Goal: Task Accomplishment & Management: Manage account settings

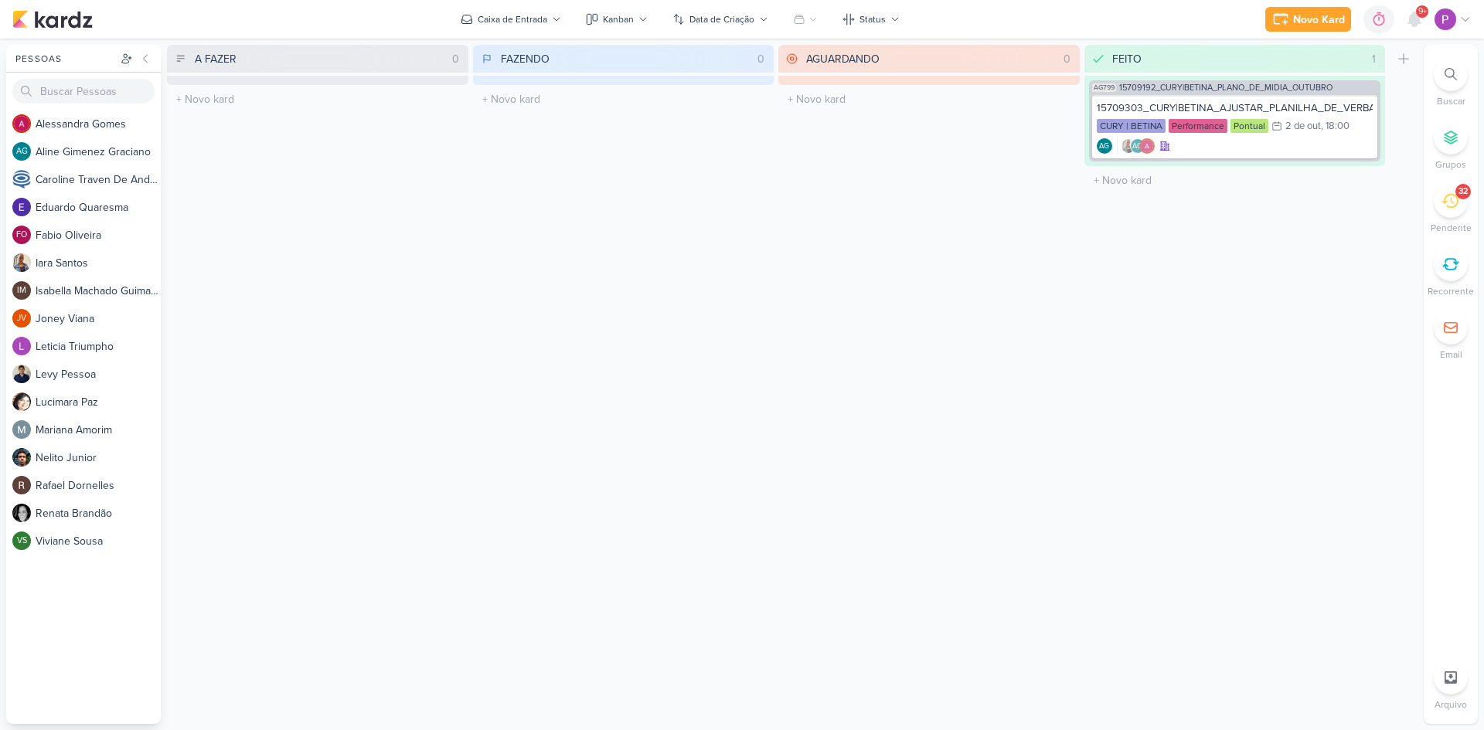
click at [1459, 213] on div "32" at bounding box center [1451, 201] width 34 height 34
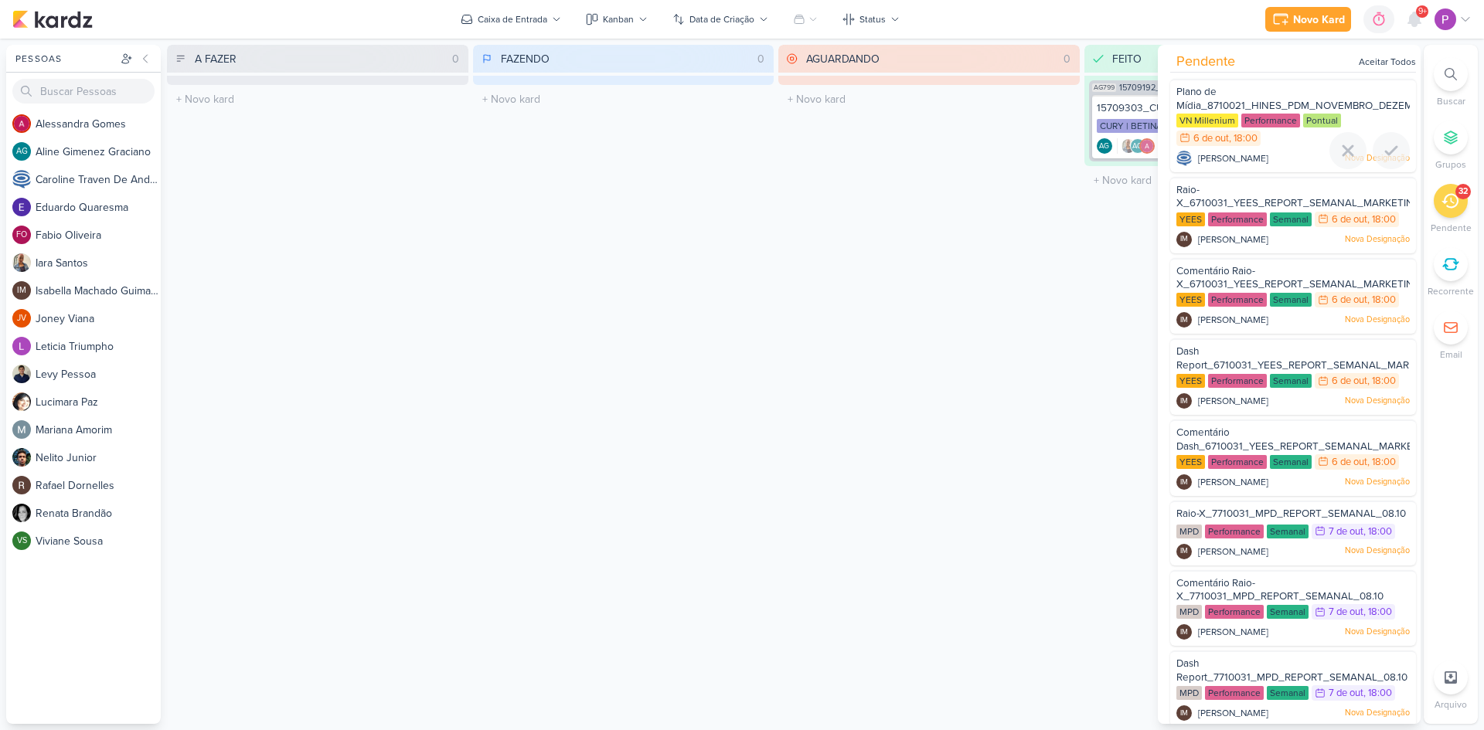
click at [1313, 87] on div "Plano de Mídia_8710021_HINES_PDM_NOVEMBRO_DEZEMBRO" at bounding box center [1292, 99] width 233 height 29
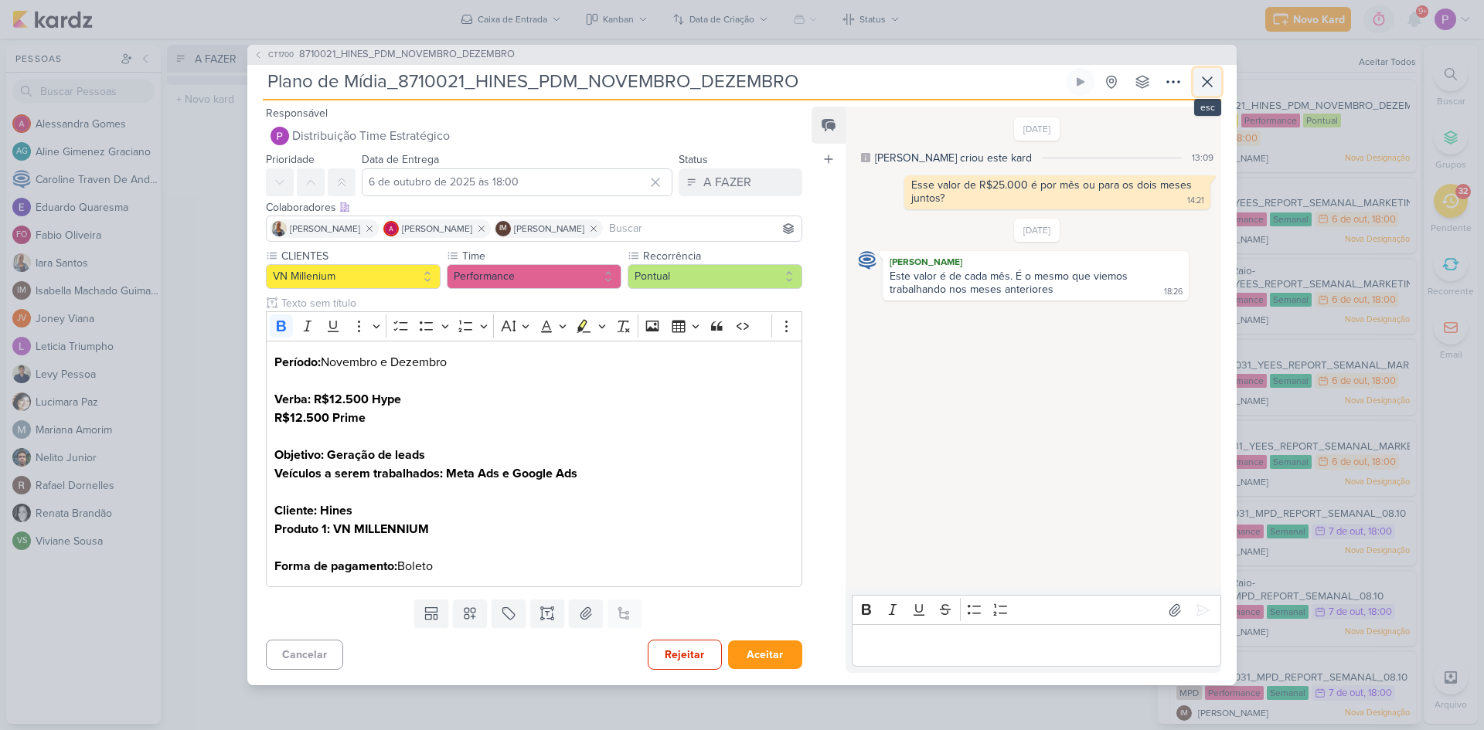
click at [1219, 85] on button at bounding box center [1207, 82] width 28 height 28
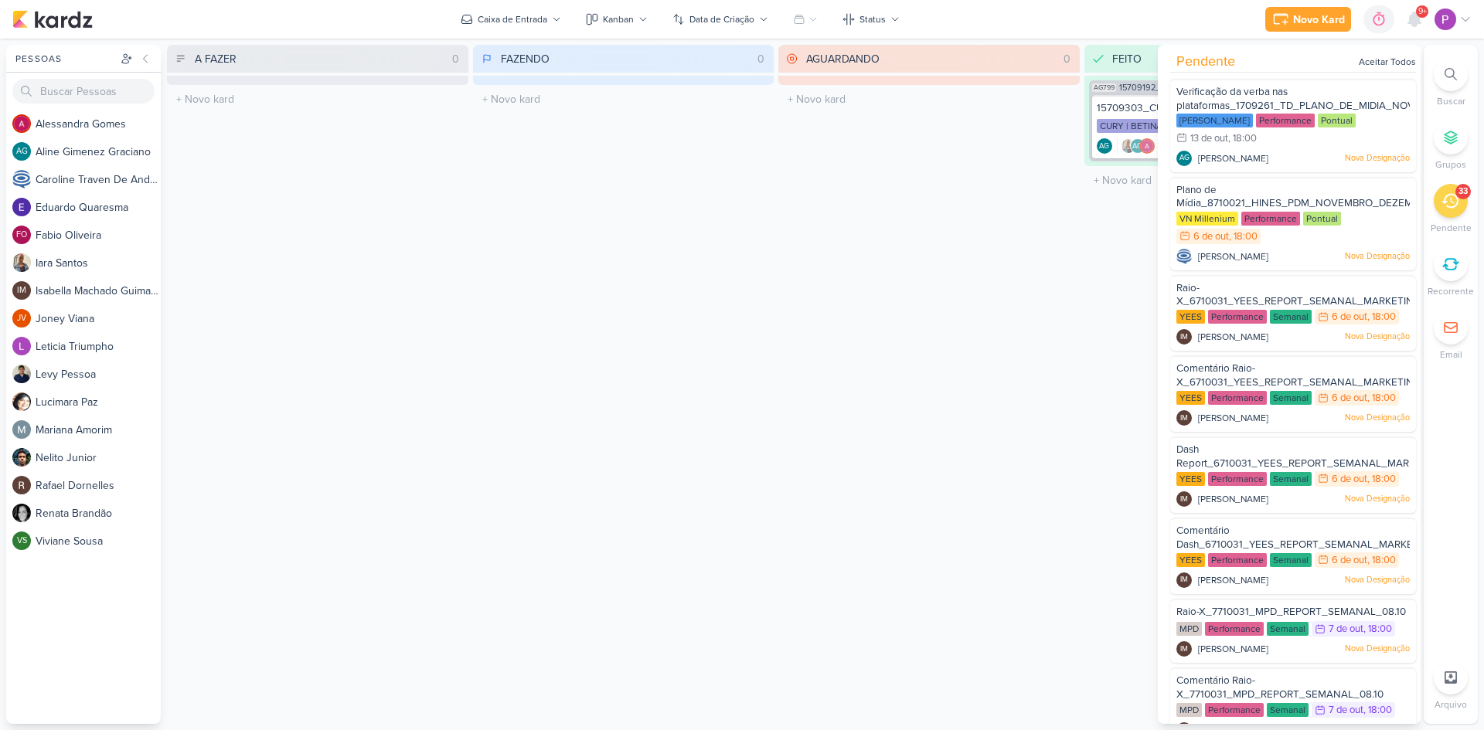
click at [1460, 204] on div "33" at bounding box center [1451, 201] width 34 height 34
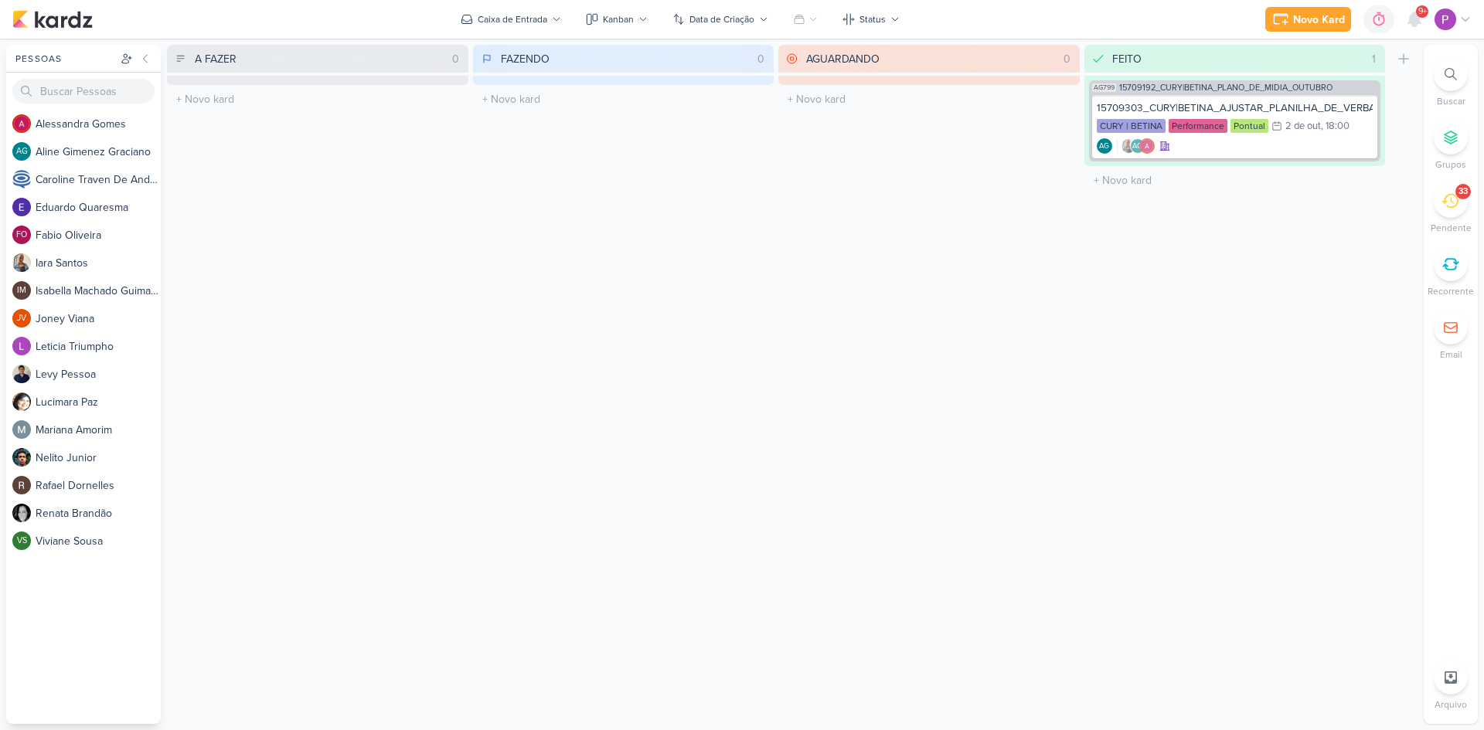
click at [1460, 204] on div "33" at bounding box center [1451, 201] width 34 height 34
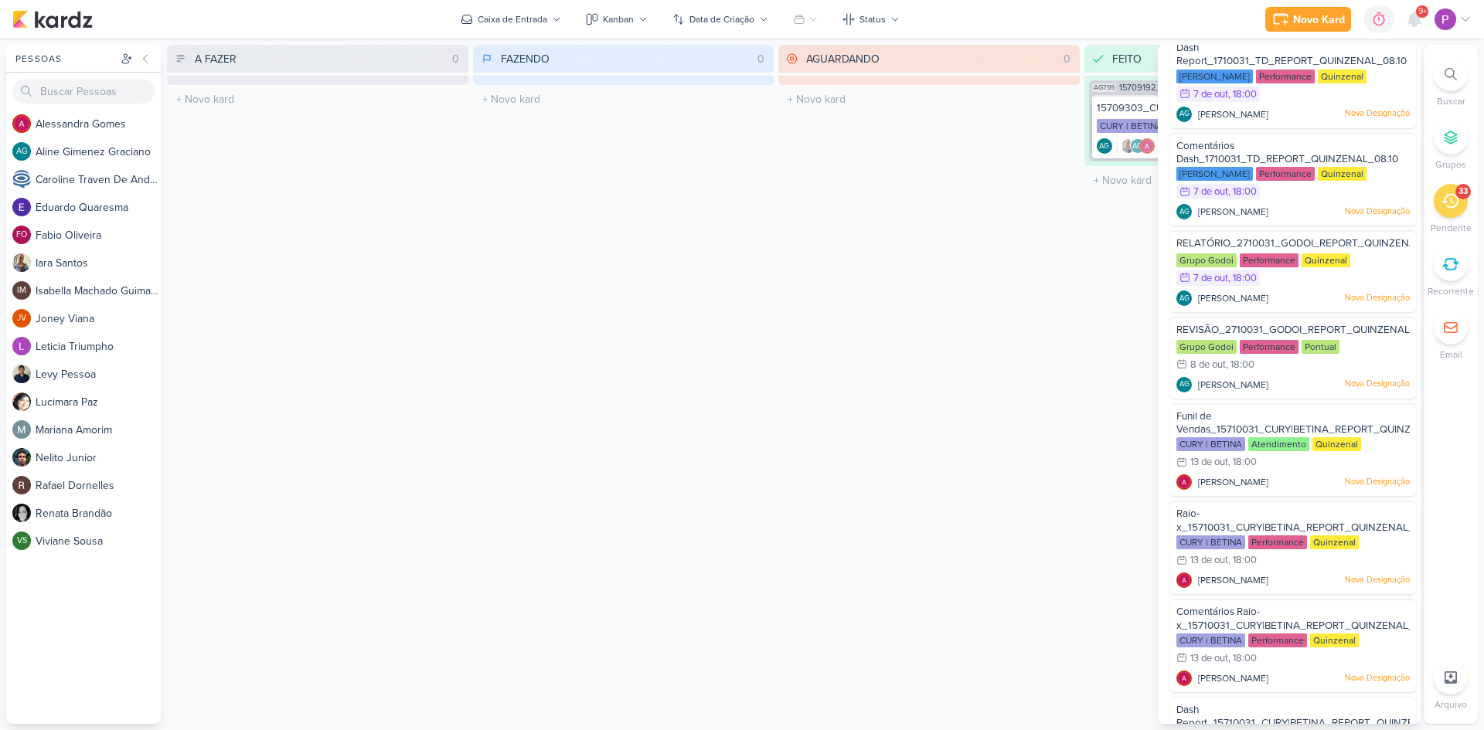
scroll to position [2343, 0]
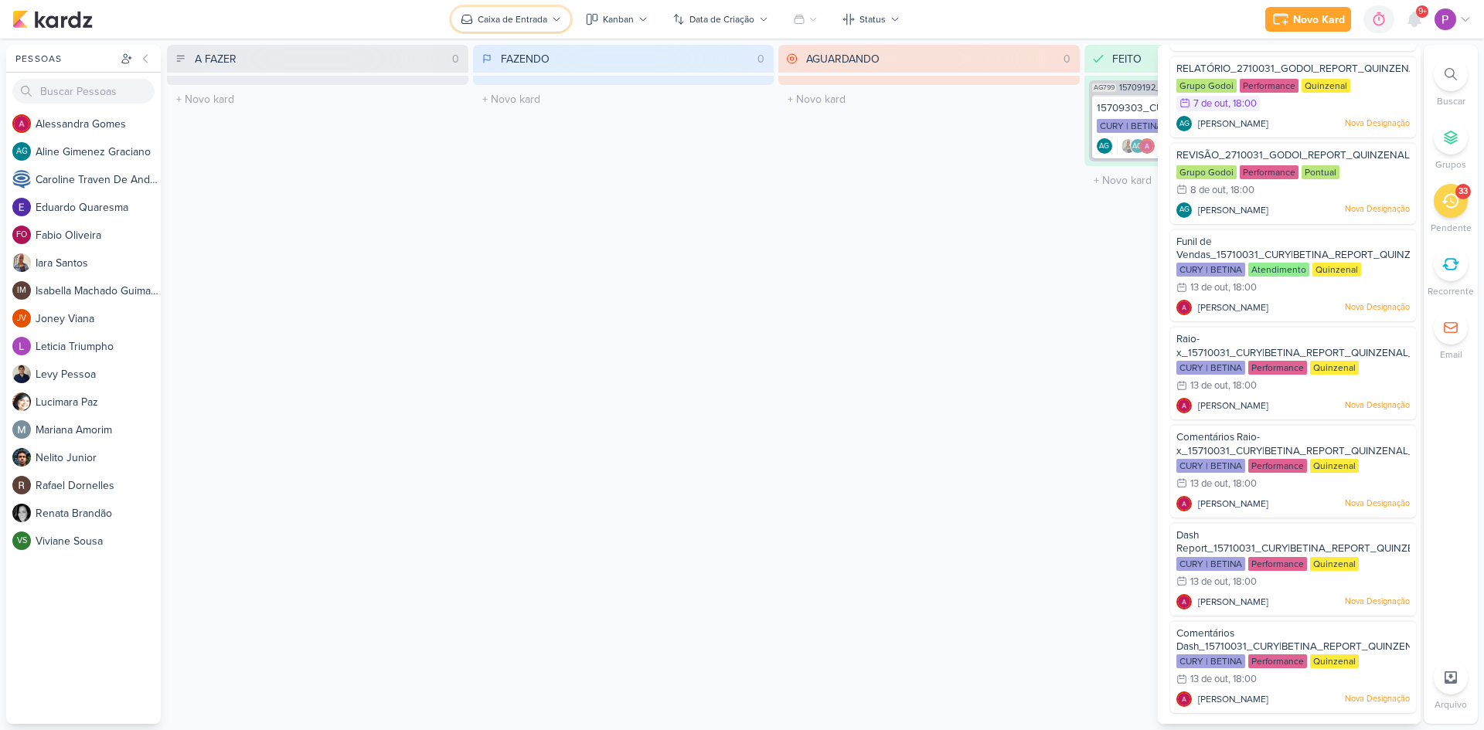
click at [494, 23] on div "Caixa de Entrada" at bounding box center [513, 19] width 70 height 14
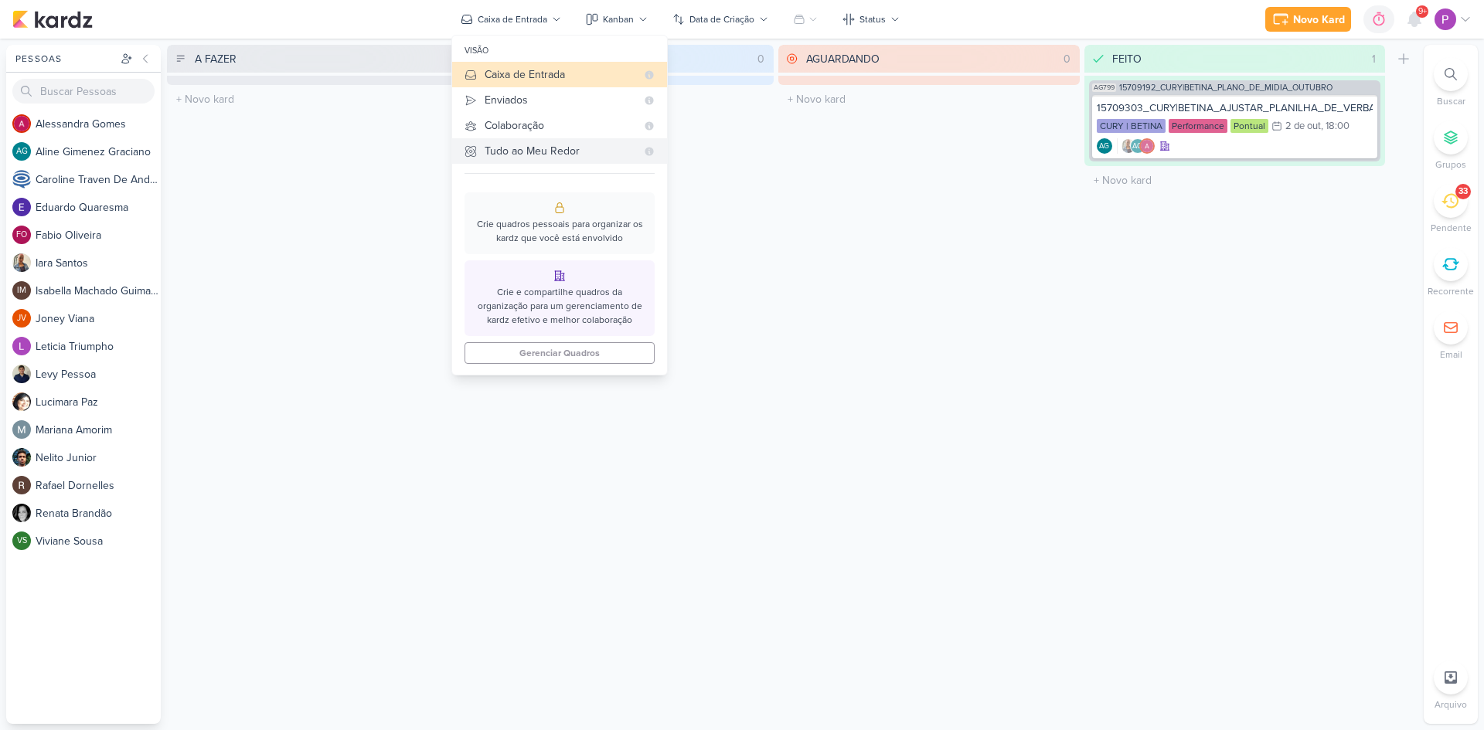
click at [581, 151] on div "Tudo ao Meu Redor" at bounding box center [560, 151] width 151 height 16
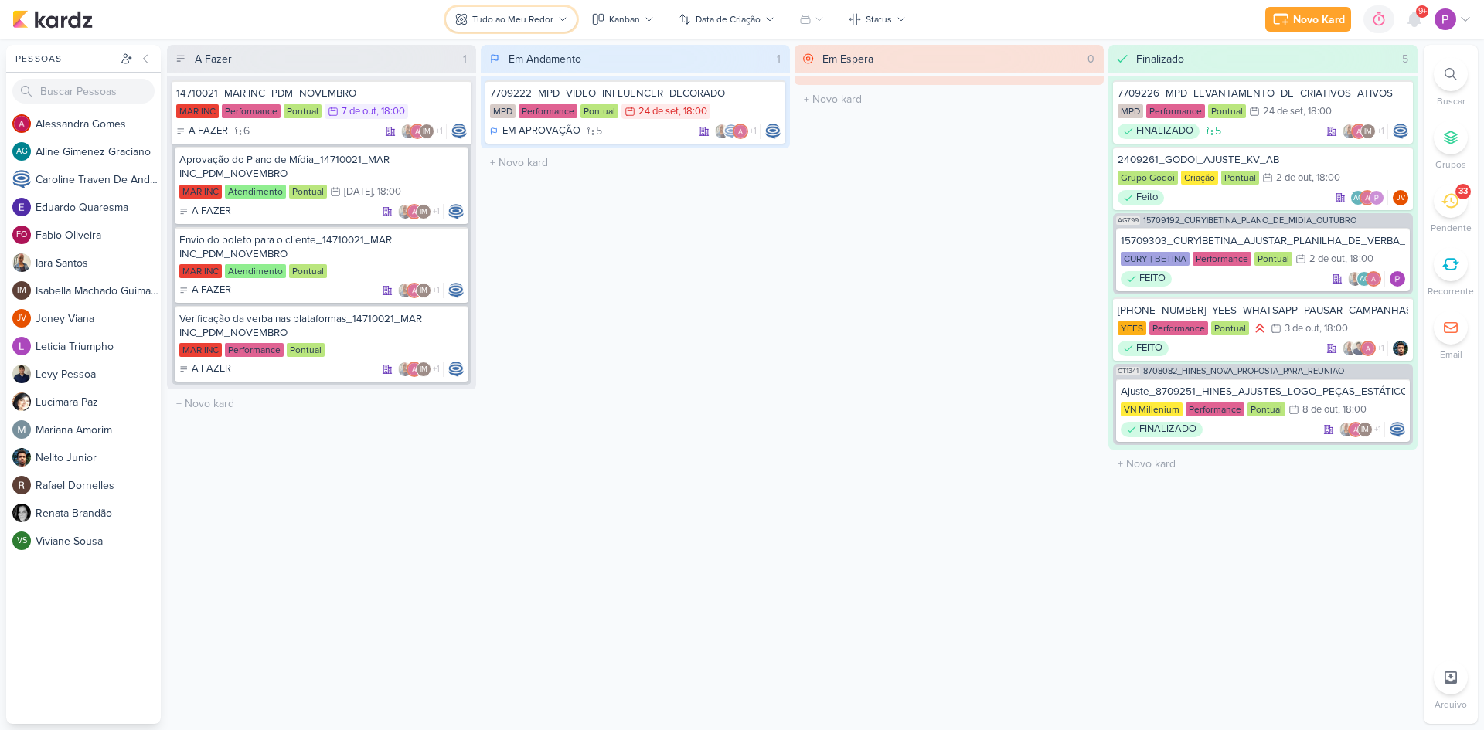
click at [539, 21] on div "Tudo ao Meu Redor" at bounding box center [512, 19] width 81 height 14
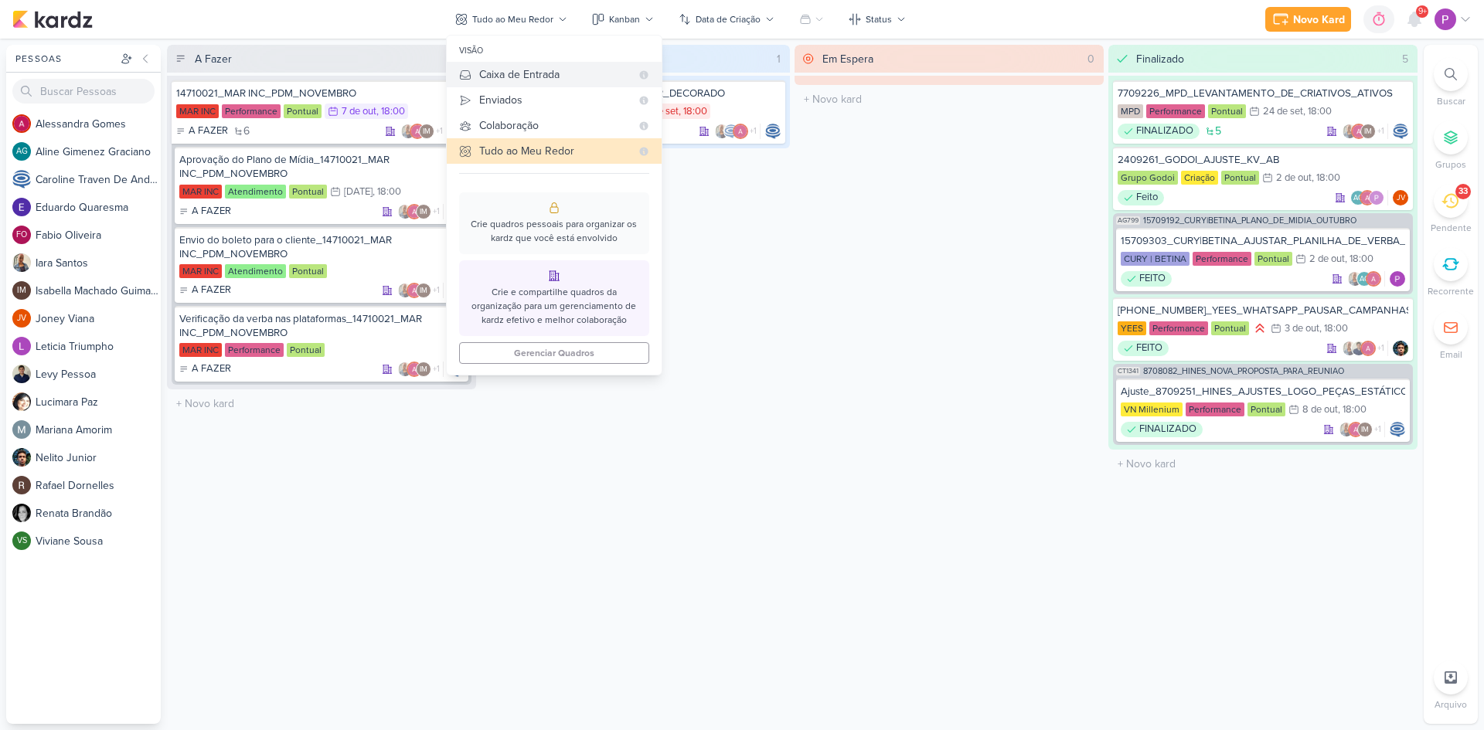
click at [517, 76] on div "Caixa de Entrada" at bounding box center [554, 74] width 151 height 16
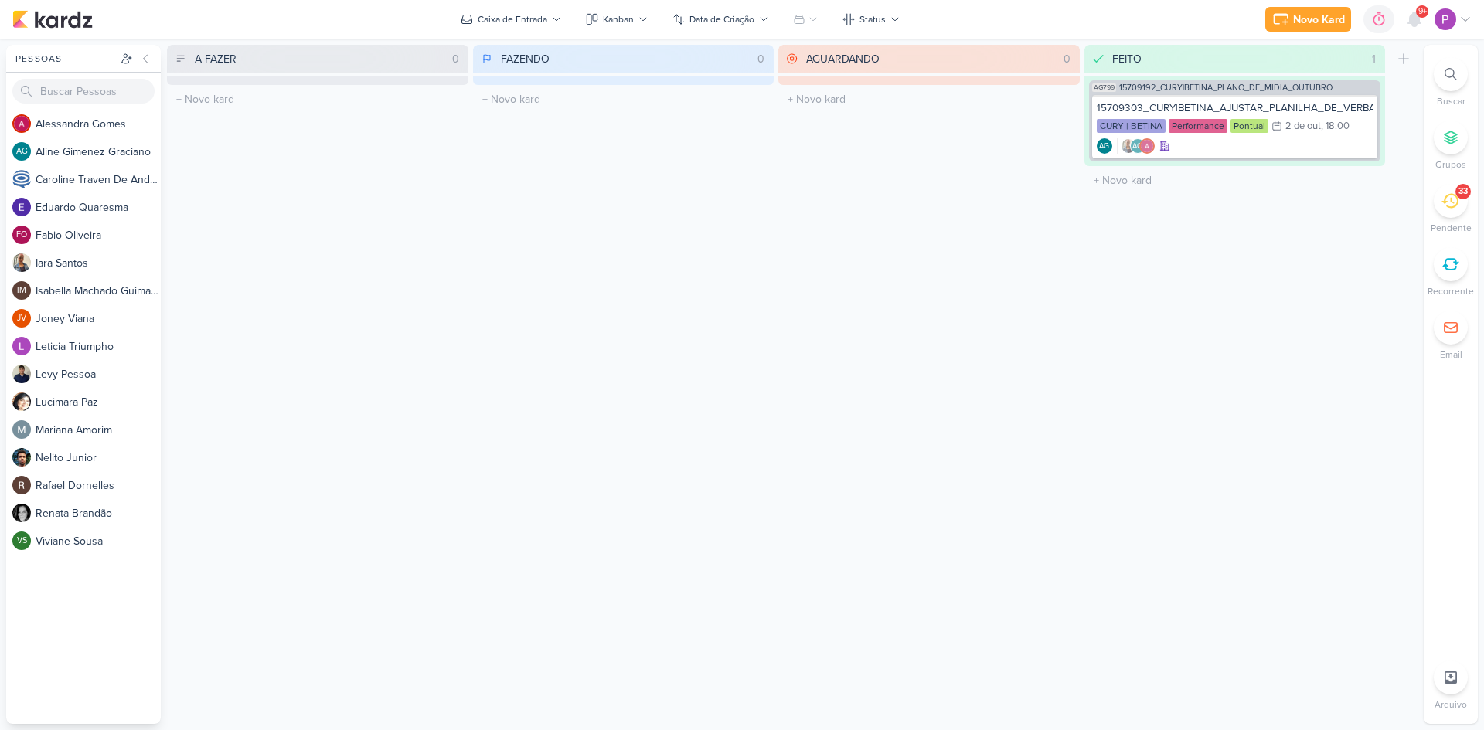
click at [1461, 206] on div "33" at bounding box center [1451, 201] width 34 height 34
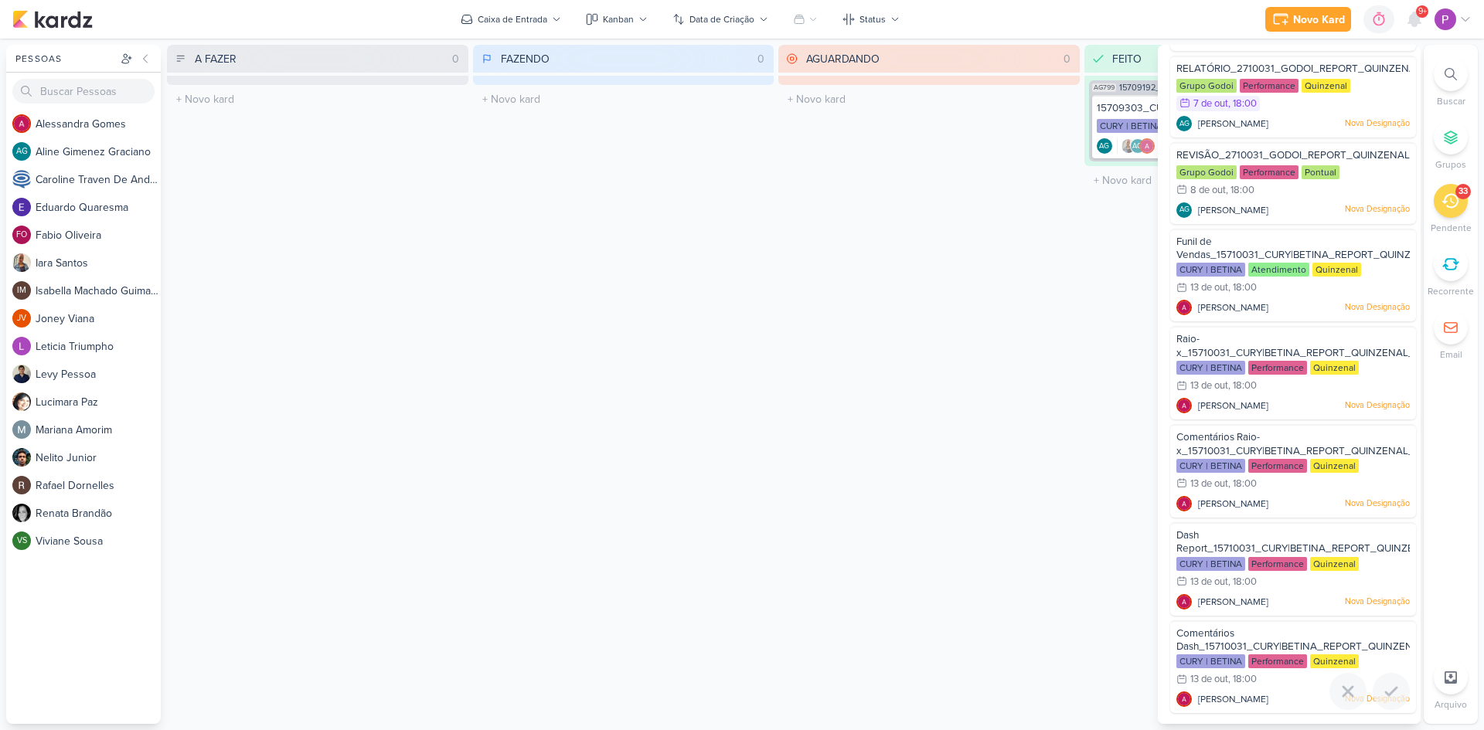
click at [1241, 639] on div "Comentários Dash_15710031_CURY|BETINA_REPORT_QUINZENAL_14.10" at bounding box center [1292, 641] width 233 height 29
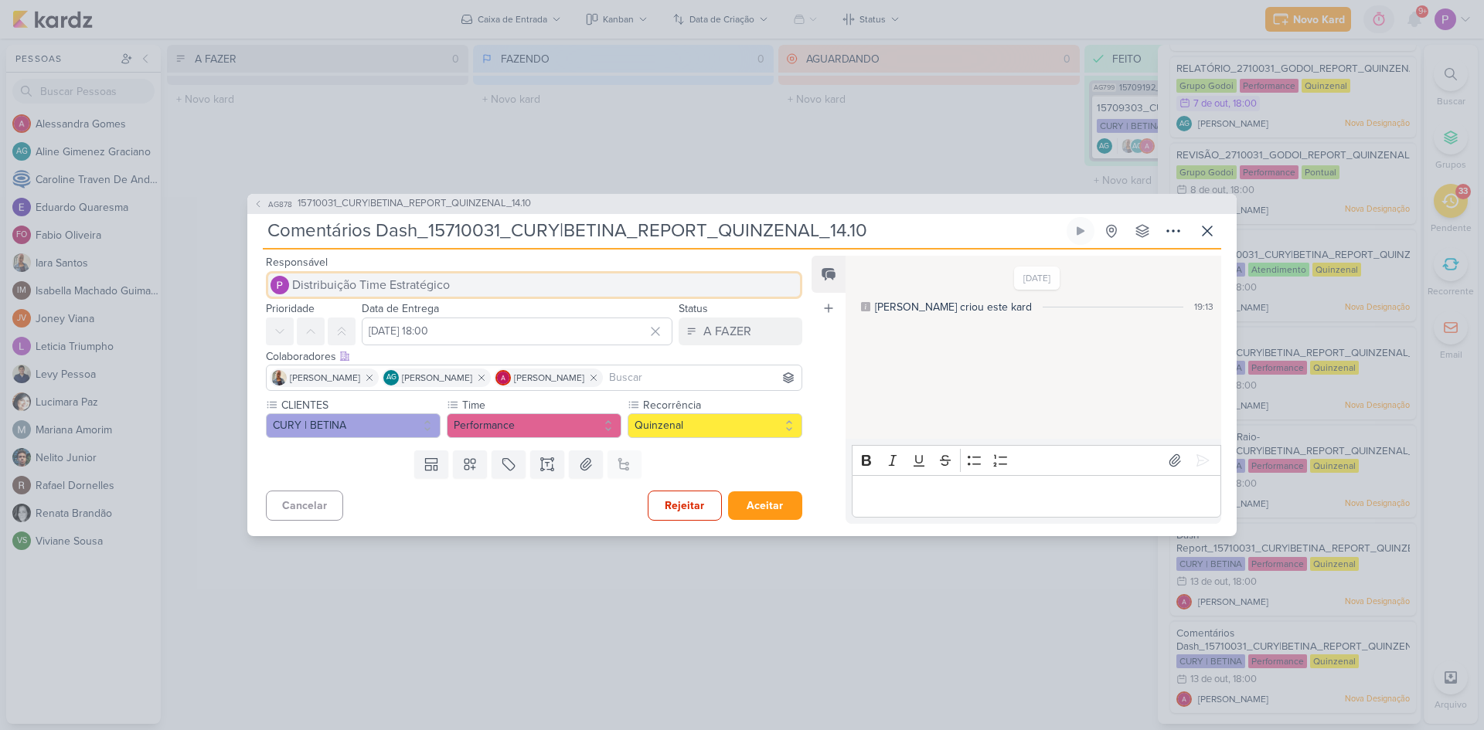
click at [423, 284] on span "Distribuição Time Estratégico" at bounding box center [371, 285] width 158 height 19
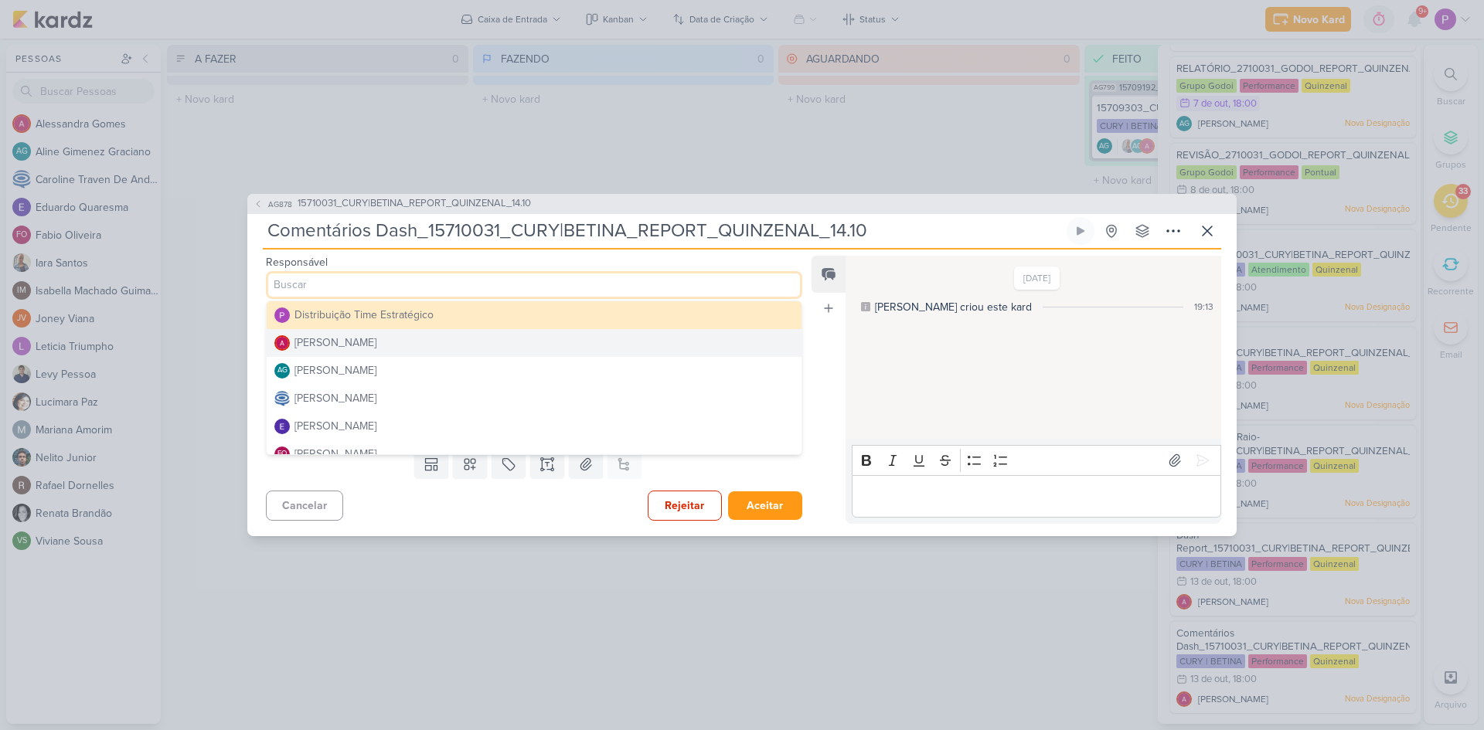
click at [412, 343] on button "Alessandra Gomes" at bounding box center [534, 343] width 535 height 28
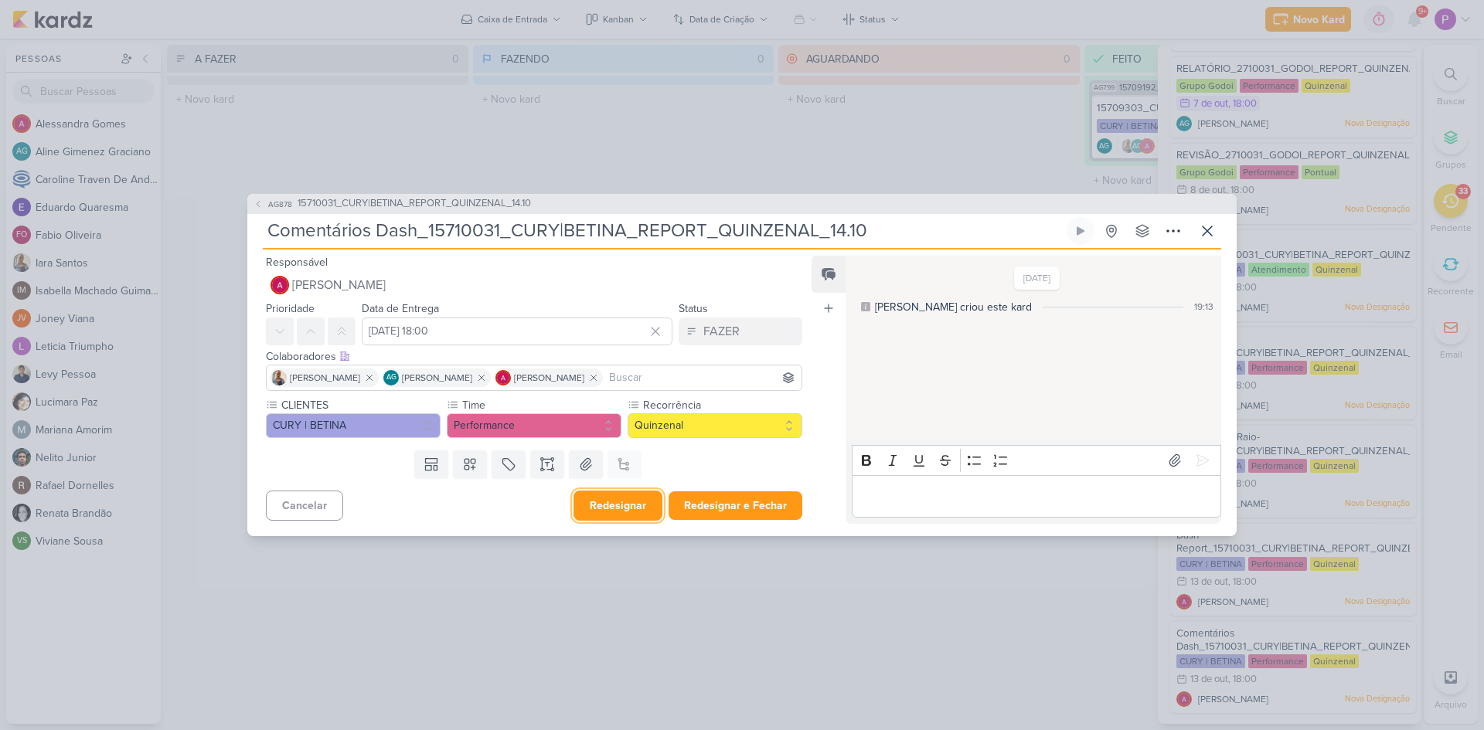
click at [590, 509] on button "Redesignar" at bounding box center [617, 506] width 89 height 30
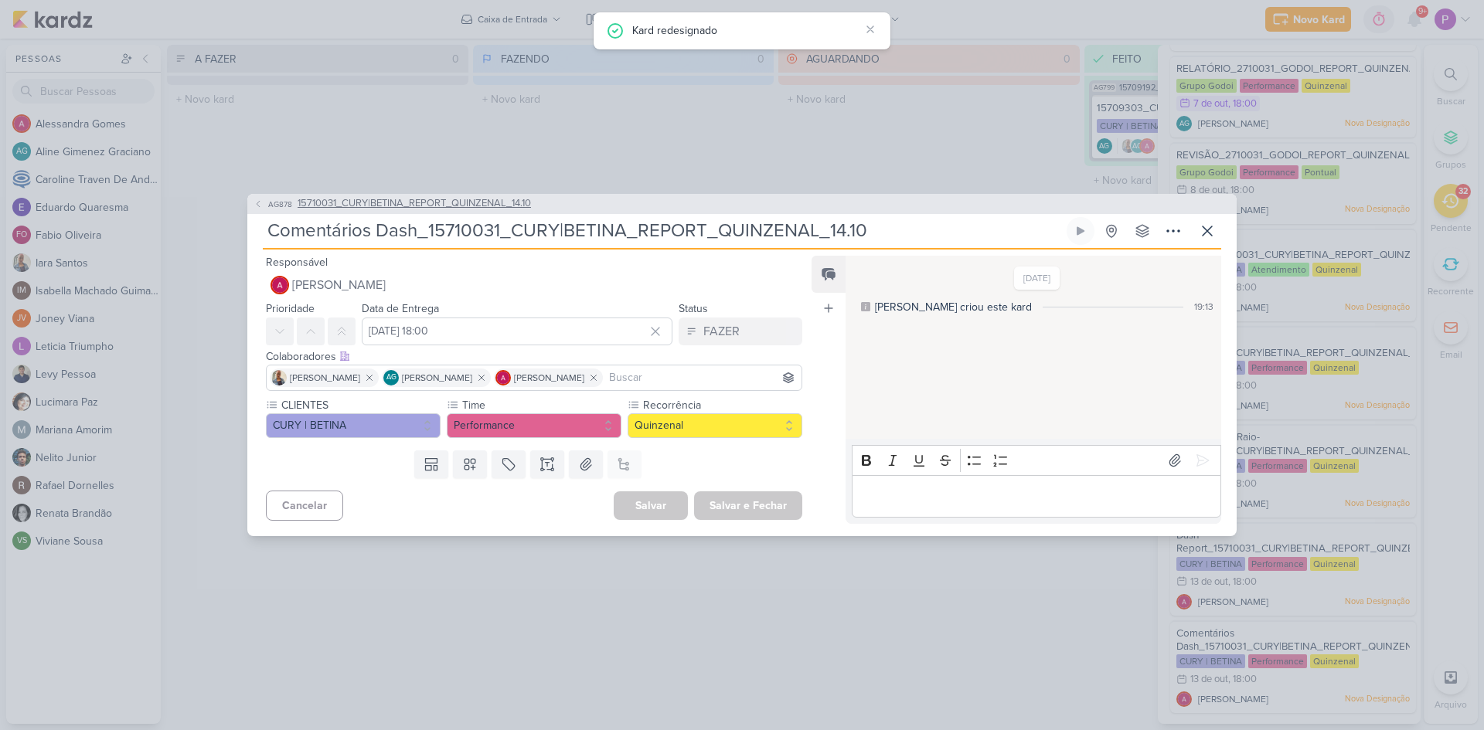
scroll to position [2246, 0]
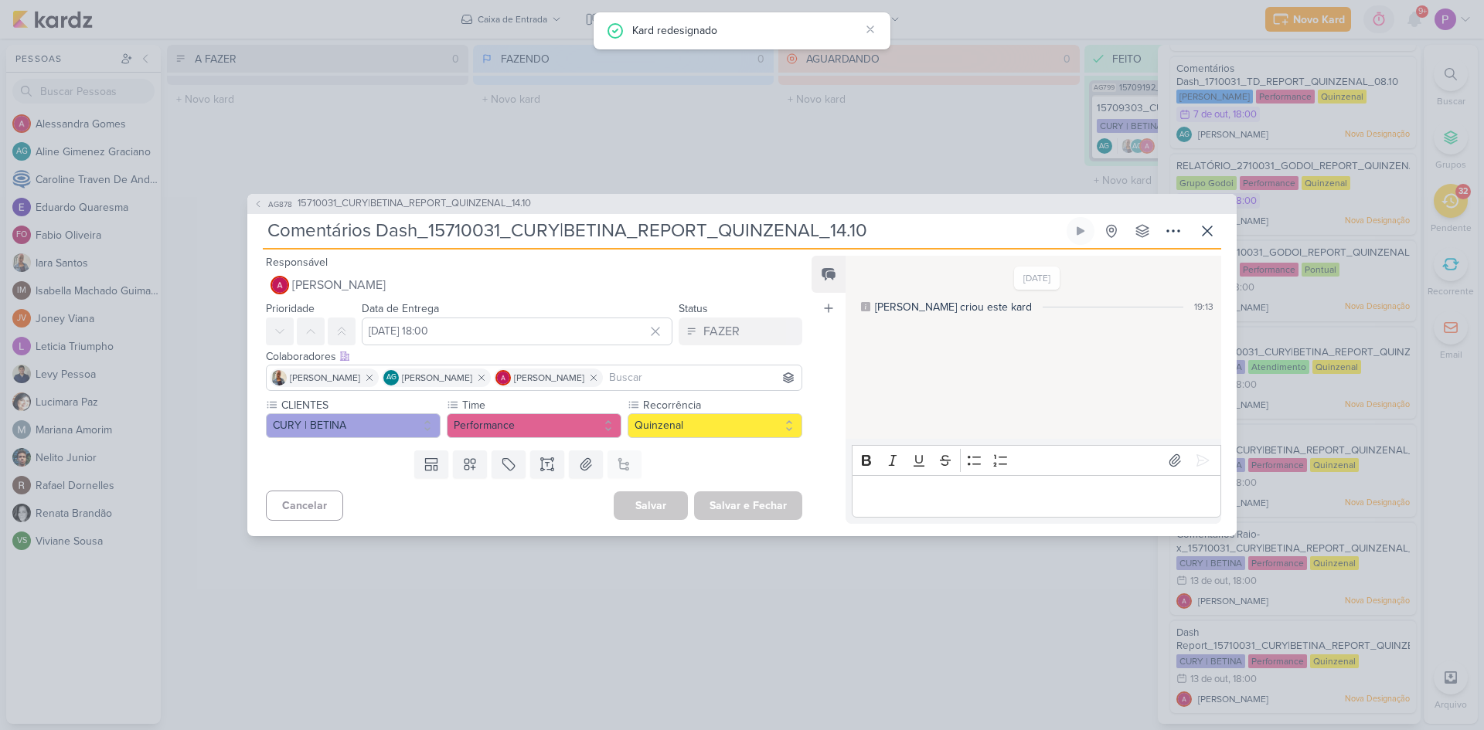
click at [413, 201] on span "15710031_CURY|BETINA_REPORT_QUINZENAL_14.10" at bounding box center [414, 203] width 233 height 15
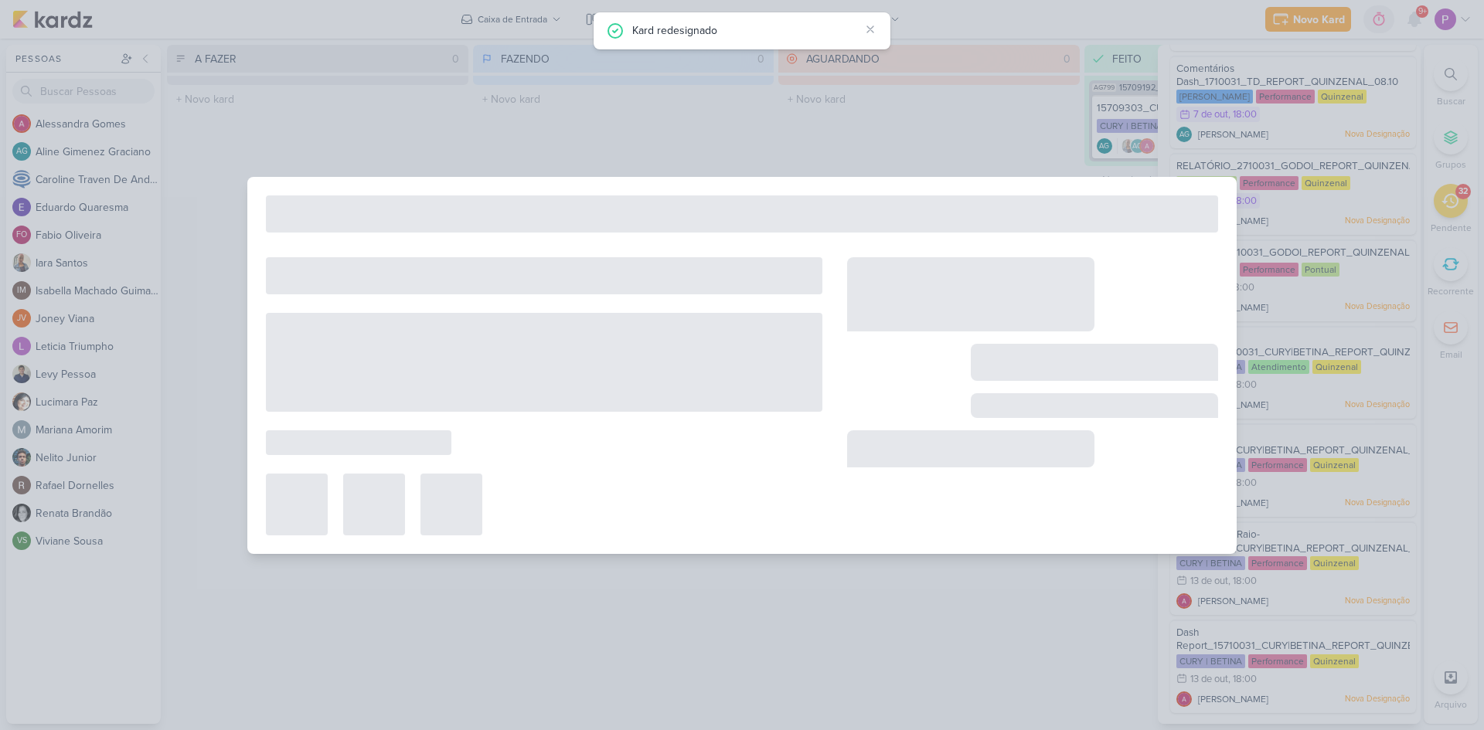
type input "15710031_CURY|BETINA_REPORT_QUINZENAL_14.10"
type input "14 de outubro de 2025 às 18:00"
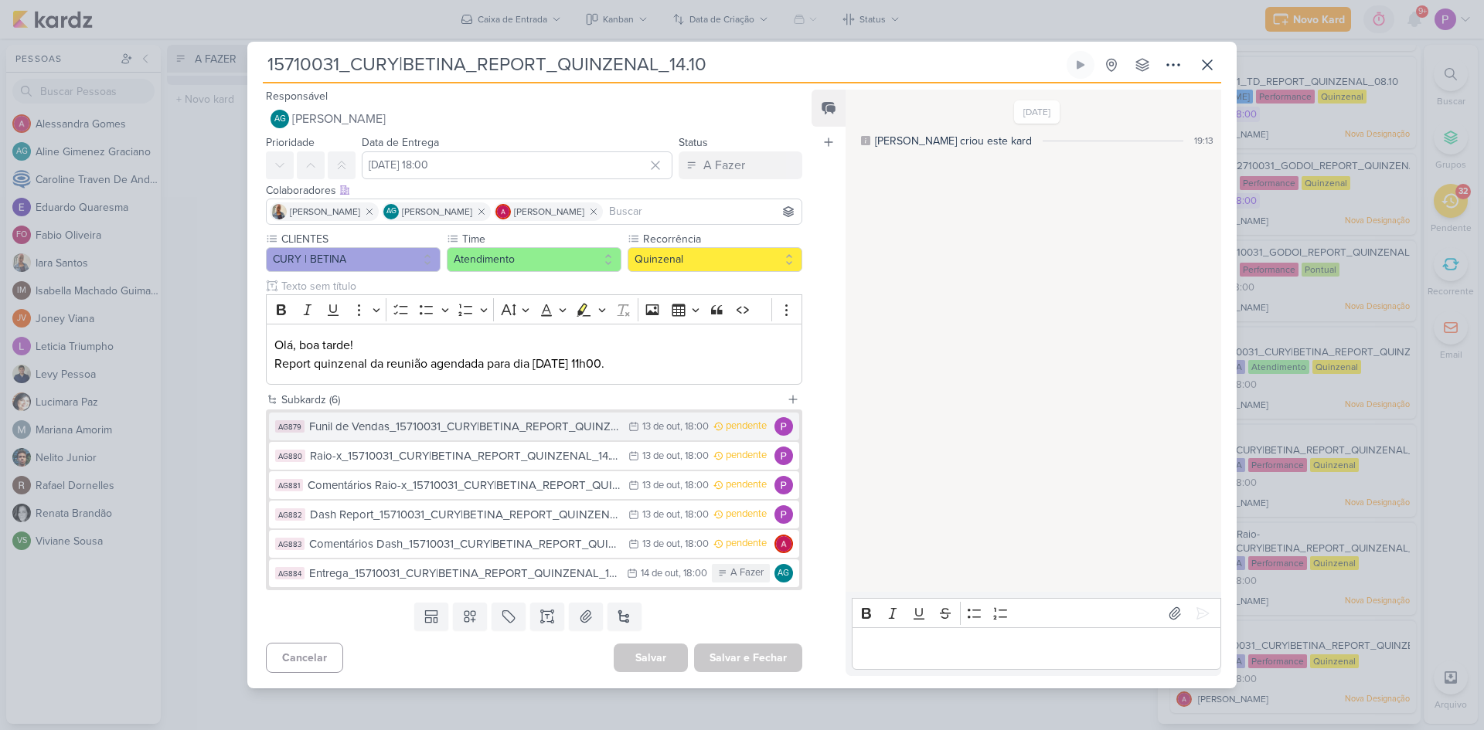
click at [443, 432] on div "Funil de Vendas_15710031_CURY|BETINA_REPORT_QUINZENAL_14.10" at bounding box center [464, 427] width 311 height 18
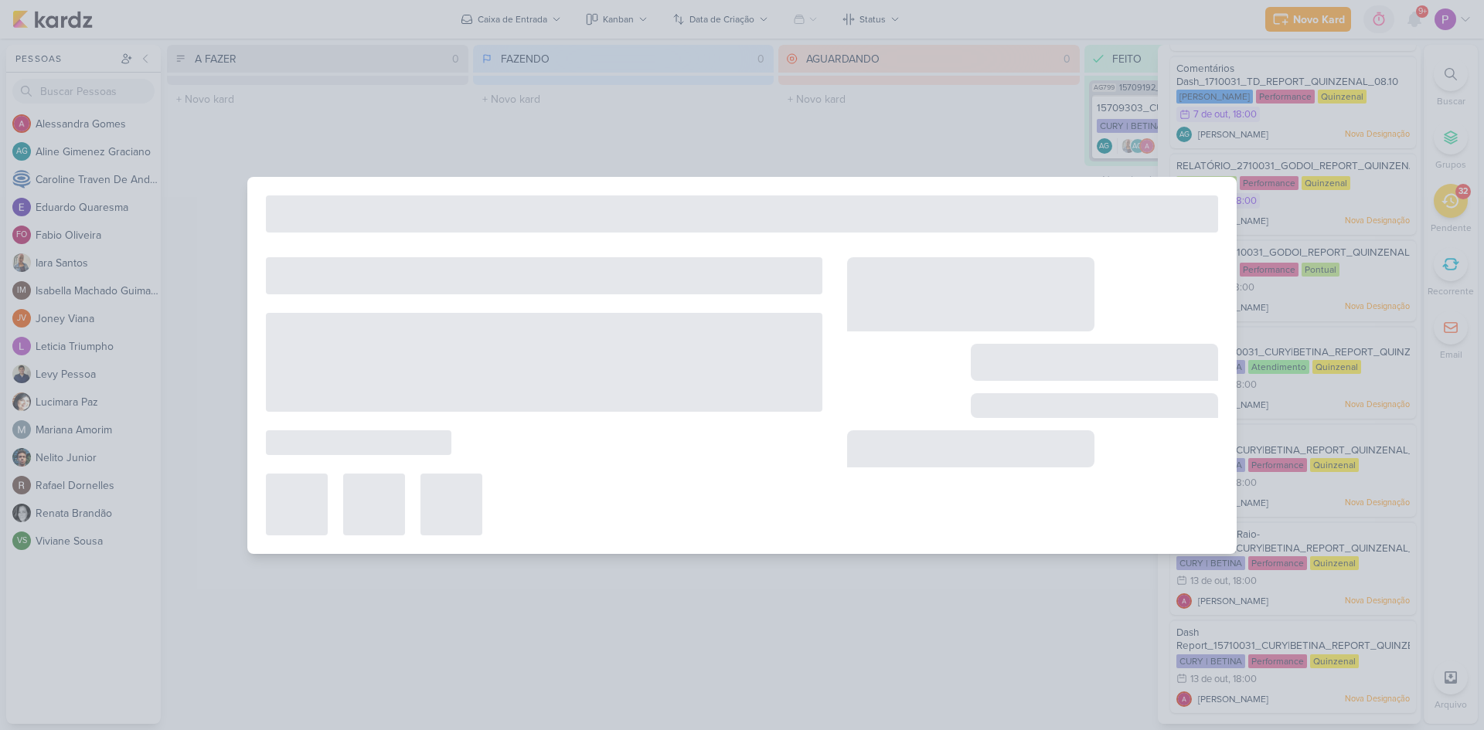
type input "Funil de Vendas_15710031_CURY|BETINA_REPORT_QUINZENAL_14.10"
type input "13 de outubro de 2025 às 18:00"
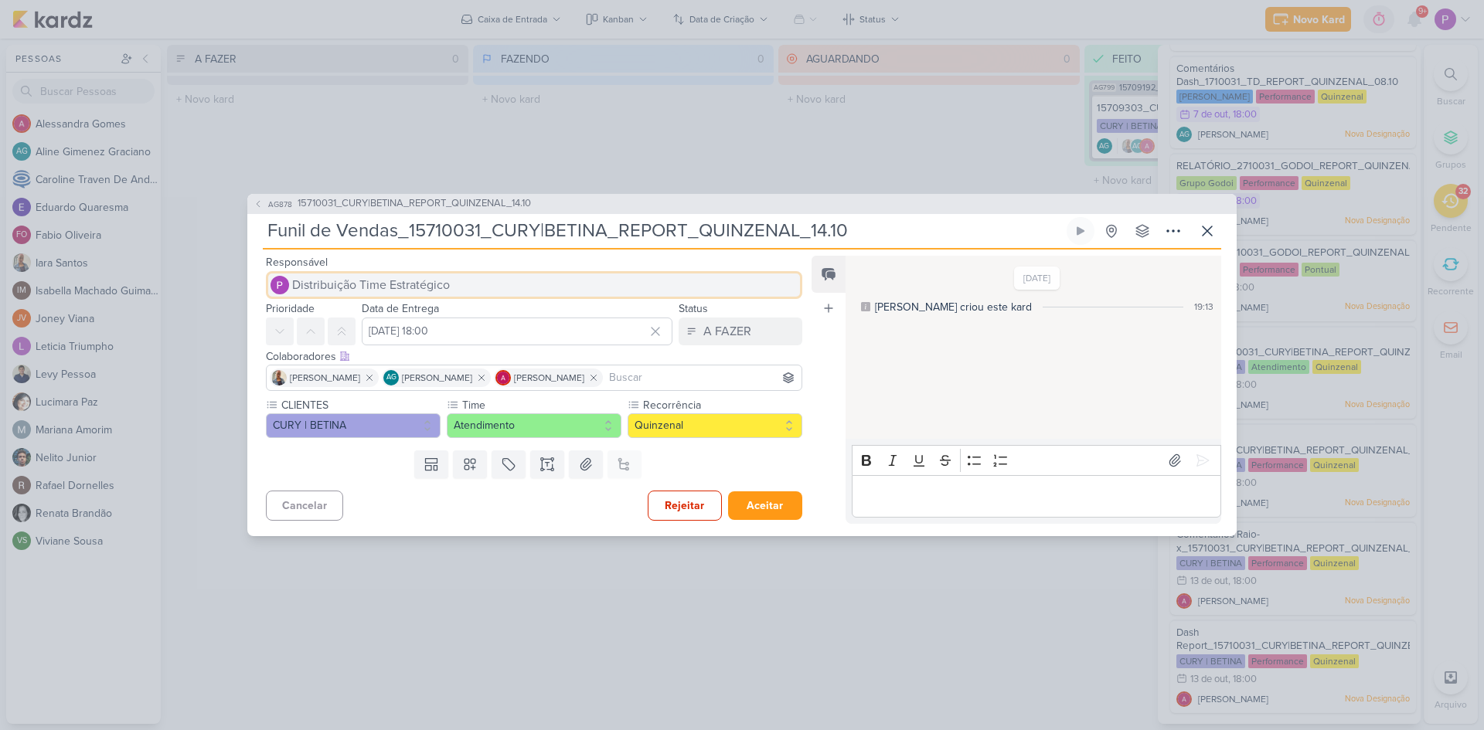
click at [338, 283] on span "Distribuição Time Estratégico" at bounding box center [371, 285] width 158 height 19
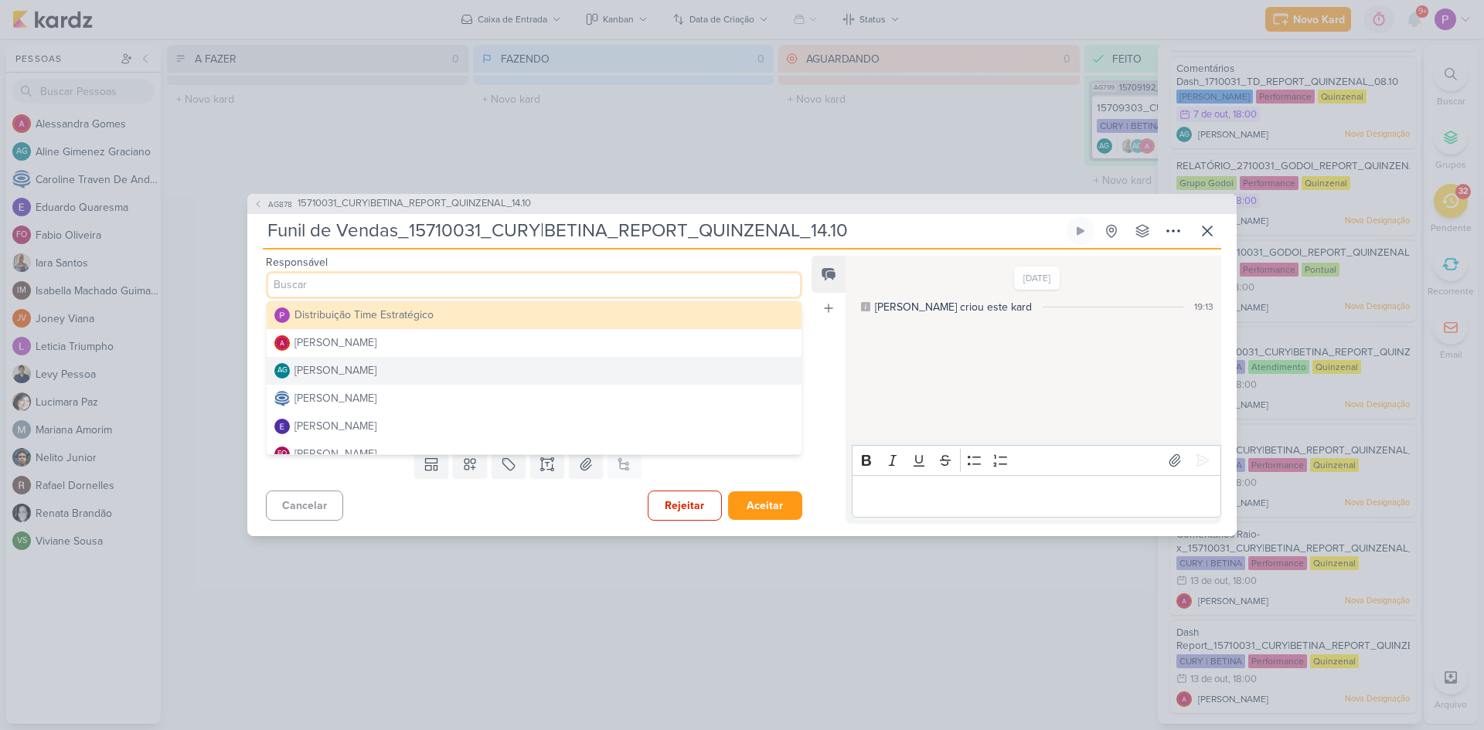
click at [349, 366] on div "[PERSON_NAME]" at bounding box center [335, 370] width 82 height 16
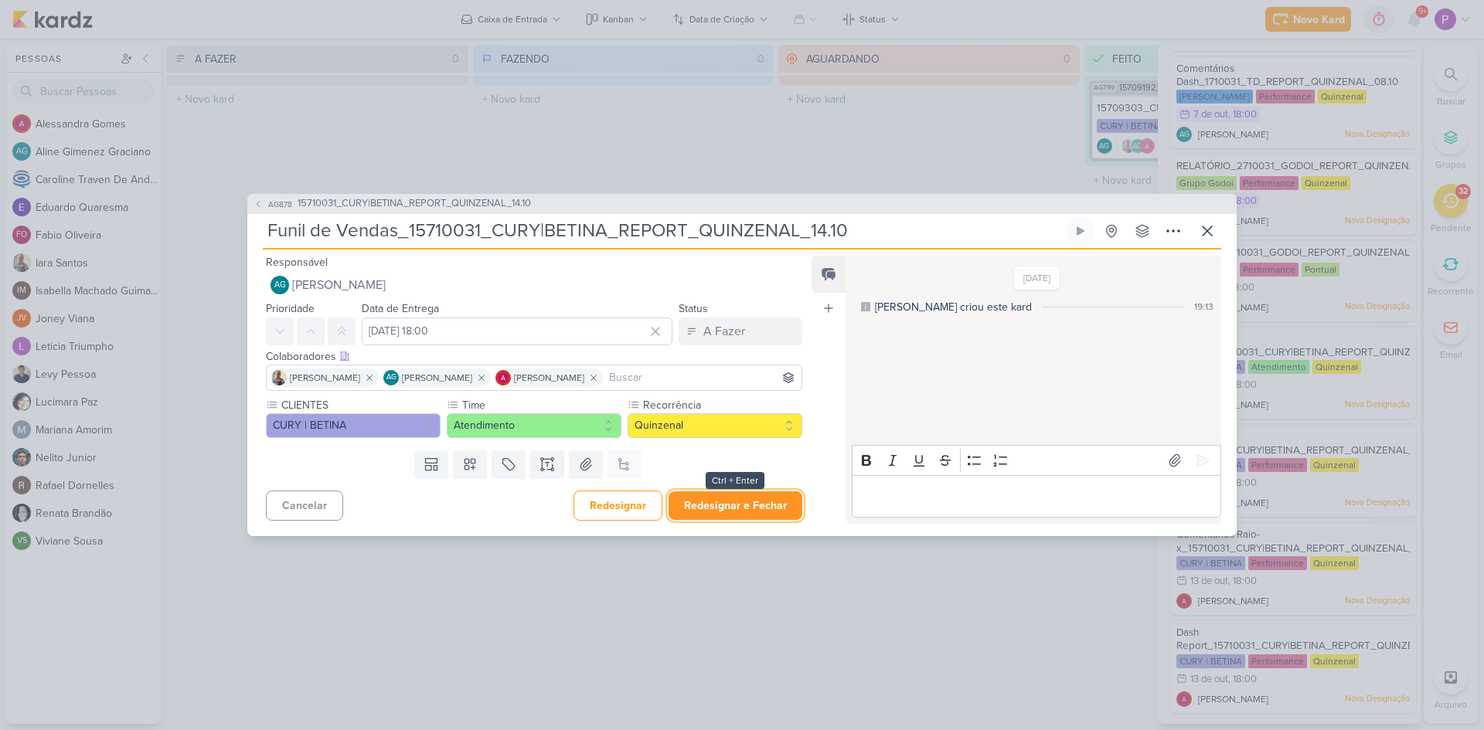
click at [717, 503] on button "Redesignar e Fechar" at bounding box center [735, 506] width 134 height 29
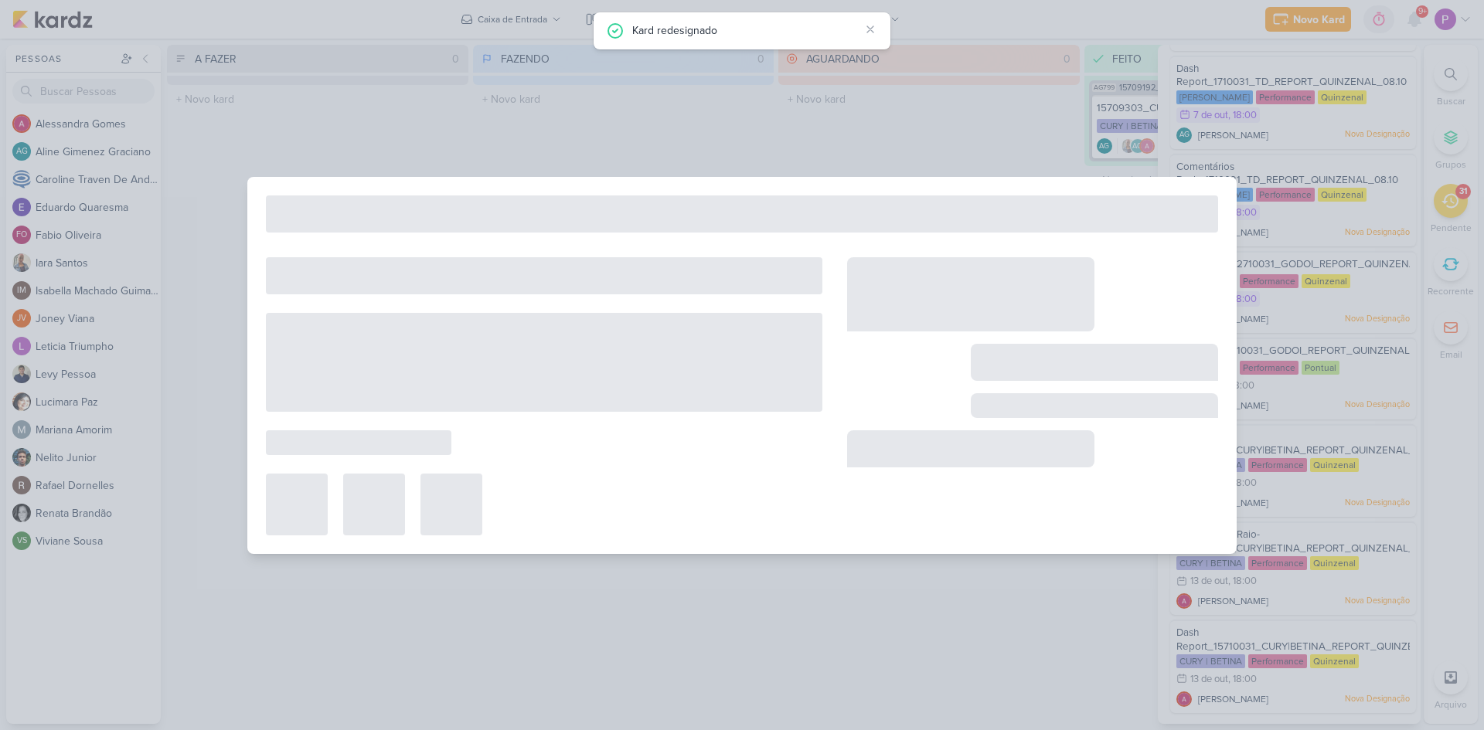
scroll to position [2148, 0]
type input "15710031_CURY|BETINA_REPORT_QUINZENAL_14.10"
type input "14 de outubro de 2025 às 18:00"
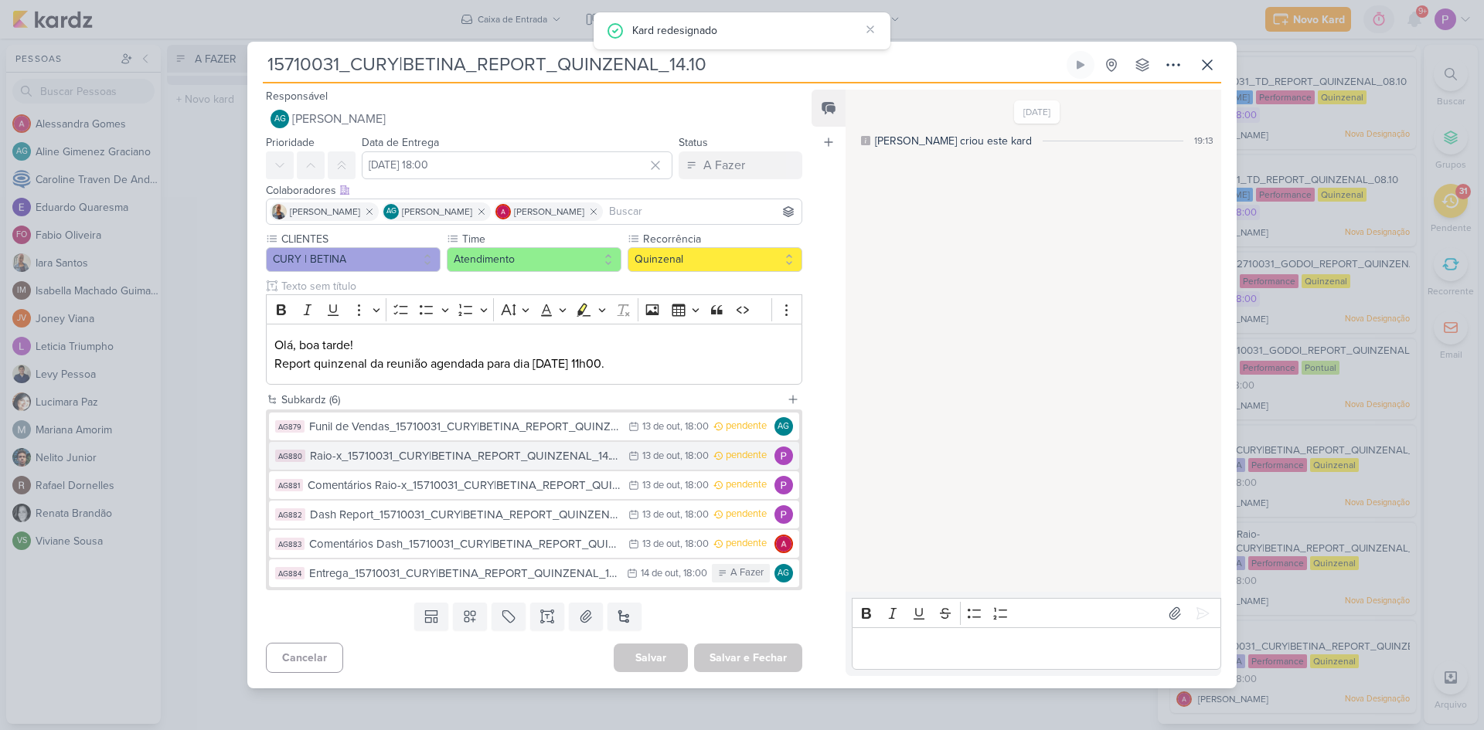
click at [460, 454] on div "Raio-x_15710031_CURY|BETINA_REPORT_QUINZENAL_14.10" at bounding box center [465, 456] width 311 height 18
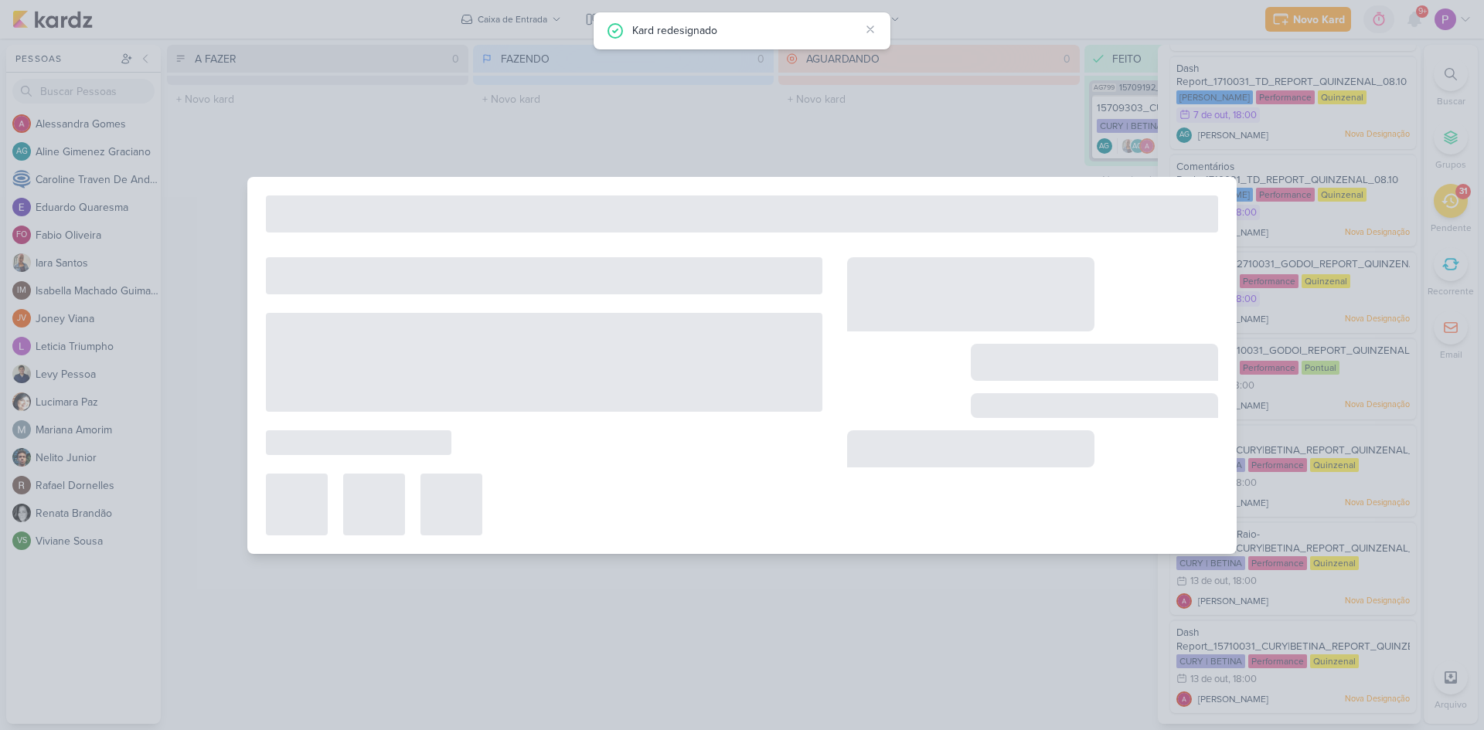
type input "Raio-x_15710031_CURY|BETINA_REPORT_QUINZENAL_14.10"
type input "13 de outubro de 2025 às 18:00"
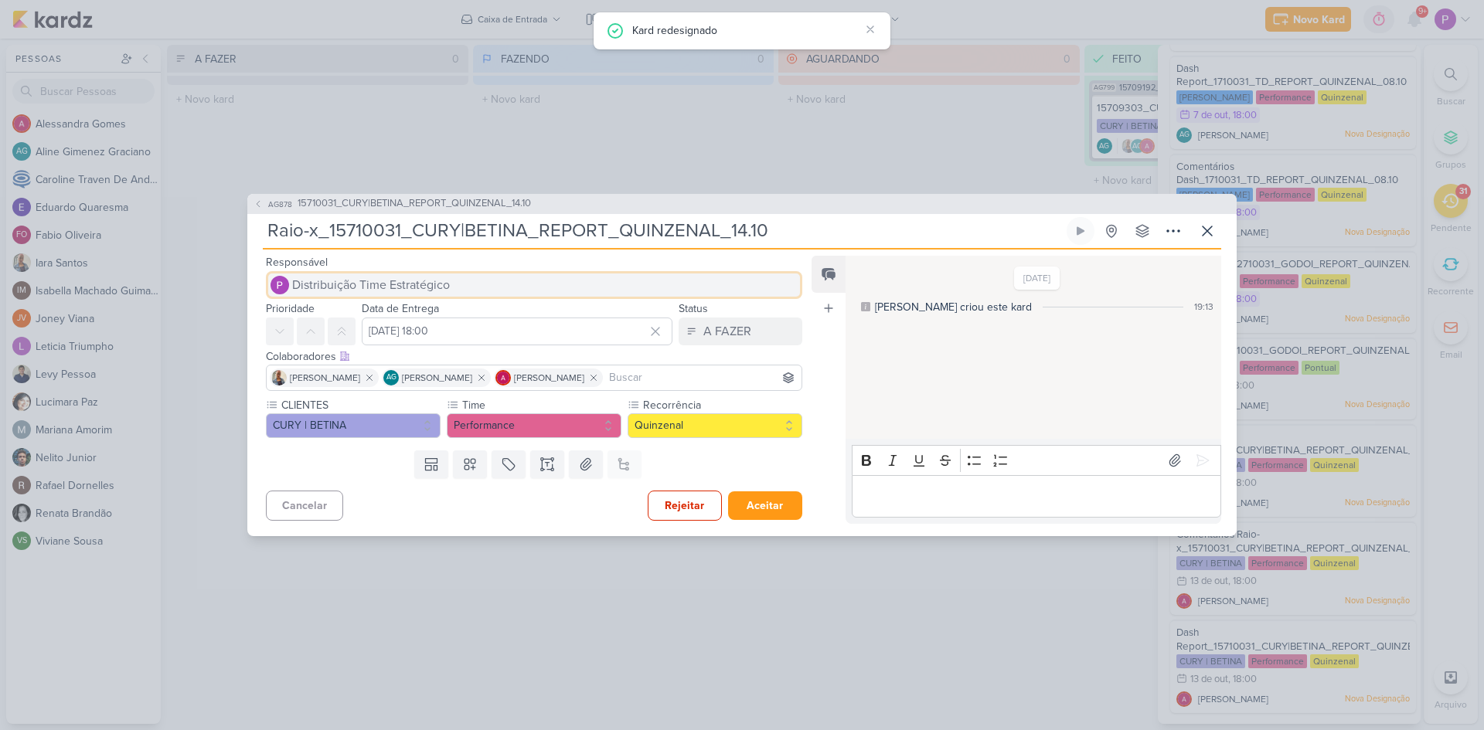
click at [393, 276] on span "Distribuição Time Estratégico" at bounding box center [371, 285] width 158 height 19
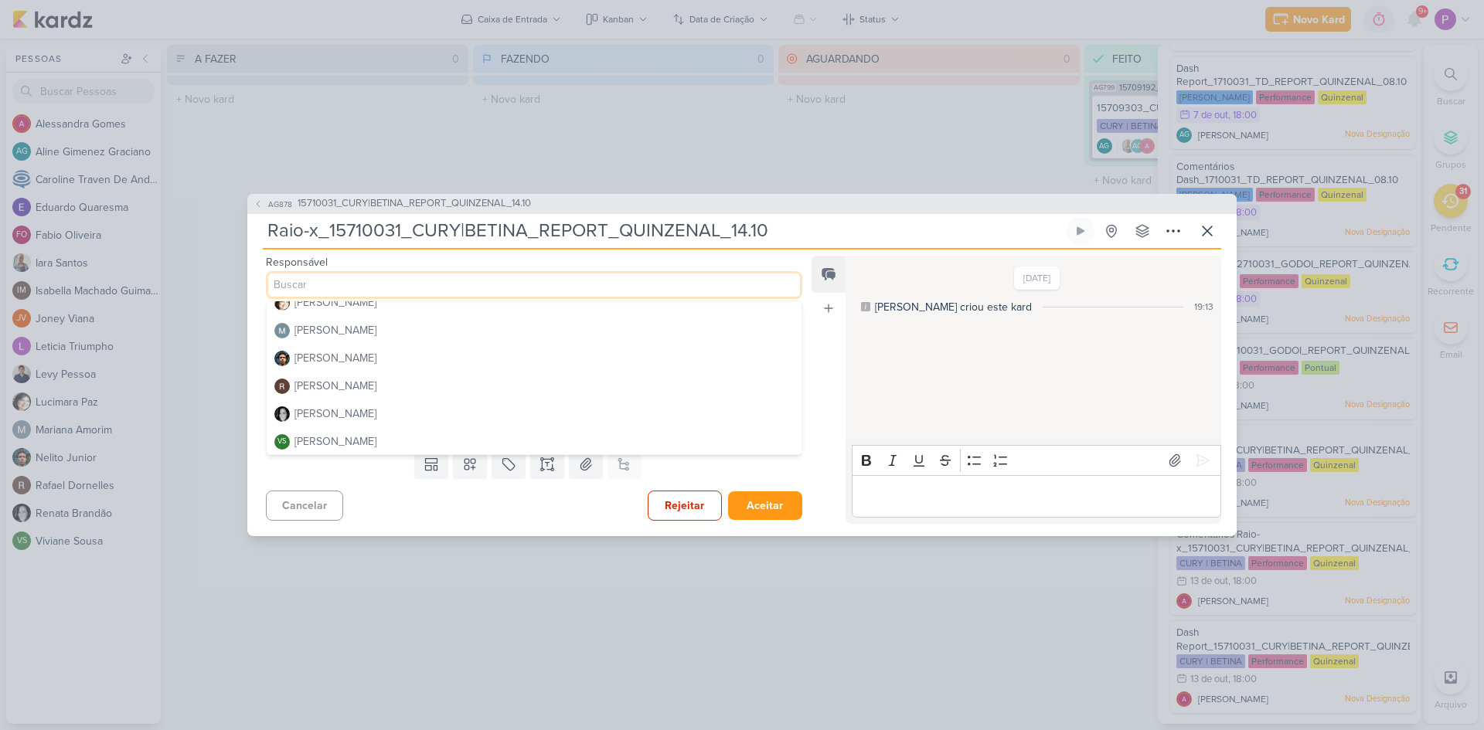
scroll to position [320, 0]
click at [352, 385] on div "Rafael Dornelles" at bounding box center [335, 384] width 82 height 16
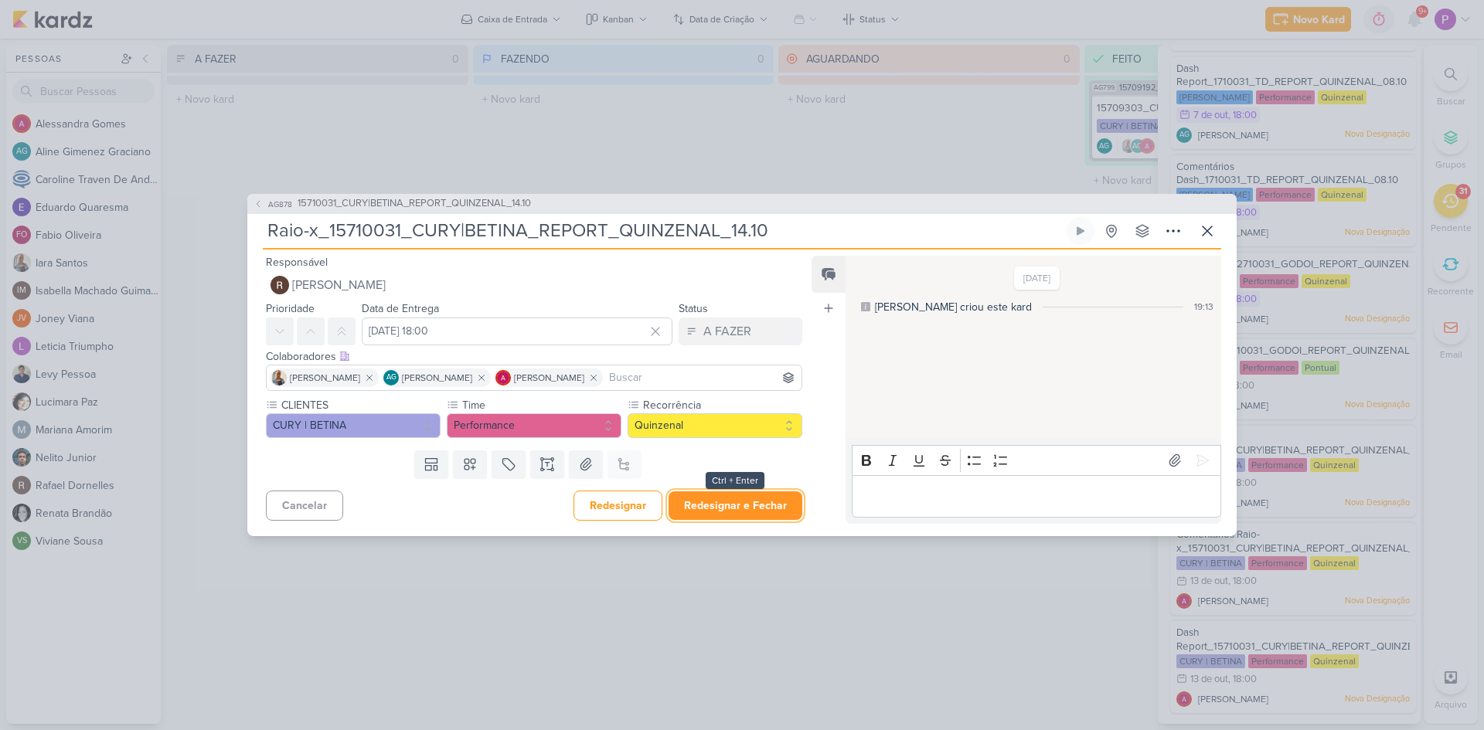
click at [745, 511] on button "Redesignar e Fechar" at bounding box center [735, 506] width 134 height 29
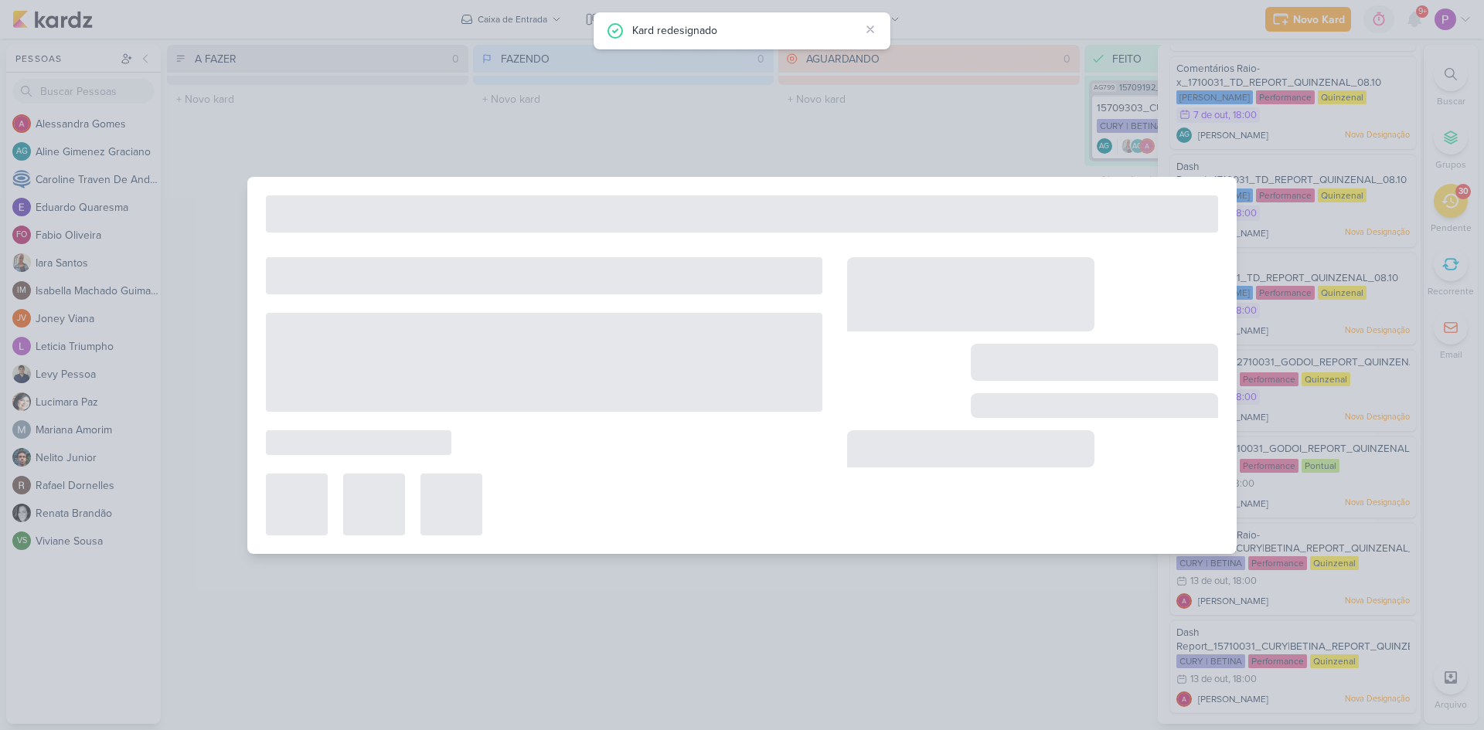
scroll to position [2049, 0]
type input "15710031_CURY|BETINA_REPORT_QUINZENAL_14.10"
type input "14 de outubro de 2025 às 18:00"
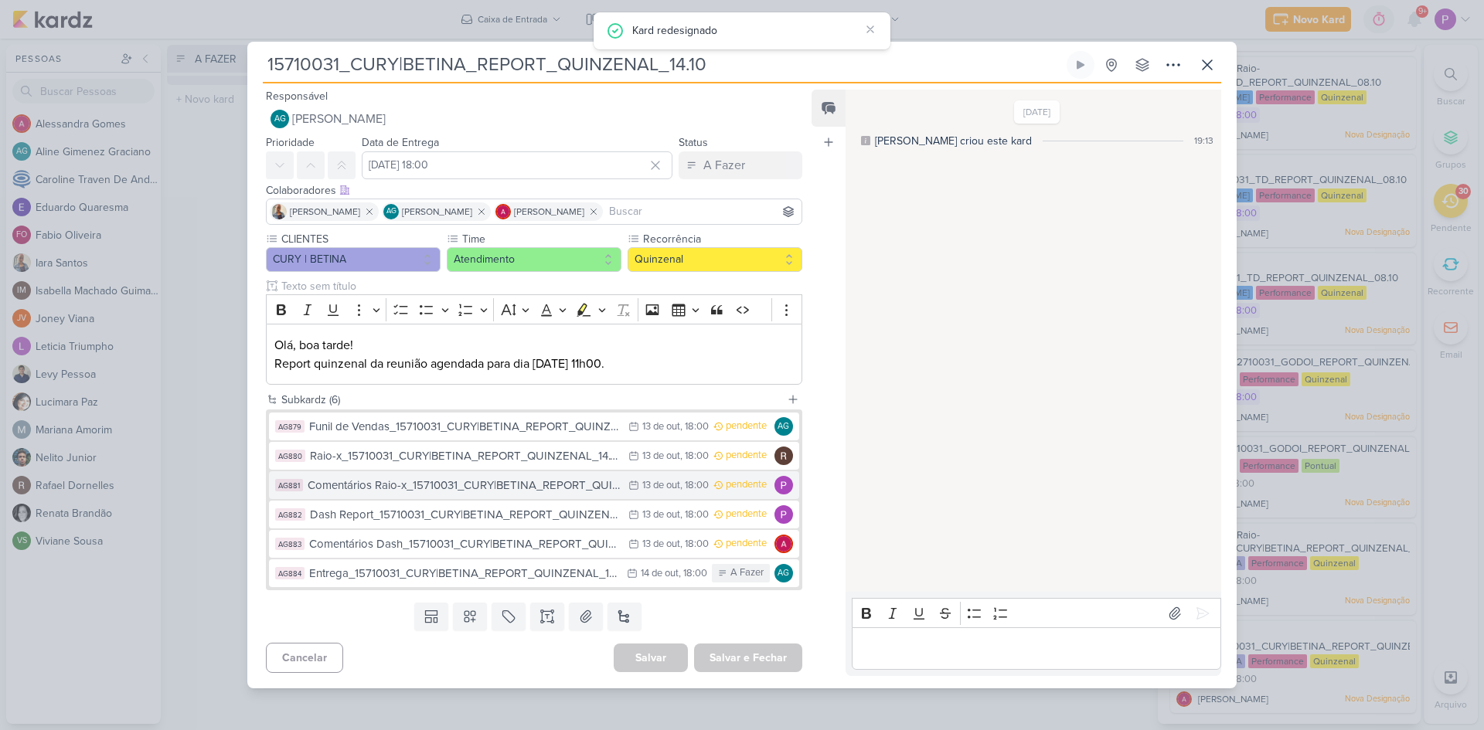
click at [422, 485] on div "Comentários Raio-x_15710031_CURY|BETINA_REPORT_QUINZENAL_14.10" at bounding box center [464, 486] width 313 height 18
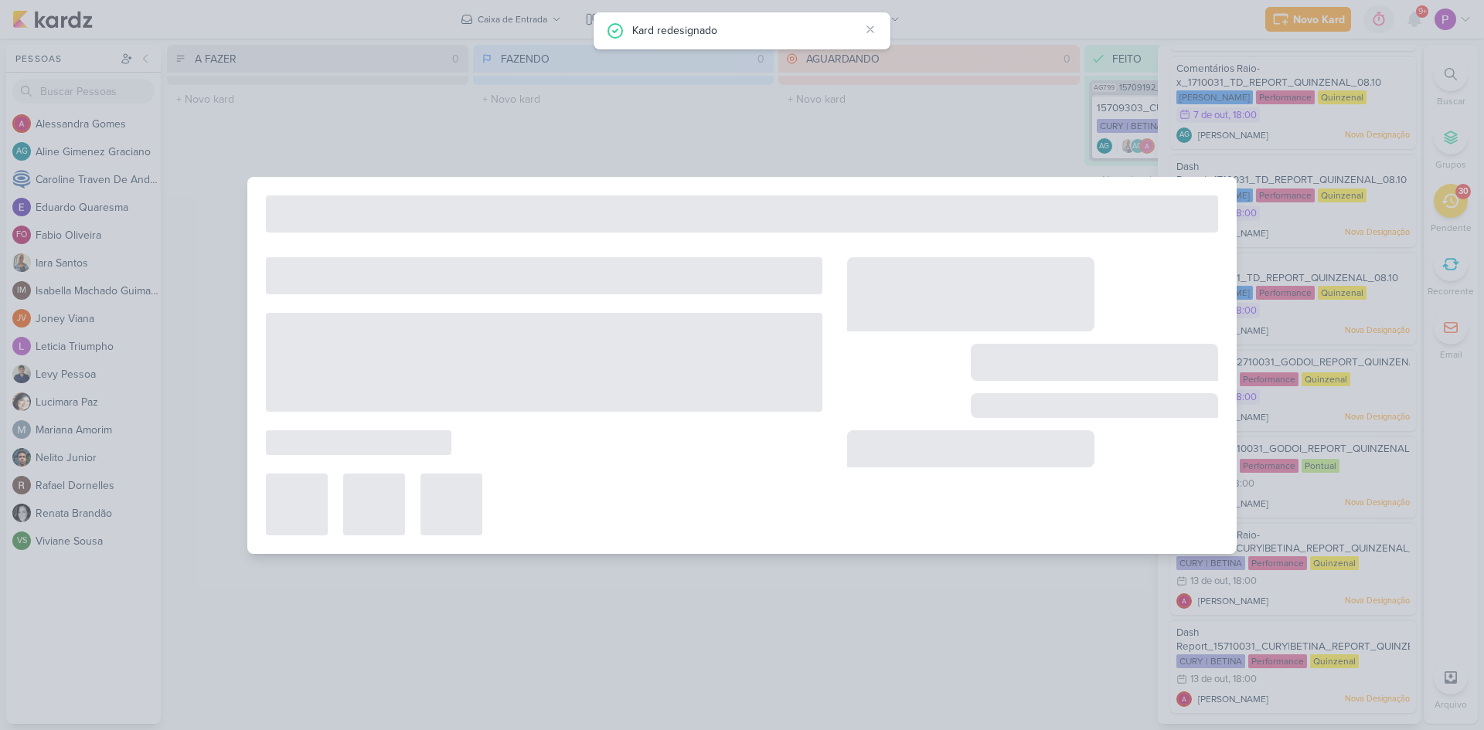
type input "Comentários Raio-x_15710031_CURY|BETINA_REPORT_QUINZENAL_14.10"
type input "13 de outubro de 2025 às 18:00"
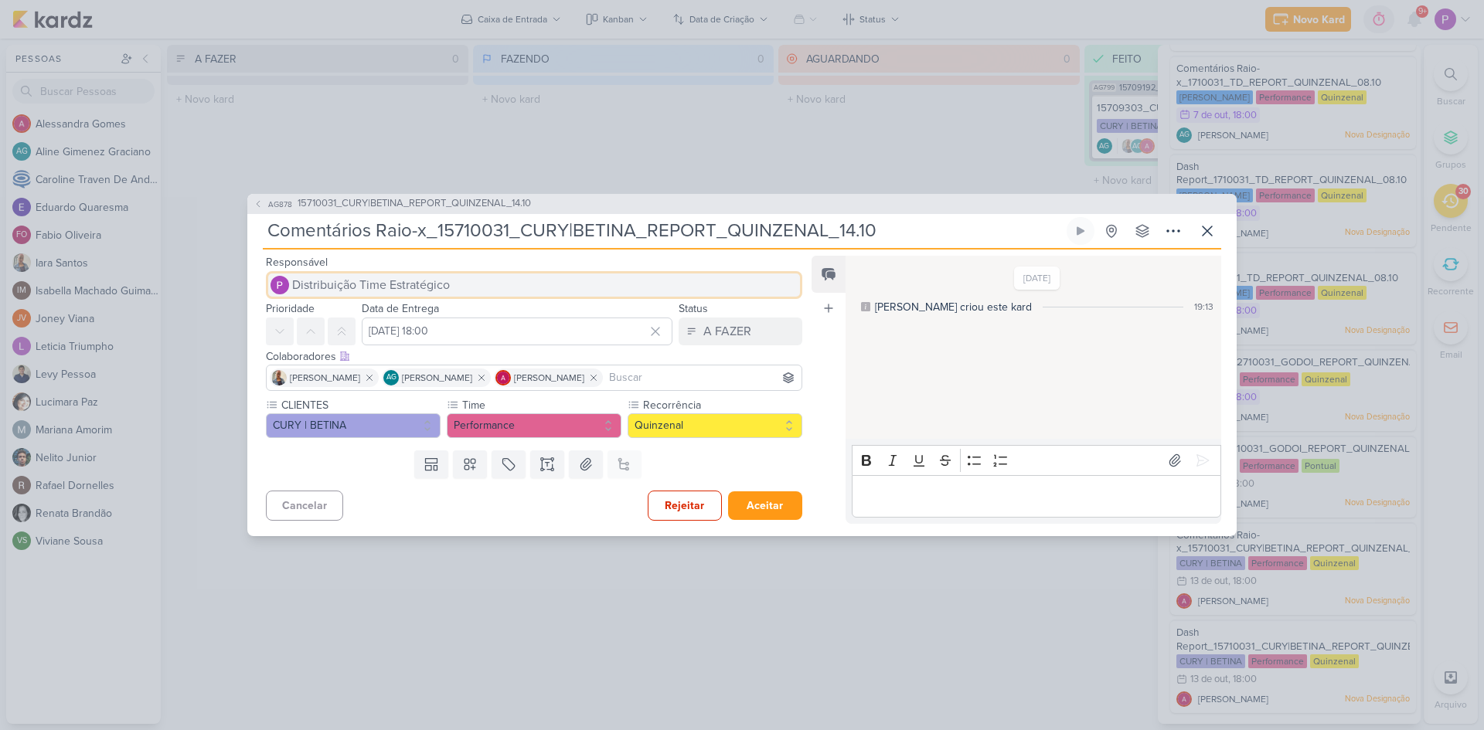
click at [349, 276] on span "Distribuição Time Estratégico" at bounding box center [371, 285] width 158 height 19
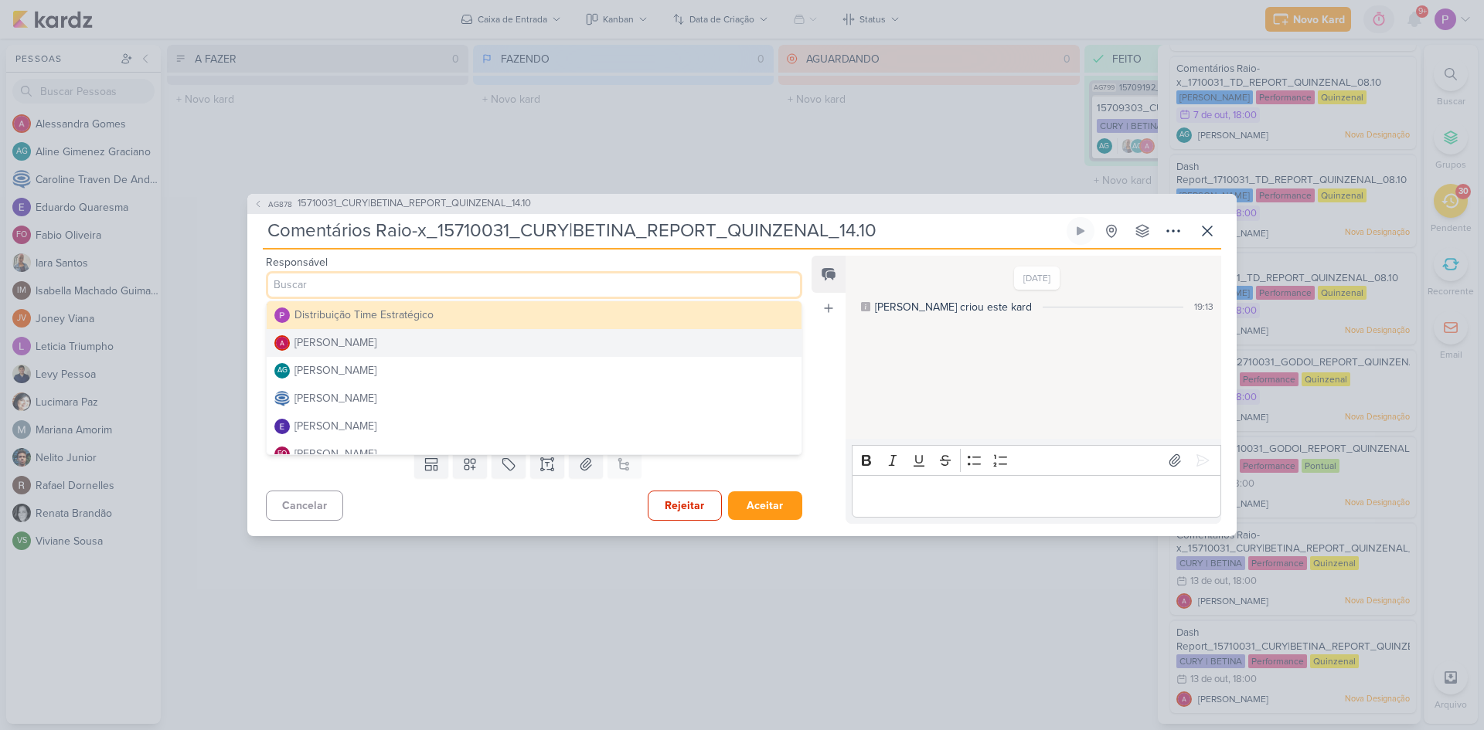
click at [350, 345] on div "Alessandra Gomes" at bounding box center [335, 343] width 82 height 16
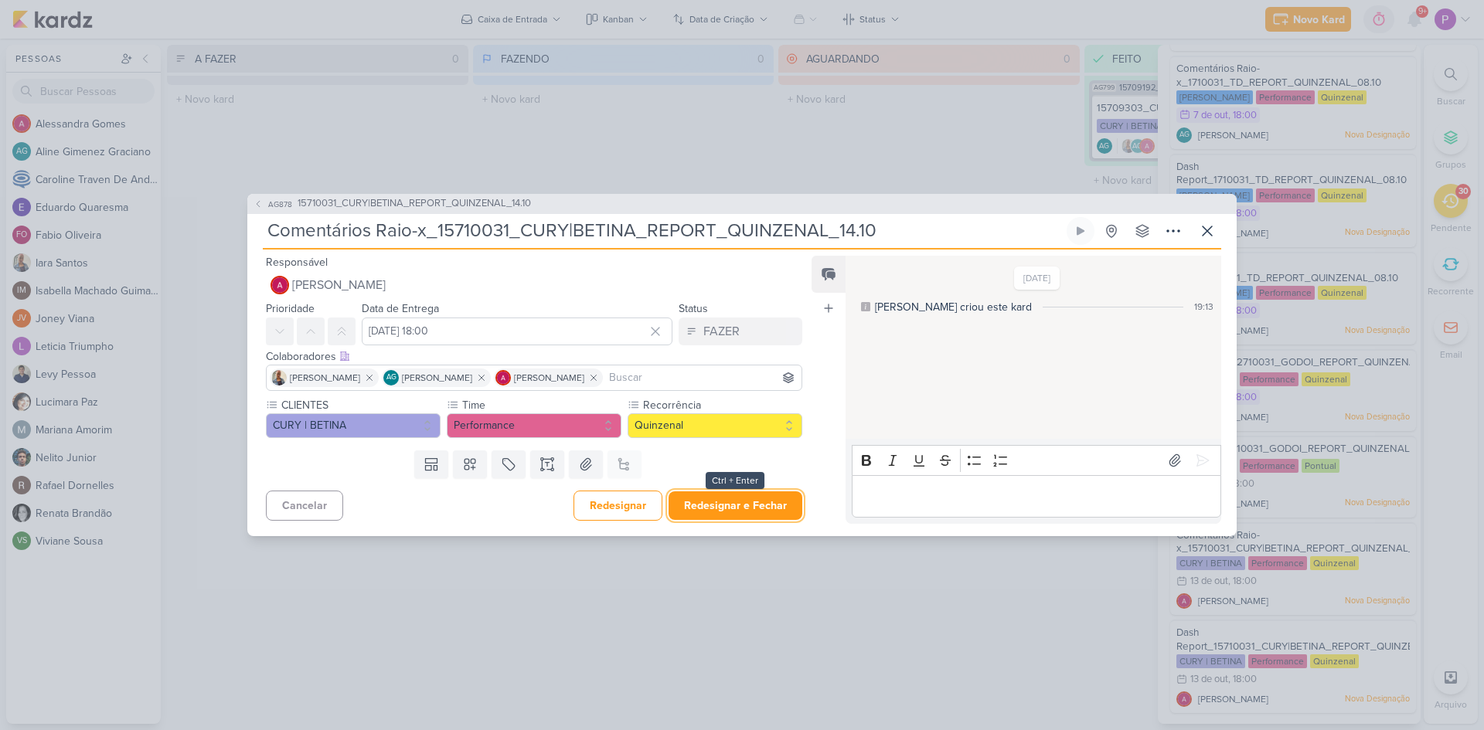
click at [747, 505] on button "Redesignar e Fechar" at bounding box center [735, 506] width 134 height 29
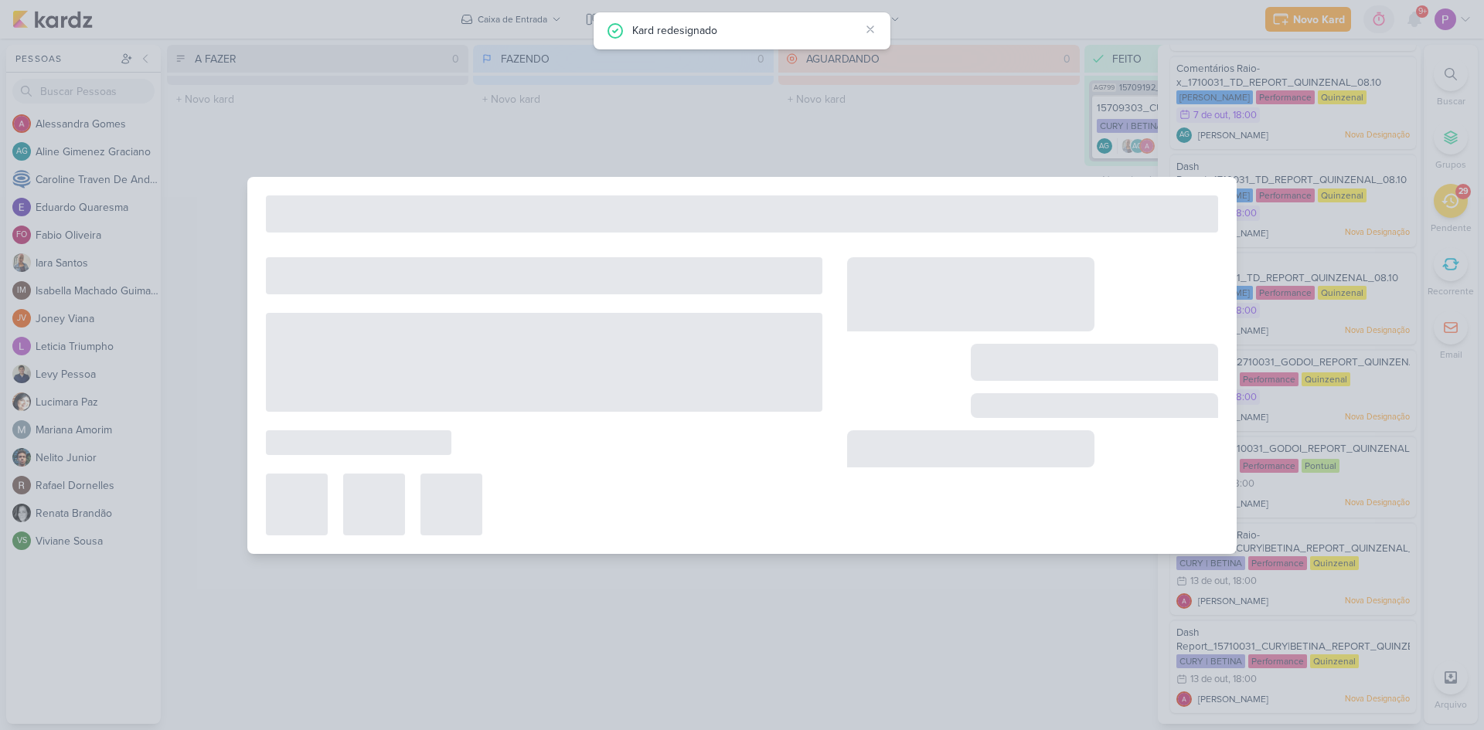
scroll to position [1951, 0]
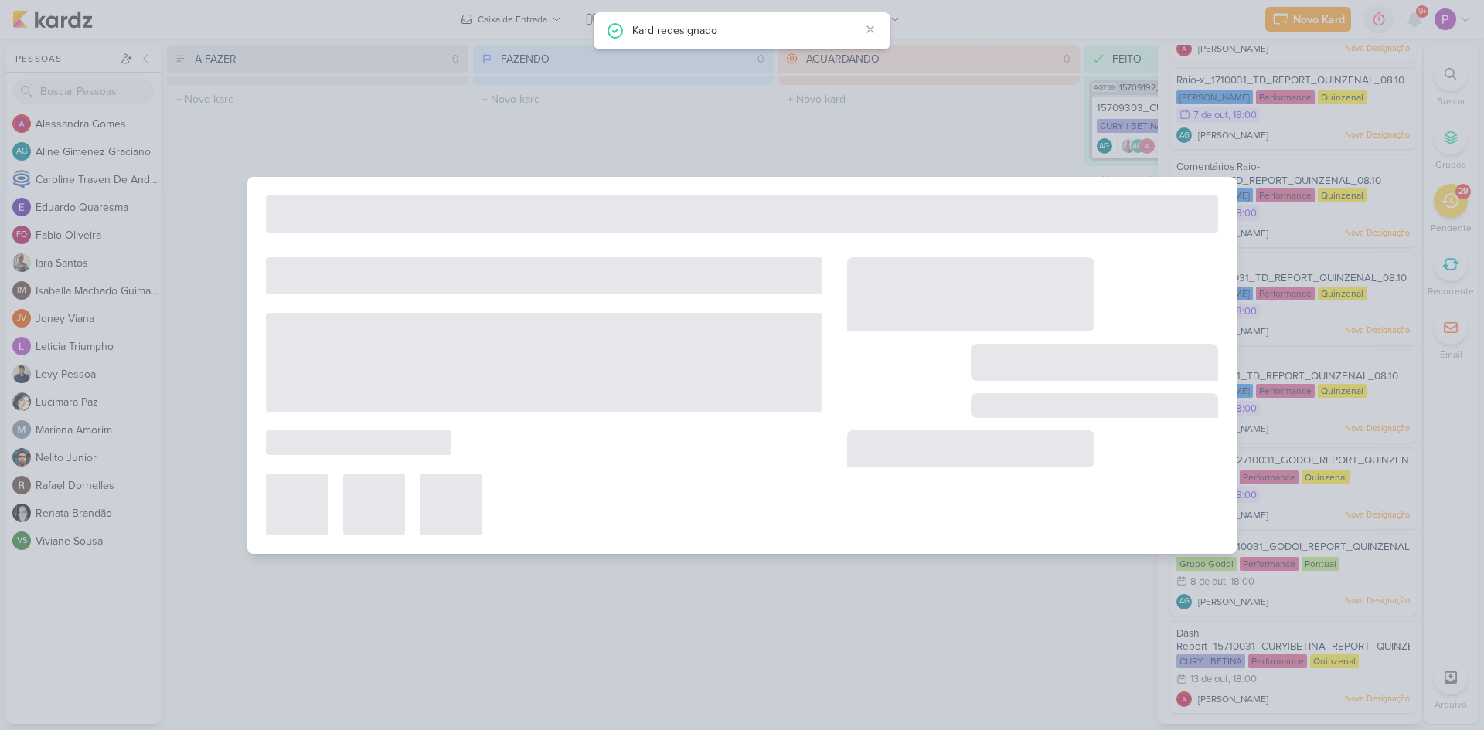
type input "15710031_CURY|BETINA_REPORT_QUINZENAL_14.10"
type input "14 de outubro de 2025 às 18:00"
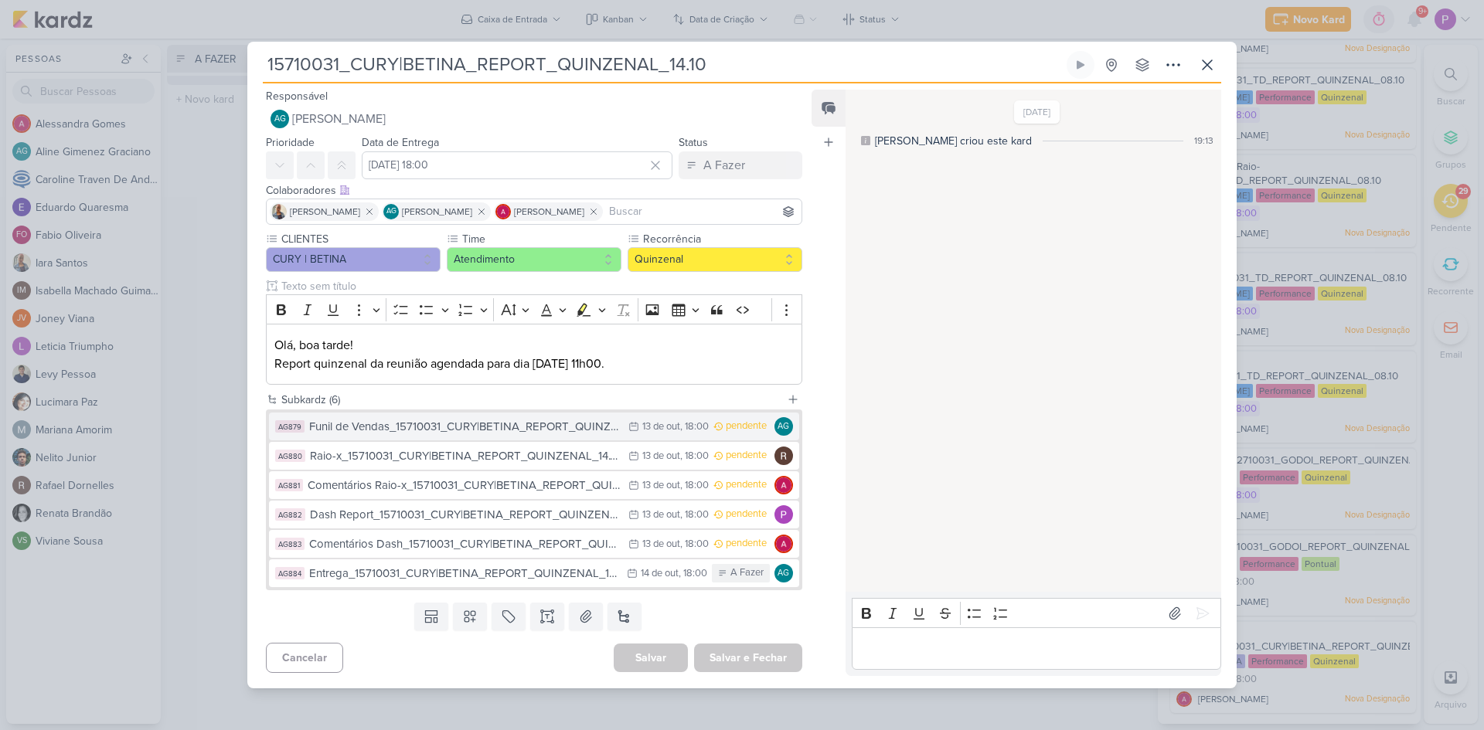
click at [538, 430] on div "Funil de Vendas_15710031_CURY|BETINA_REPORT_QUINZENAL_14.10" at bounding box center [464, 427] width 311 height 18
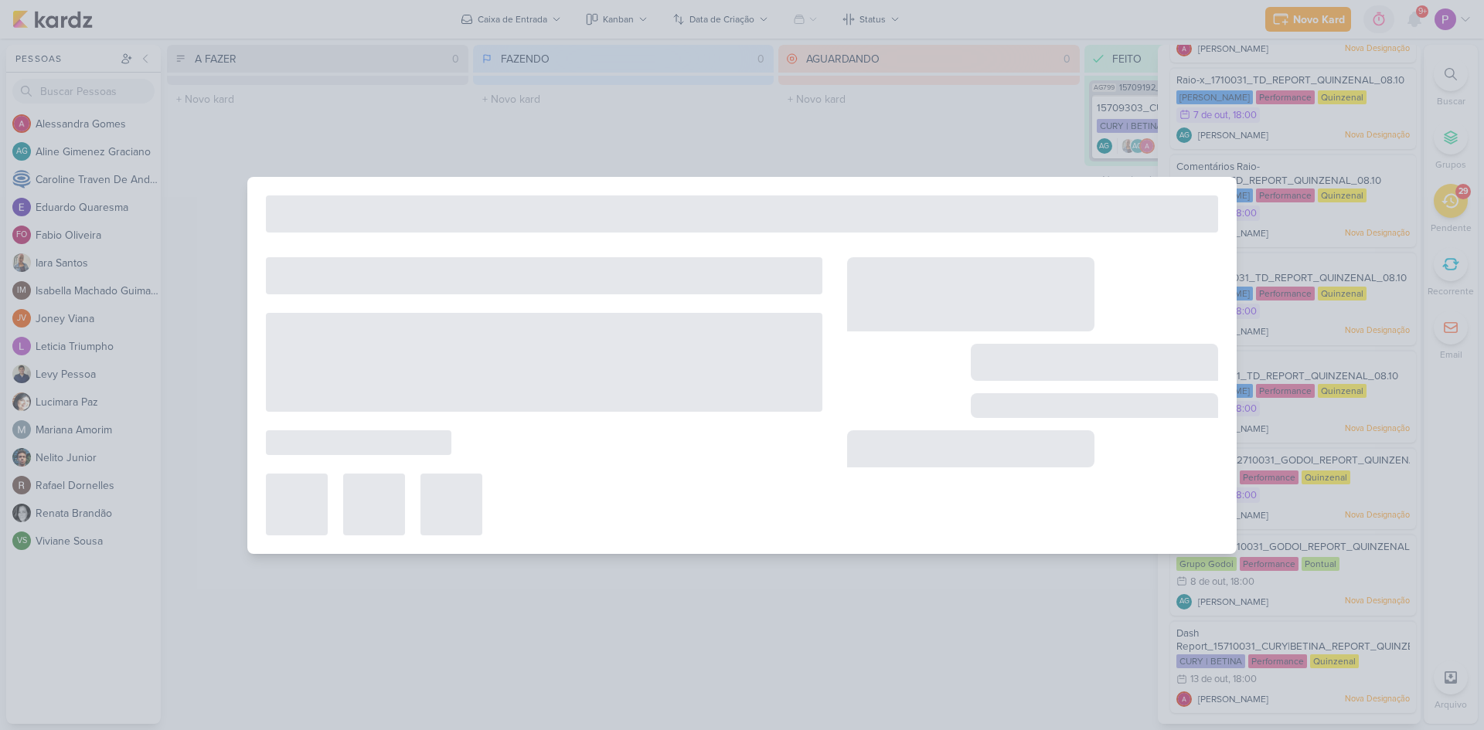
type input "Funil de Vendas_15710031_CURY|BETINA_REPORT_QUINZENAL_14.10"
type input "13 de outubro de 2025 às 18:00"
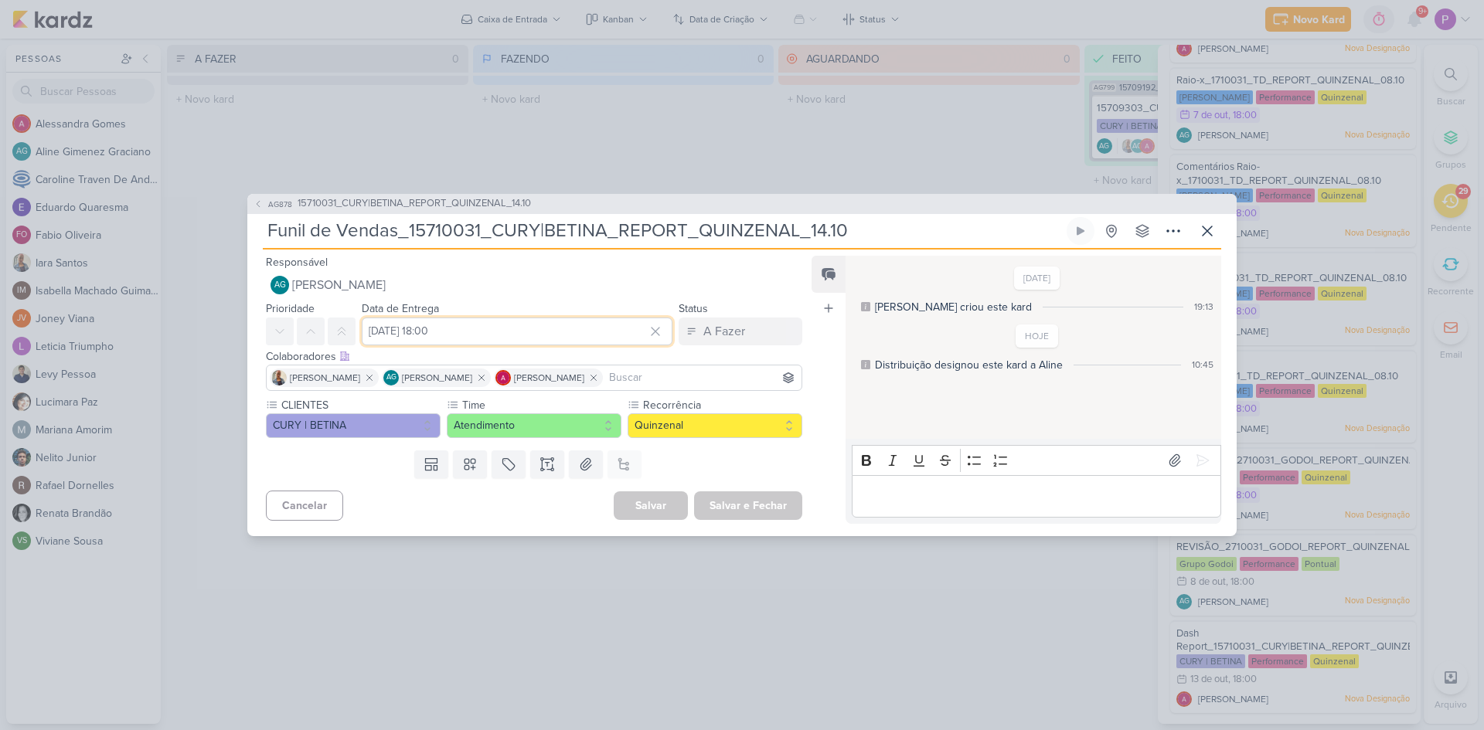
click at [484, 329] on input "13 de outubro de 2025 às 18:00" at bounding box center [517, 332] width 311 height 28
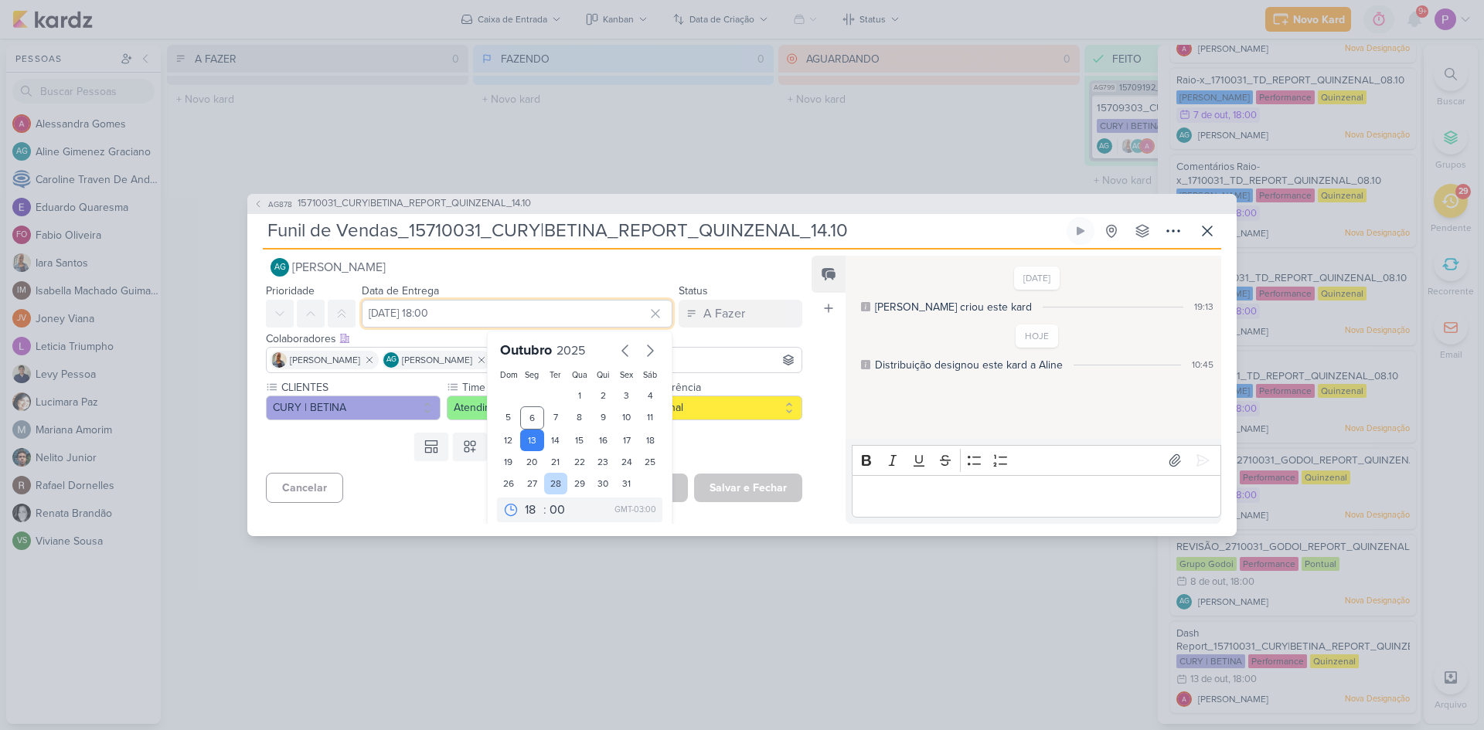
scroll to position [26, 0]
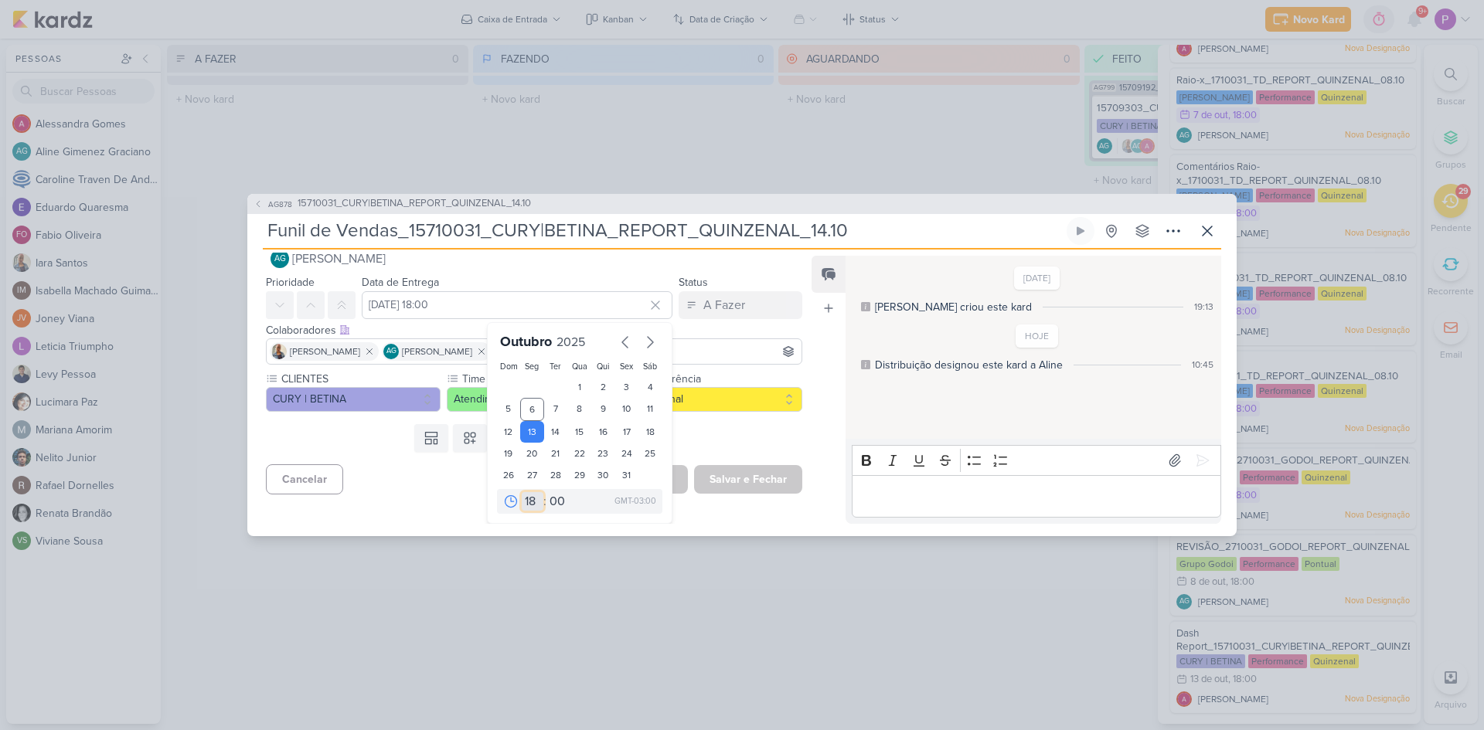
click at [522, 501] on select "00 01 02 03 04 05 06 07 08 09 10 11 12 13 14 15 16 17 18 19 20 21 22 23" at bounding box center [533, 501] width 22 height 19
select select "12"
click at [522, 492] on select "00 01 02 03 04 05 06 07 08 09 10 11 12 13 14 15 16 17 18 19 20 21 22 23" at bounding box center [533, 501] width 22 height 19
type input "13 de outubro de 2025 às 12:00"
click at [740, 471] on button "Salvar e Fechar" at bounding box center [748, 479] width 108 height 29
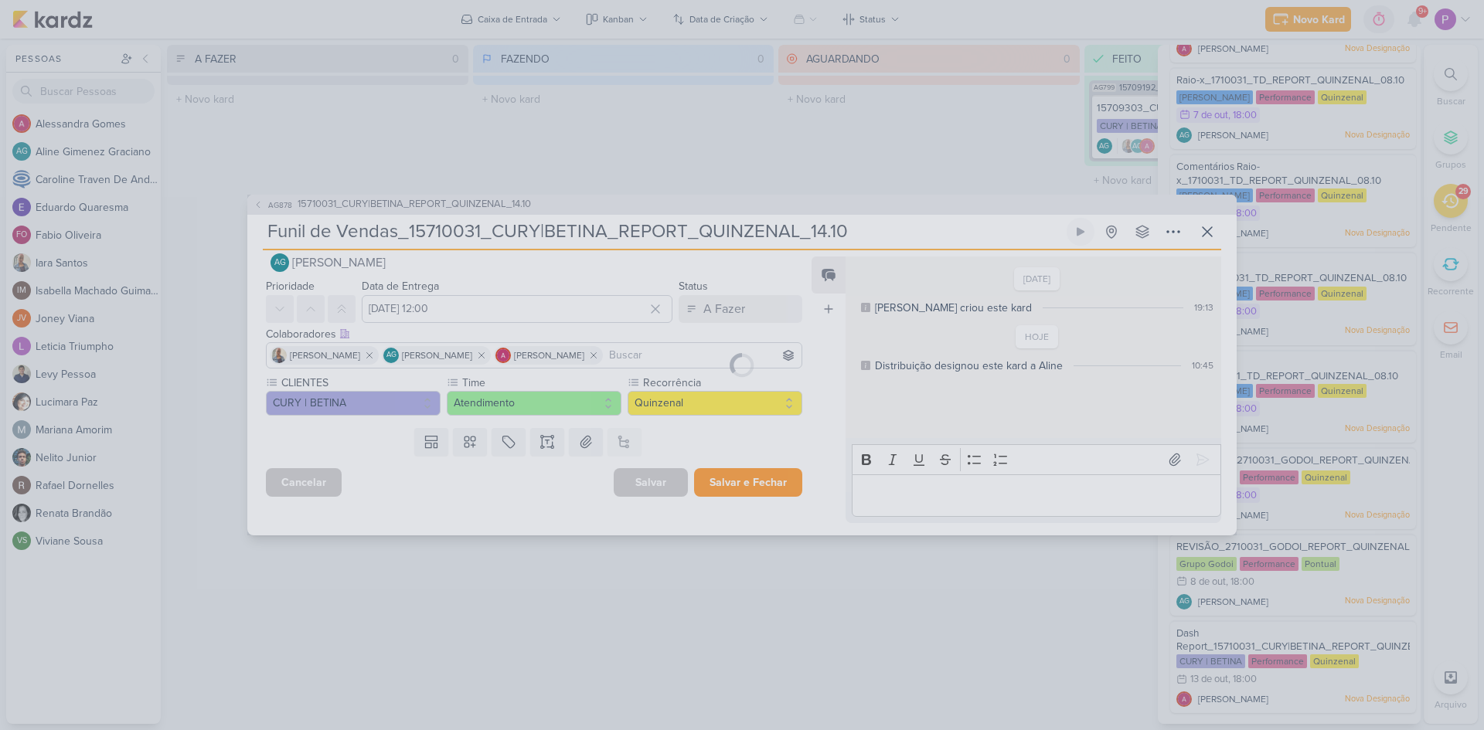
scroll to position [0, 0]
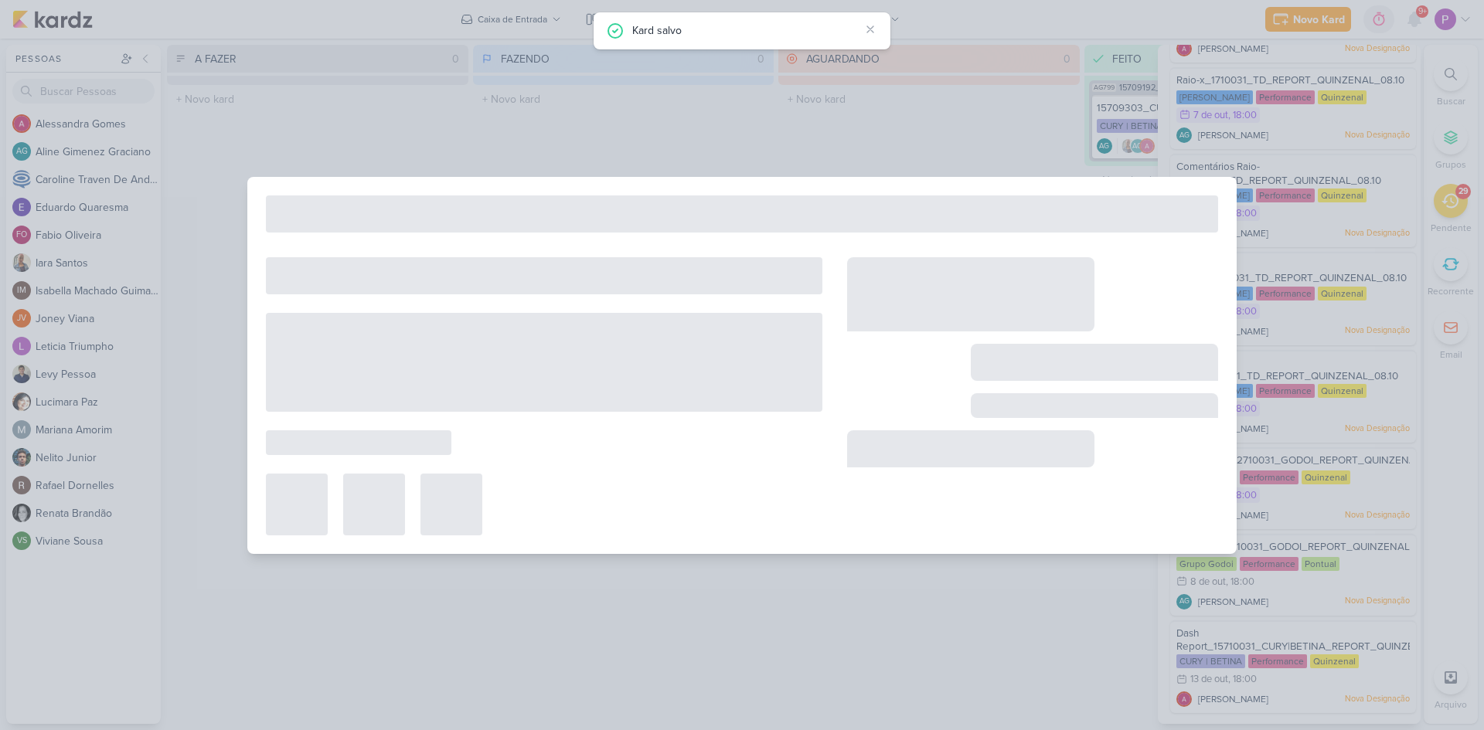
type input "15710031_CURY|BETINA_REPORT_QUINZENAL_14.10"
type input "14 de outubro de 2025 às 18:00"
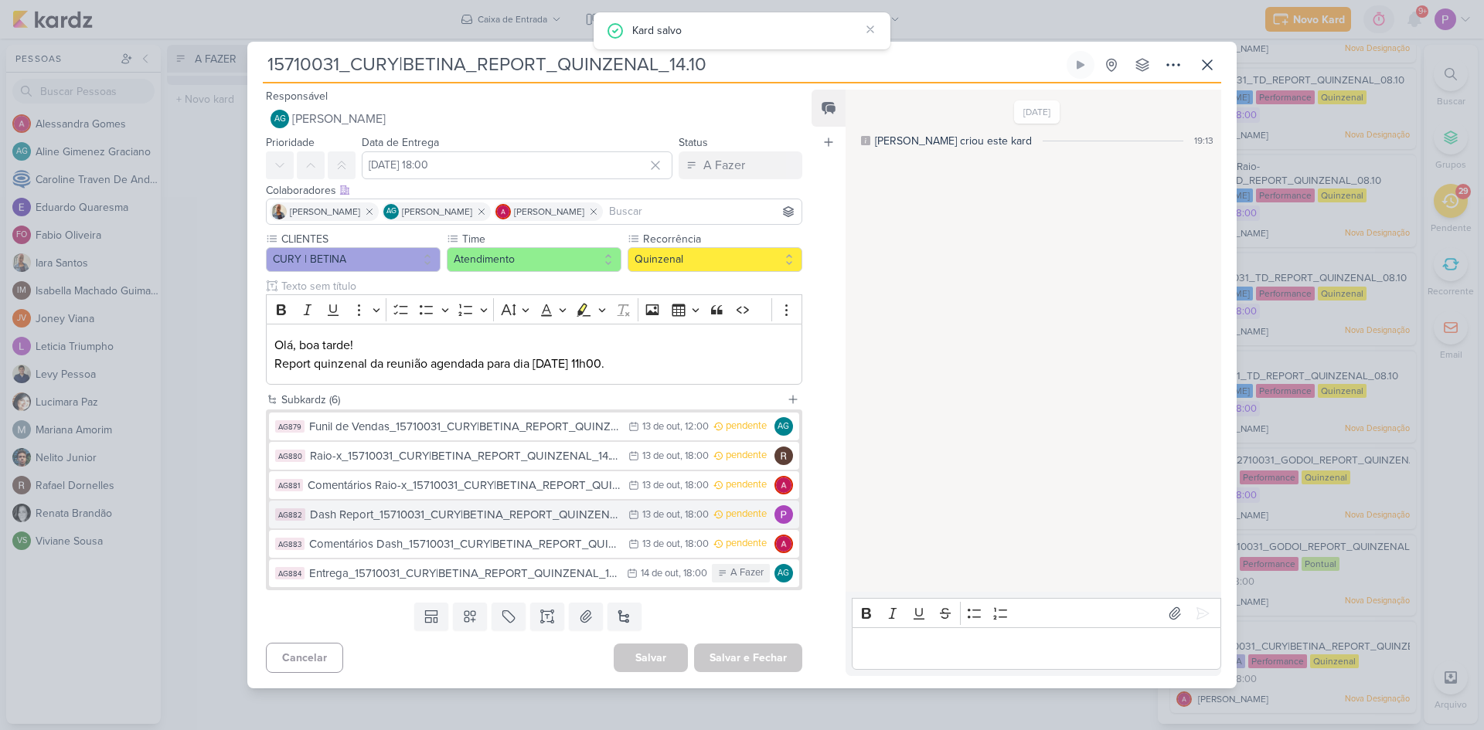
click at [522, 518] on div "Dash Report_15710031_CURY|BETINA_REPORT_QUINZENAL_14.10" at bounding box center [465, 515] width 311 height 18
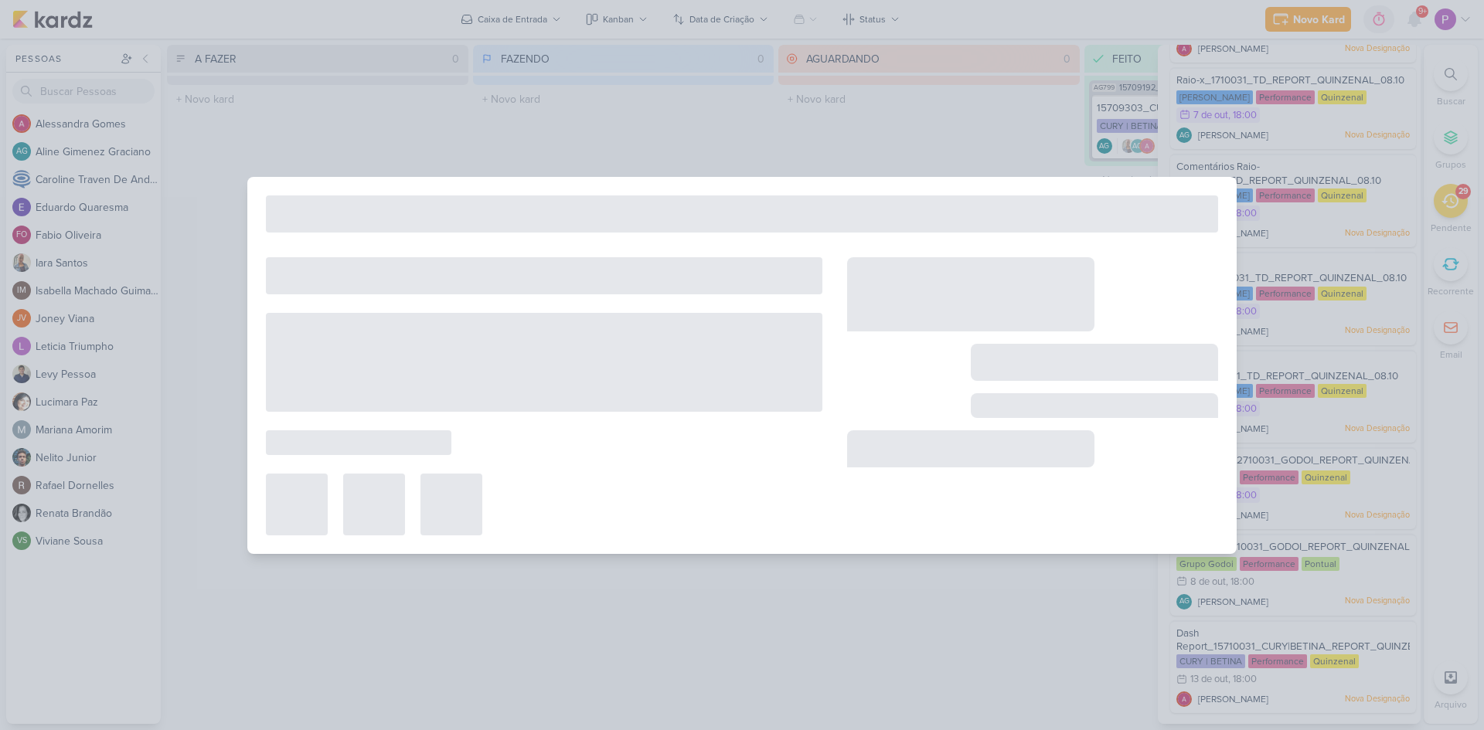
type input "Dash Report_15710031_CURY|BETINA_REPORT_QUINZENAL_14.10"
type input "13 de outubro de 2025 às 18:00"
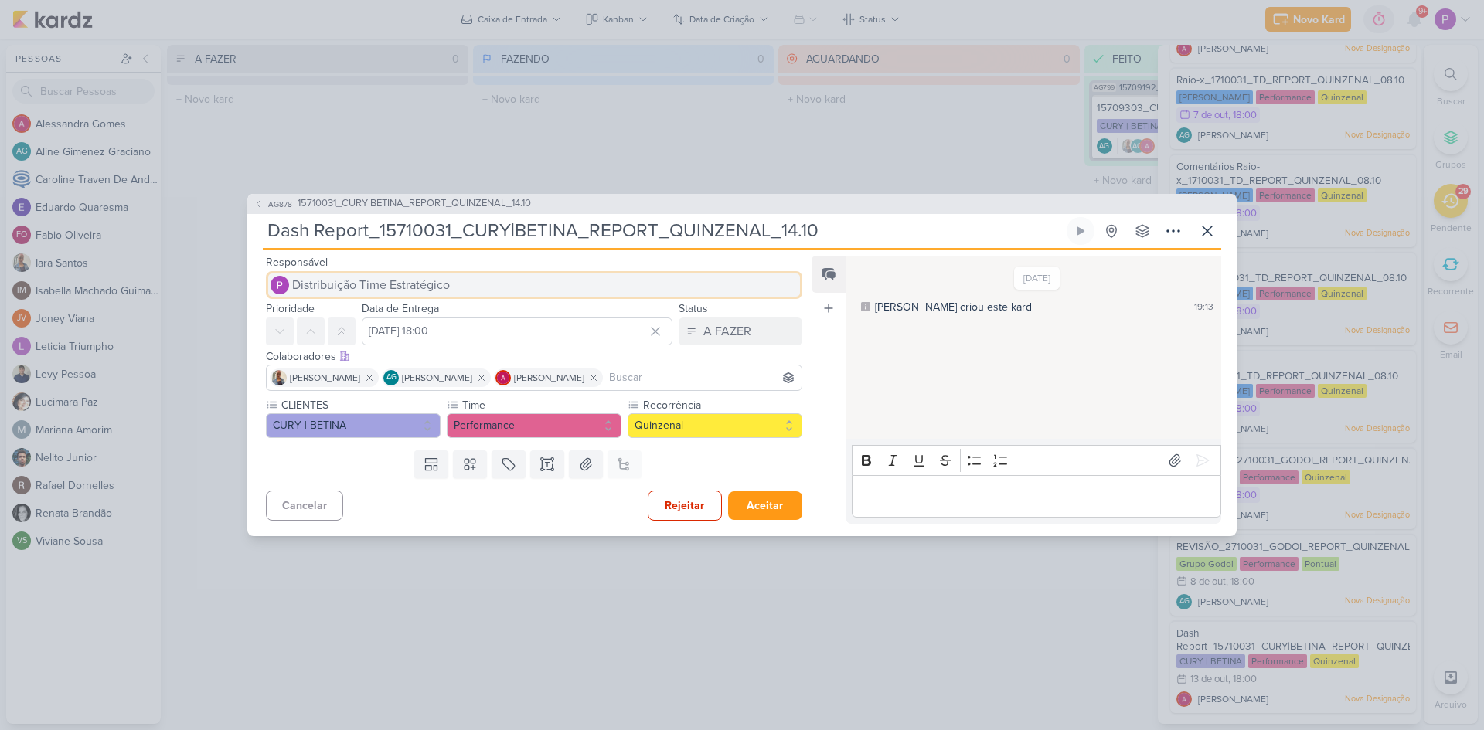
click at [338, 276] on span "Distribuição Time Estratégico" at bounding box center [371, 285] width 158 height 19
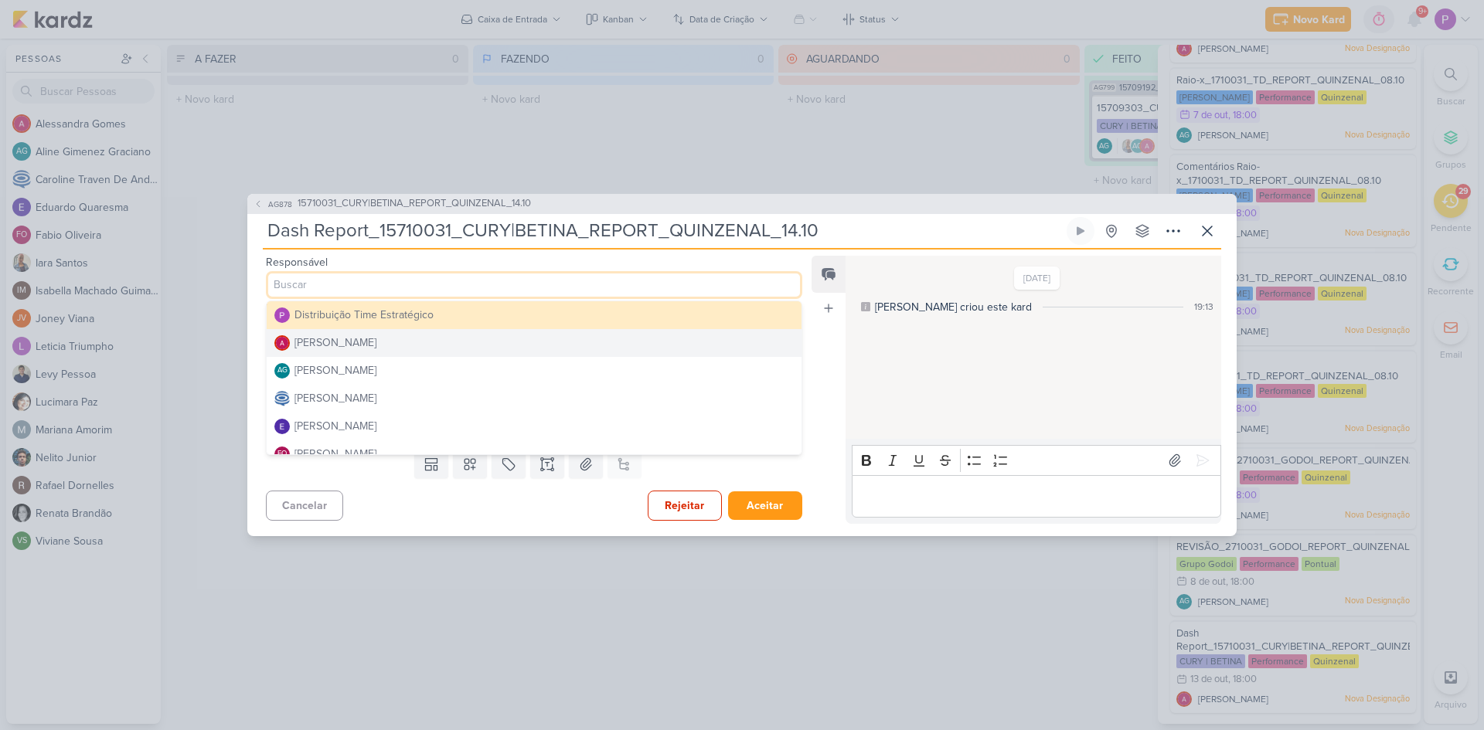
click at [336, 345] on div "Alessandra Gomes" at bounding box center [335, 343] width 82 height 16
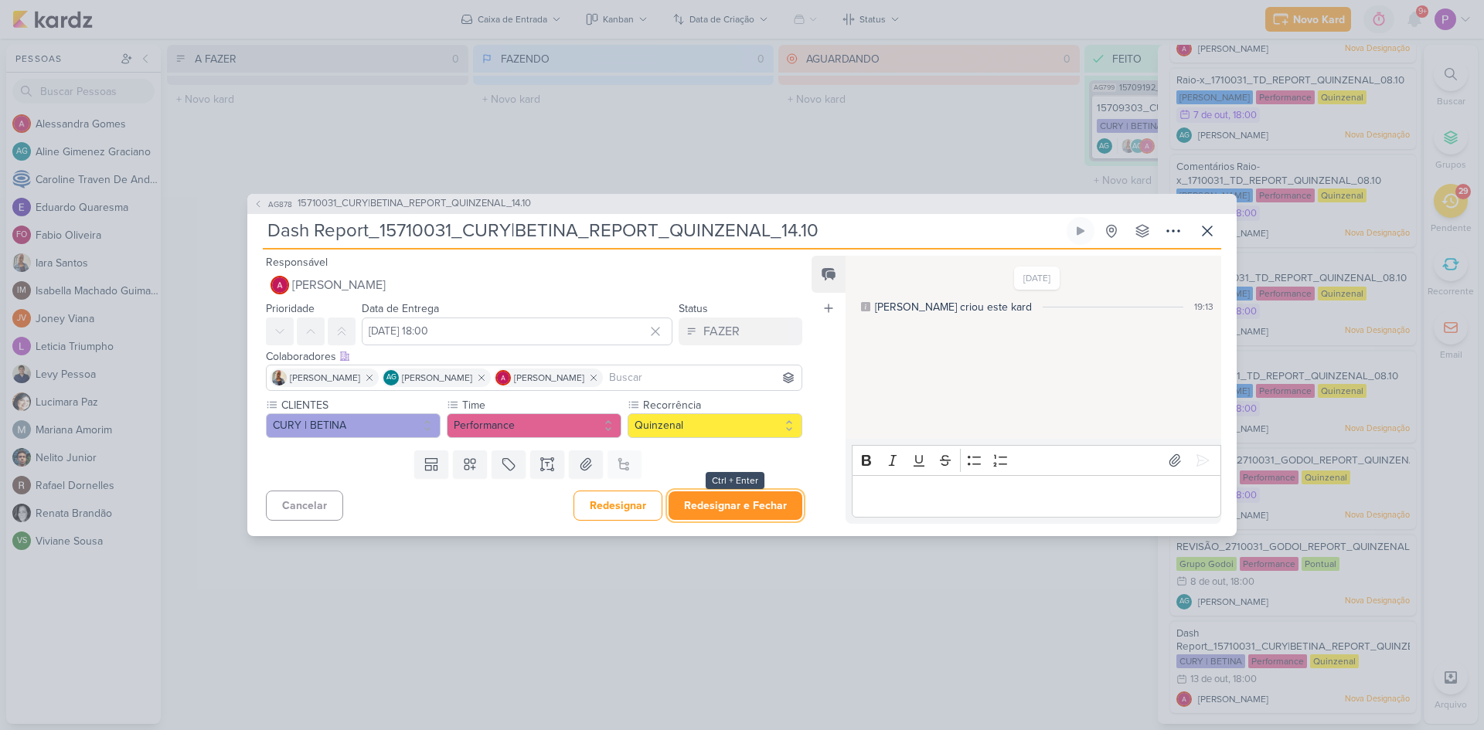
click at [774, 505] on button "Redesignar e Fechar" at bounding box center [735, 506] width 134 height 29
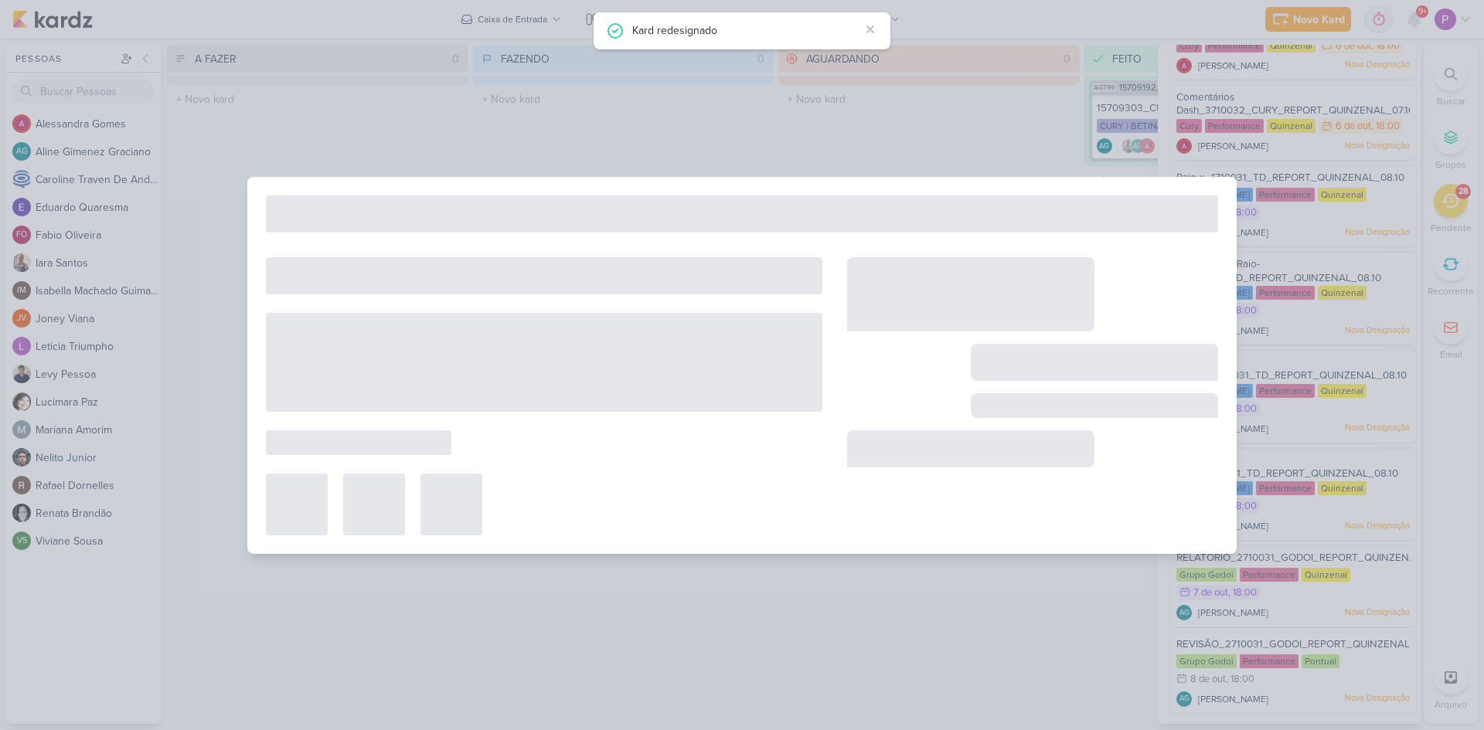
scroll to position [1854, 0]
type input "15710031_CURY|BETINA_REPORT_QUINZENAL_14.10"
type input "14 de outubro de 2025 às 18:00"
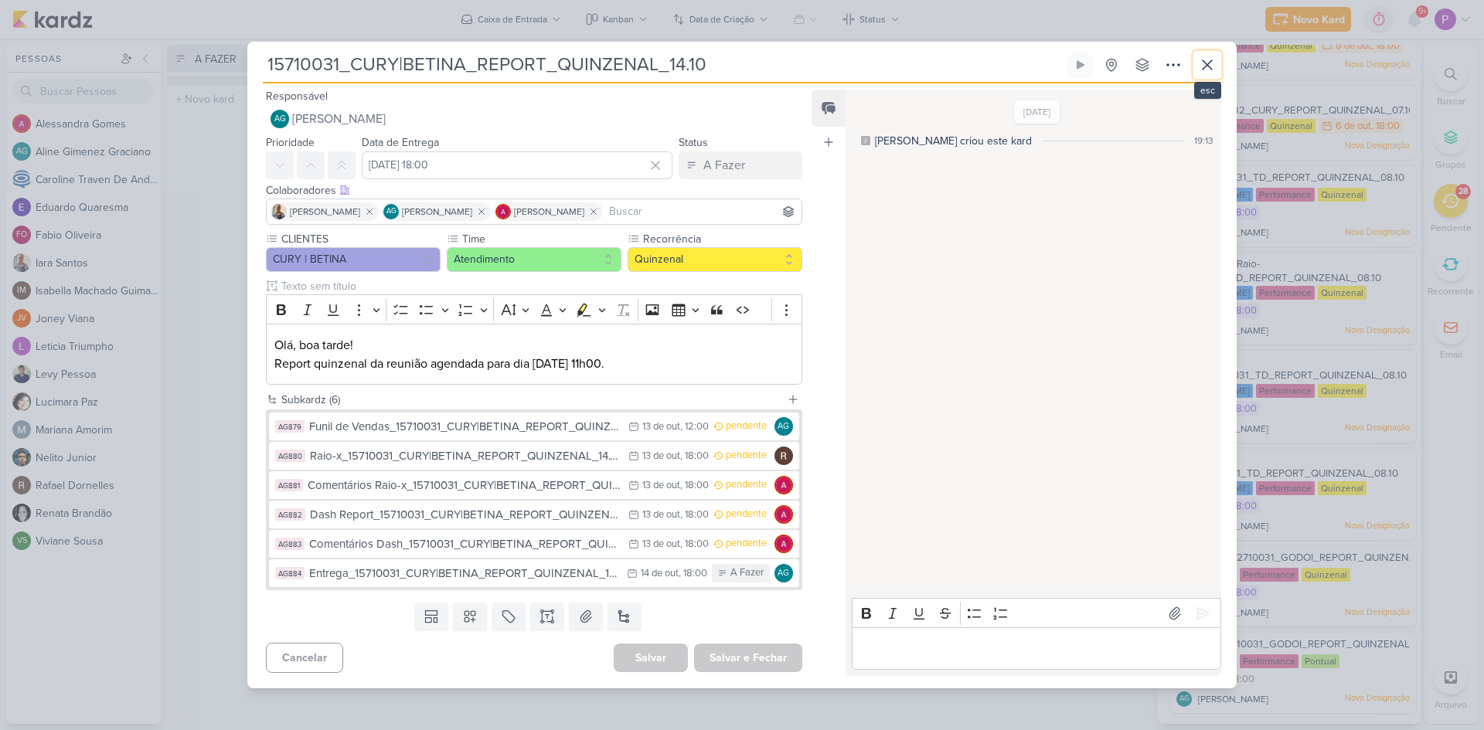
click at [1202, 70] on icon at bounding box center [1207, 65] width 19 height 19
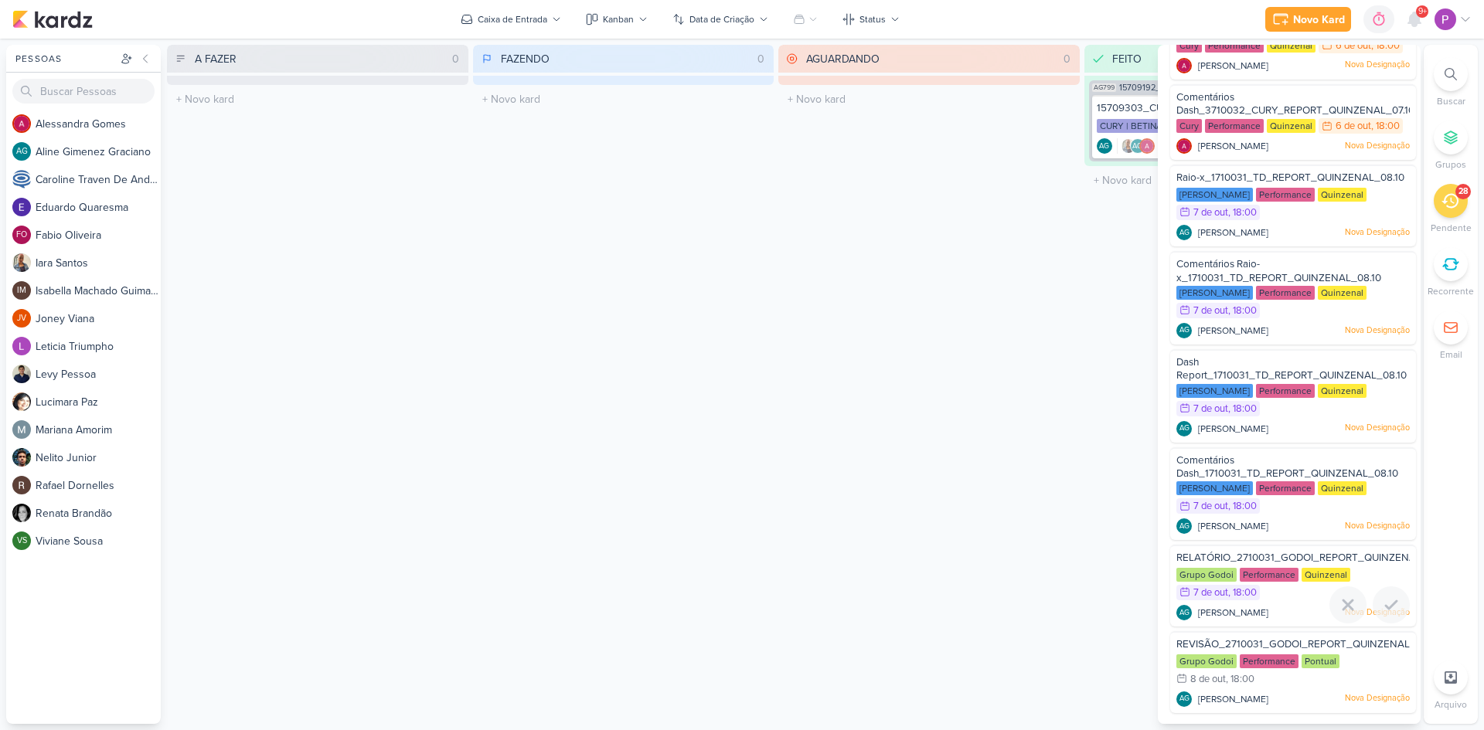
click at [1289, 556] on span "RELATÓRIO_2710031_GODOI_REPORT_QUINZENAL_09.10" at bounding box center [1313, 558] width 275 height 12
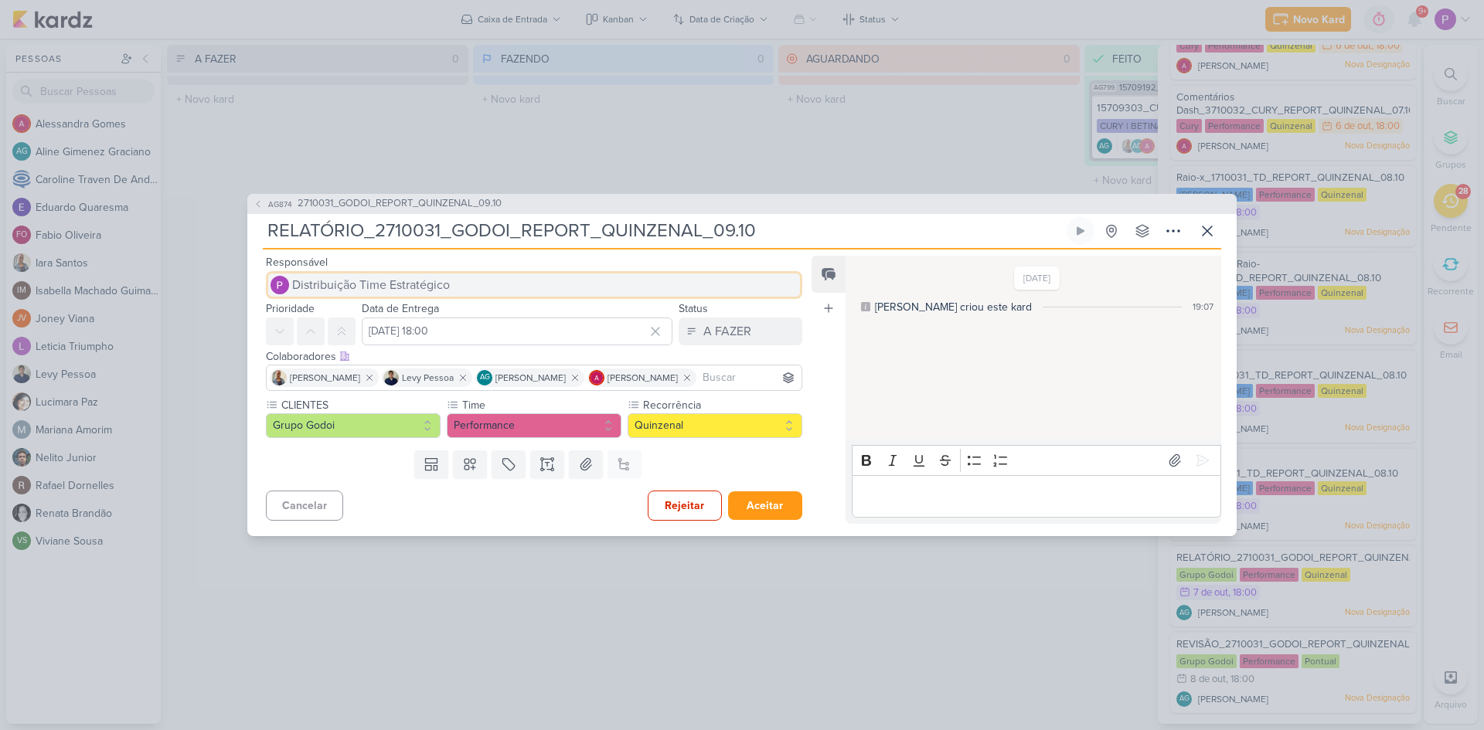
click at [409, 290] on span "Distribuição Time Estratégico" at bounding box center [371, 285] width 158 height 19
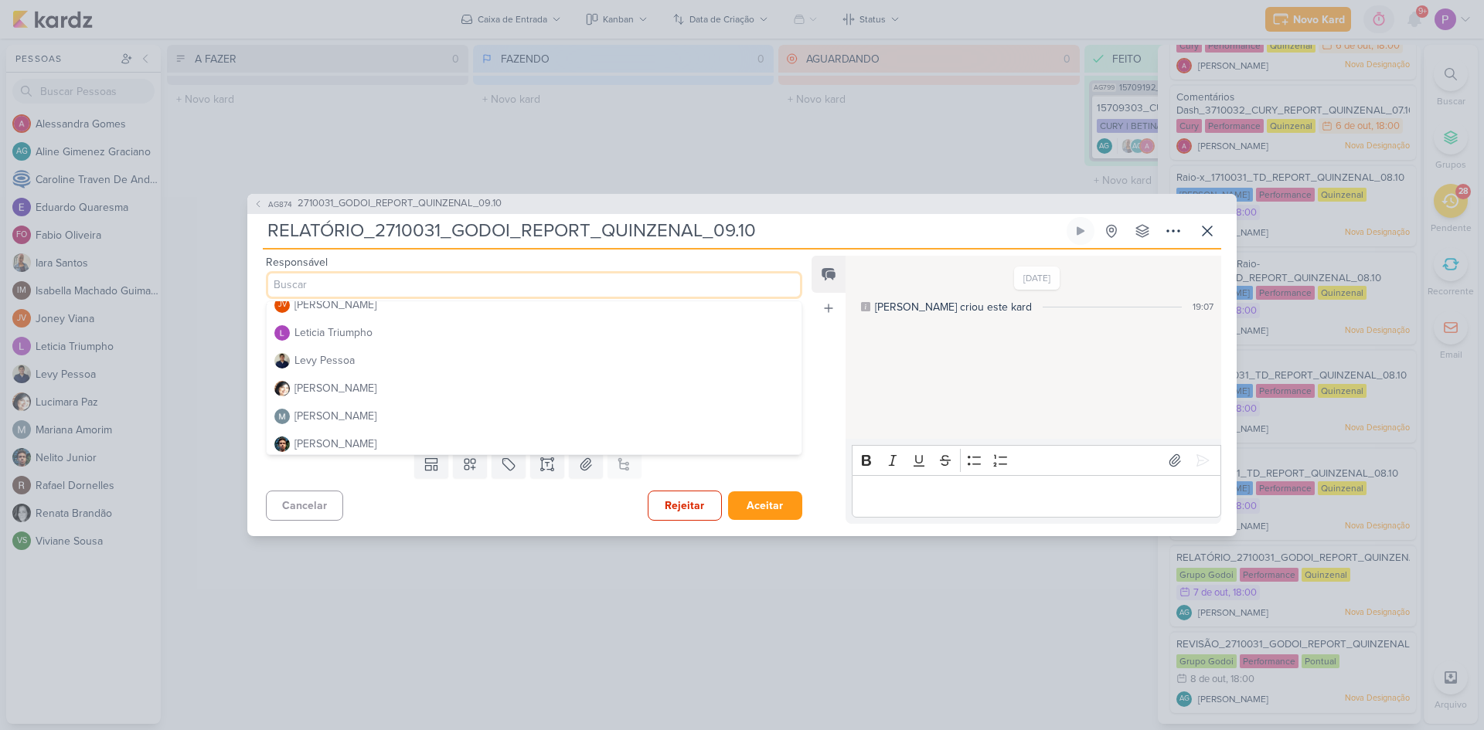
scroll to position [309, 0]
click at [410, 389] on button "Rafael Dornelles" at bounding box center [534, 396] width 535 height 28
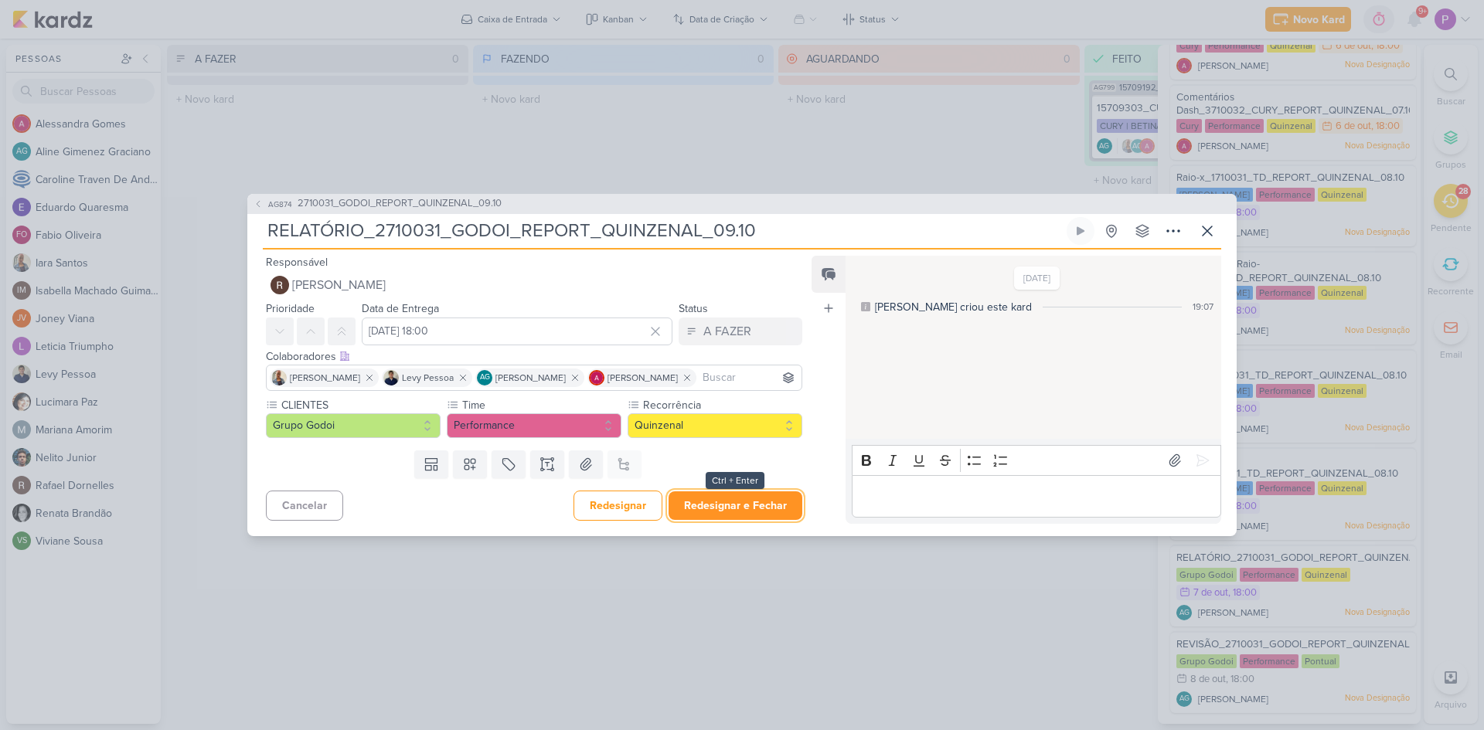
click at [762, 502] on button "Redesignar e Fechar" at bounding box center [735, 506] width 134 height 29
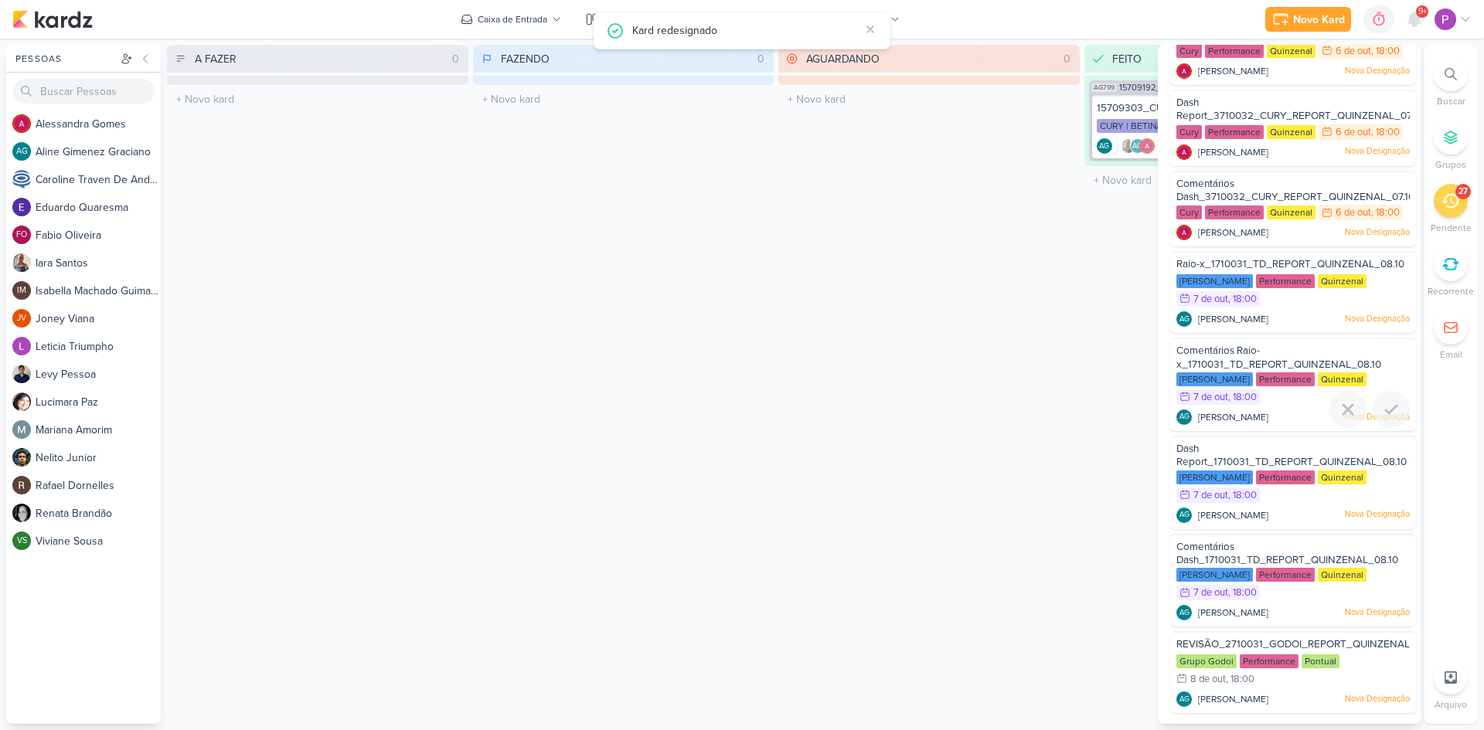
scroll to position [1767, 0]
click at [1270, 549] on div "Comentários Dash_1710031_TD_REPORT_QUINZENAL_08.10" at bounding box center [1292, 554] width 233 height 29
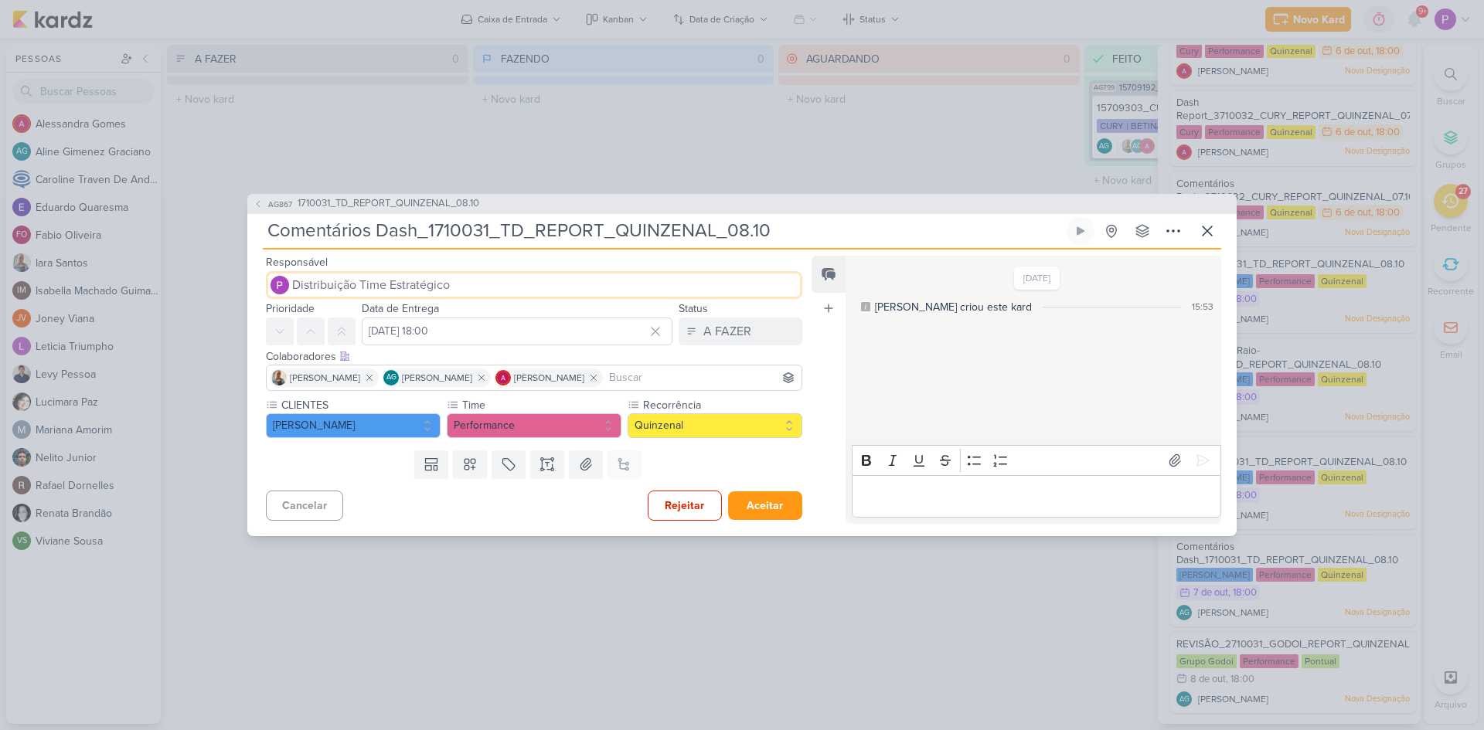
click at [392, 281] on span "Distribuição Time Estratégico" at bounding box center [371, 285] width 158 height 19
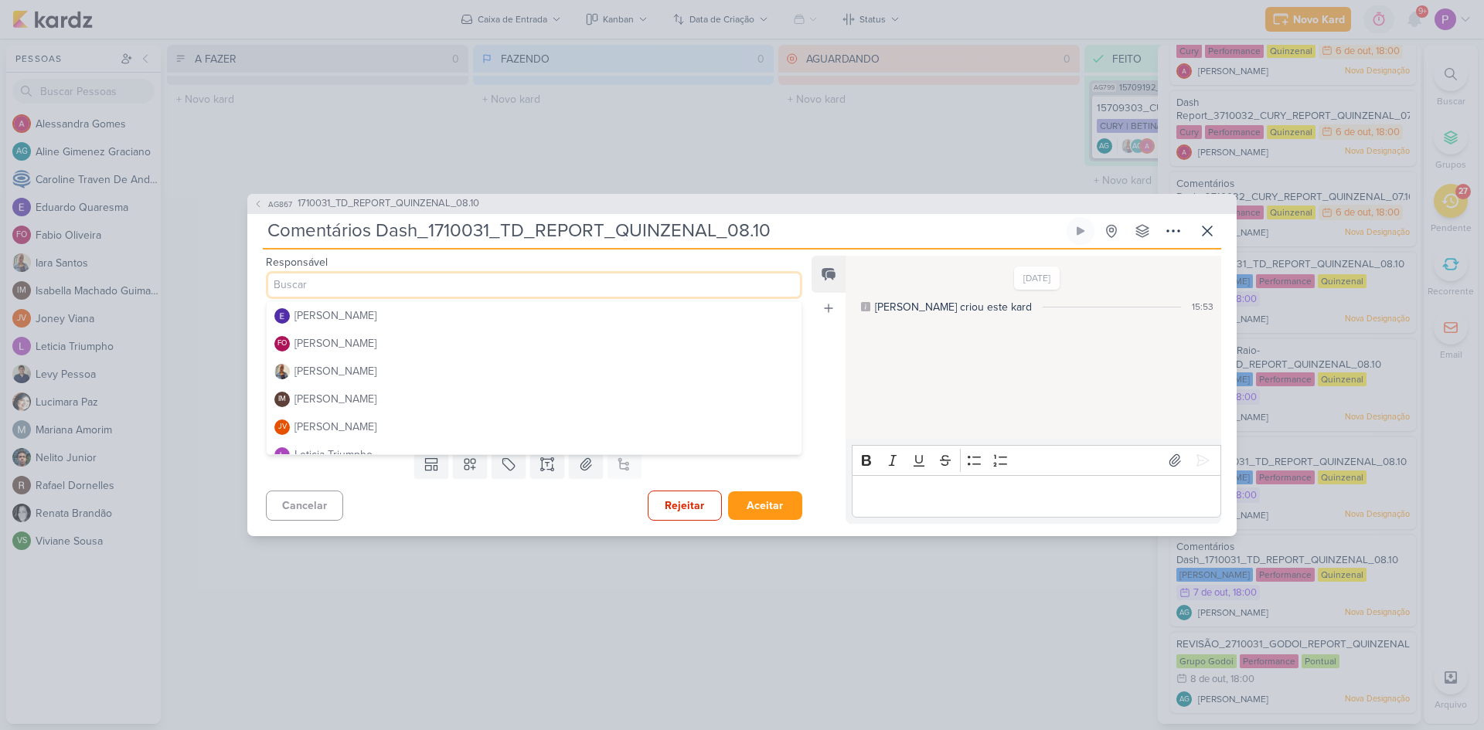
scroll to position [0, 0]
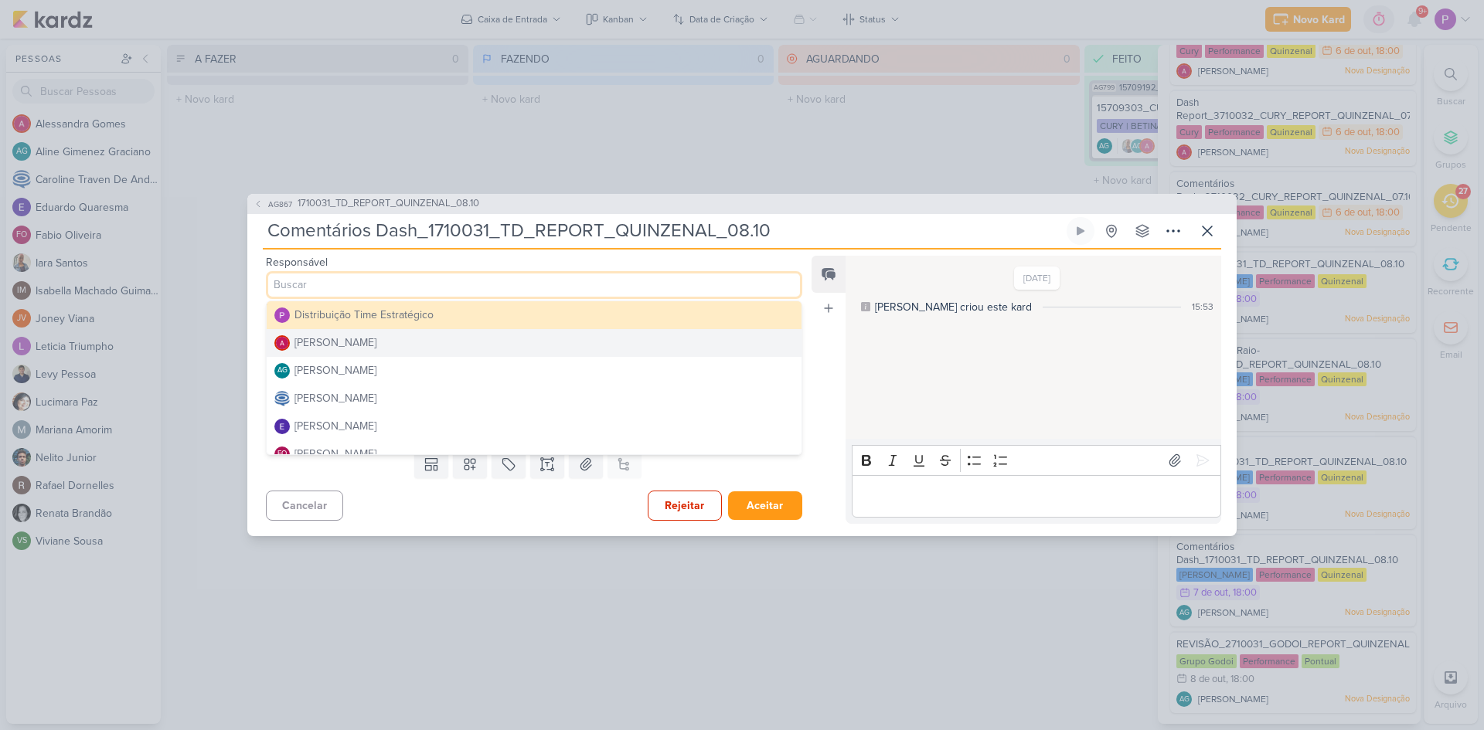
click at [348, 335] on div "Alessandra Gomes" at bounding box center [335, 343] width 82 height 16
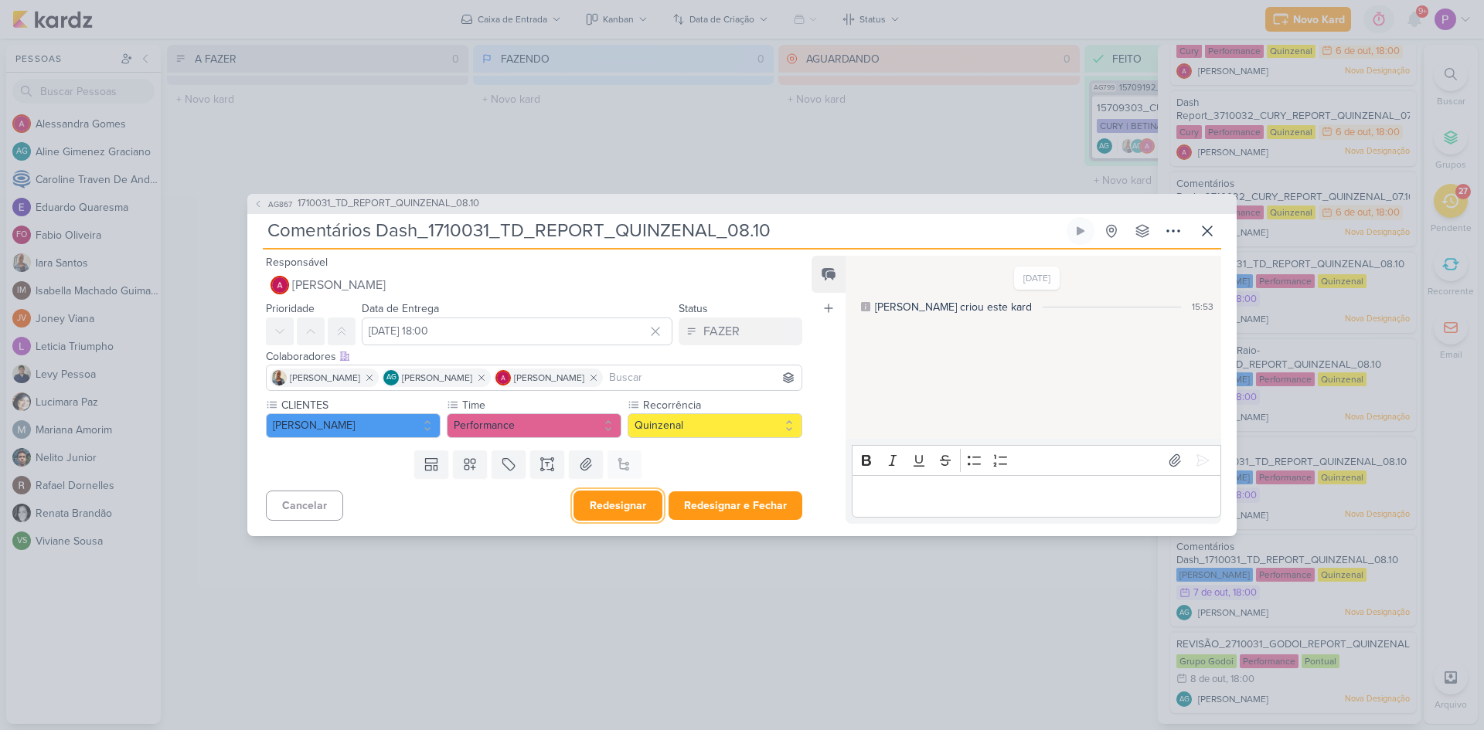
click at [633, 500] on button "Redesignar" at bounding box center [617, 506] width 89 height 30
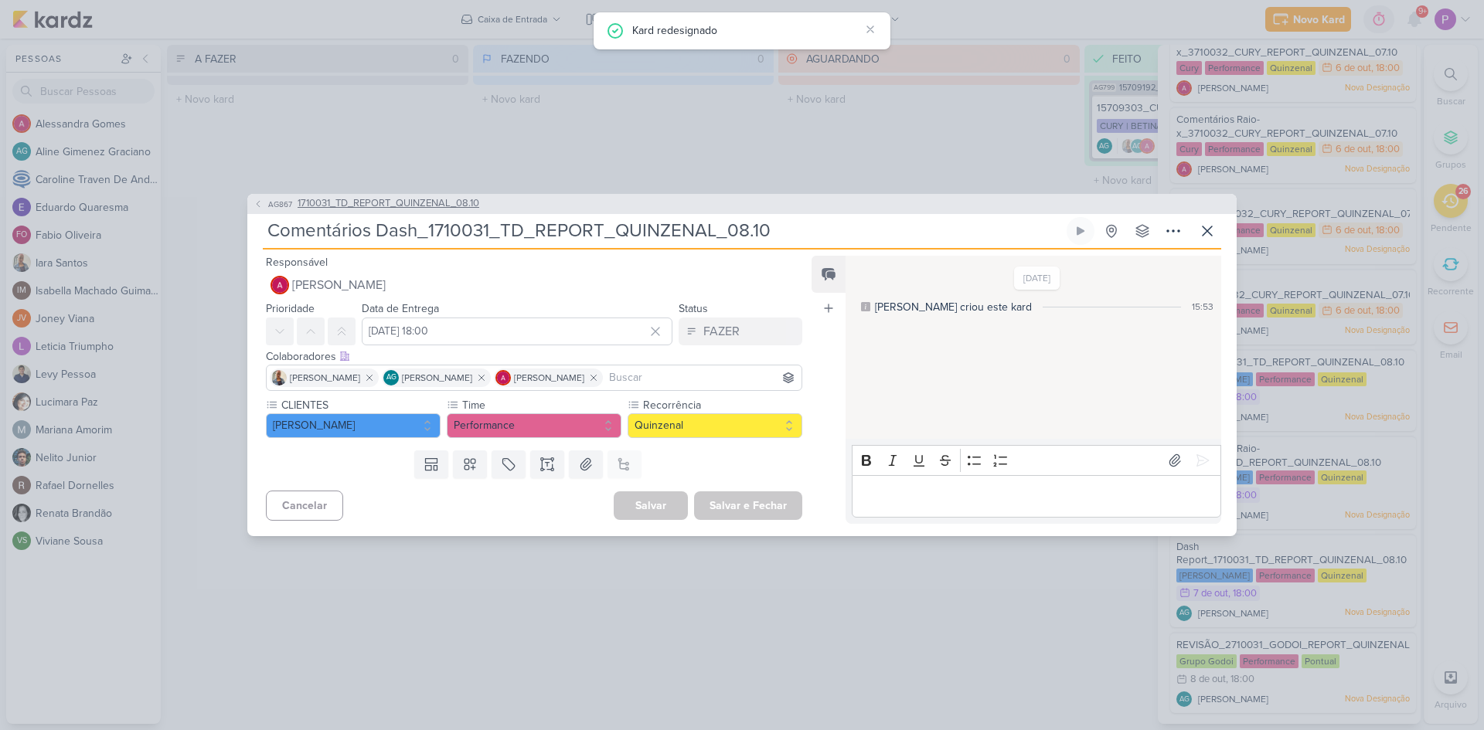
scroll to position [1669, 0]
click at [279, 205] on span "AG867" at bounding box center [280, 205] width 29 height 12
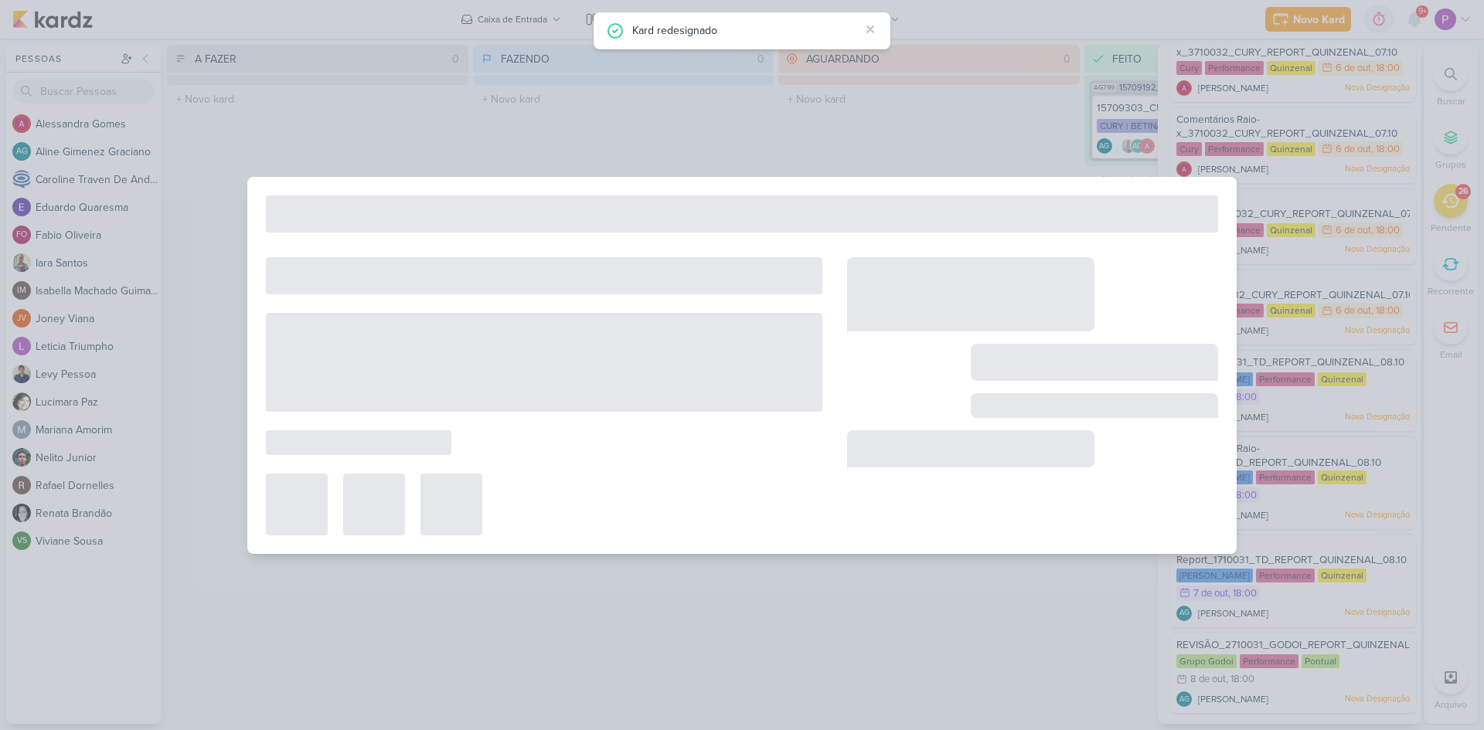
type input "1710031_TD_REPORT_QUINZENAL_08.10"
type input "8 de outubro de 2025 às 18:00"
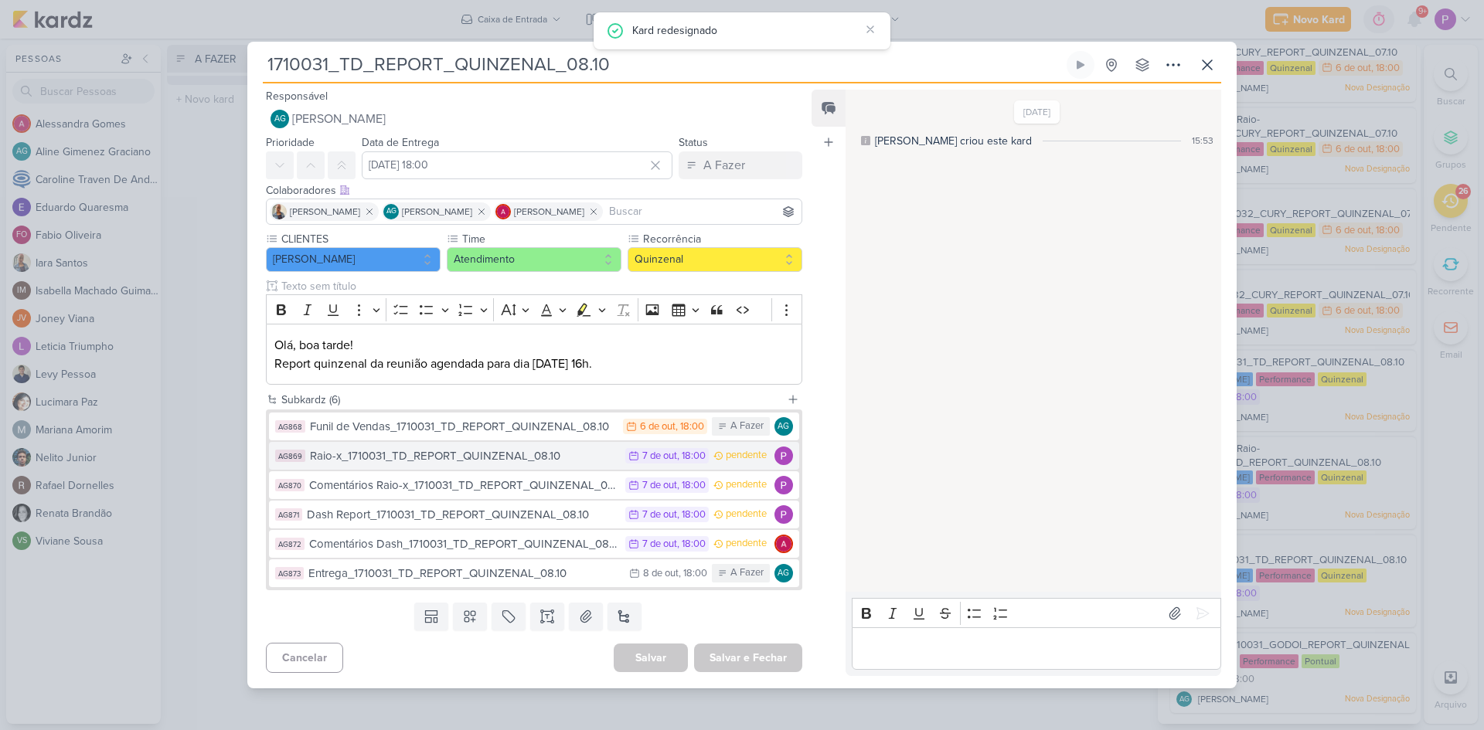
click at [482, 452] on div "Raio-x_1710031_TD_REPORT_QUINZENAL_08.10" at bounding box center [464, 456] width 308 height 18
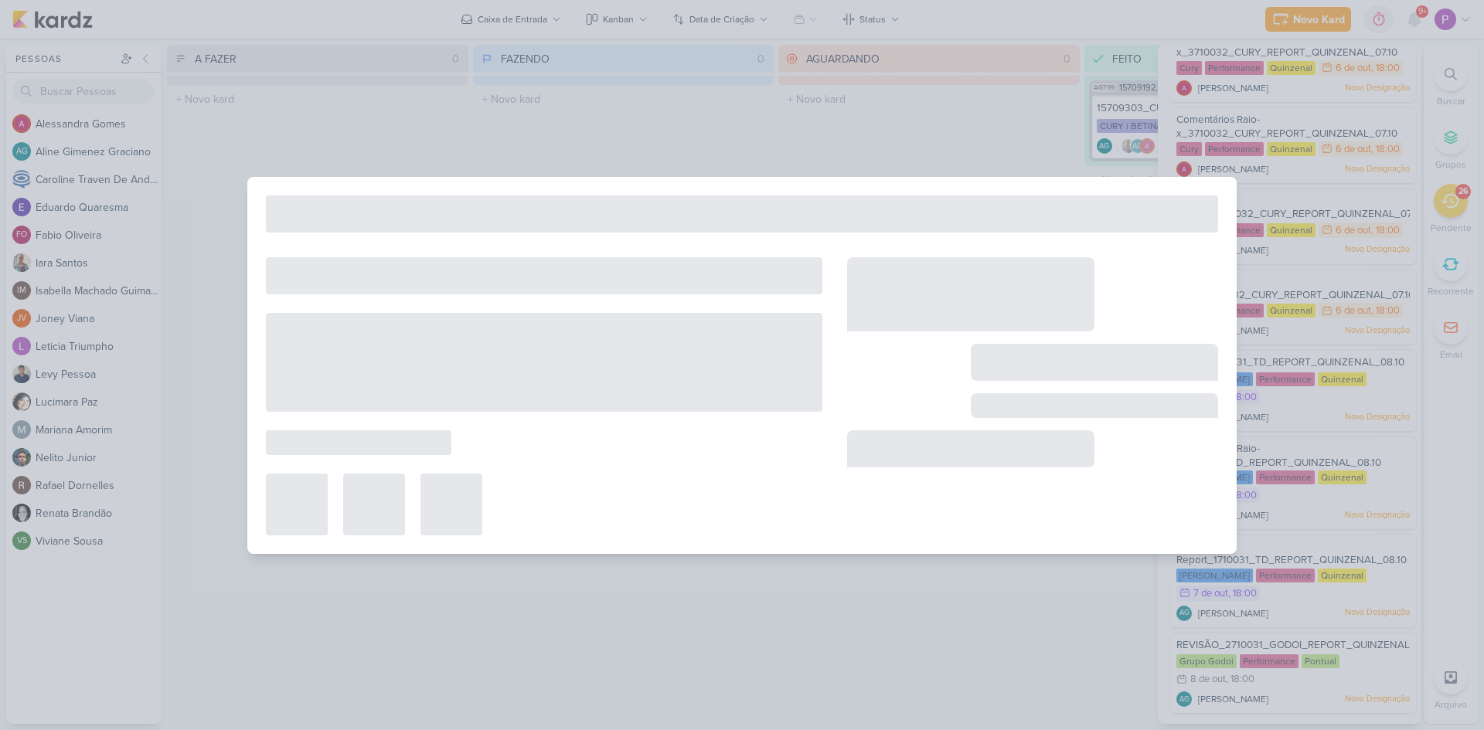
type input "Raio-x_1710031_TD_REPORT_QUINZENAL_08.10"
type input "7 de outubro de 2025 às 18:00"
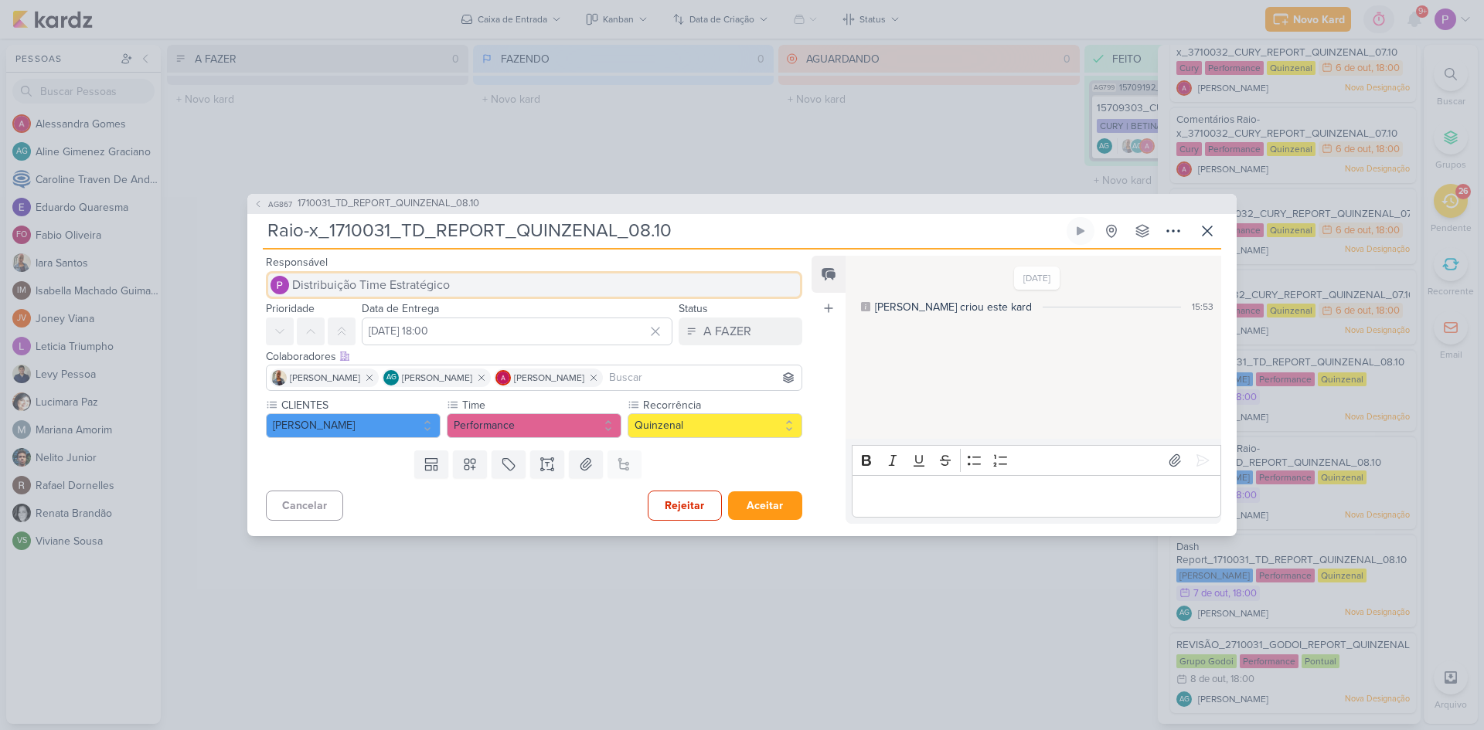
click at [447, 286] on span "Distribuição Time Estratégico" at bounding box center [371, 285] width 158 height 19
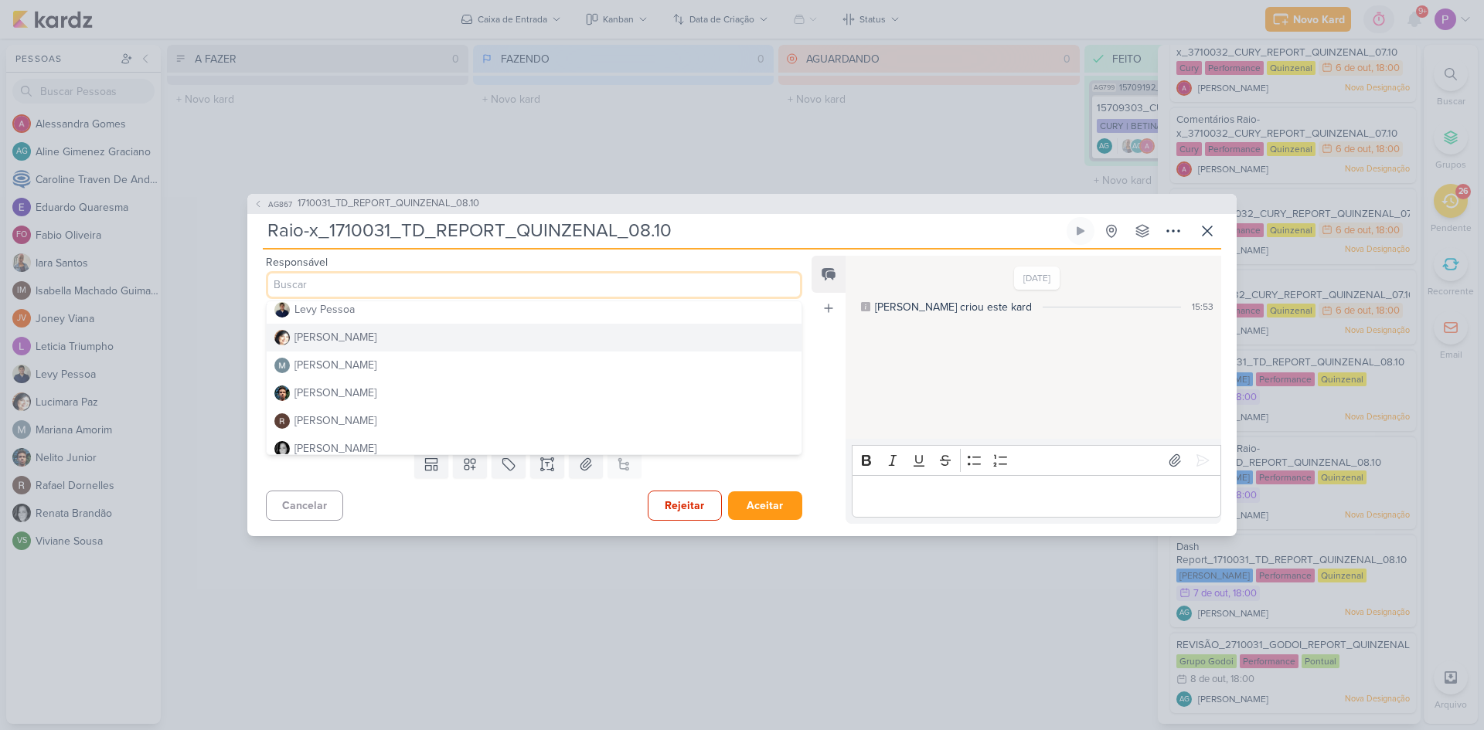
scroll to position [309, 0]
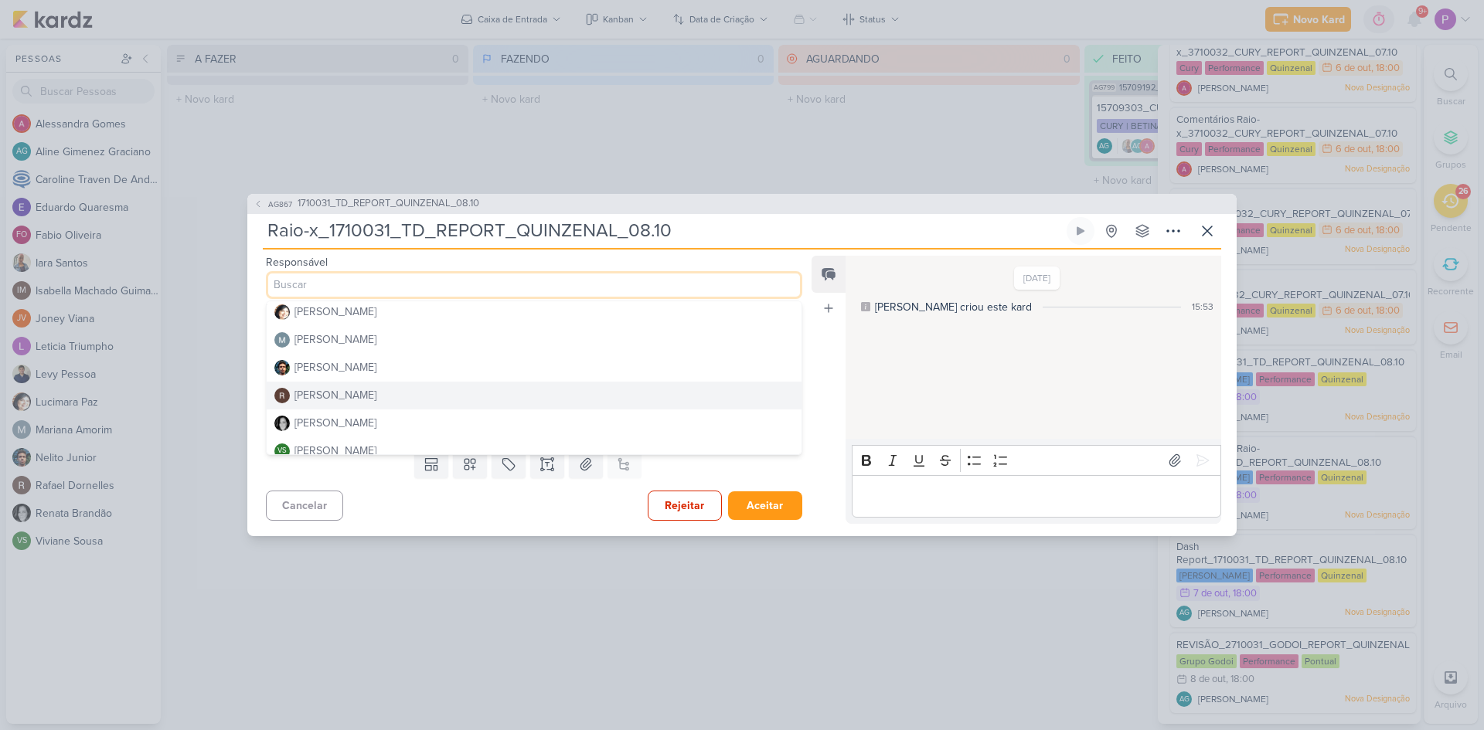
click at [367, 393] on div "Rafael Dornelles" at bounding box center [335, 395] width 82 height 16
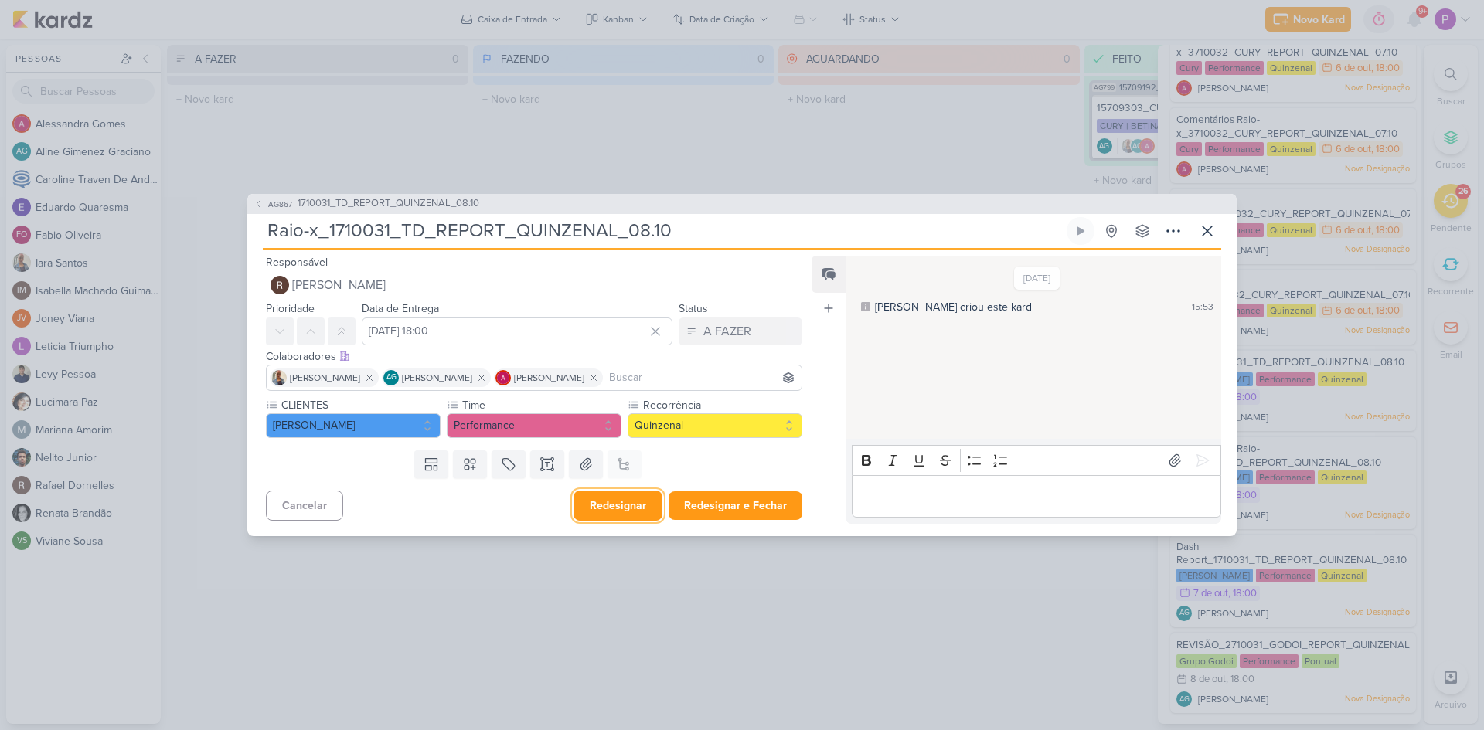
click at [634, 498] on button "Redesignar" at bounding box center [617, 506] width 89 height 30
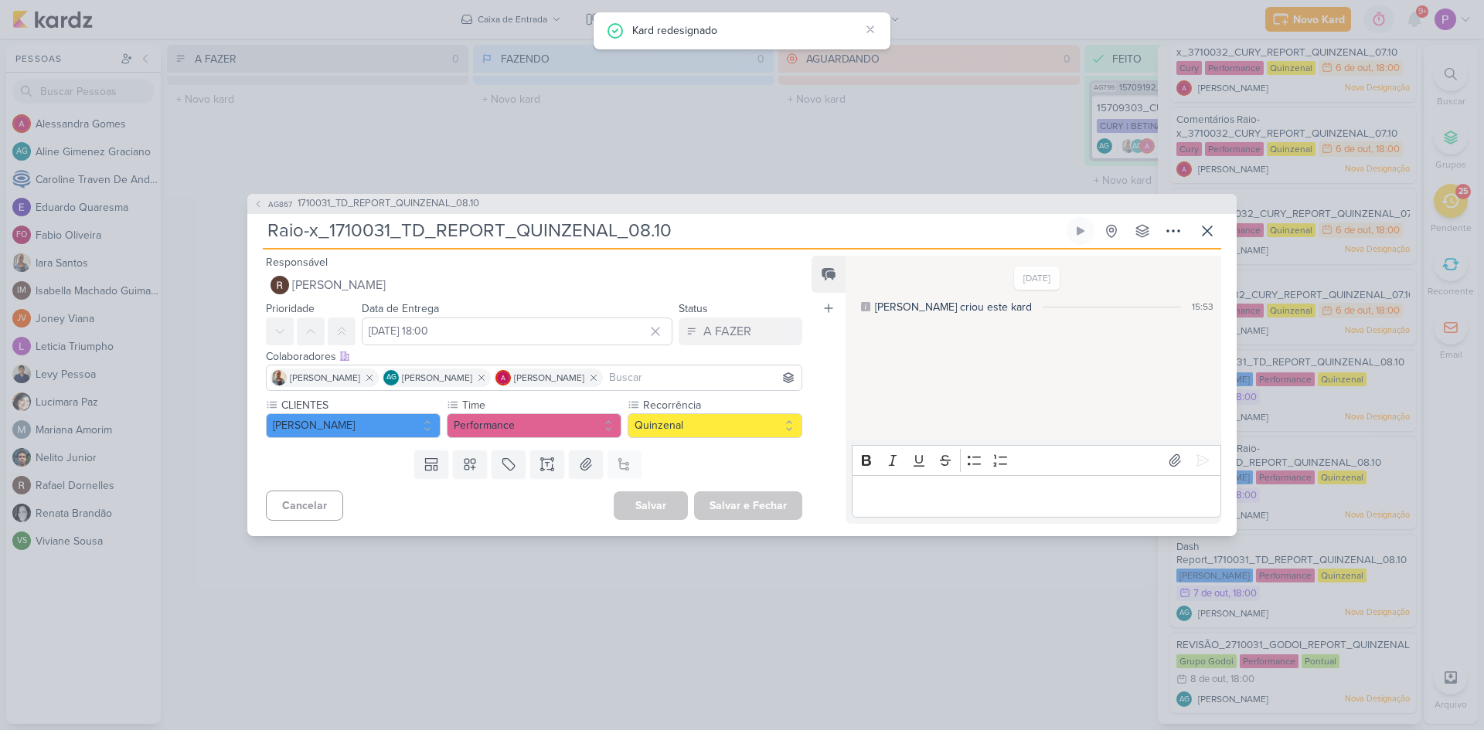
scroll to position [1583, 0]
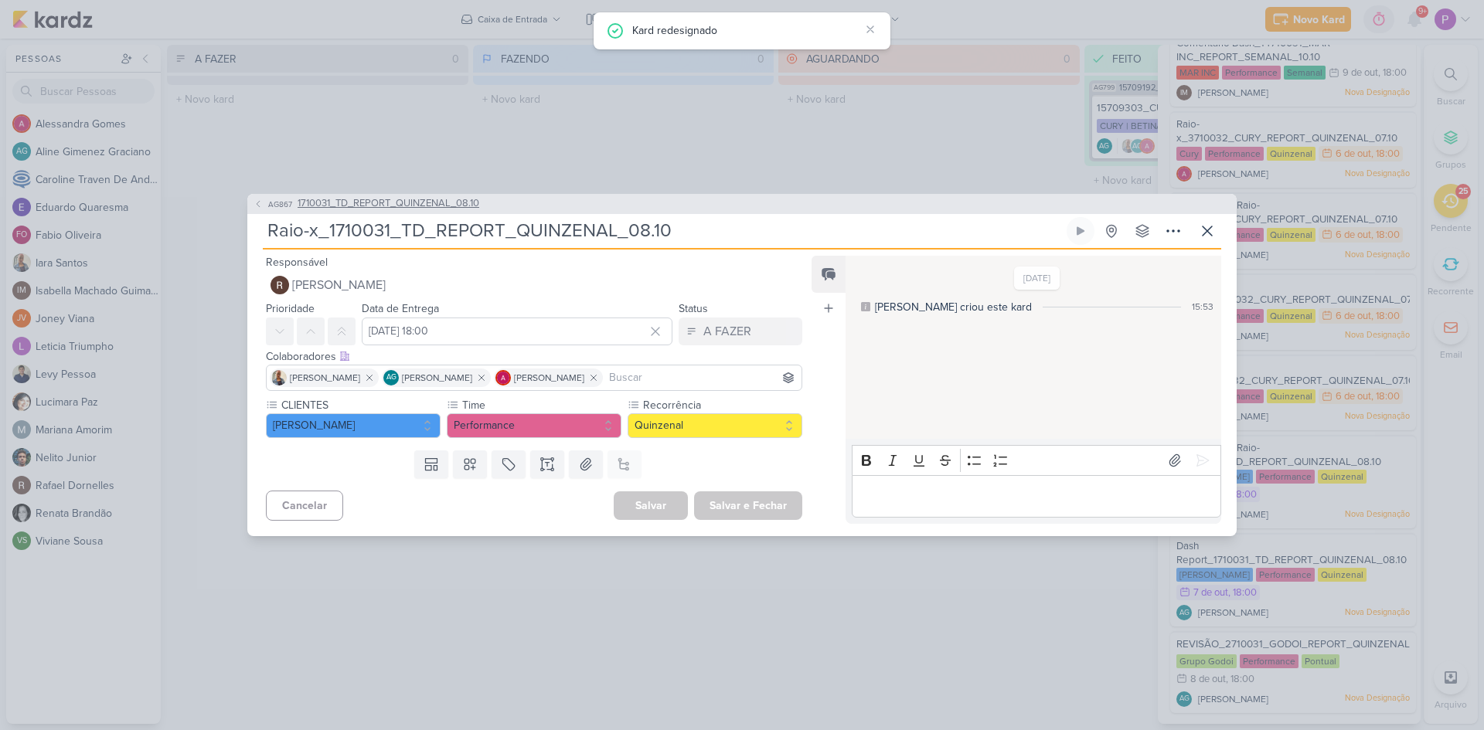
click at [287, 200] on span "AG867" at bounding box center [280, 205] width 29 height 12
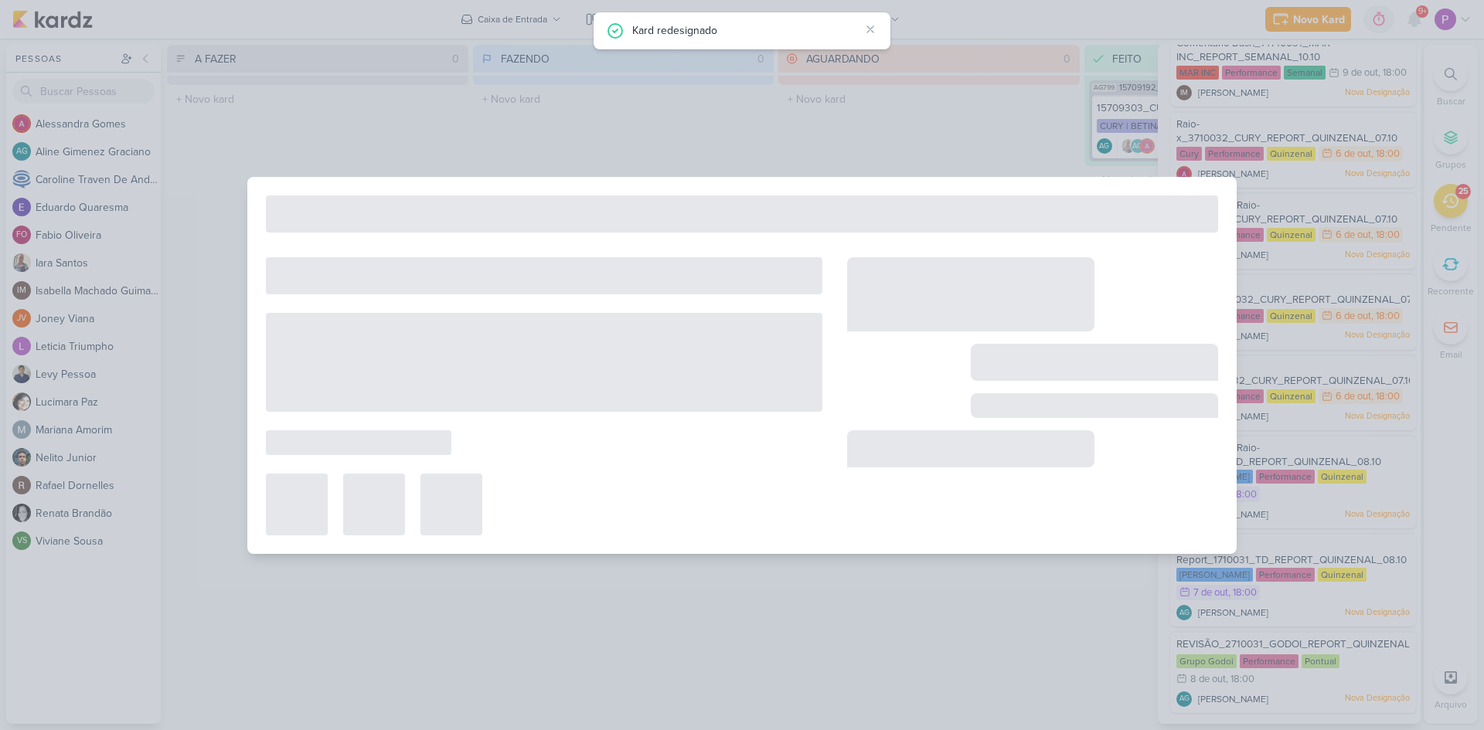
type input "1710031_TD_REPORT_QUINZENAL_08.10"
type input "8 de outubro de 2025 às 18:00"
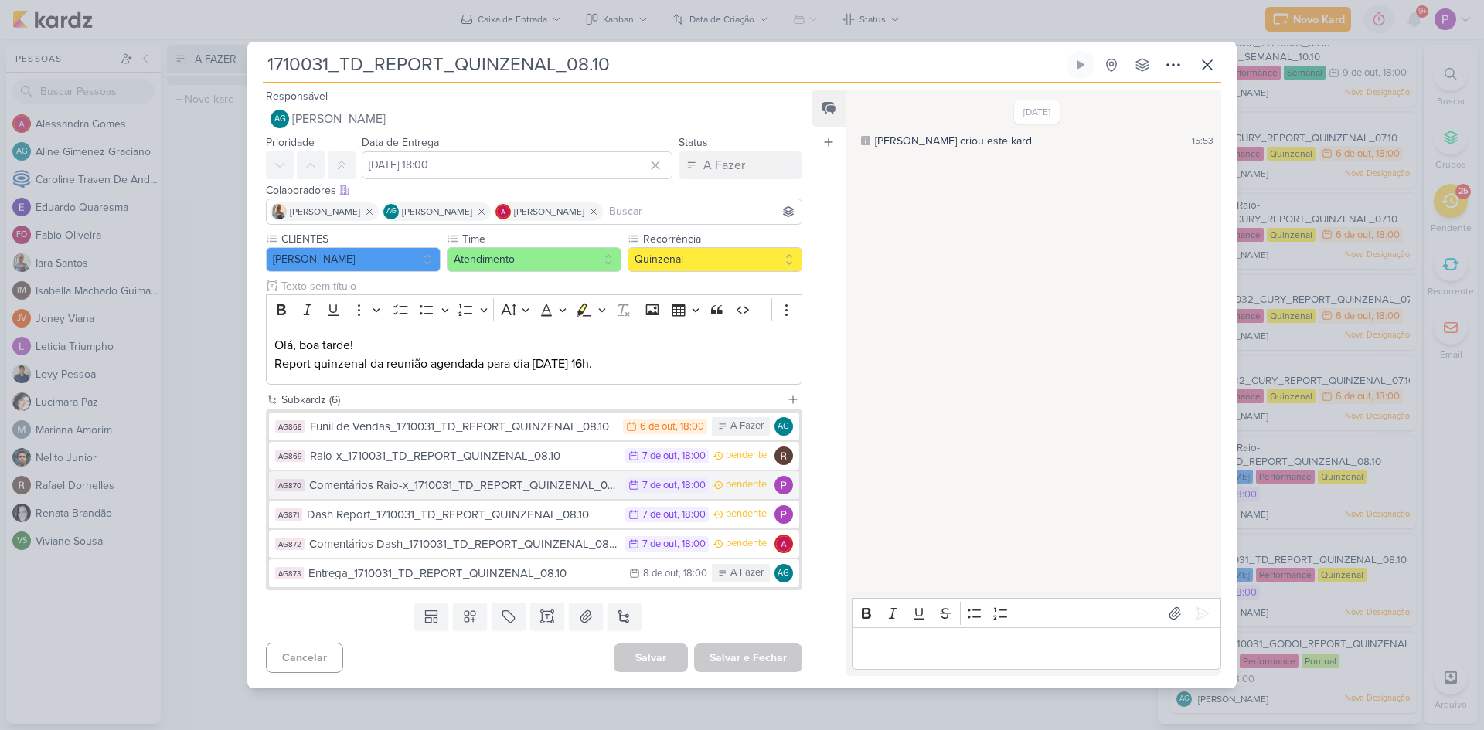
click at [452, 488] on div "Comentários Raio-x_1710031_TD_REPORT_QUINZENAL_08.10" at bounding box center [463, 486] width 308 height 18
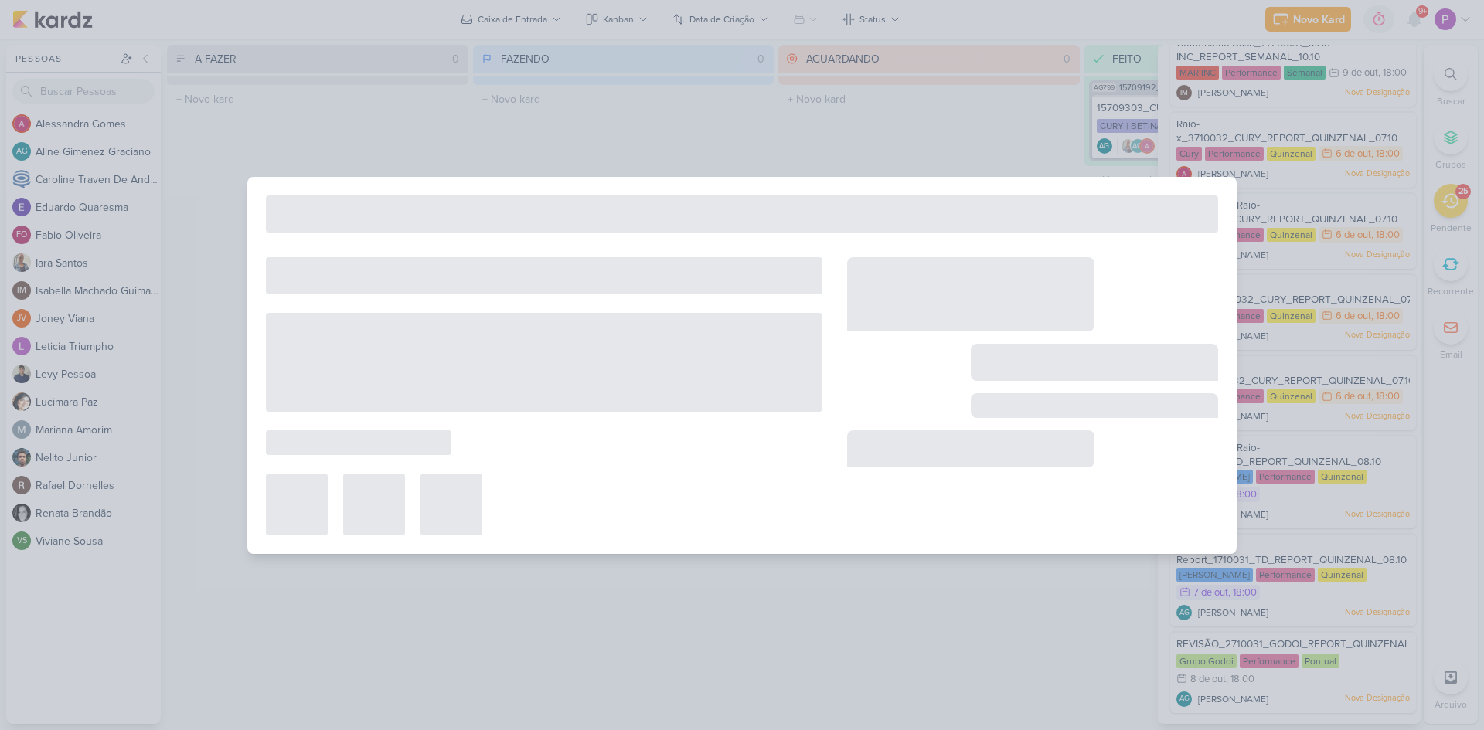
type input "Comentários Raio-x_1710031_TD_REPORT_QUINZENAL_08.10"
type input "7 de outubro de 2025 às 18:00"
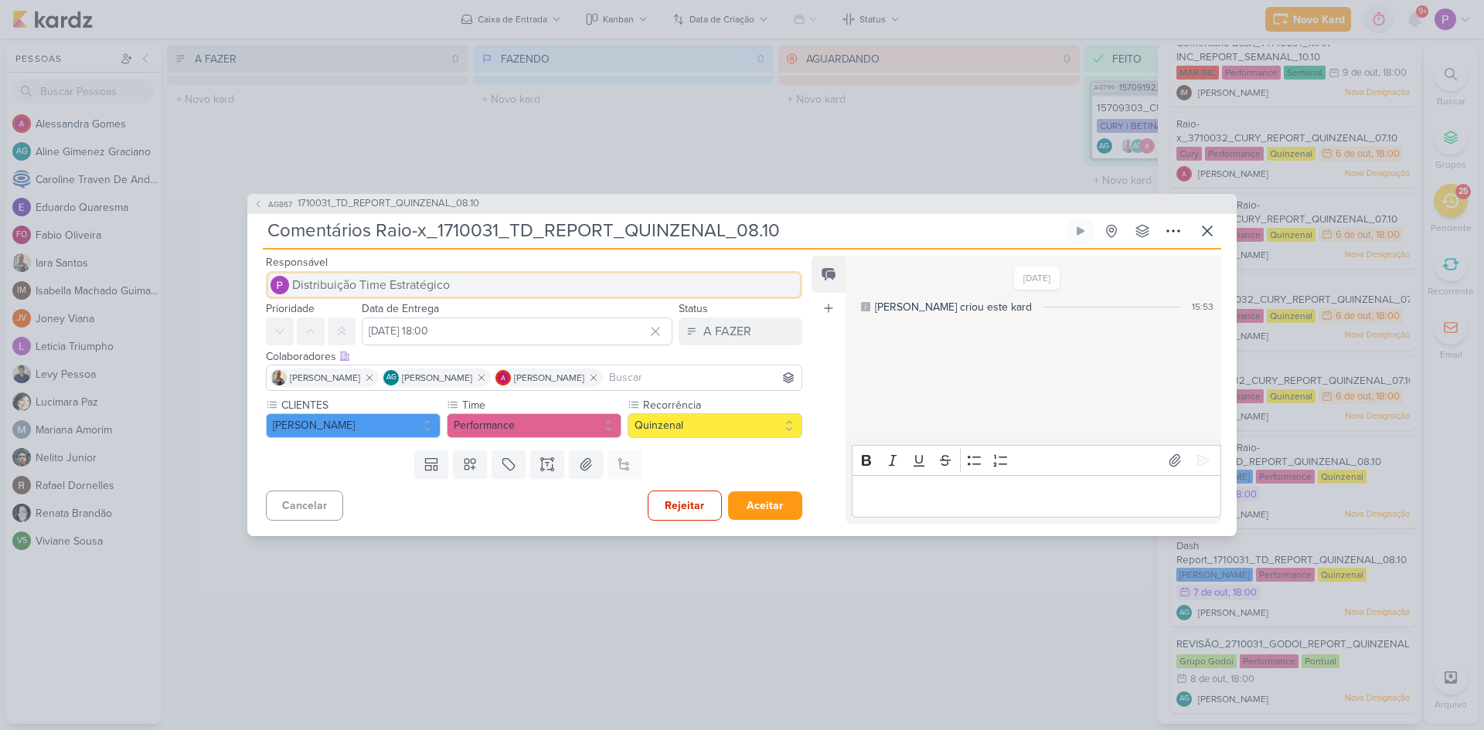
click at [349, 276] on span "Distribuição Time Estratégico" at bounding box center [371, 285] width 158 height 19
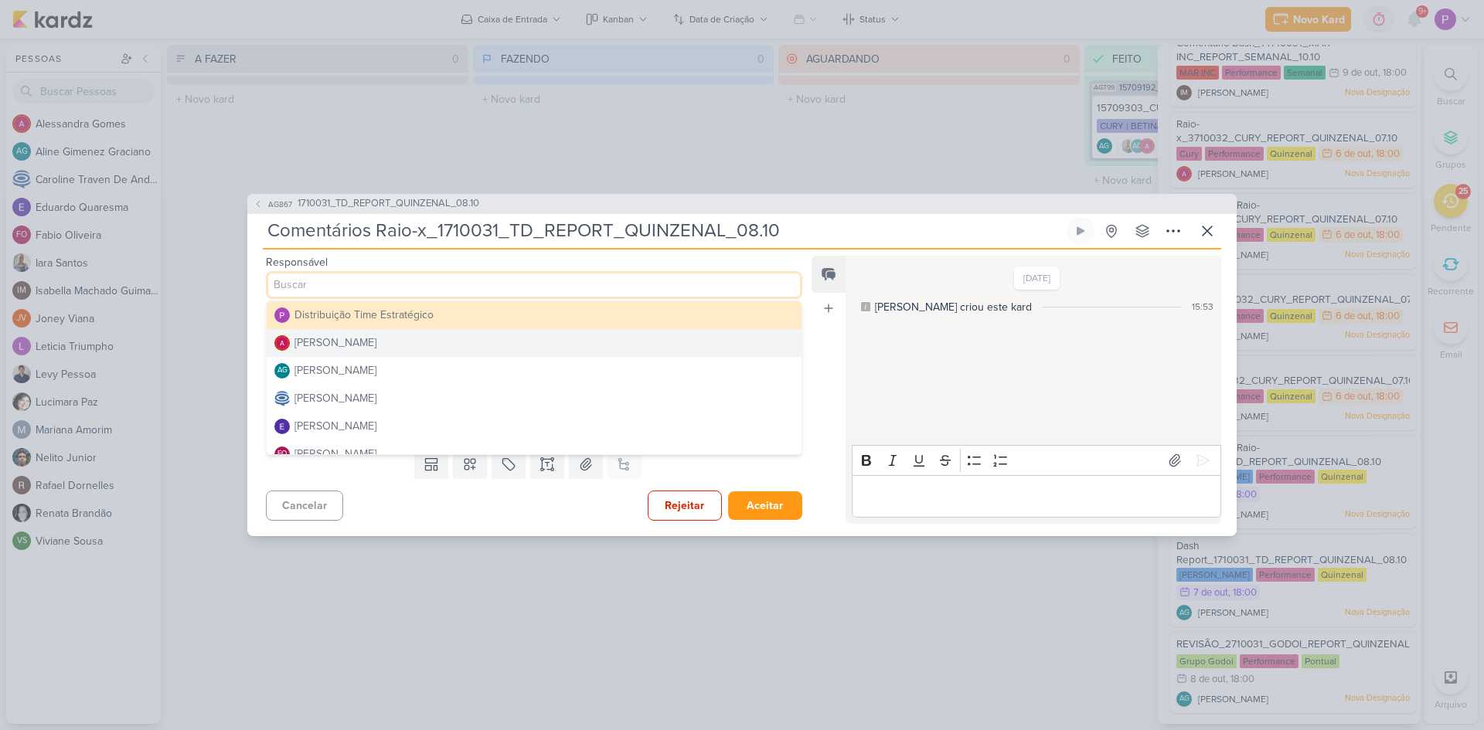
click at [361, 341] on div "Alessandra Gomes" at bounding box center [335, 343] width 82 height 16
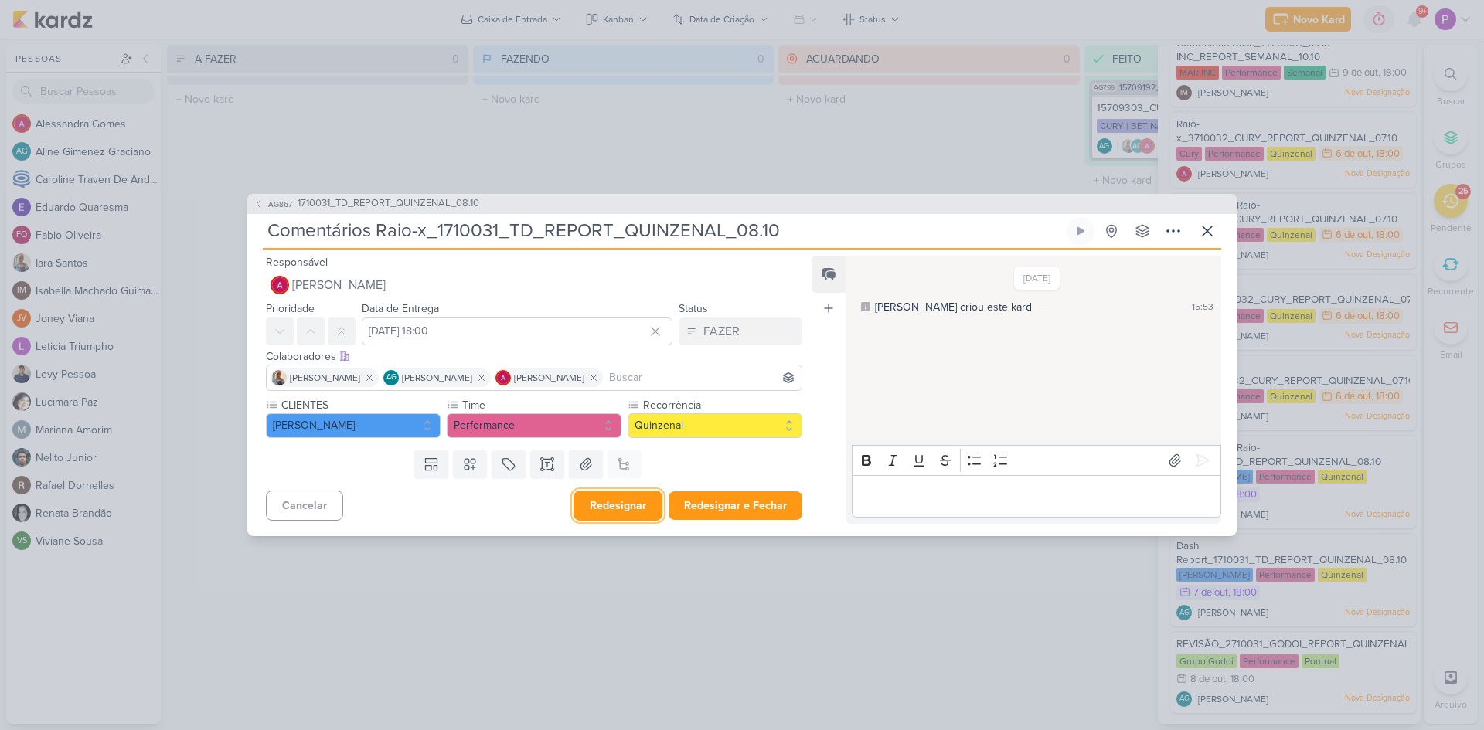
click at [622, 502] on button "Redesignar" at bounding box center [617, 506] width 89 height 30
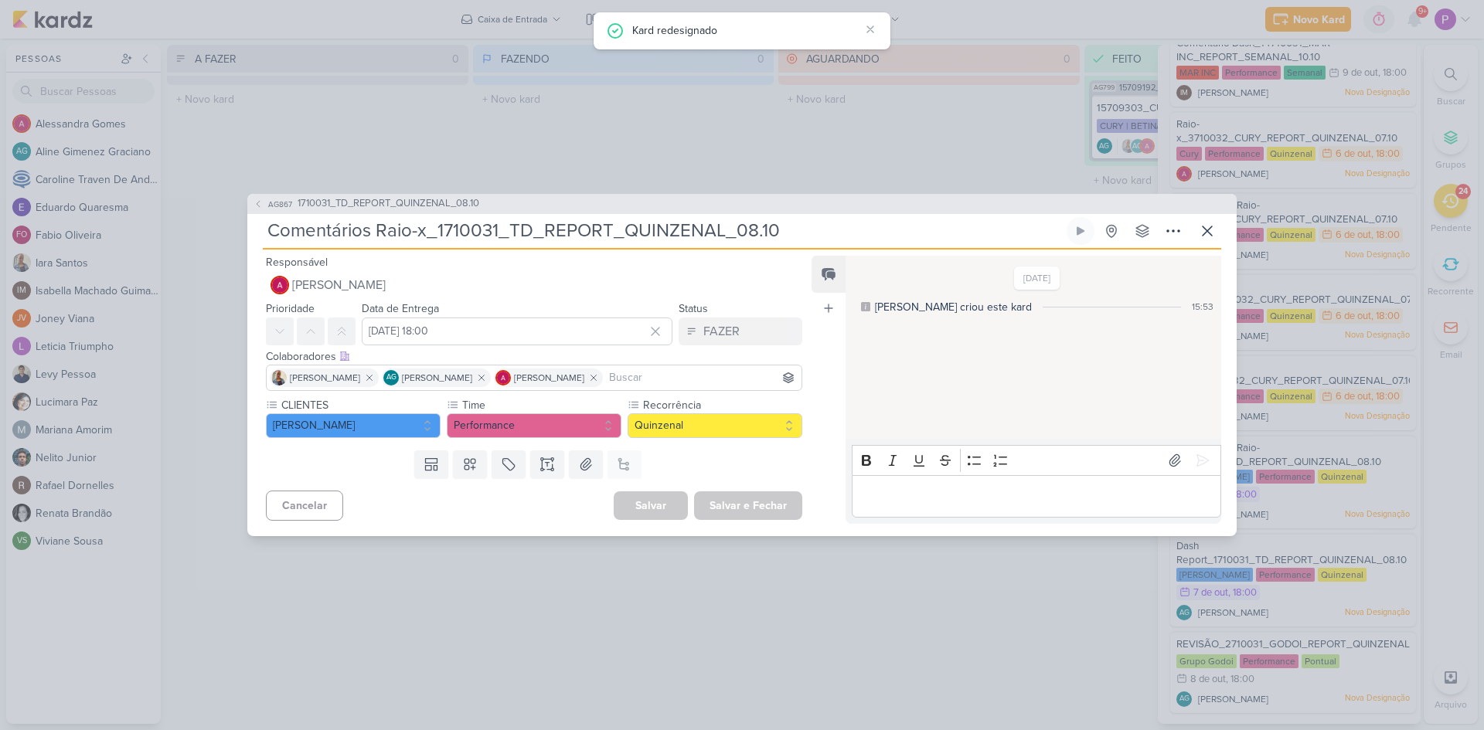
scroll to position [1485, 0]
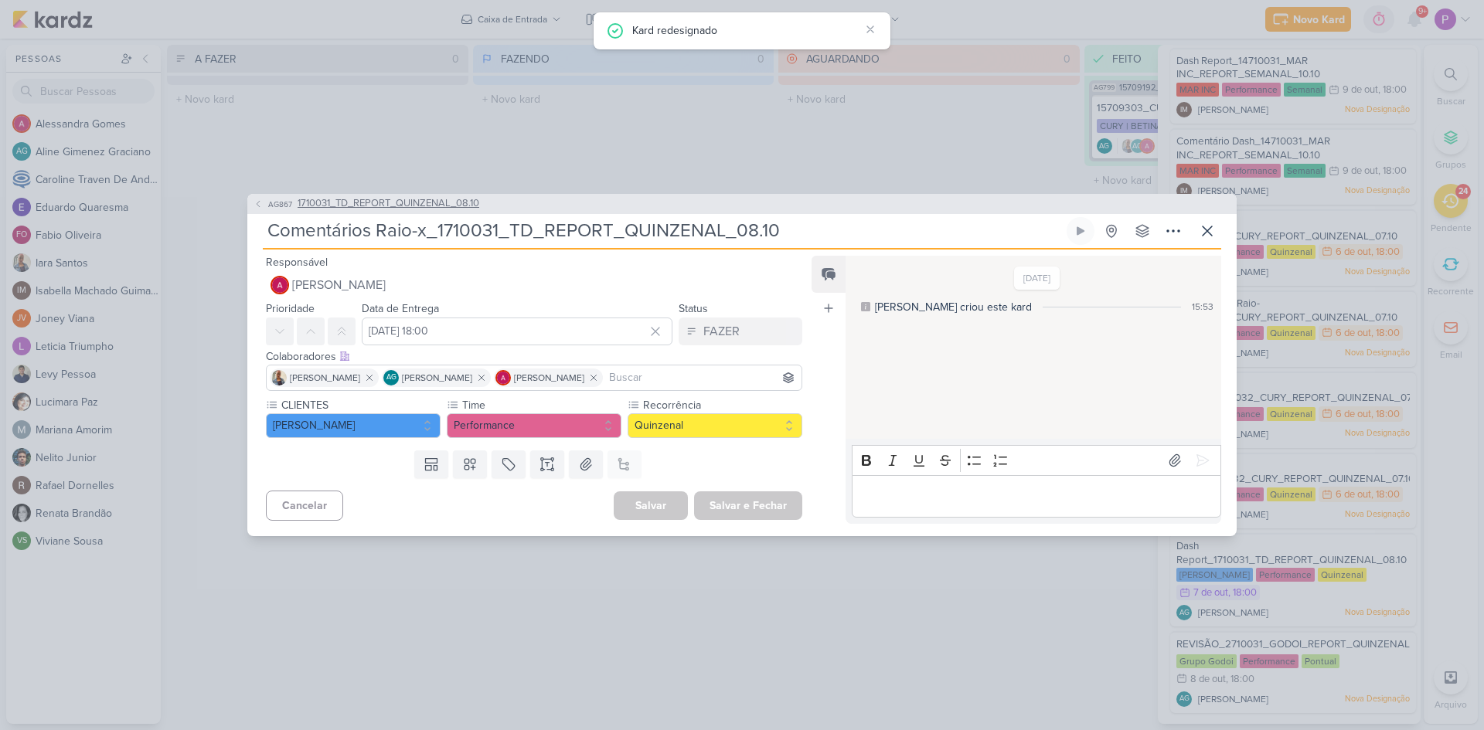
click at [277, 210] on button "AG867 1710031_TD_REPORT_QUINZENAL_08.10" at bounding box center [366, 203] width 226 height 15
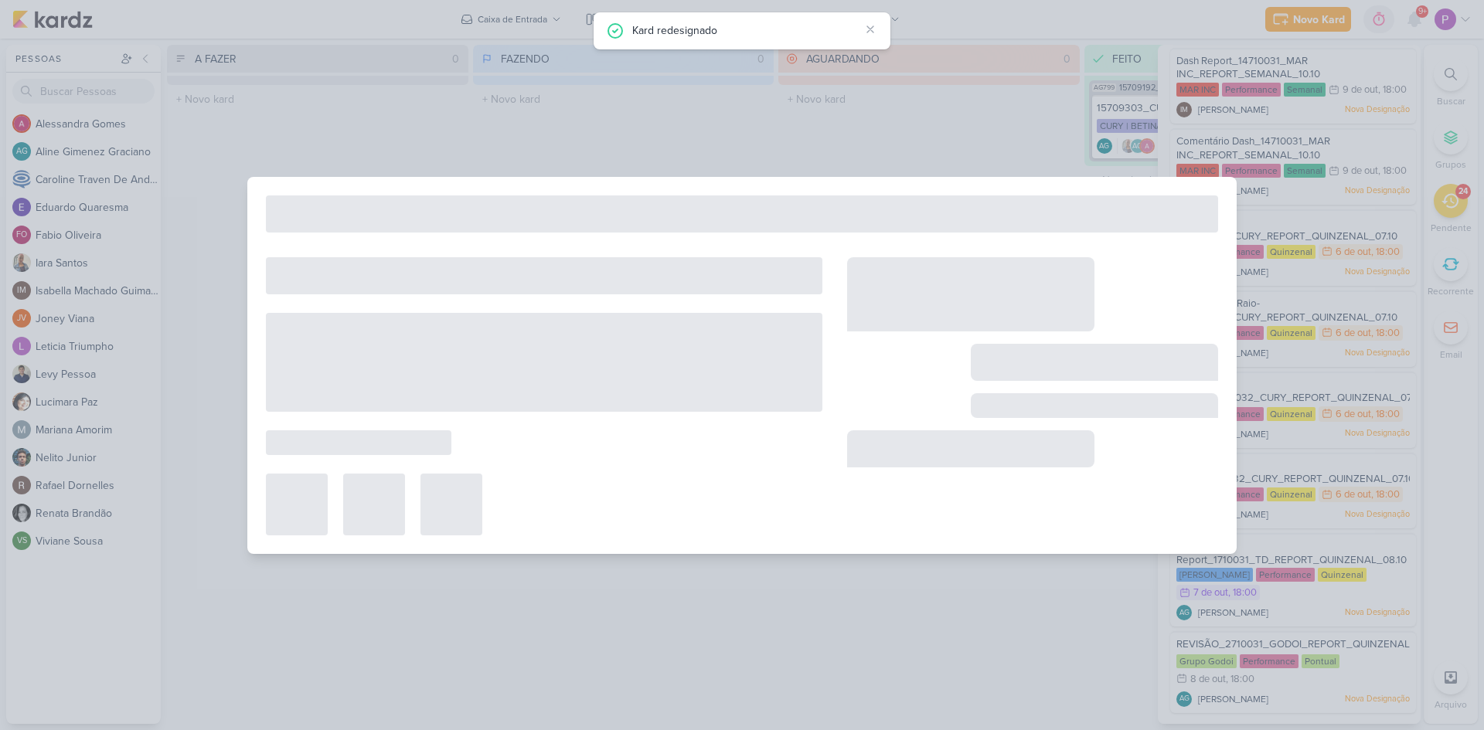
type input "1710031_TD_REPORT_QUINZENAL_08.10"
type input "8 de outubro de 2025 às 18:00"
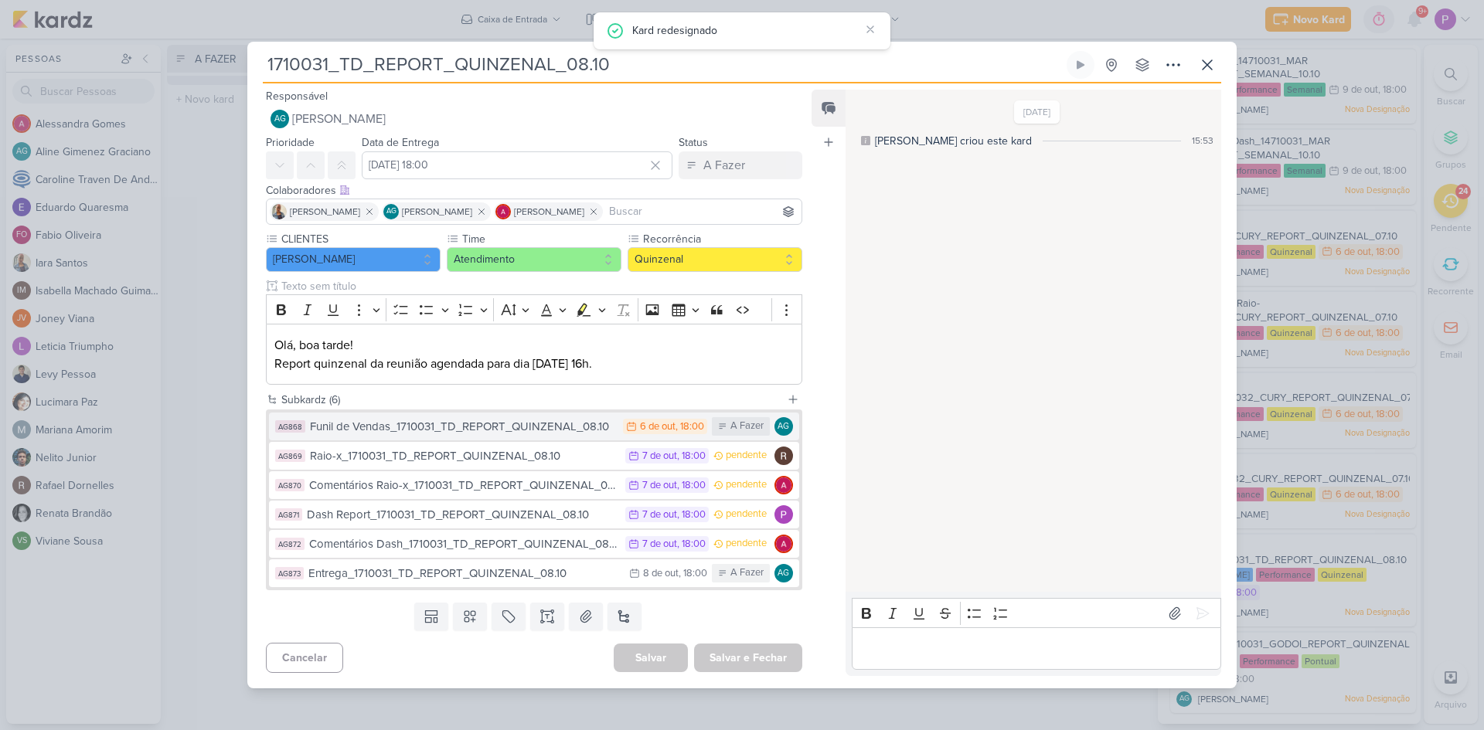
click at [658, 429] on div "6 de out" at bounding box center [658, 427] width 36 height 10
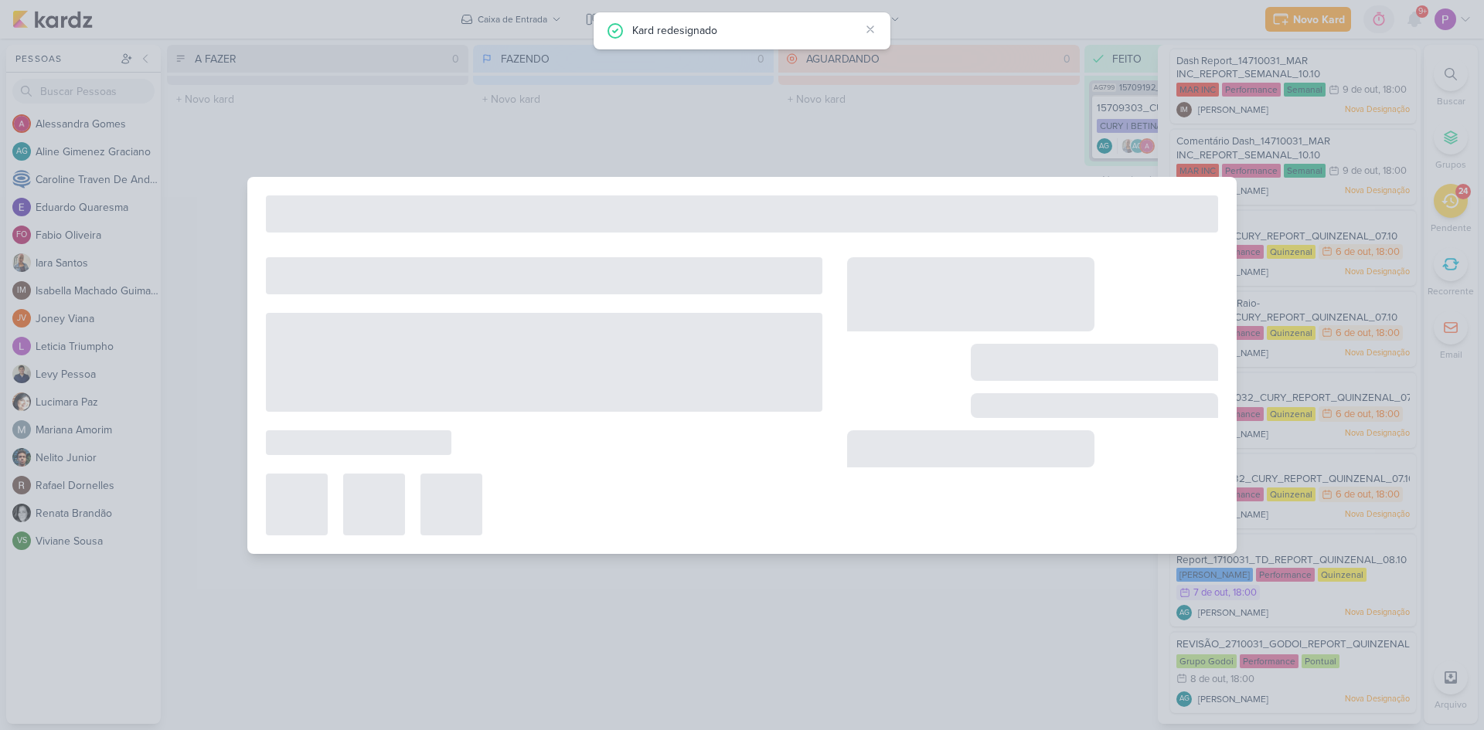
type input "Funil de Vendas_1710031_TD_REPORT_QUINZENAL_08.10"
type input "6 de outubro de 2025 às 18:00"
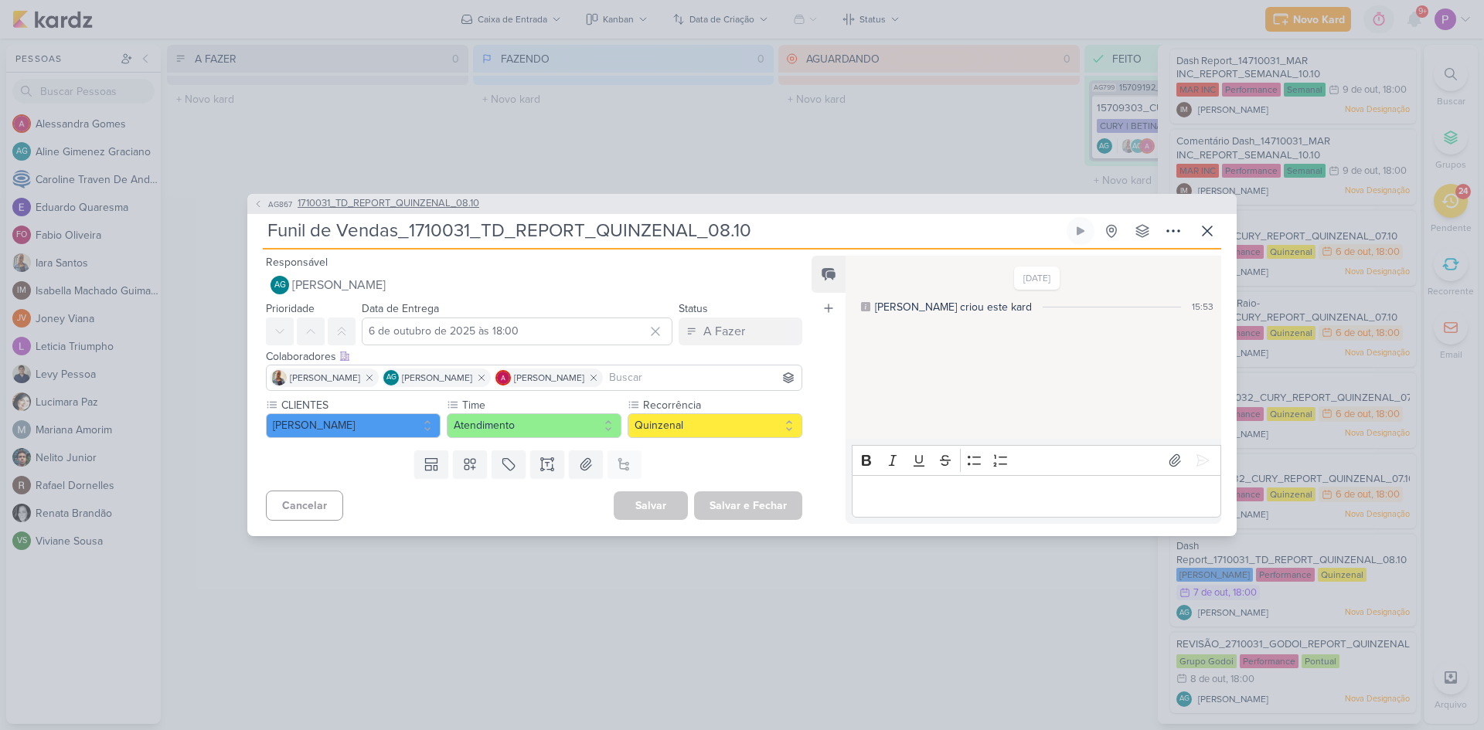
click at [261, 202] on icon at bounding box center [257, 203] width 9 height 9
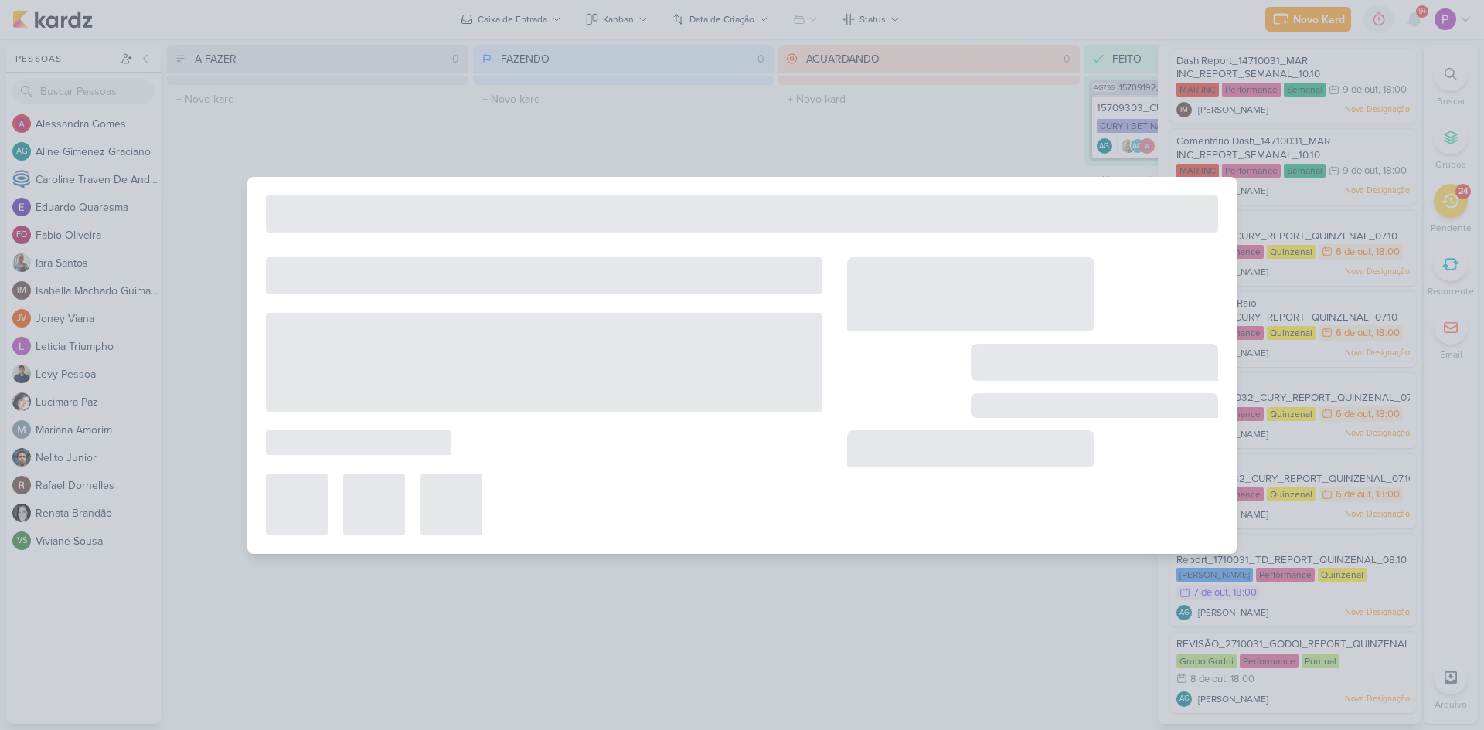
type input "1710031_TD_REPORT_QUINZENAL_08.10"
type input "8 de outubro de 2025 às 18:00"
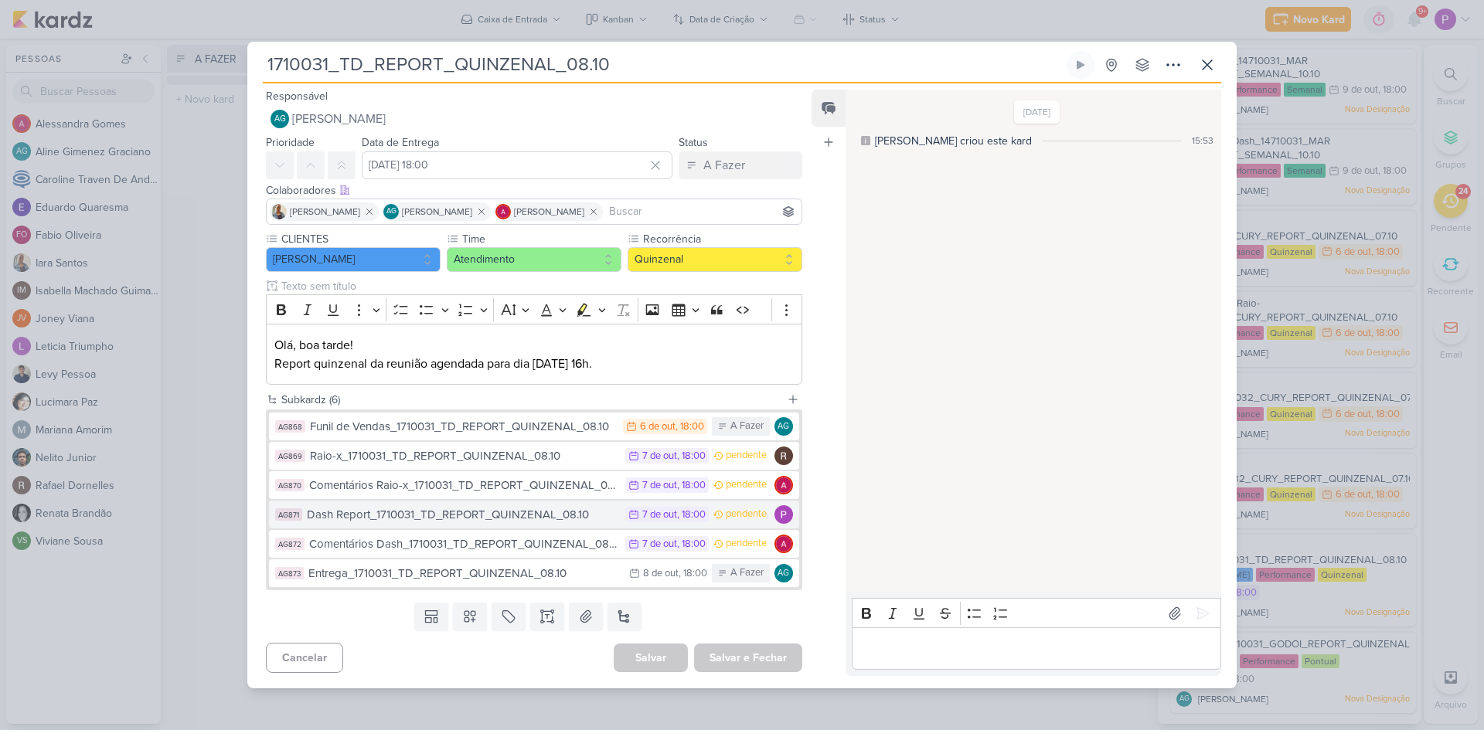
click at [478, 520] on div "Dash Report_1710031_TD_REPORT_QUINZENAL_08.10" at bounding box center [462, 515] width 311 height 18
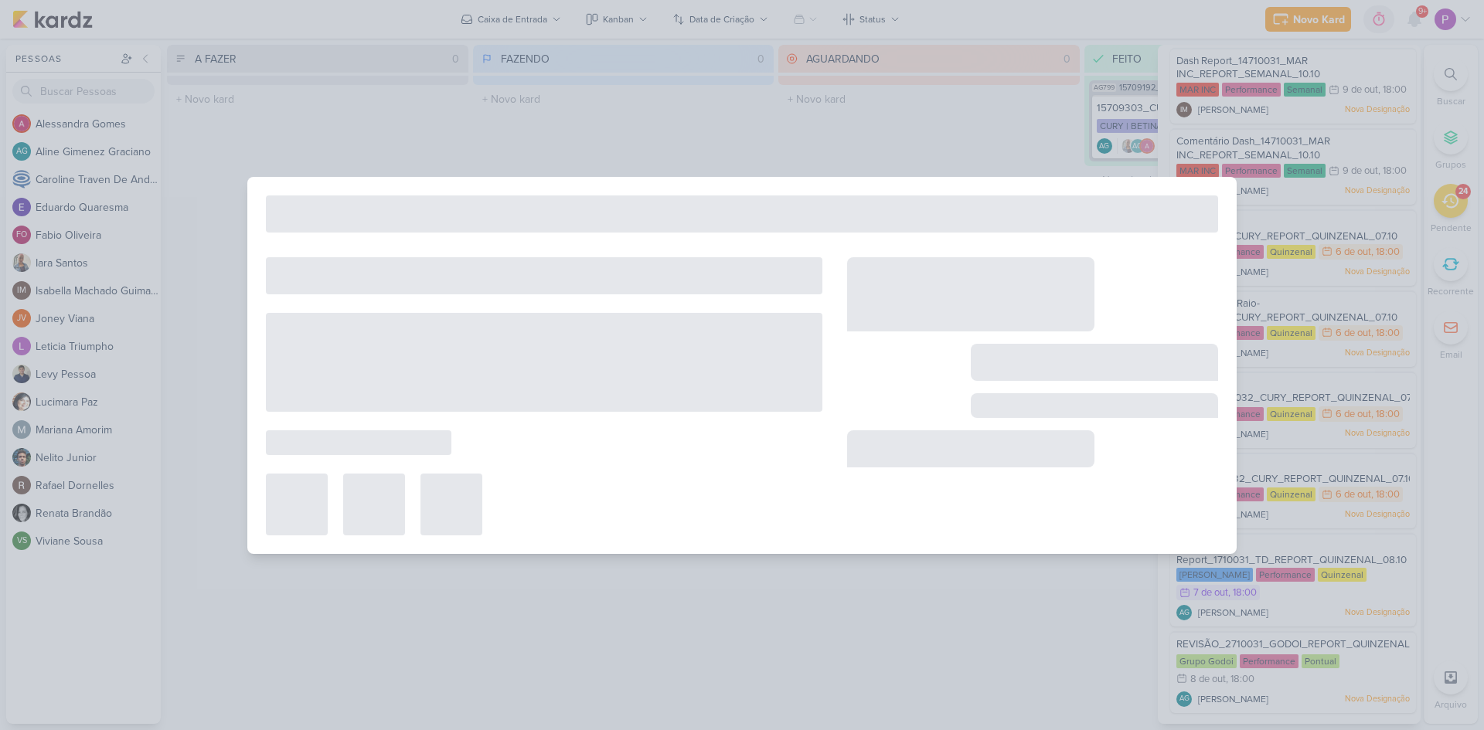
type input "Dash Report_1710031_TD_REPORT_QUINZENAL_08.10"
type input "7 de outubro de 2025 às 18:00"
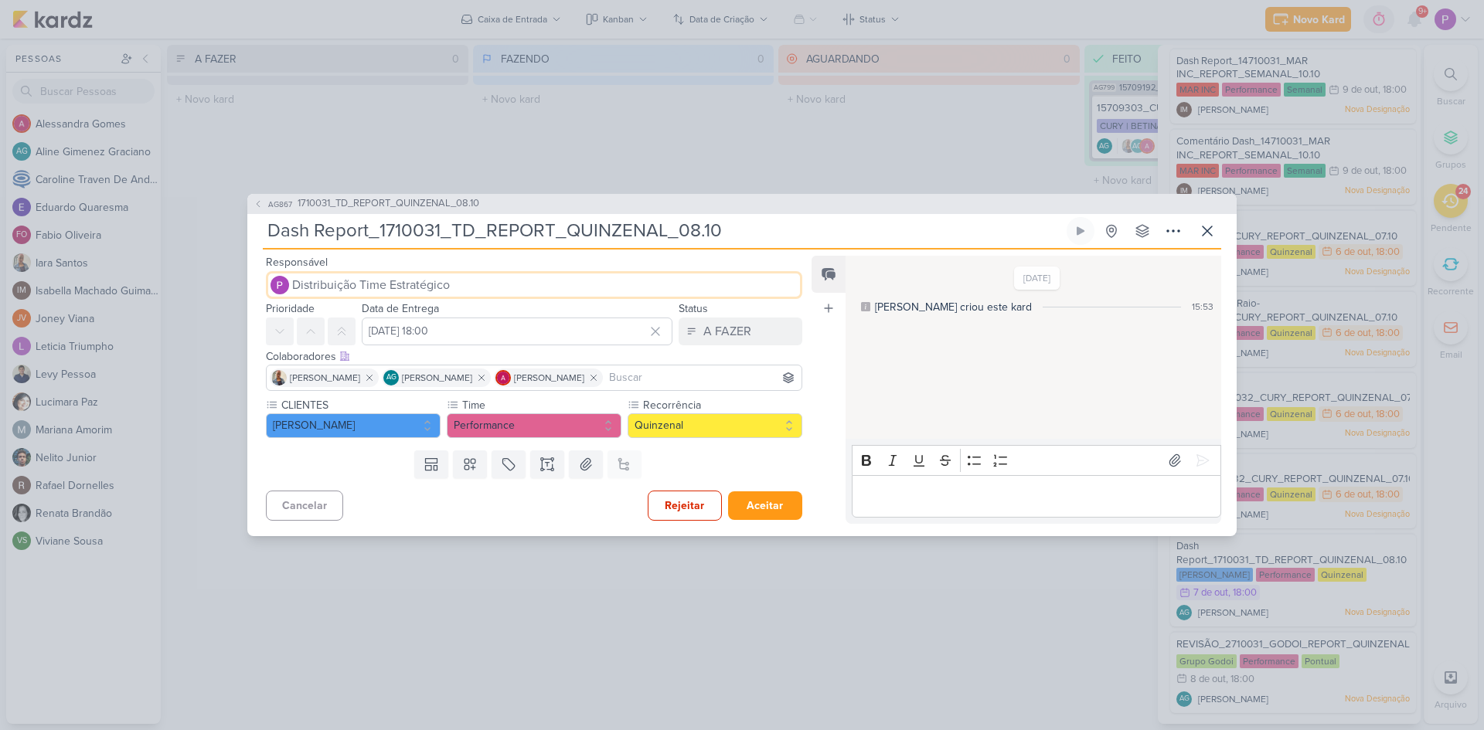
drag, startPoint x: 372, startPoint y: 285, endPoint x: 342, endPoint y: 281, distance: 30.5
click at [342, 281] on span "Distribuição Time Estratégico" at bounding box center [371, 285] width 158 height 19
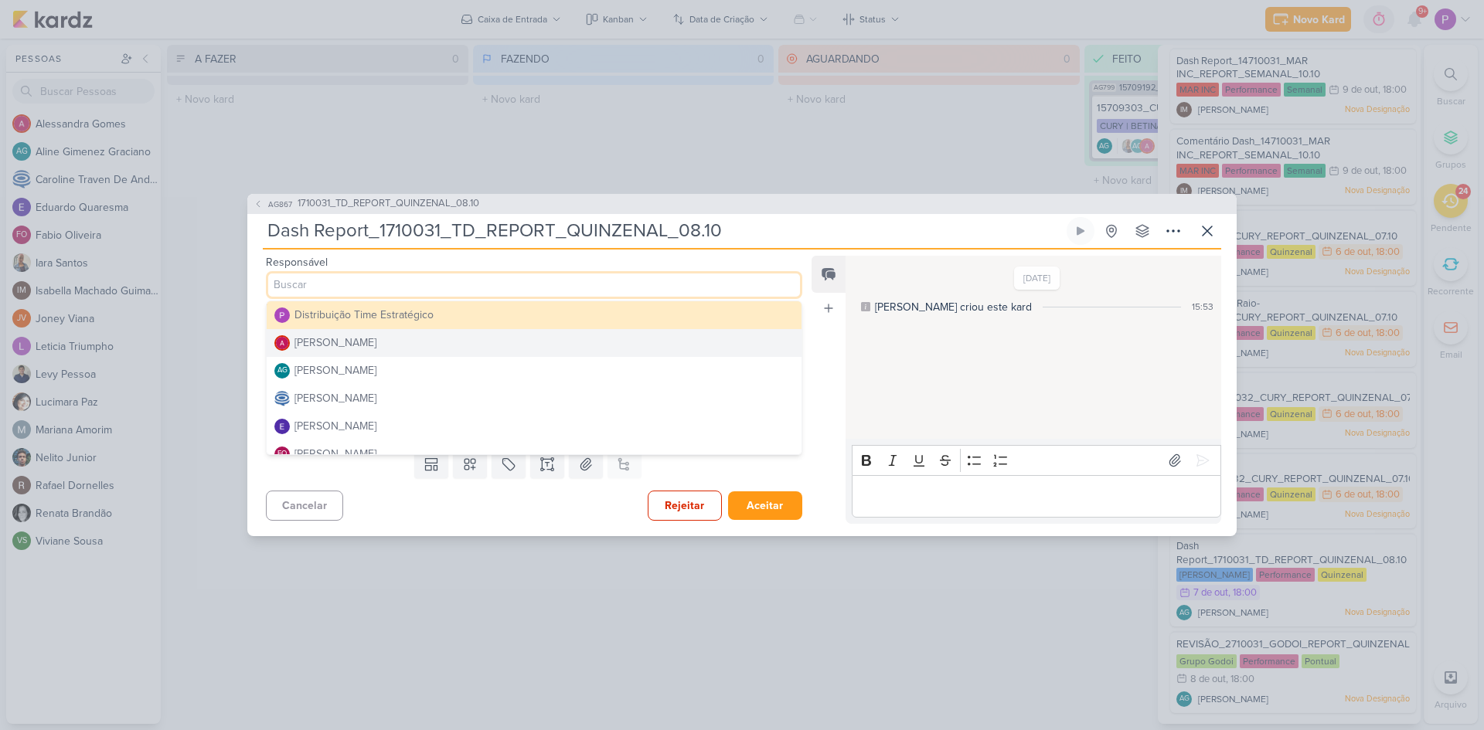
click at [325, 344] on div "Alessandra Gomes" at bounding box center [335, 343] width 82 height 16
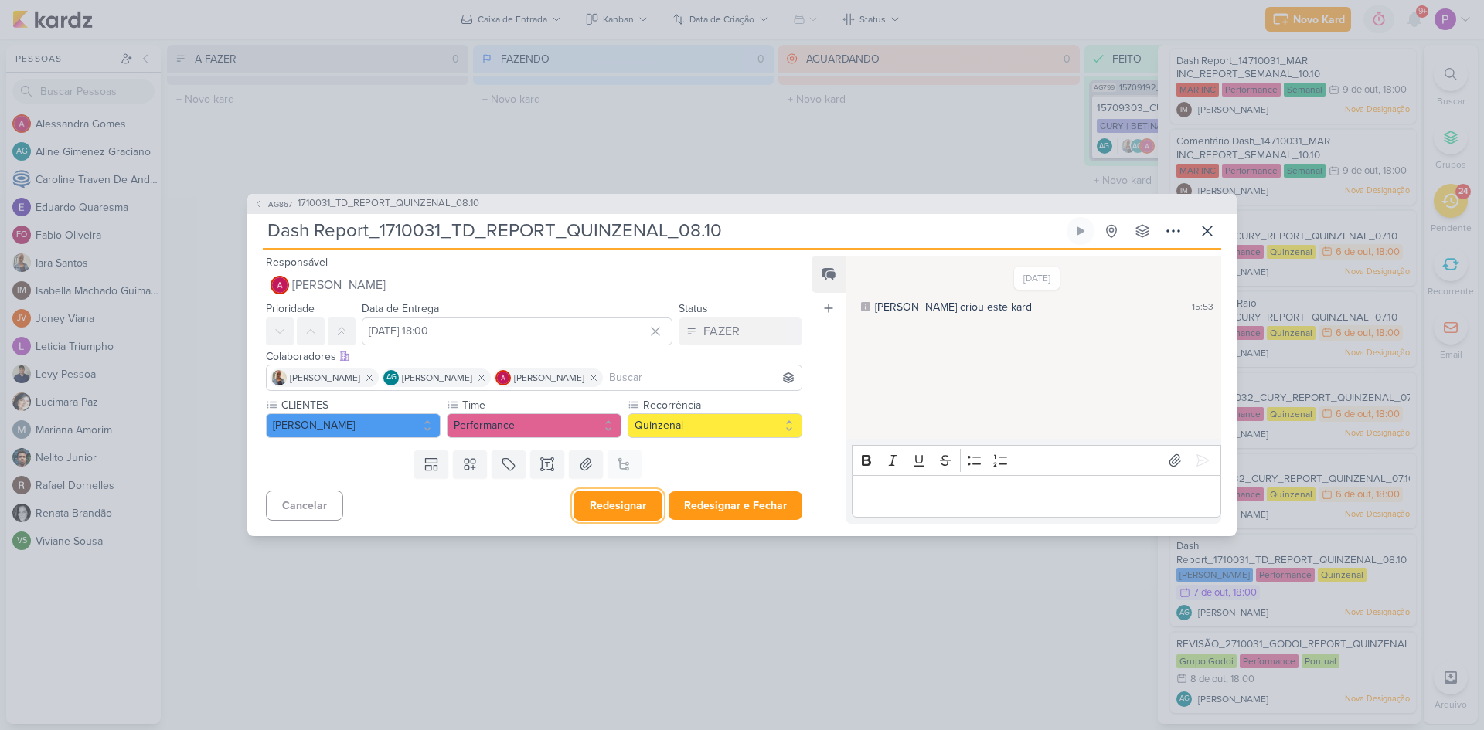
click at [638, 505] on button "Redesignar" at bounding box center [617, 506] width 89 height 30
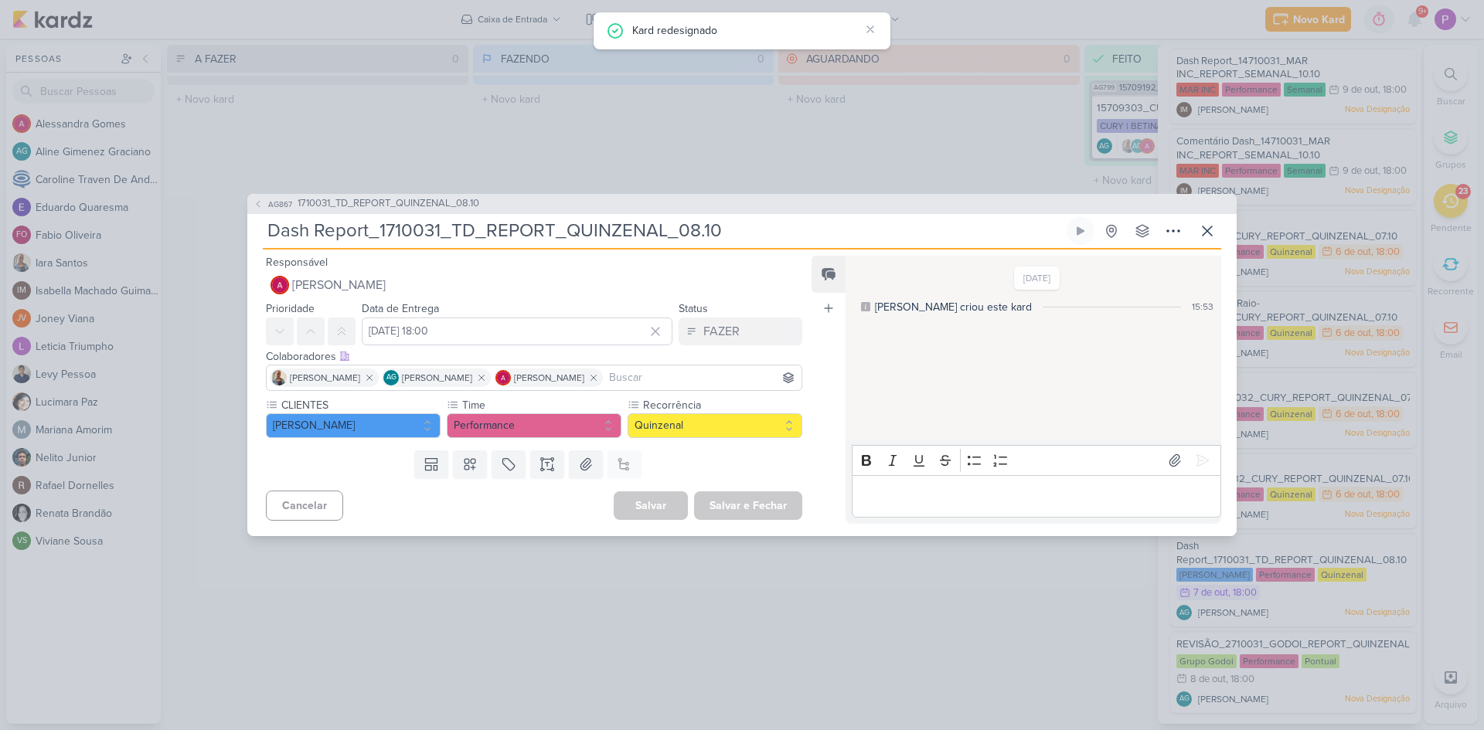
scroll to position [1387, 0]
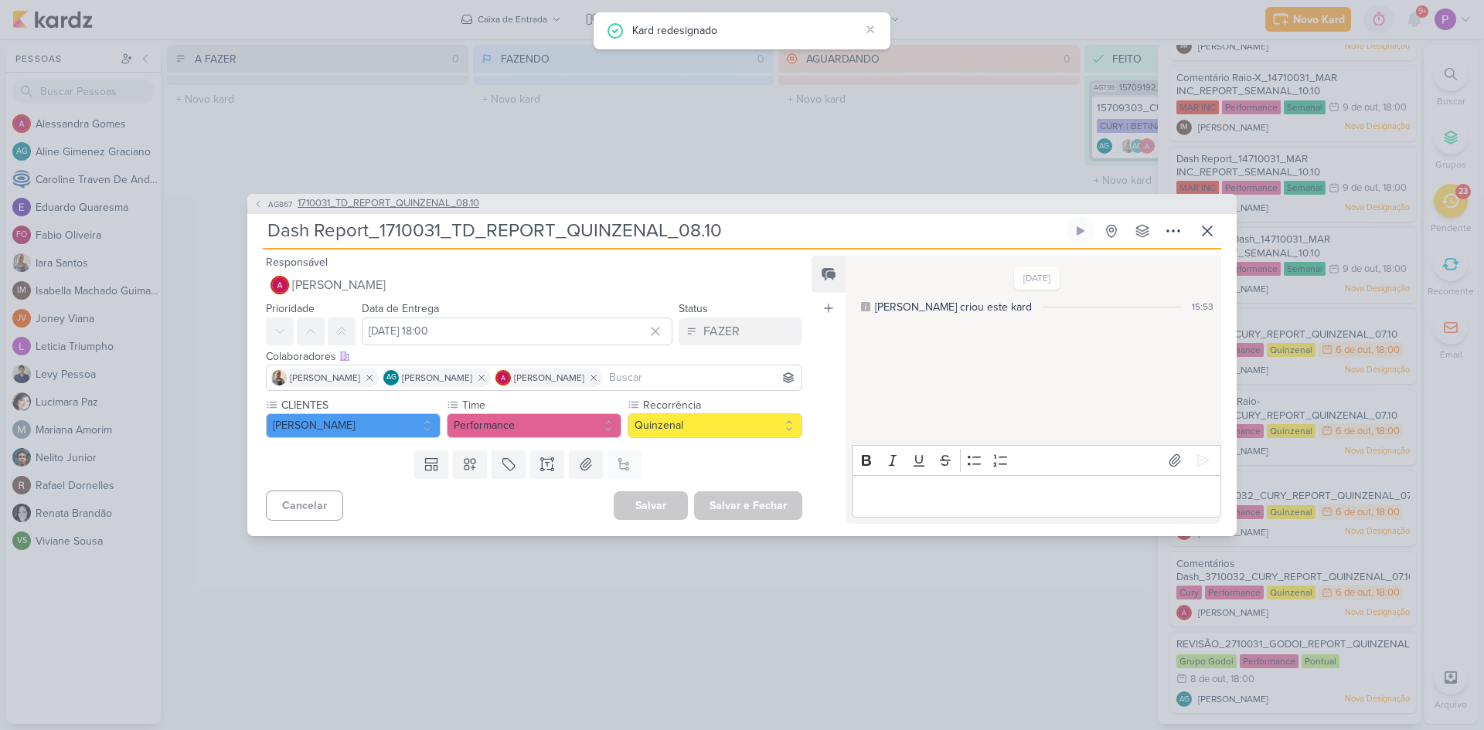
click at [394, 202] on span "1710031_TD_REPORT_QUINZENAL_08.10" at bounding box center [389, 203] width 182 height 15
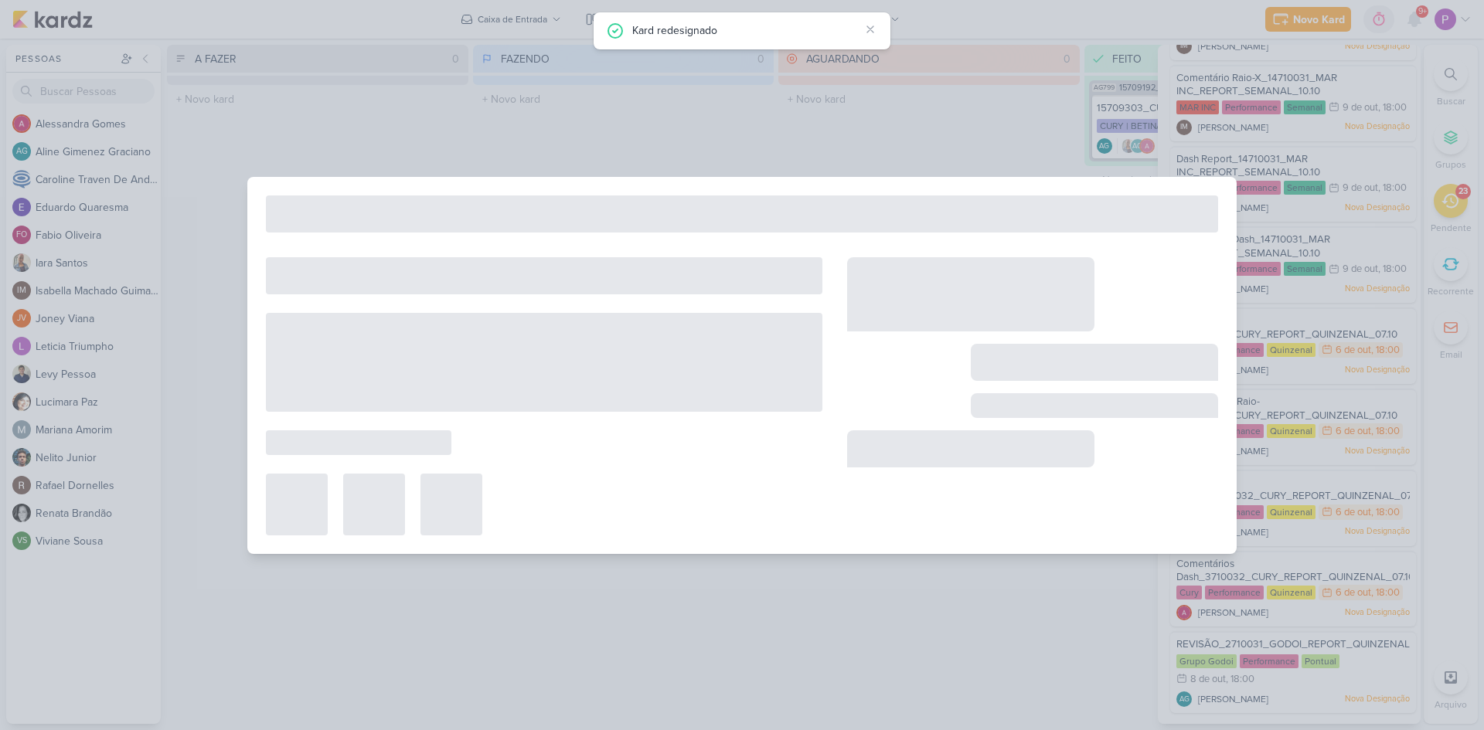
type input "1710031_TD_REPORT_QUINZENAL_08.10"
type input "8 de outubro de 2025 às 18:00"
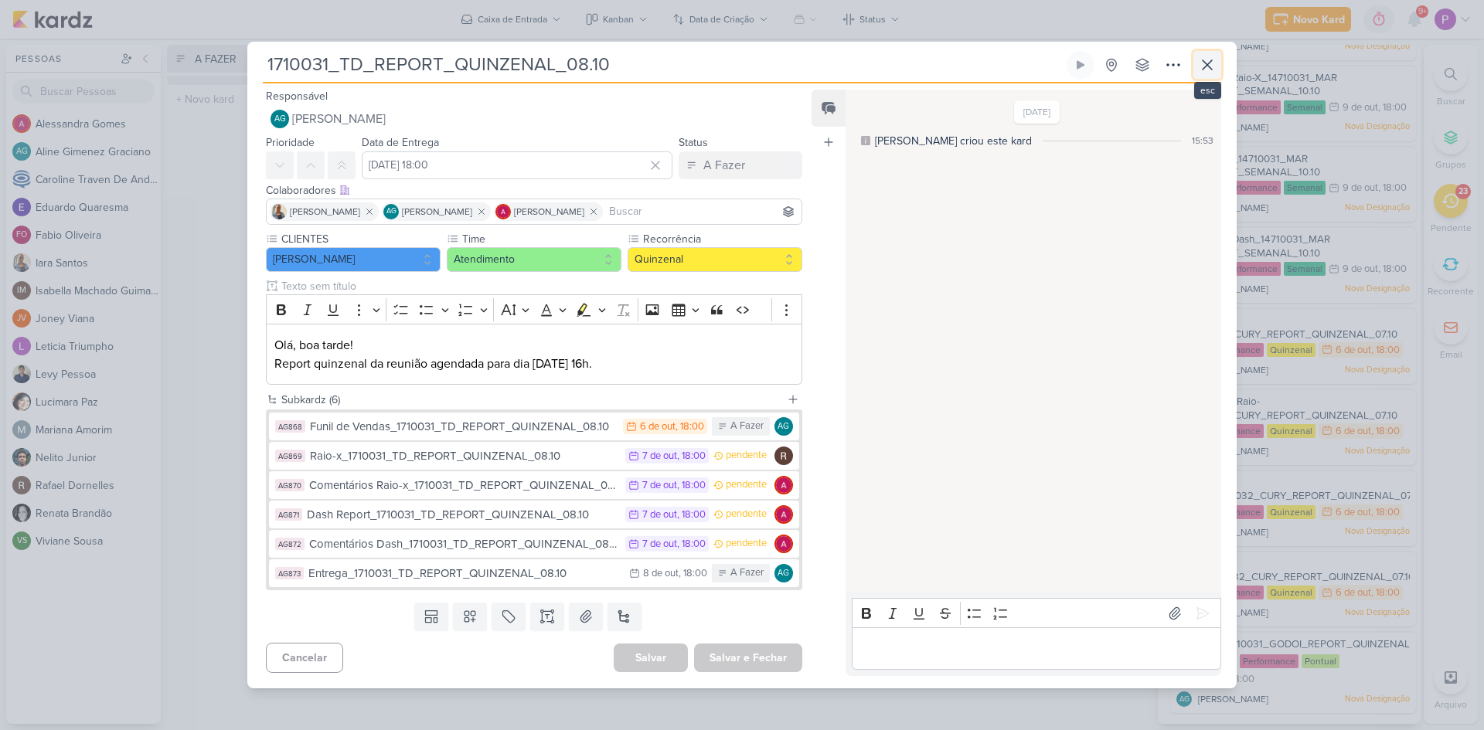
click at [1212, 66] on icon at bounding box center [1207, 65] width 19 height 19
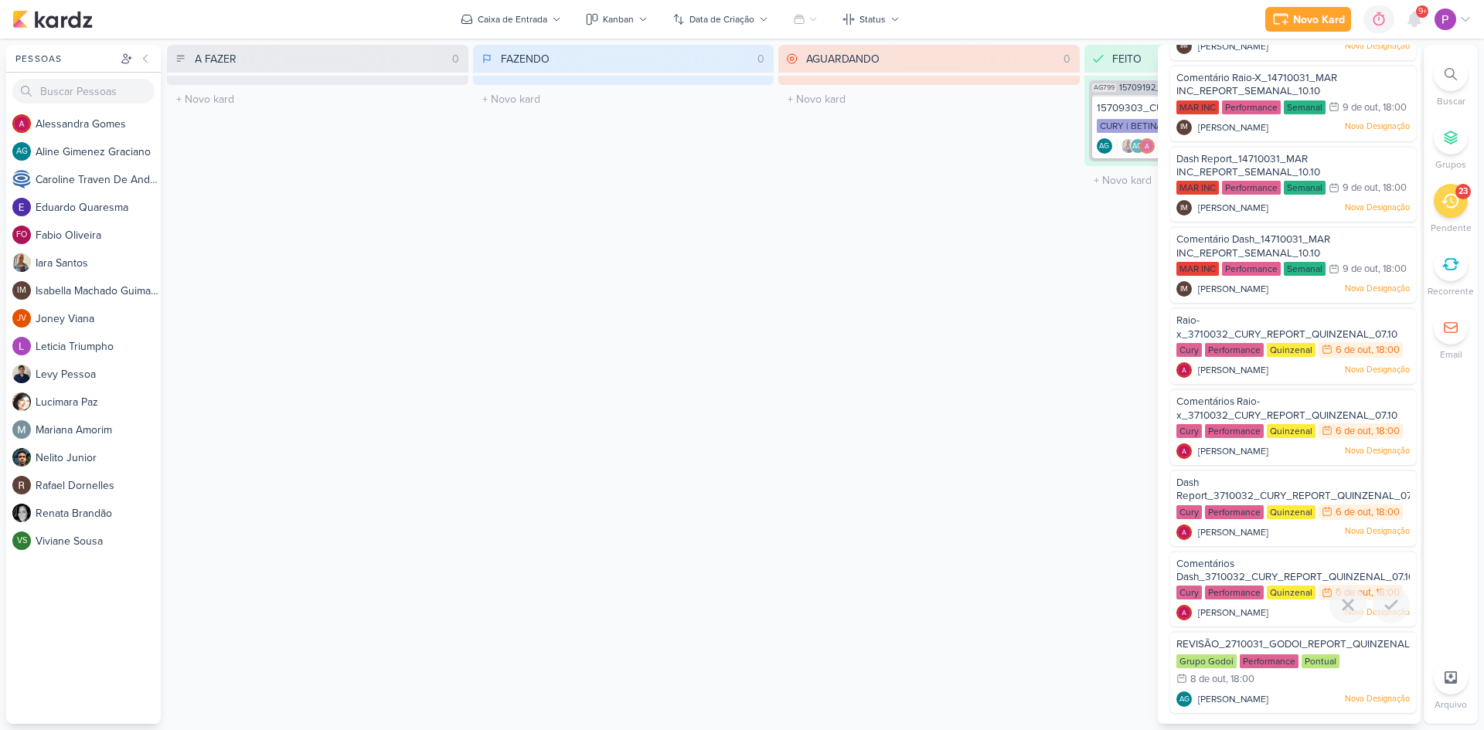
click at [1223, 565] on span "Comentários Dash_3710032_CURY_REPORT_QUINZENAL_07.10" at bounding box center [1295, 571] width 238 height 26
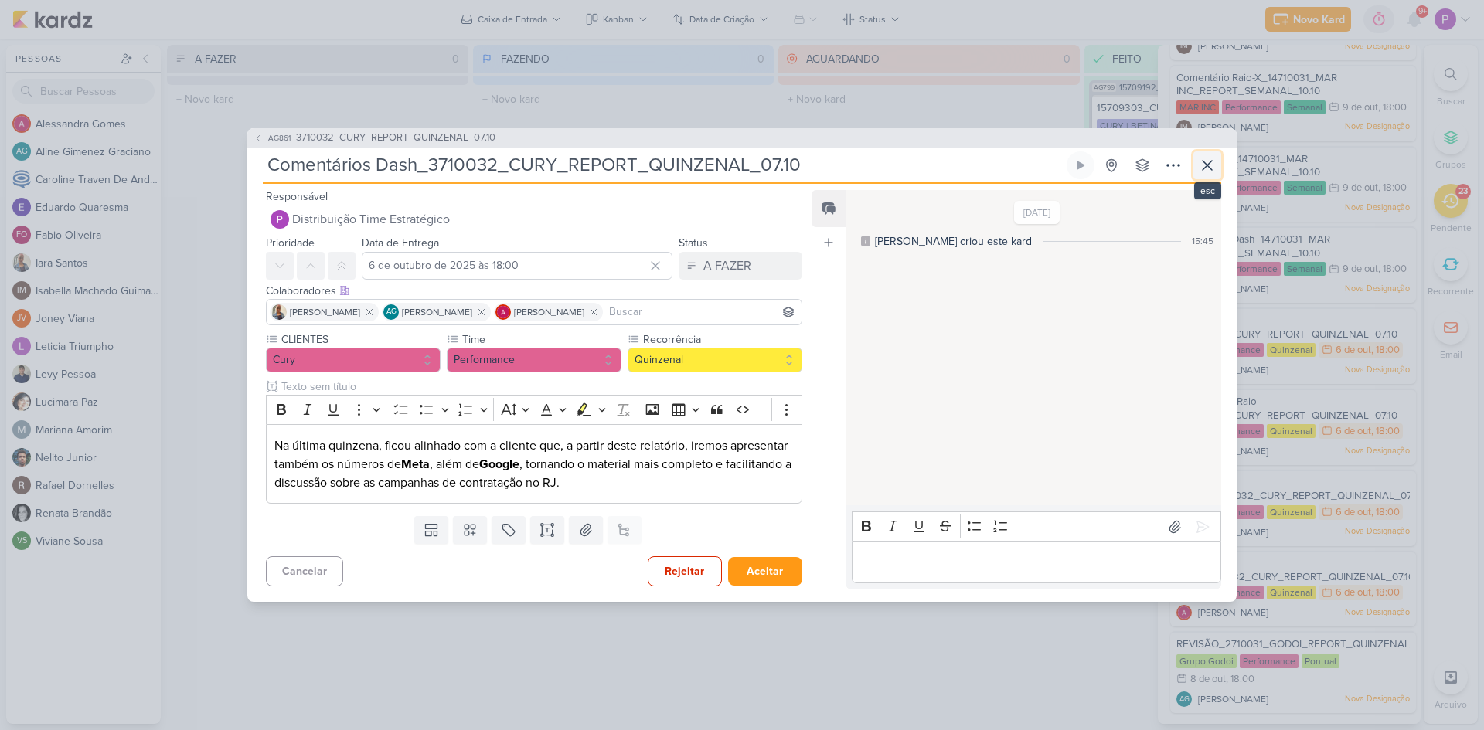
click at [1212, 162] on icon at bounding box center [1207, 165] width 19 height 19
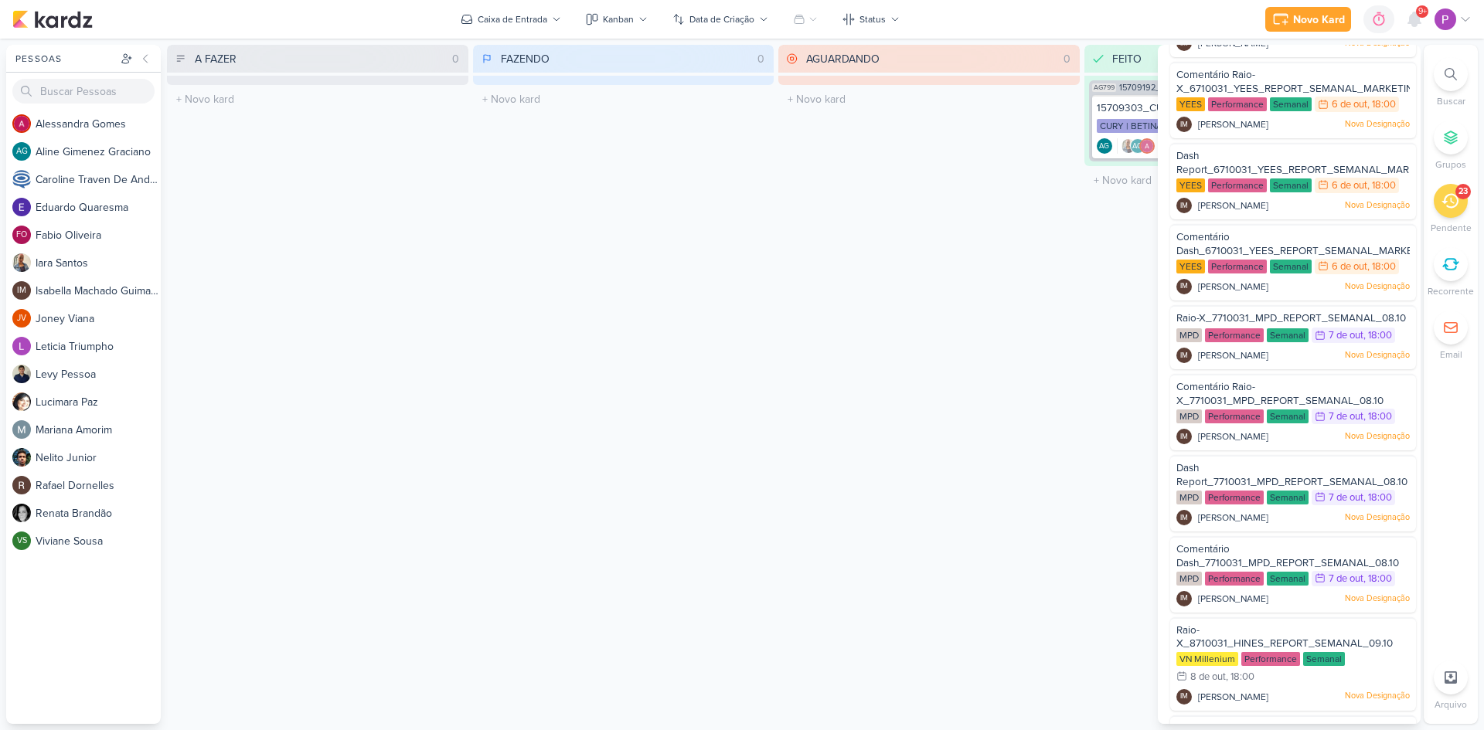
scroll to position [0, 0]
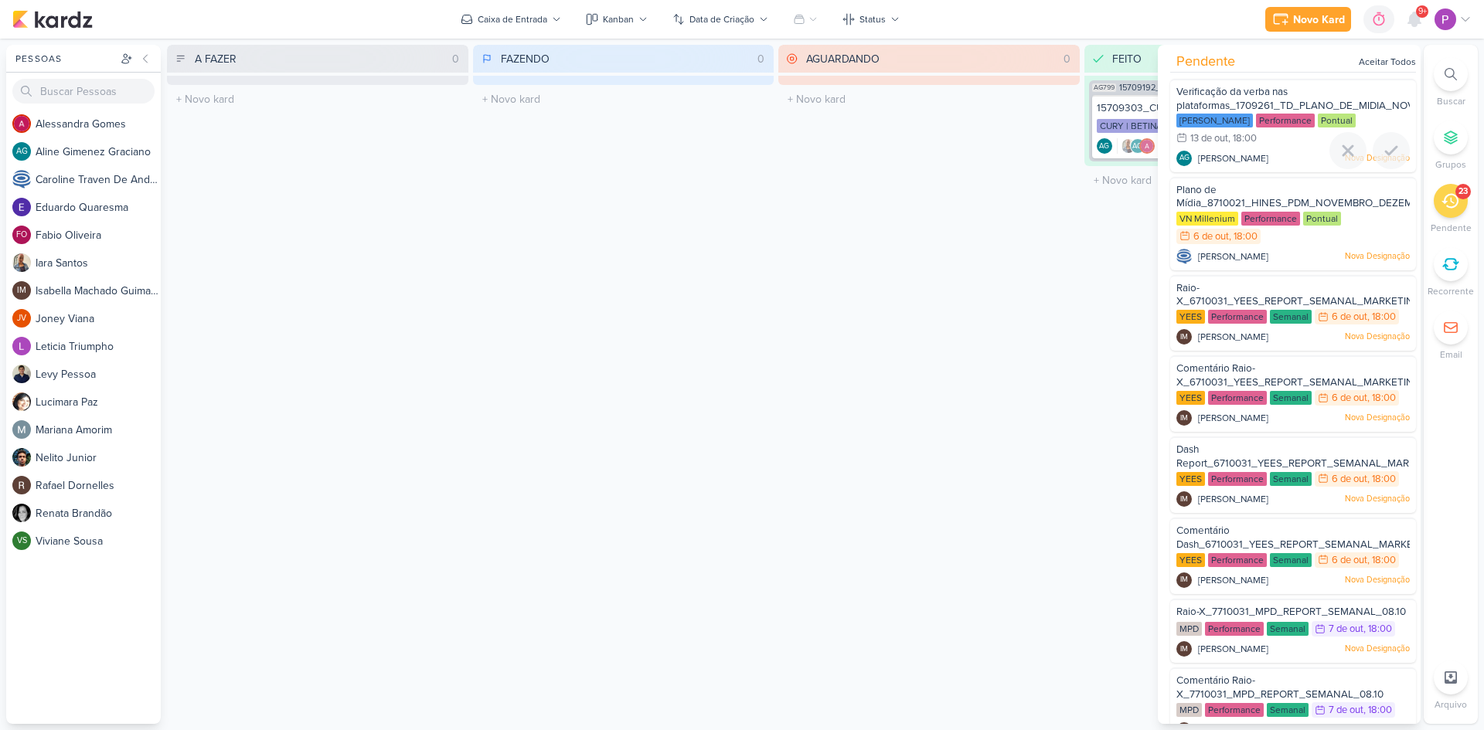
click at [1233, 89] on span "Verificação da verba nas plataformas_1709261_TD_PLANO_DE_MIDIA_NOVEMBRO+DEZEMBRO" at bounding box center [1342, 99] width 332 height 26
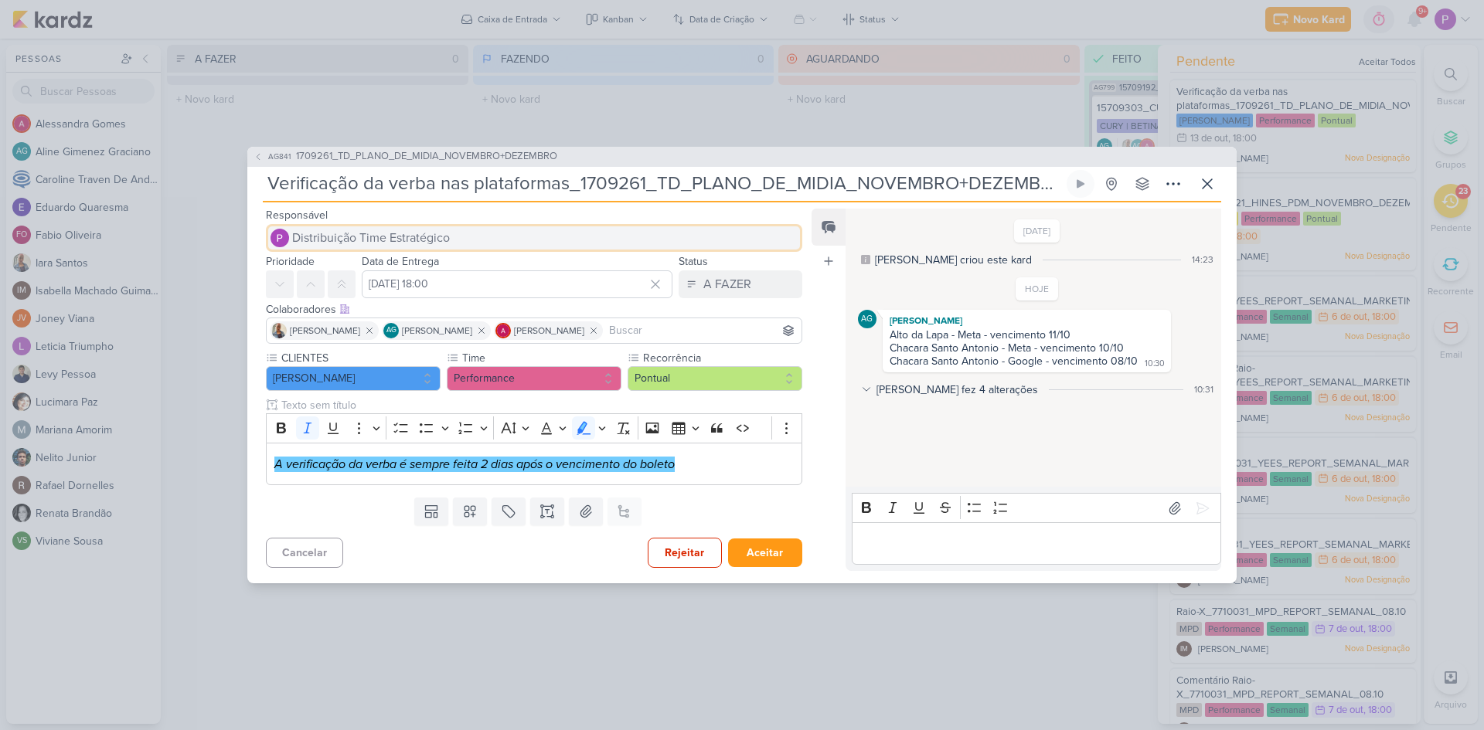
click at [355, 230] on span "Distribuição Time Estratégico" at bounding box center [371, 238] width 158 height 19
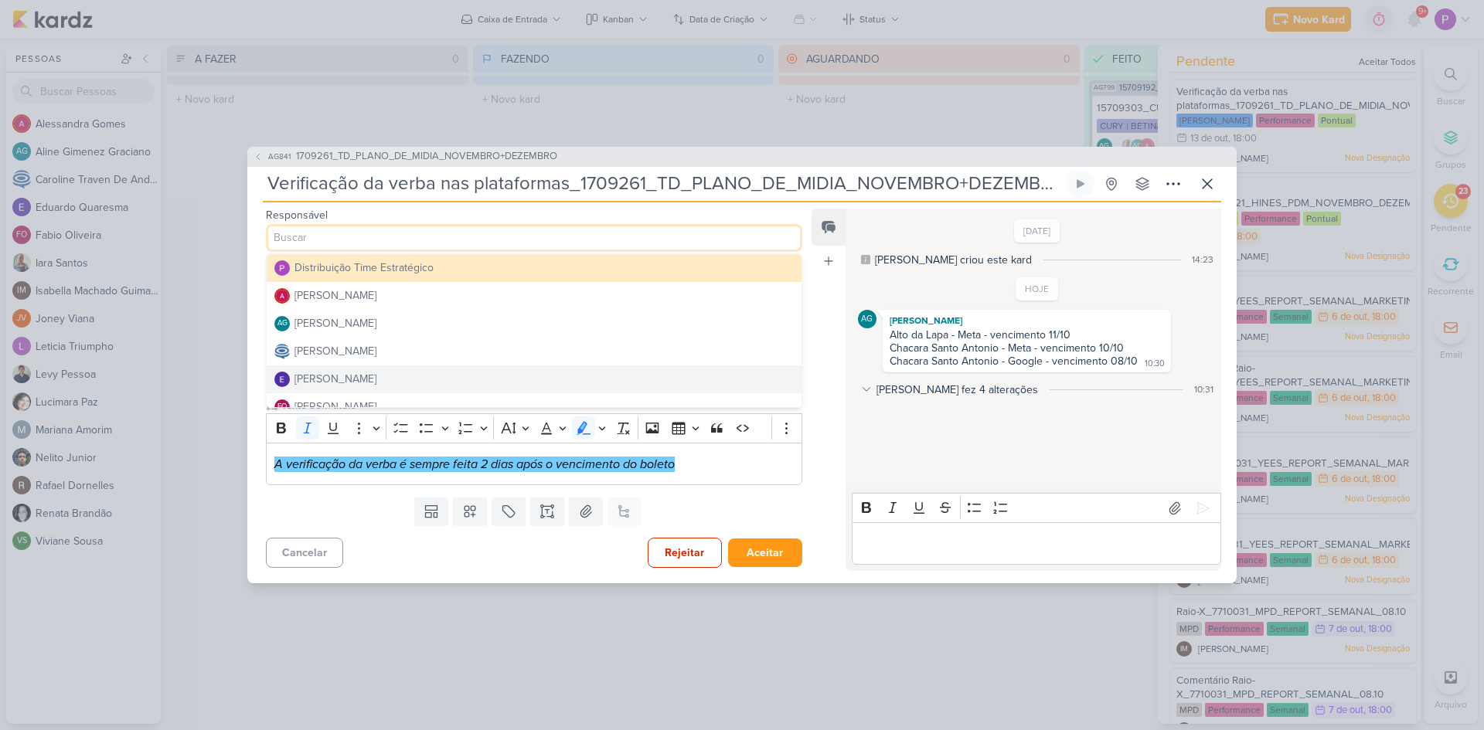
click at [404, 373] on button "Eduardo Quaresma" at bounding box center [534, 380] width 535 height 28
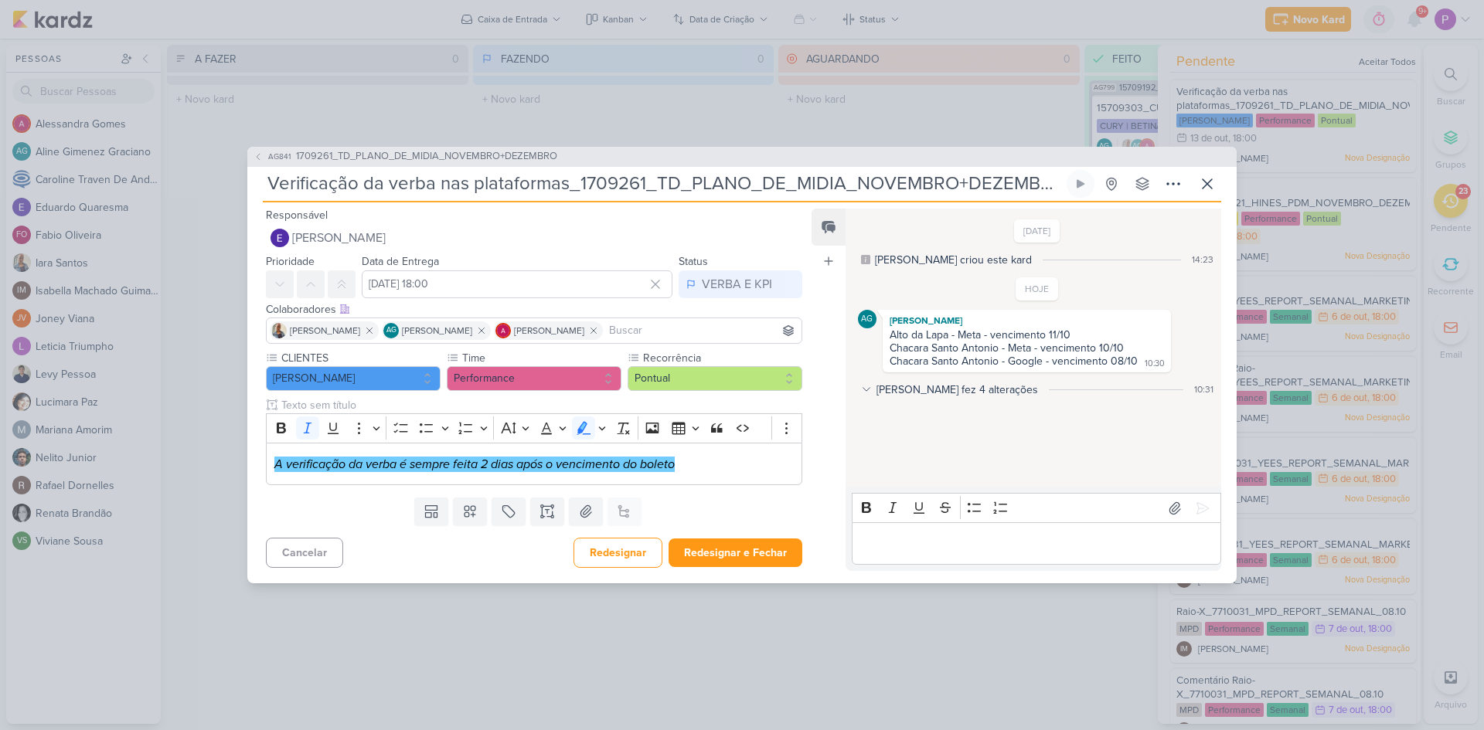
click at [869, 390] on icon at bounding box center [866, 389] width 11 height 11
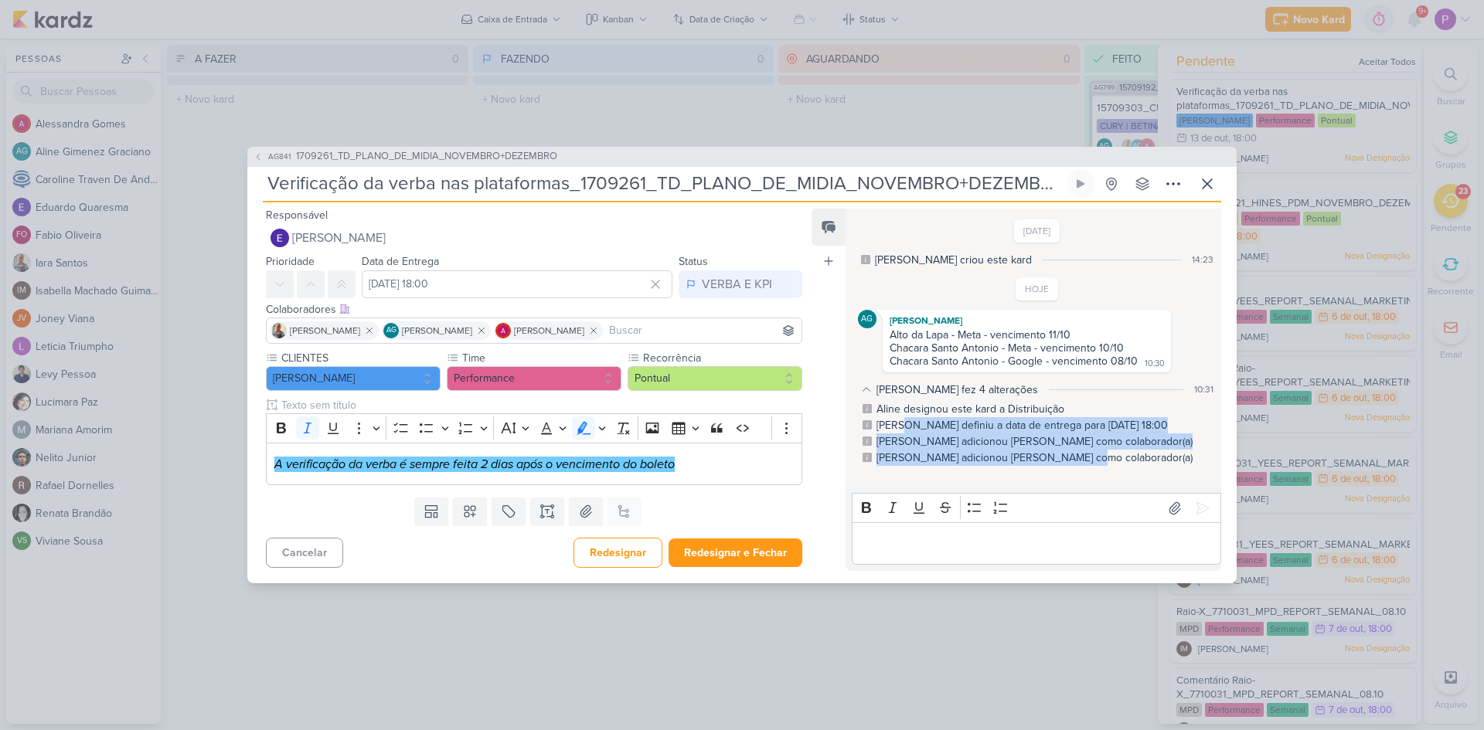
drag, startPoint x: 899, startPoint y: 426, endPoint x: 1117, endPoint y: 455, distance: 220.7
click at [1117, 455] on div "Aline designou este kard a Distribuição Aline definiu a data de entrega para 13…" at bounding box center [1037, 433] width 352 height 65
click at [1117, 455] on div "Aline adicionou Iara como colaborador(a)" at bounding box center [1037, 458] width 351 height 16
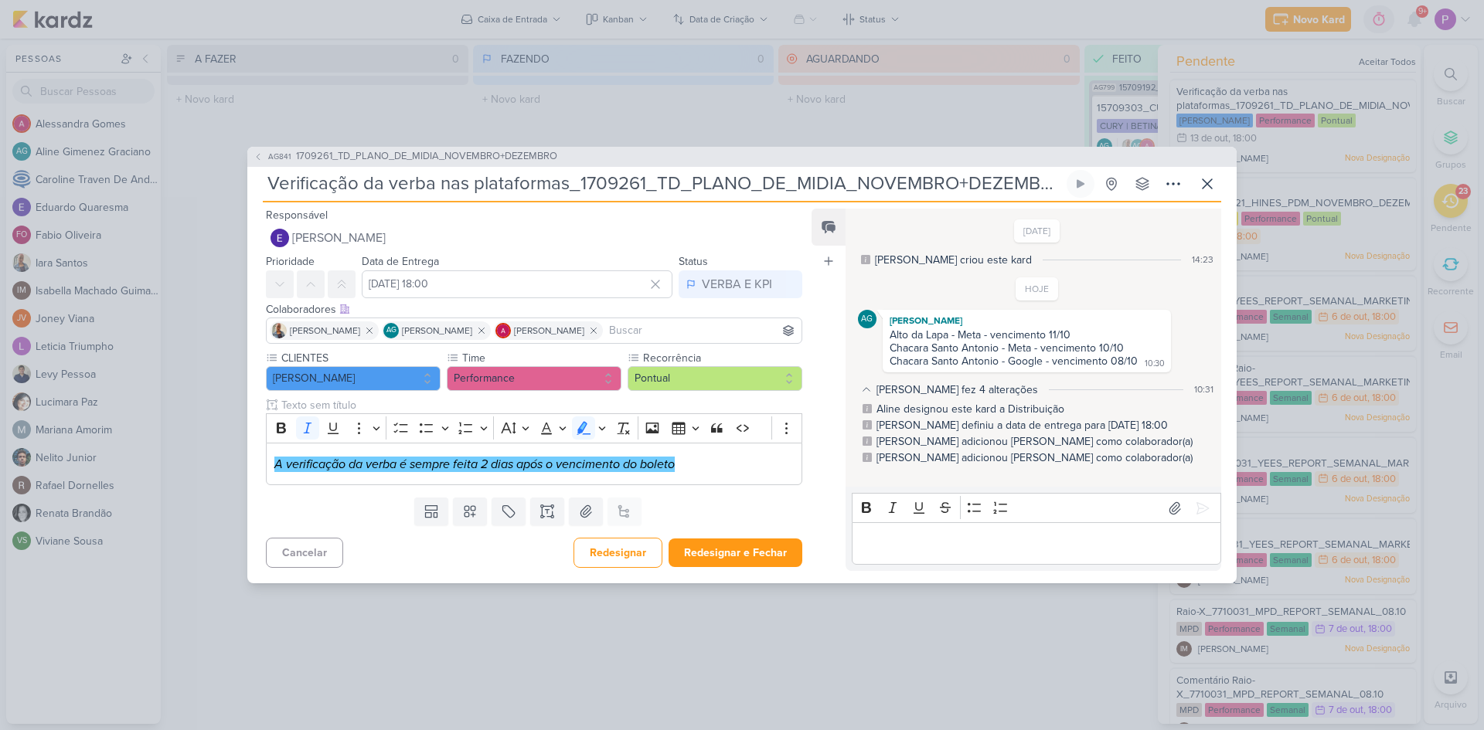
click at [867, 390] on icon at bounding box center [866, 389] width 11 height 11
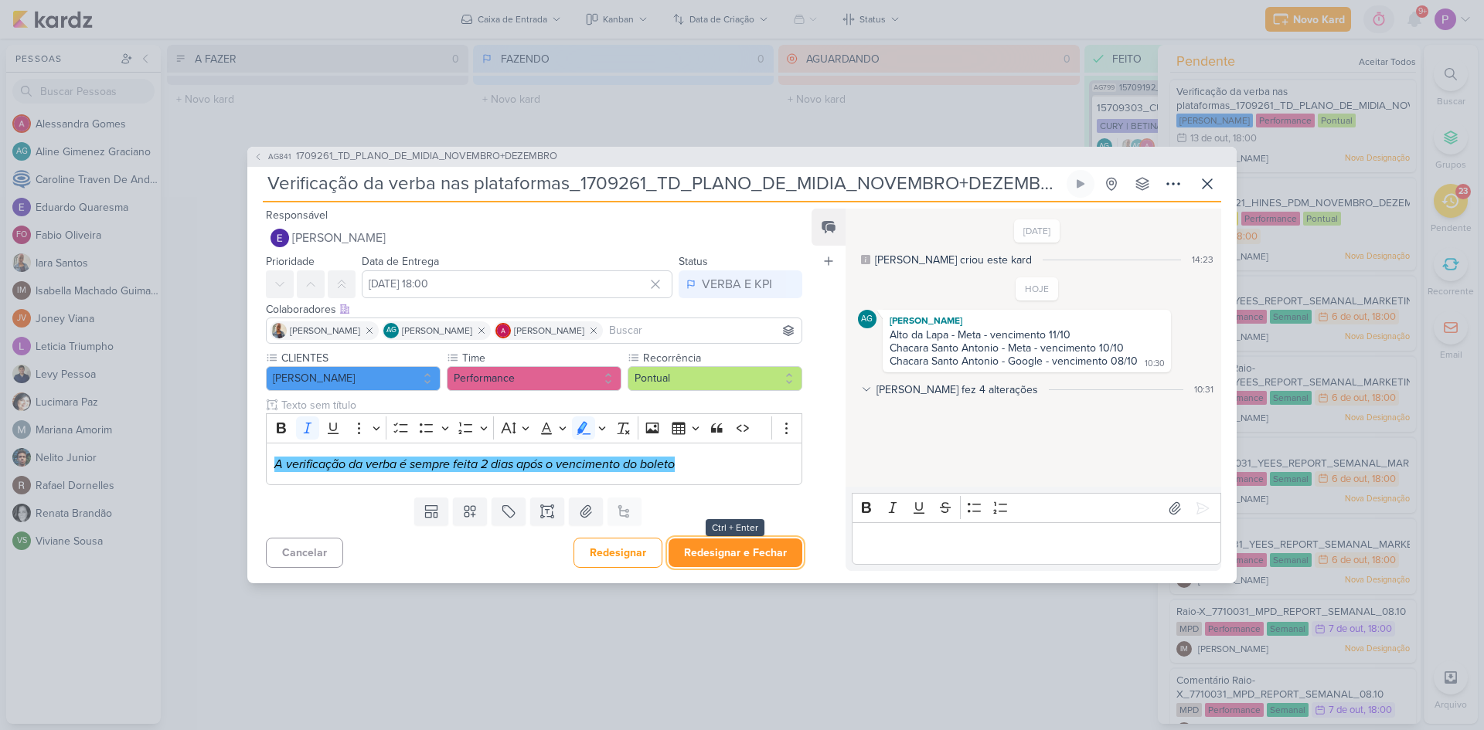
click at [718, 556] on button "Redesignar e Fechar" at bounding box center [735, 553] width 134 height 29
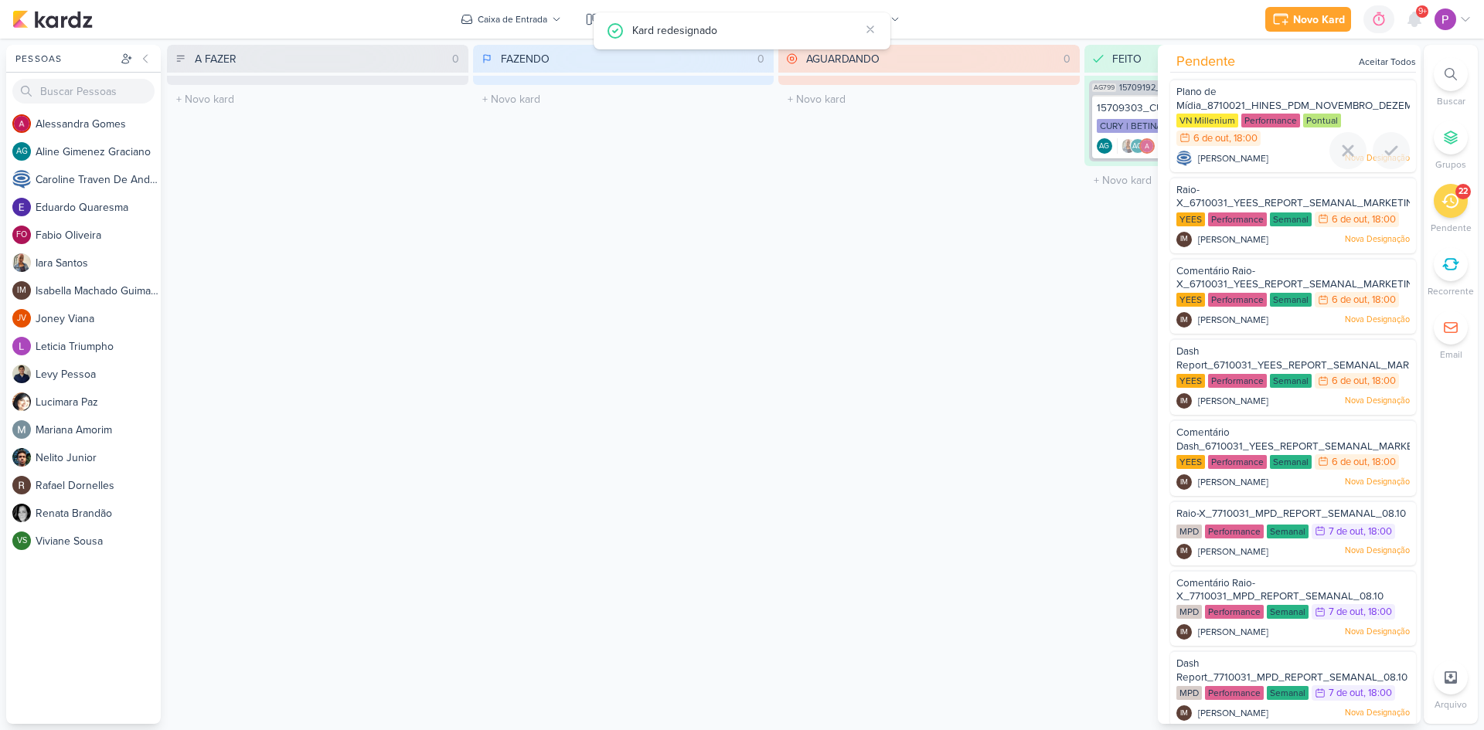
click at [1277, 100] on span "Plano de Mídia_8710021_HINES_PDM_NOVEMBRO_DEZEMBRO" at bounding box center [1304, 99] width 257 height 26
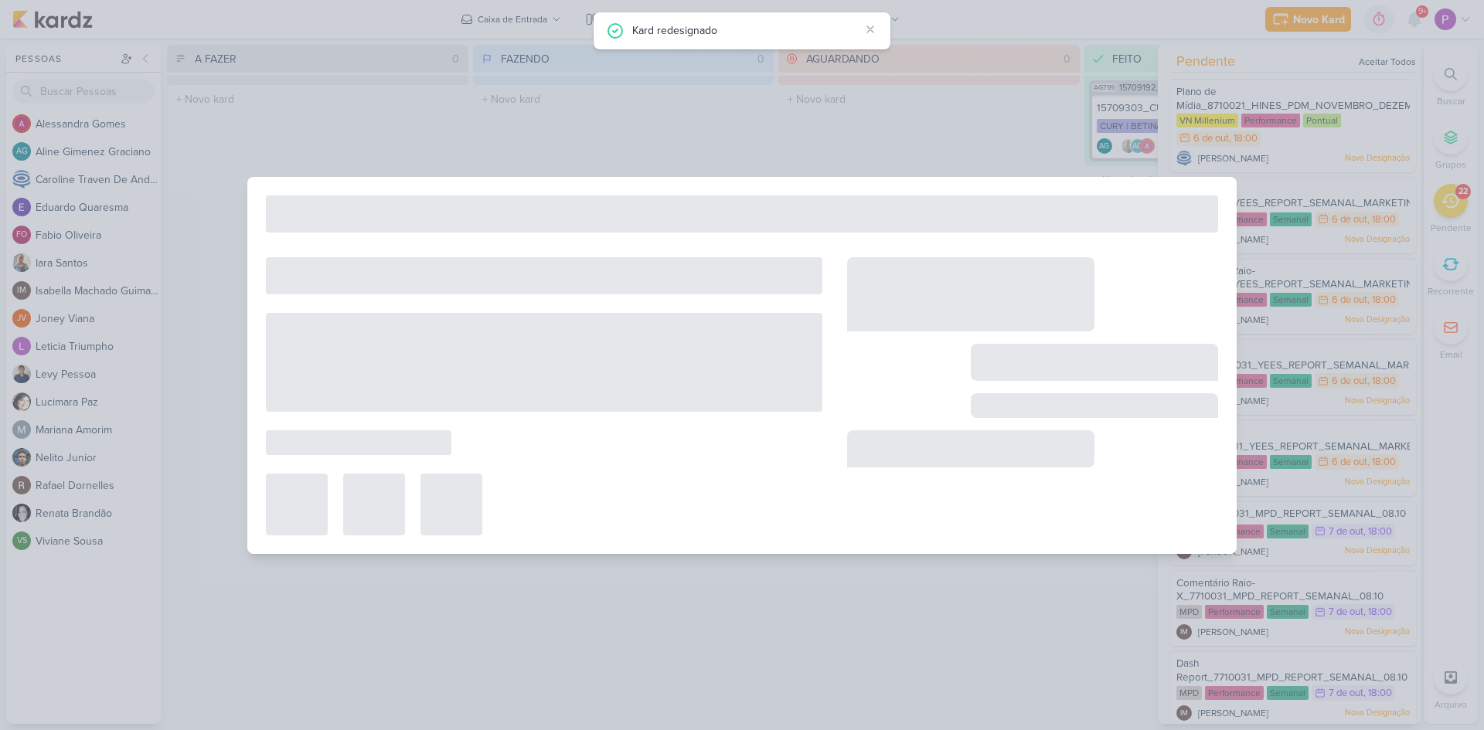
type input "Plano de Mídia_8710021_HINES_PDM_NOVEMBRO_DEZEMBRO"
type input "6 de outubro de 2025 às 18:00"
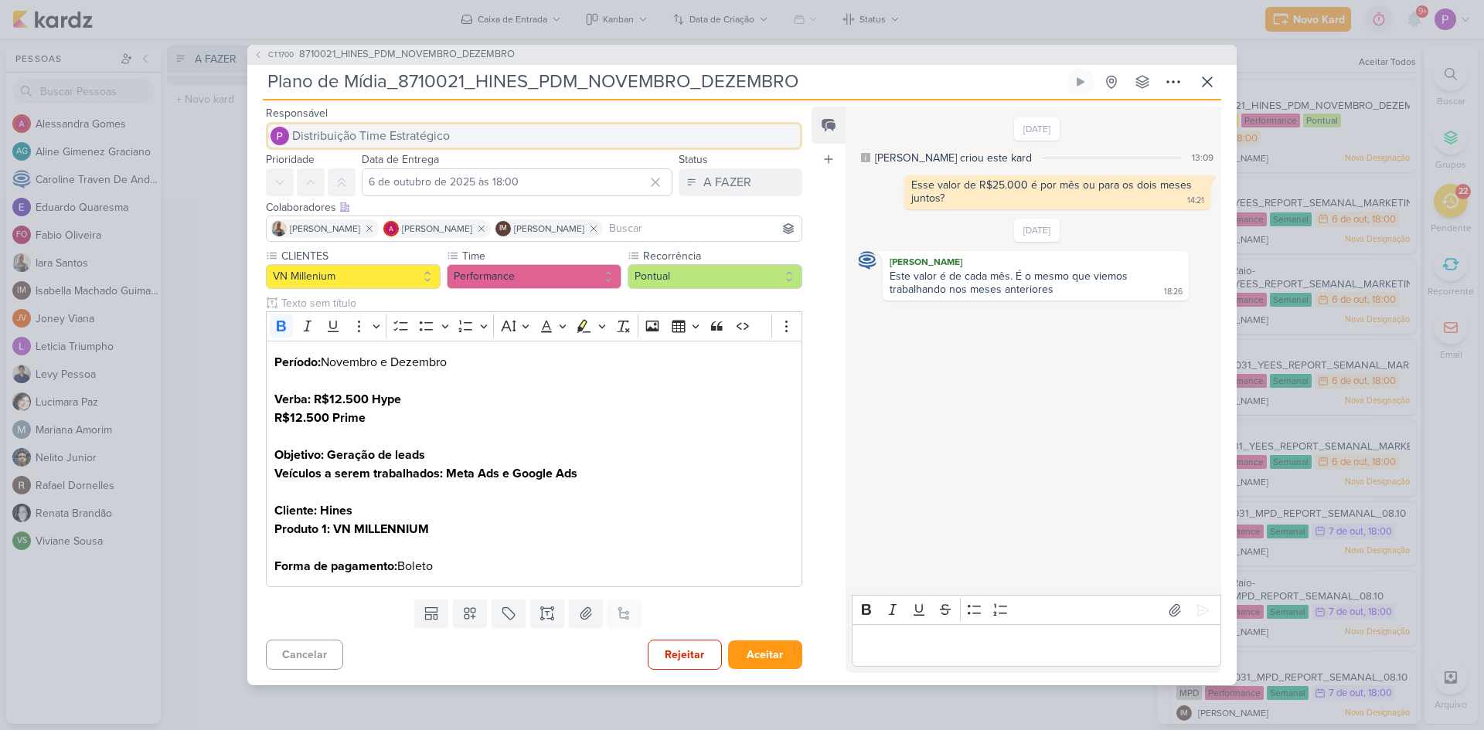
click at [369, 129] on span "Distribuição Time Estratégico" at bounding box center [371, 136] width 158 height 19
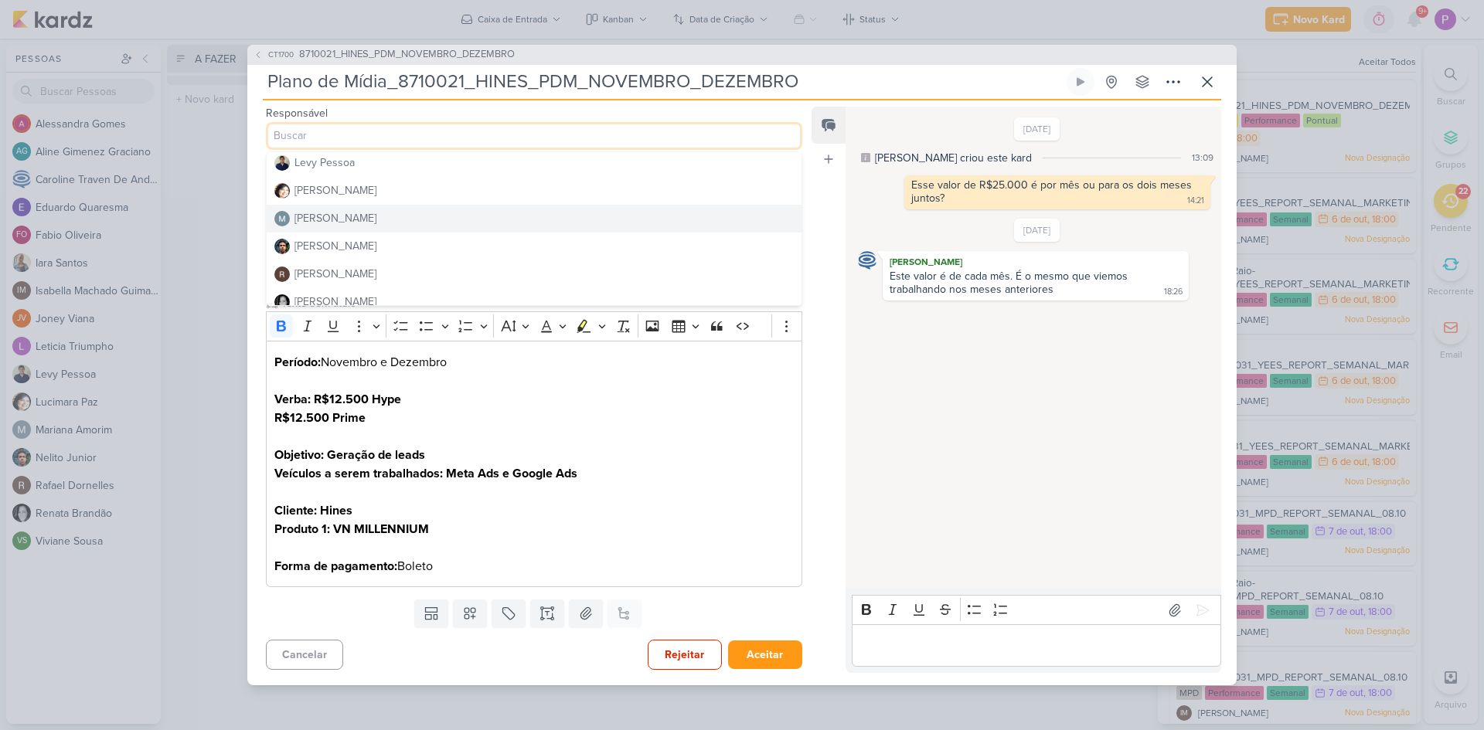
scroll to position [309, 0]
drag, startPoint x: 316, startPoint y: 222, endPoint x: 315, endPoint y: 233, distance: 10.8
click at [316, 221] on div "Nelito Junior" at bounding box center [335, 218] width 82 height 16
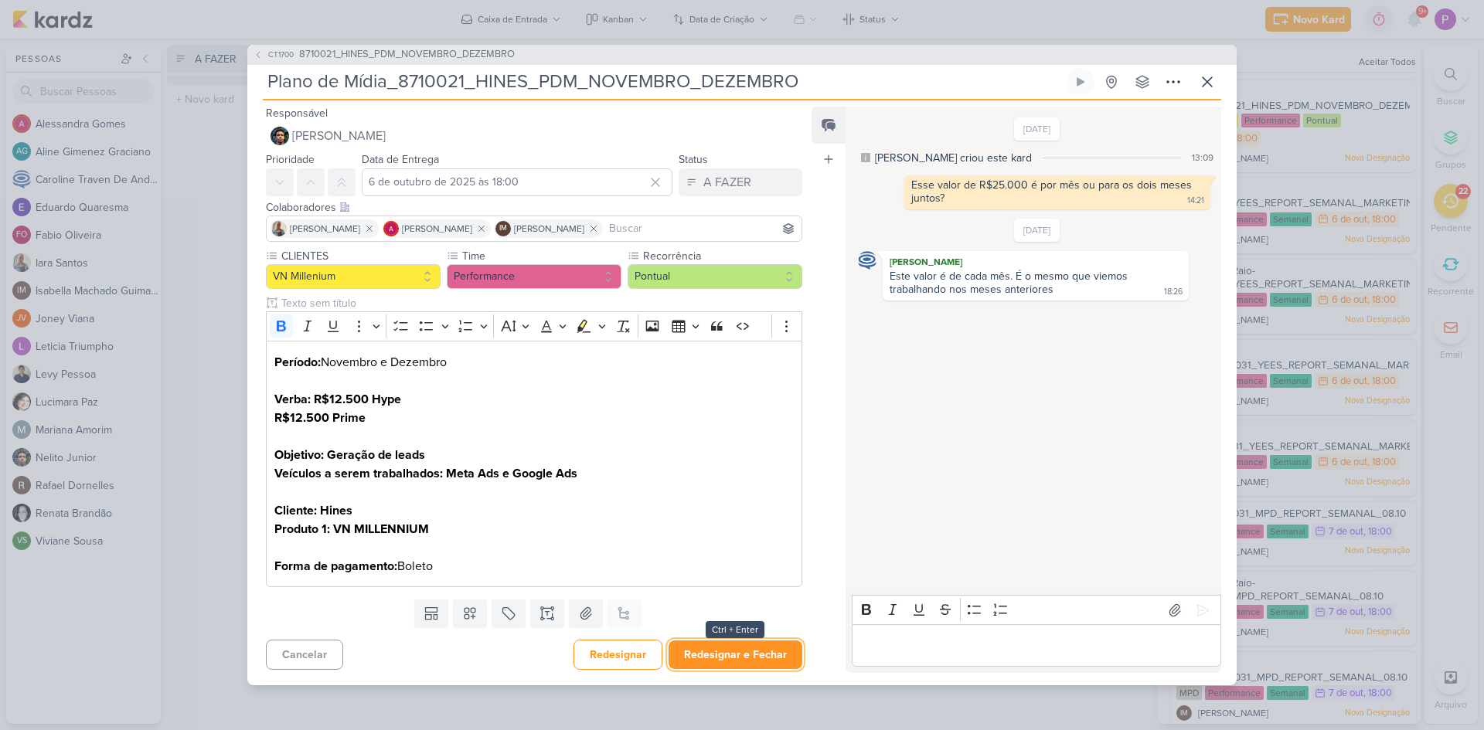
click at [726, 655] on button "Redesignar e Fechar" at bounding box center [735, 655] width 134 height 29
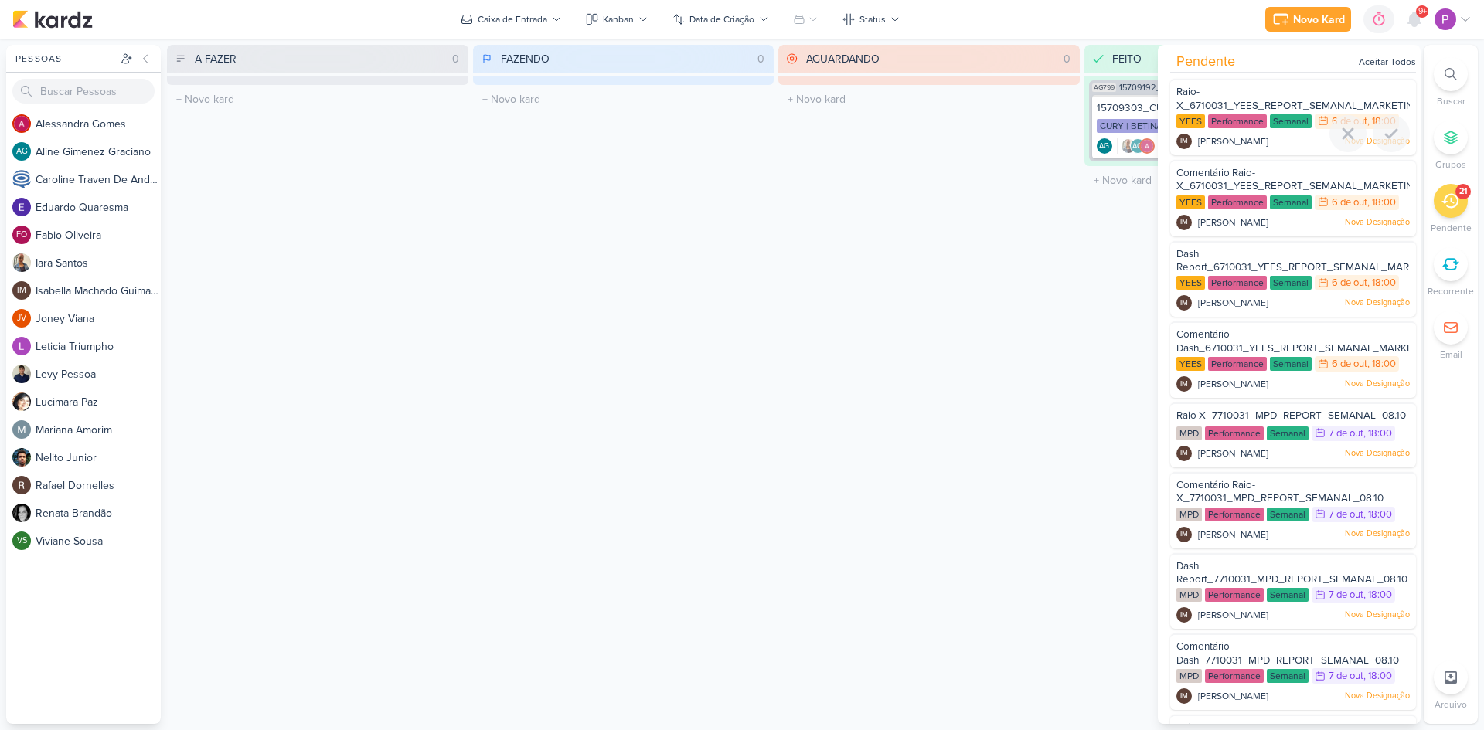
click at [1221, 97] on div "Raio-X_6710031_YEES_REPORT_SEMANAL_MARKETING_07.10" at bounding box center [1292, 99] width 233 height 29
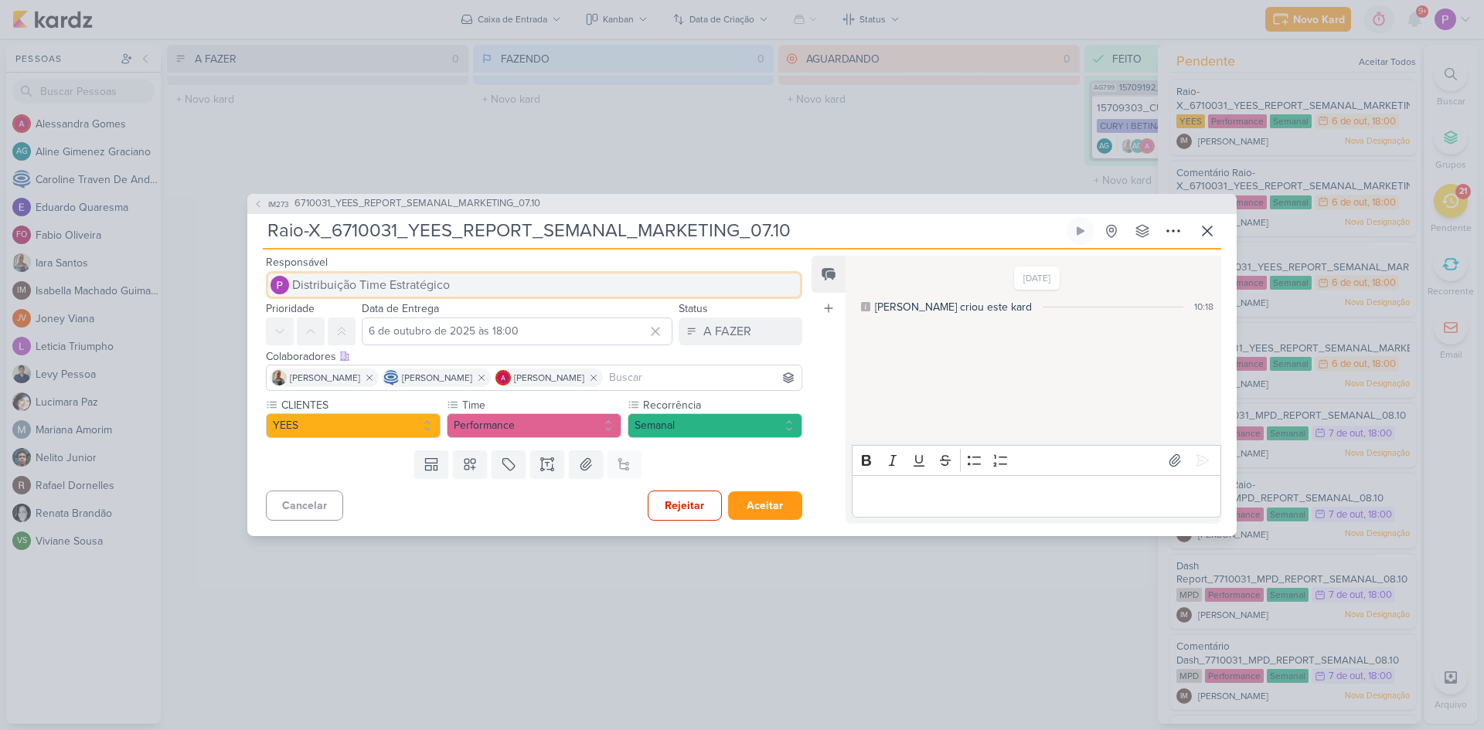
click at [381, 284] on span "Distribuição Time Estratégico" at bounding box center [371, 285] width 158 height 19
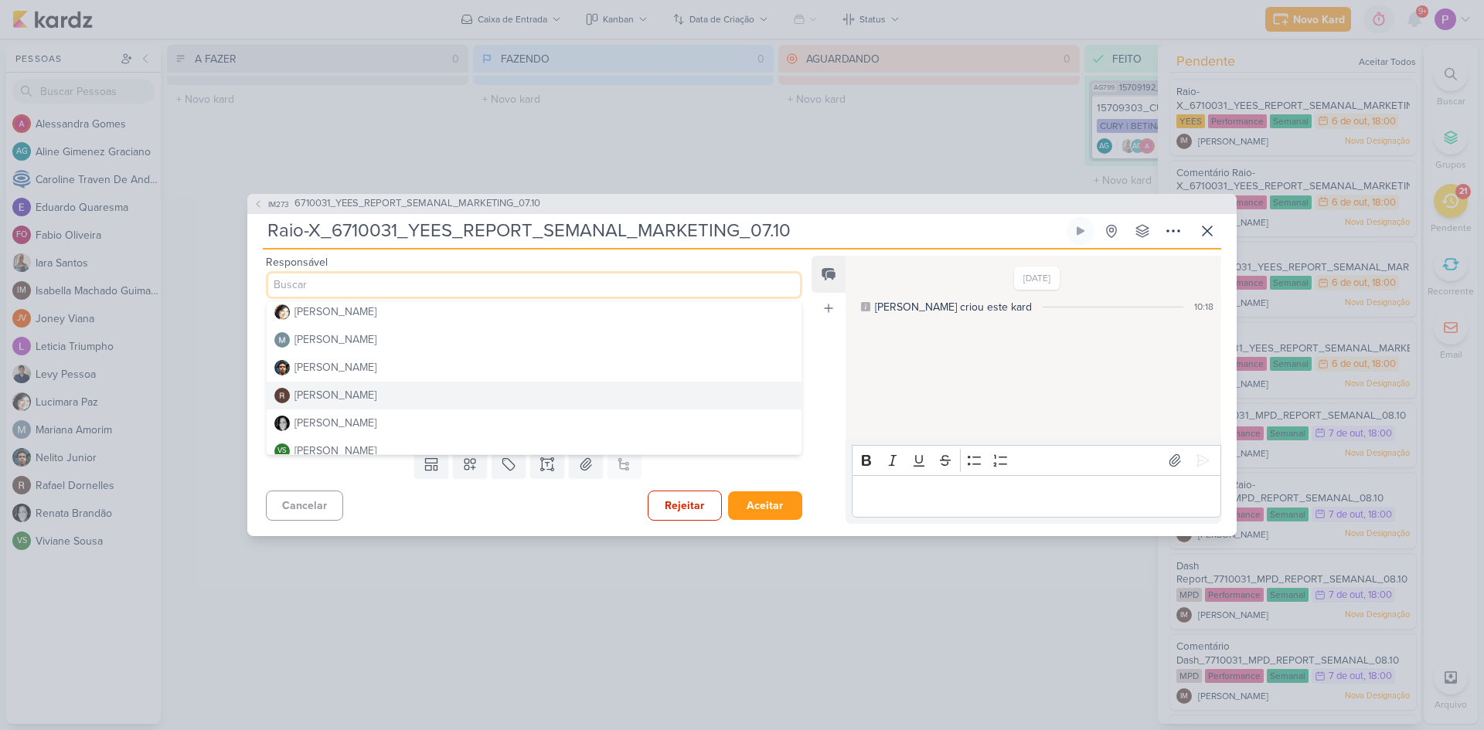
click at [364, 396] on div "Rafael Dornelles" at bounding box center [335, 395] width 82 height 16
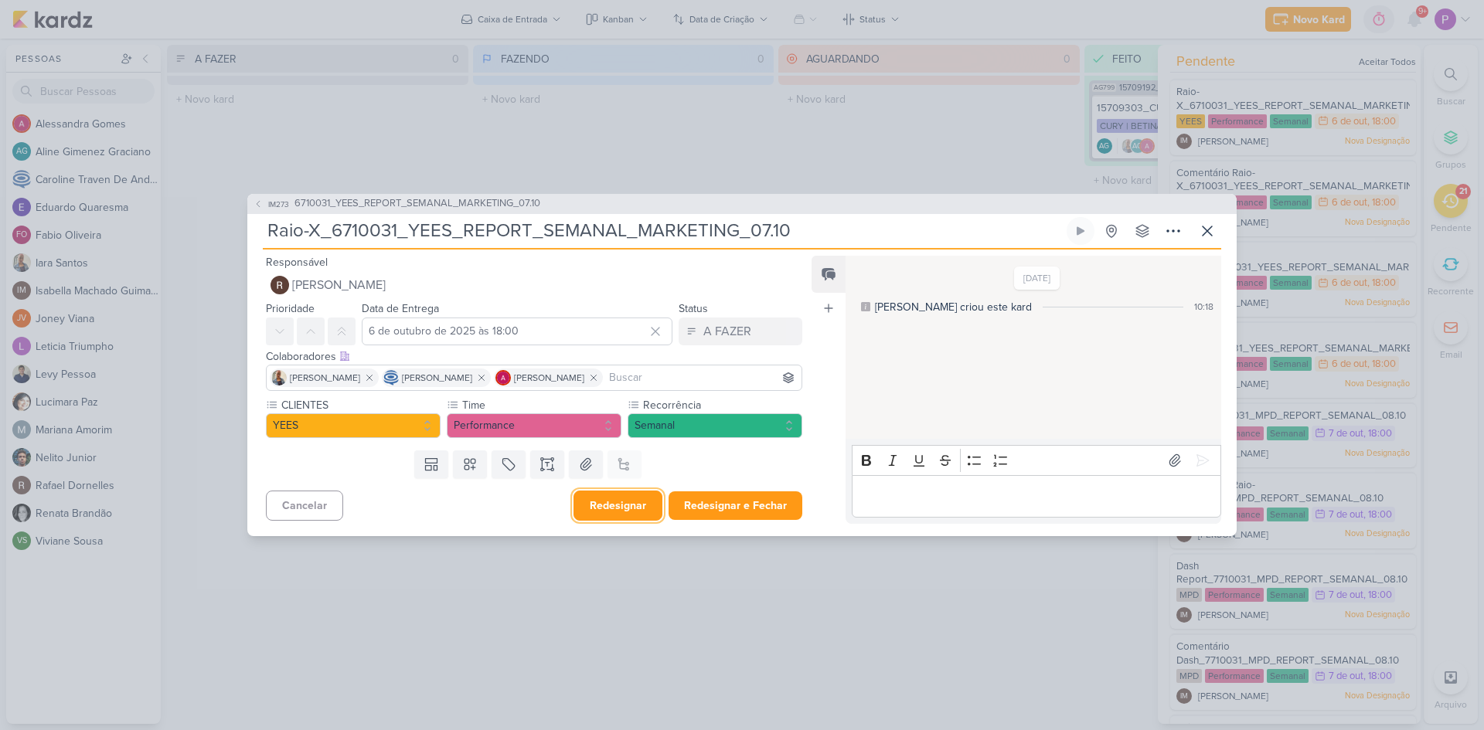
click at [622, 515] on button "Redesignar" at bounding box center [617, 506] width 89 height 30
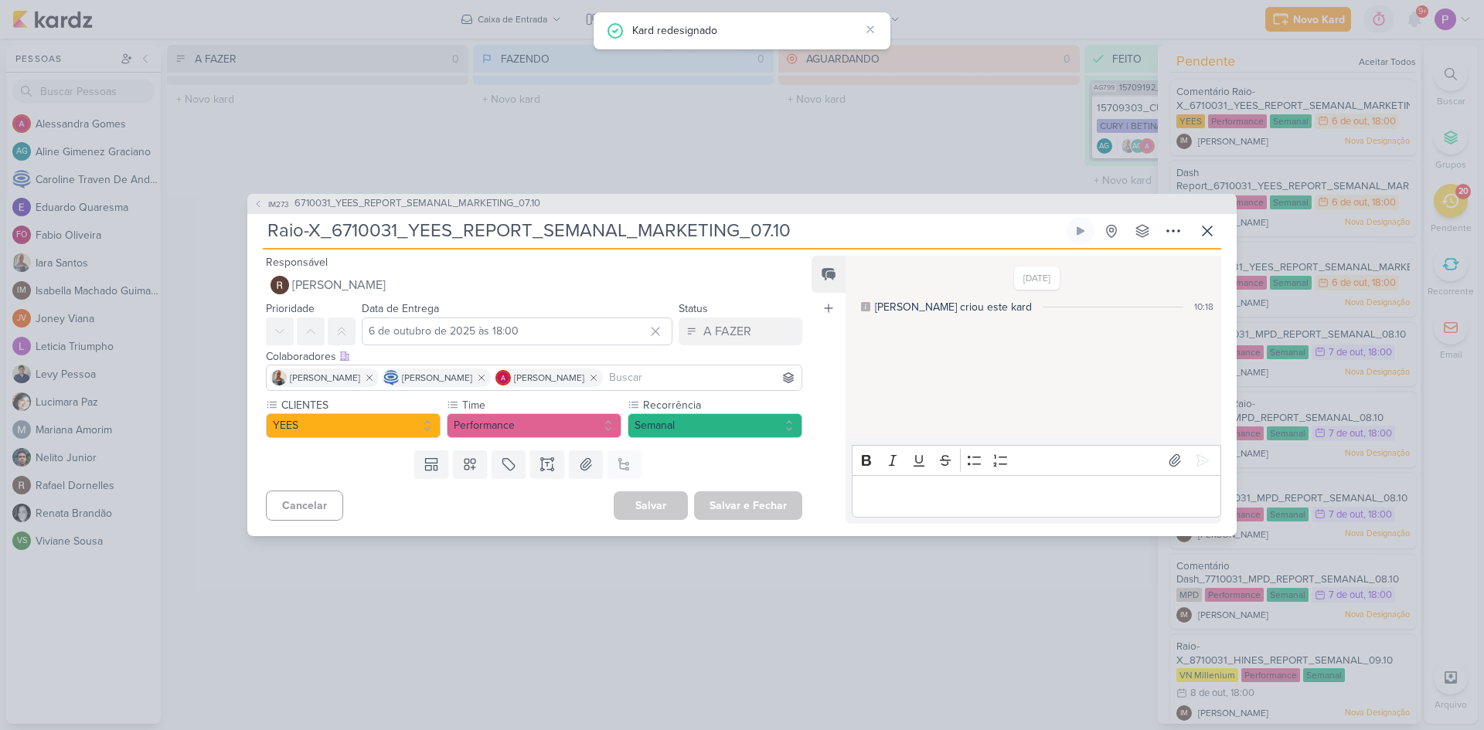
click at [269, 195] on div "IM273 6710031_YEES_REPORT_SEMANAL_MARKETING_07.10" at bounding box center [741, 204] width 989 height 20
click at [266, 199] on span "IM273" at bounding box center [279, 205] width 26 height 12
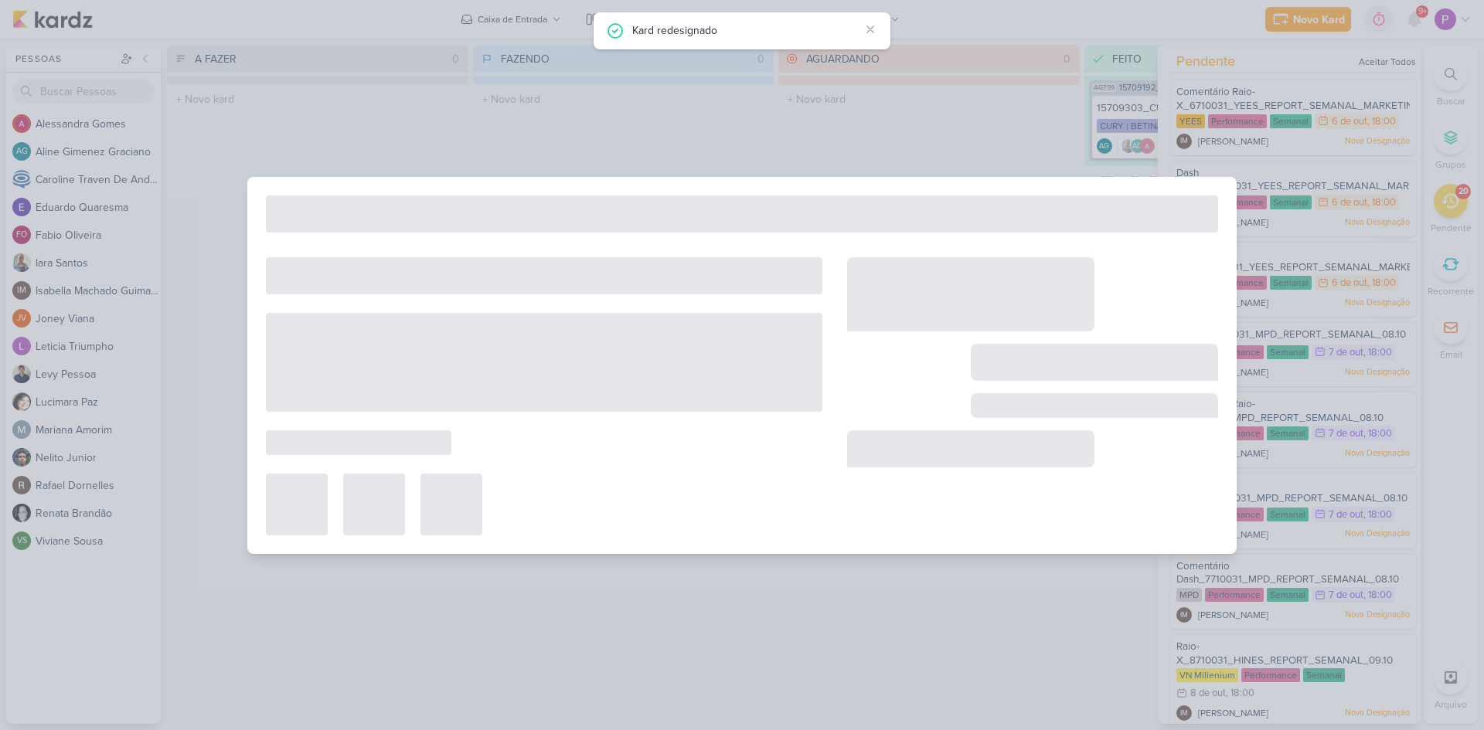
type input "6710031_YEES_REPORT_SEMANAL_MARKETING_07.10"
type input "7 de outubro de 2025 às 18:00"
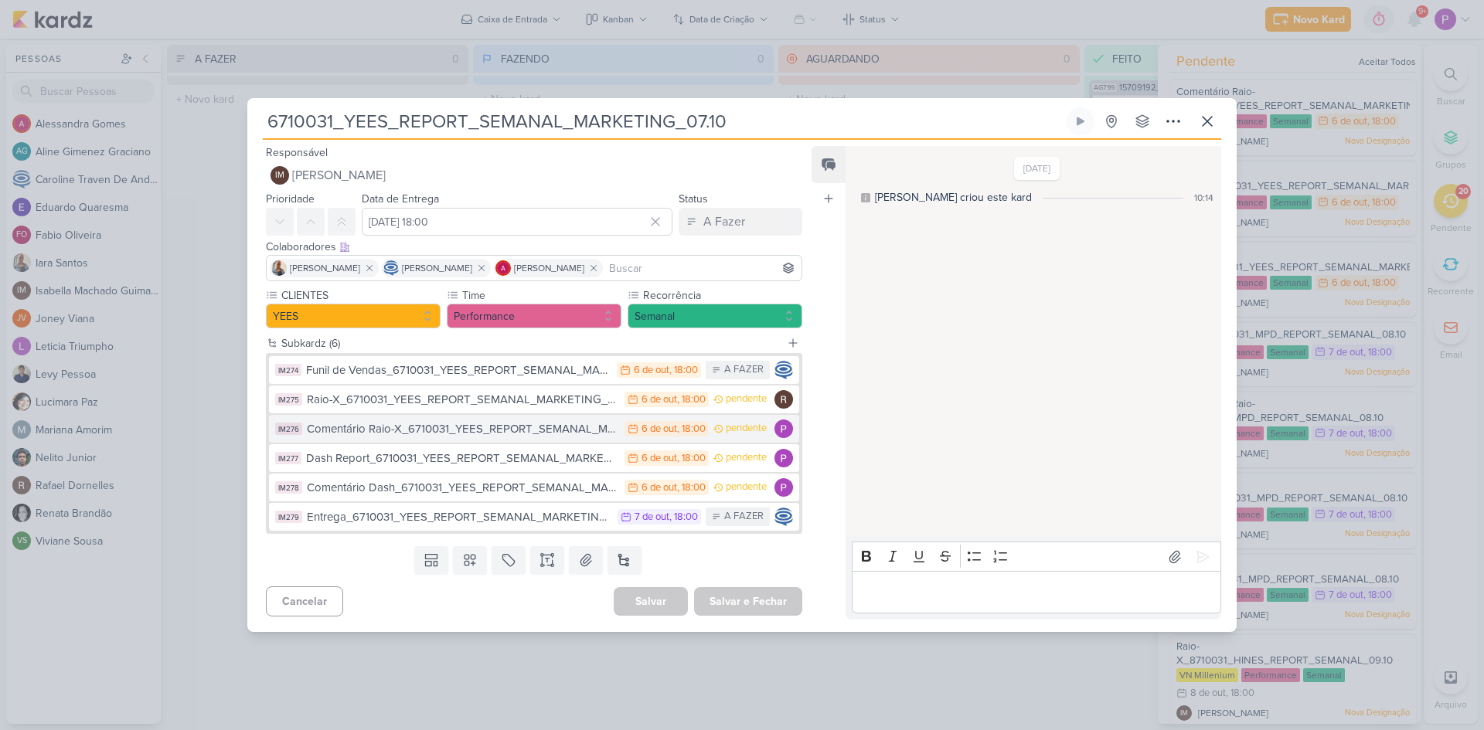
click at [359, 436] on div "Comentário Raio-X_6710031_YEES_REPORT_SEMANAL_MARKETING_07.10" at bounding box center [462, 429] width 310 height 18
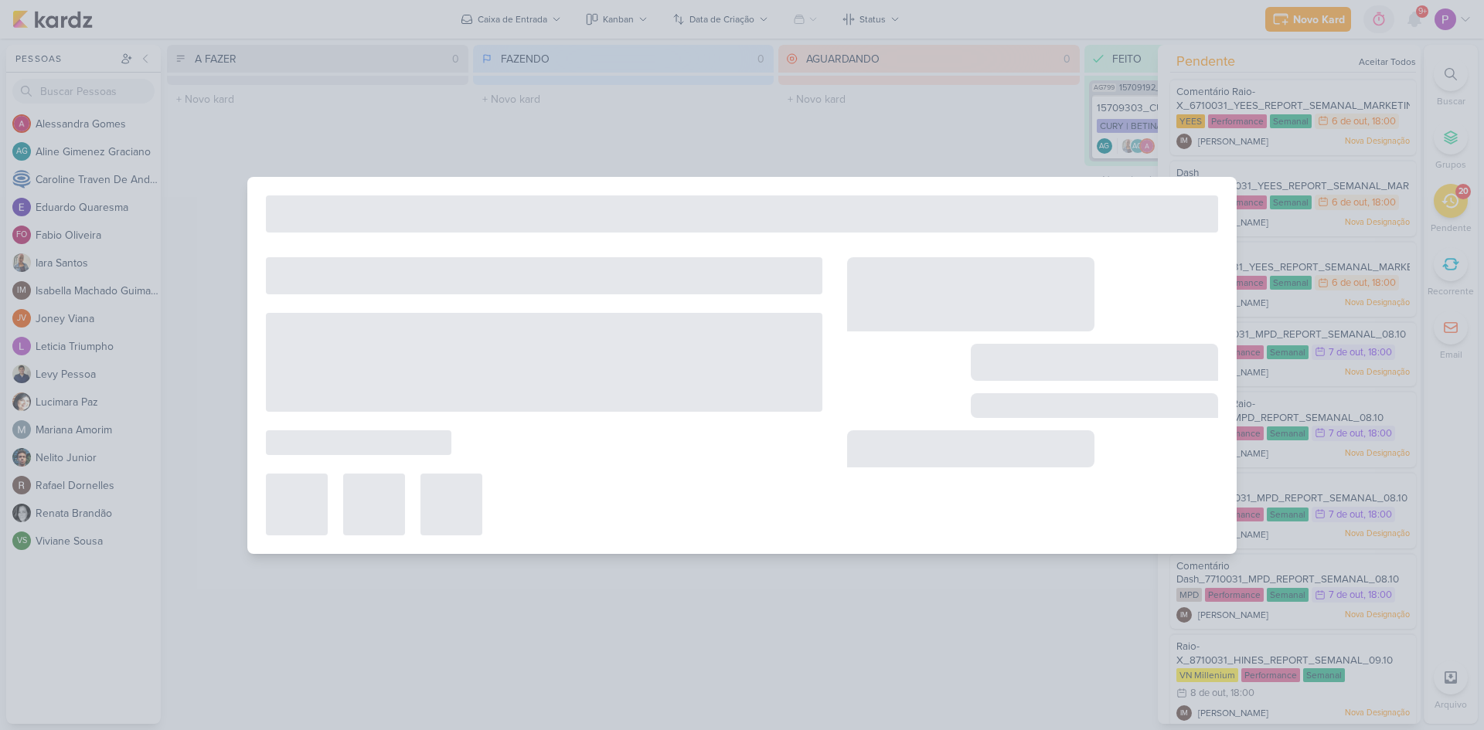
type input "Comentário Raio-X_6710031_YEES_REPORT_SEMANAL_MARKETING_07.10"
type input "6 de outubro de 2025 às 18:00"
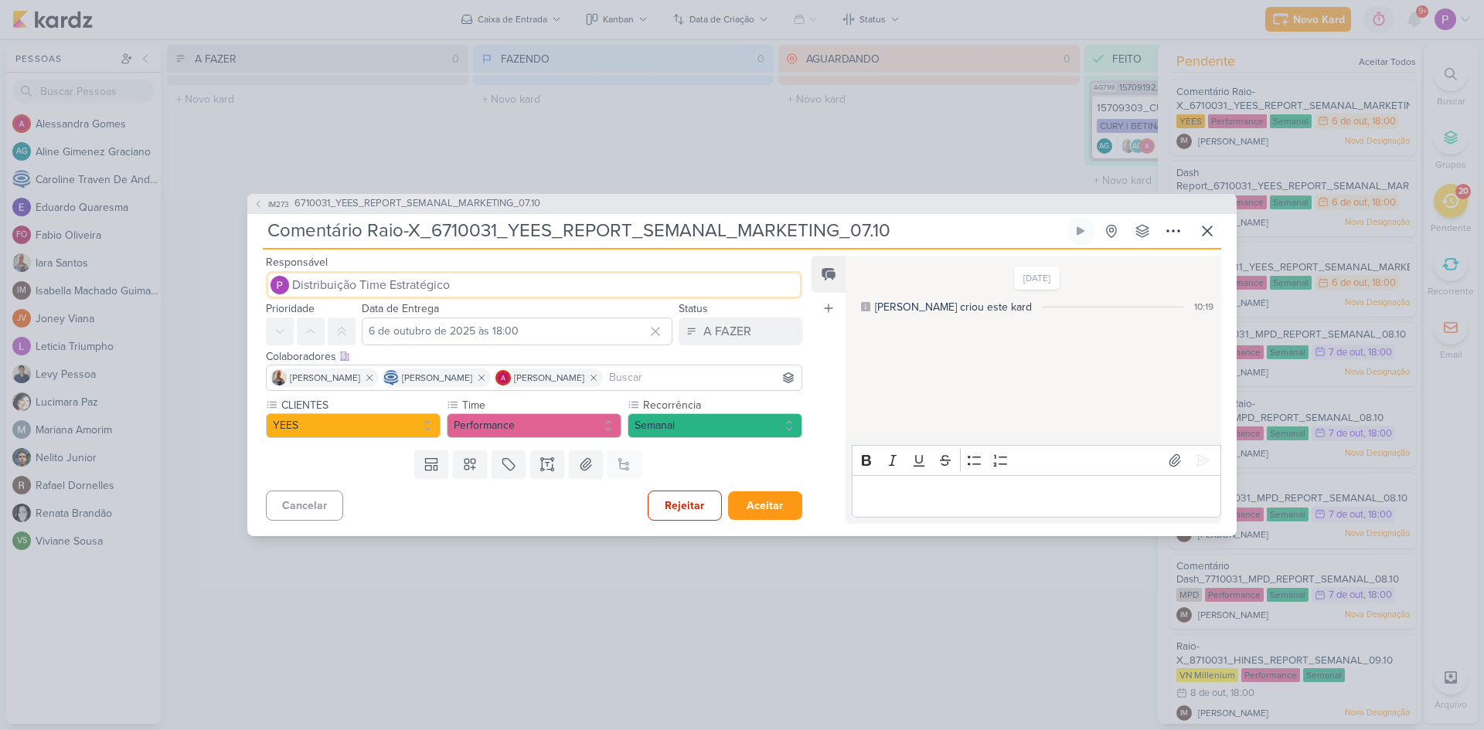
click at [346, 290] on span "Distribuição Time Estratégico" at bounding box center [371, 285] width 158 height 19
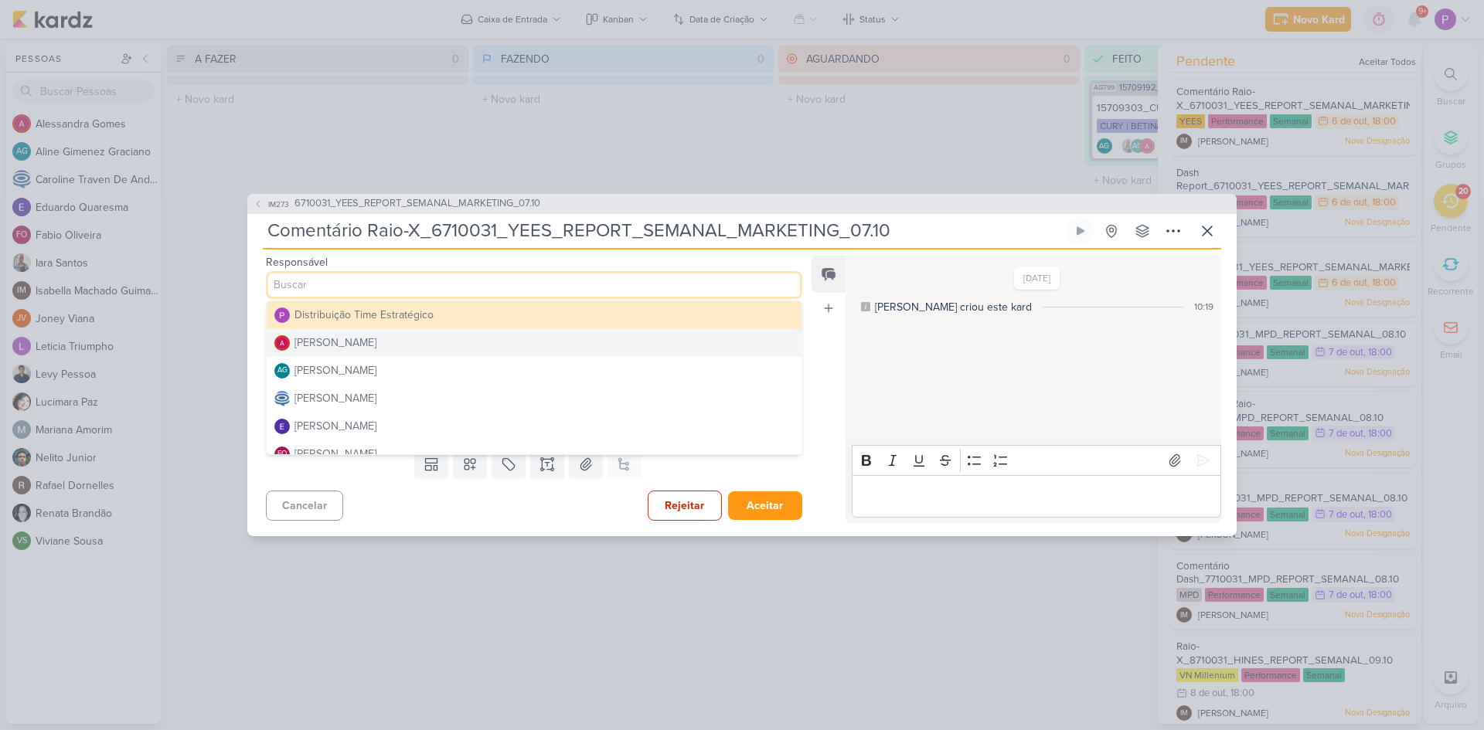
click at [334, 348] on div "Alessandra Gomes" at bounding box center [335, 343] width 82 height 16
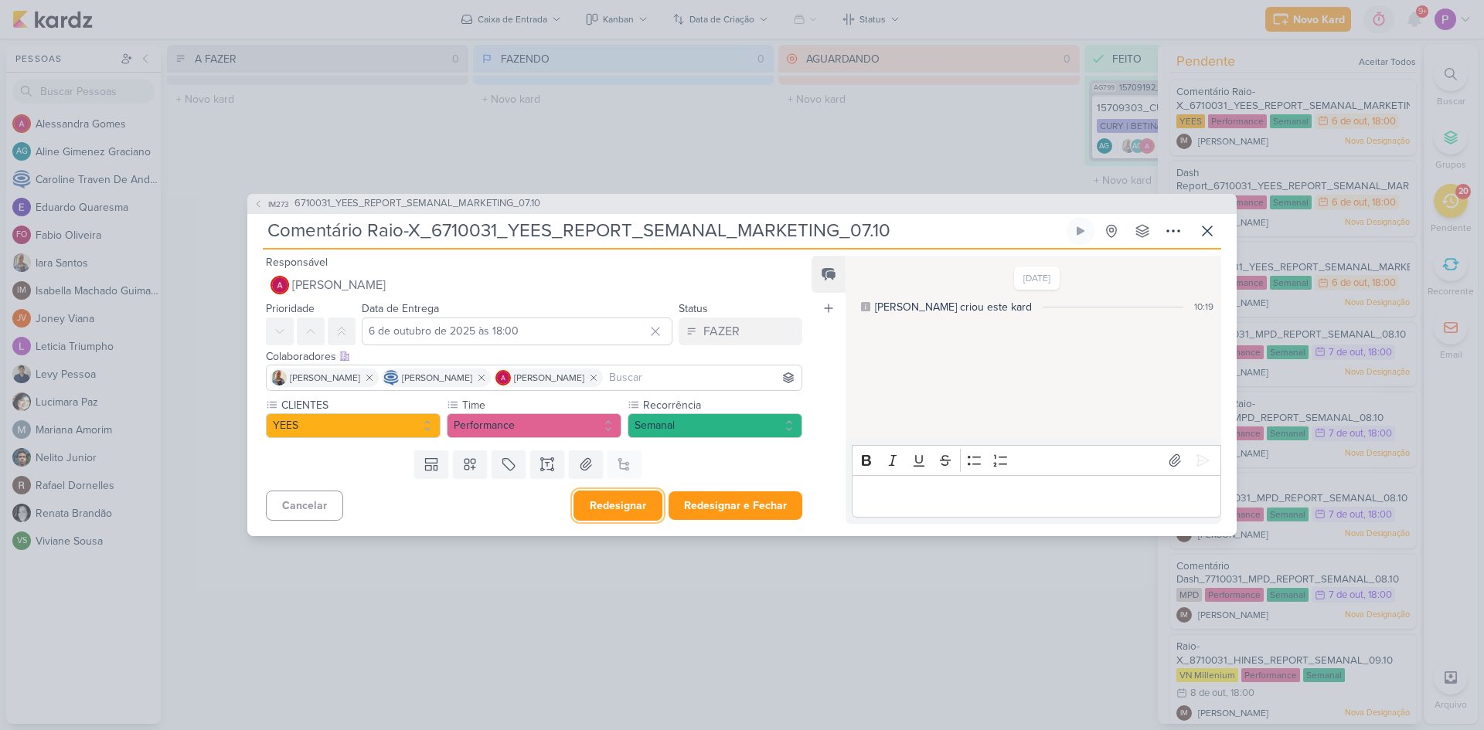
click at [625, 509] on button "Redesignar" at bounding box center [617, 506] width 89 height 30
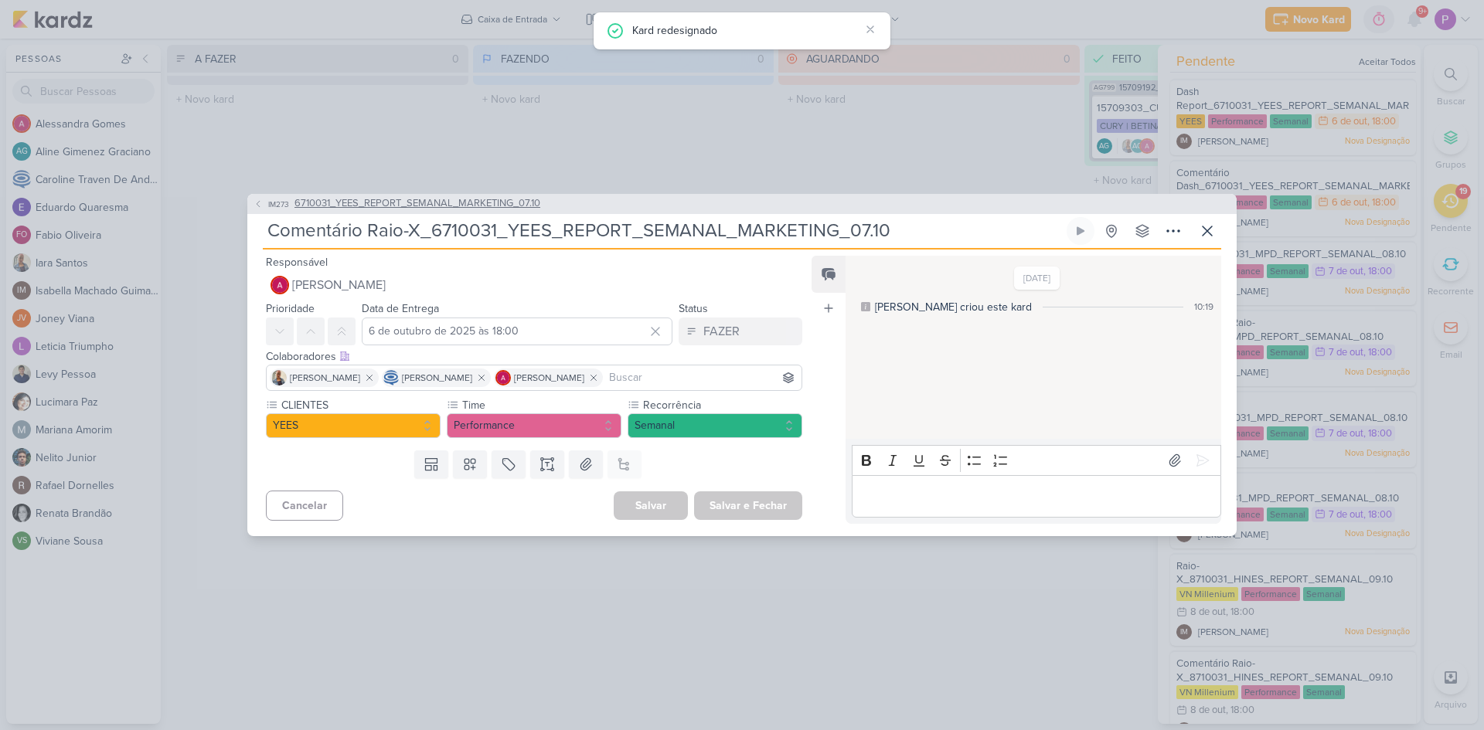
click at [273, 207] on span "IM273" at bounding box center [279, 205] width 26 height 12
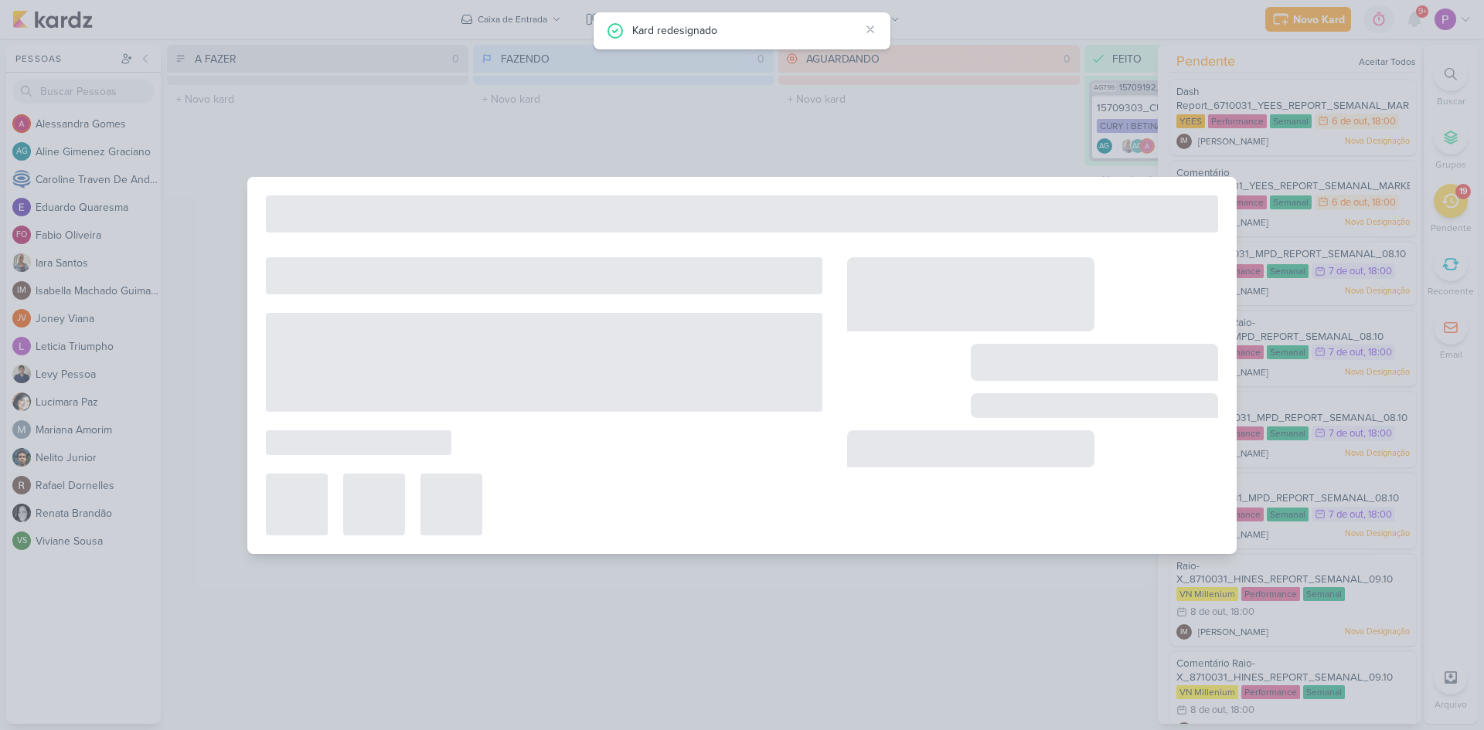
type input "6710031_YEES_REPORT_SEMANAL_MARKETING_07.10"
type input "7 de outubro de 2025 às 18:00"
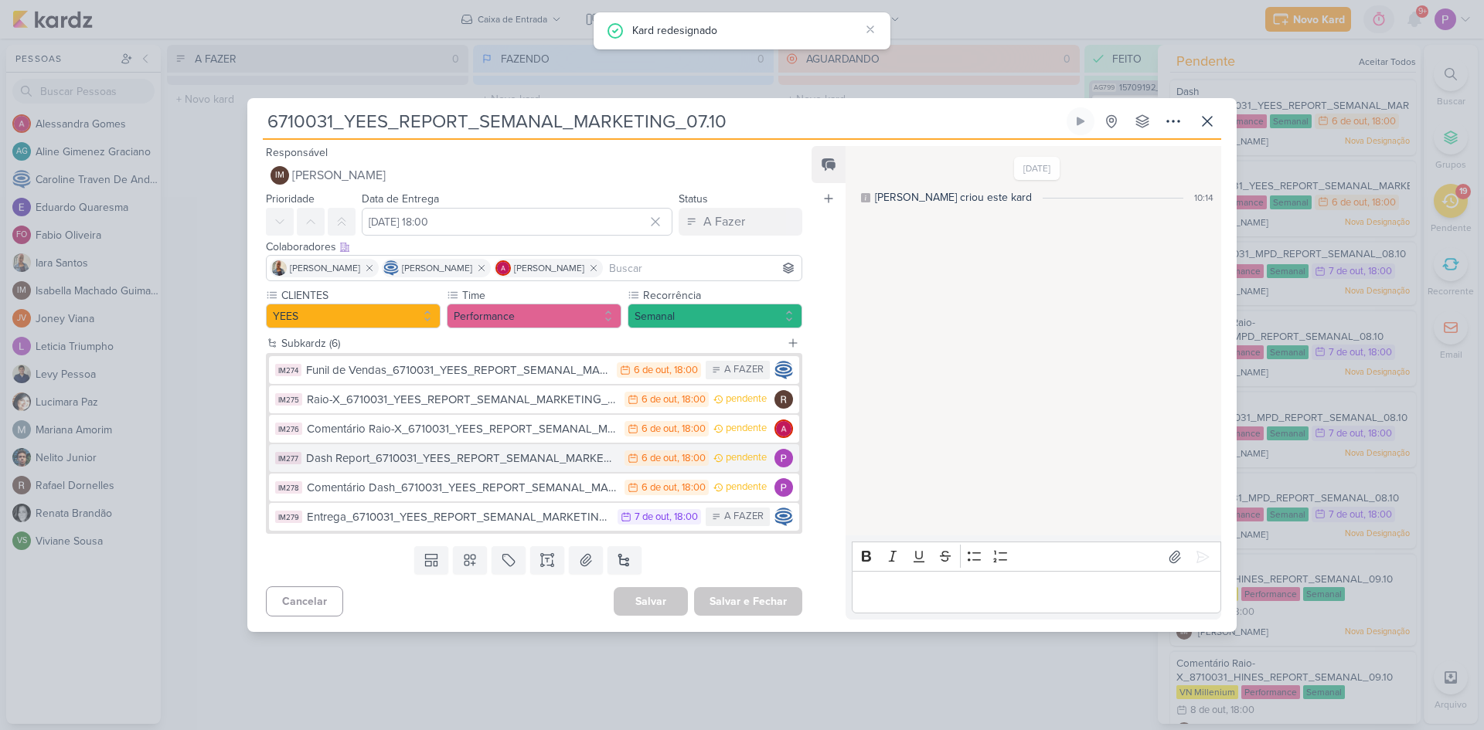
click at [418, 461] on div "Dash Report_6710031_YEES_REPORT_SEMANAL_MARKETING_07.10" at bounding box center [461, 459] width 311 height 18
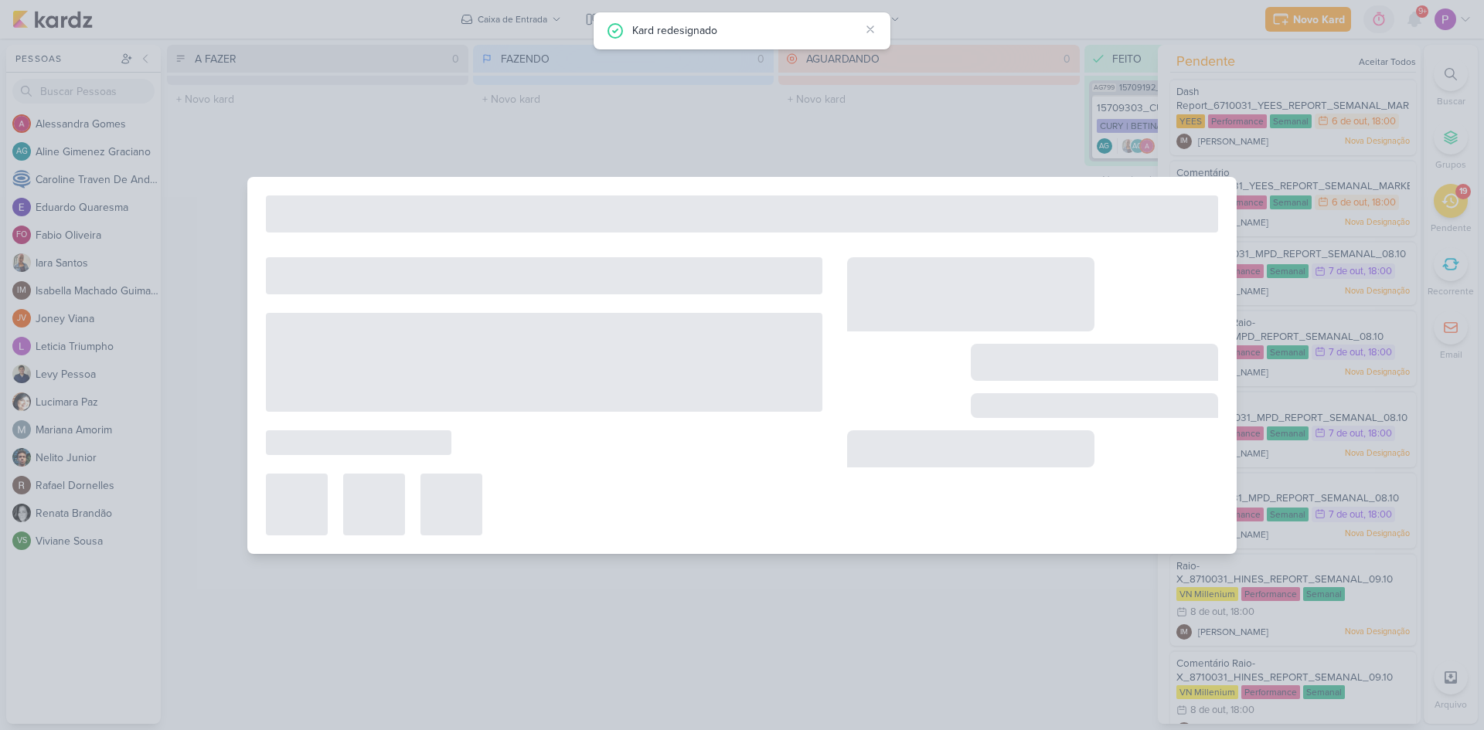
type input "Dash Report_6710031_YEES_REPORT_SEMANAL_MARKETING_07.10"
type input "6 de outubro de 2025 às 18:00"
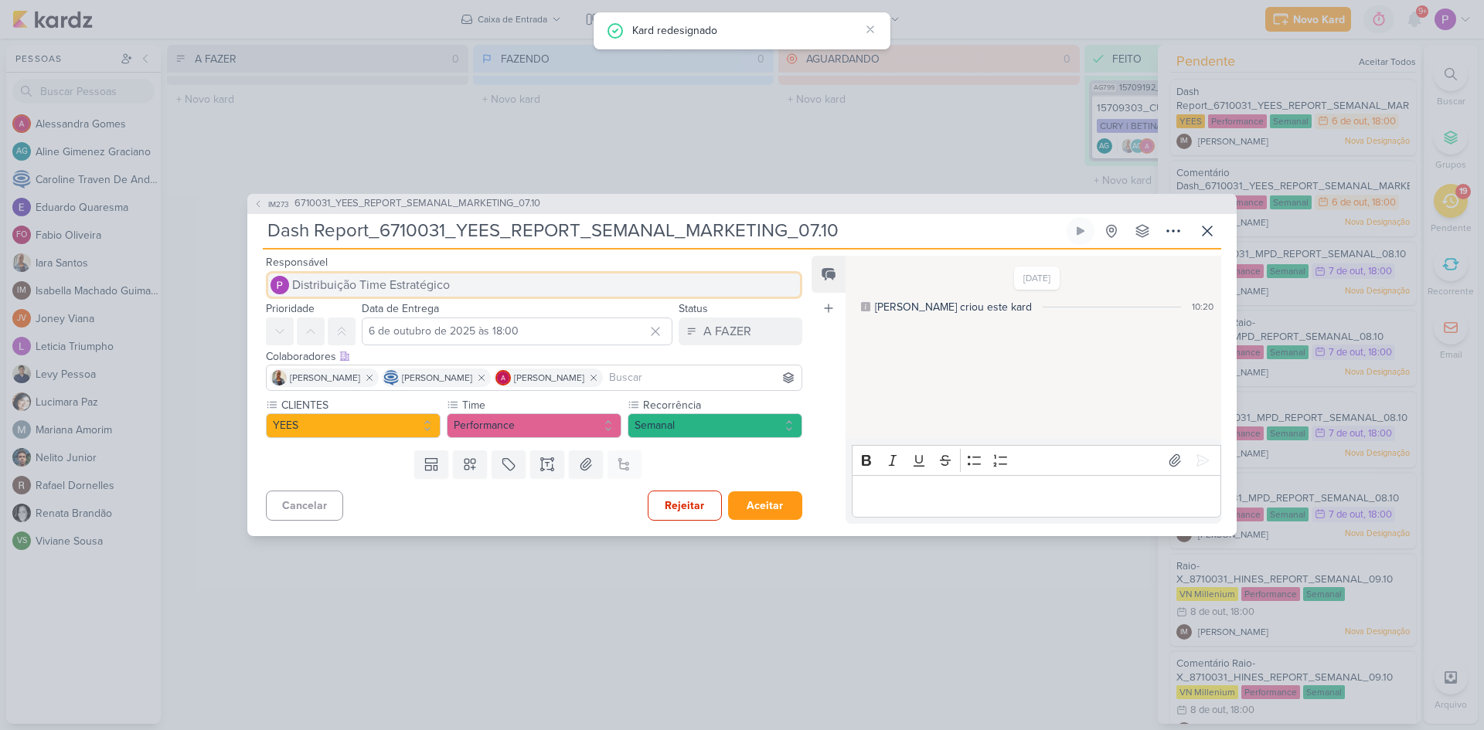
click at [341, 284] on span "Distribuição Time Estratégico" at bounding box center [371, 285] width 158 height 19
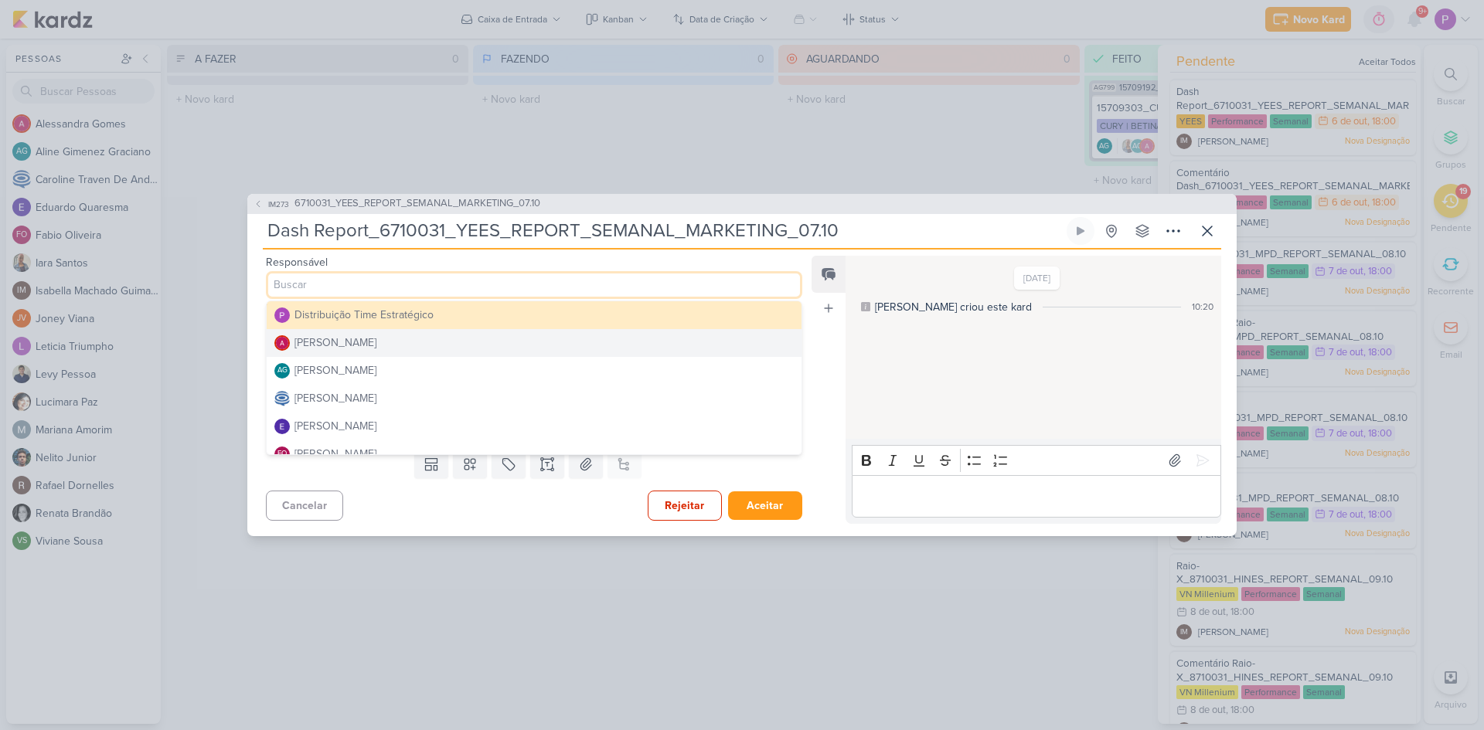
click at [320, 345] on div "Alessandra Gomes" at bounding box center [335, 343] width 82 height 16
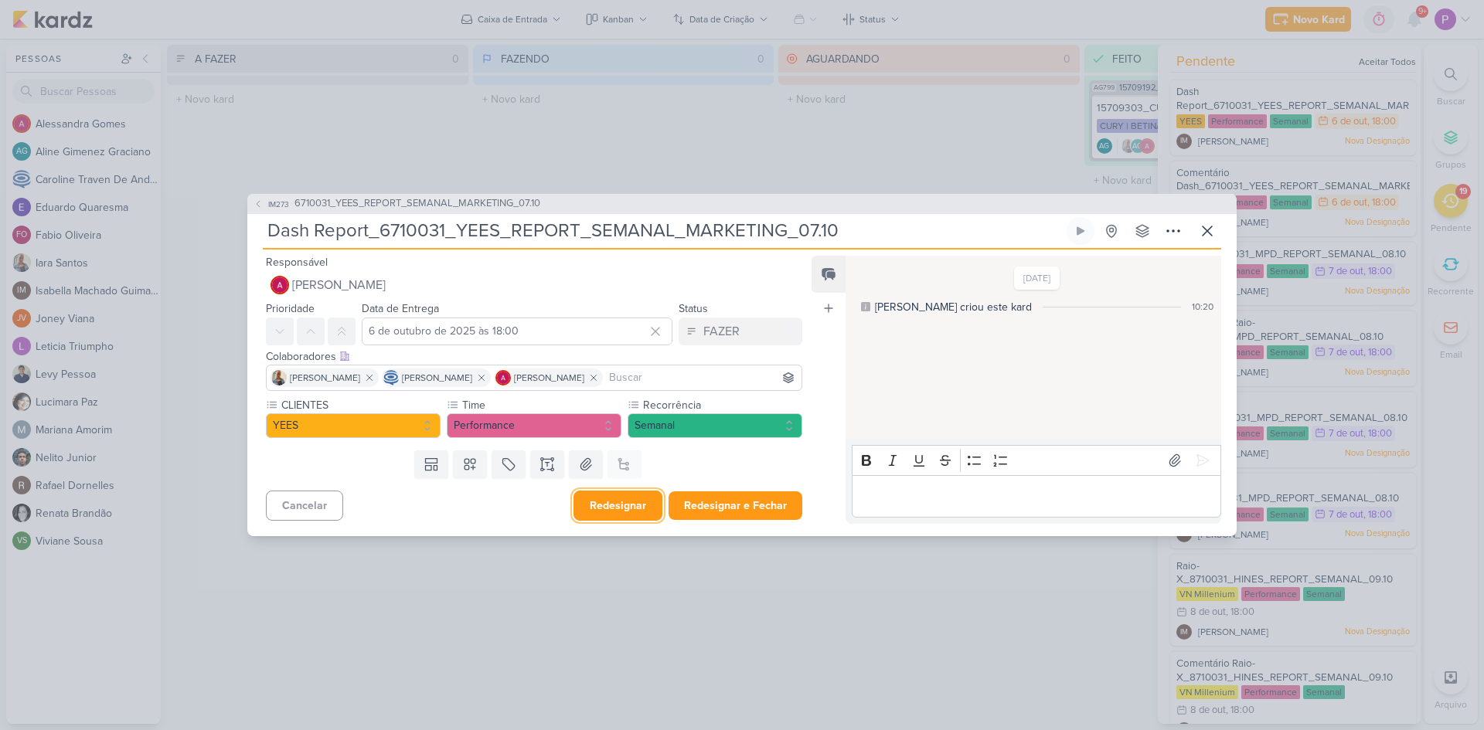
click at [620, 510] on button "Redesignar" at bounding box center [617, 506] width 89 height 30
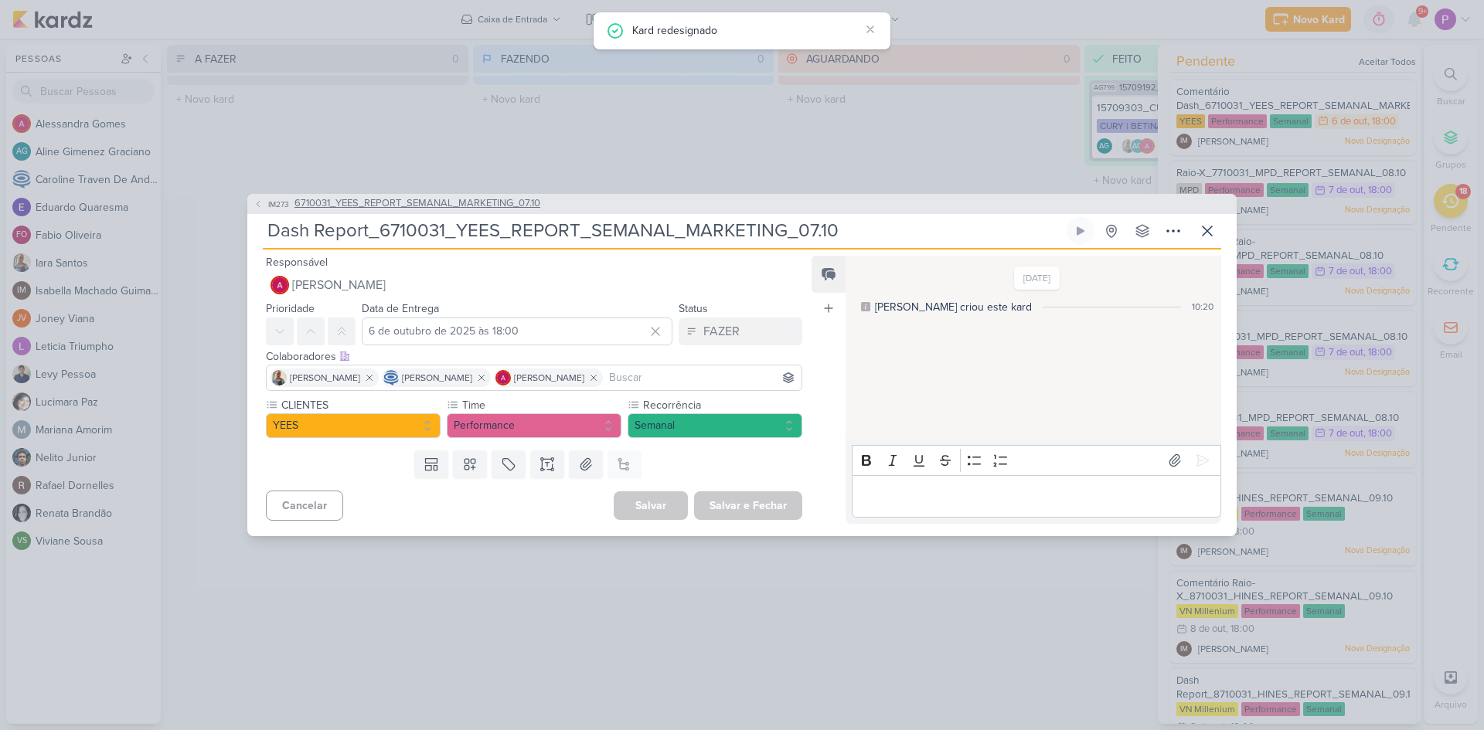
click at [274, 200] on span "IM273" at bounding box center [279, 205] width 26 height 12
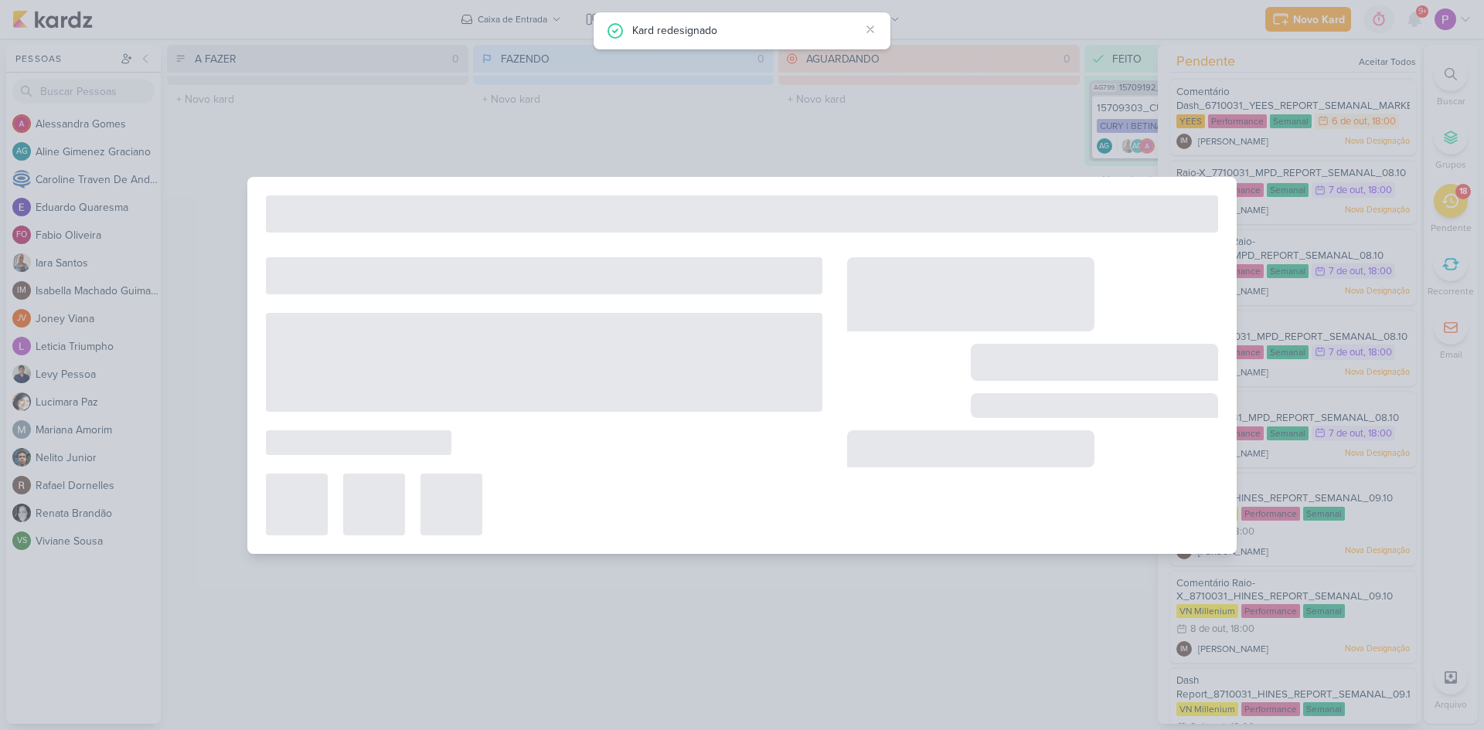
type input "6710031_YEES_REPORT_SEMANAL_MARKETING_07.10"
type input "7 de outubro de 2025 às 18:00"
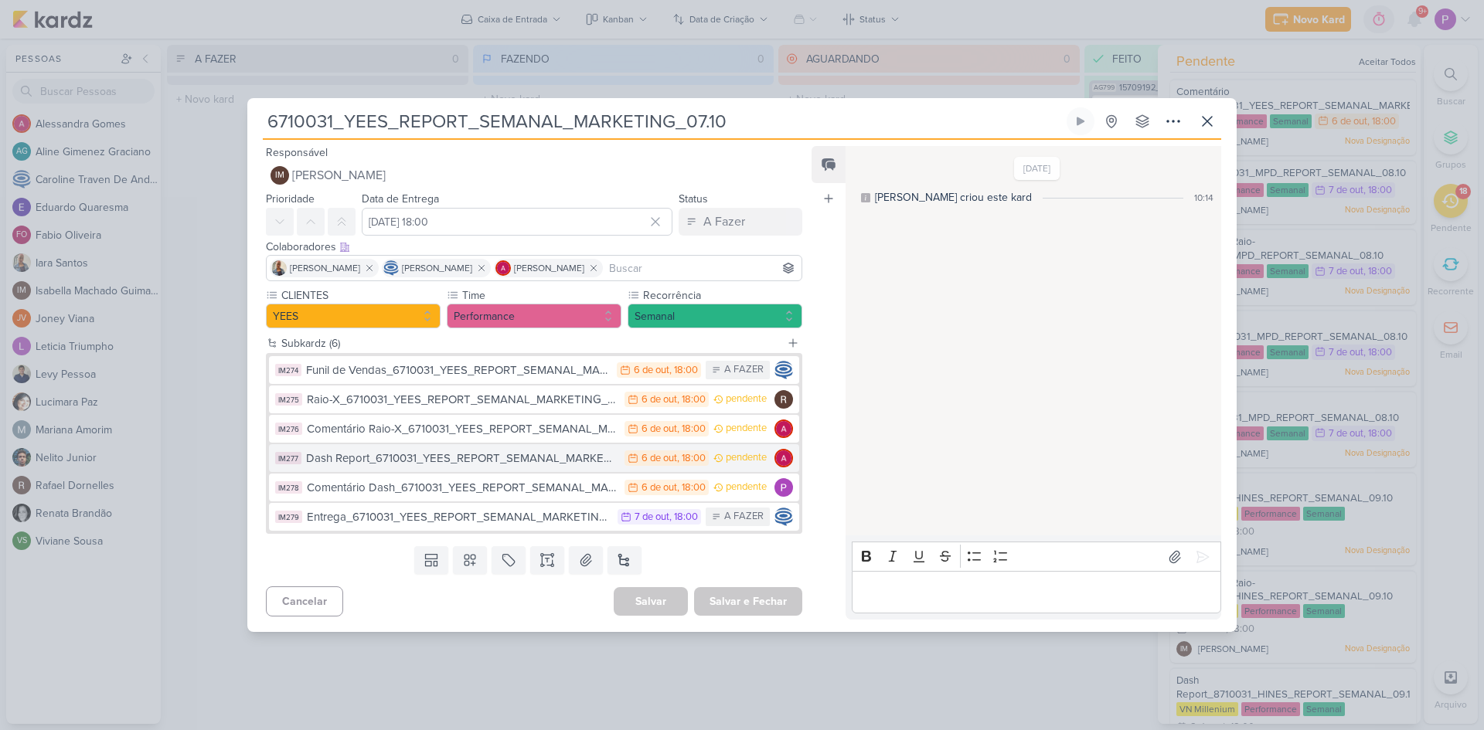
click at [435, 466] on div "Dash Report_6710031_YEES_REPORT_SEMANAL_MARKETING_07.10" at bounding box center [461, 459] width 311 height 18
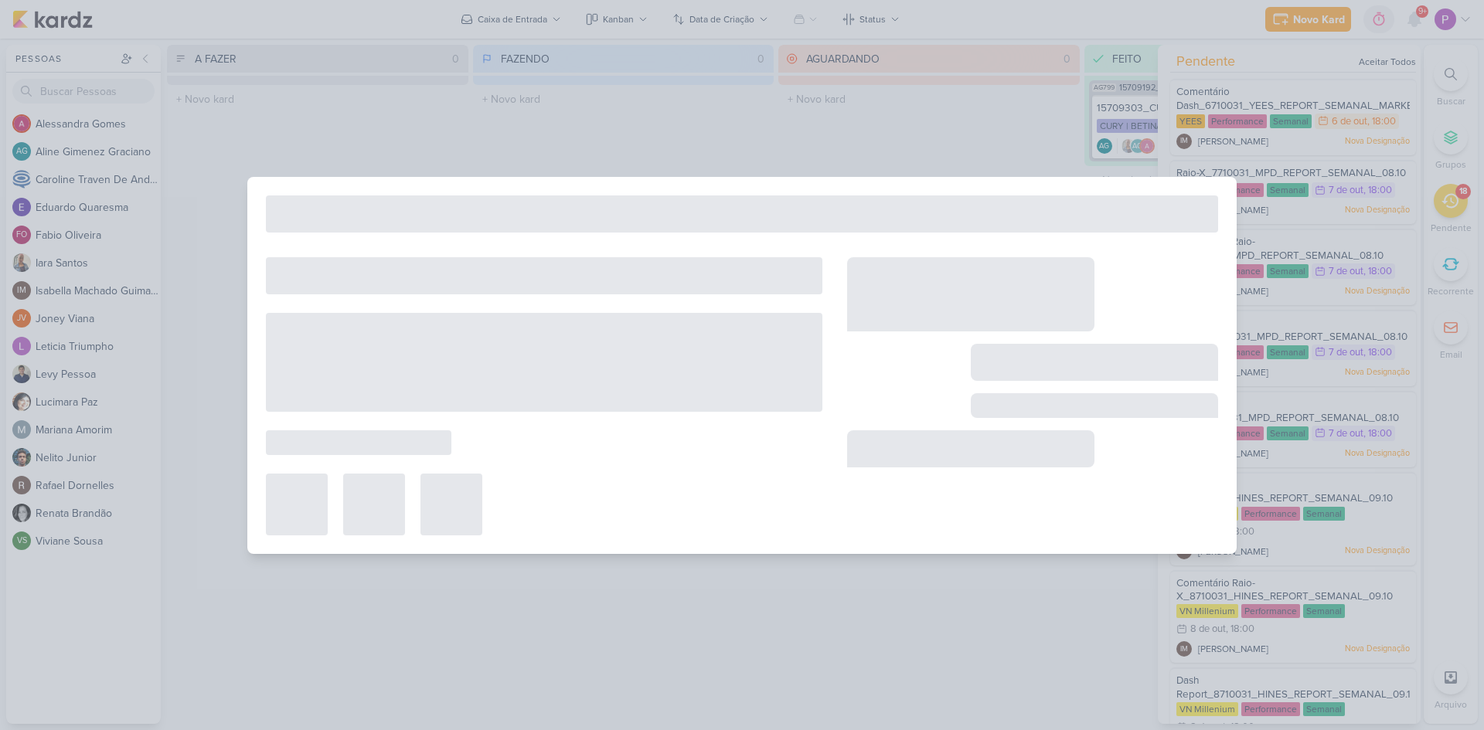
type input "Dash Report_6710031_YEES_REPORT_SEMANAL_MARKETING_07.10"
type input "6 de outubro de 2025 às 18:00"
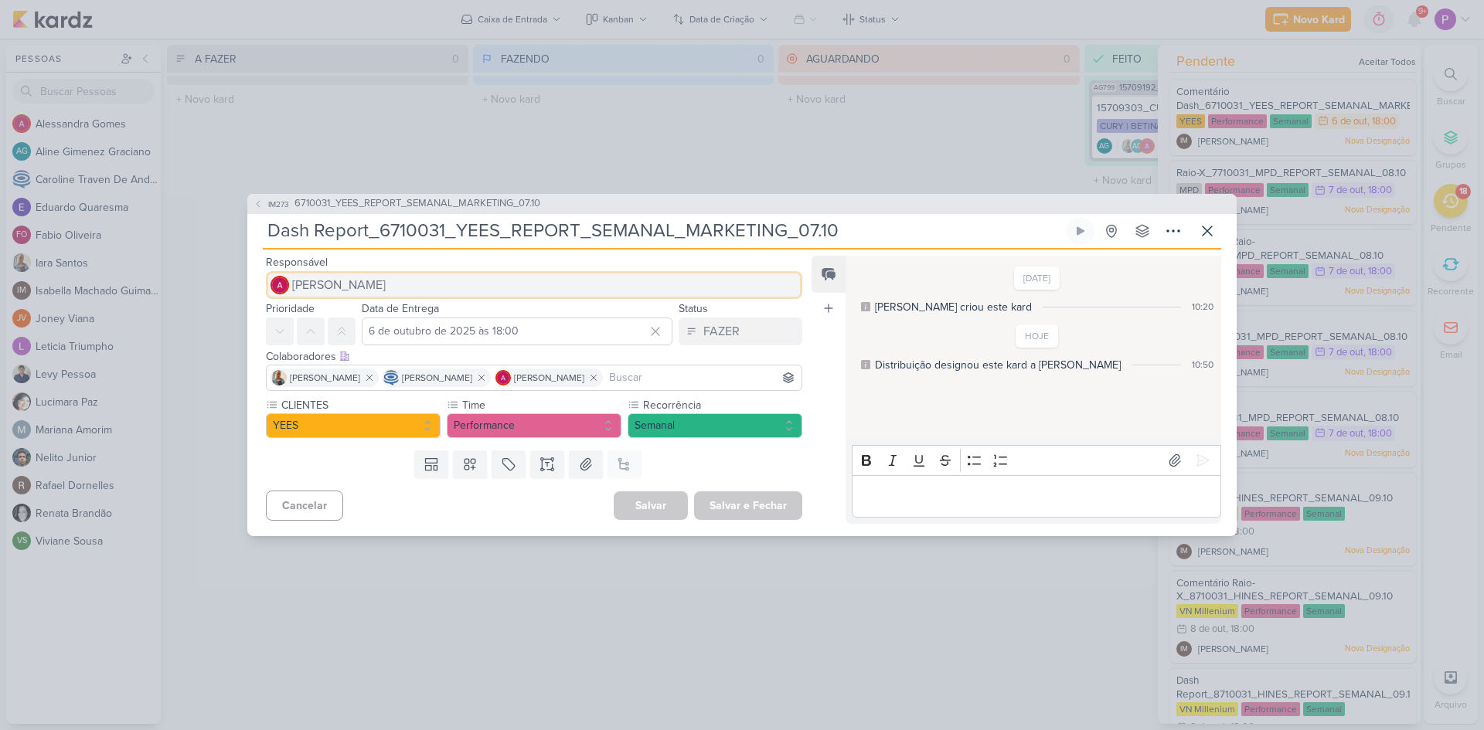
click at [353, 297] on button "Alessandra Gomes" at bounding box center [534, 285] width 536 height 28
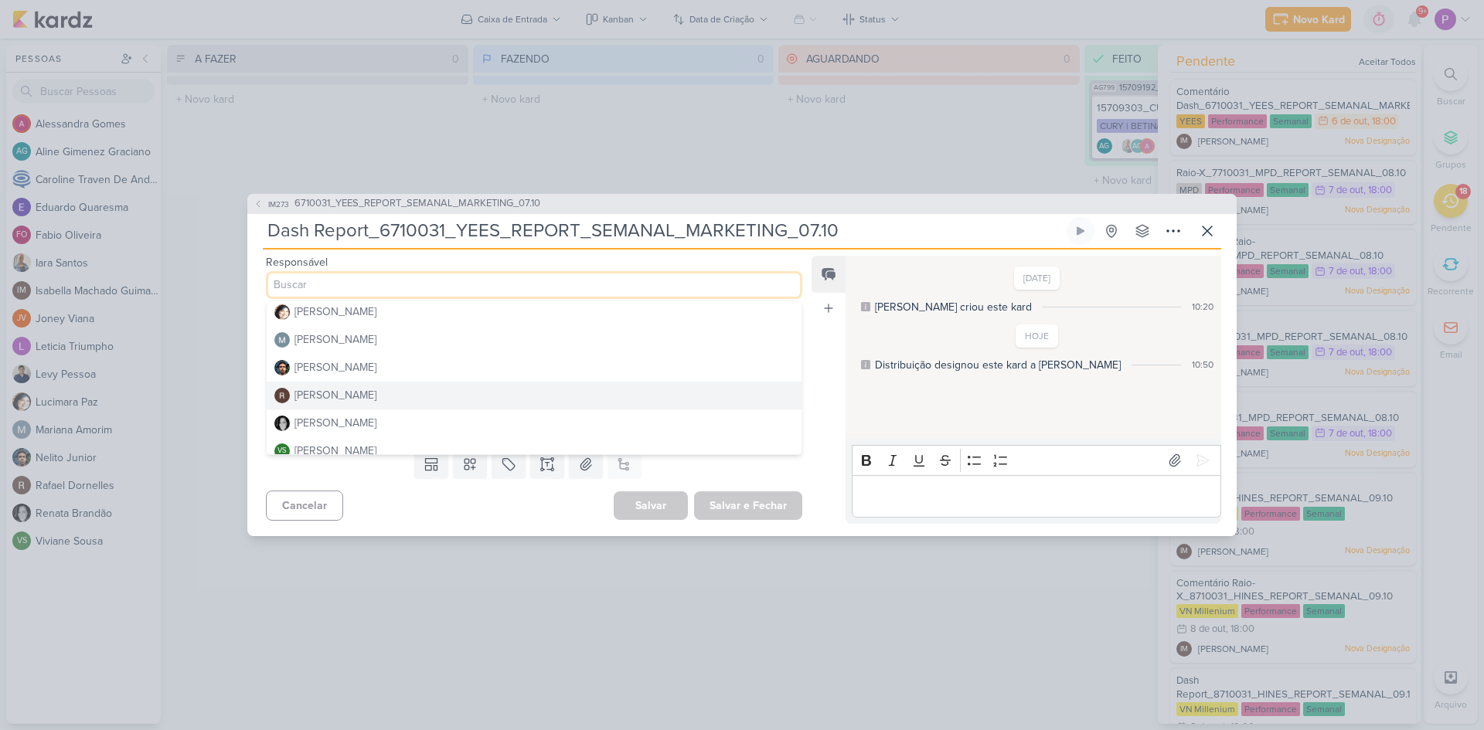
click at [349, 392] on div "Rafael Dornelles" at bounding box center [335, 395] width 82 height 16
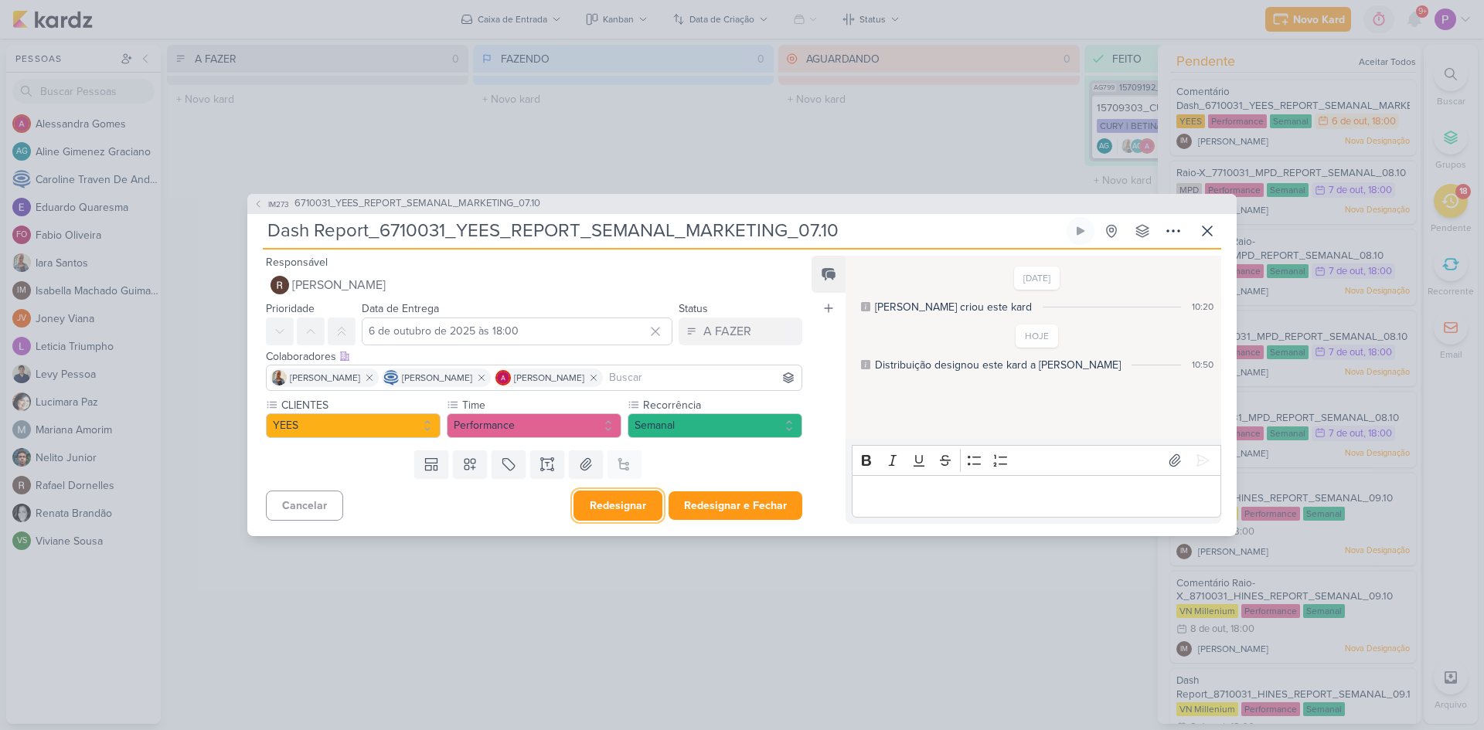
click at [632, 503] on button "Redesignar" at bounding box center [617, 506] width 89 height 30
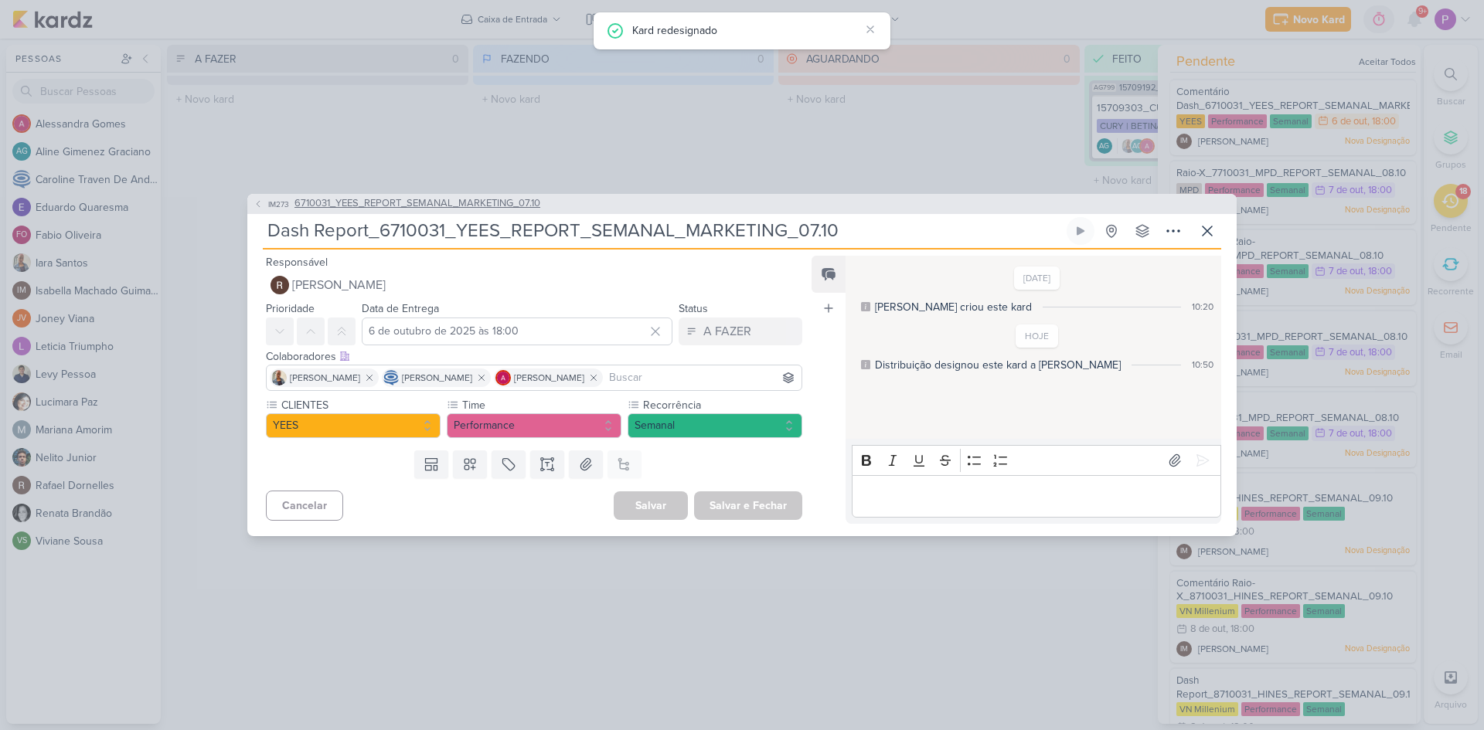
click at [265, 199] on button "IM273 6710031_YEES_REPORT_SEMANAL_MARKETING_07.10" at bounding box center [396, 203] width 287 height 15
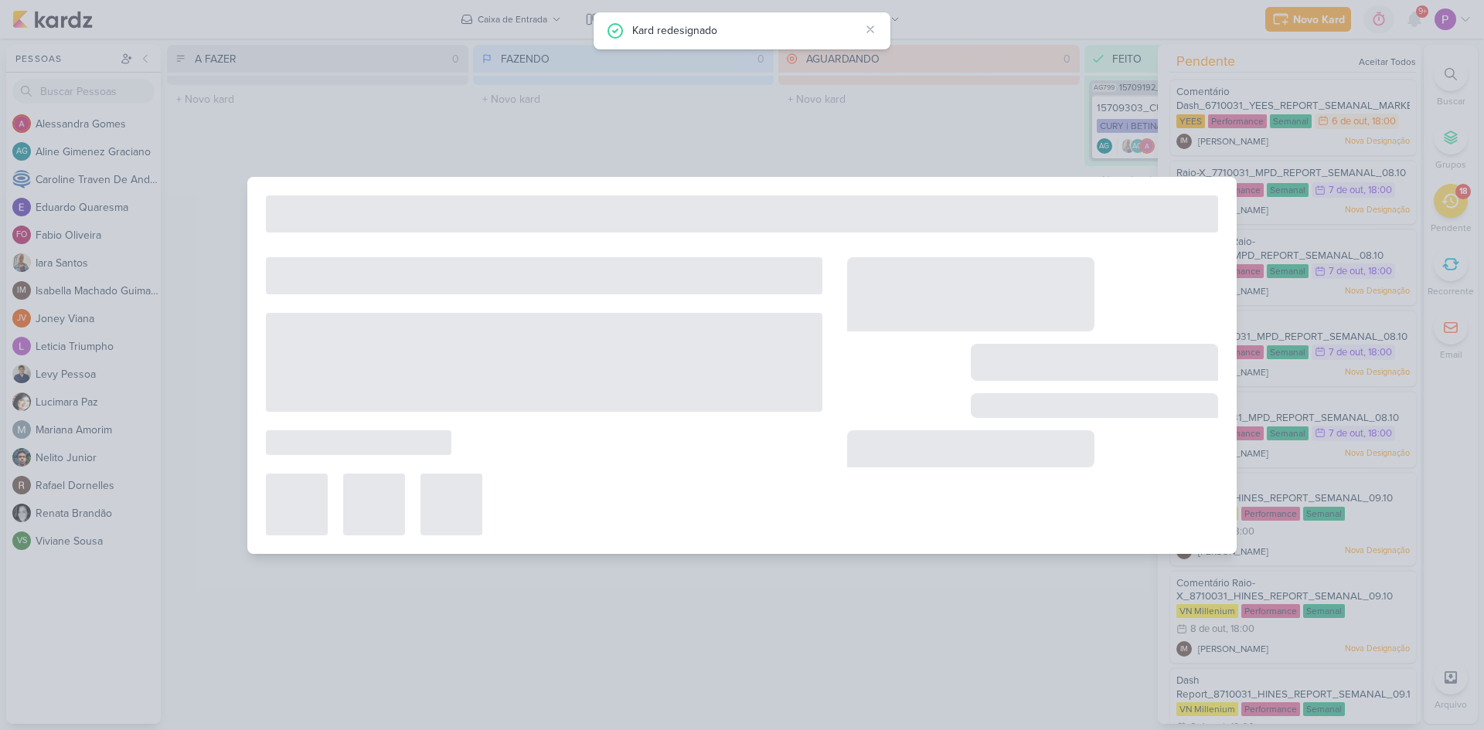
type input "6710031_YEES_REPORT_SEMANAL_MARKETING_07.10"
type input "7 de outubro de 2025 às 18:00"
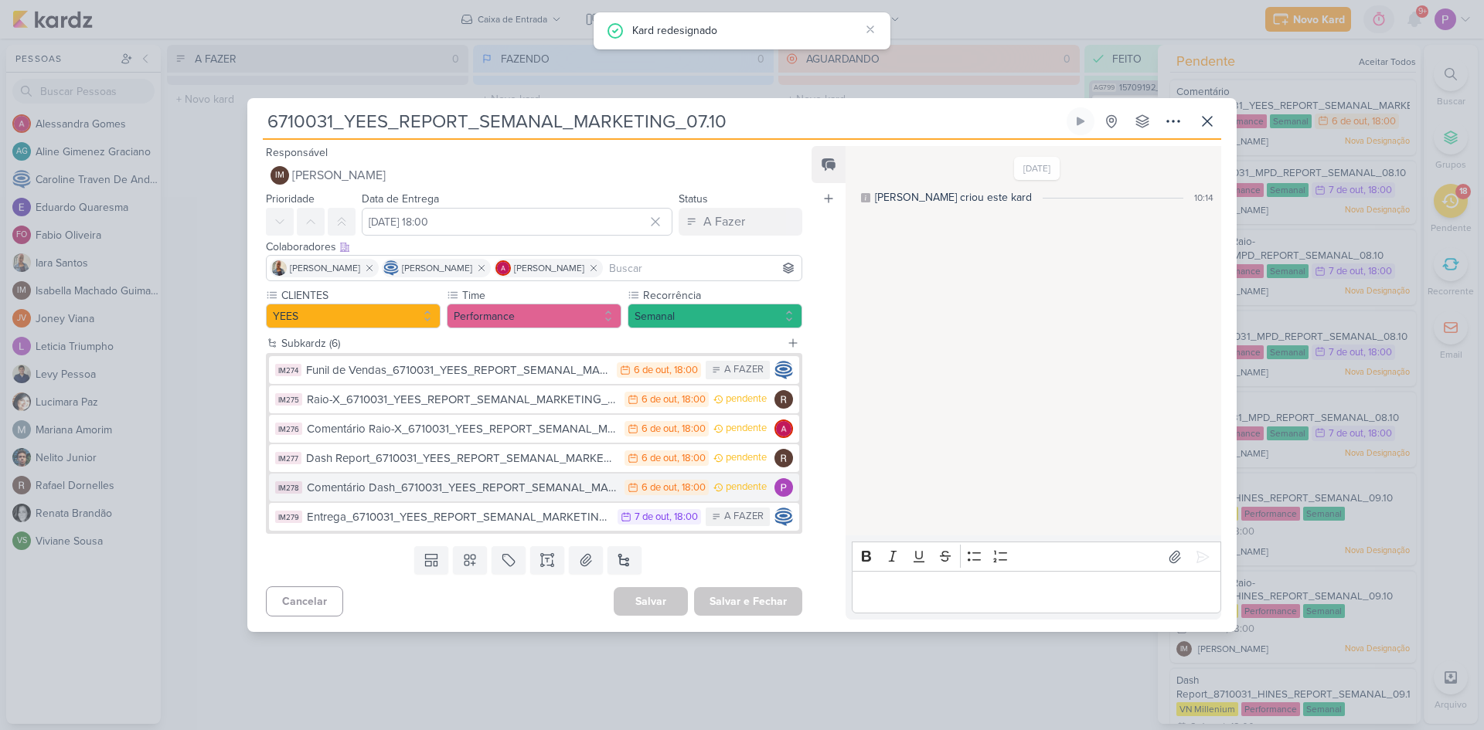
click at [471, 495] on div "Comentário Dash_6710031_YEES_REPORT_SEMANAL_MARKETING_07.10" at bounding box center [462, 488] width 310 height 18
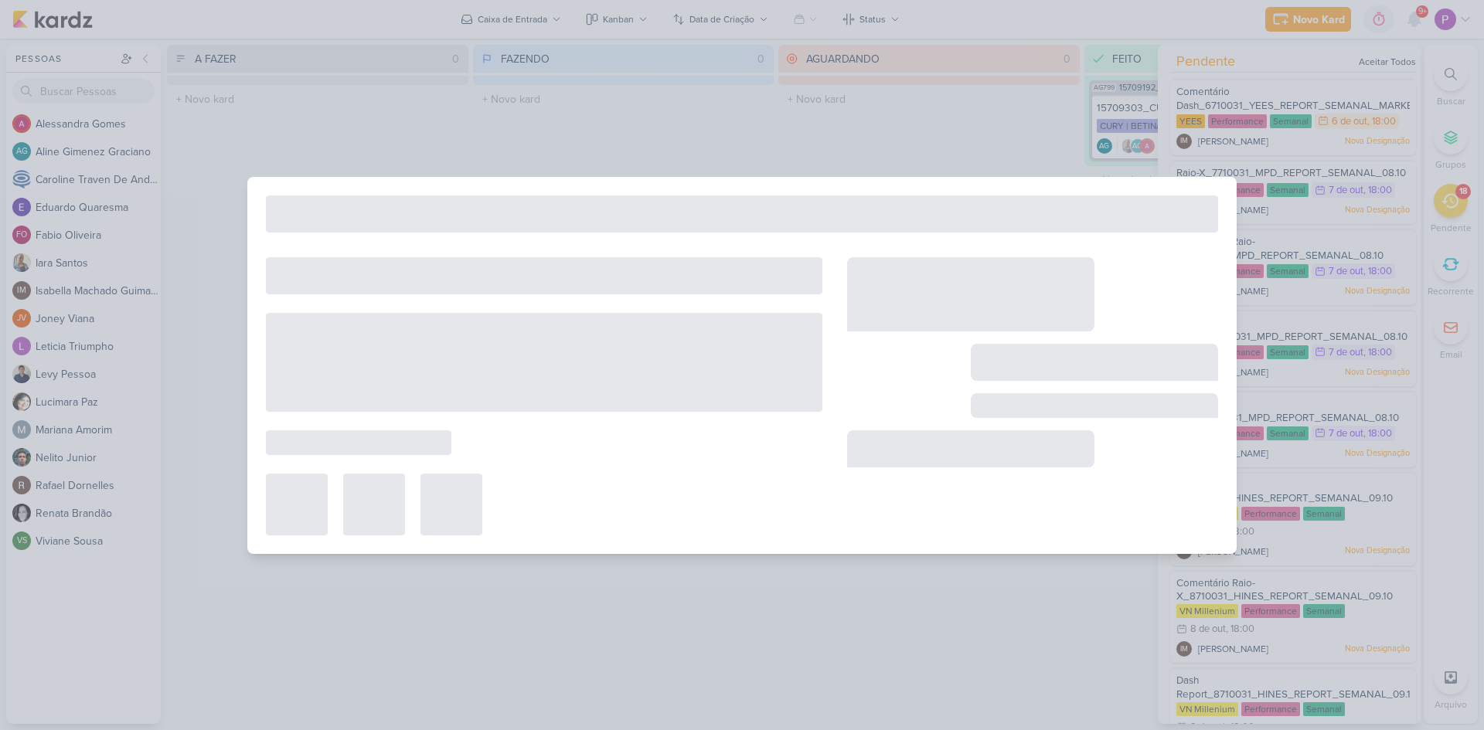
type input "Comentário Dash_6710031_YEES_REPORT_SEMANAL_MARKETING_07.10"
type input "6 de outubro de 2025 às 18:00"
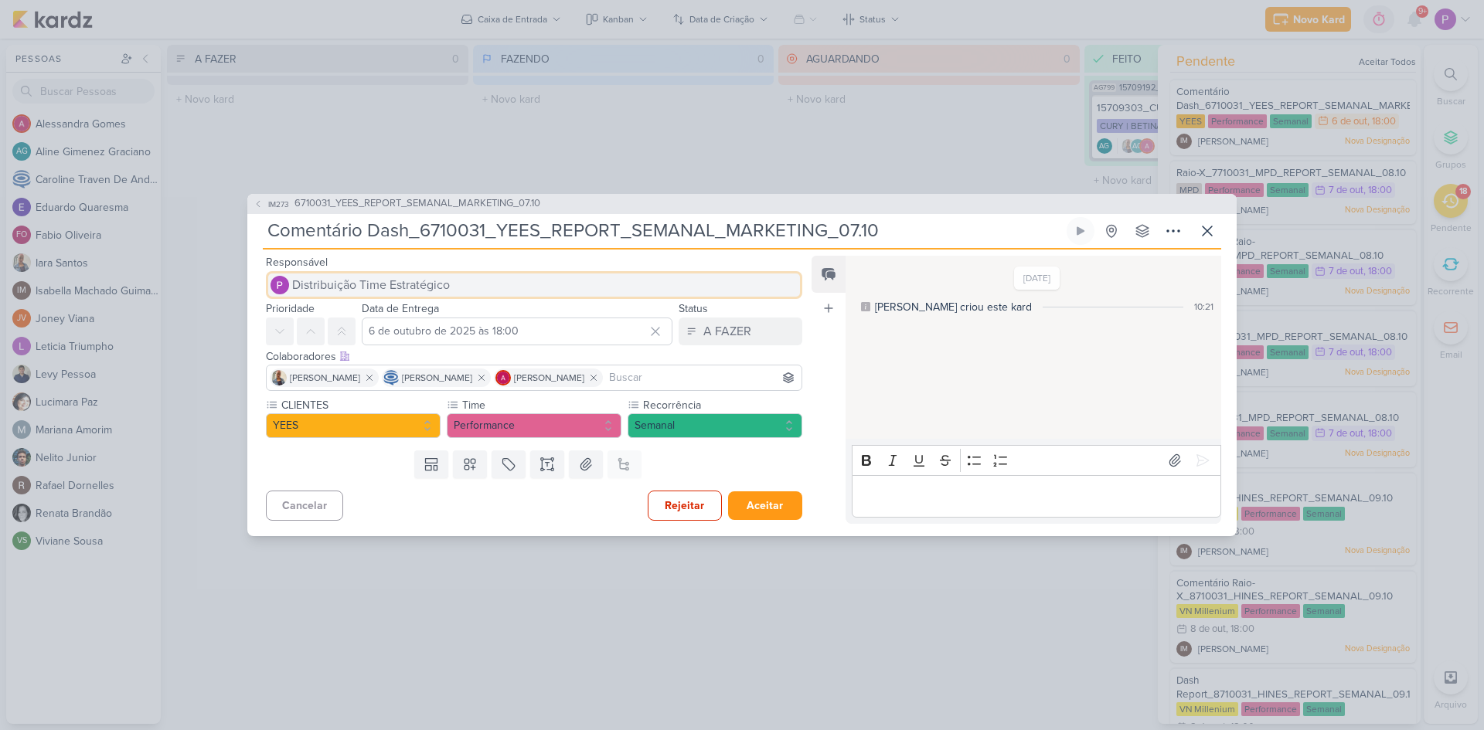
click at [326, 291] on span "Distribuição Time Estratégico" at bounding box center [371, 285] width 158 height 19
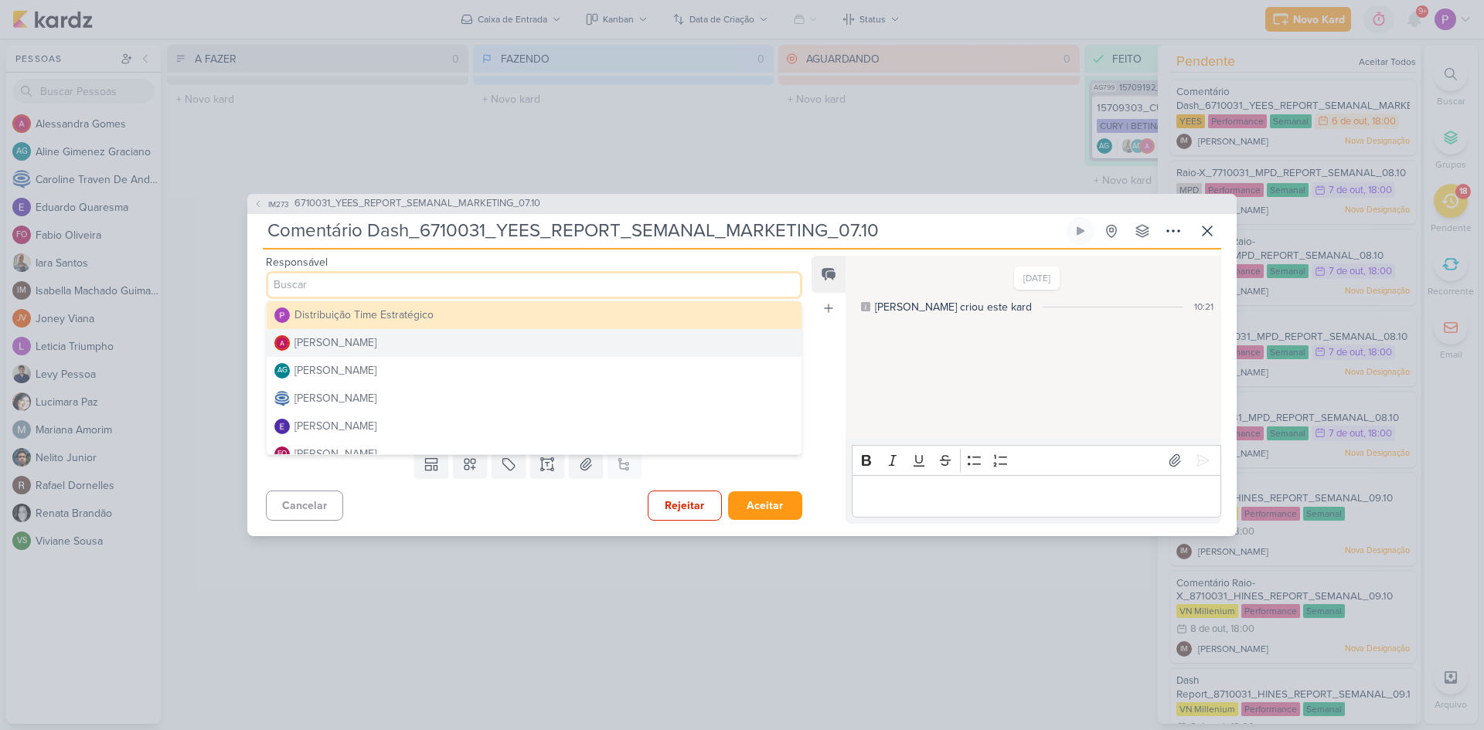
click at [358, 342] on div "Alessandra Gomes" at bounding box center [335, 343] width 82 height 16
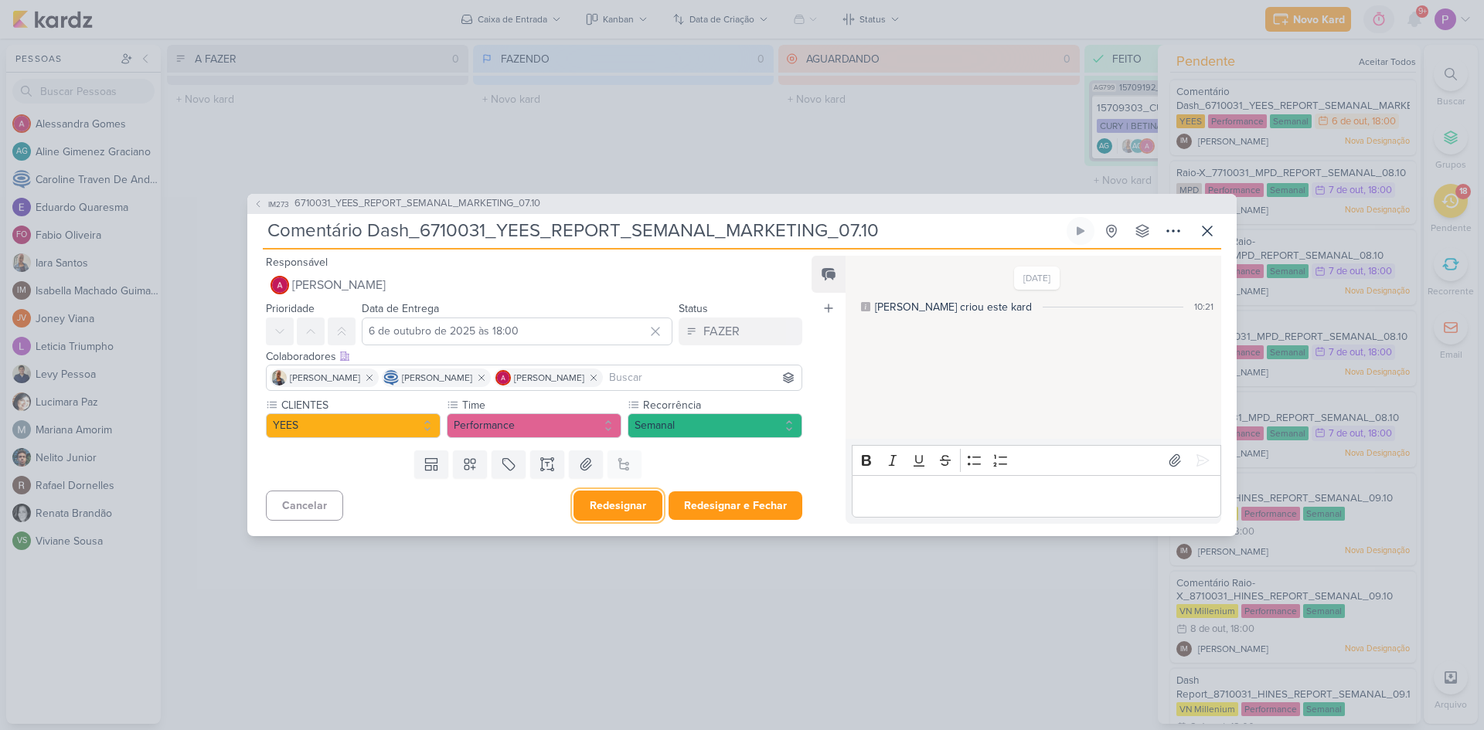
click at [625, 503] on button "Redesignar" at bounding box center [617, 506] width 89 height 30
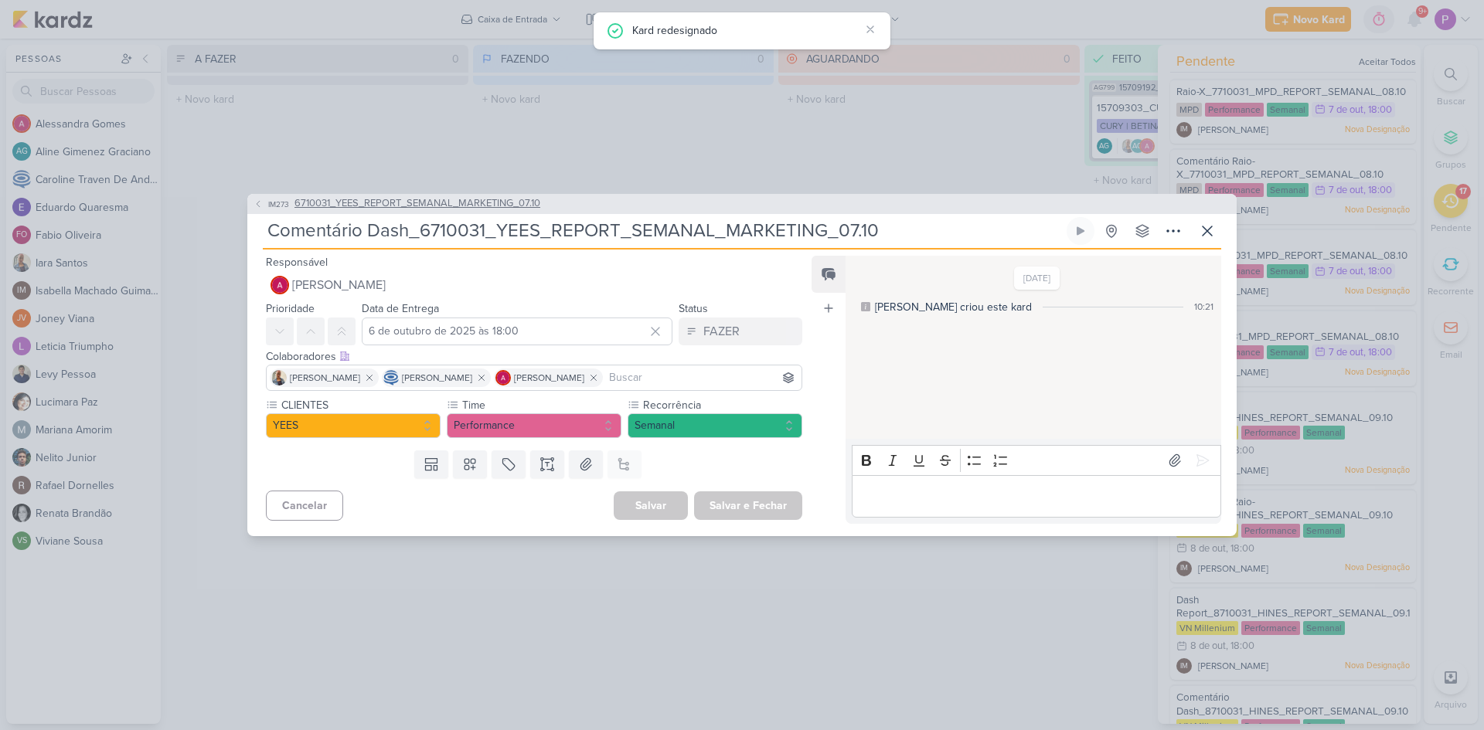
click at [260, 201] on icon at bounding box center [258, 204] width 3 height 6
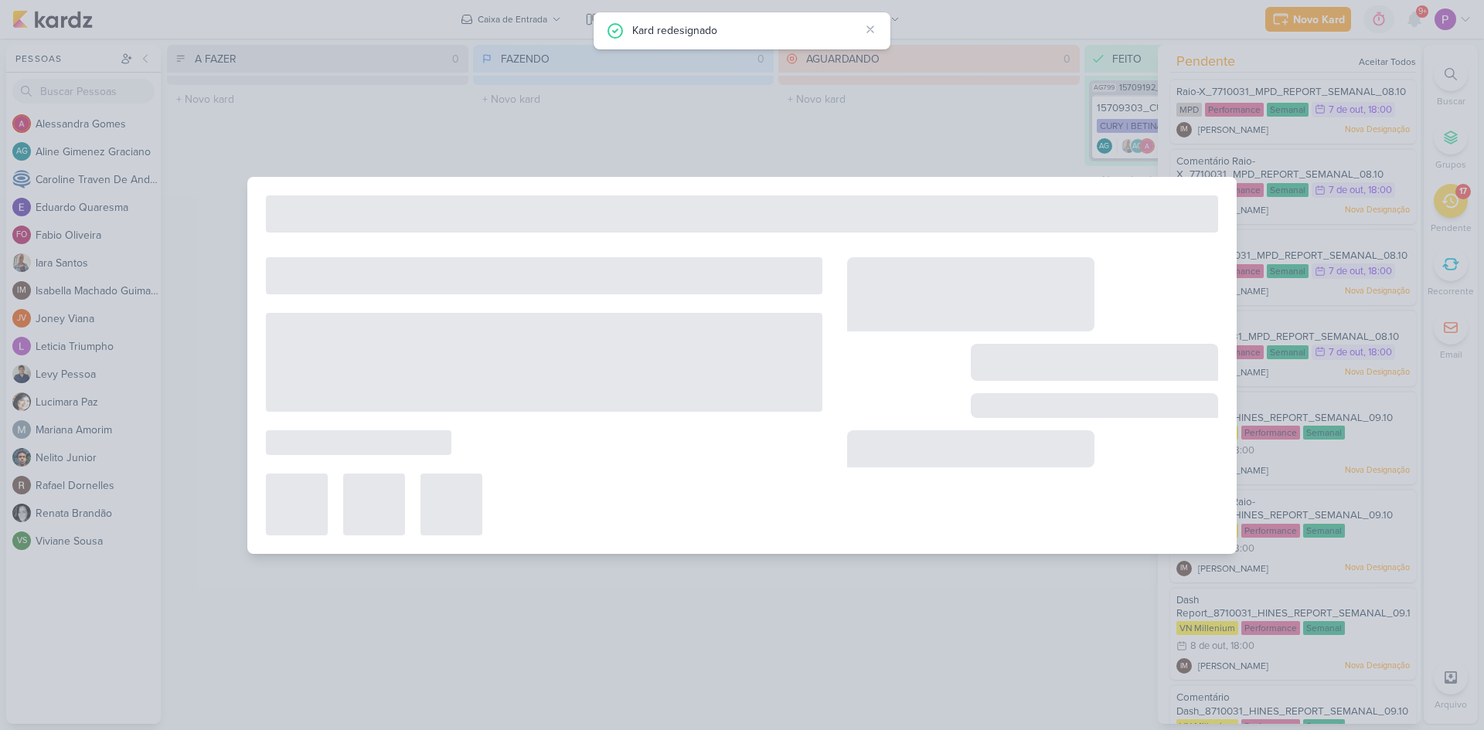
type input "6710031_YEES_REPORT_SEMANAL_MARKETING_07.10"
type input "7 de outubro de 2025 às 18:00"
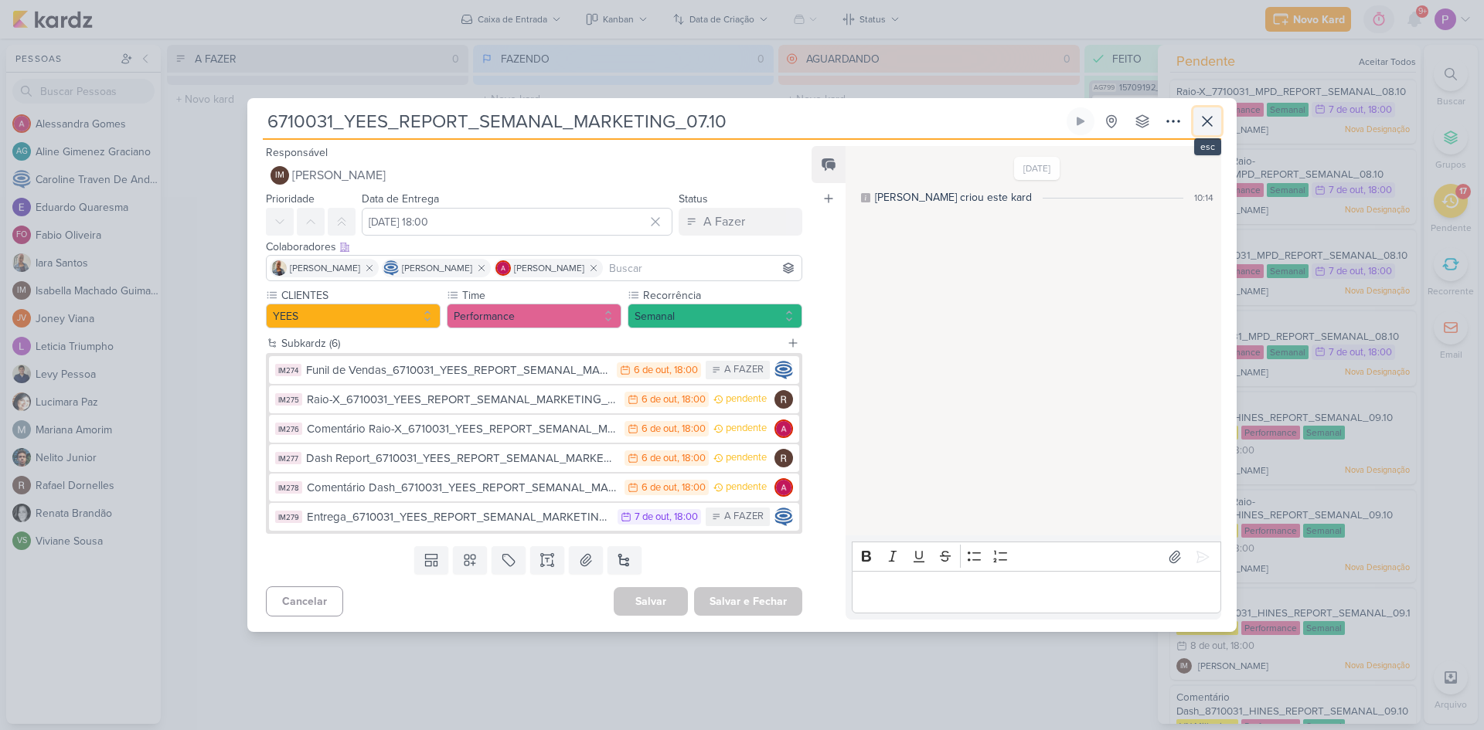
click at [1212, 119] on icon at bounding box center [1207, 121] width 19 height 19
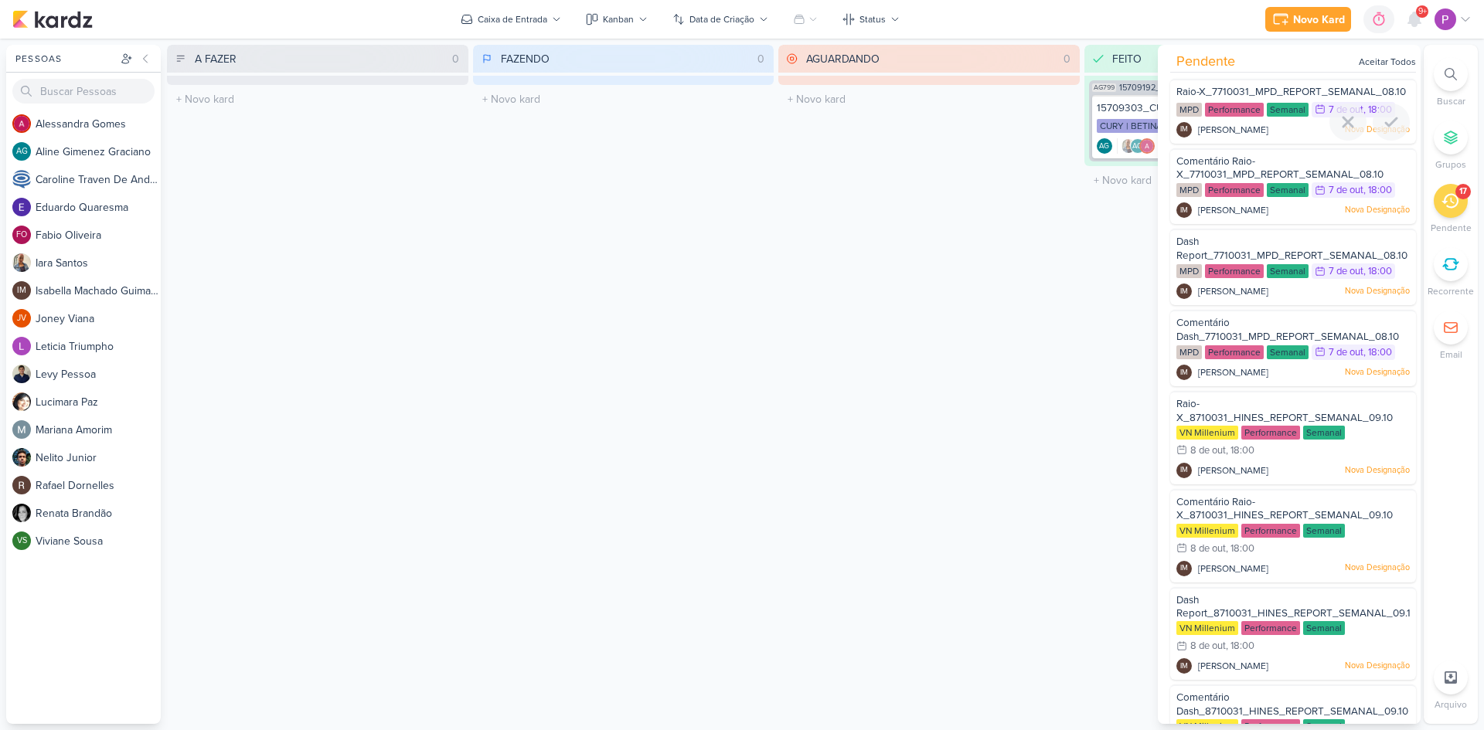
click at [1284, 88] on span "Raio-X_7710031_MPD_REPORT_SEMANAL_08.10" at bounding box center [1291, 92] width 230 height 12
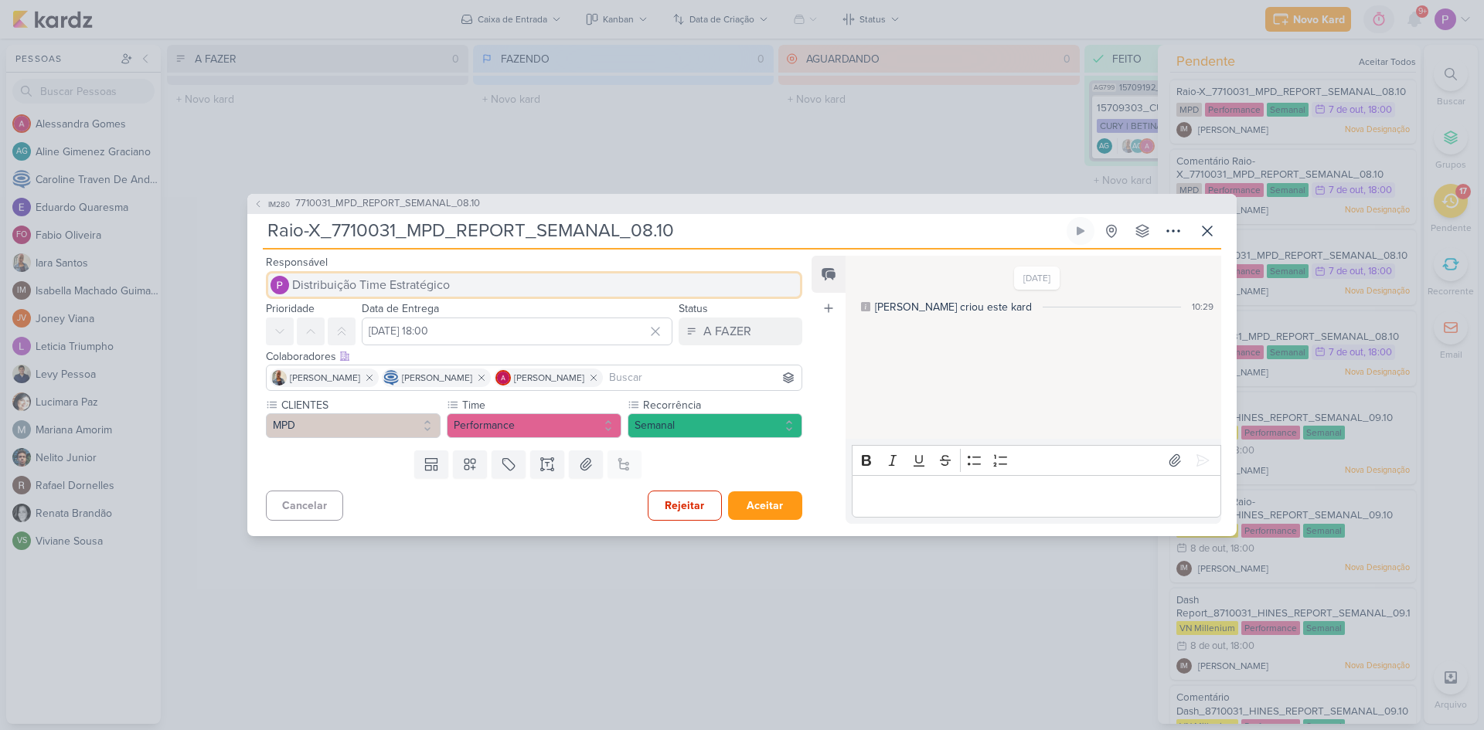
click at [432, 289] on span "Distribuição Time Estratégico" at bounding box center [371, 285] width 158 height 19
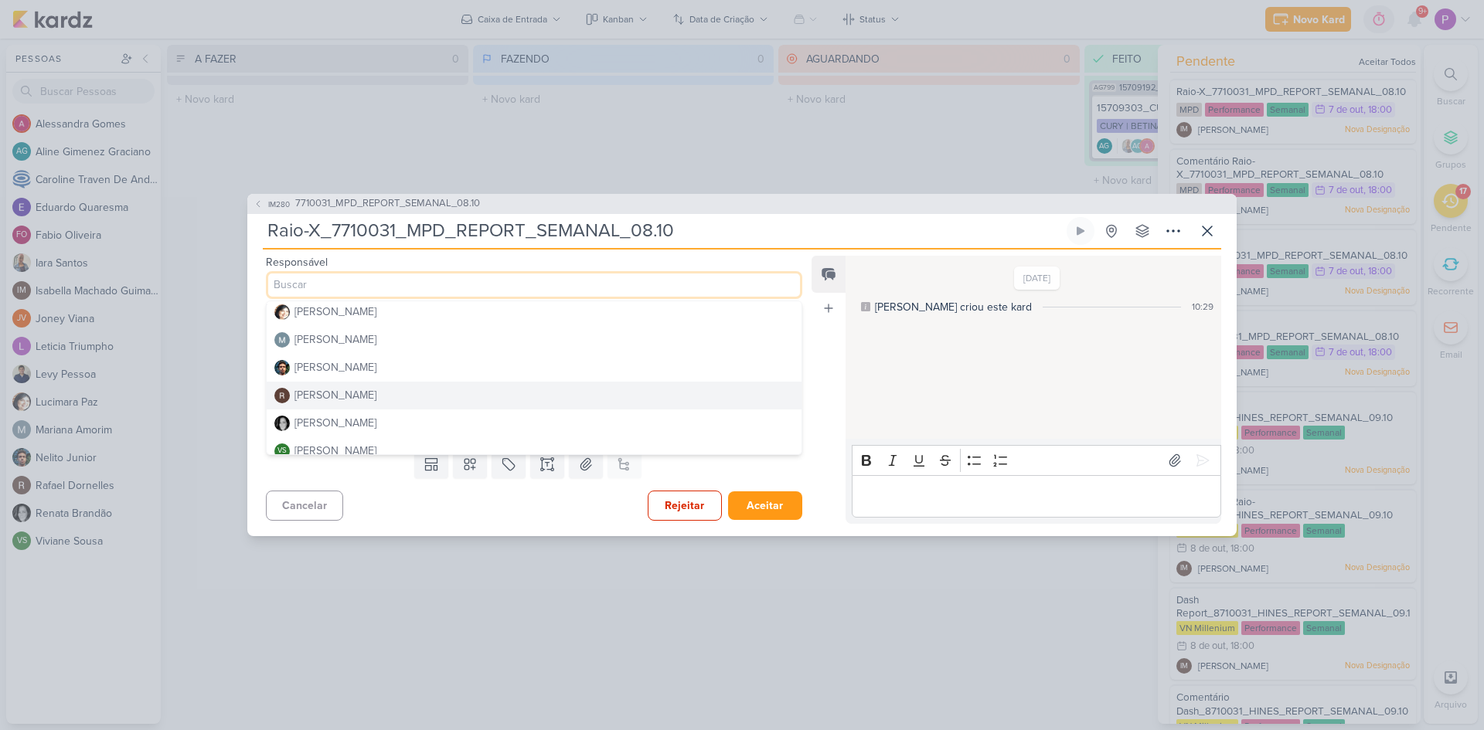
click at [336, 397] on div "Rafael Dornelles" at bounding box center [335, 395] width 82 height 16
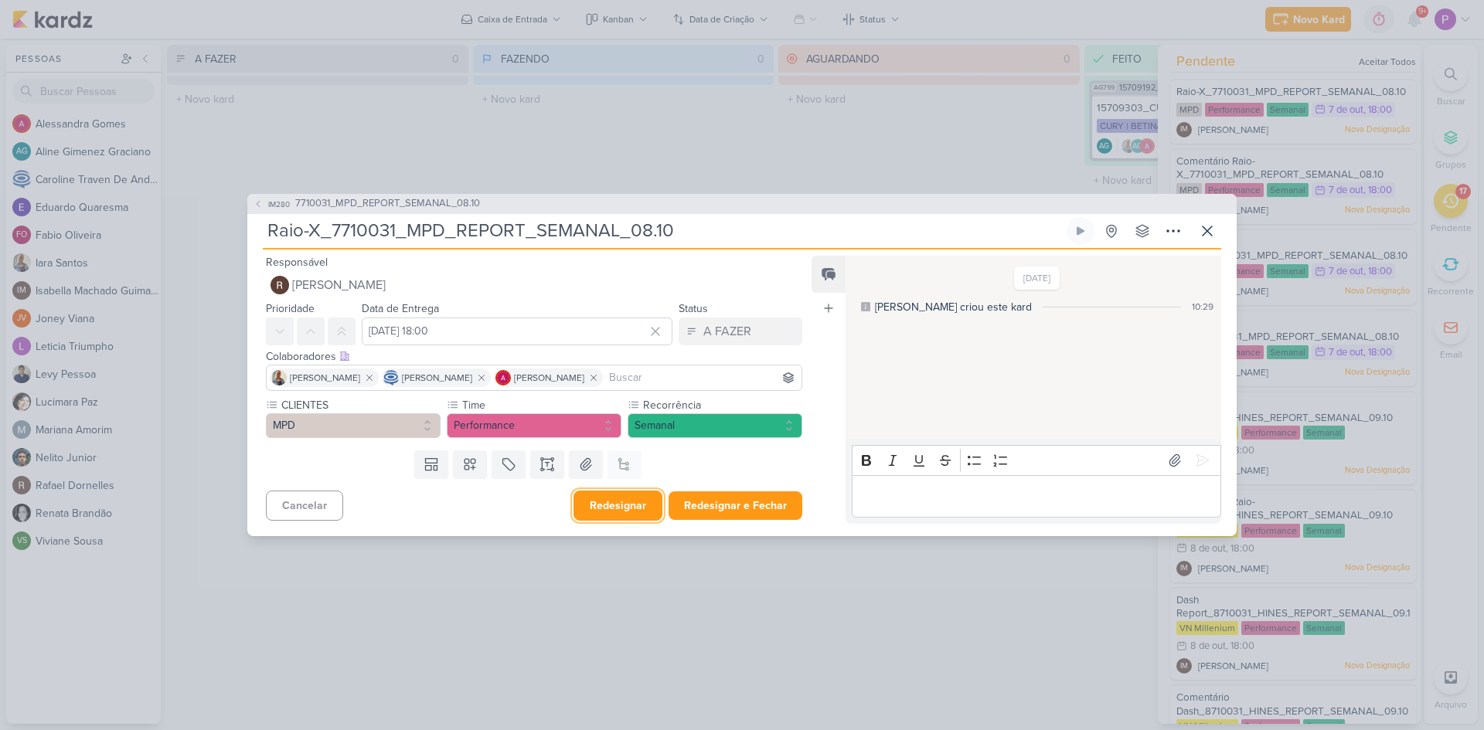
click at [636, 501] on button "Redesignar" at bounding box center [617, 506] width 89 height 30
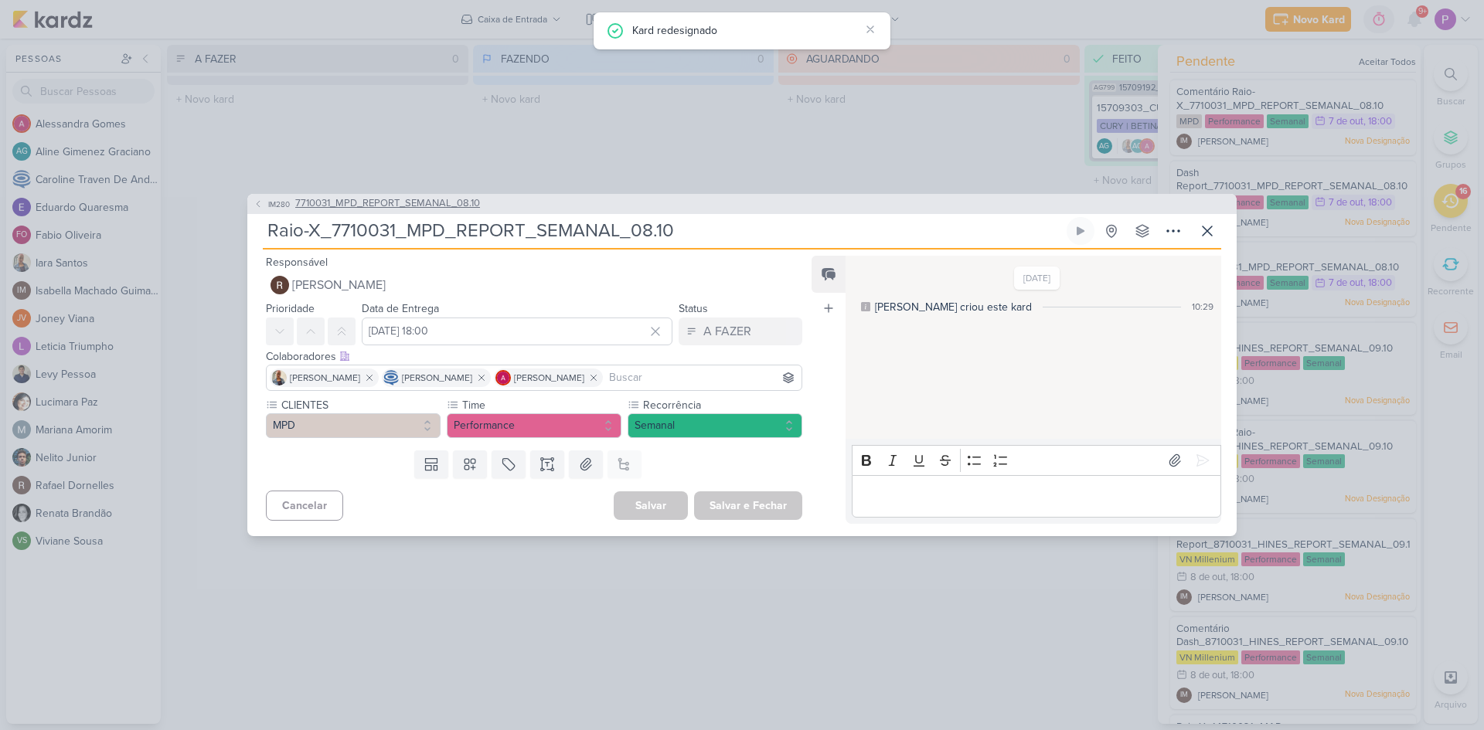
click at [370, 200] on span "7710031_MPD_REPORT_SEMANAL_08.10" at bounding box center [387, 203] width 185 height 15
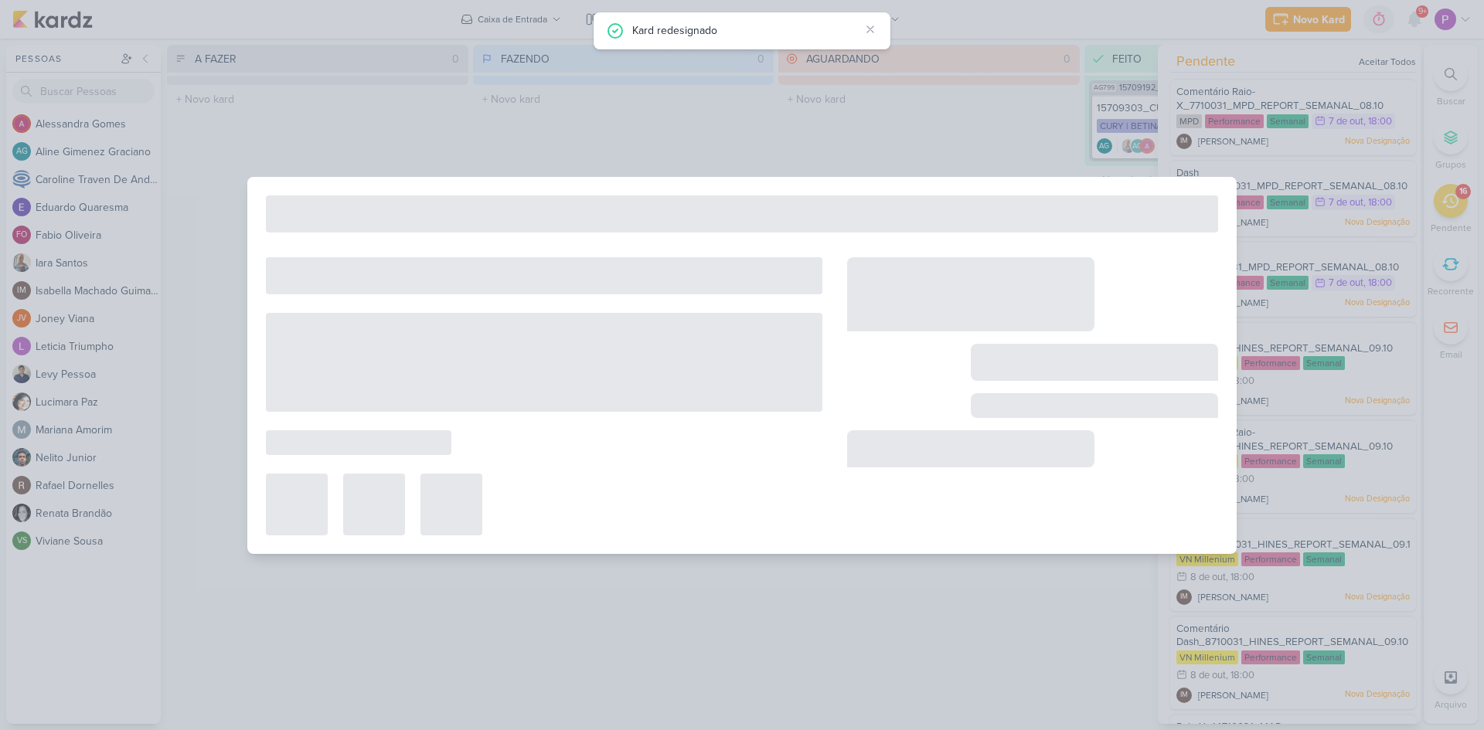
type input "7710031_MPD_REPORT_SEMANAL_08.10"
type input "8 de outubro de 2025 às 18:00"
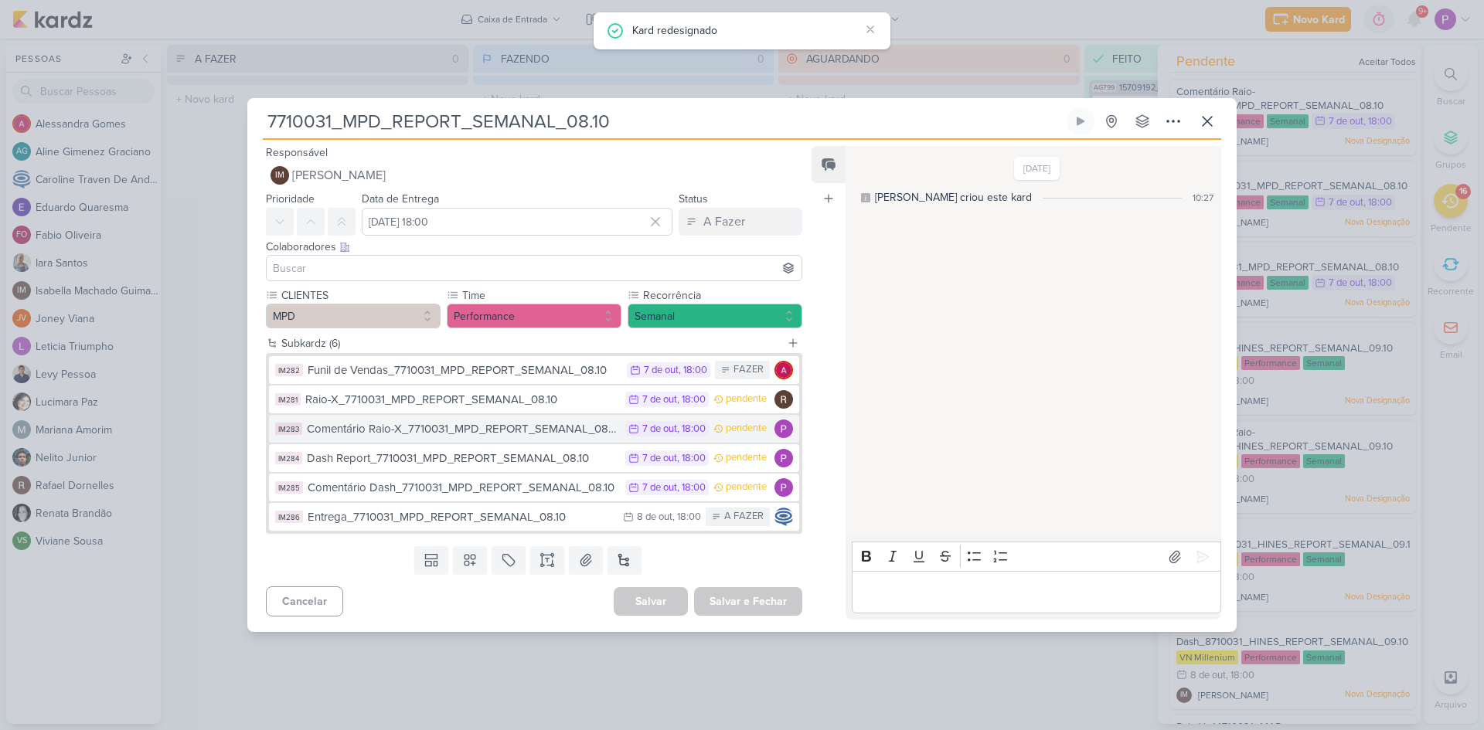
click at [478, 424] on div "Comentário Raio-X_7710031_MPD_REPORT_SEMANAL_08.10" at bounding box center [462, 429] width 311 height 18
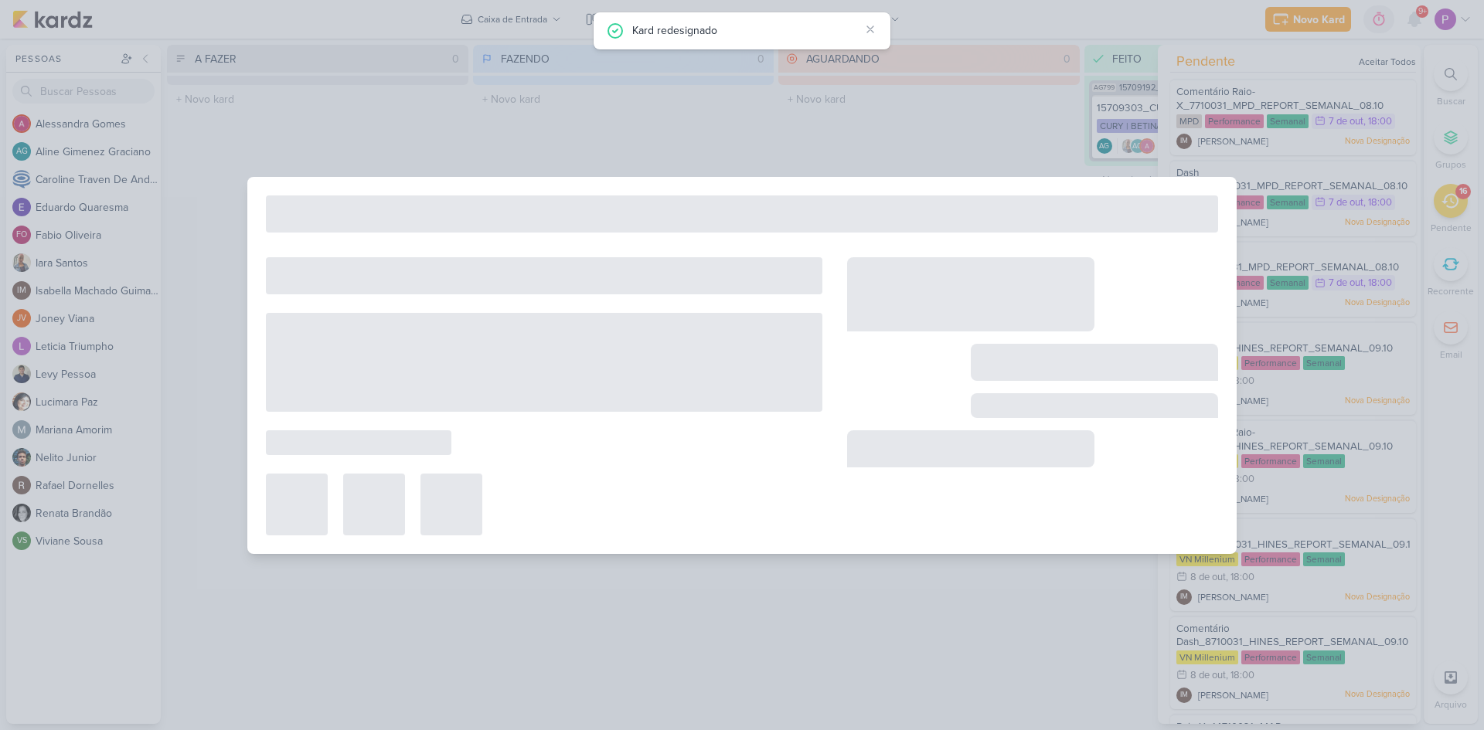
type input "Comentário Raio-X_7710031_MPD_REPORT_SEMANAL_08.10"
type input "7 de outubro de 2025 às 18:00"
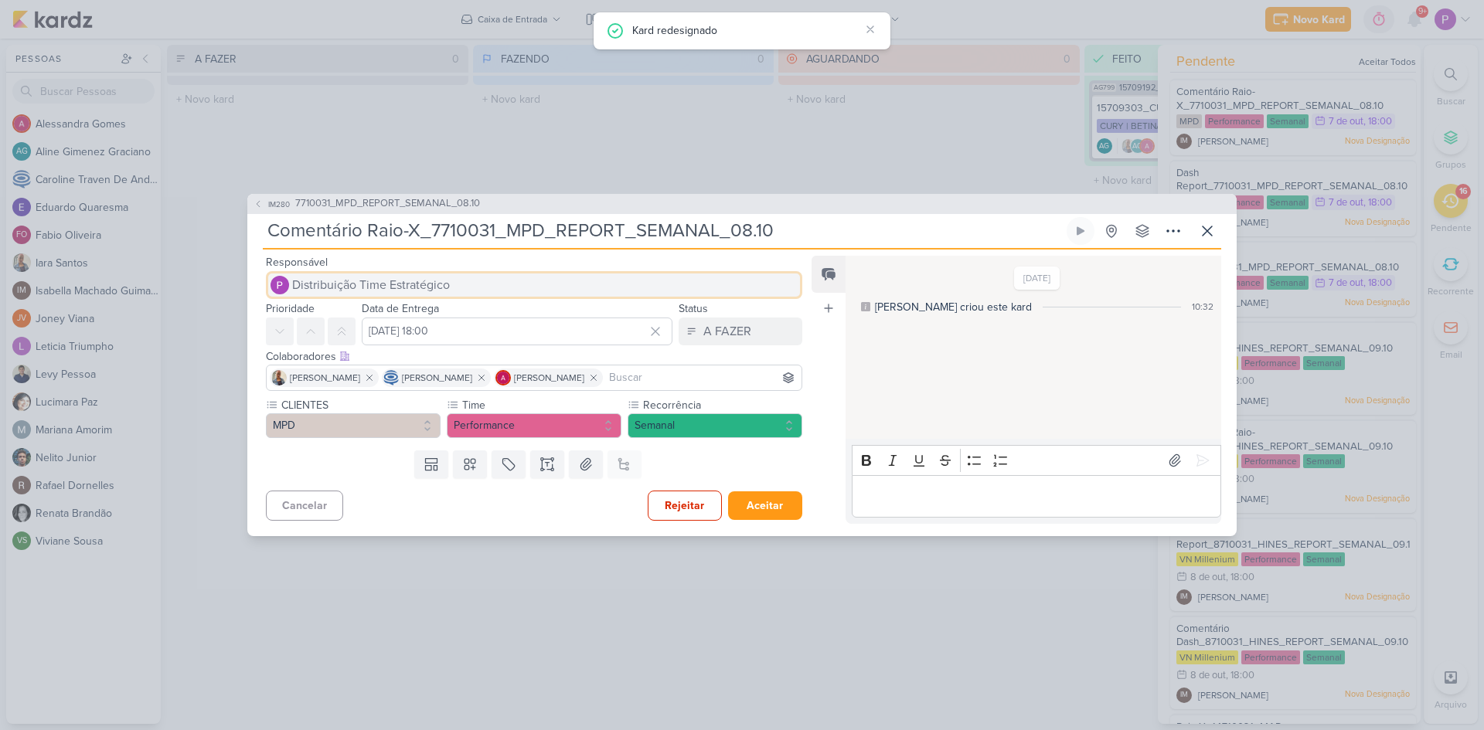
click at [363, 271] on button "Distribuição Time Estratégico" at bounding box center [534, 285] width 536 height 28
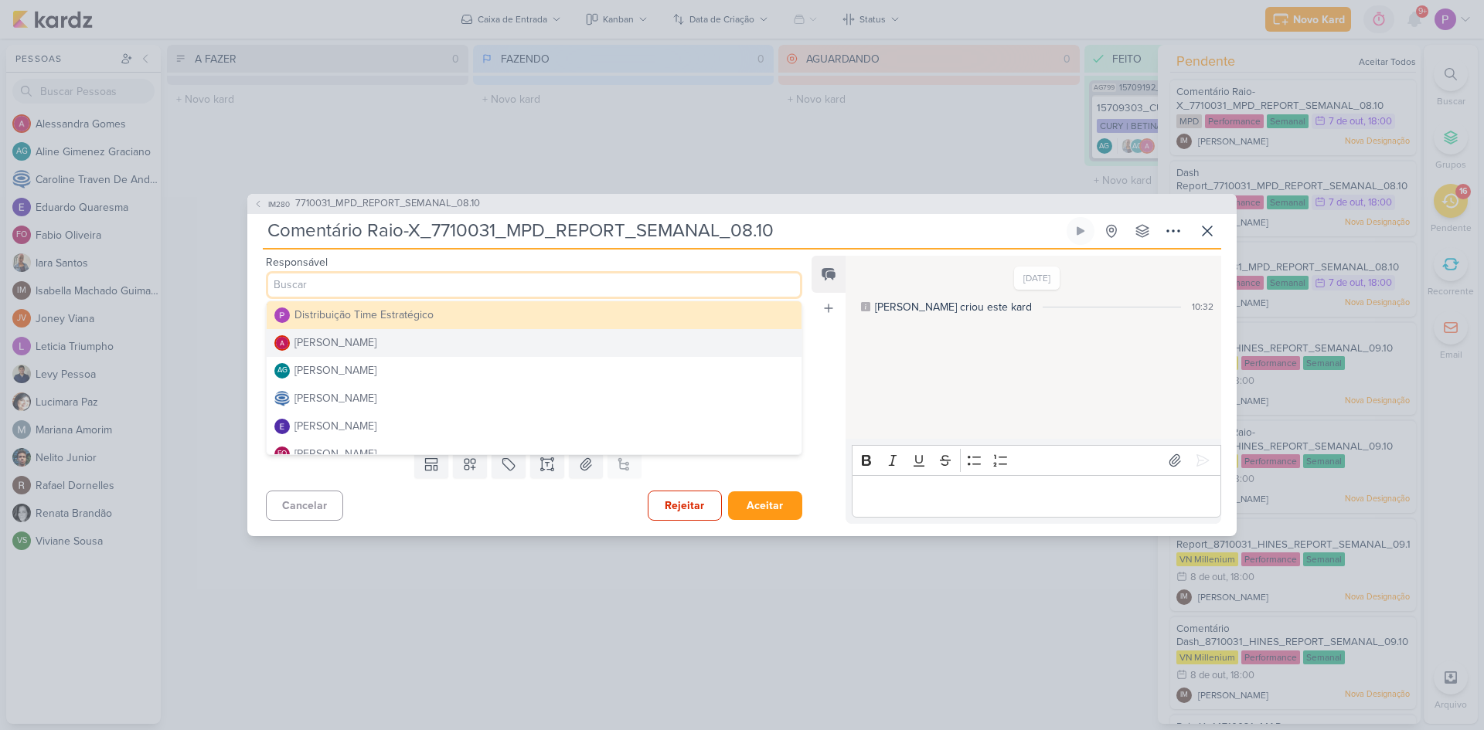
click at [324, 338] on div "Alessandra Gomes" at bounding box center [335, 343] width 82 height 16
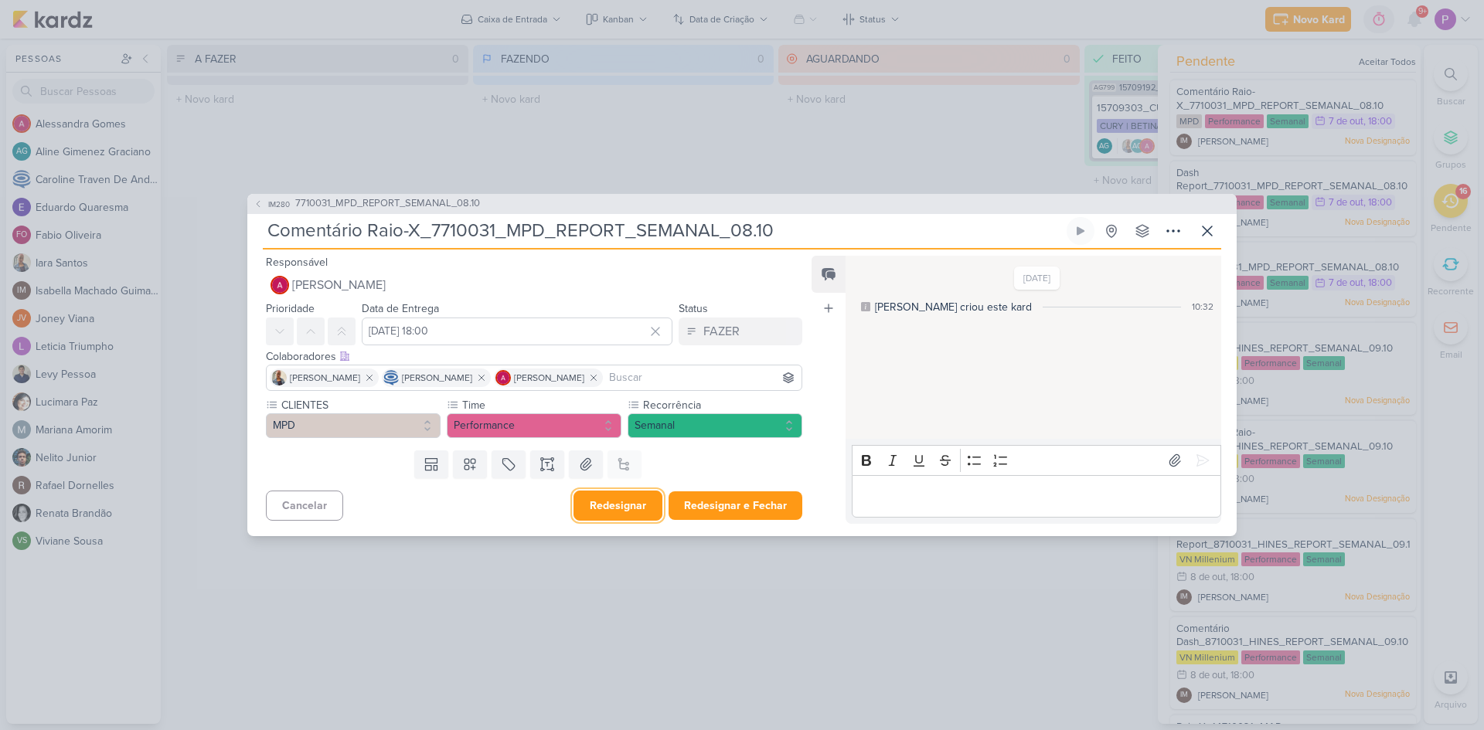
click at [594, 501] on button "Redesignar" at bounding box center [617, 506] width 89 height 30
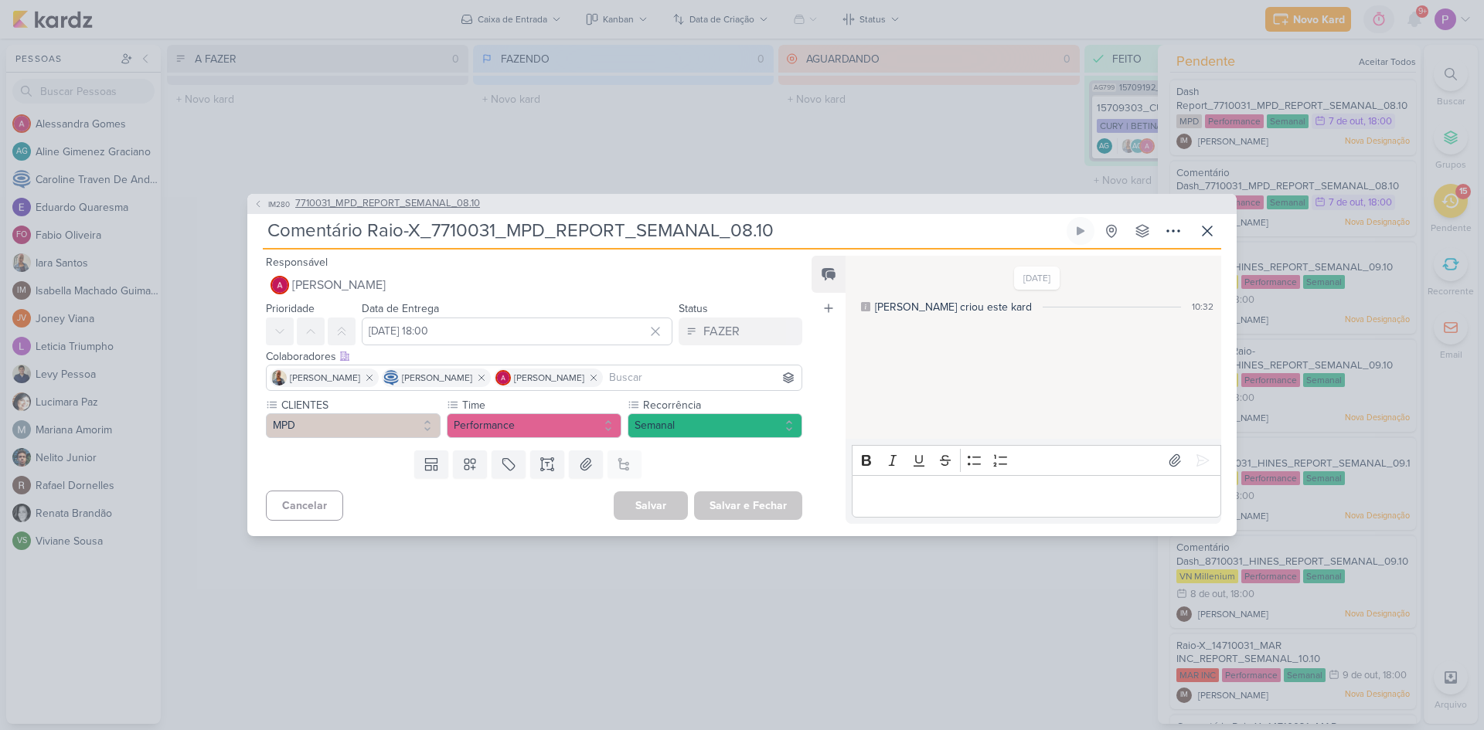
click at [274, 206] on span "IM280" at bounding box center [279, 205] width 26 height 12
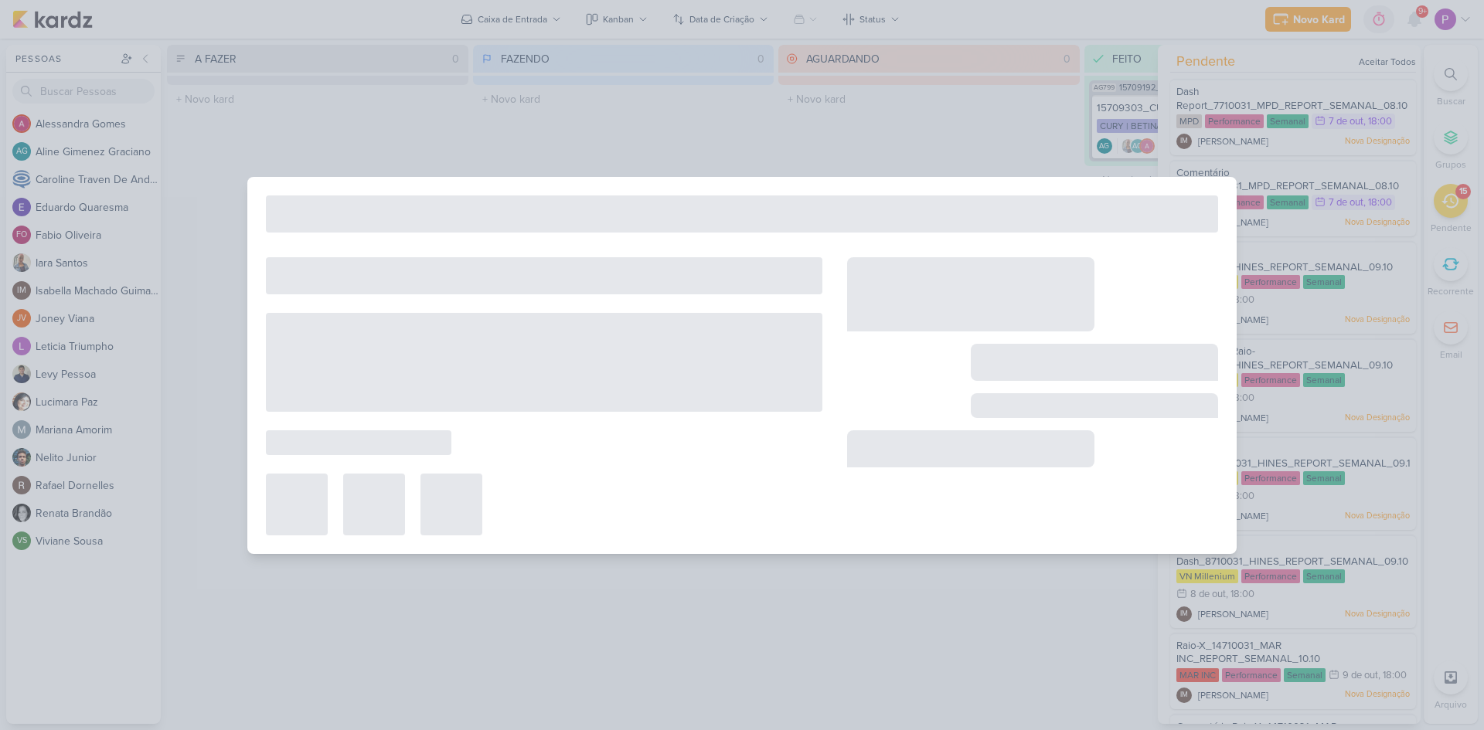
type input "7710031_MPD_REPORT_SEMANAL_08.10"
type input "8 de outubro de 2025 às 18:00"
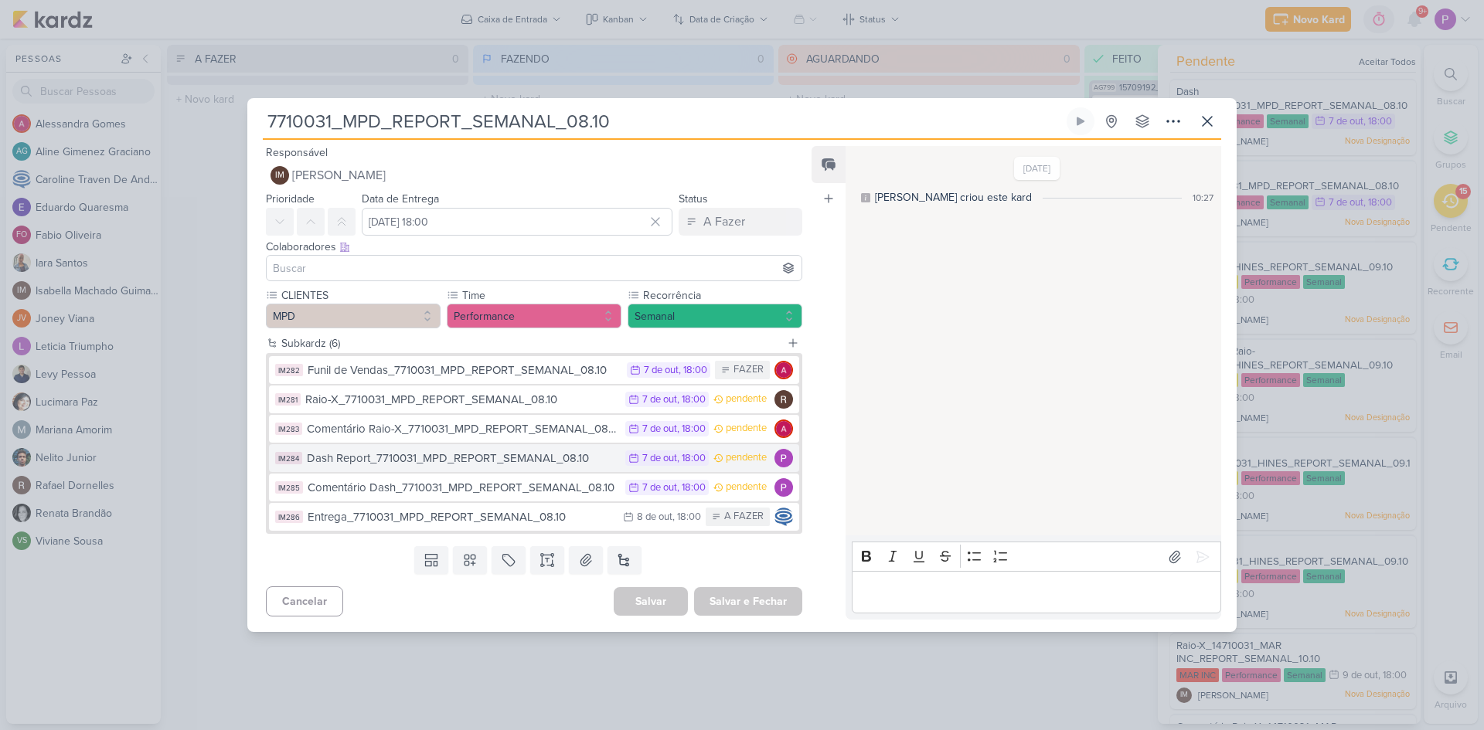
click at [528, 463] on div "Dash Report_7710031_MPD_REPORT_SEMANAL_08.10" at bounding box center [462, 459] width 311 height 18
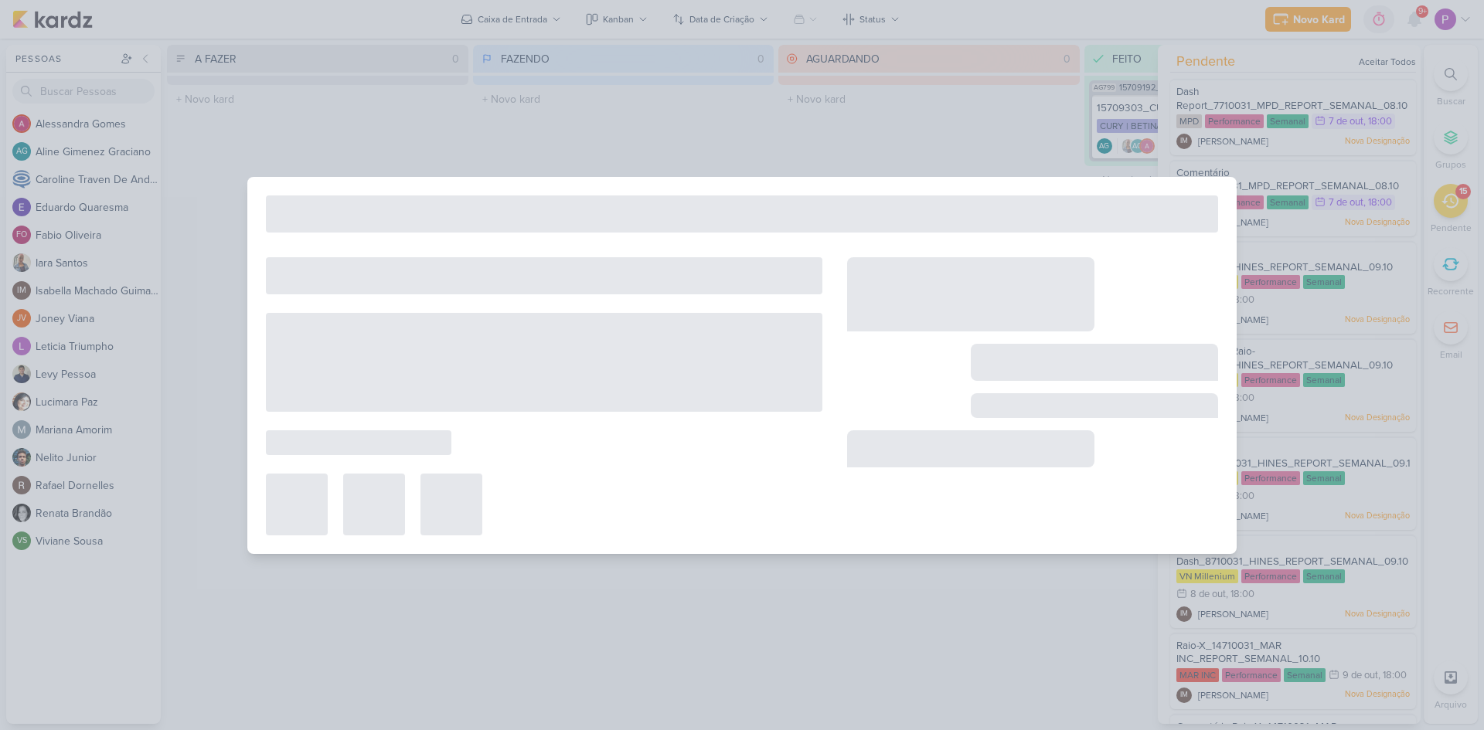
type input "Dash Report_7710031_MPD_REPORT_SEMANAL_08.10"
type input "7 de outubro de 2025 às 18:00"
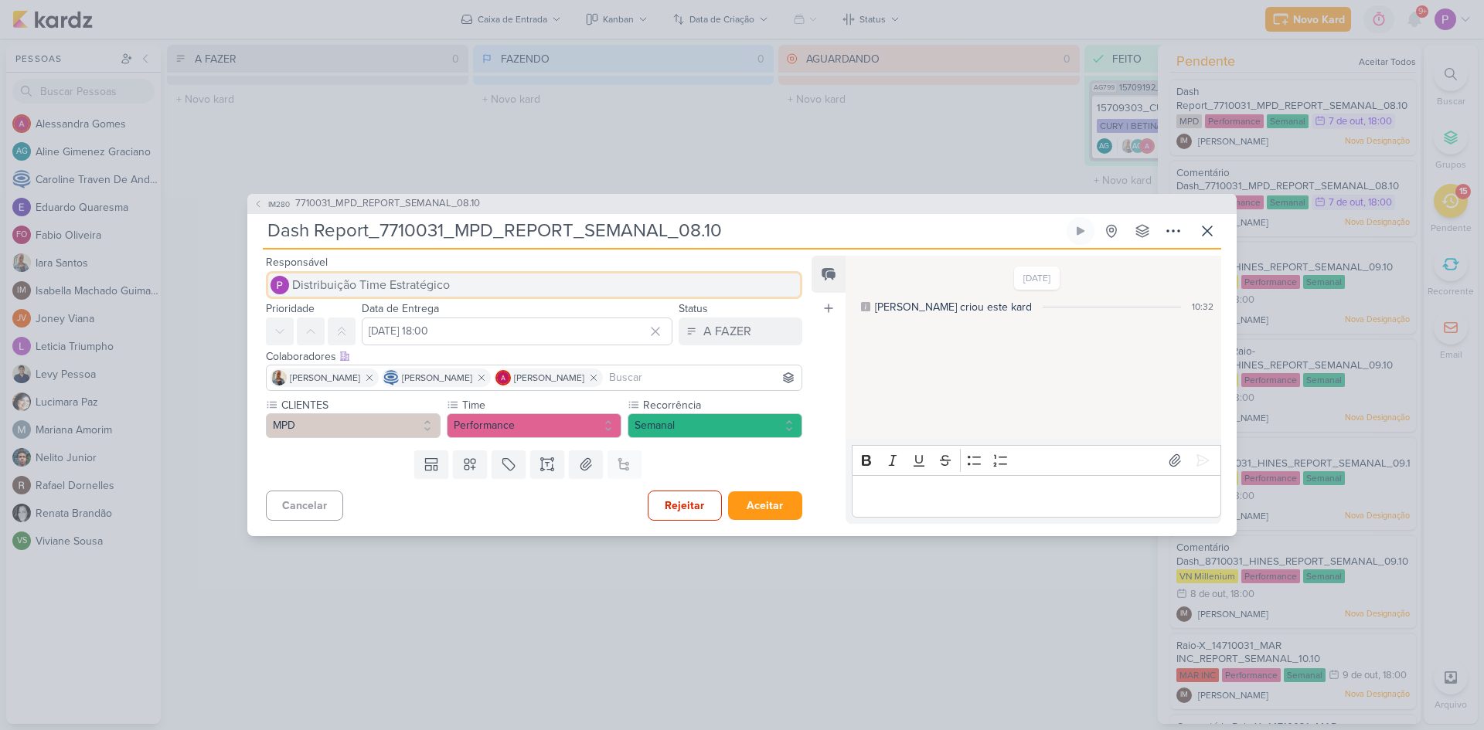
click at [377, 280] on span "Distribuição Time Estratégico" at bounding box center [371, 285] width 158 height 19
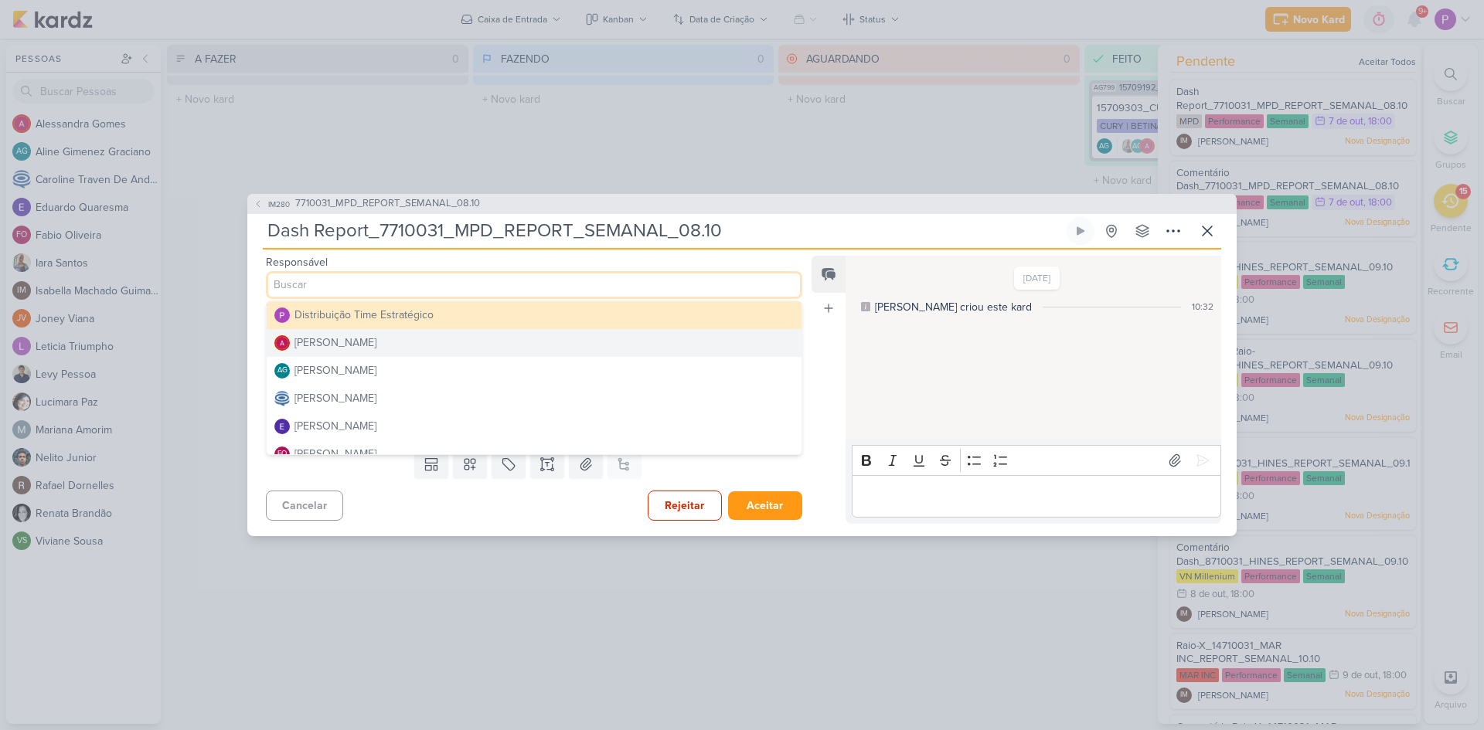
click at [353, 338] on div "Alessandra Gomes" at bounding box center [335, 343] width 82 height 16
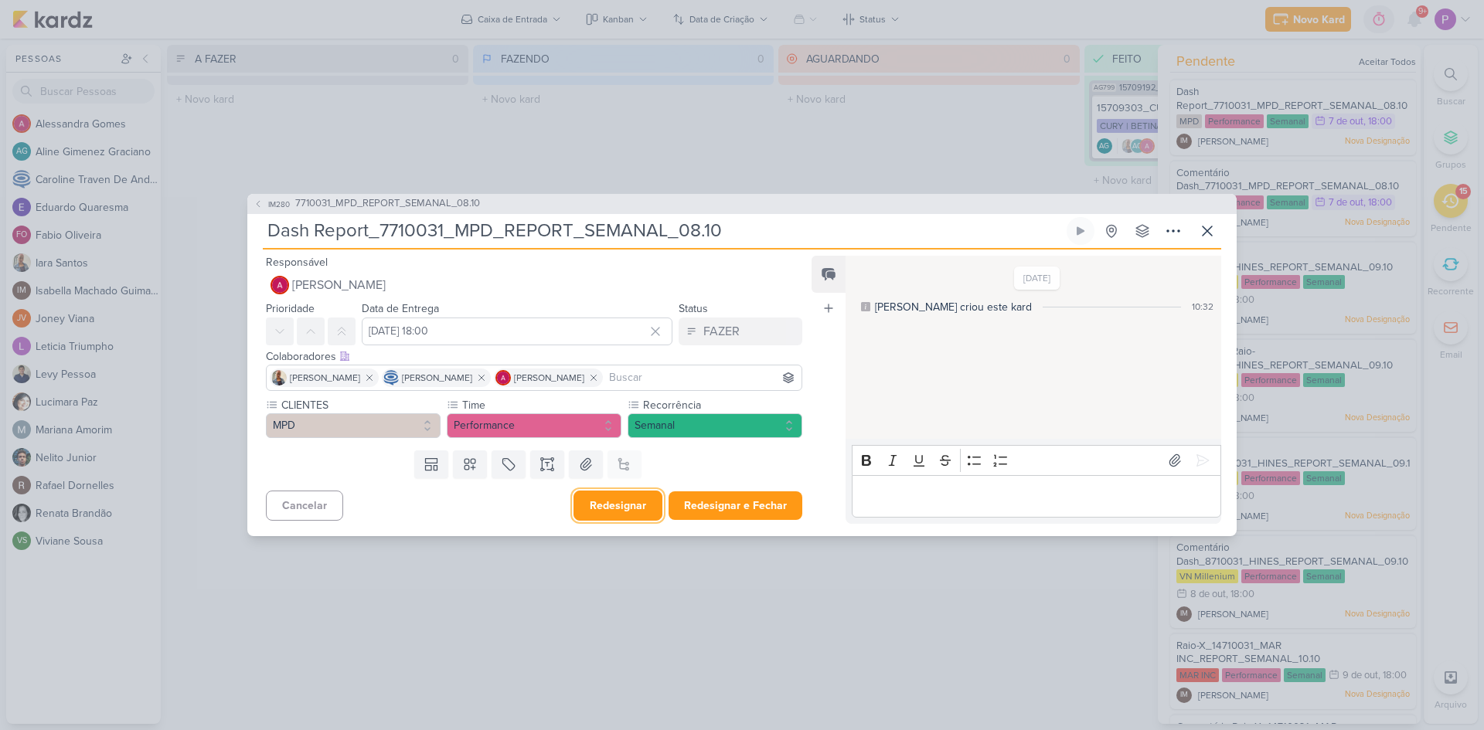
click at [628, 502] on button "Redesignar" at bounding box center [617, 506] width 89 height 30
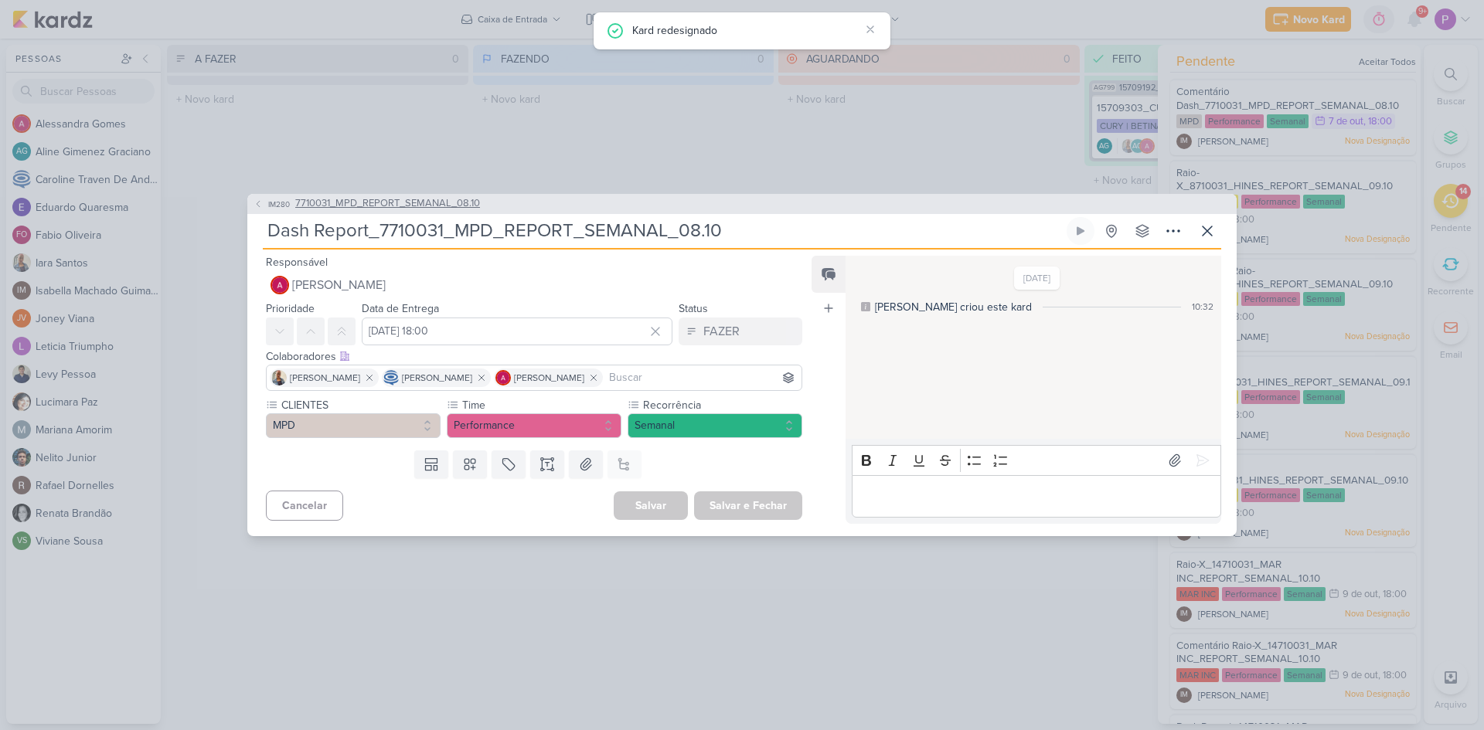
click at [408, 202] on span "7710031_MPD_REPORT_SEMANAL_08.10" at bounding box center [387, 203] width 185 height 15
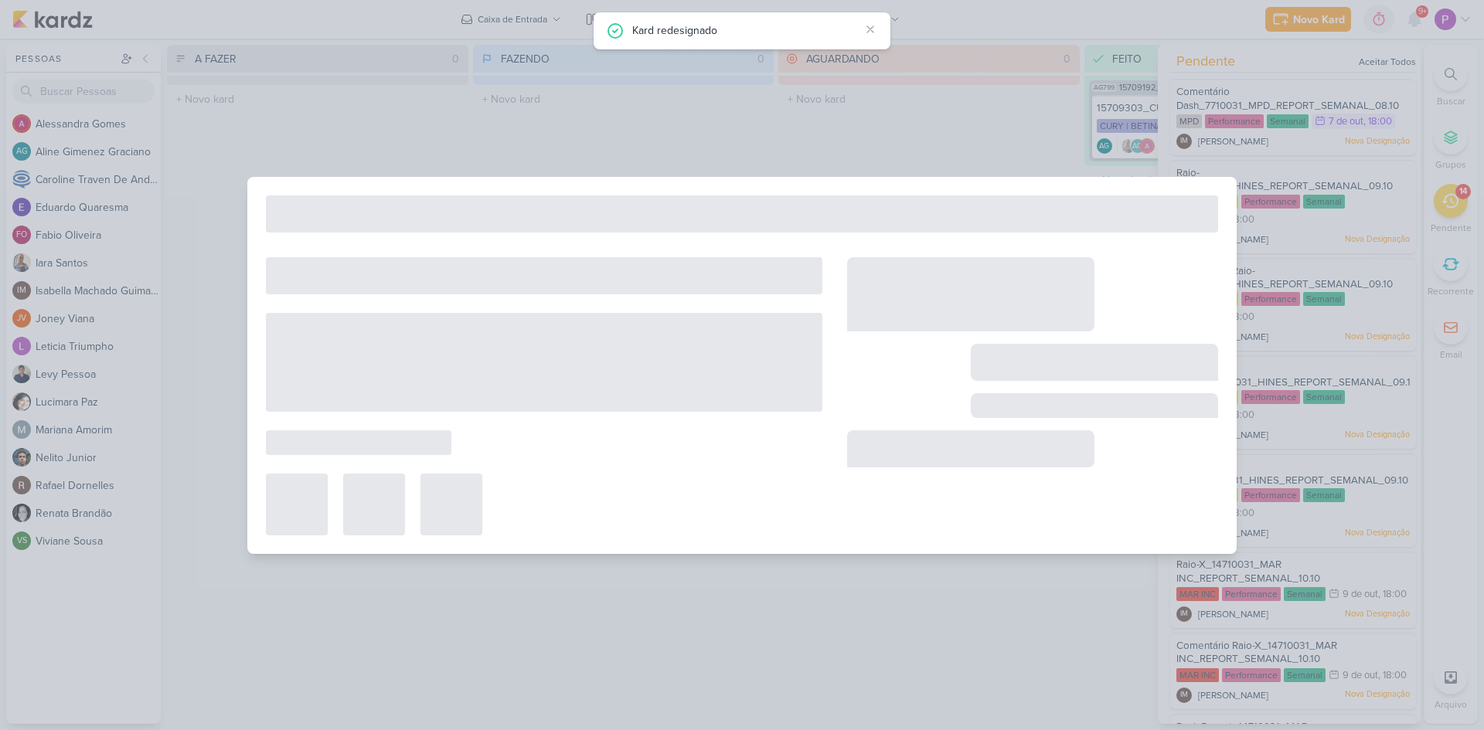
type input "7710031_MPD_REPORT_SEMANAL_08.10"
type input "8 de outubro de 2025 às 18:00"
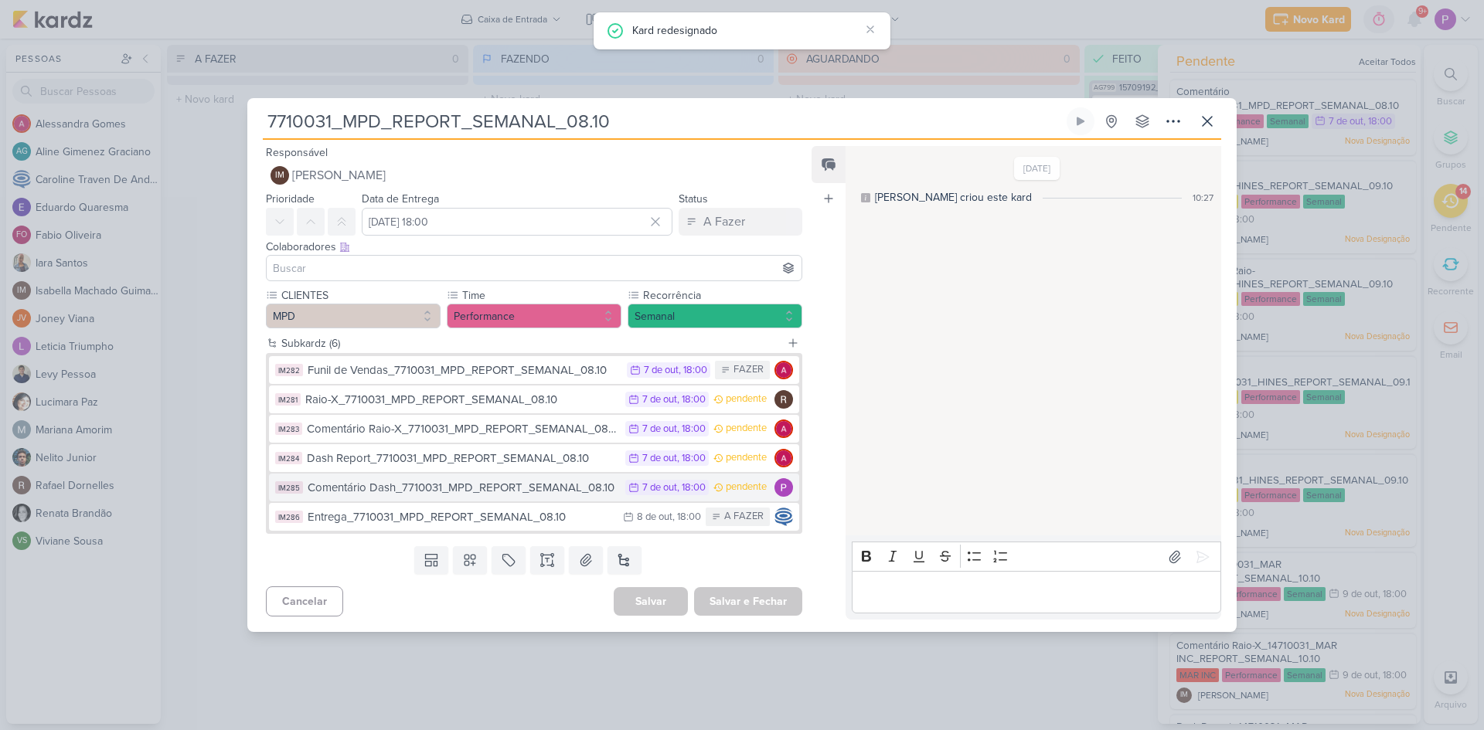
click at [481, 498] on button "IM285 Comentário Dash_7710031_MPD_REPORT_SEMANAL_08.10 7/10 7 de out , 18:00 pe…" at bounding box center [534, 488] width 530 height 28
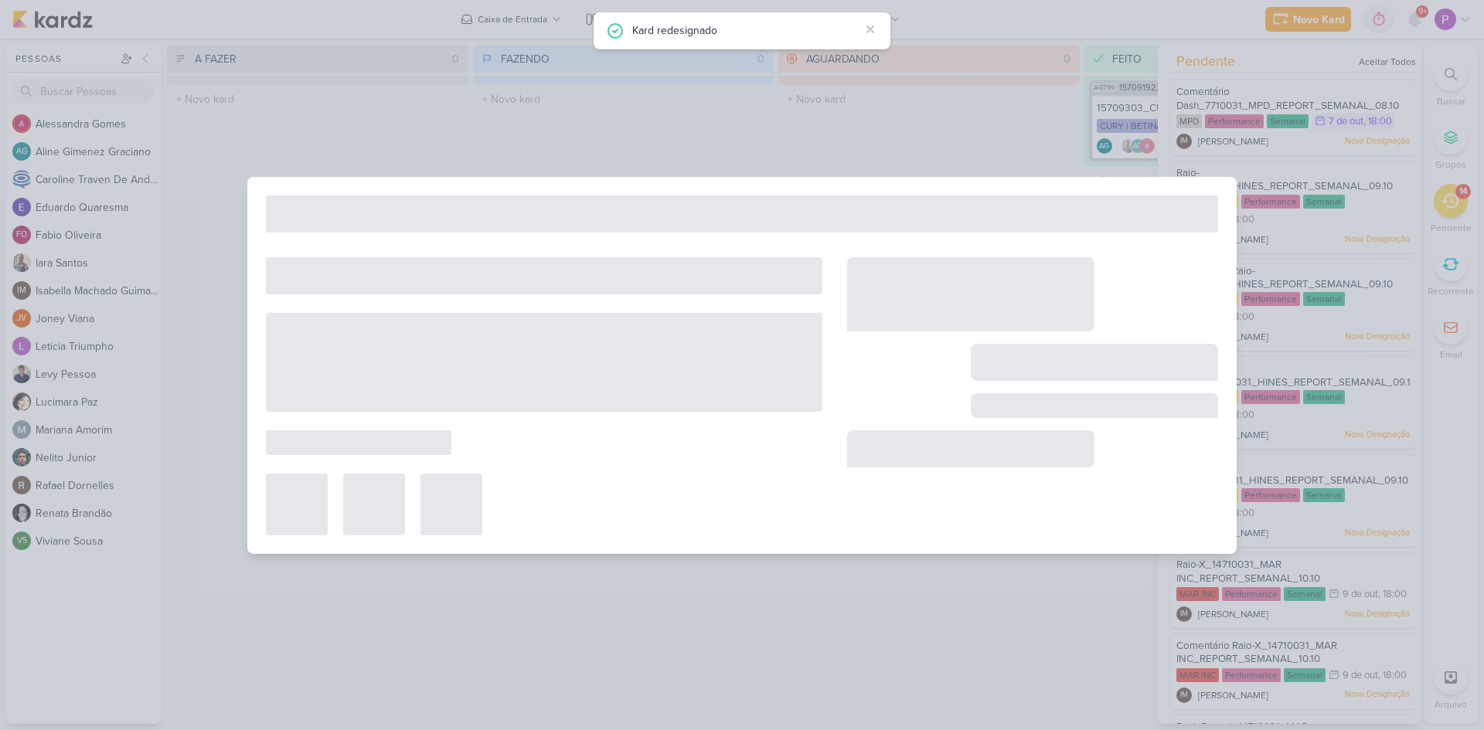
type input "Comentário Dash_7710031_MPD_REPORT_SEMANAL_08.10"
type input "7 de outubro de 2025 às 18:00"
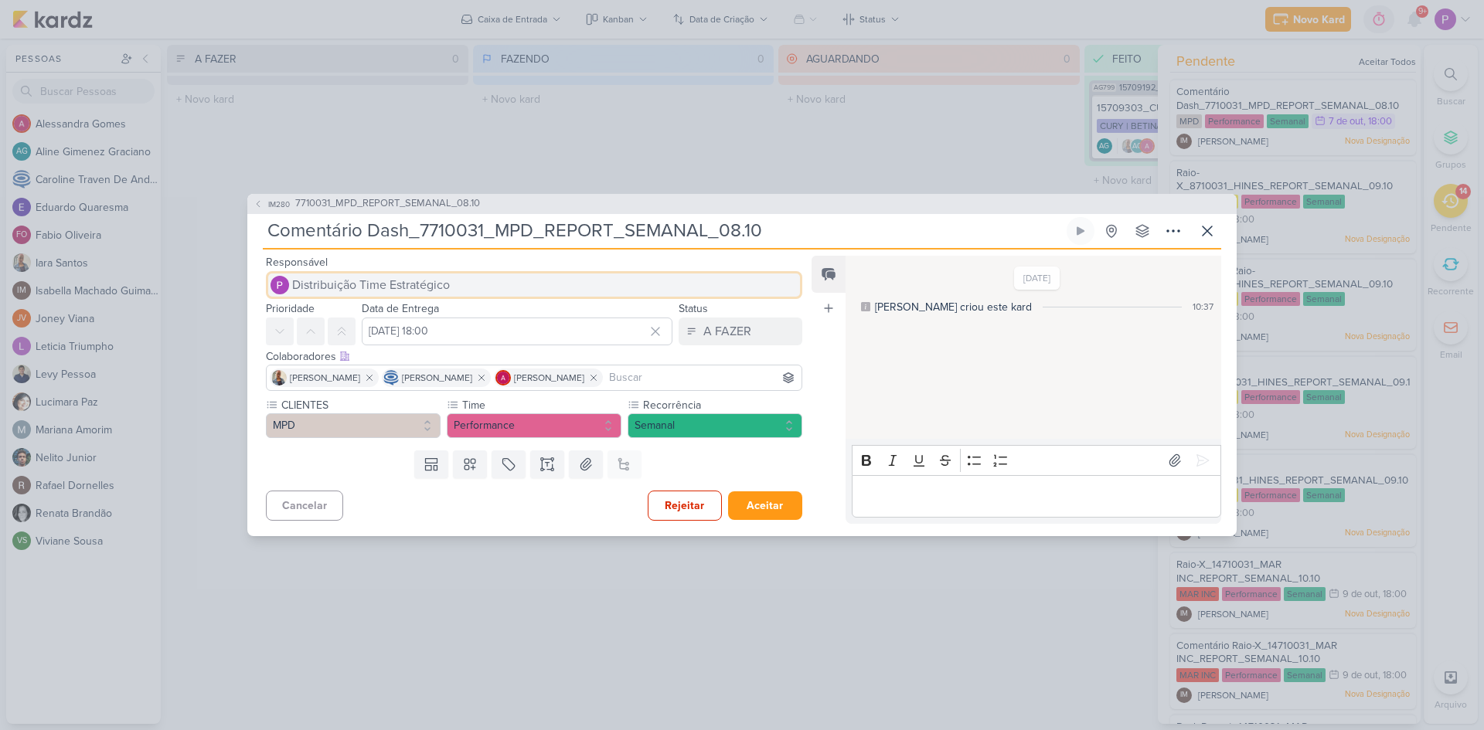
click at [359, 287] on span "Distribuição Time Estratégico" at bounding box center [371, 285] width 158 height 19
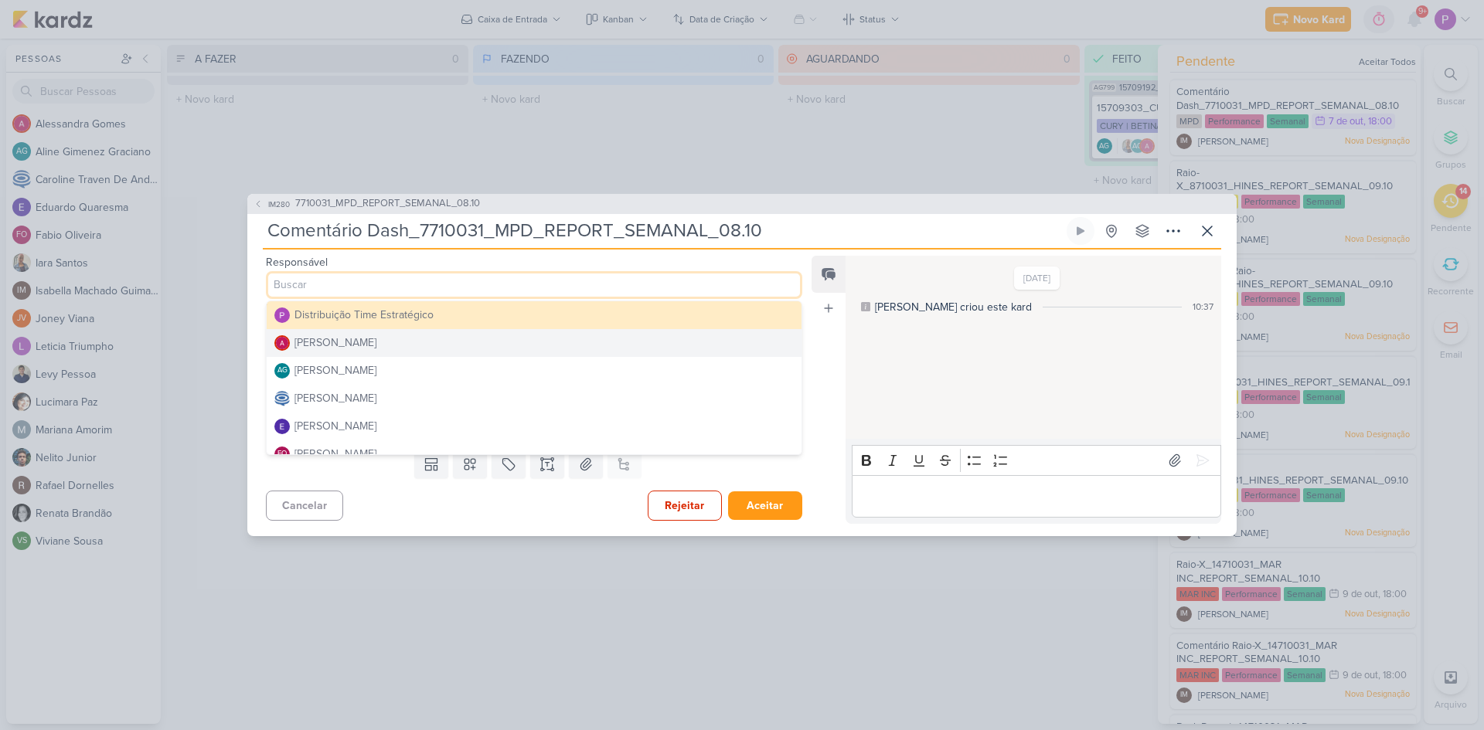
click at [339, 346] on div "Alessandra Gomes" at bounding box center [335, 343] width 82 height 16
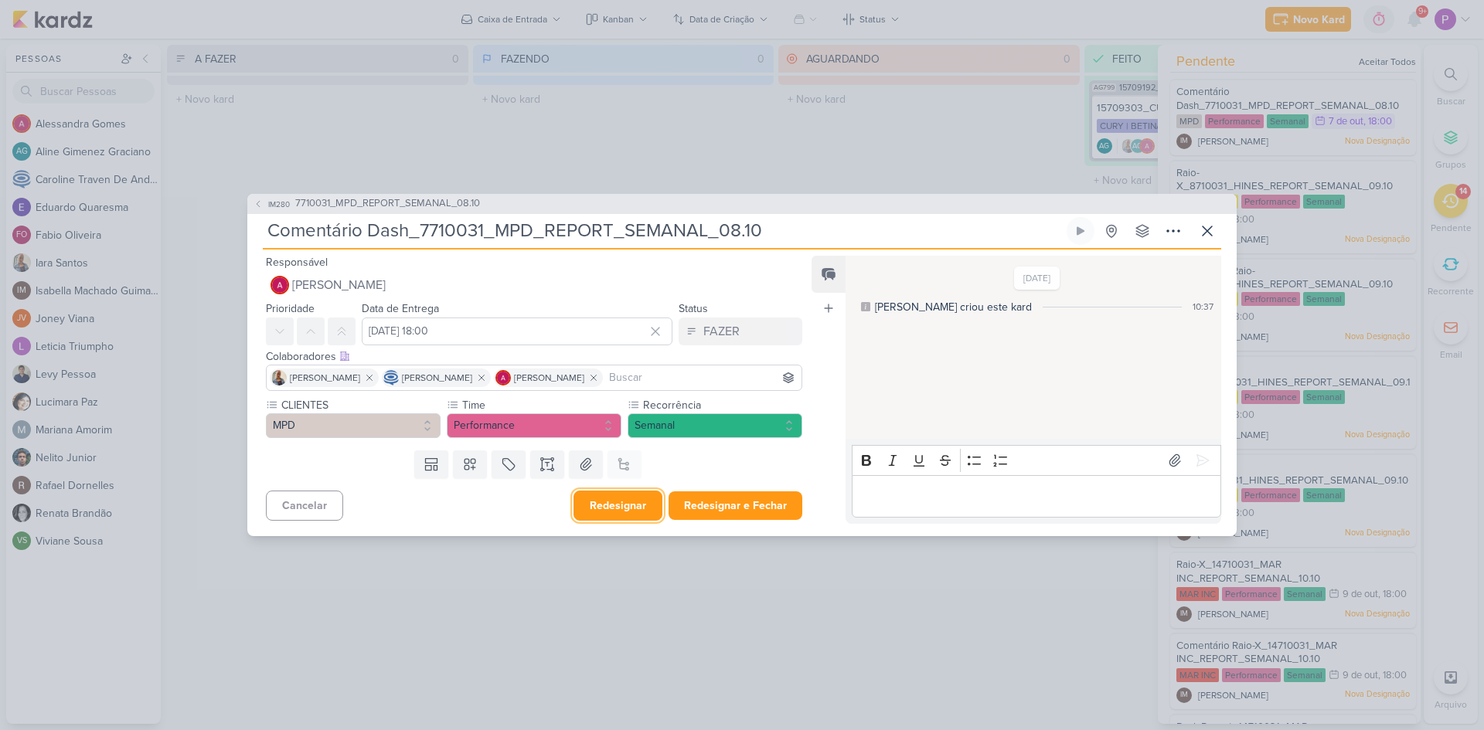
click at [640, 503] on button "Redesignar" at bounding box center [617, 506] width 89 height 30
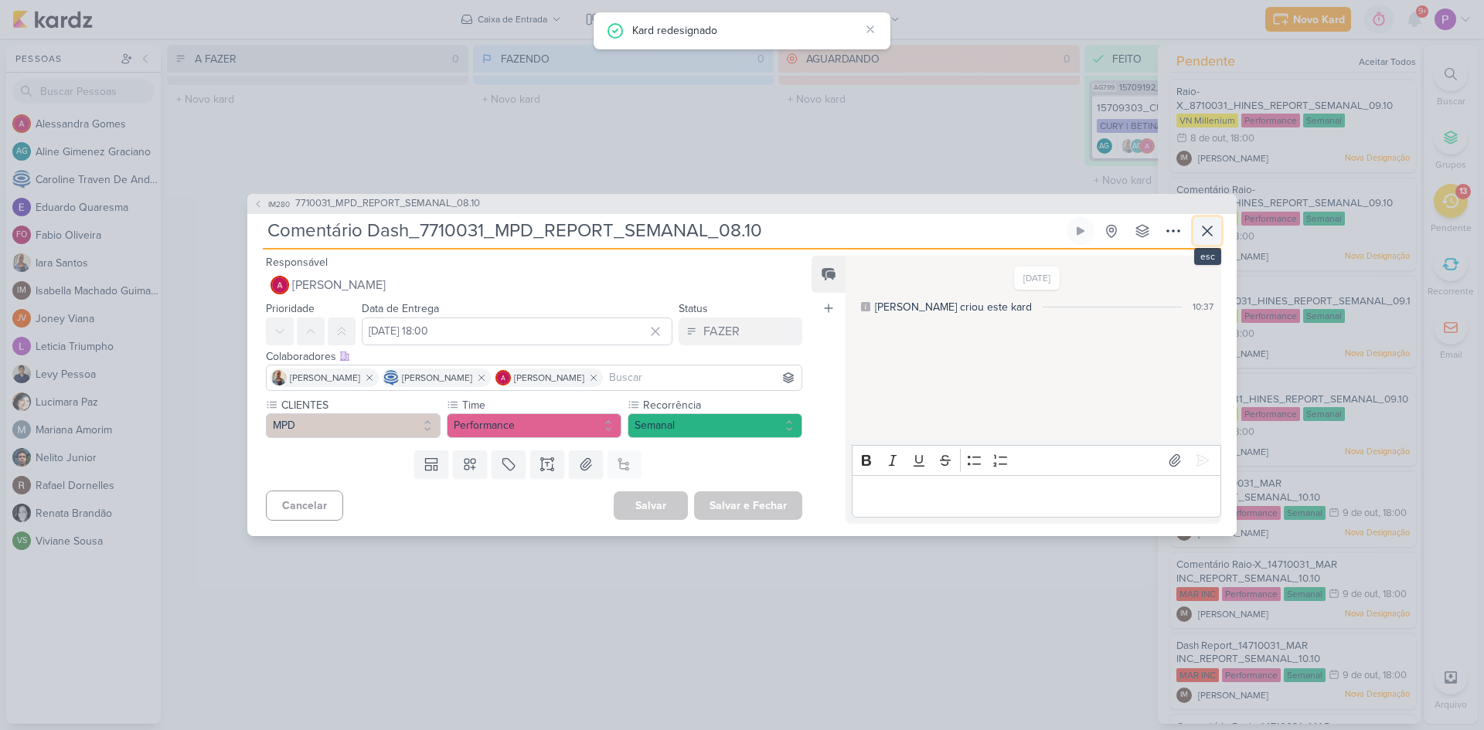
click at [1205, 231] on icon at bounding box center [1207, 231] width 19 height 19
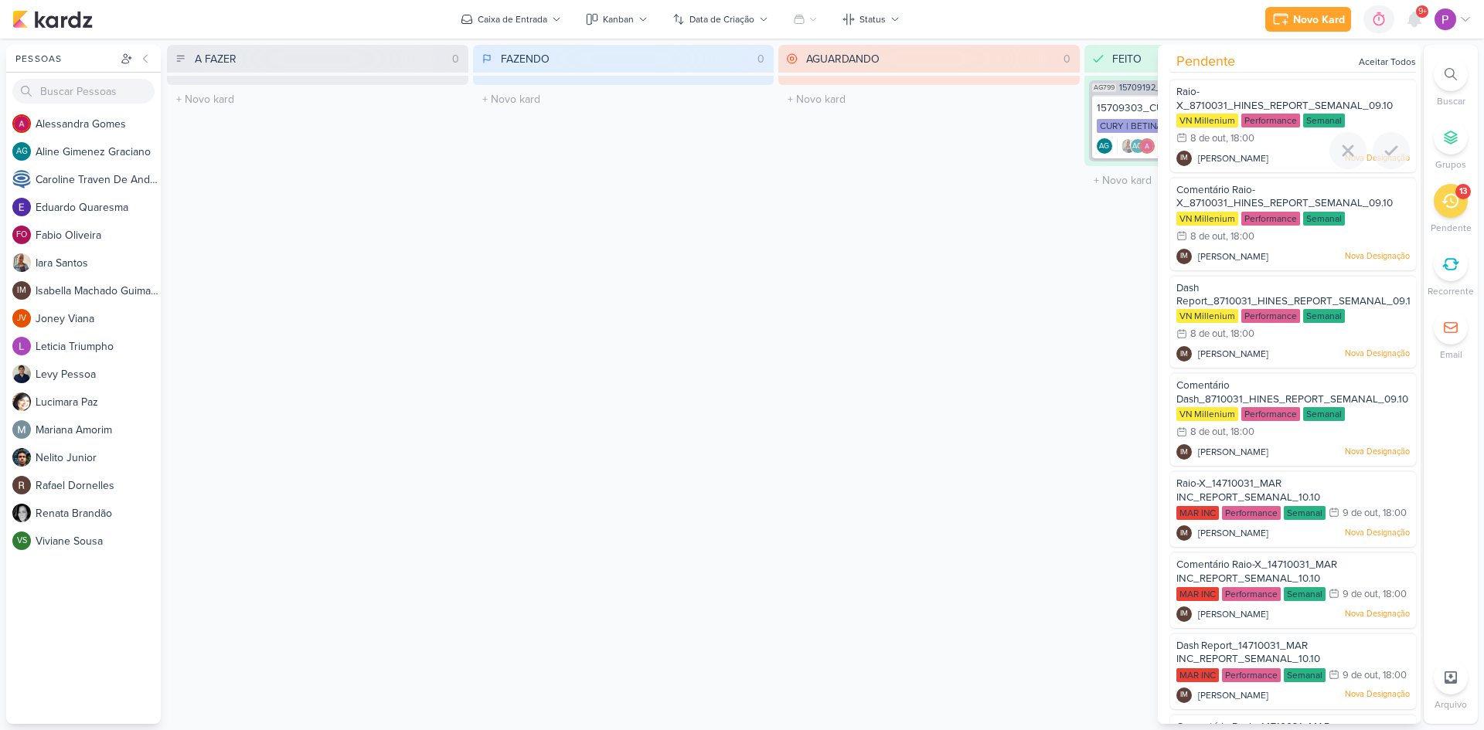
click at [1196, 100] on span "Raio-X_8710031_HINES_REPORT_SEMANAL_09.10" at bounding box center [1284, 99] width 216 height 26
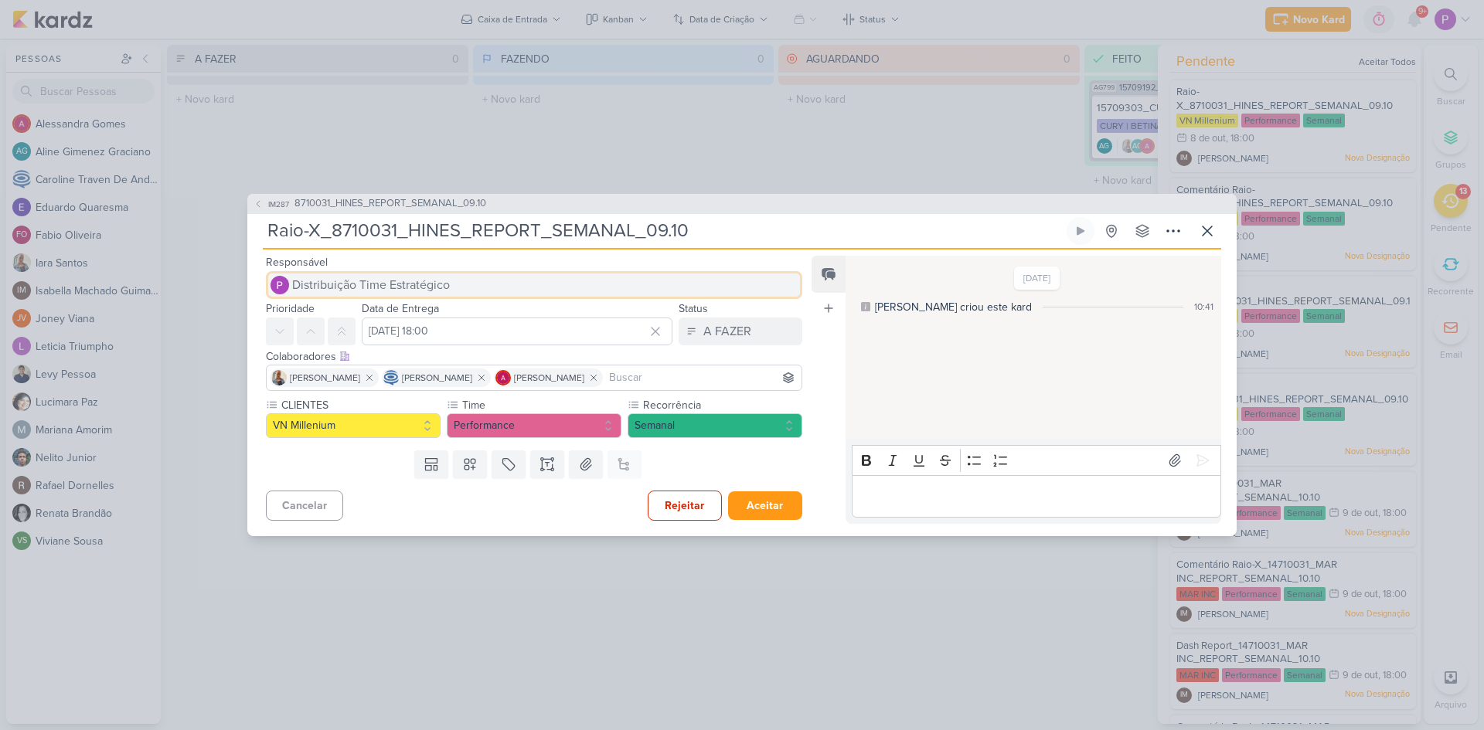
click at [368, 272] on button "Distribuição Time Estratégico" at bounding box center [534, 285] width 536 height 28
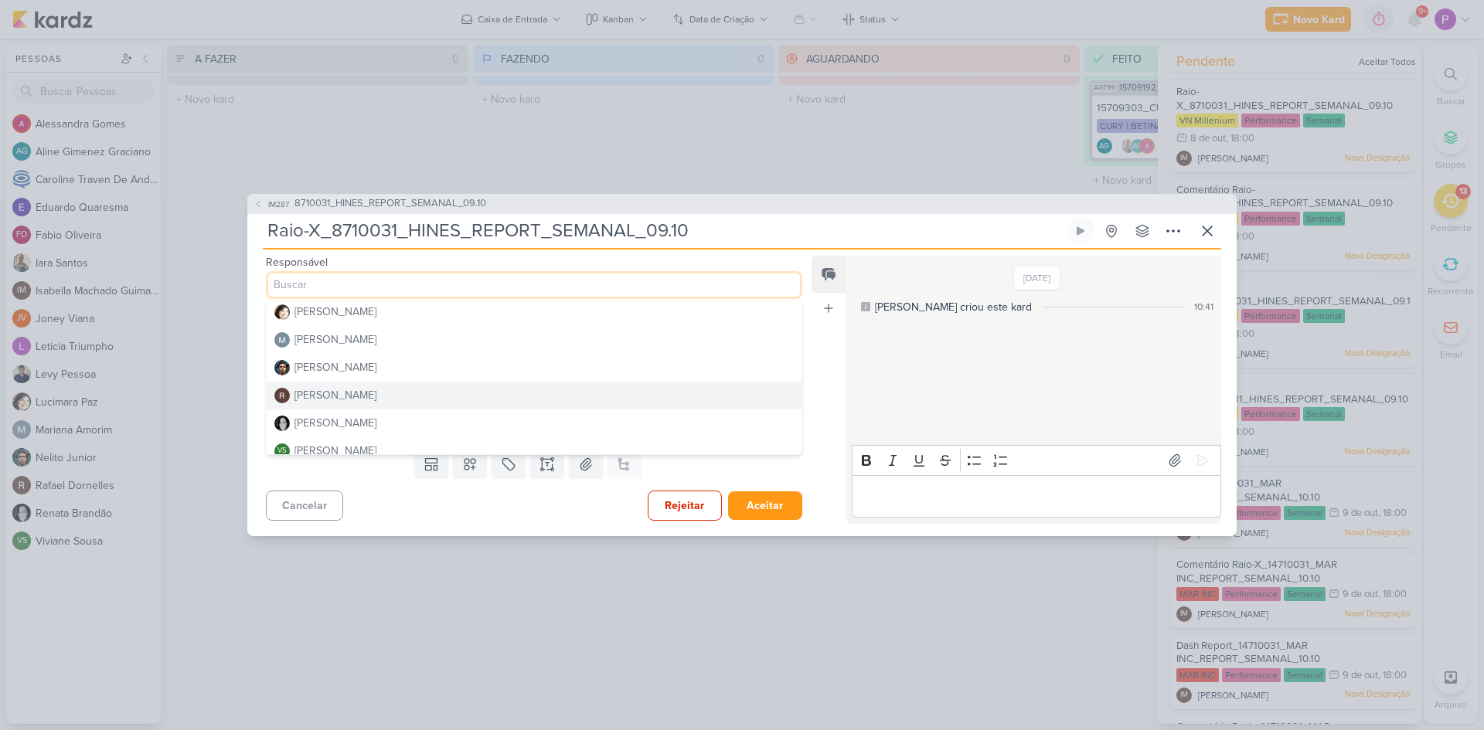
click at [352, 399] on div "Rafael Dornelles" at bounding box center [335, 395] width 82 height 16
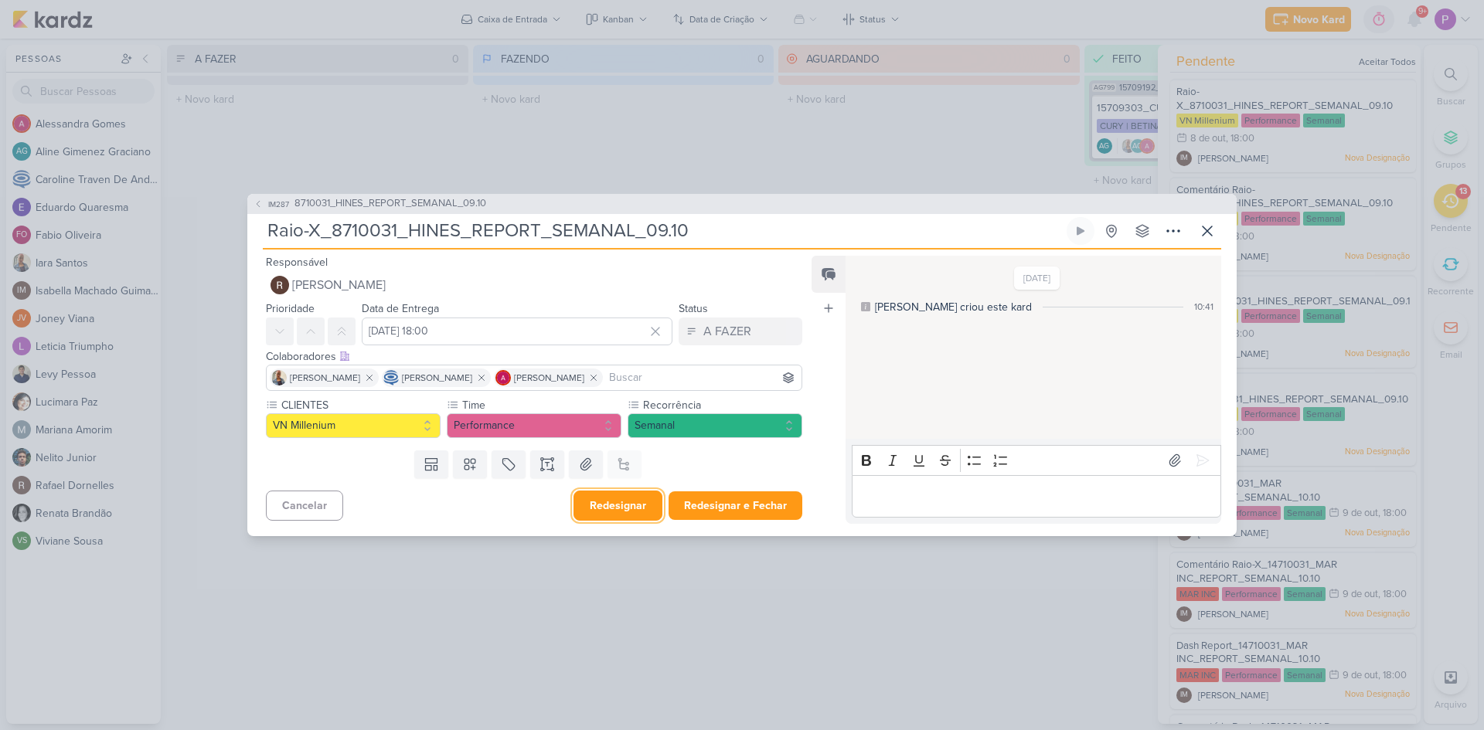
click at [597, 501] on button "Redesignar" at bounding box center [617, 506] width 89 height 30
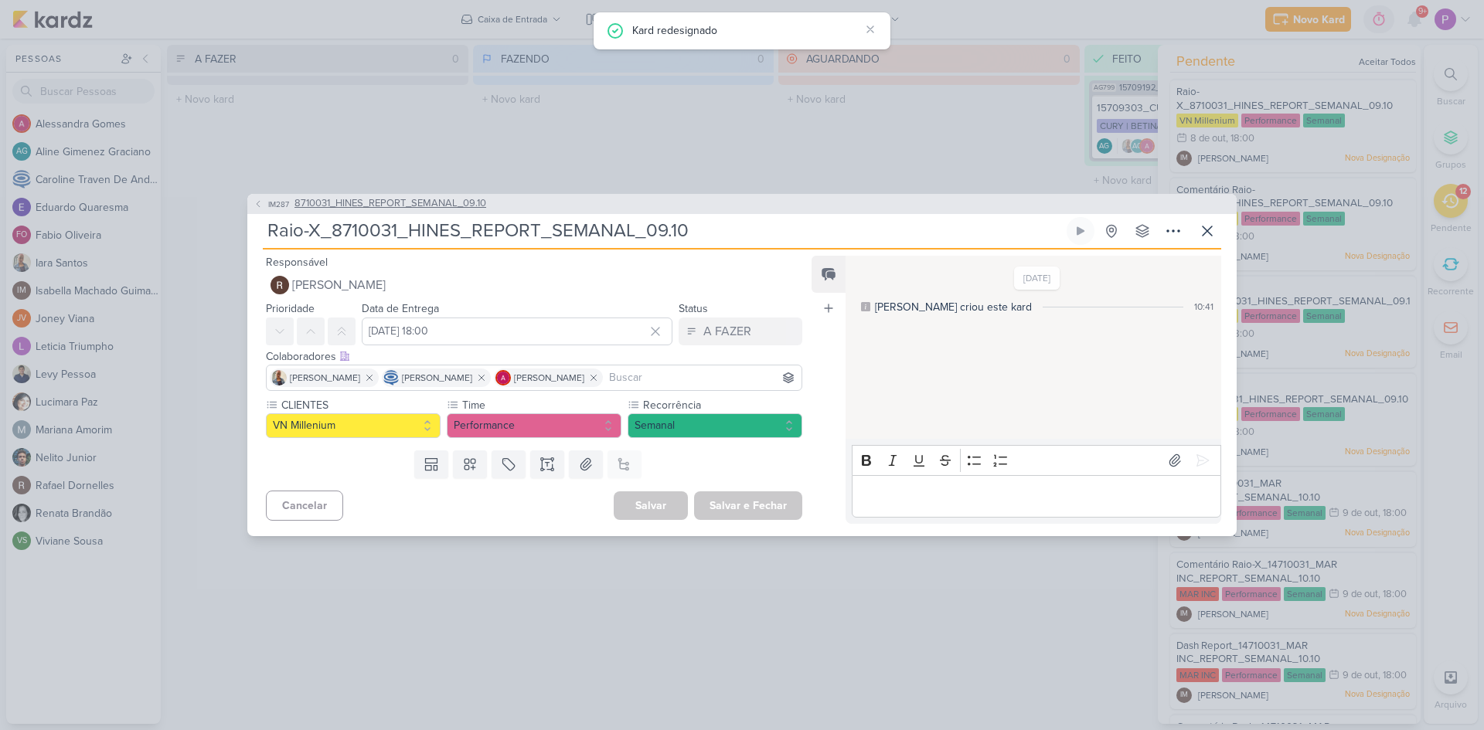
click at [369, 205] on span "8710031_HINES_REPORT_SEMANAL_09.10" at bounding box center [390, 203] width 192 height 15
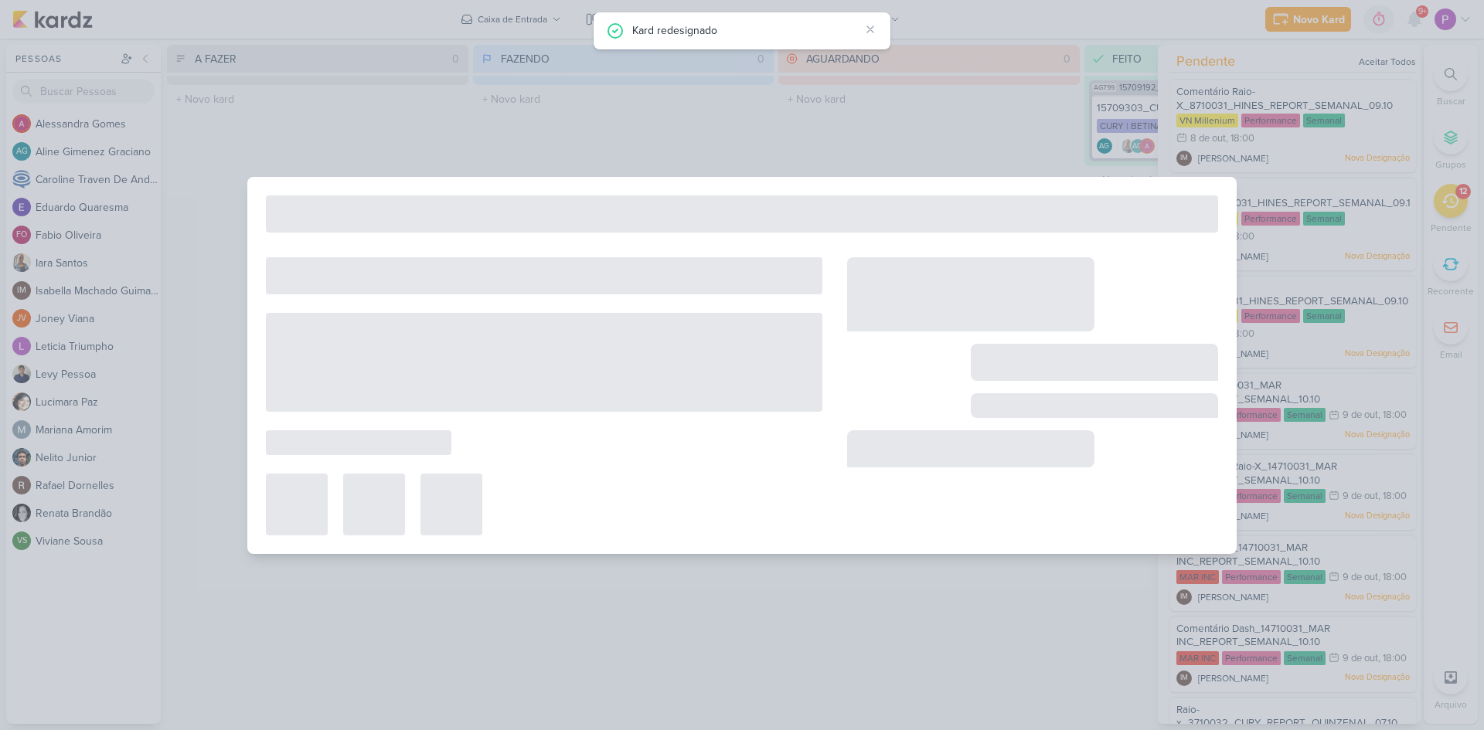
type input "8710031_HINES_REPORT_SEMANAL_09.10"
type input "9 de outubro de 2025 às 18:00"
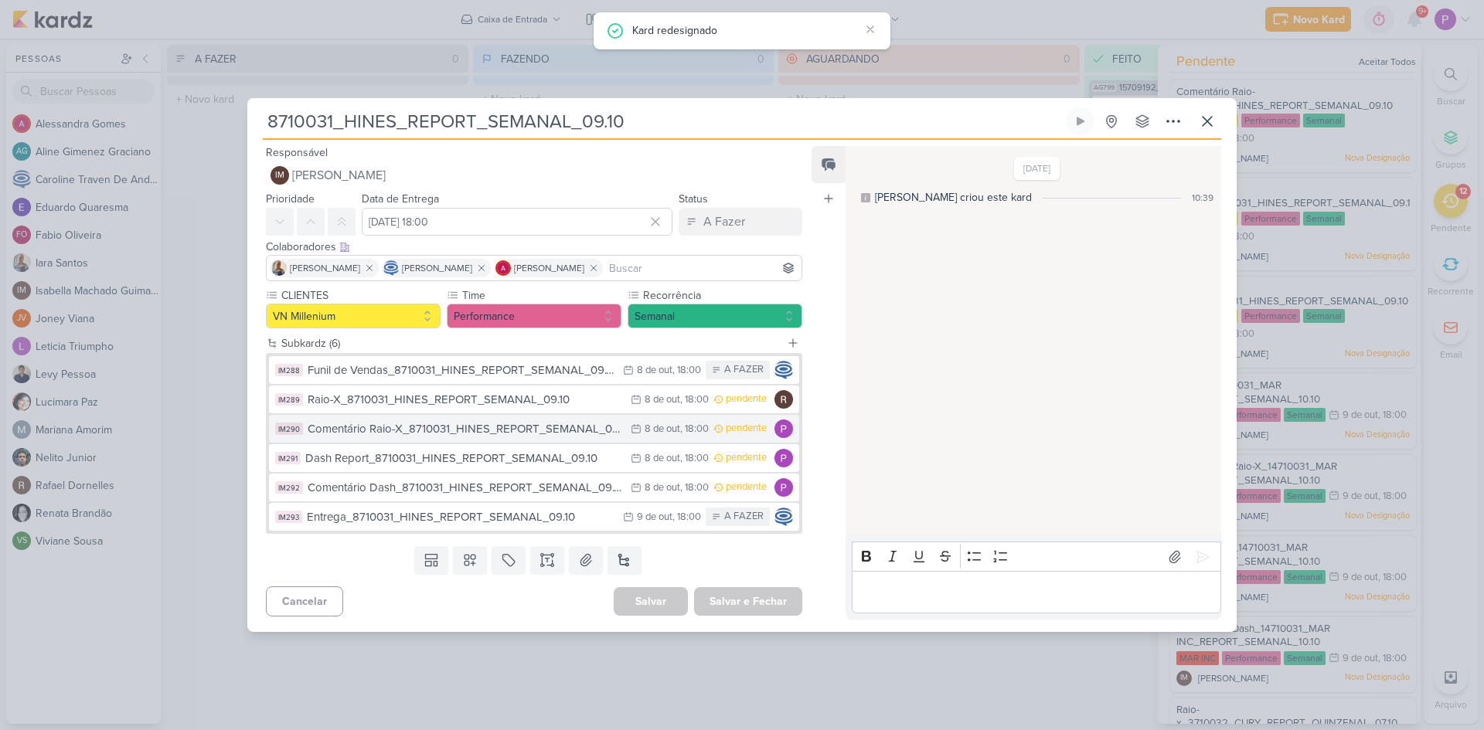
click at [474, 437] on div "Comentário Raio-X_8710031_HINES_REPORT_SEMANAL_09.10" at bounding box center [465, 429] width 315 height 18
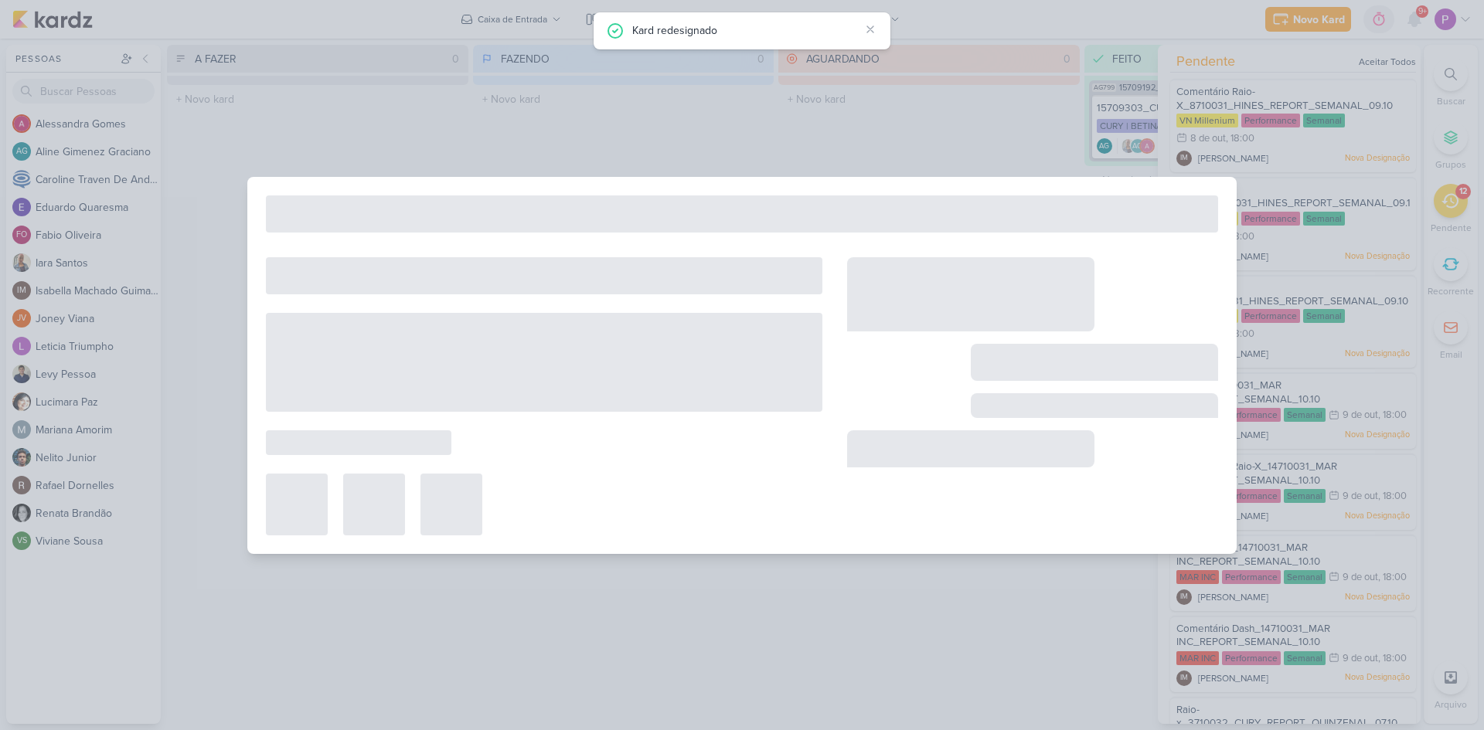
type input "Comentário Raio-X_8710031_HINES_REPORT_SEMANAL_09.10"
type input "8 de outubro de 2025 às 18:00"
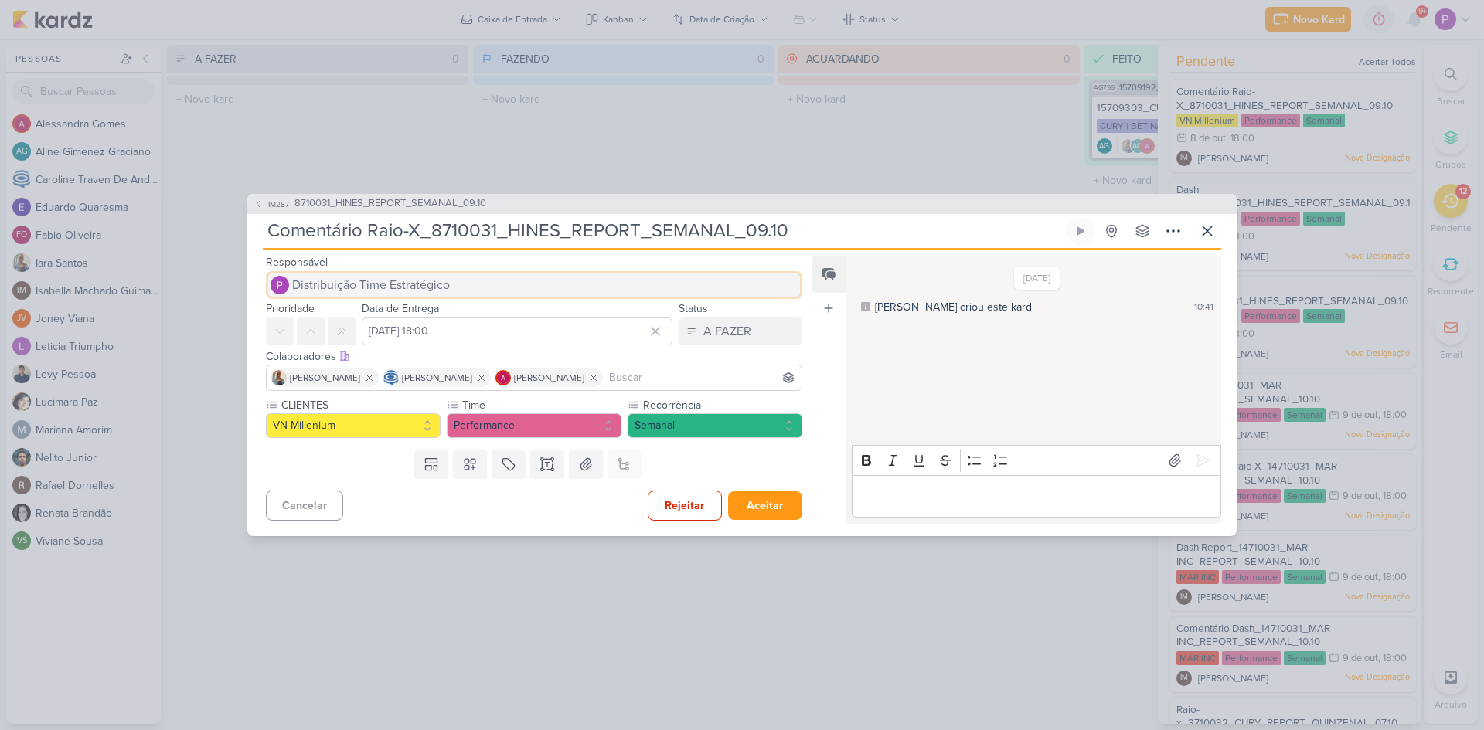
click at [368, 281] on span "Distribuição Time Estratégico" at bounding box center [371, 285] width 158 height 19
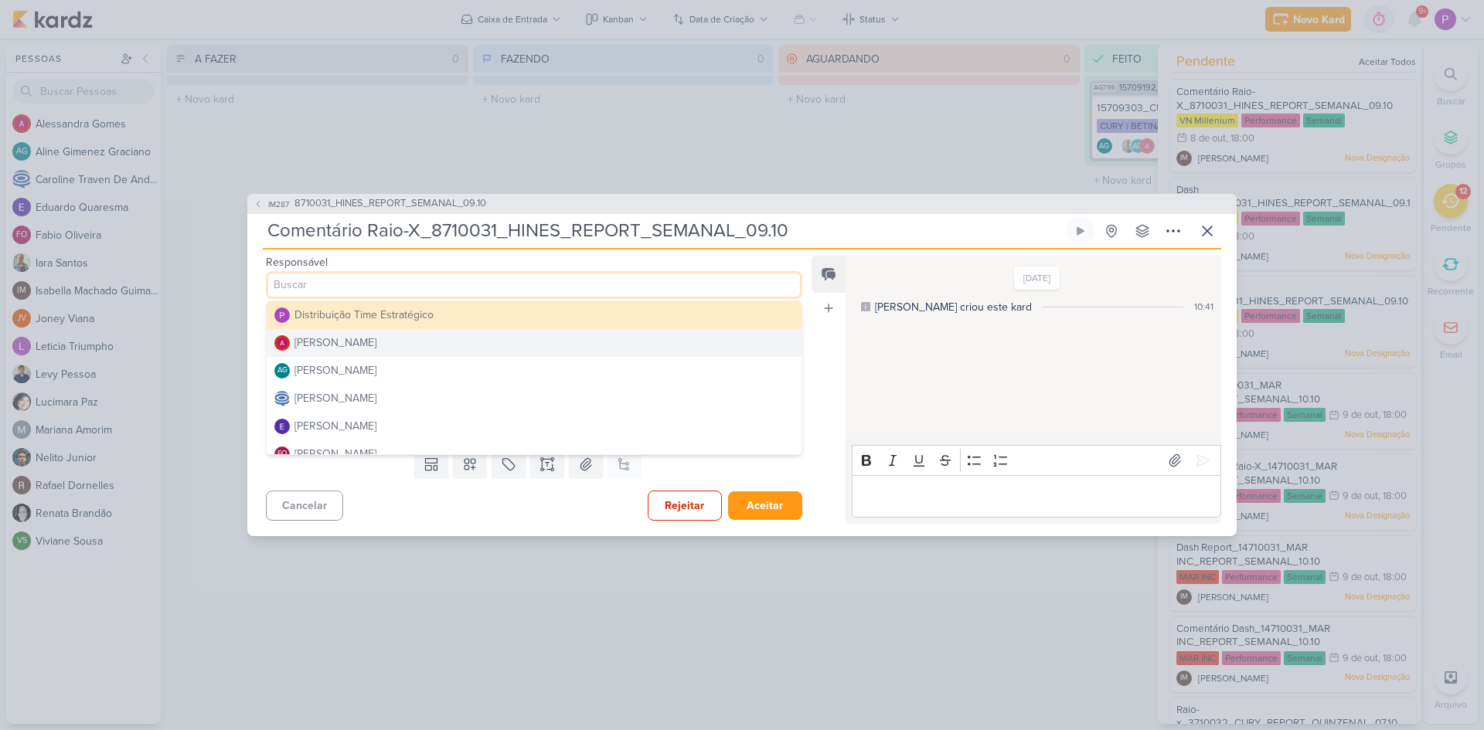
click at [371, 345] on div "Alessandra Gomes" at bounding box center [335, 343] width 82 height 16
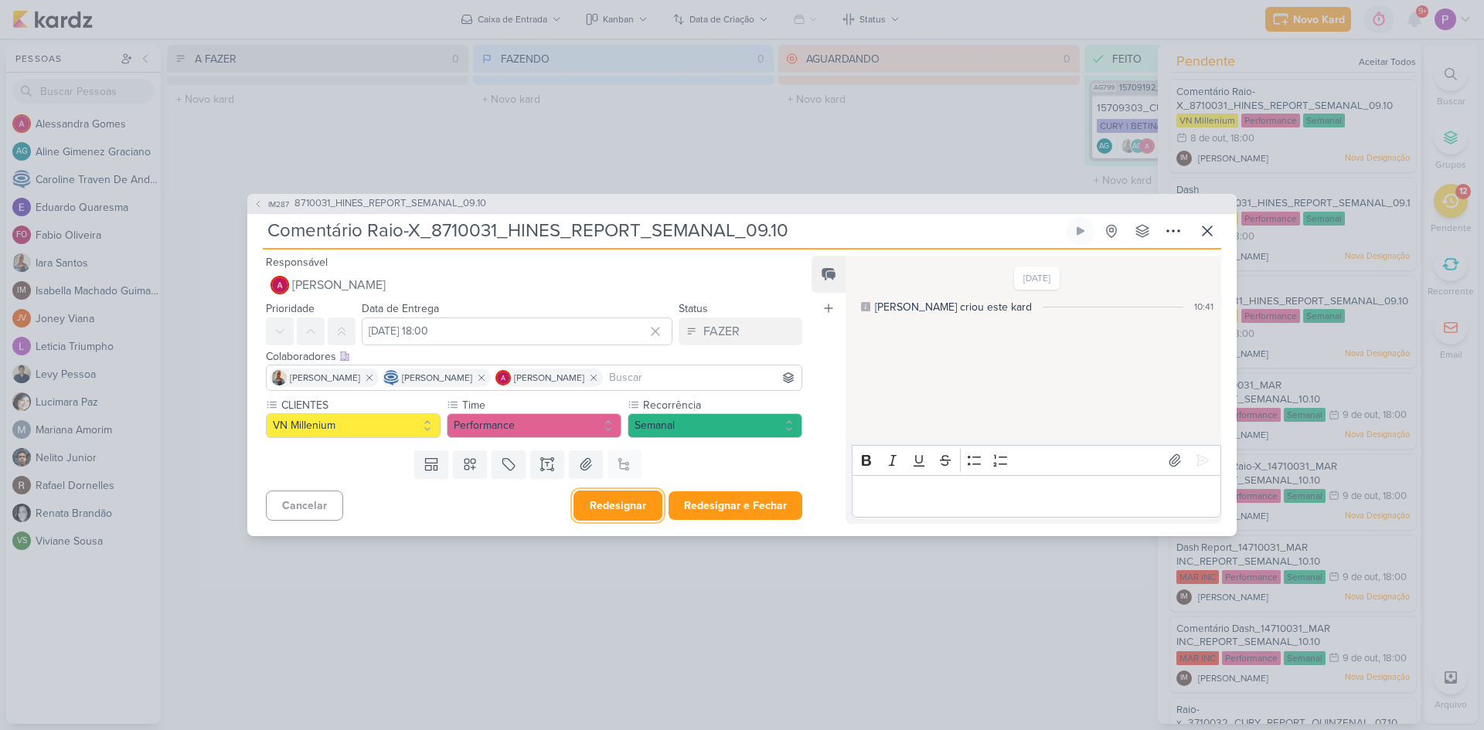
click at [615, 495] on button "Redesignar" at bounding box center [617, 506] width 89 height 30
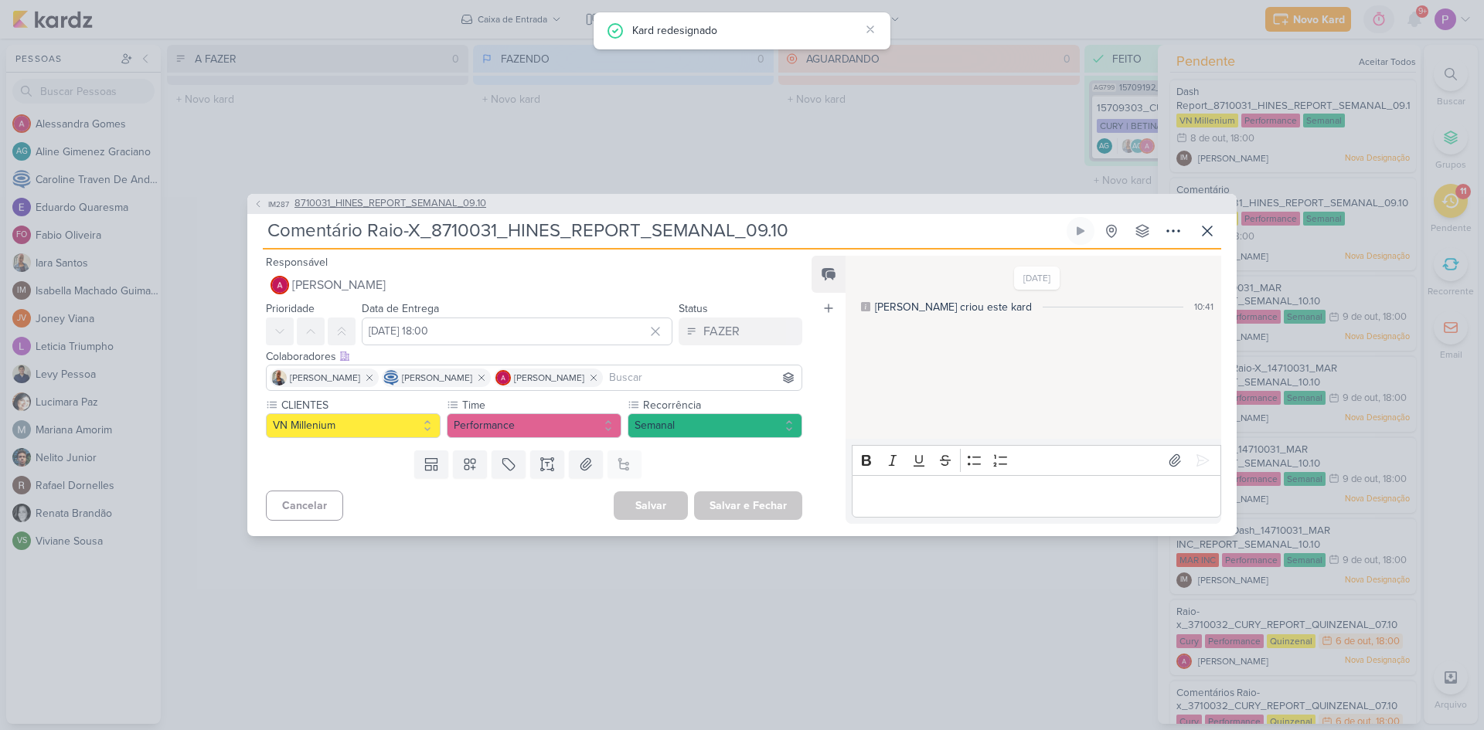
click at [381, 209] on span "8710031_HINES_REPORT_SEMANAL_09.10" at bounding box center [390, 203] width 192 height 15
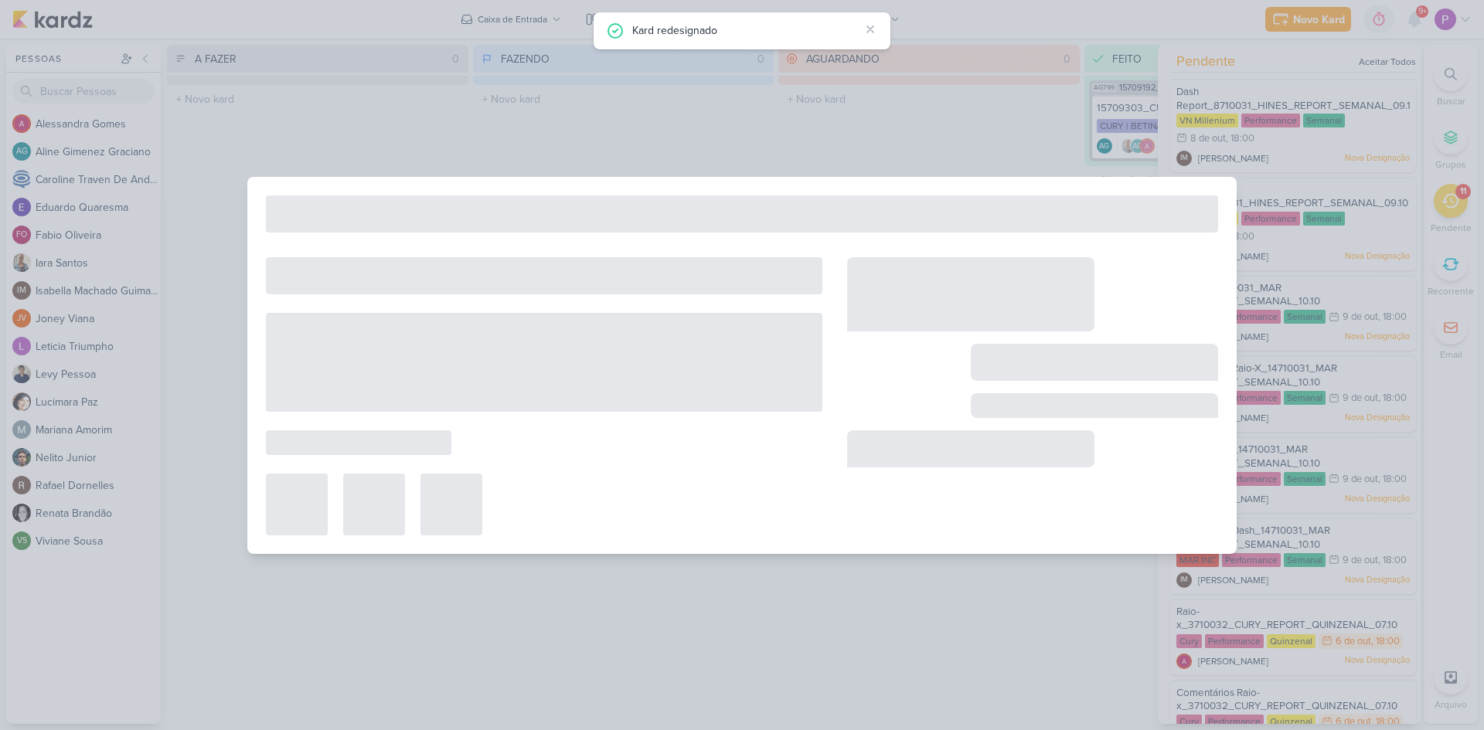
type input "8710031_HINES_REPORT_SEMANAL_09.10"
type input "9 de outubro de 2025 às 18:00"
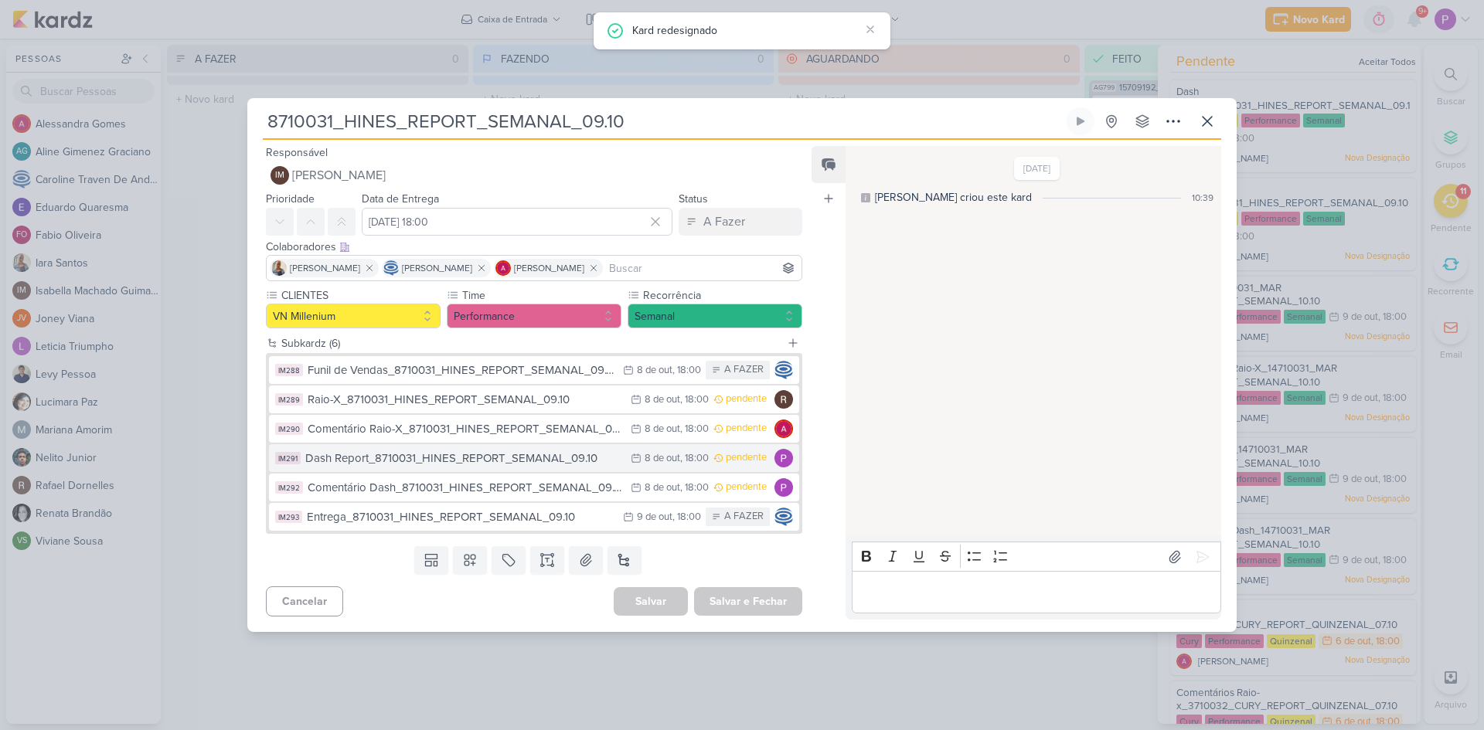
click at [512, 467] on div "Dash Report_8710031_HINES_REPORT_SEMANAL_09.10" at bounding box center [464, 459] width 318 height 18
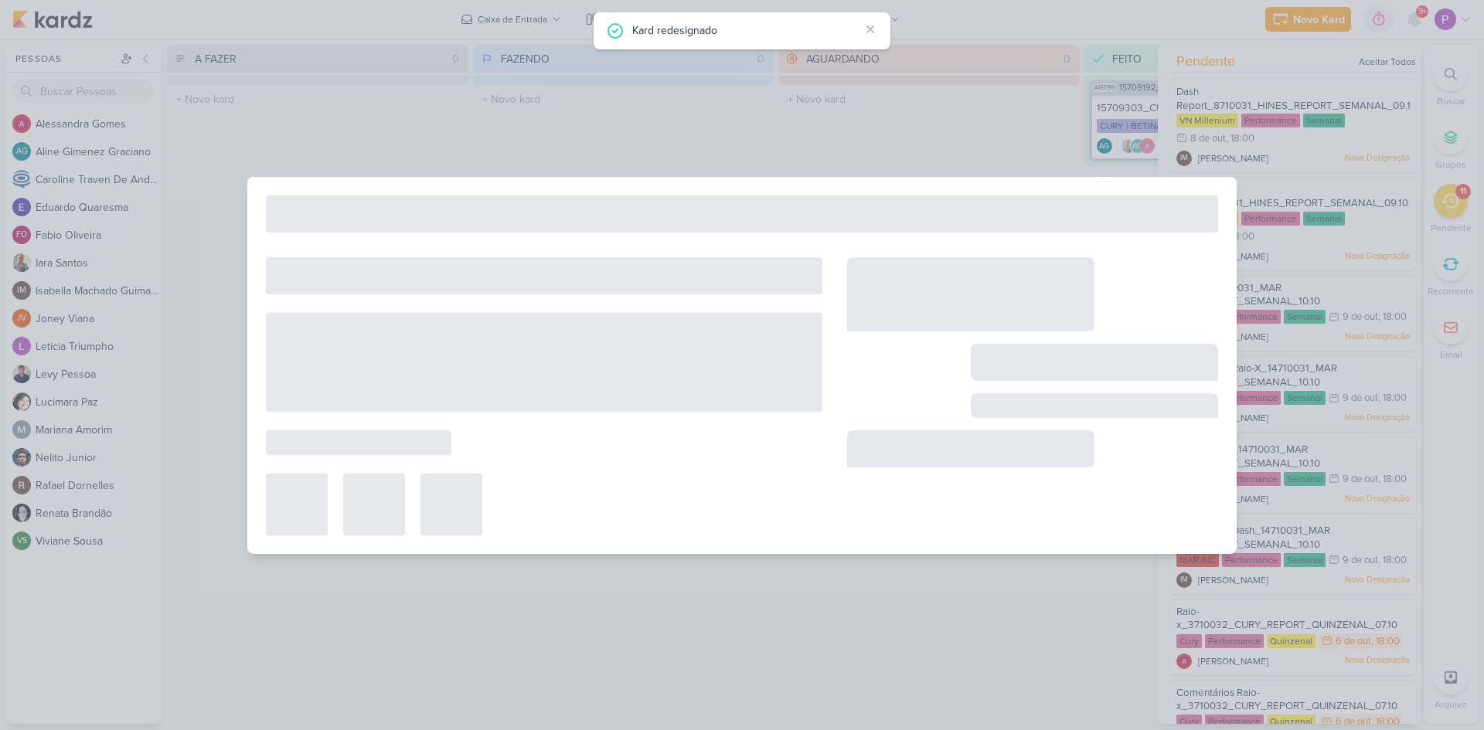
type input "Dash Report_8710031_HINES_REPORT_SEMANAL_09.10"
type input "8 de outubro de 2025 às 18:00"
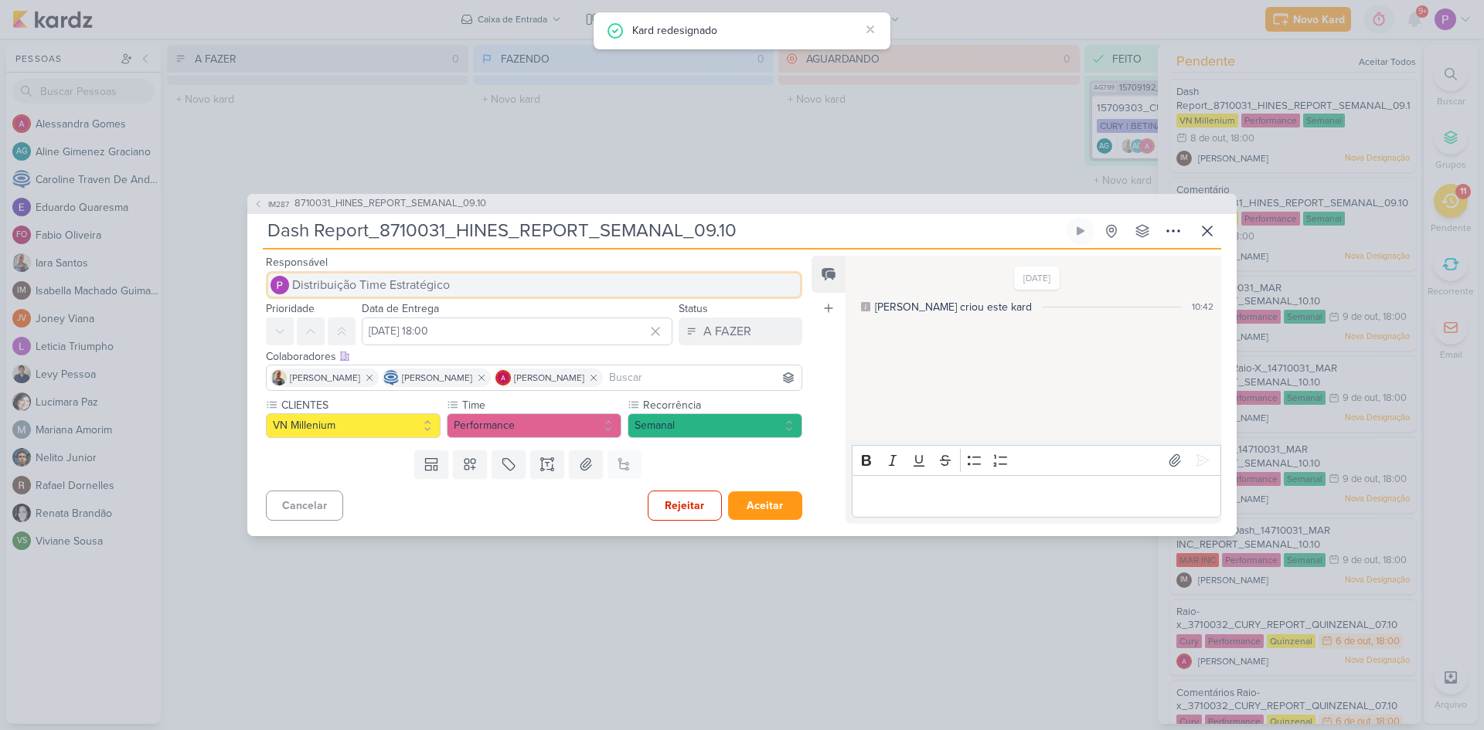
click at [375, 284] on span "Distribuição Time Estratégico" at bounding box center [371, 285] width 158 height 19
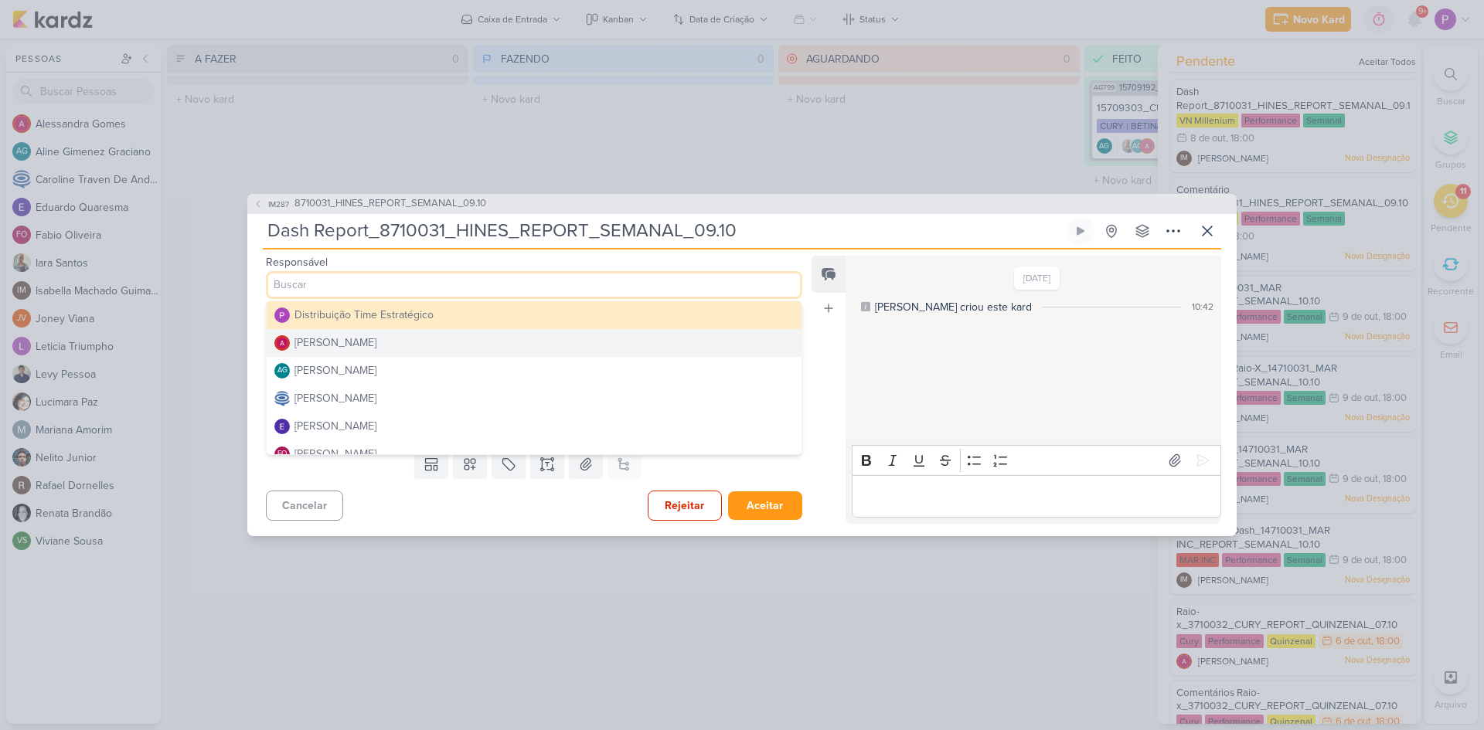
click at [353, 346] on div "Alessandra Gomes" at bounding box center [335, 343] width 82 height 16
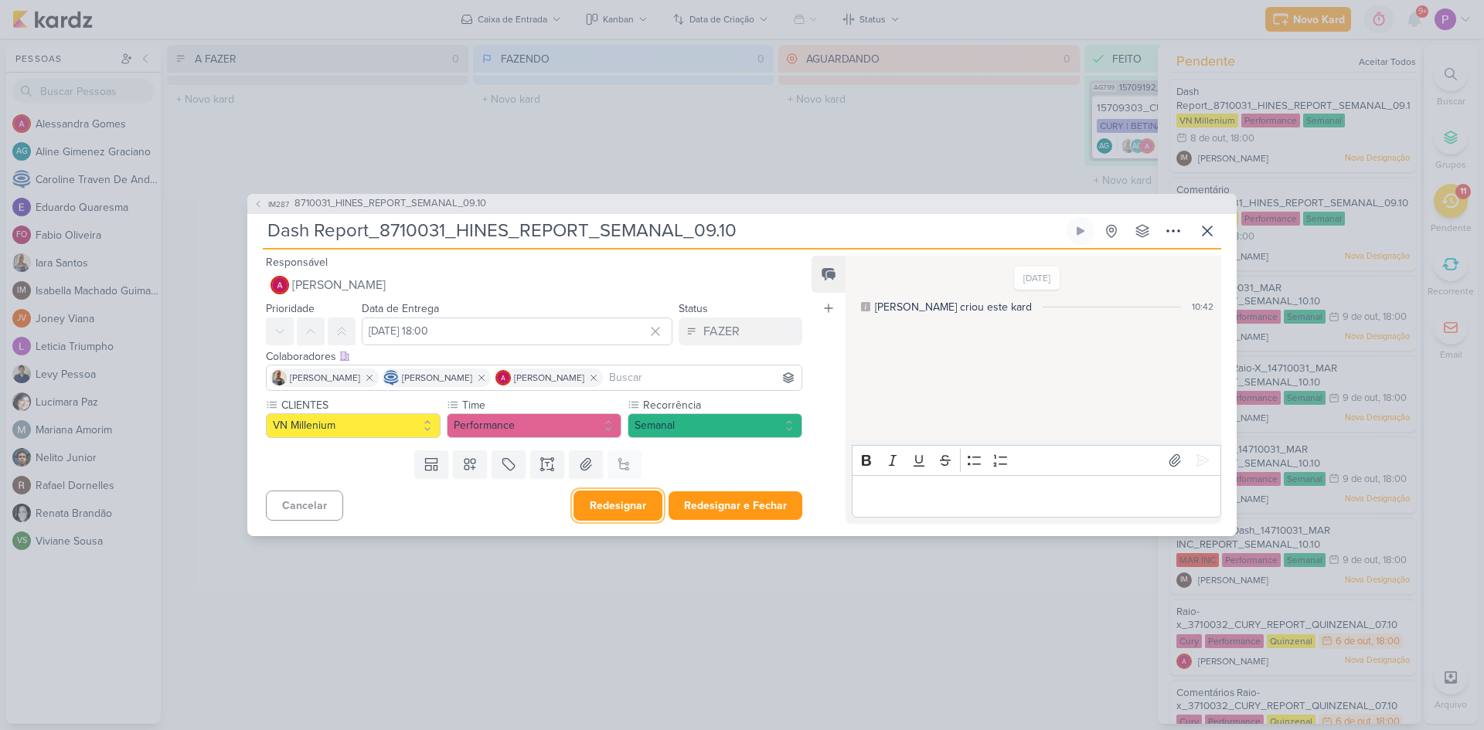
click at [635, 500] on button "Redesignar" at bounding box center [617, 506] width 89 height 30
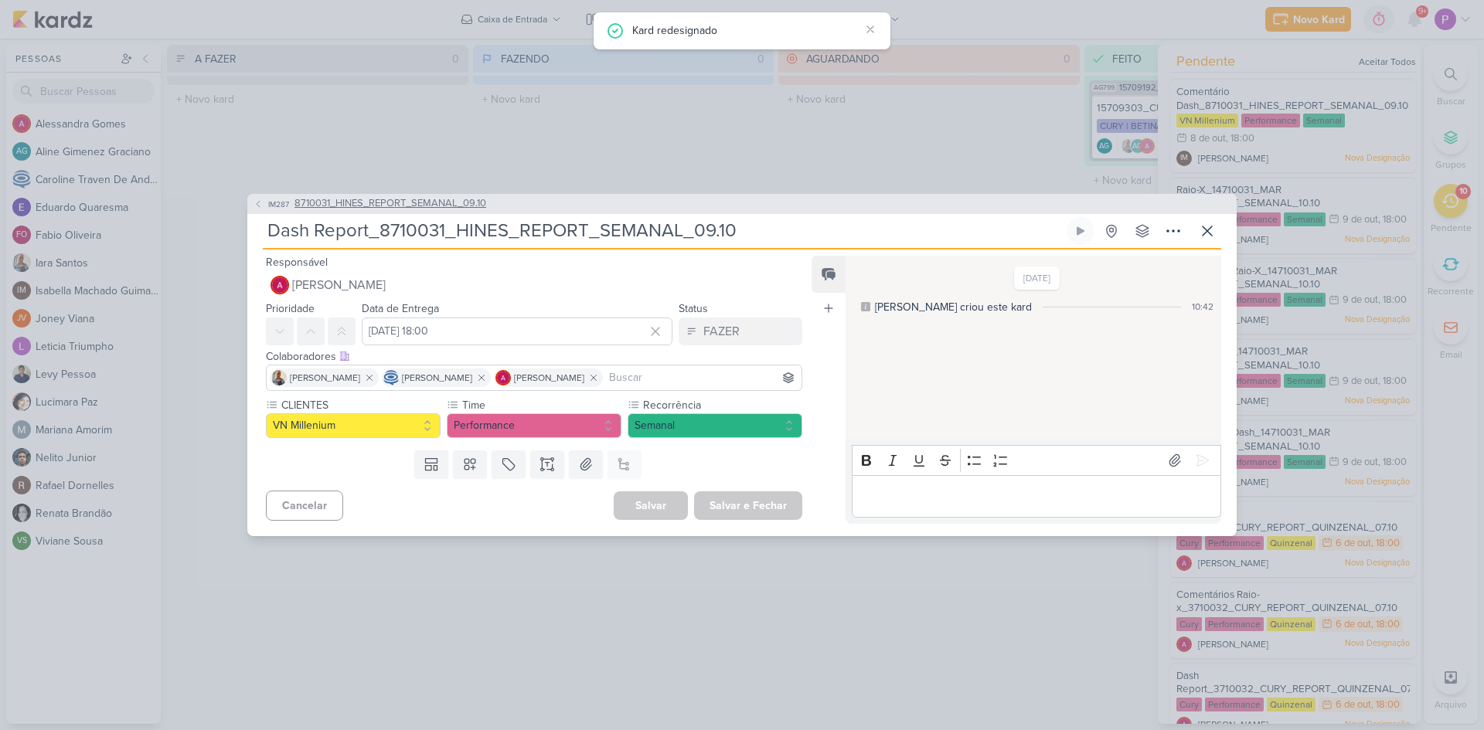
click at [421, 206] on span "8710031_HINES_REPORT_SEMANAL_09.10" at bounding box center [390, 203] width 192 height 15
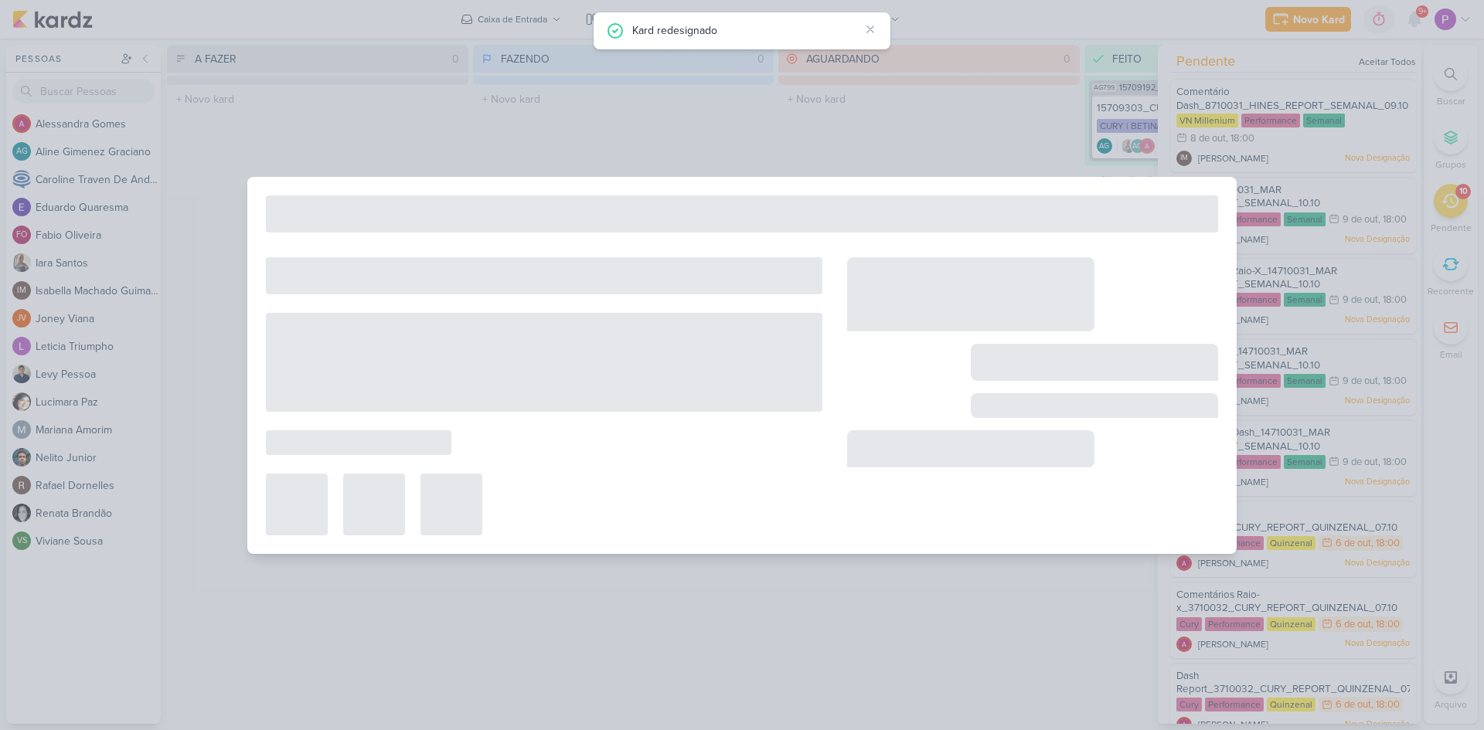
type input "8710031_HINES_REPORT_SEMANAL_09.10"
type input "9 de outubro de 2025 às 18:00"
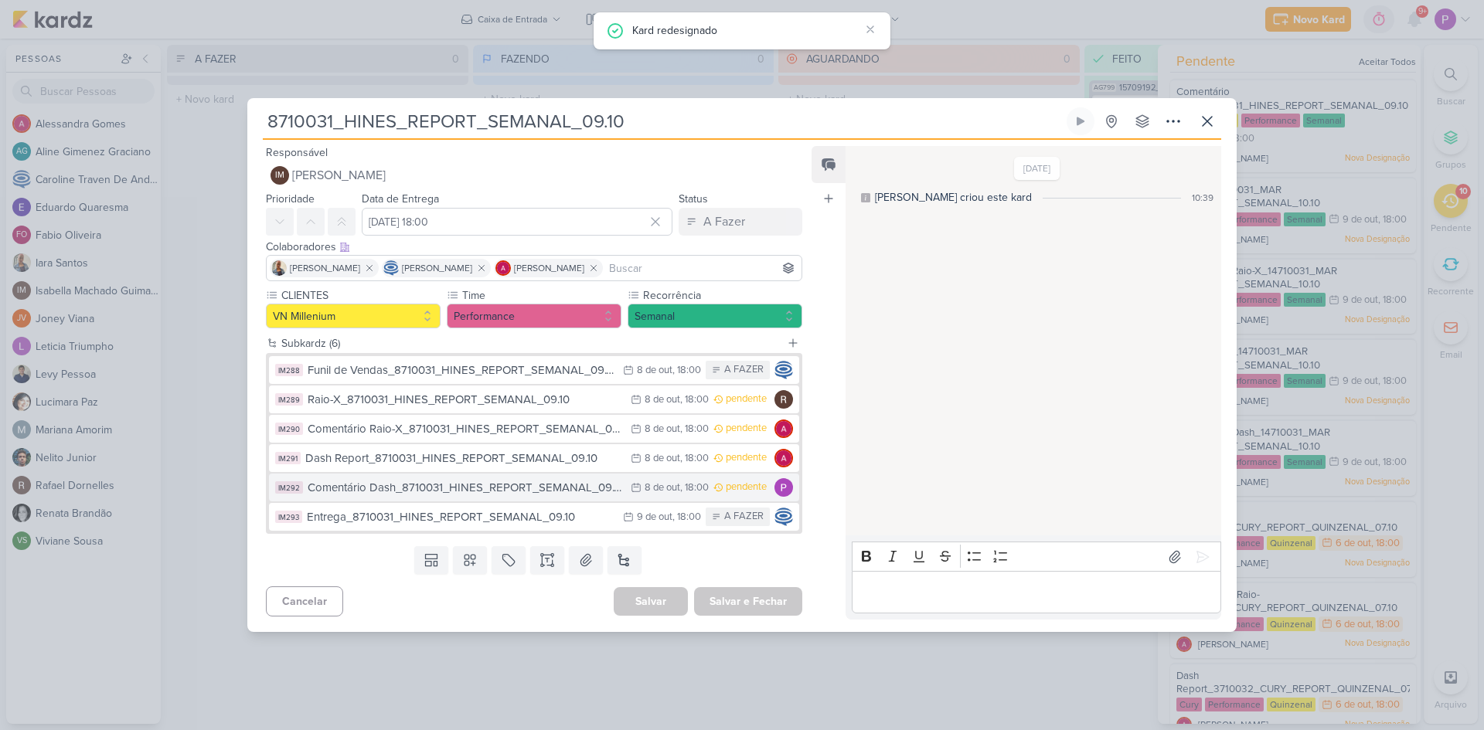
click at [503, 493] on div "Comentário Dash_8710031_HINES_REPORT_SEMANAL_09.10" at bounding box center [465, 488] width 315 height 18
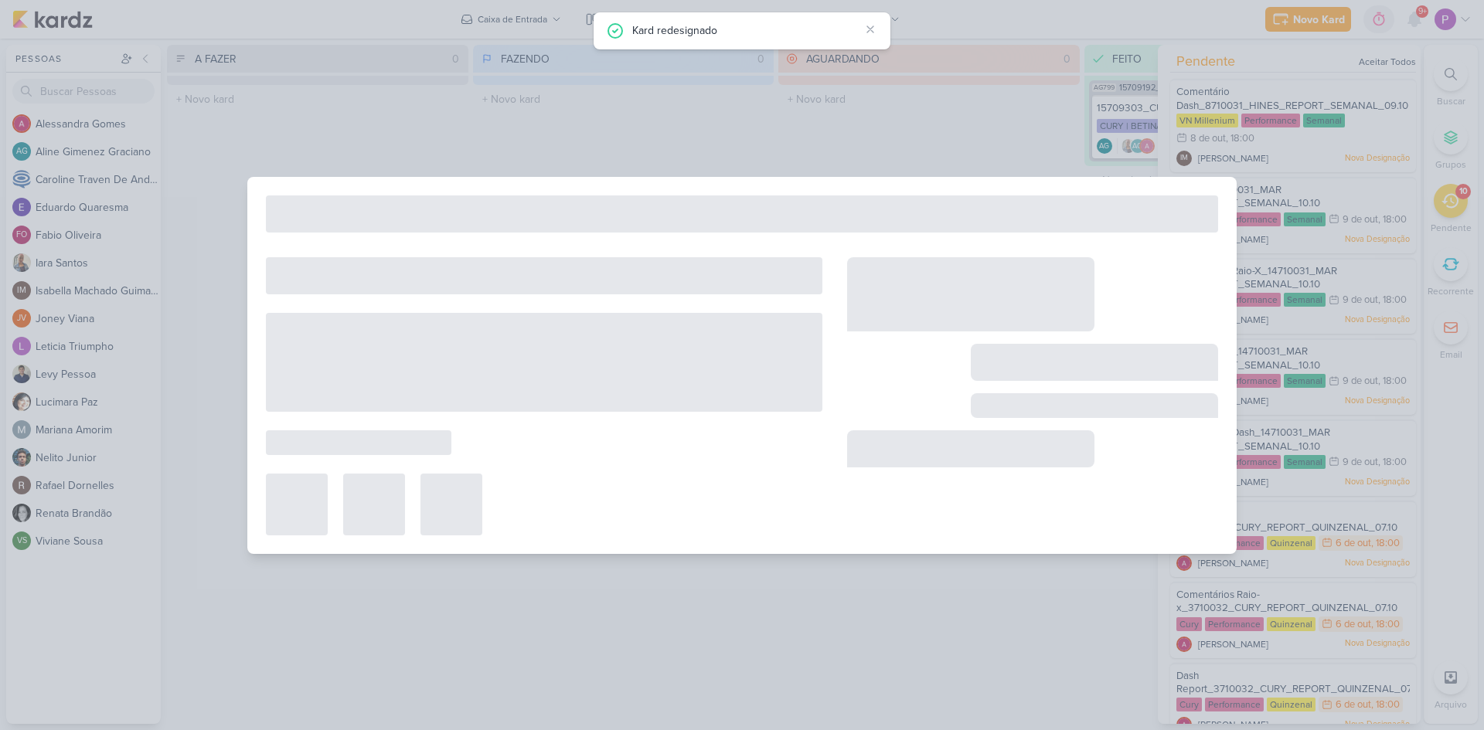
type input "Comentário Dash_8710031_HINES_REPORT_SEMANAL_09.10"
type input "8 de outubro de 2025 às 18:00"
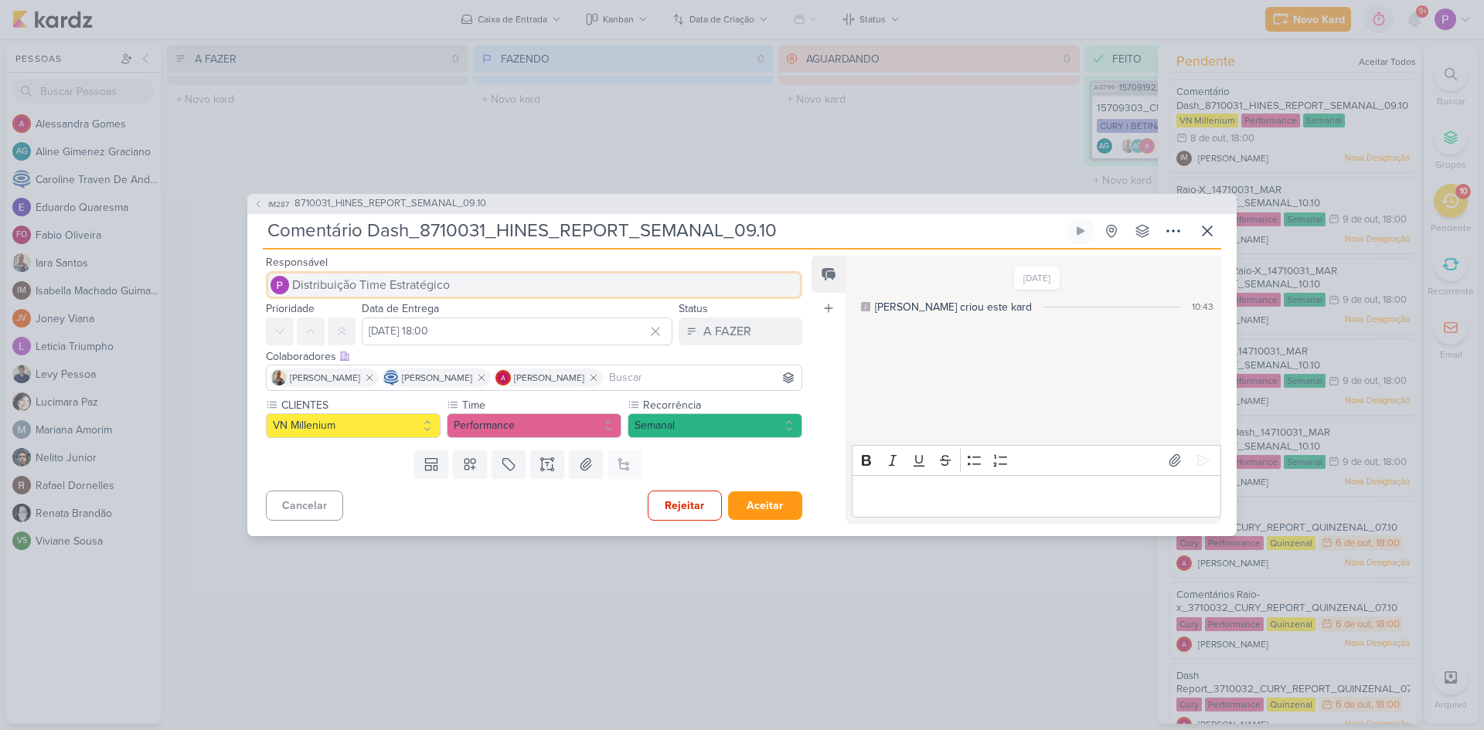
click at [455, 284] on button "Distribuição Time Estratégico" at bounding box center [534, 285] width 536 height 28
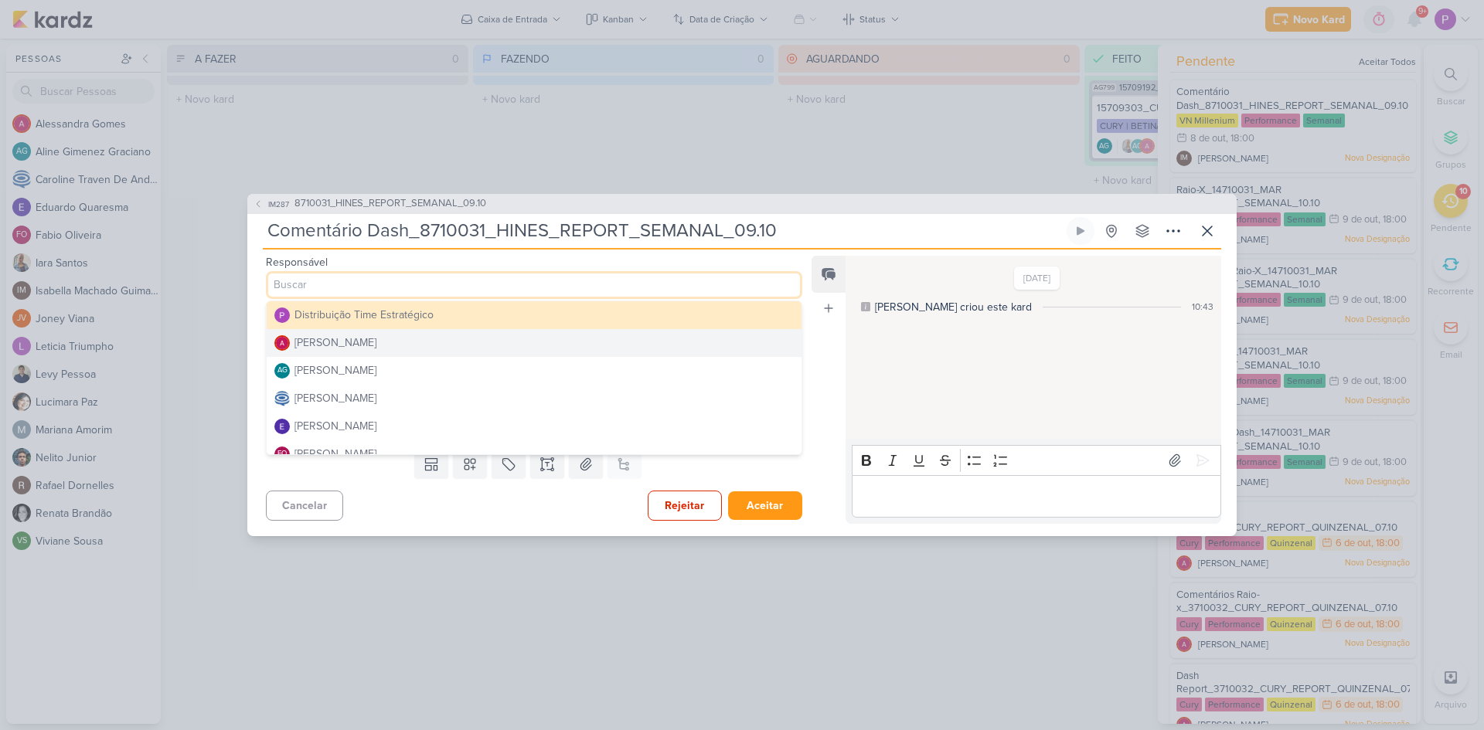
click at [335, 345] on div "Alessandra Gomes" at bounding box center [335, 343] width 82 height 16
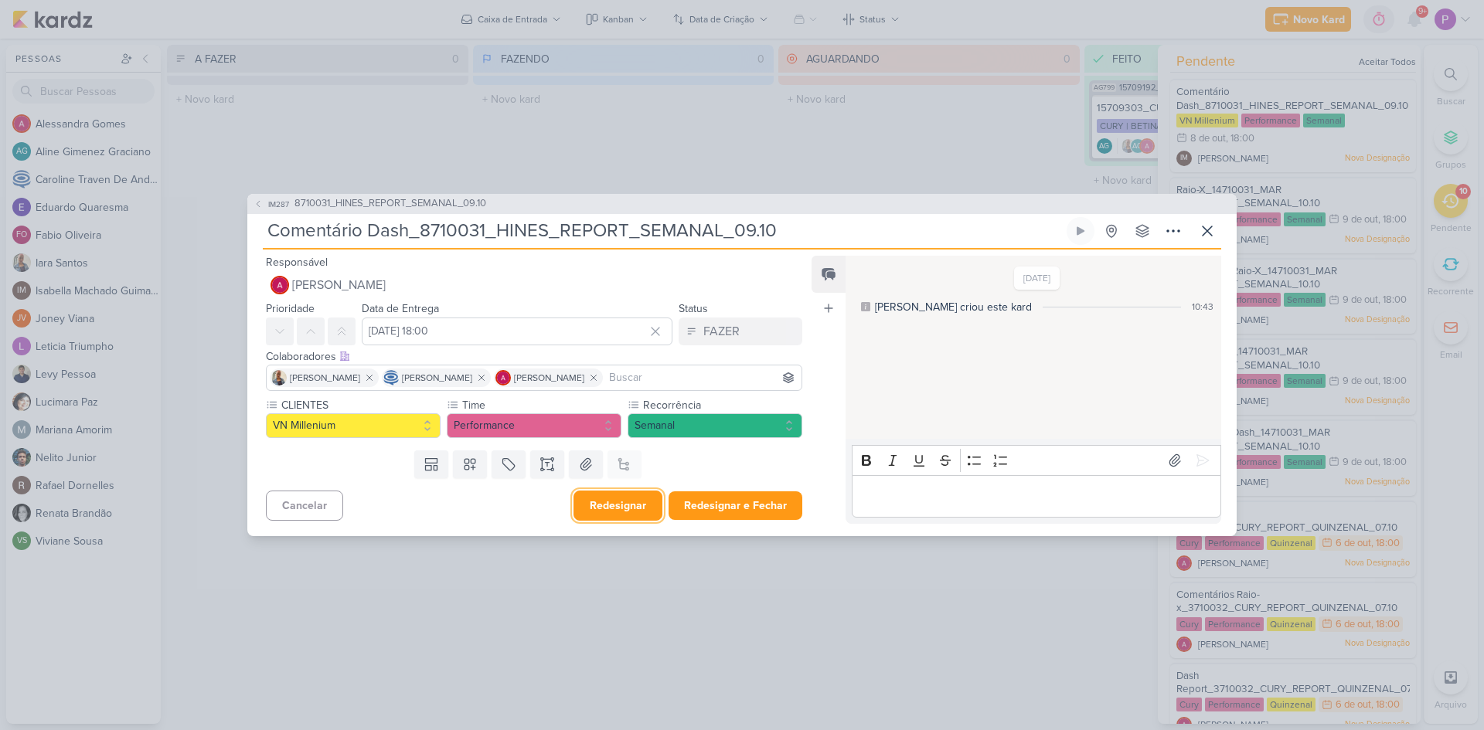
click at [624, 503] on button "Redesignar" at bounding box center [617, 506] width 89 height 30
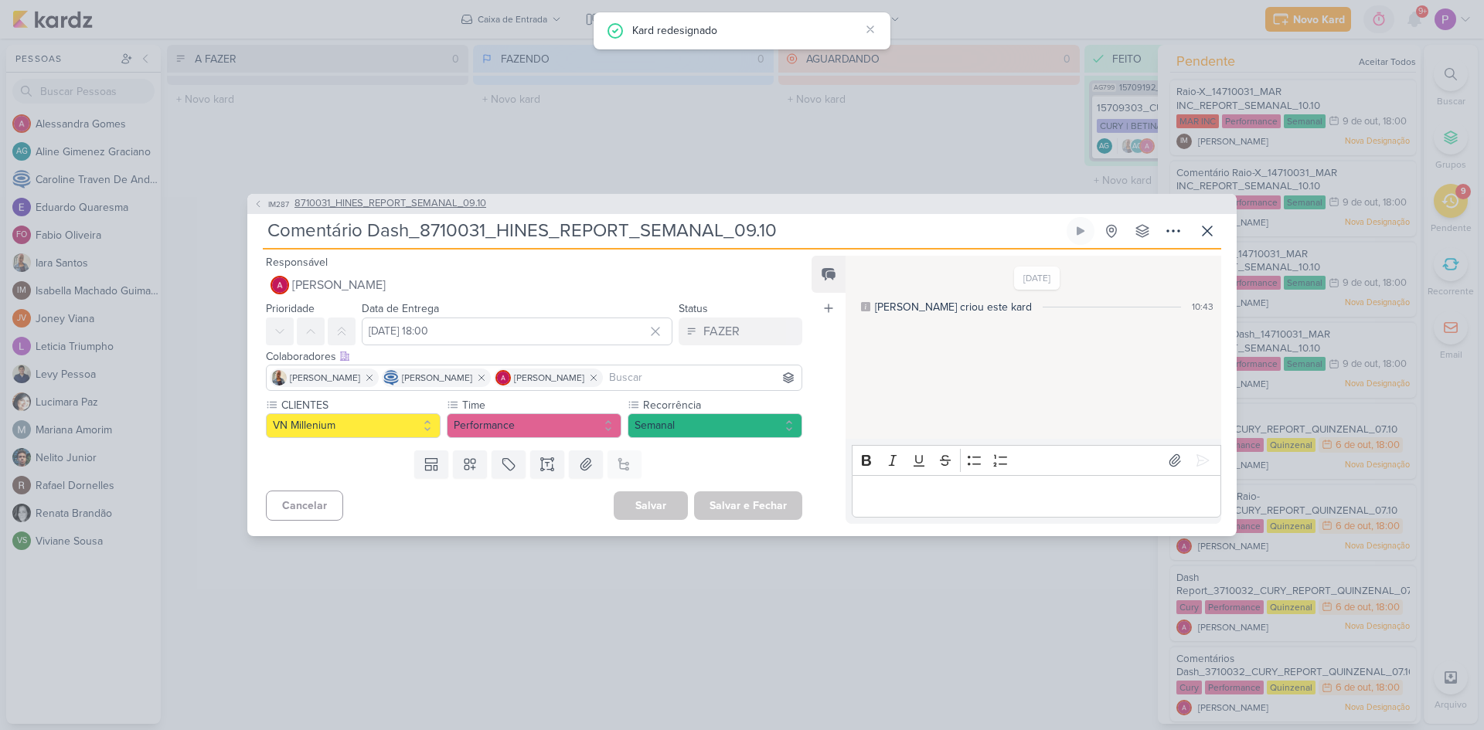
click at [271, 199] on span "IM287" at bounding box center [279, 205] width 26 height 12
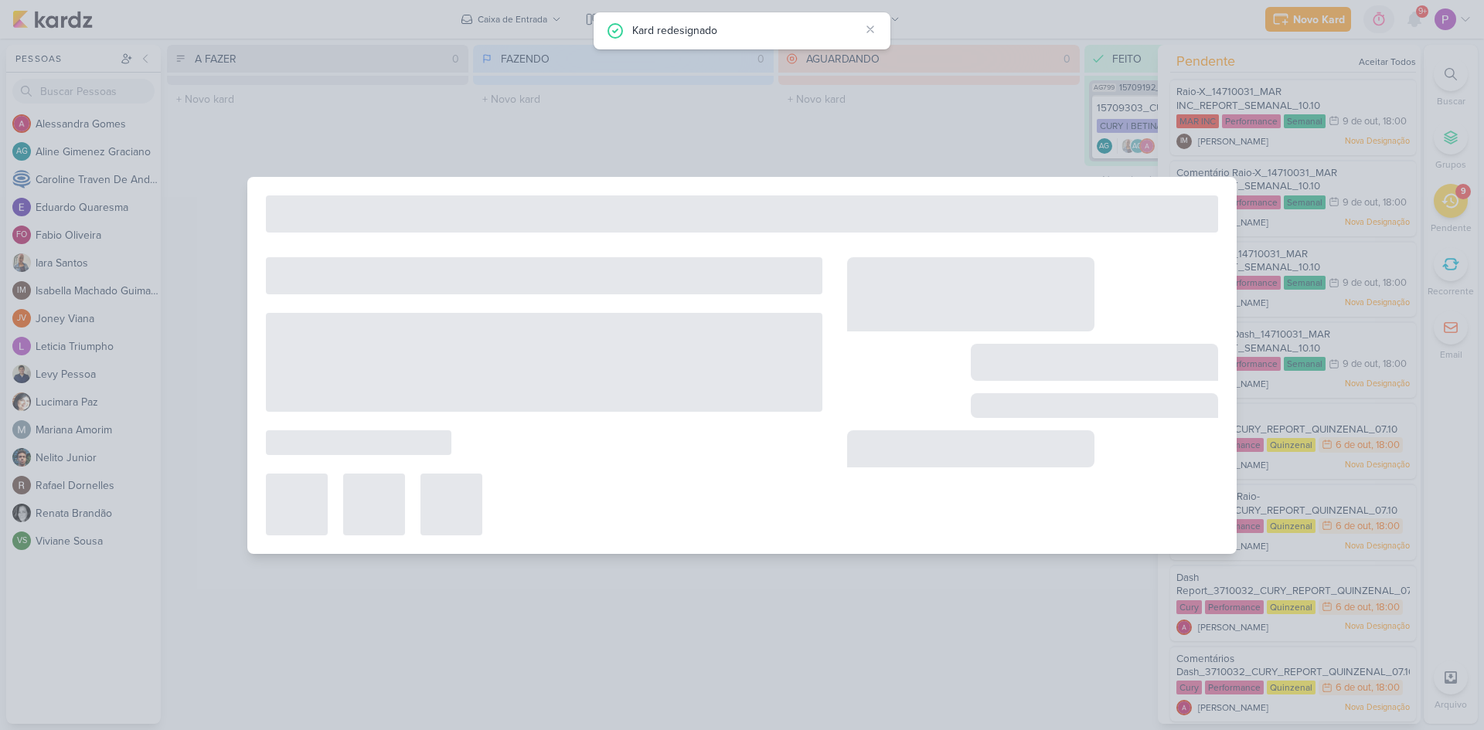
type input "8710031_HINES_REPORT_SEMANAL_09.10"
type input "9 de outubro de 2025 às 18:00"
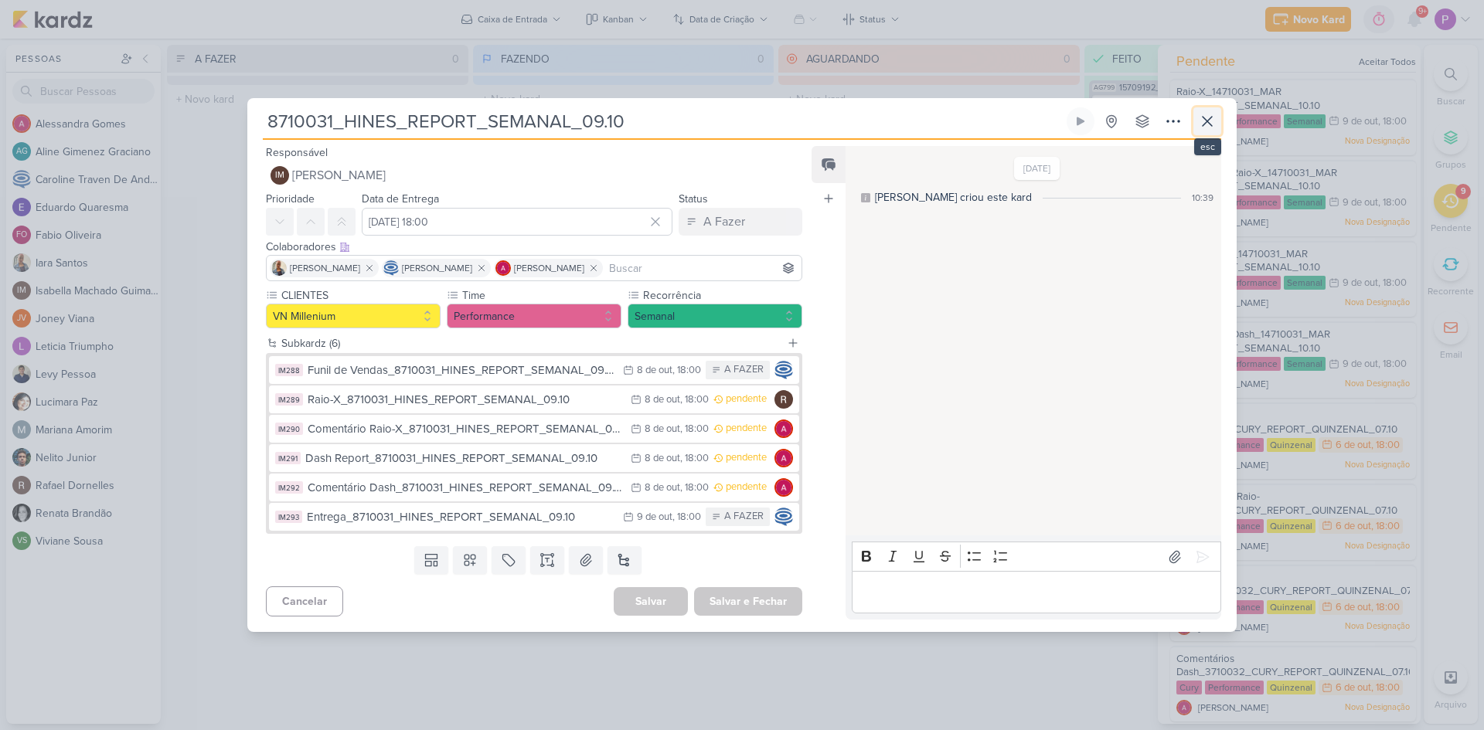
click at [1199, 124] on icon at bounding box center [1207, 121] width 19 height 19
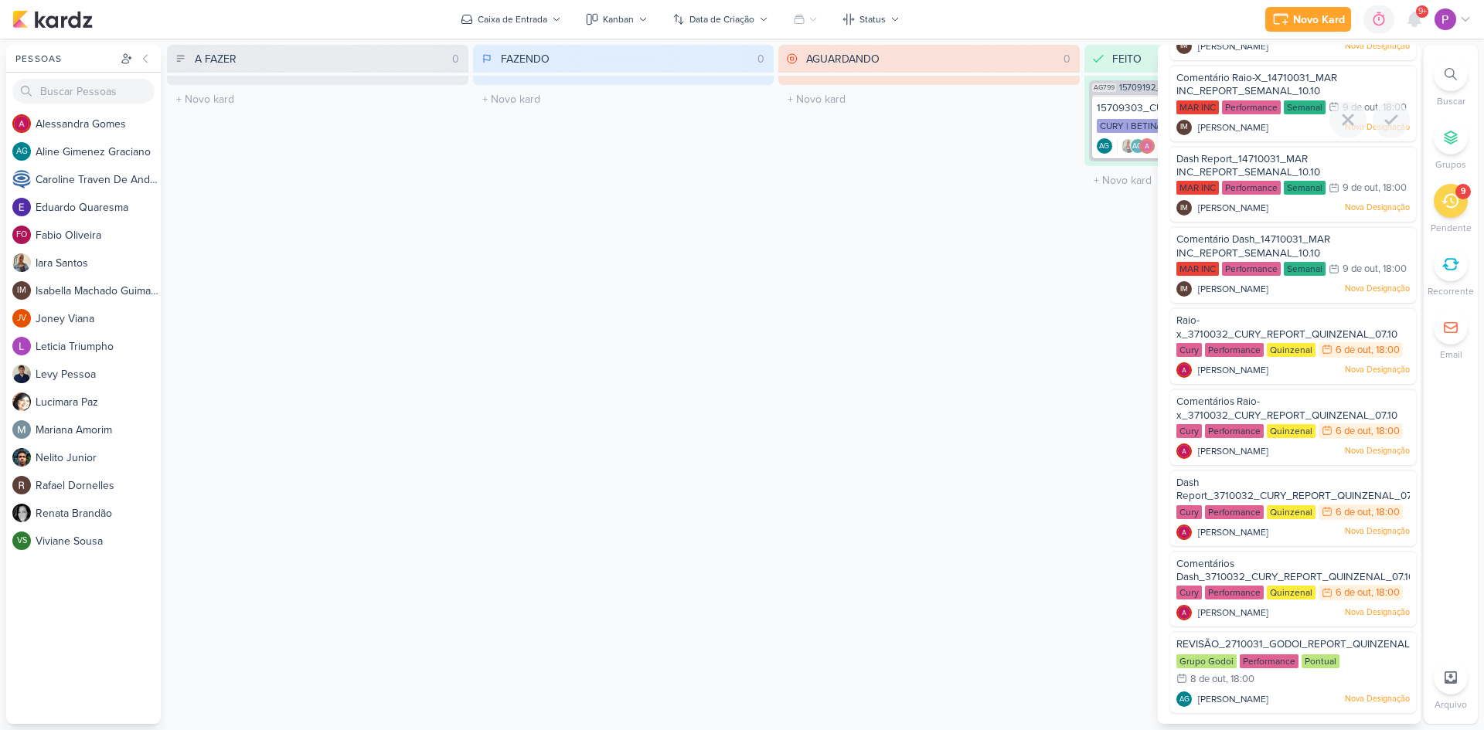
scroll to position [163, 0]
click at [1221, 570] on span "Comentários Dash_3710032_CURY_REPORT_QUINZENAL_07.10" at bounding box center [1295, 571] width 238 height 26
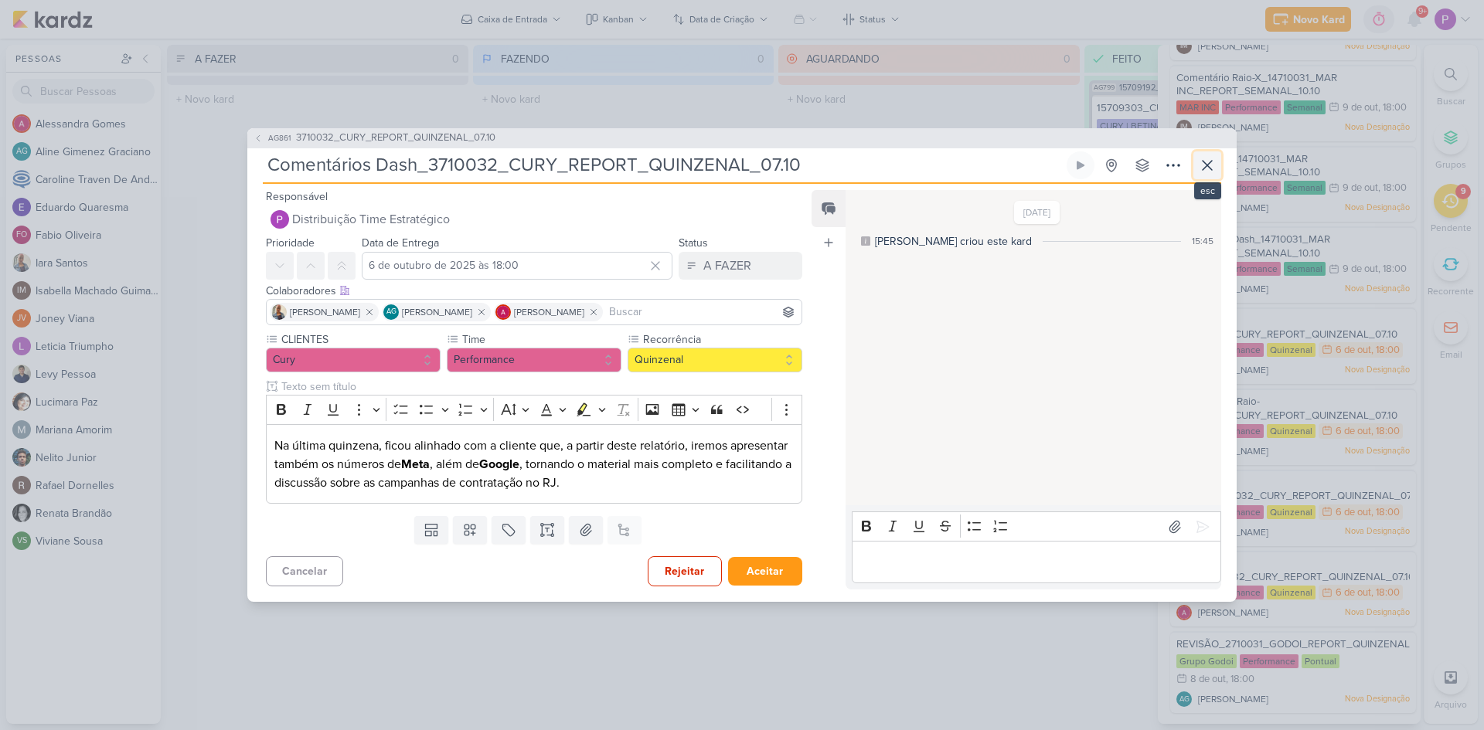
click at [1208, 165] on icon at bounding box center [1206, 165] width 9 height 9
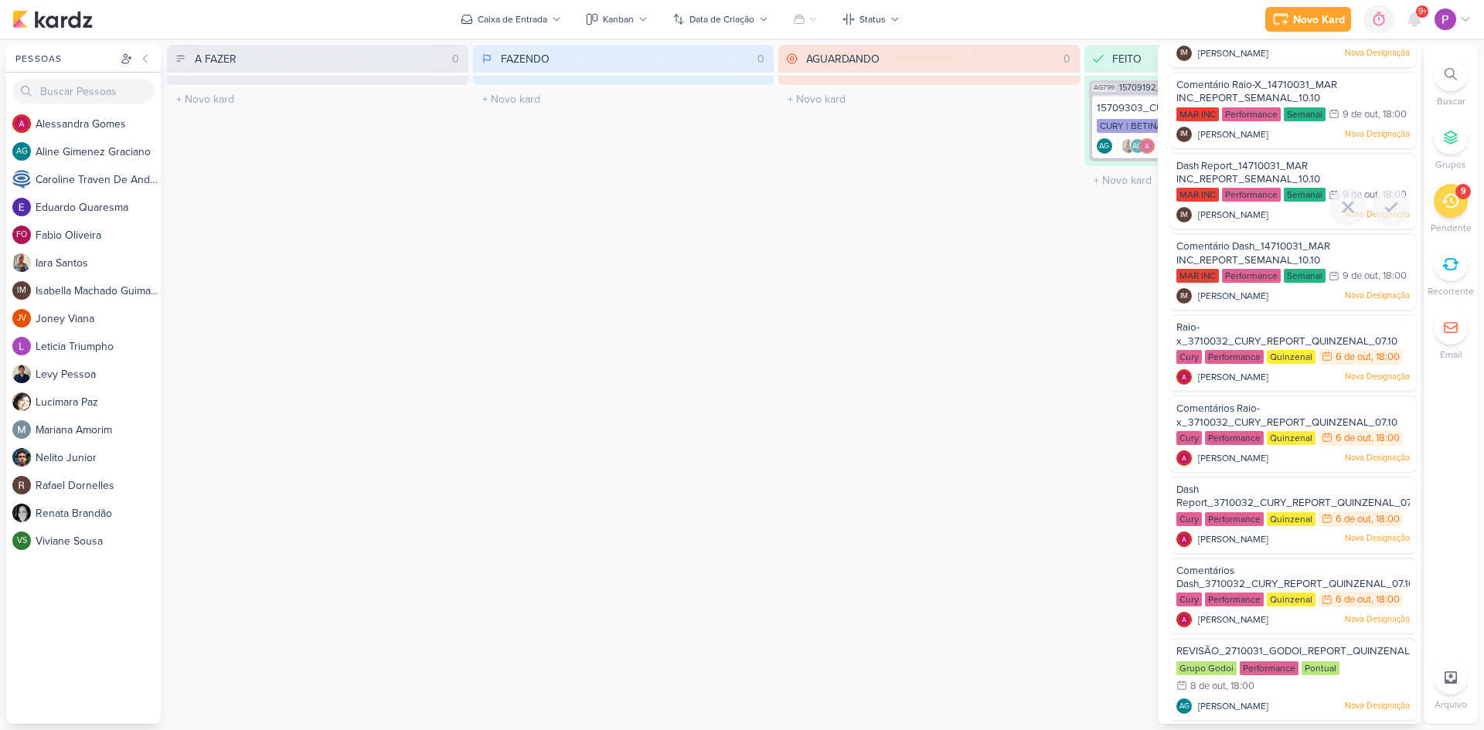
scroll to position [0, 0]
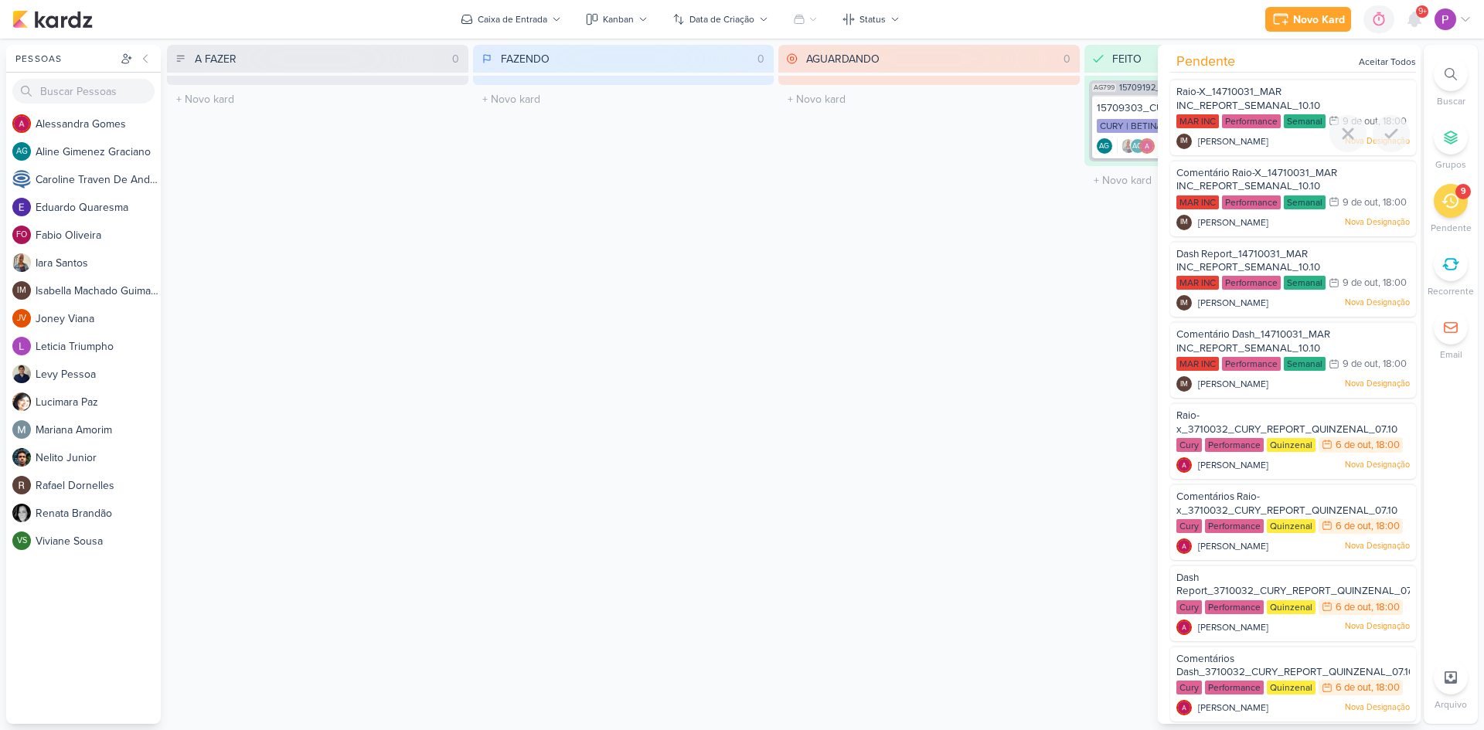
click at [1239, 87] on span "Raio-X_14710031_MAR INC_REPORT_SEMANAL_10.10" at bounding box center [1248, 99] width 144 height 26
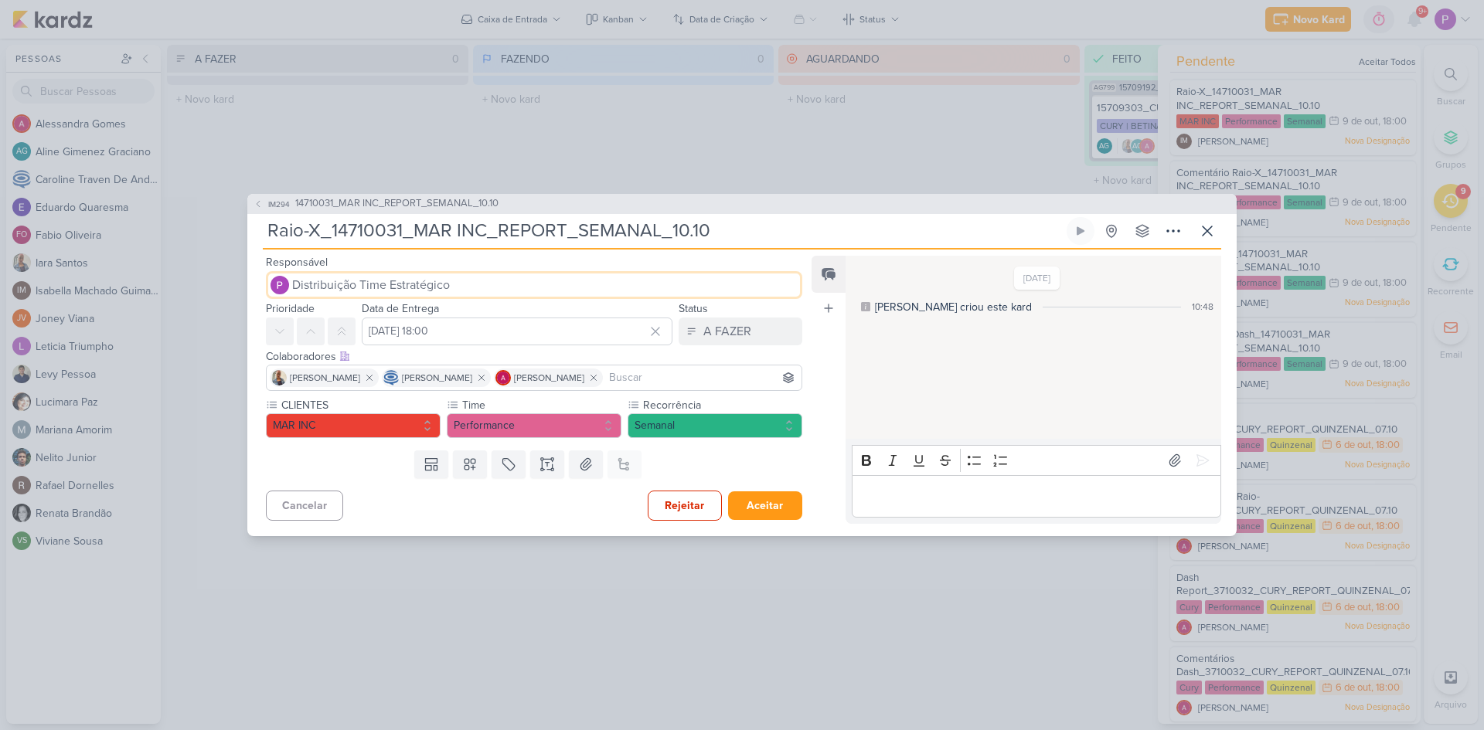
click at [331, 293] on span "Distribuição Time Estratégico" at bounding box center [371, 285] width 158 height 19
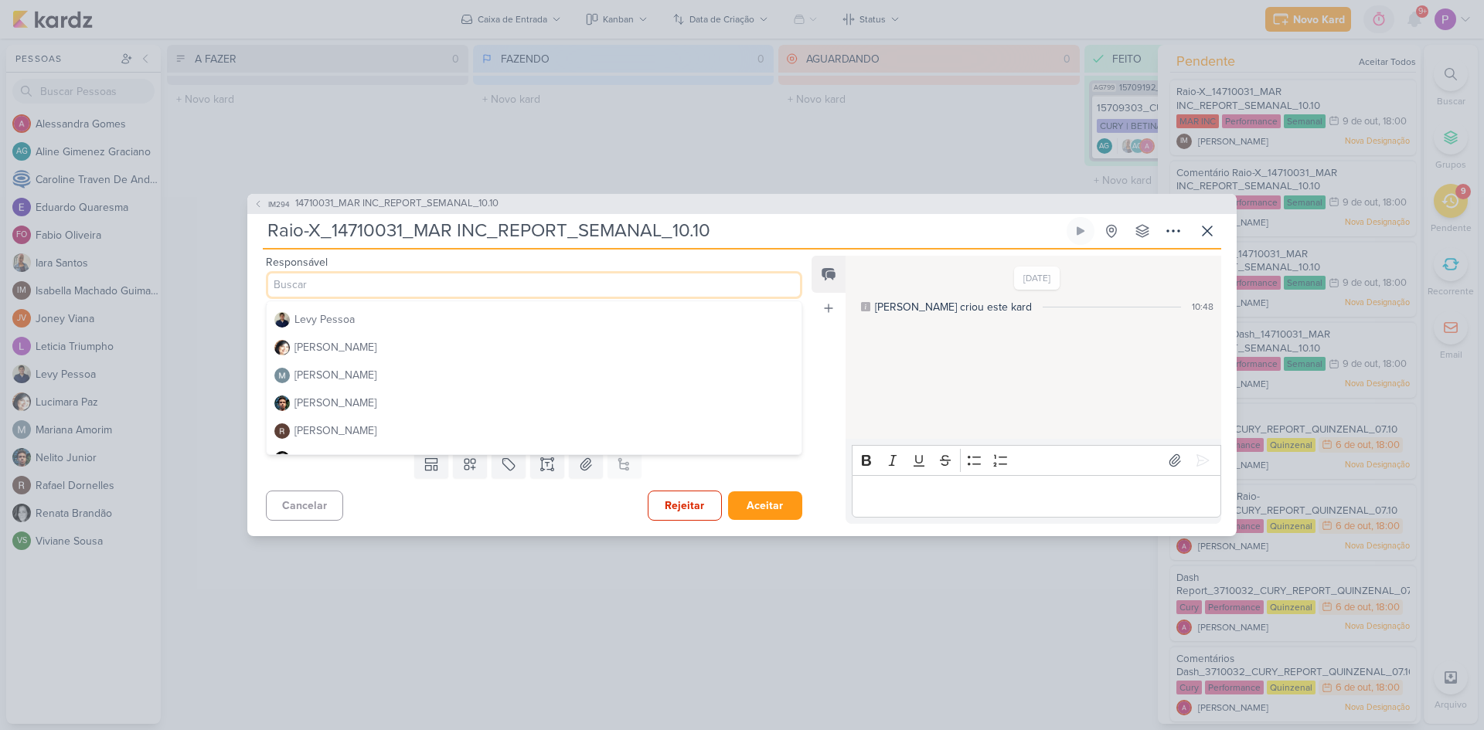
scroll to position [309, 0]
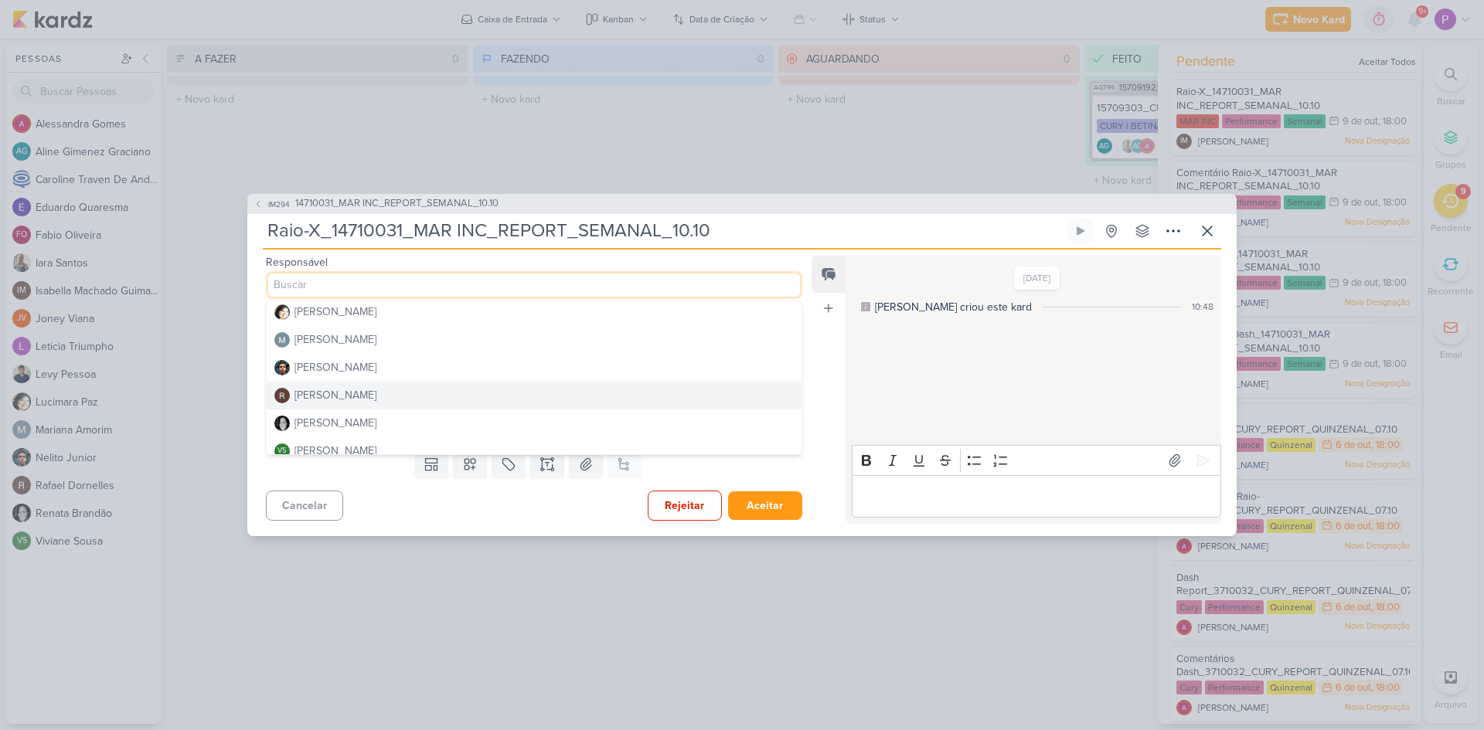
click at [334, 386] on button "Rafael Dornelles" at bounding box center [534, 396] width 535 height 28
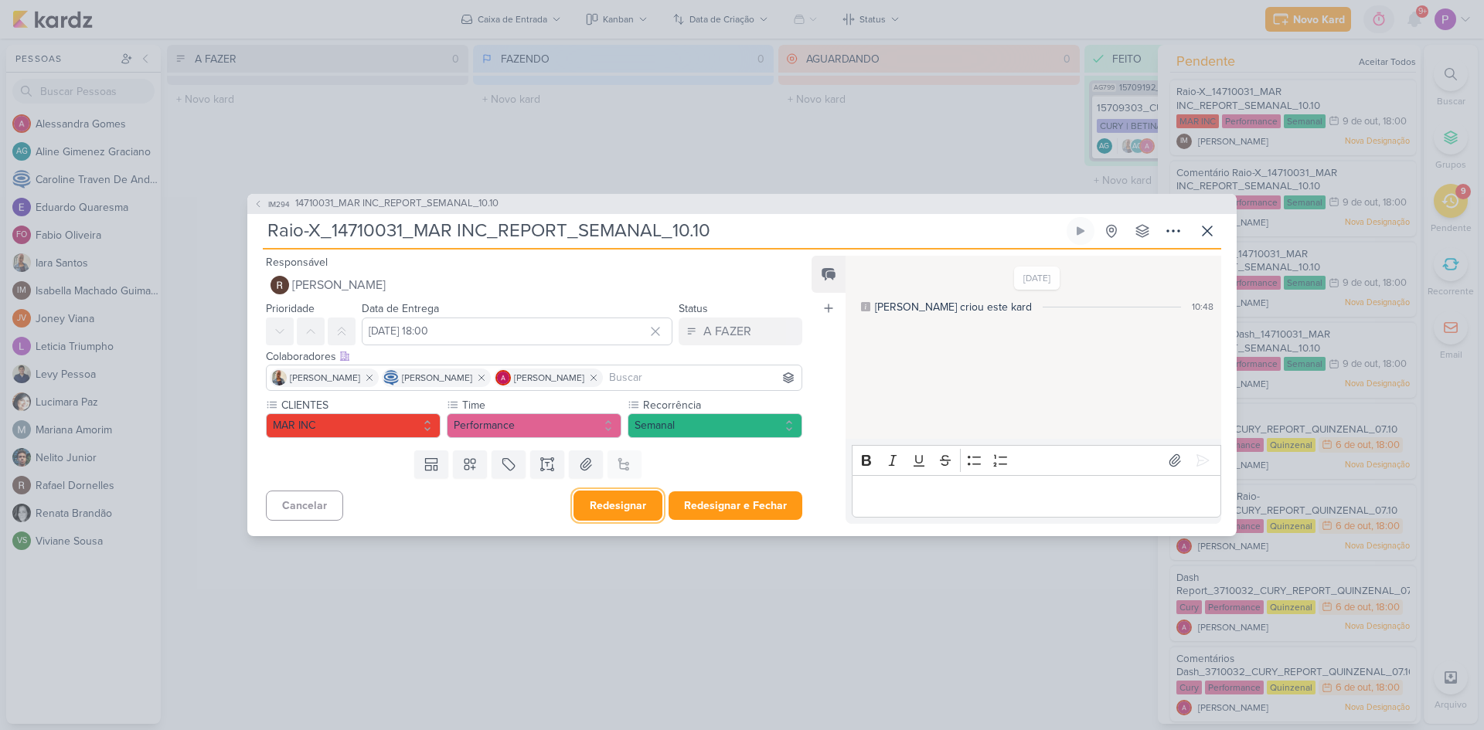
click at [609, 509] on button "Redesignar" at bounding box center [617, 506] width 89 height 30
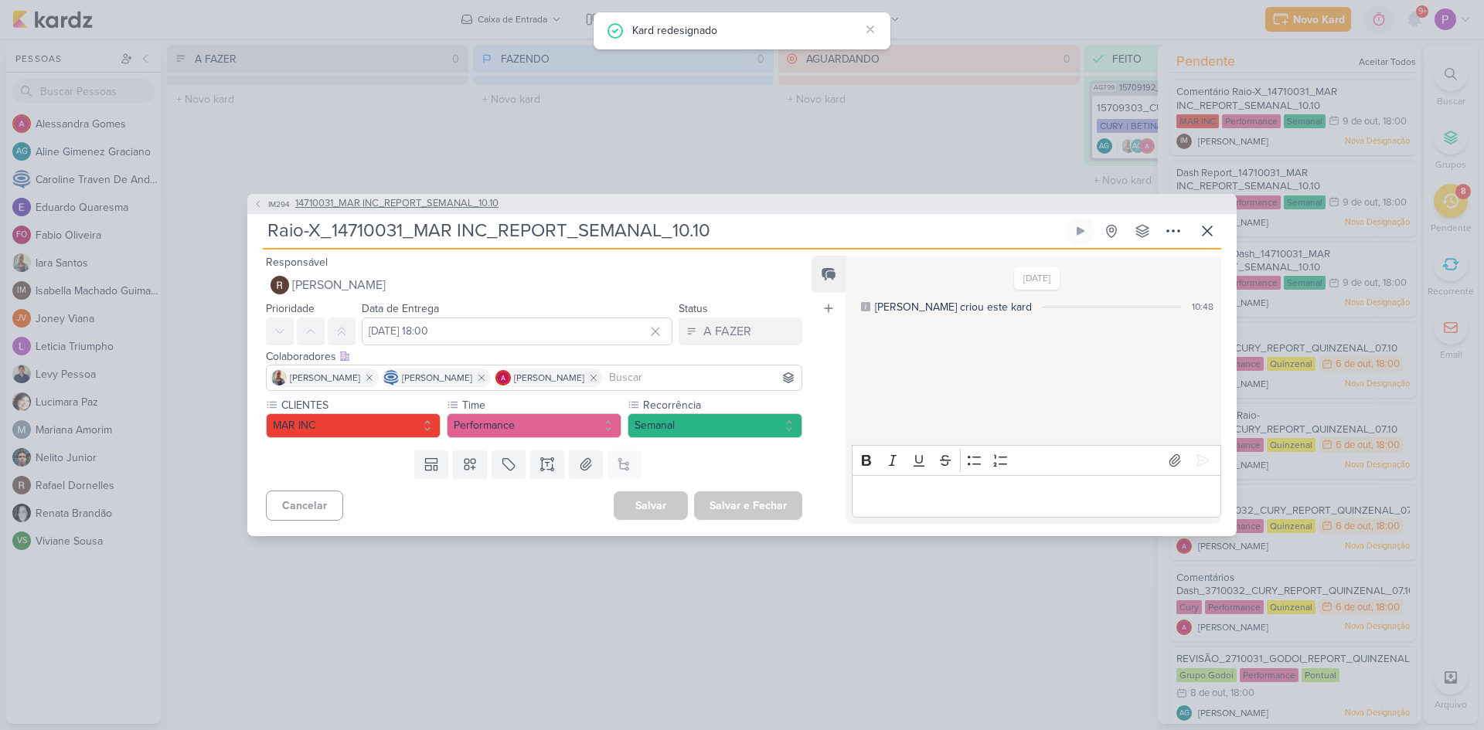
click at [423, 197] on span "14710031_MAR INC_REPORT_SEMANAL_10.10" at bounding box center [396, 203] width 203 height 15
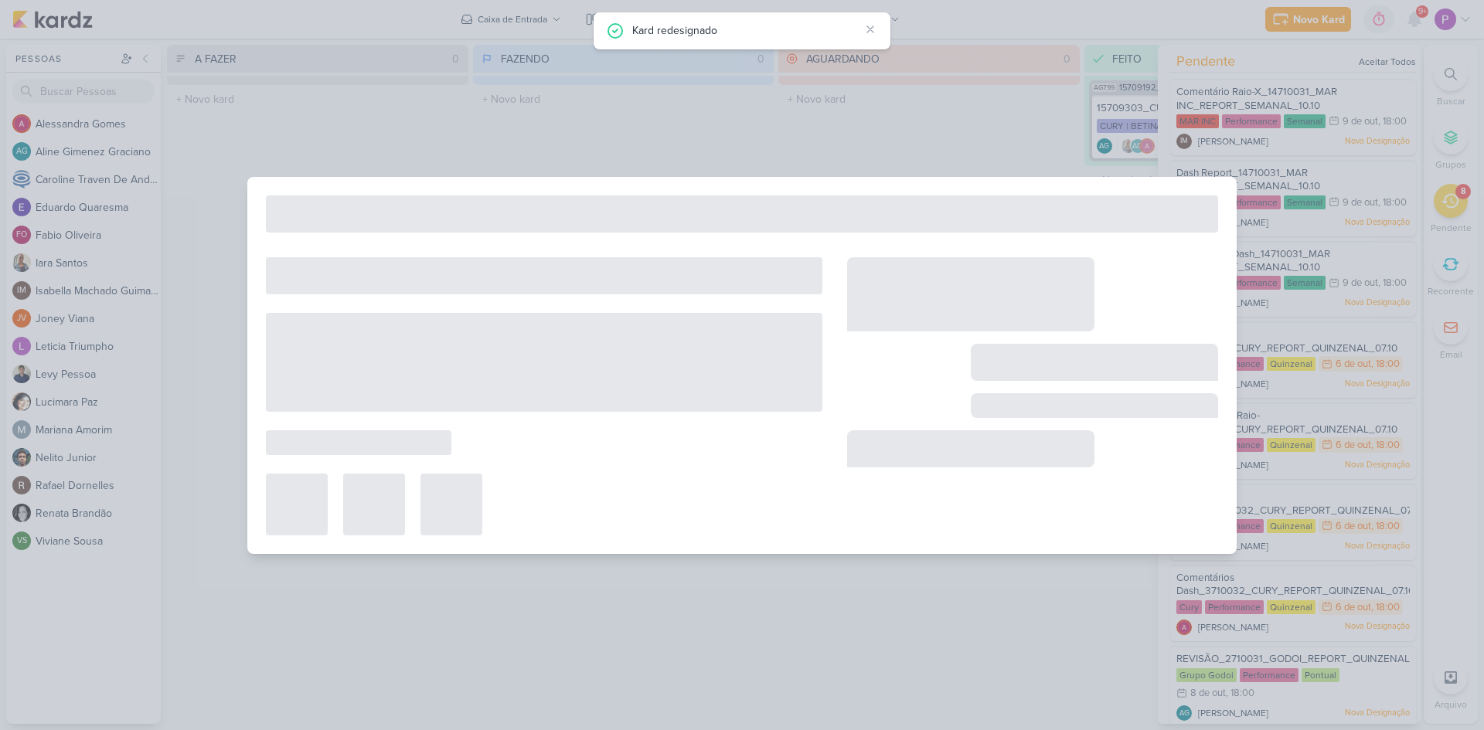
type input "14710031_MAR INC_REPORT_SEMANAL_10.10"
type input "10 de outubro de 2025 às 18:00"
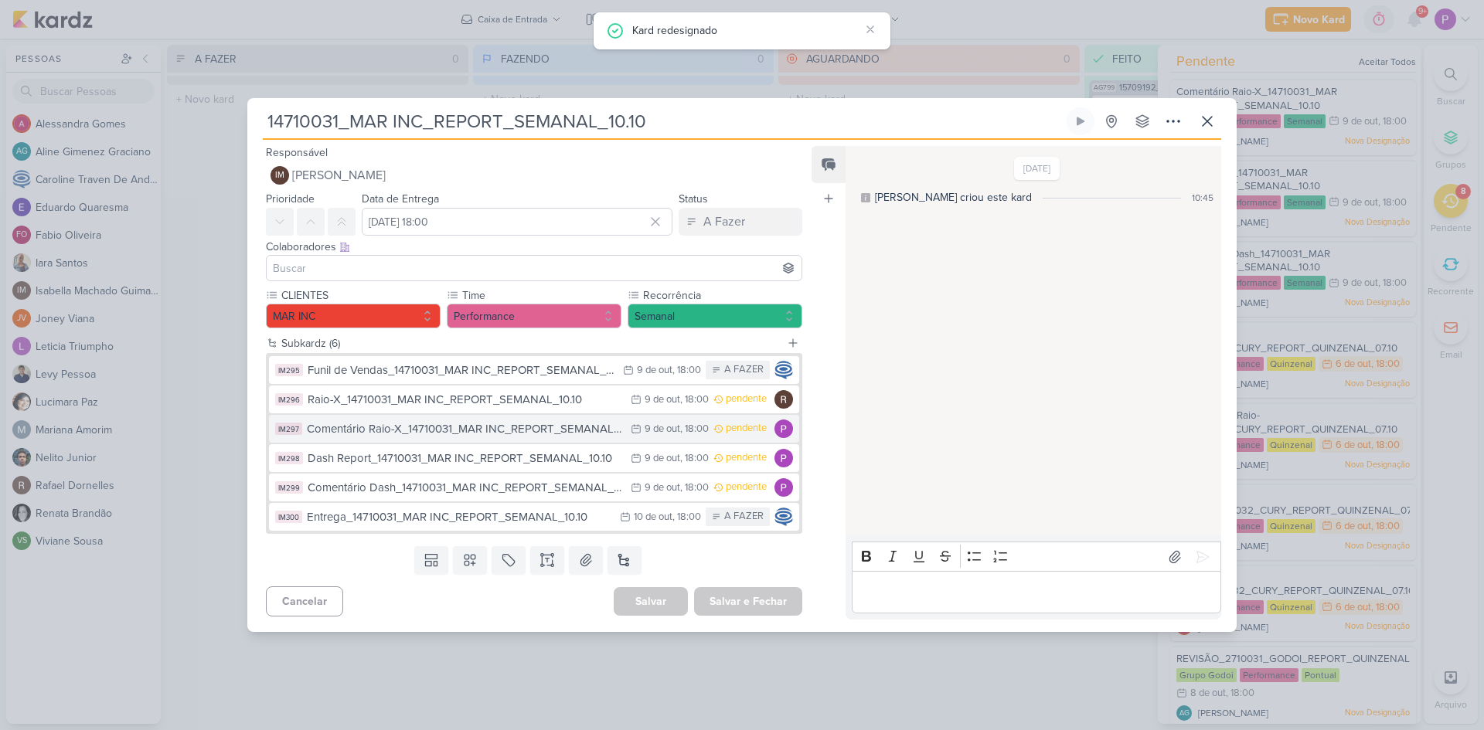
click at [411, 430] on div "Comentário Raio-X_14710031_MAR INC_REPORT_SEMANAL_10.10" at bounding box center [465, 429] width 316 height 18
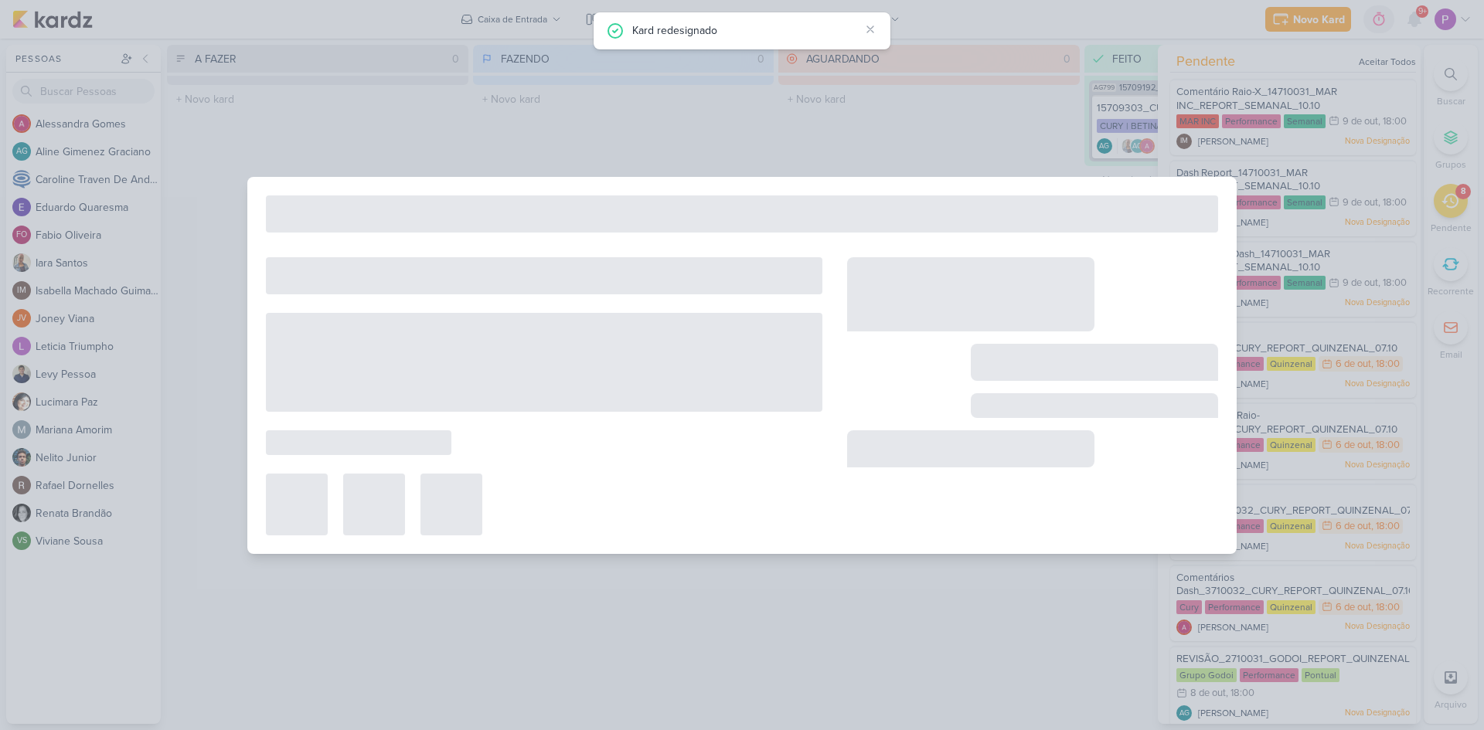
type input "Comentário Raio-X_14710031_MAR INC_REPORT_SEMANAL_10.10"
type input "9 de outubro de 2025 às 18:00"
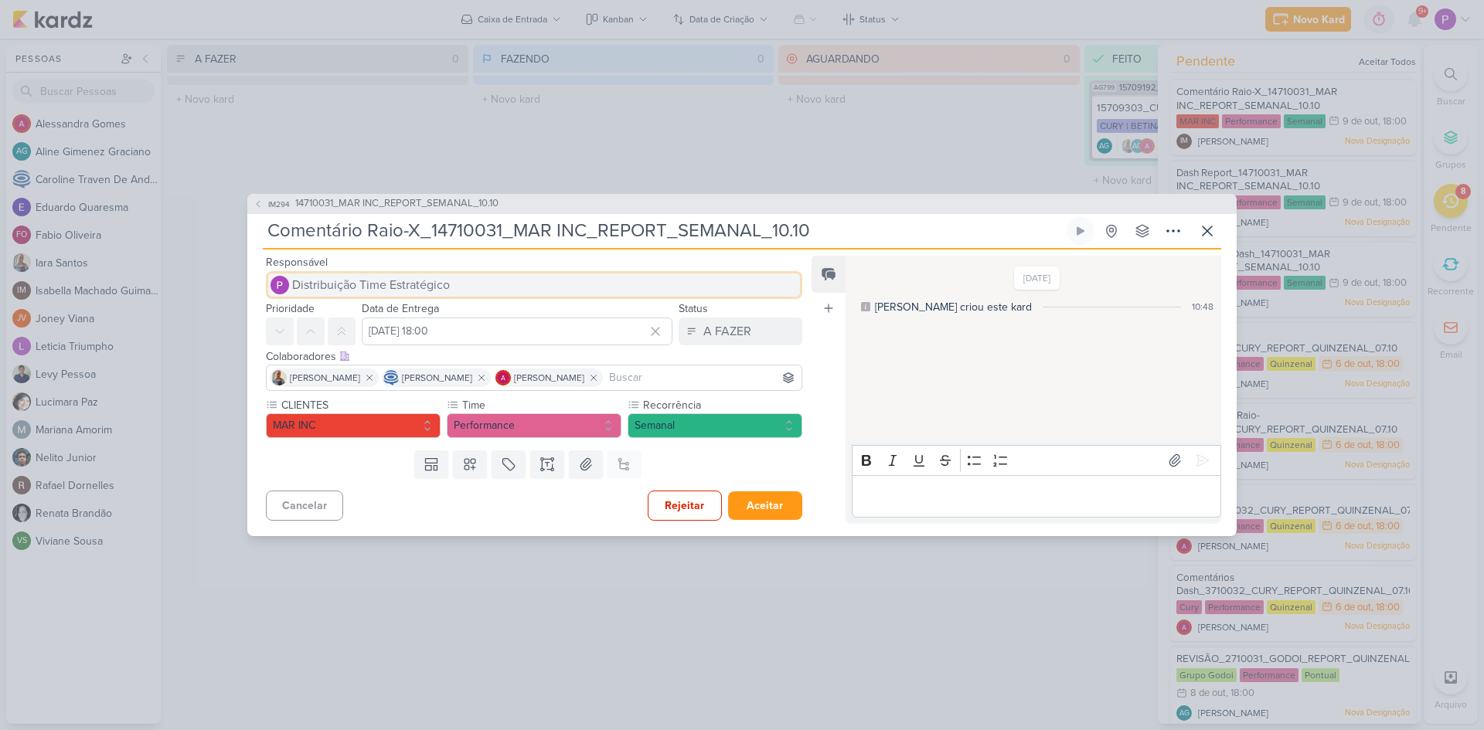
click at [458, 284] on button "Distribuição Time Estratégico" at bounding box center [534, 285] width 536 height 28
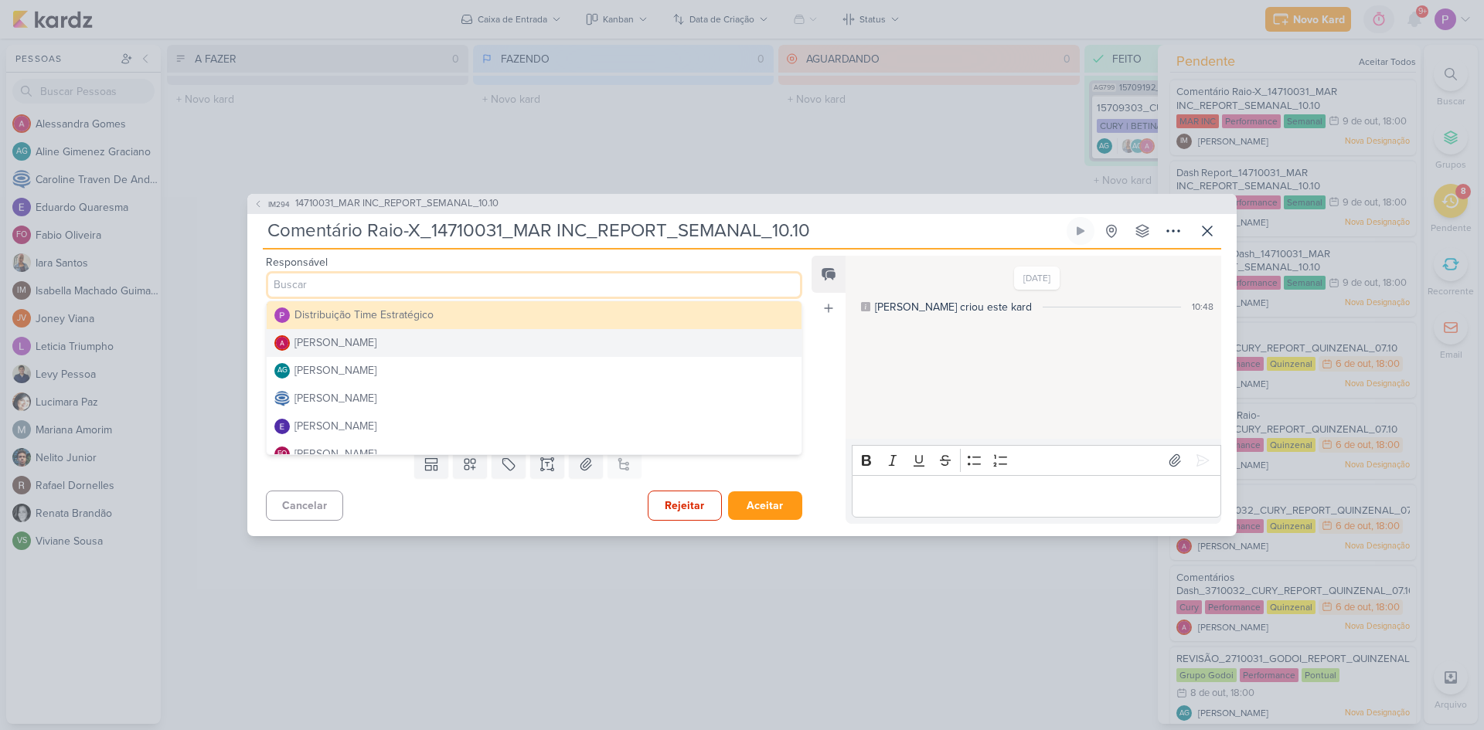
click at [346, 336] on div "Alessandra Gomes" at bounding box center [335, 343] width 82 height 16
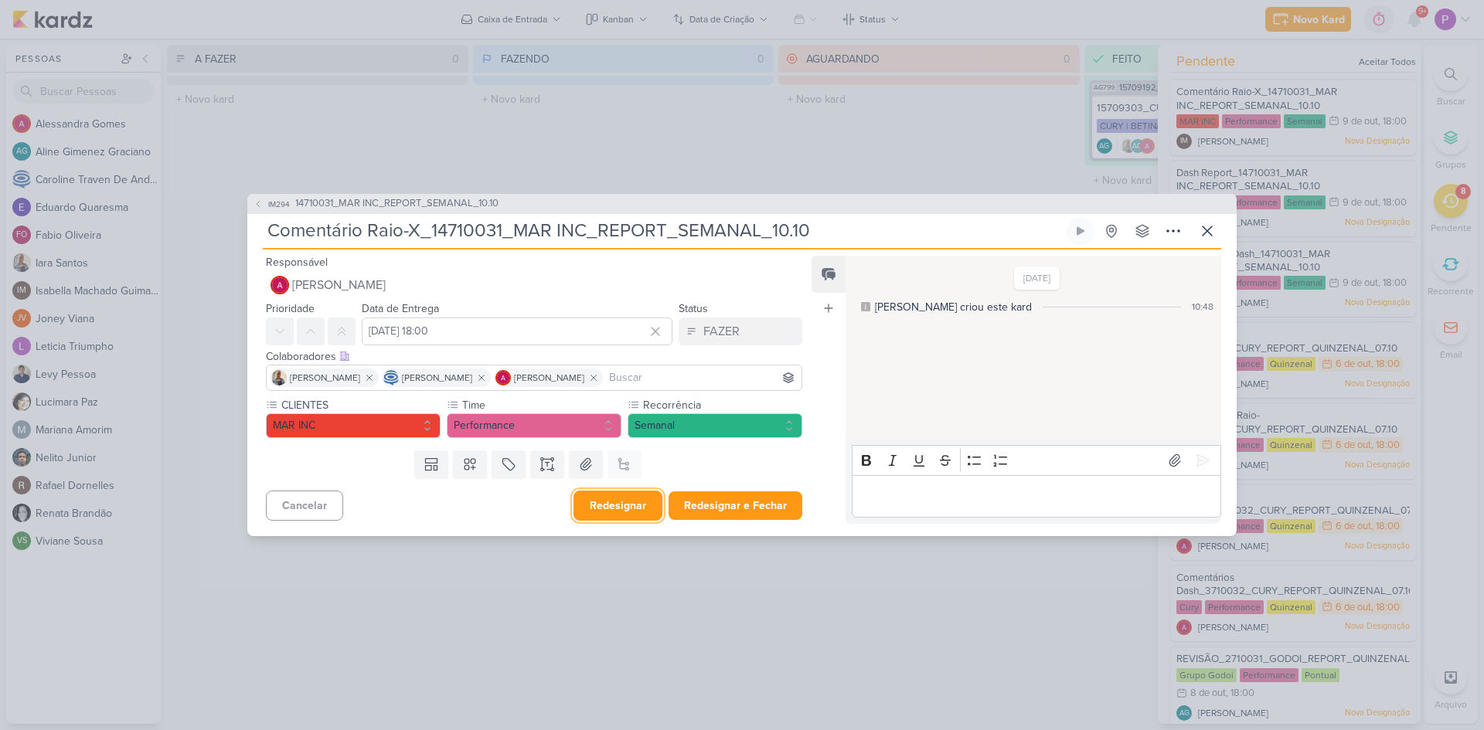
click at [629, 504] on button "Redesignar" at bounding box center [617, 506] width 89 height 30
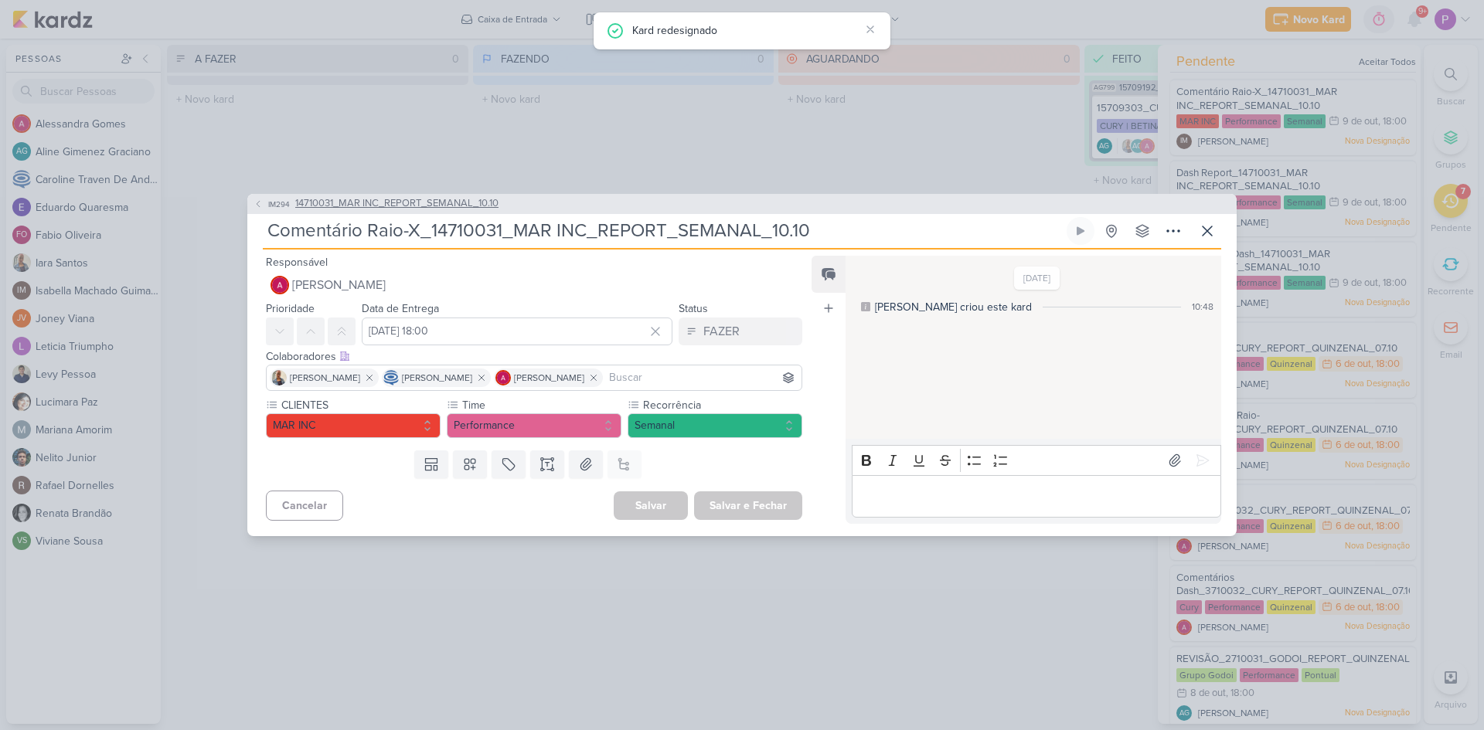
click at [391, 200] on span "14710031_MAR INC_REPORT_SEMANAL_10.10" at bounding box center [396, 203] width 203 height 15
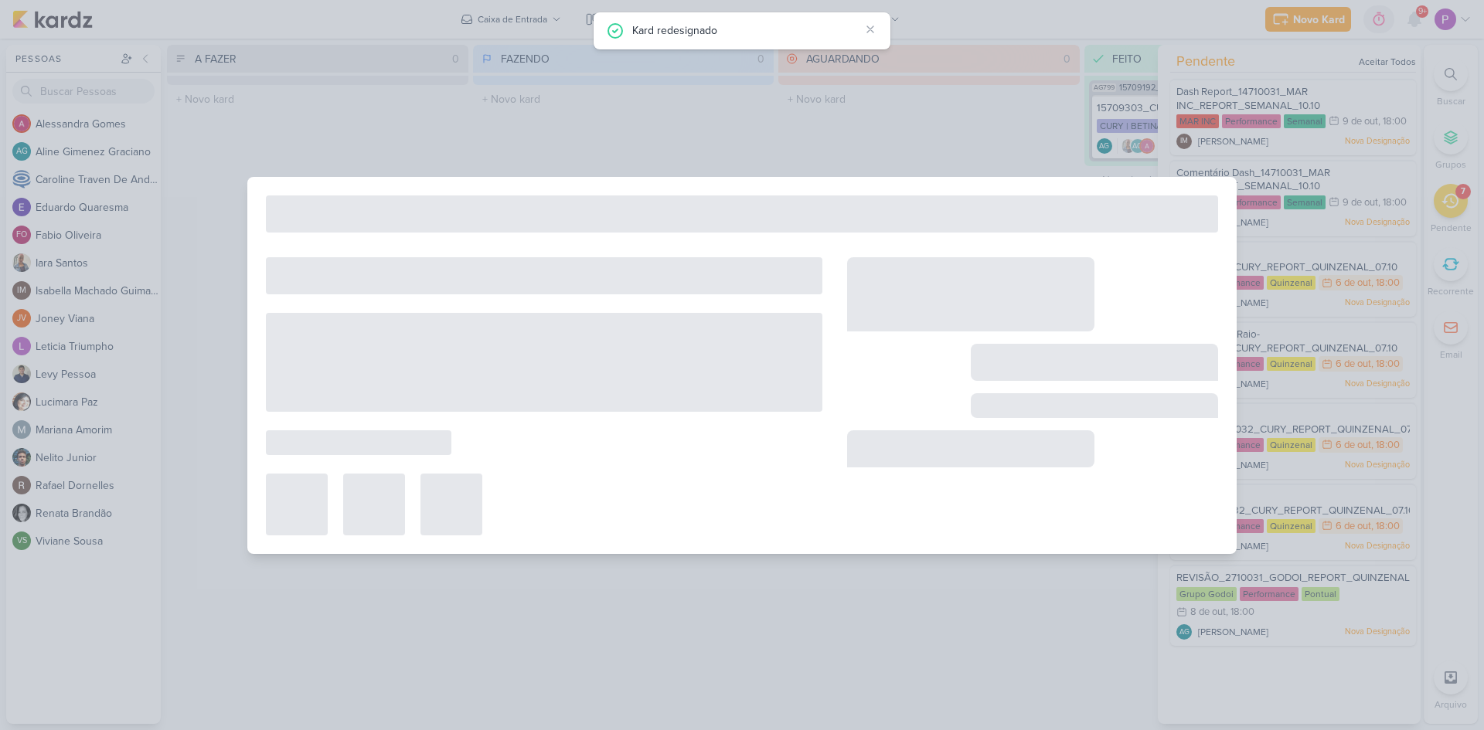
type input "14710031_MAR INC_REPORT_SEMANAL_10.10"
type input "10 de outubro de 2025 às 18:00"
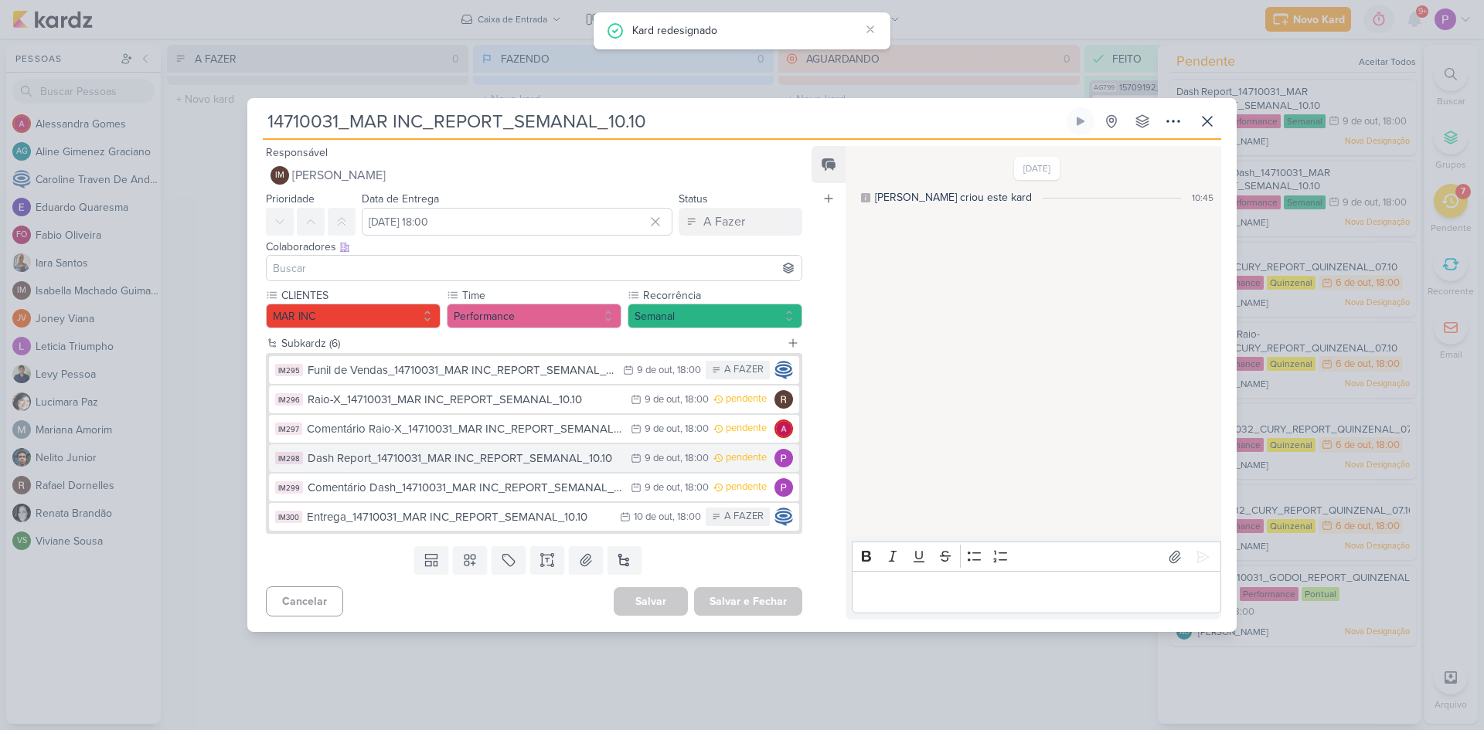
click at [485, 458] on div "Dash Report_14710031_MAR INC_REPORT_SEMANAL_10.10" at bounding box center [465, 459] width 315 height 18
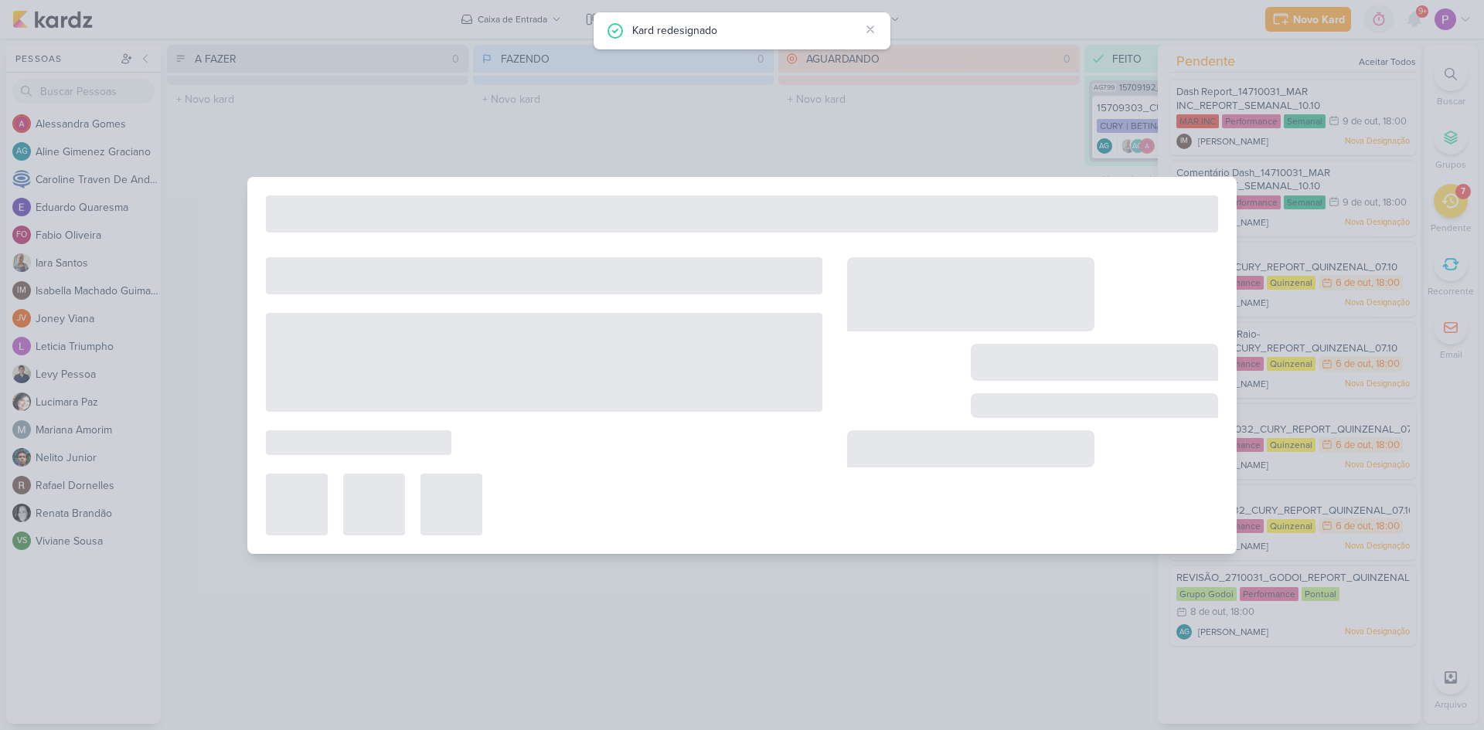
type input "Dash Report_14710031_MAR INC_REPORT_SEMANAL_10.10"
type input "9 de outubro de 2025 às 18:00"
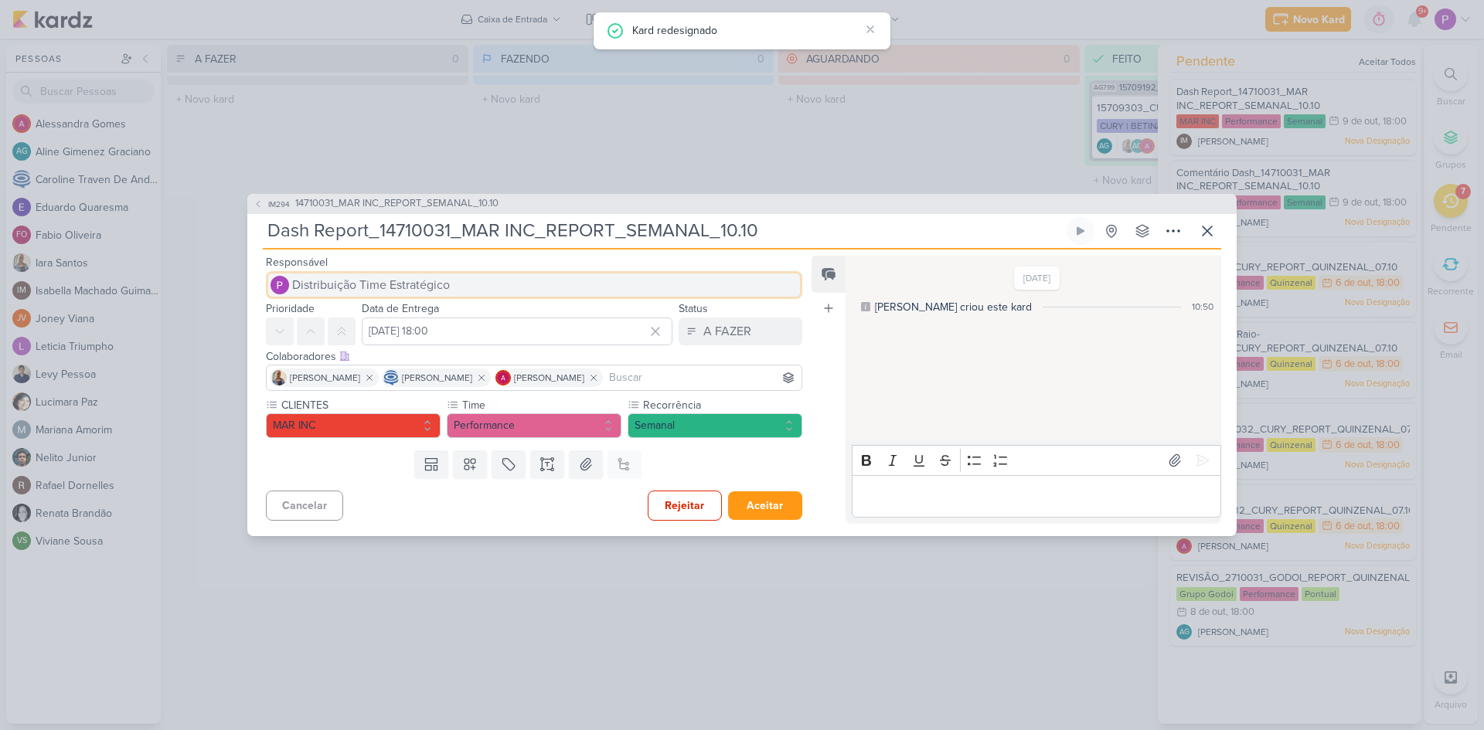
click at [415, 284] on span "Distribuição Time Estratégico" at bounding box center [371, 285] width 158 height 19
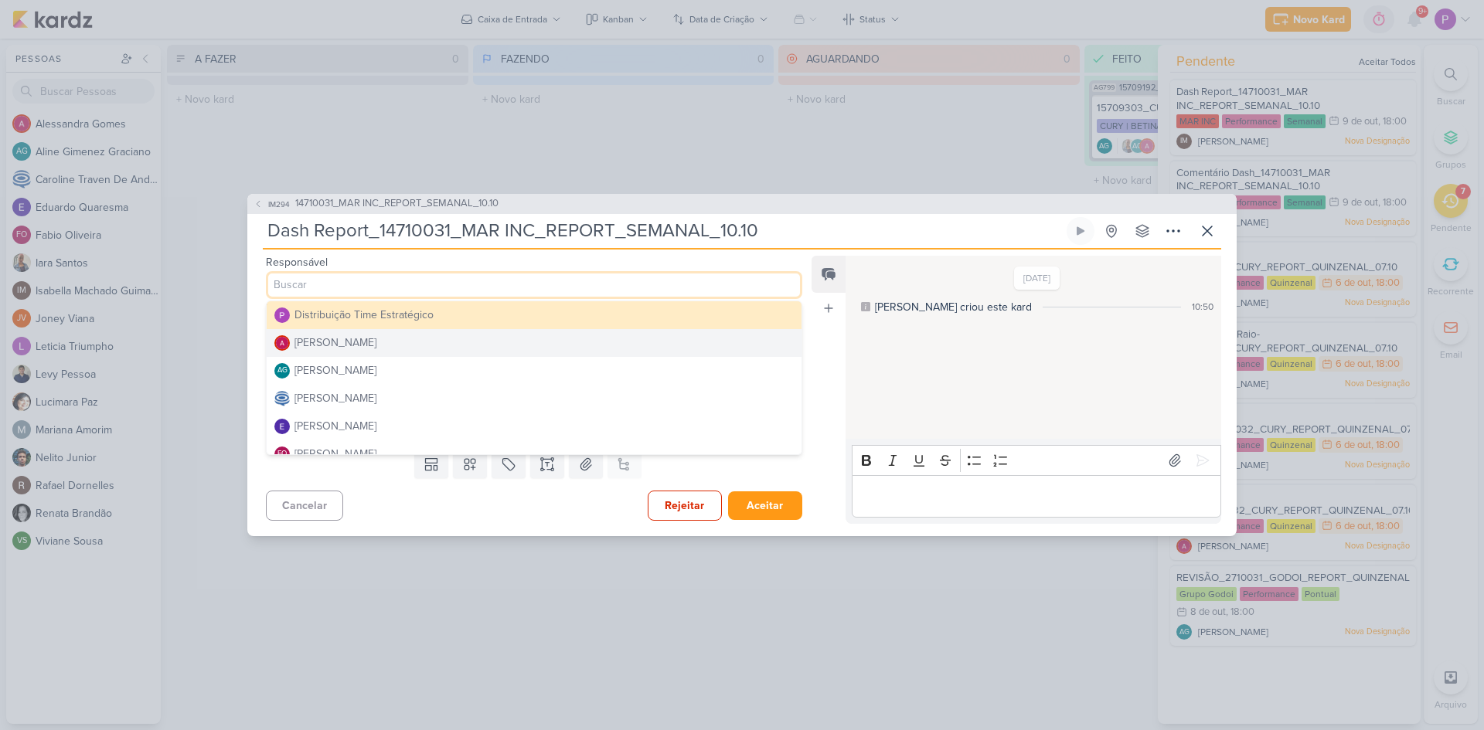
click at [340, 340] on div "Alessandra Gomes" at bounding box center [335, 343] width 82 height 16
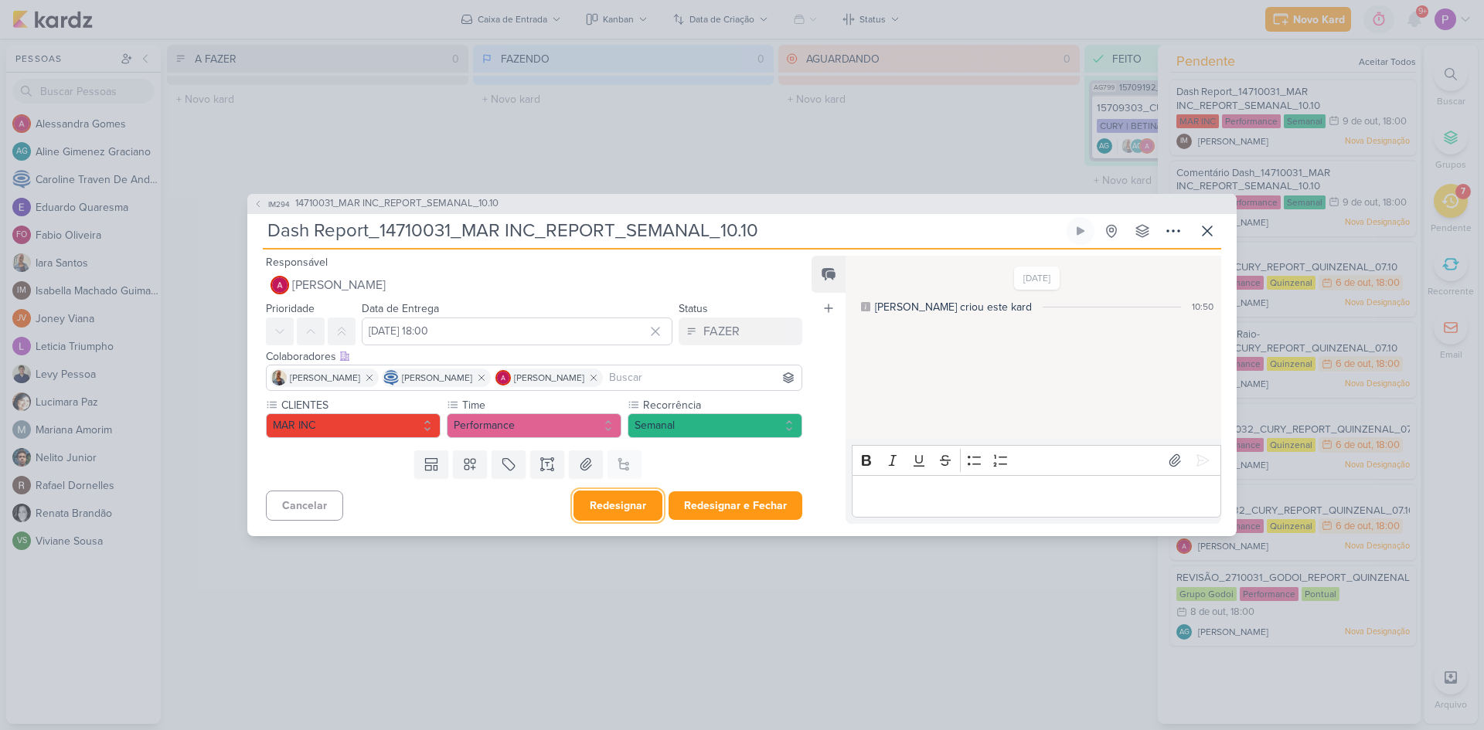
click at [629, 504] on button "Redesignar" at bounding box center [617, 506] width 89 height 30
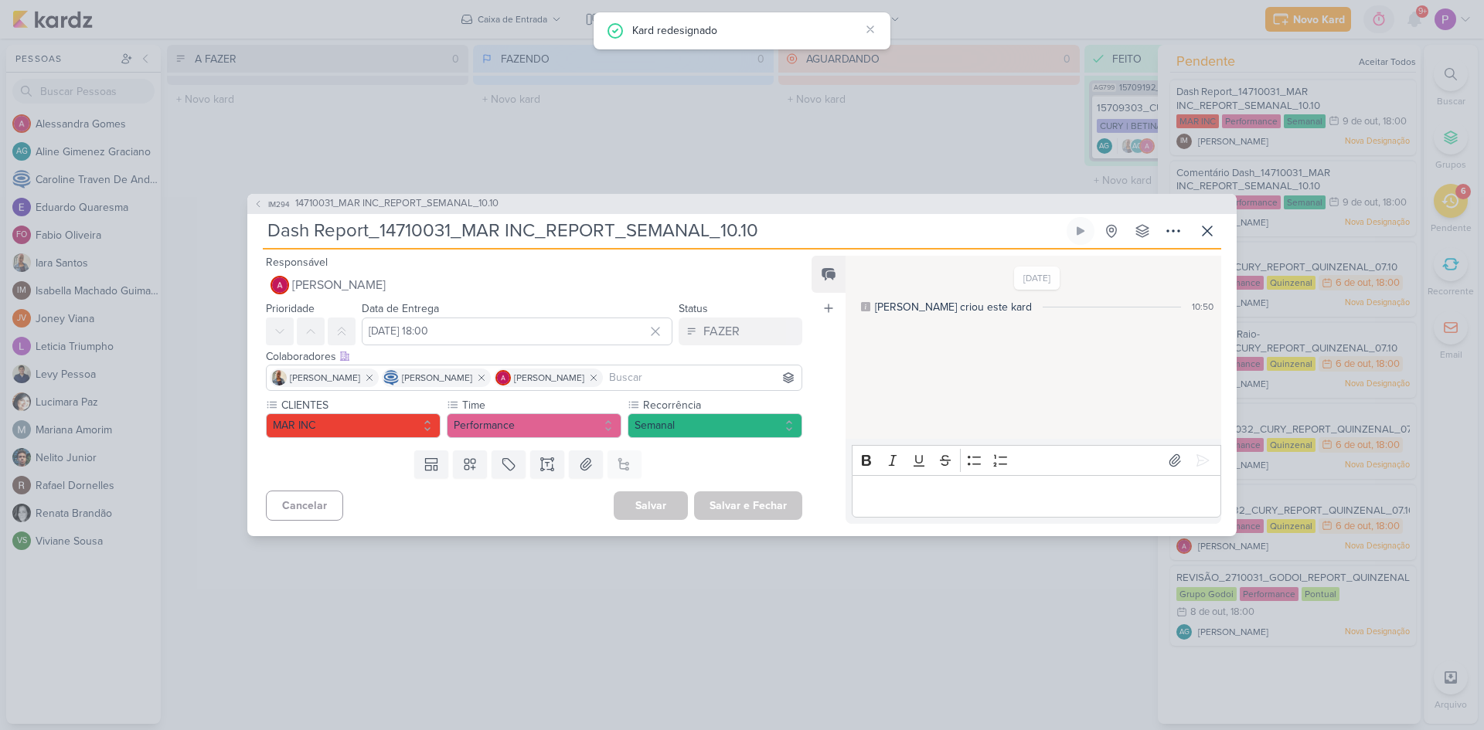
click at [385, 196] on div "IM294 14710031_MAR INC_REPORT_SEMANAL_10.10" at bounding box center [741, 204] width 989 height 20
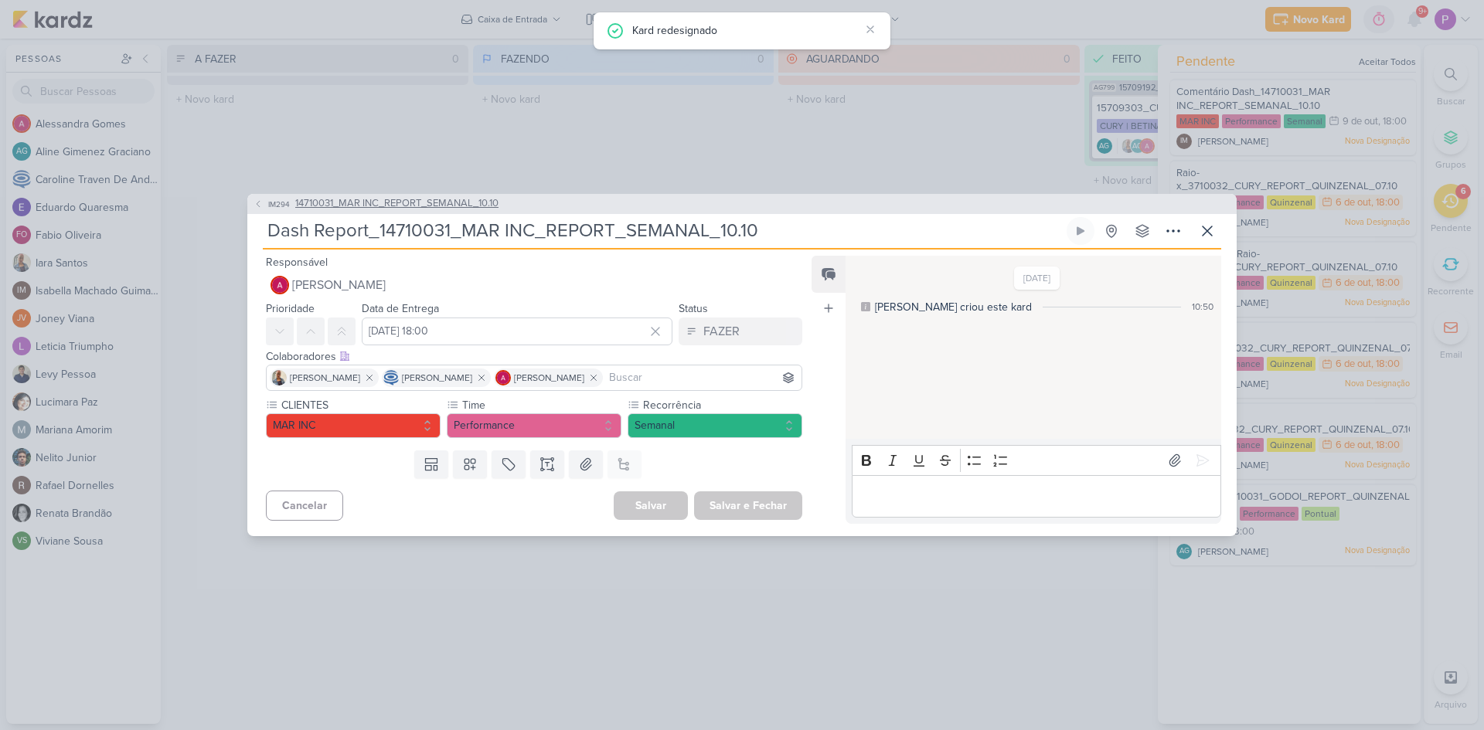
click at [389, 199] on span "14710031_MAR INC_REPORT_SEMANAL_10.10" at bounding box center [396, 203] width 203 height 15
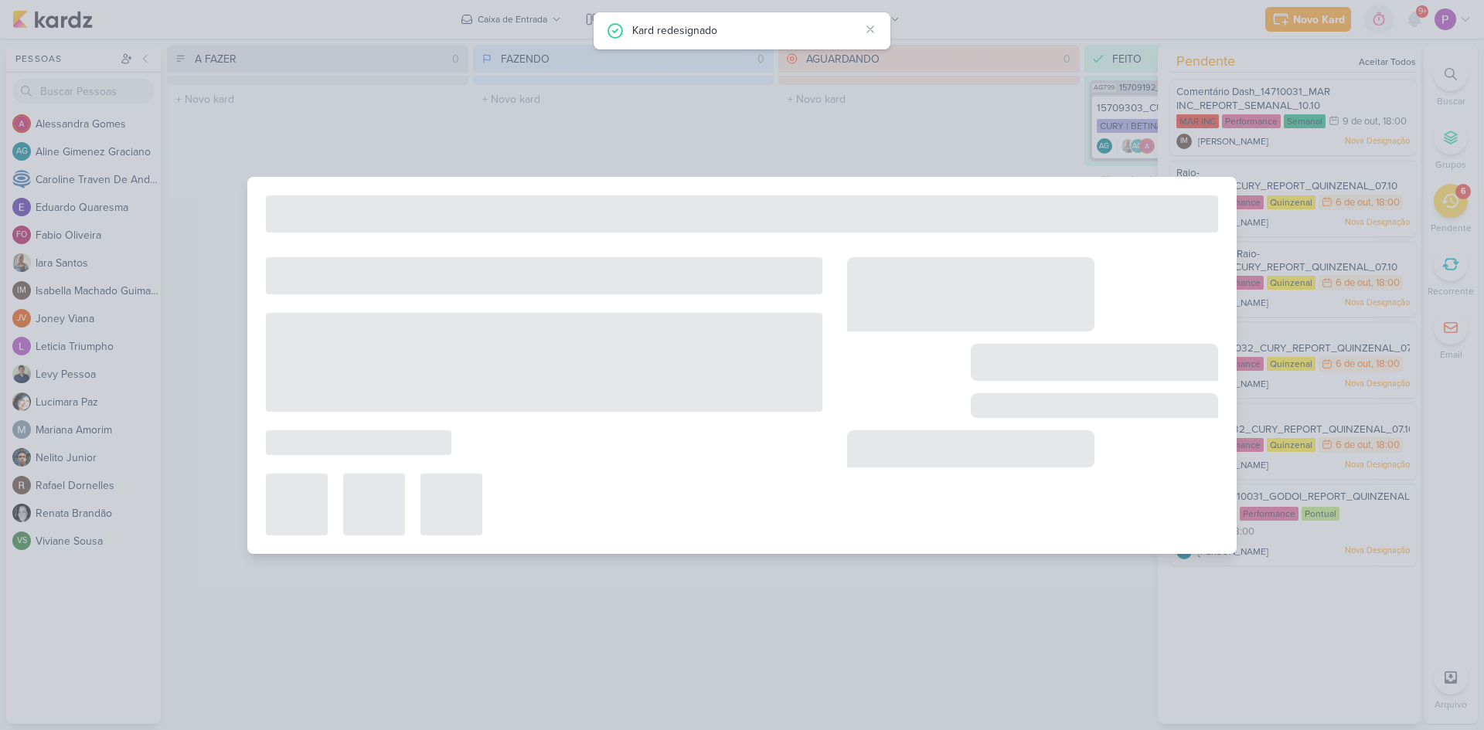
type input "14710031_MAR INC_REPORT_SEMANAL_10.10"
type input "10 de outubro de 2025 às 18:00"
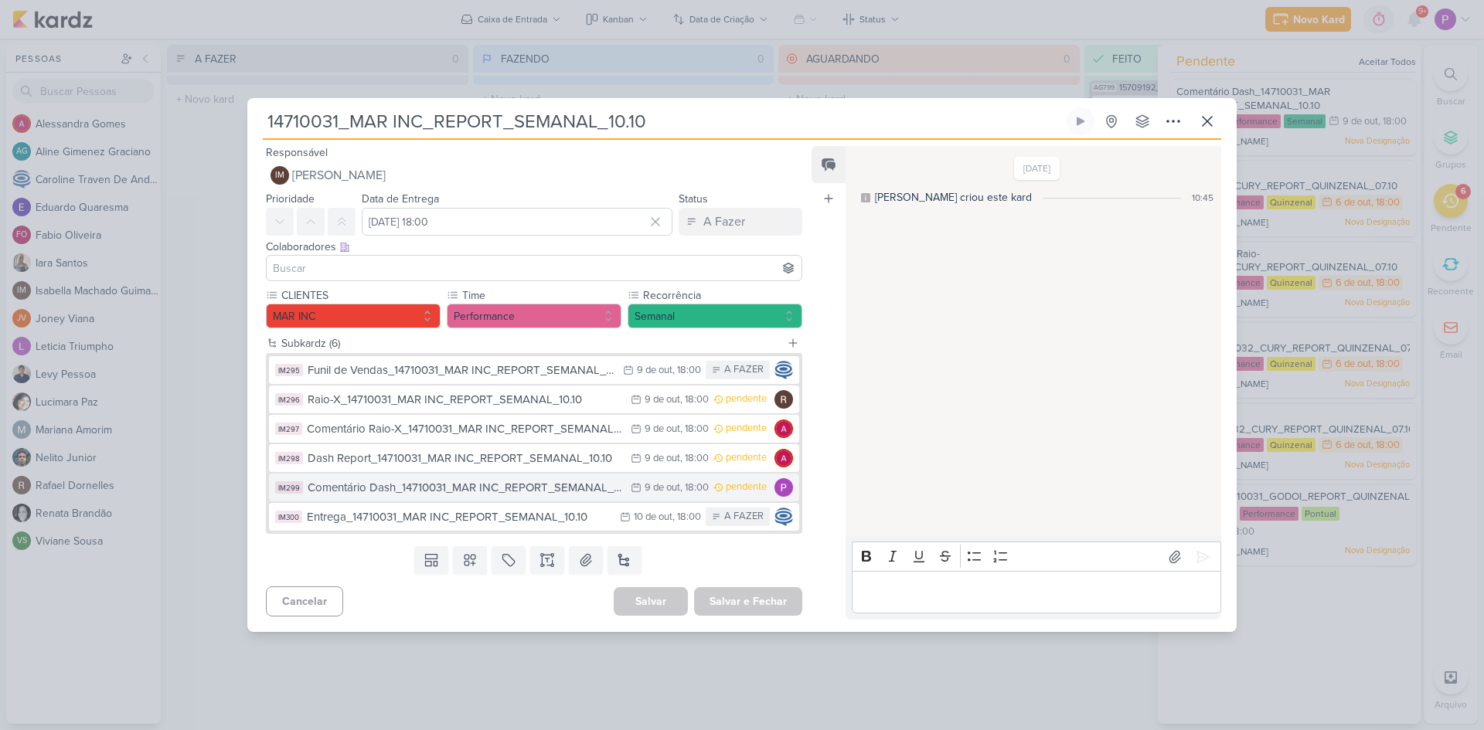
click at [487, 488] on div "Comentário Dash_14710031_MAR INC_REPORT_SEMANAL_10.10" at bounding box center [465, 488] width 315 height 18
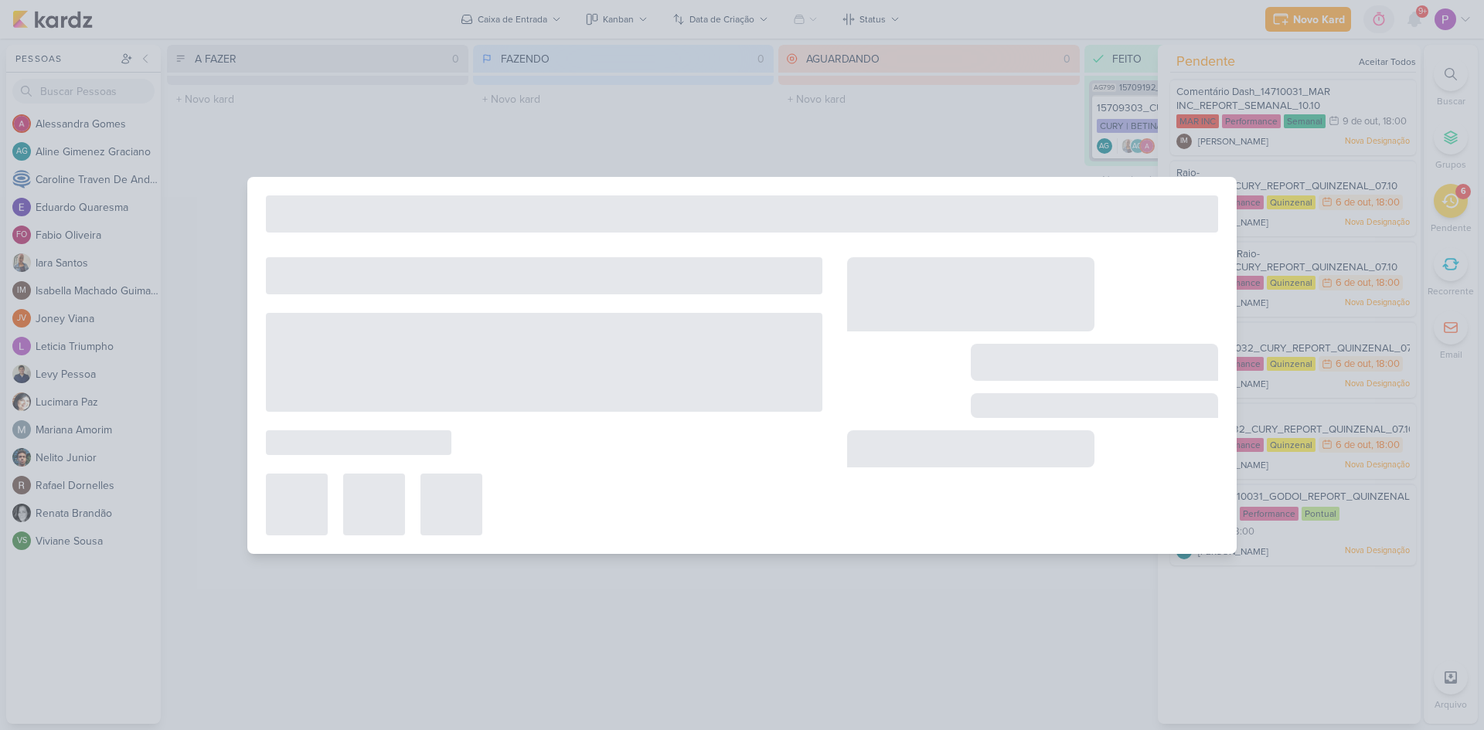
type input "Comentário Dash_14710031_MAR INC_REPORT_SEMANAL_10.10"
type input "9 de outubro de 2025 às 18:00"
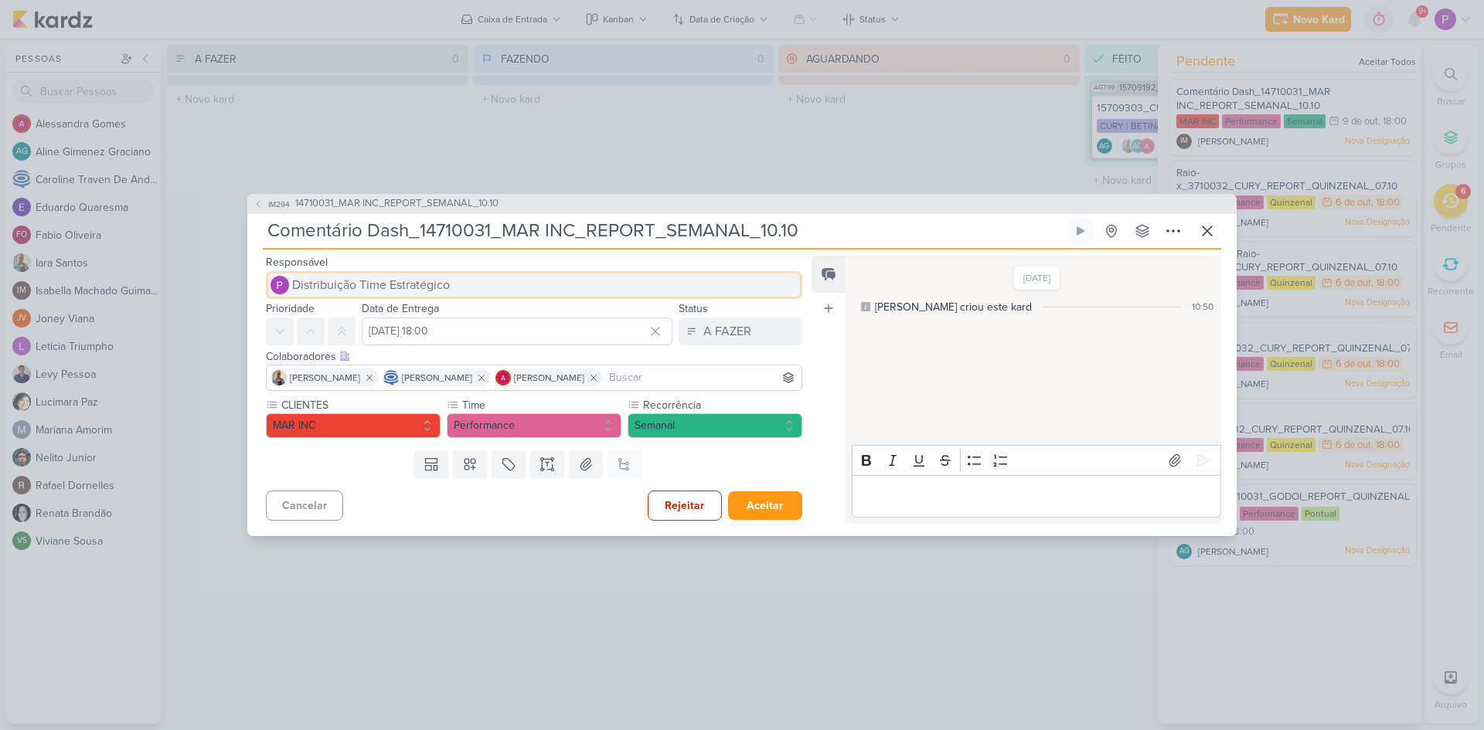
click at [400, 283] on span "Distribuição Time Estratégico" at bounding box center [371, 285] width 158 height 19
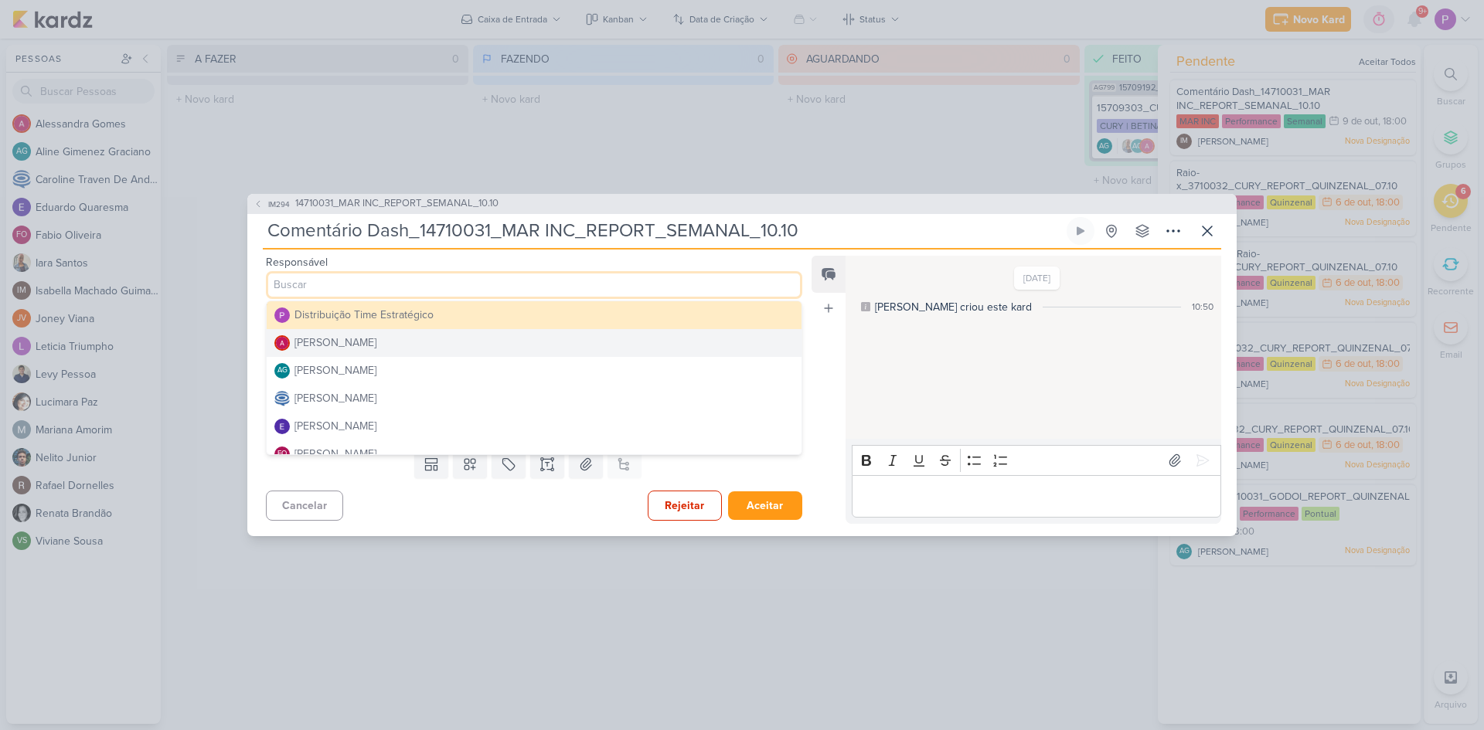
click at [354, 342] on div "Alessandra Gomes" at bounding box center [335, 343] width 82 height 16
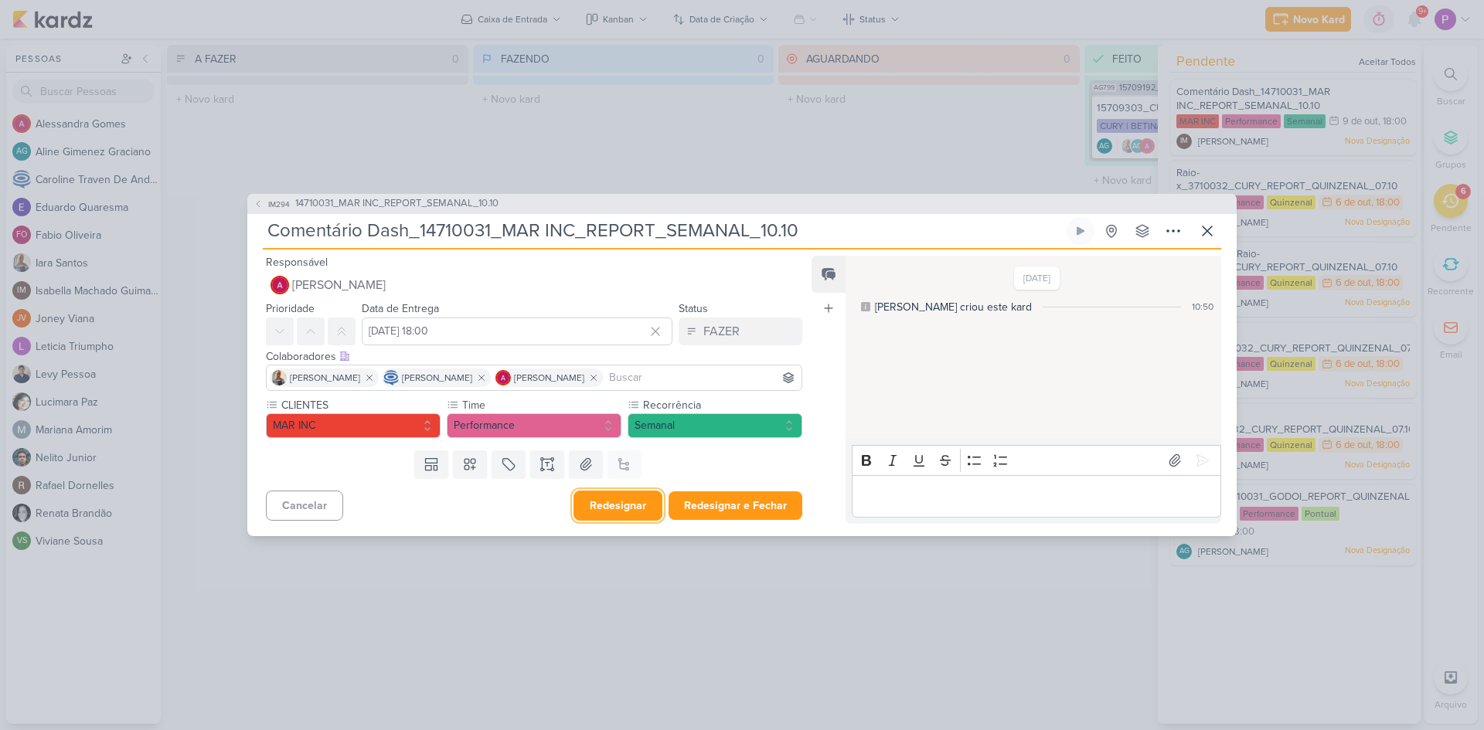
click at [623, 504] on button "Redesignar" at bounding box center [617, 506] width 89 height 30
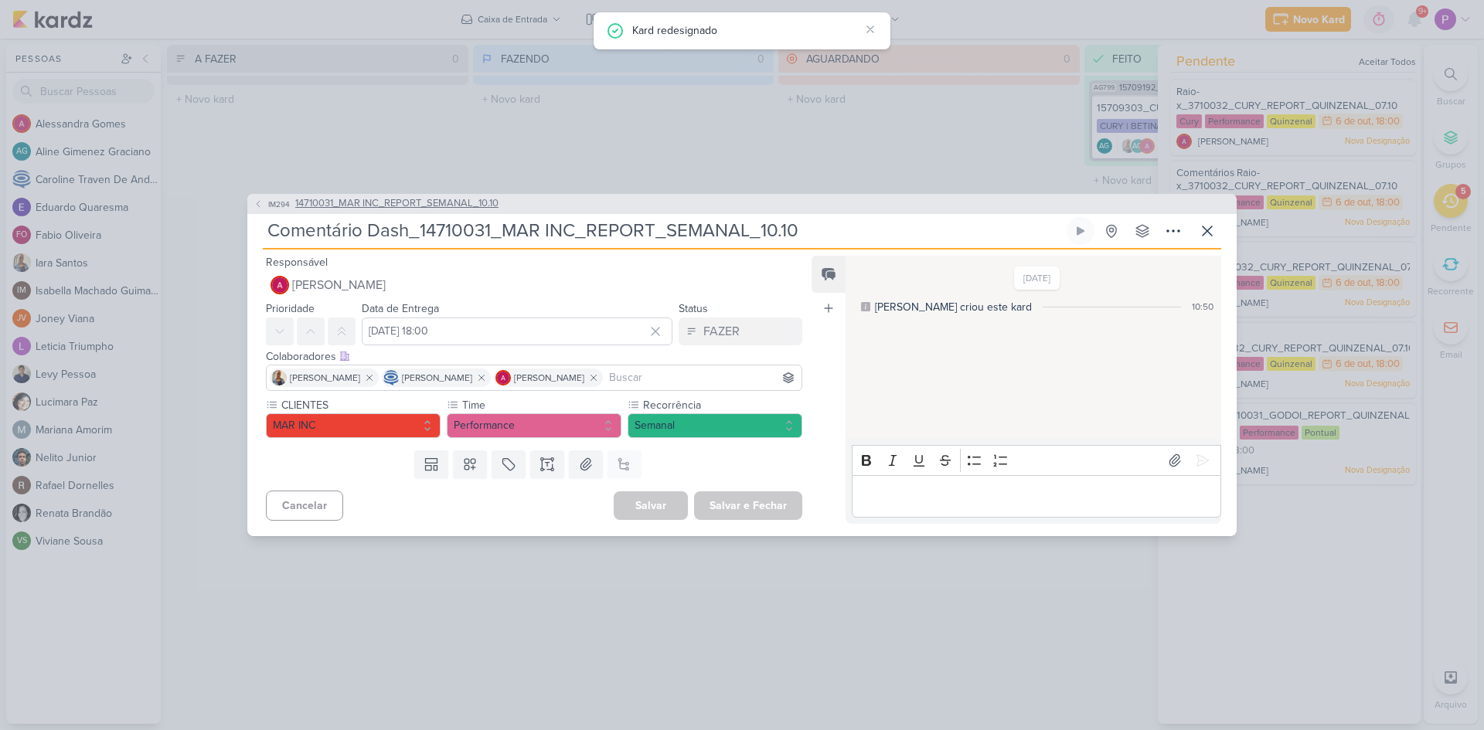
click at [413, 203] on span "14710031_MAR INC_REPORT_SEMANAL_10.10" at bounding box center [396, 203] width 203 height 15
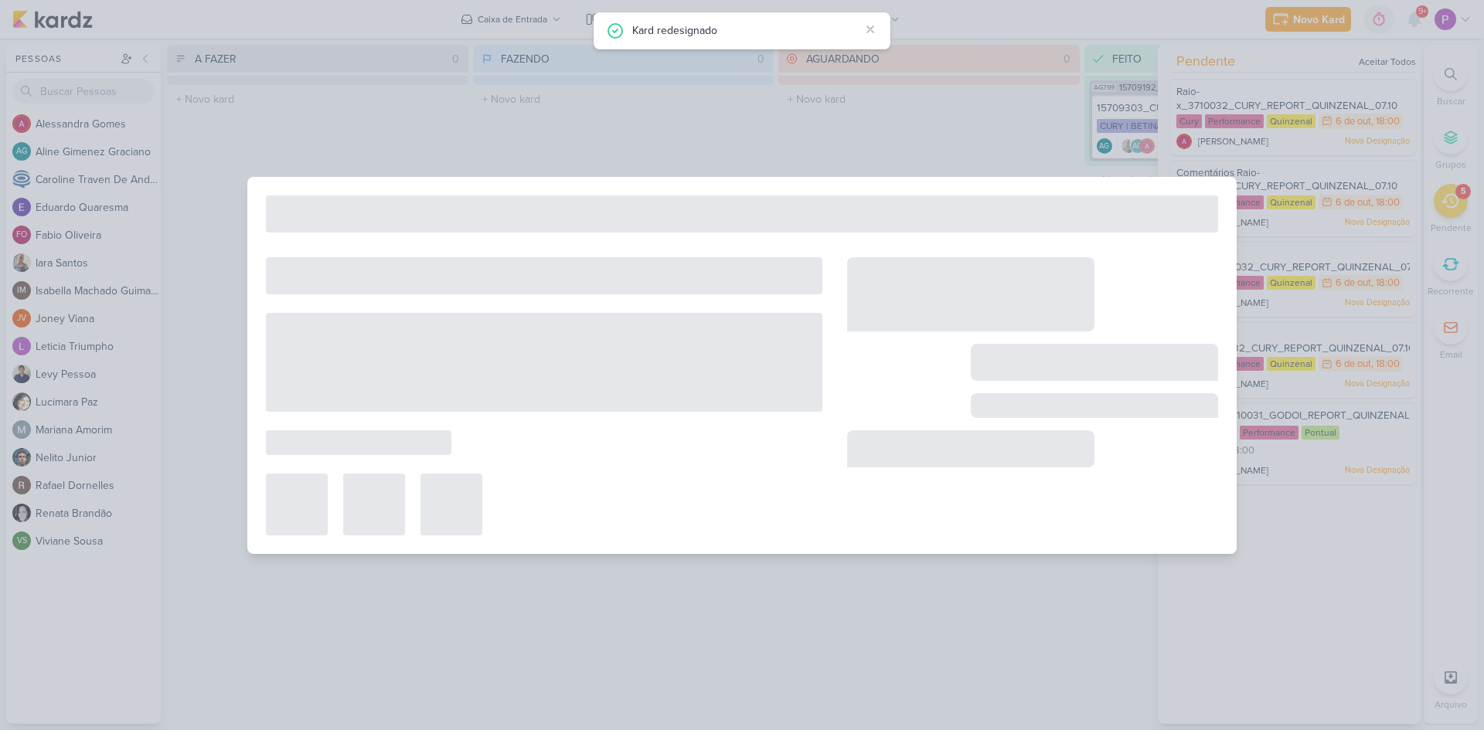
type input "14710031_MAR INC_REPORT_SEMANAL_10.10"
type input "10 de outubro de 2025 às 18:00"
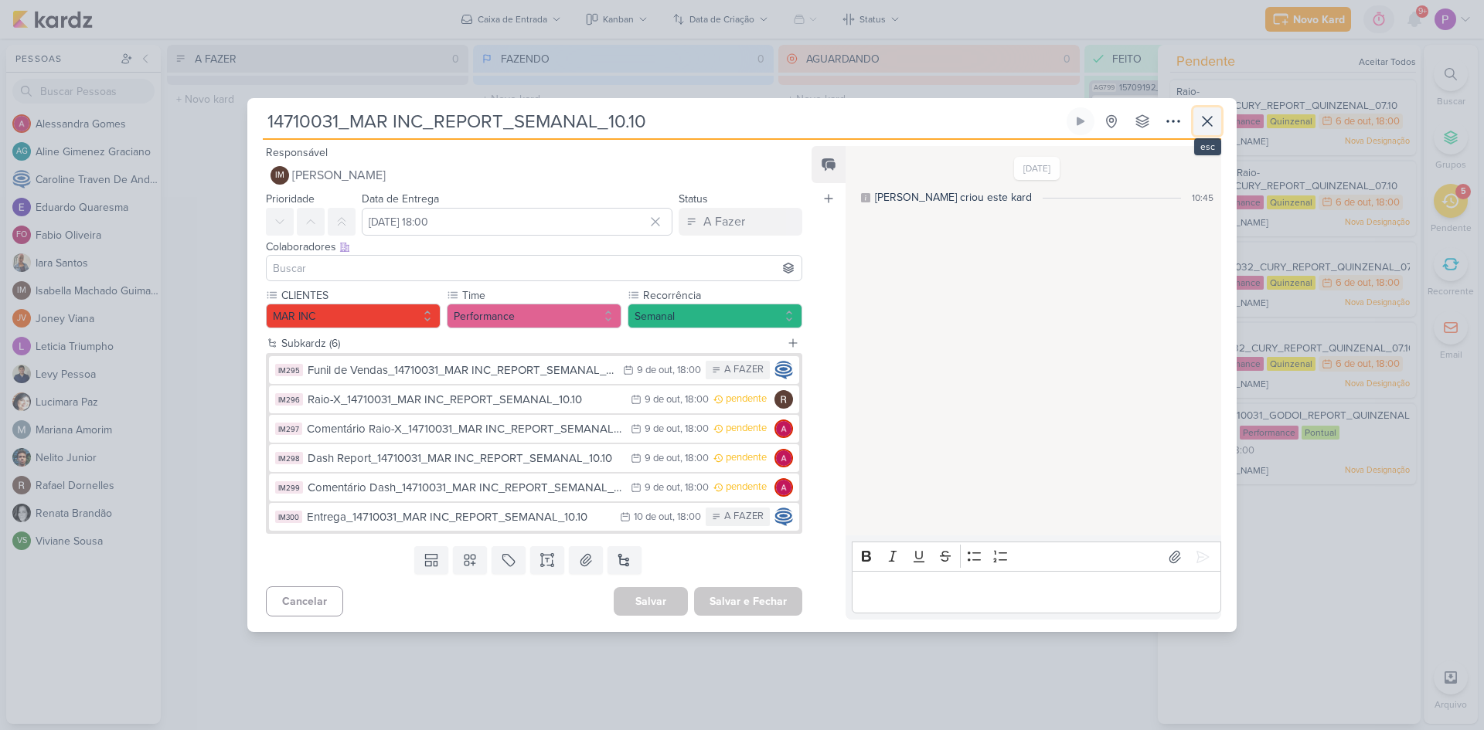
click at [1211, 124] on icon at bounding box center [1206, 121] width 9 height 9
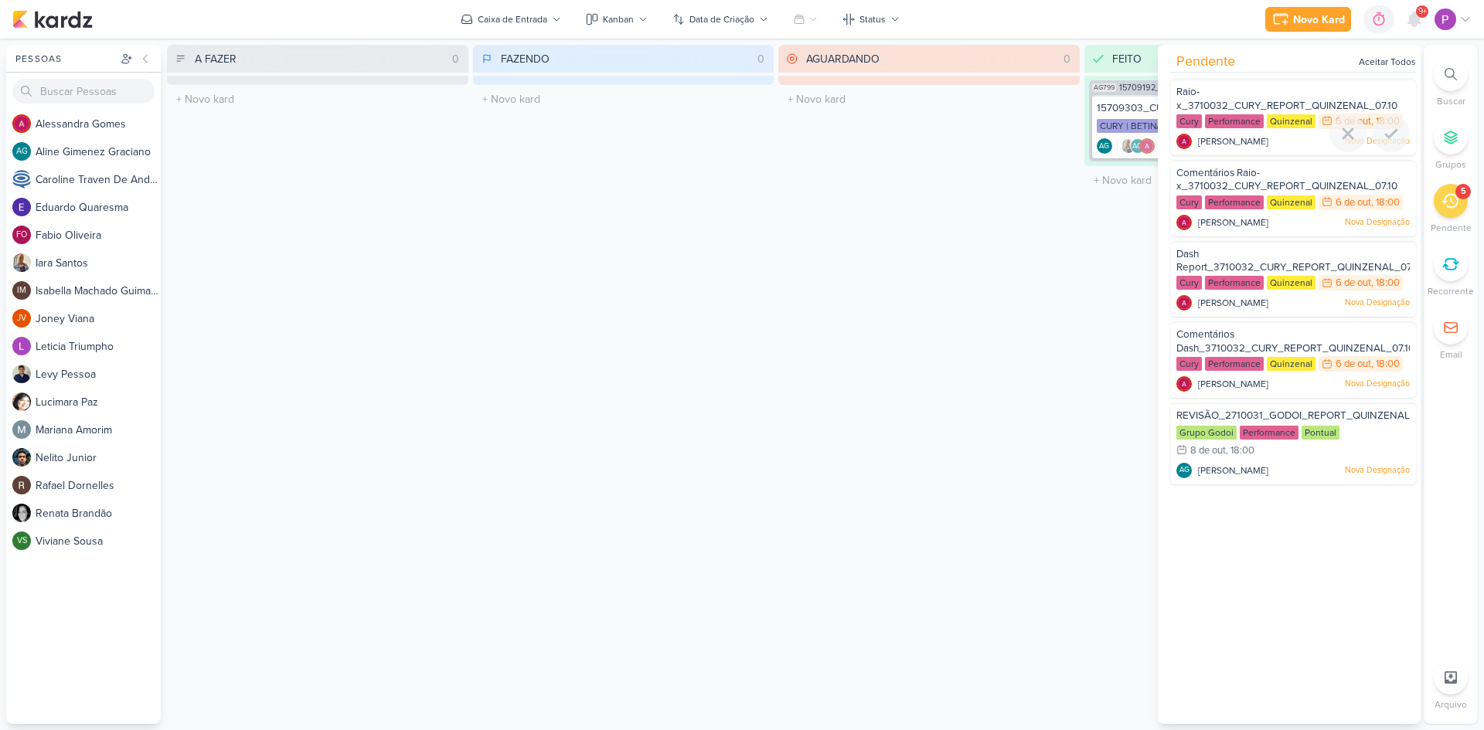
click at [1281, 97] on div "Raio-x_3710032_CURY_REPORT_QUINZENAL_07.10" at bounding box center [1292, 99] width 233 height 29
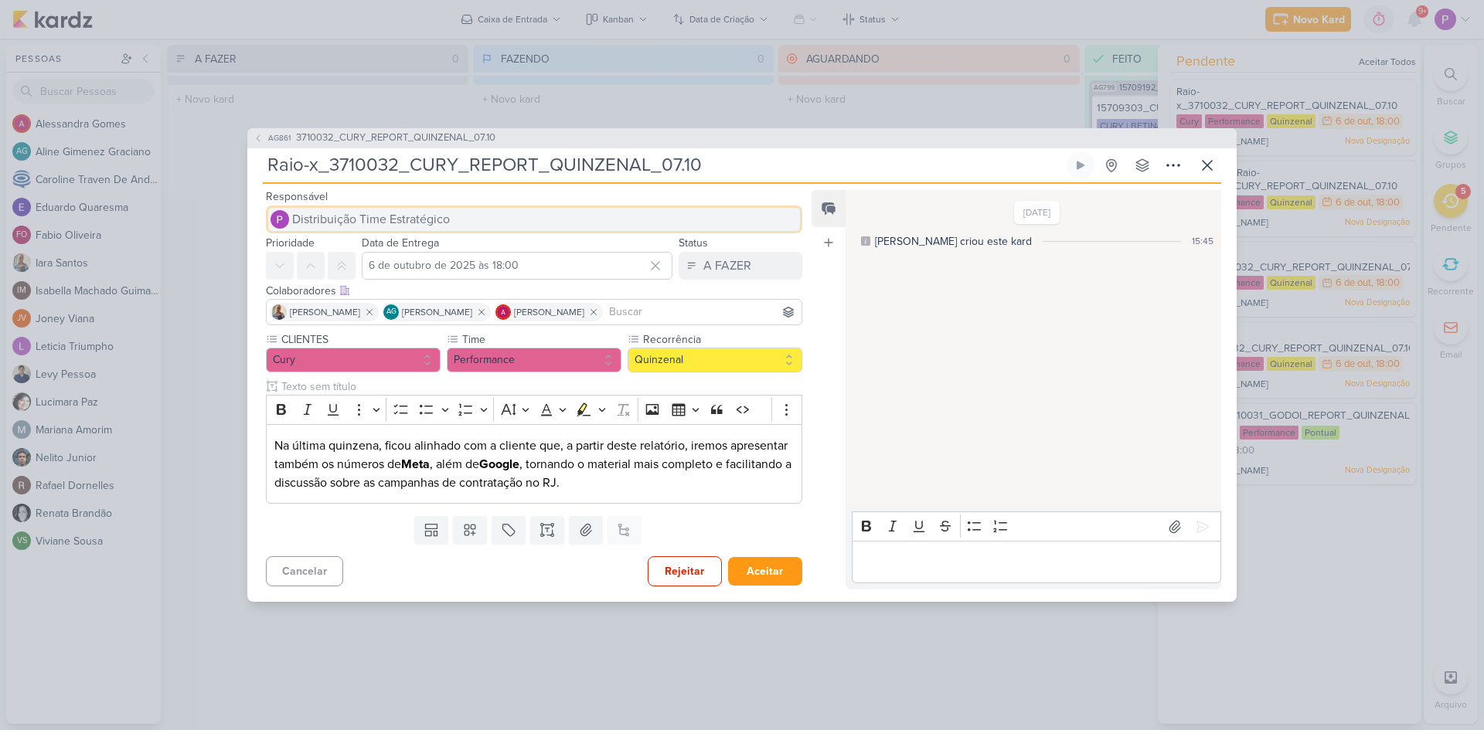
click at [415, 217] on span "Distribuição Time Estratégico" at bounding box center [371, 219] width 158 height 19
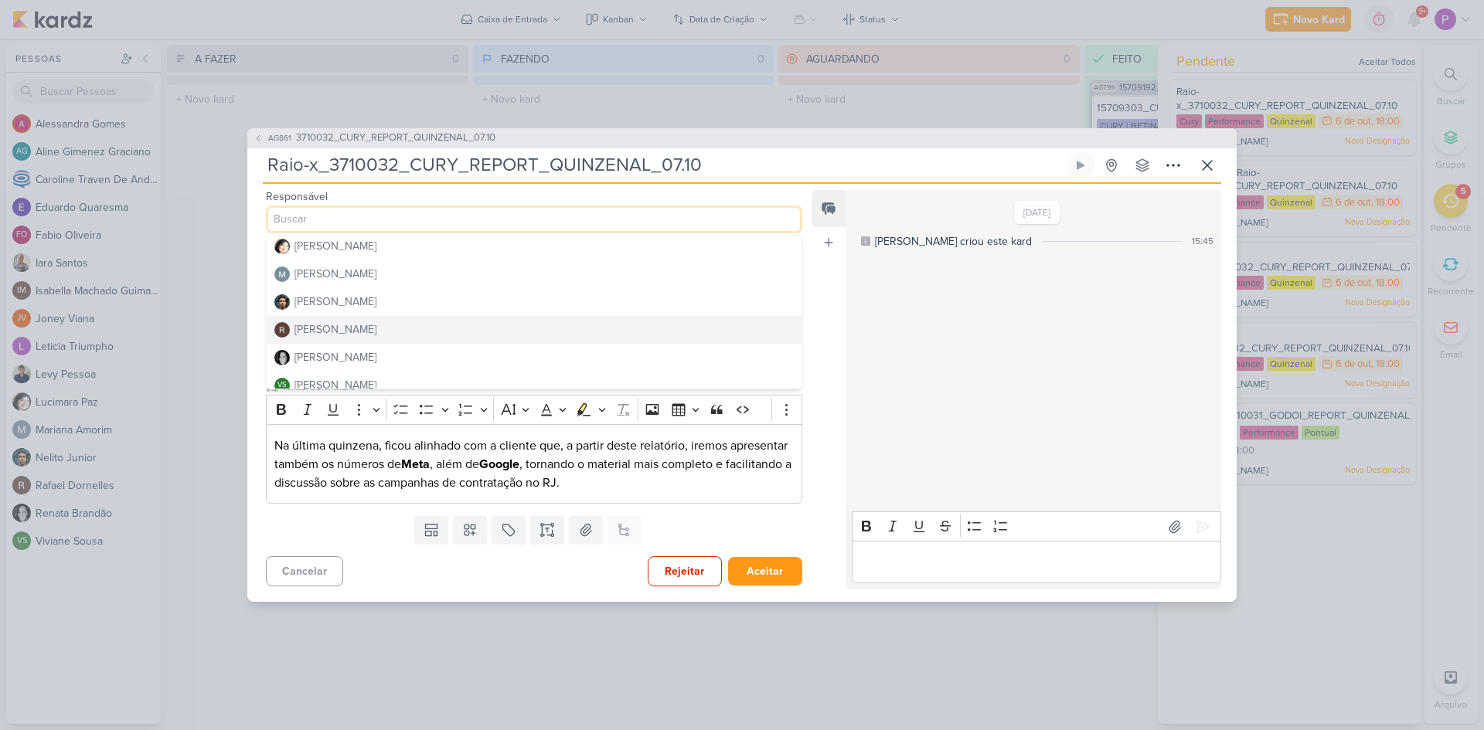
click at [315, 329] on div "Rafael Dornelles" at bounding box center [335, 329] width 82 height 16
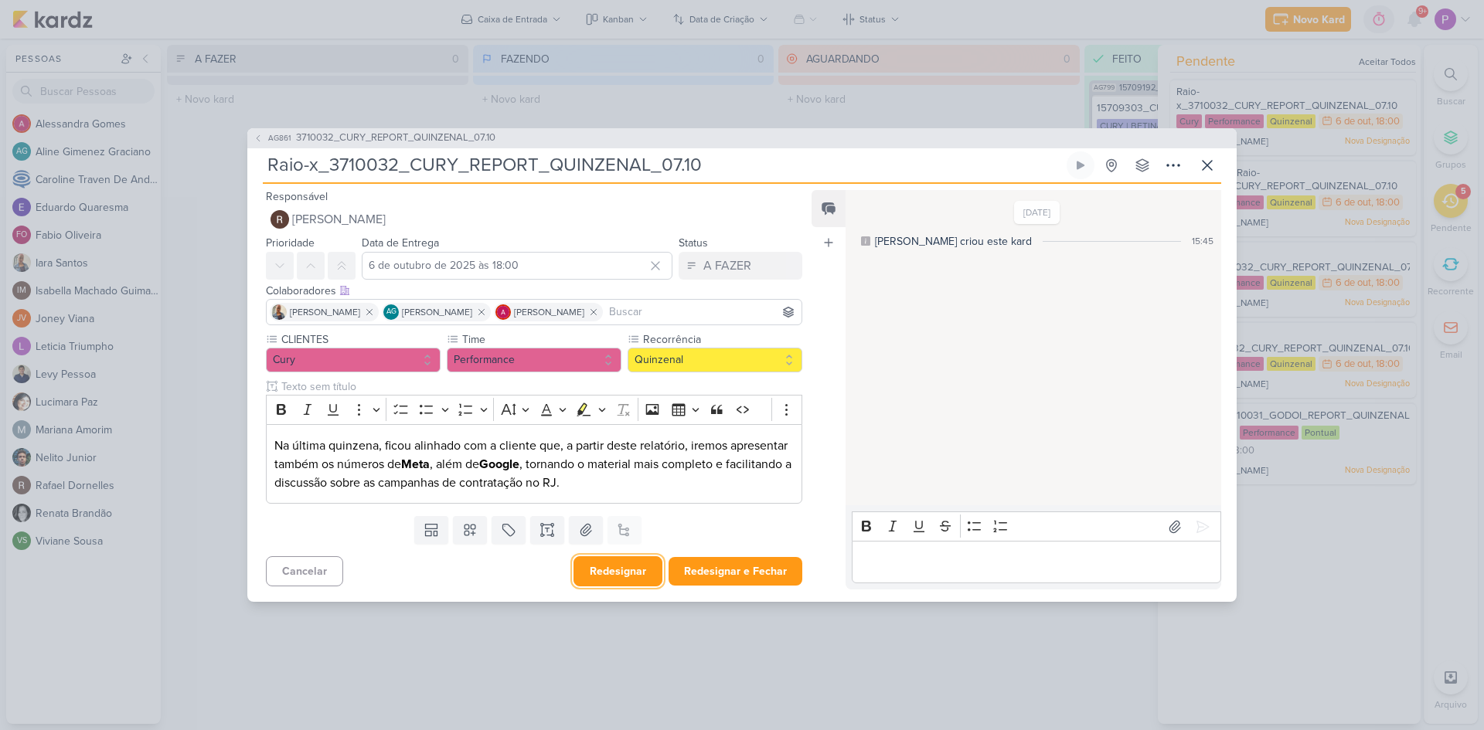
click at [628, 573] on button "Redesignar" at bounding box center [617, 571] width 89 height 30
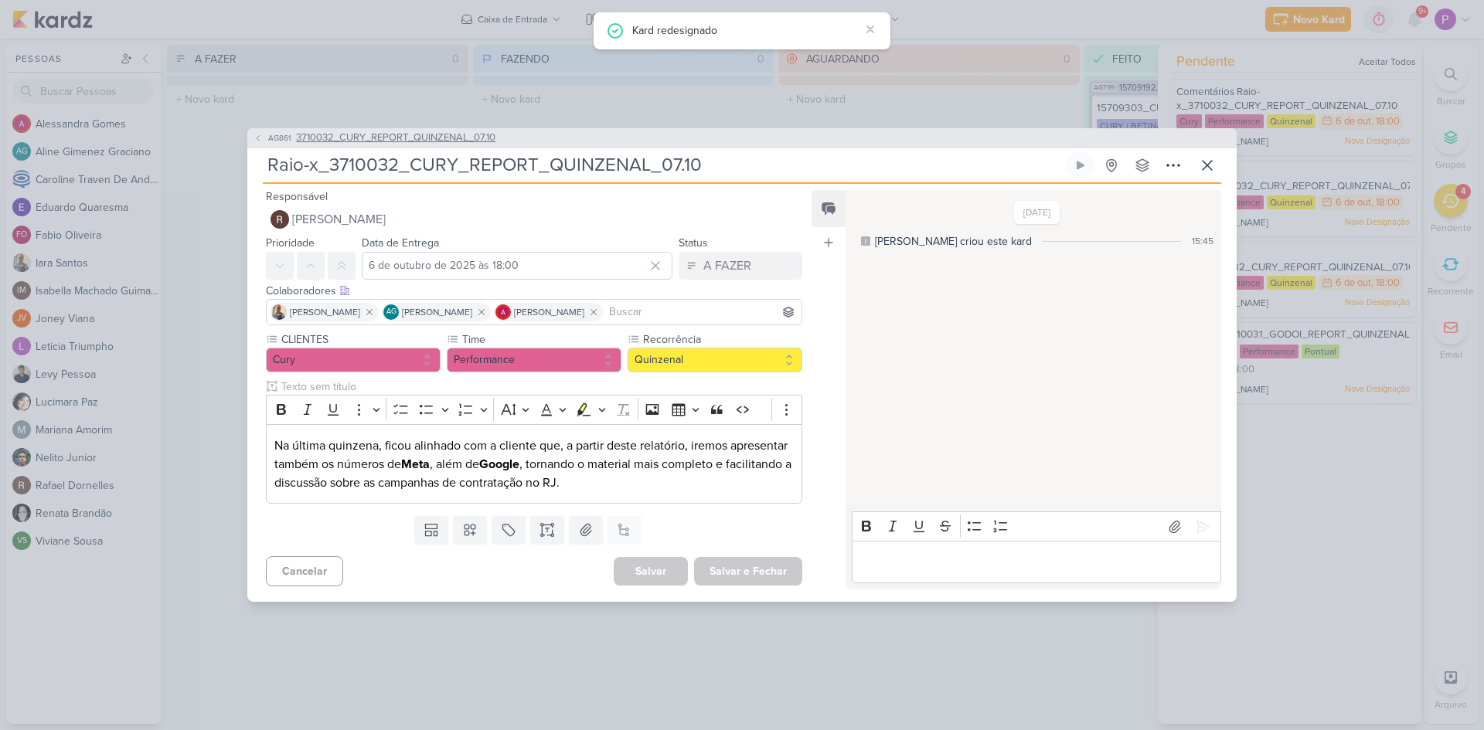
click at [416, 140] on span "3710032_CURY_REPORT_QUINZENAL_07.10" at bounding box center [395, 138] width 199 height 15
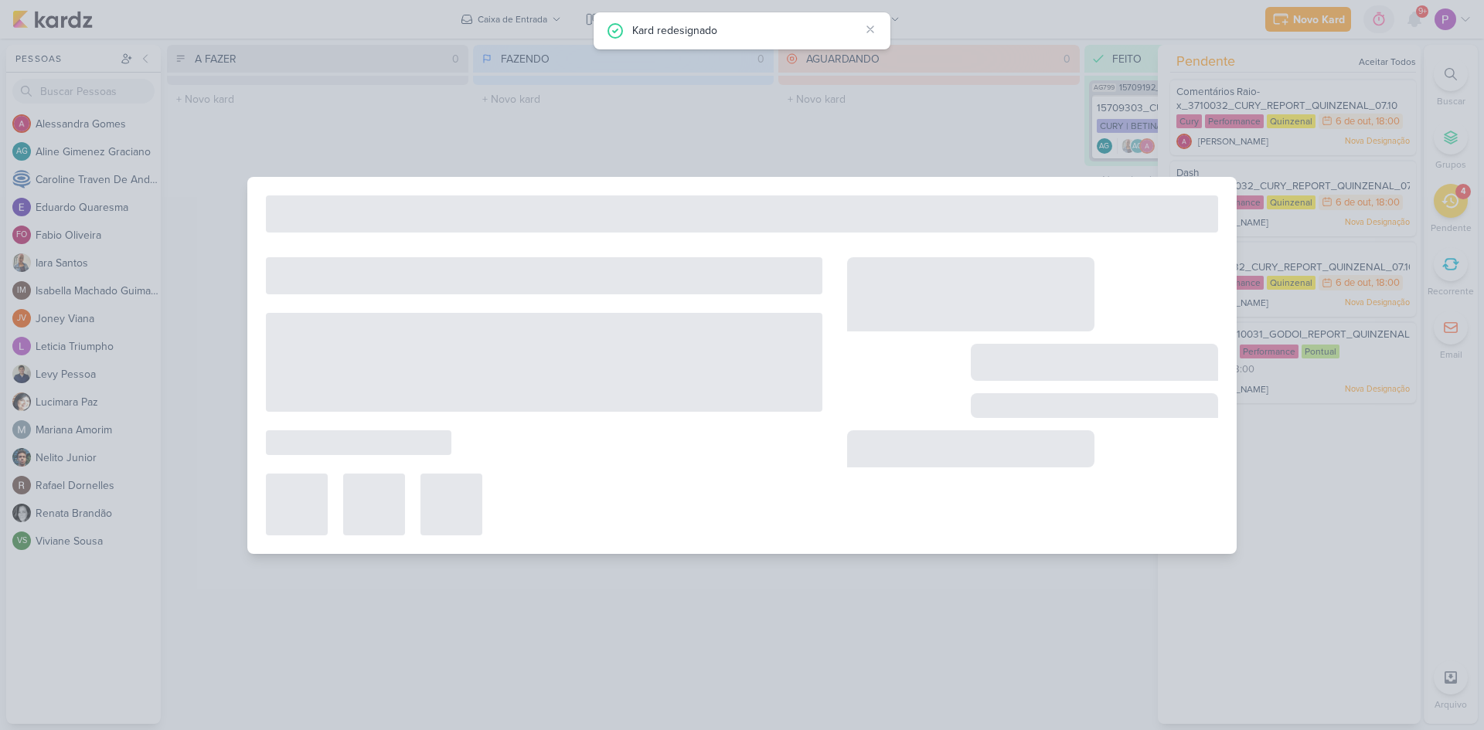
type input "3710032_CURY_REPORT_QUINZENAL_07.10"
type input "7 de outubro de 2025 às 18:00"
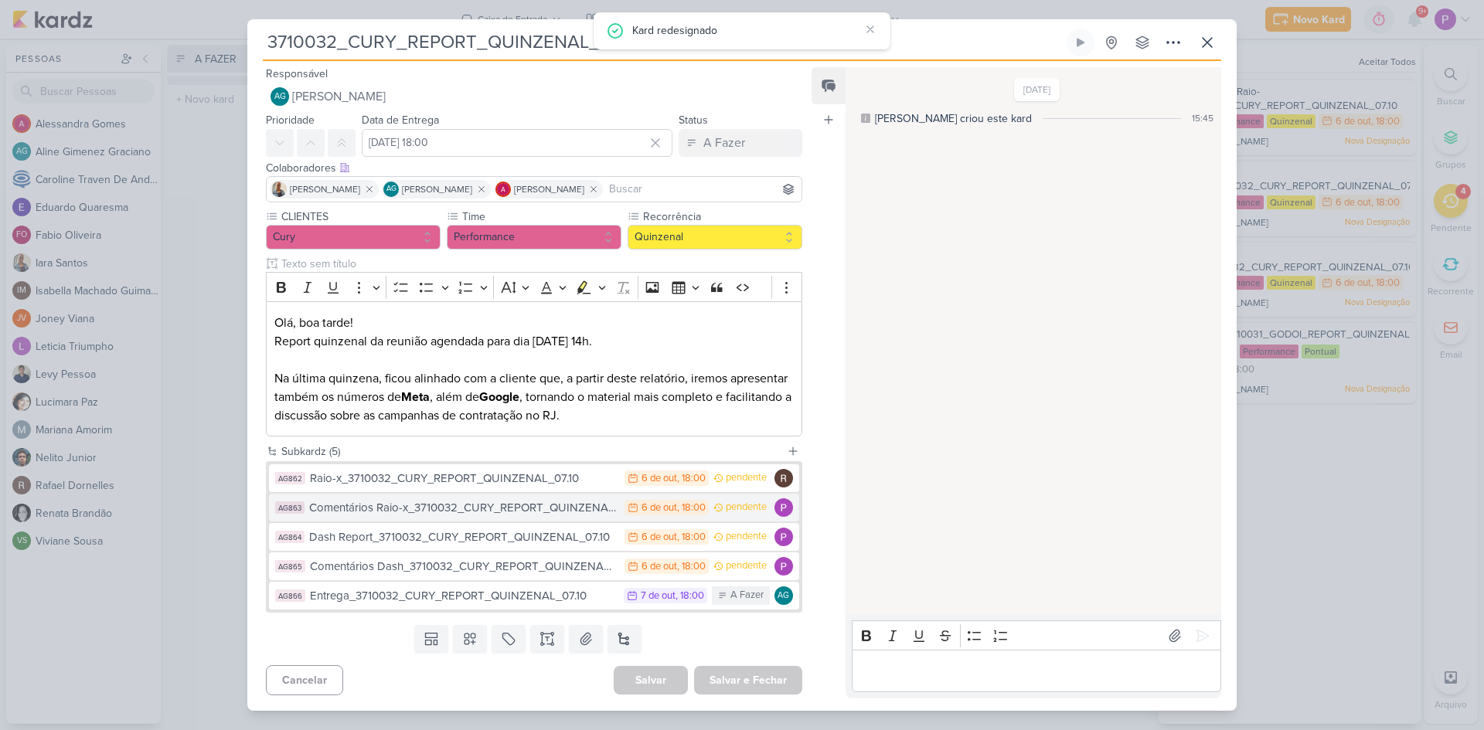
click at [444, 509] on div "Comentários Raio-x_3710032_CURY_REPORT_QUINZENAL_07.10" at bounding box center [463, 508] width 308 height 18
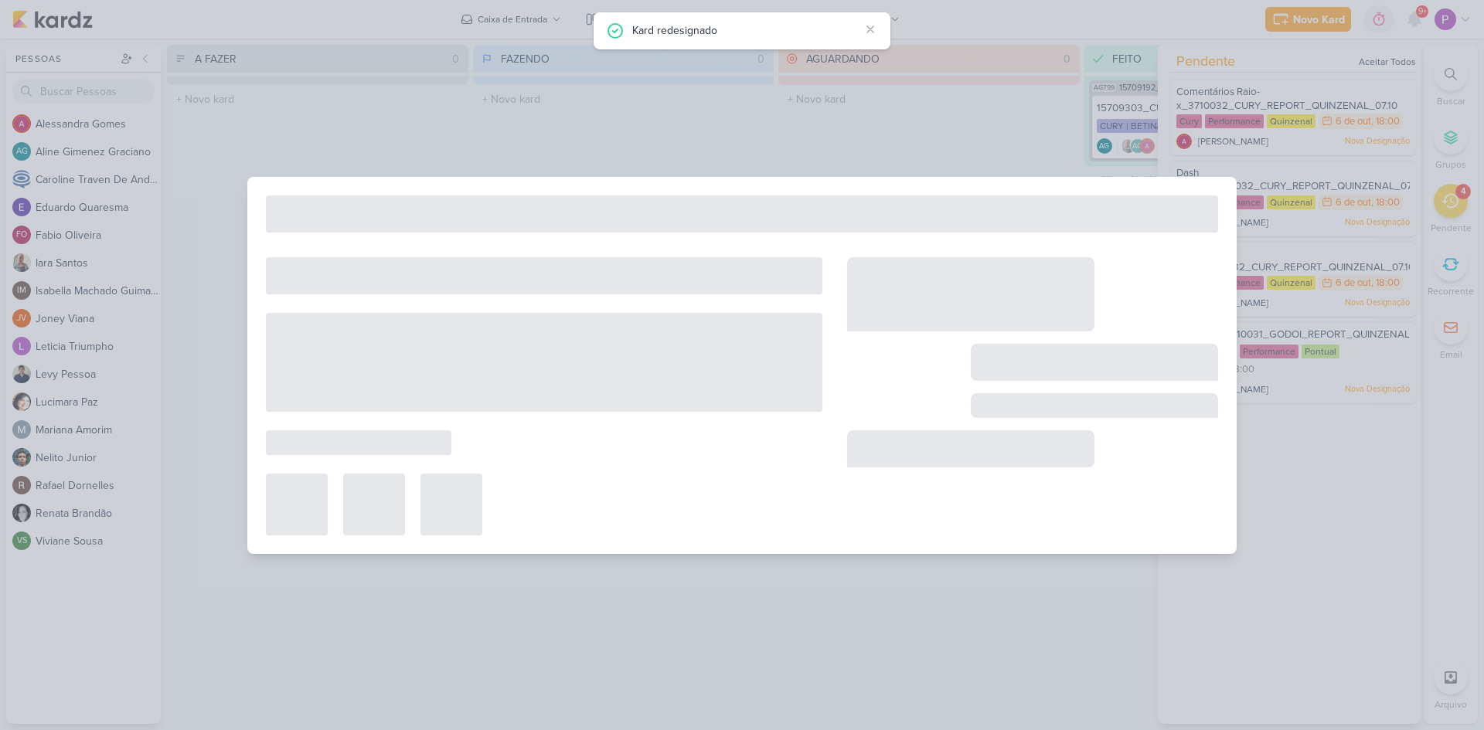
type input "Comentários Raio-x_3710032_CURY_REPORT_QUINZENAL_07.10"
type input "6 de outubro de 2025 às 18:00"
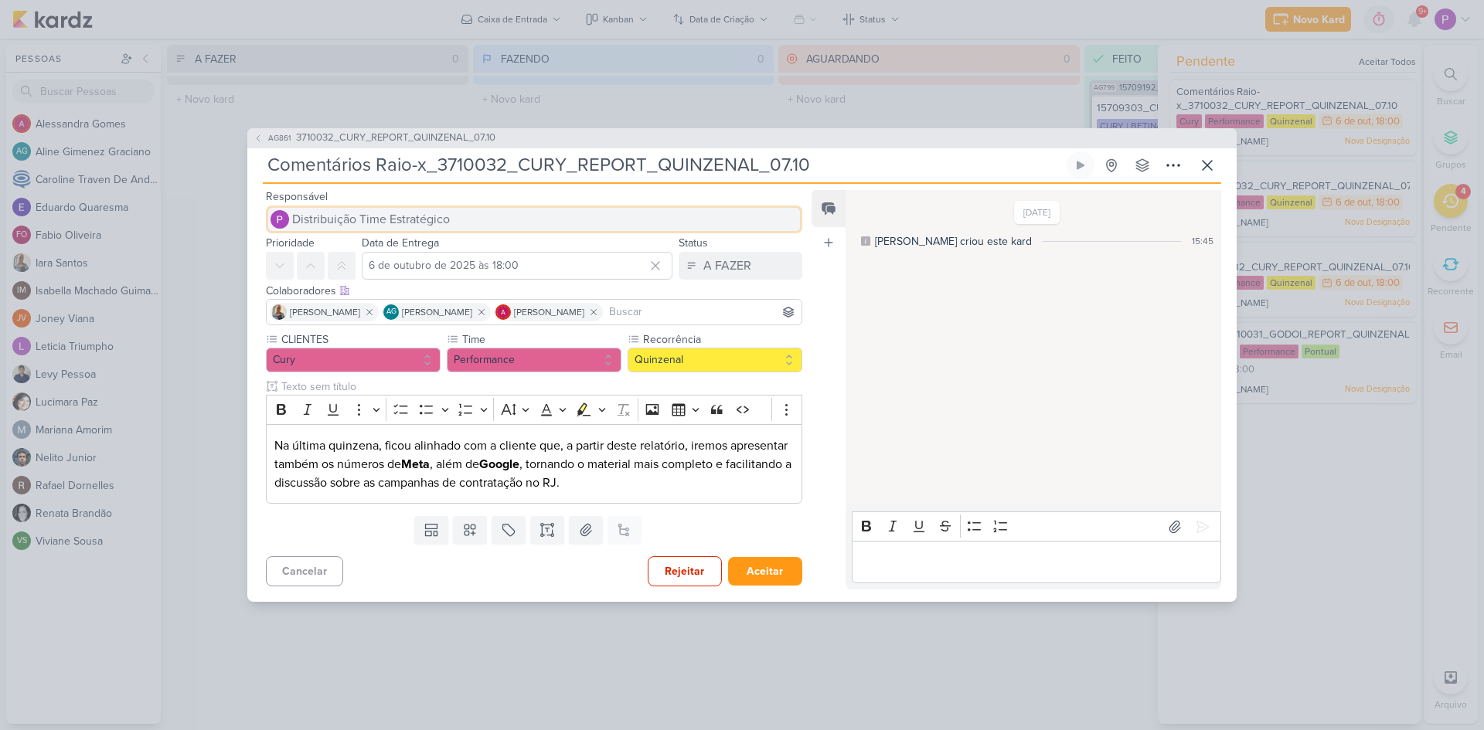
click at [337, 210] on span "Distribuição Time Estratégico" at bounding box center [371, 219] width 158 height 19
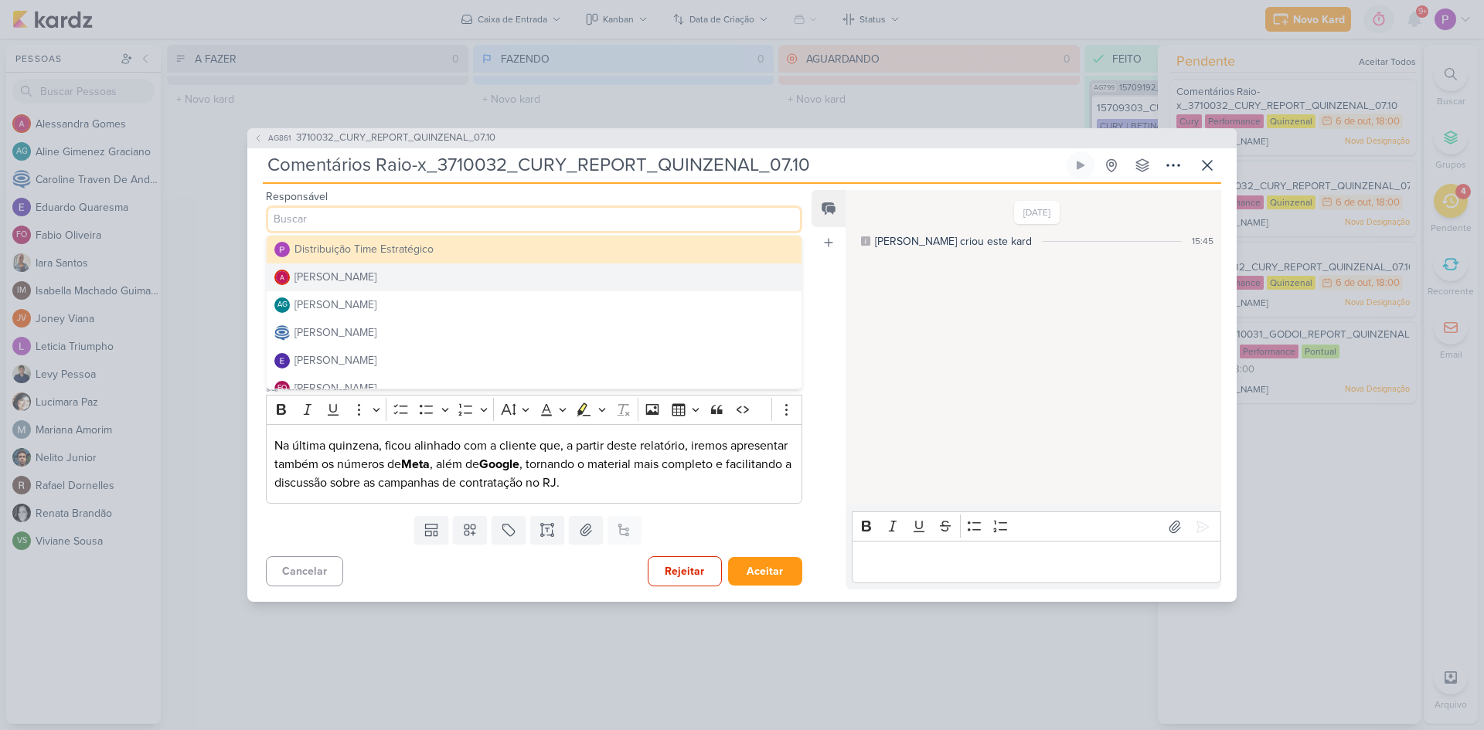
click at [356, 271] on div "Alessandra Gomes" at bounding box center [335, 277] width 82 height 16
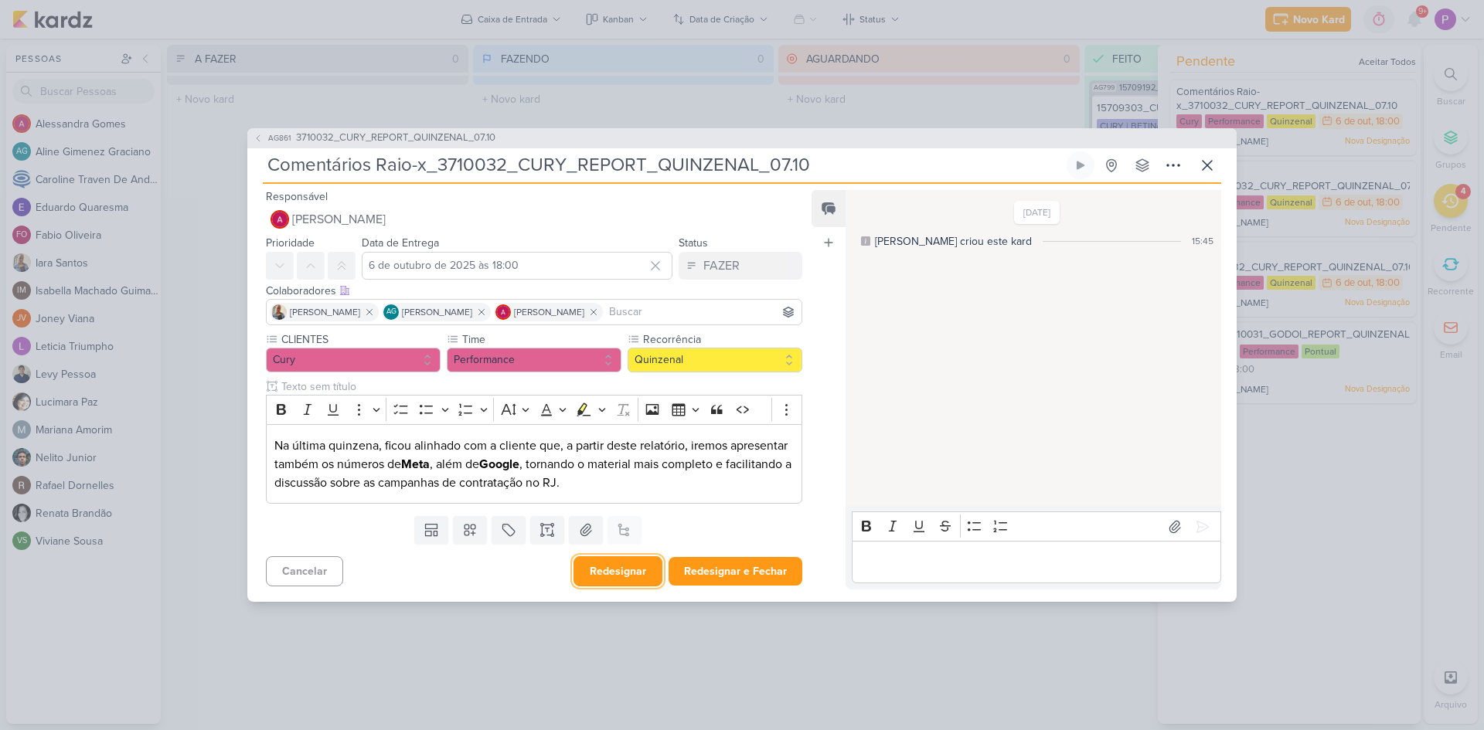
click at [622, 571] on button "Redesignar" at bounding box center [617, 571] width 89 height 30
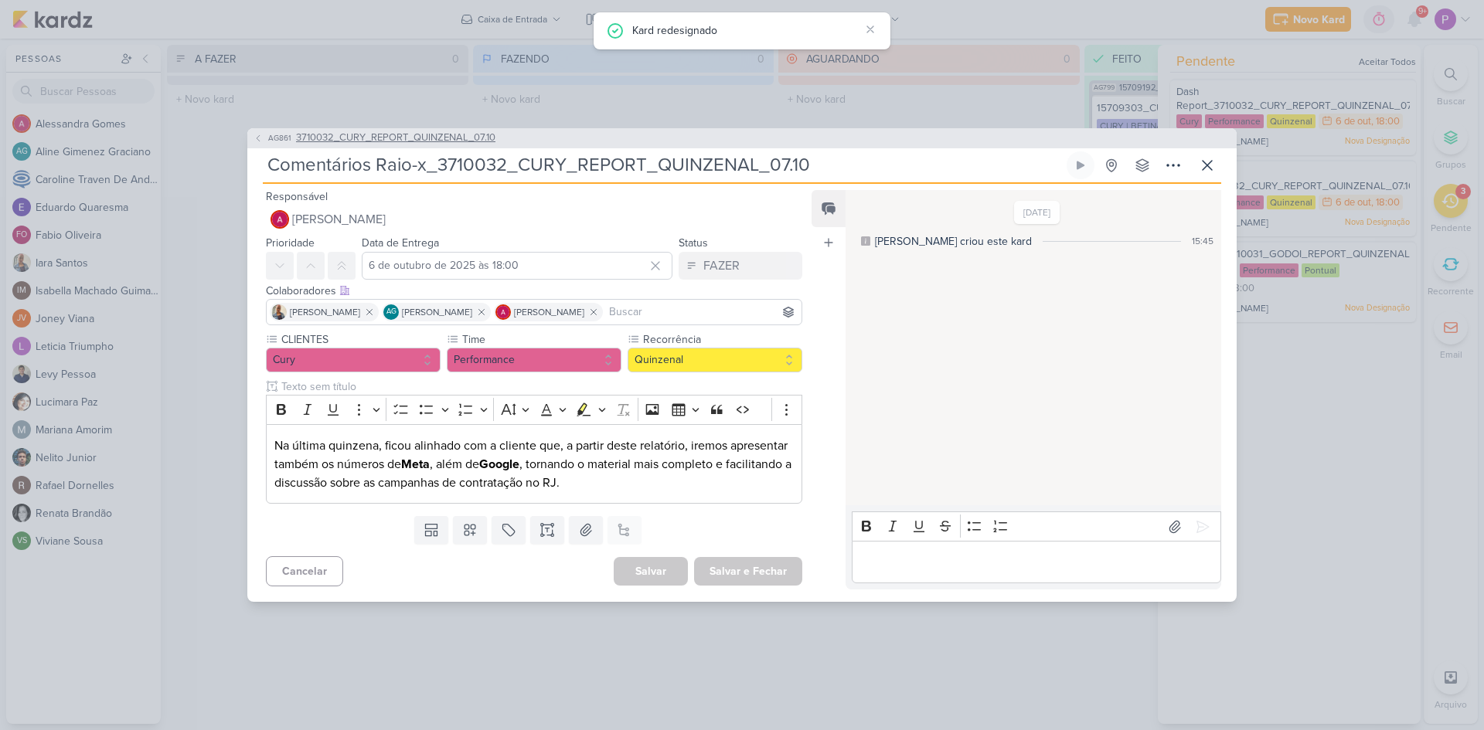
click at [279, 135] on span "AG861" at bounding box center [279, 138] width 27 height 12
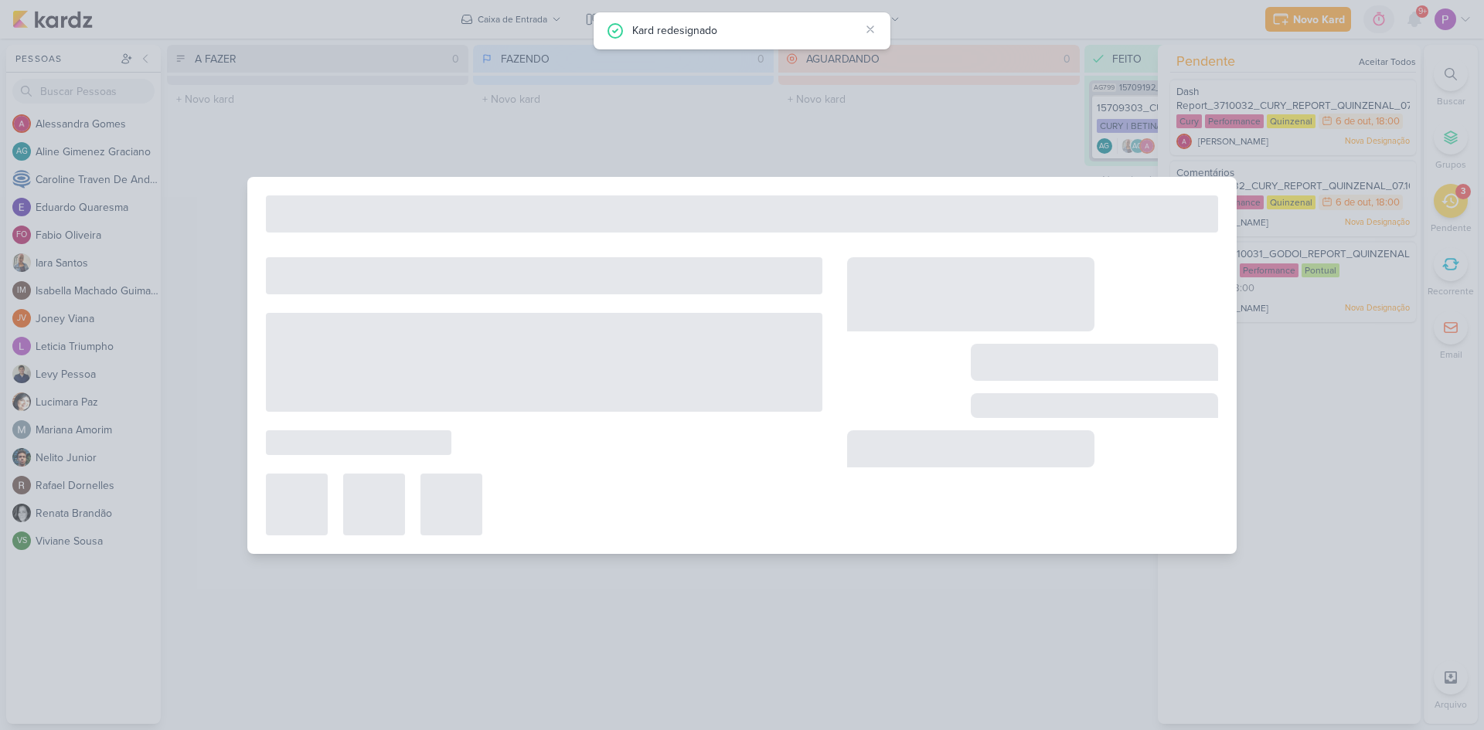
type input "3710032_CURY_REPORT_QUINZENAL_07.10"
type input "7 de outubro de 2025 às 18:00"
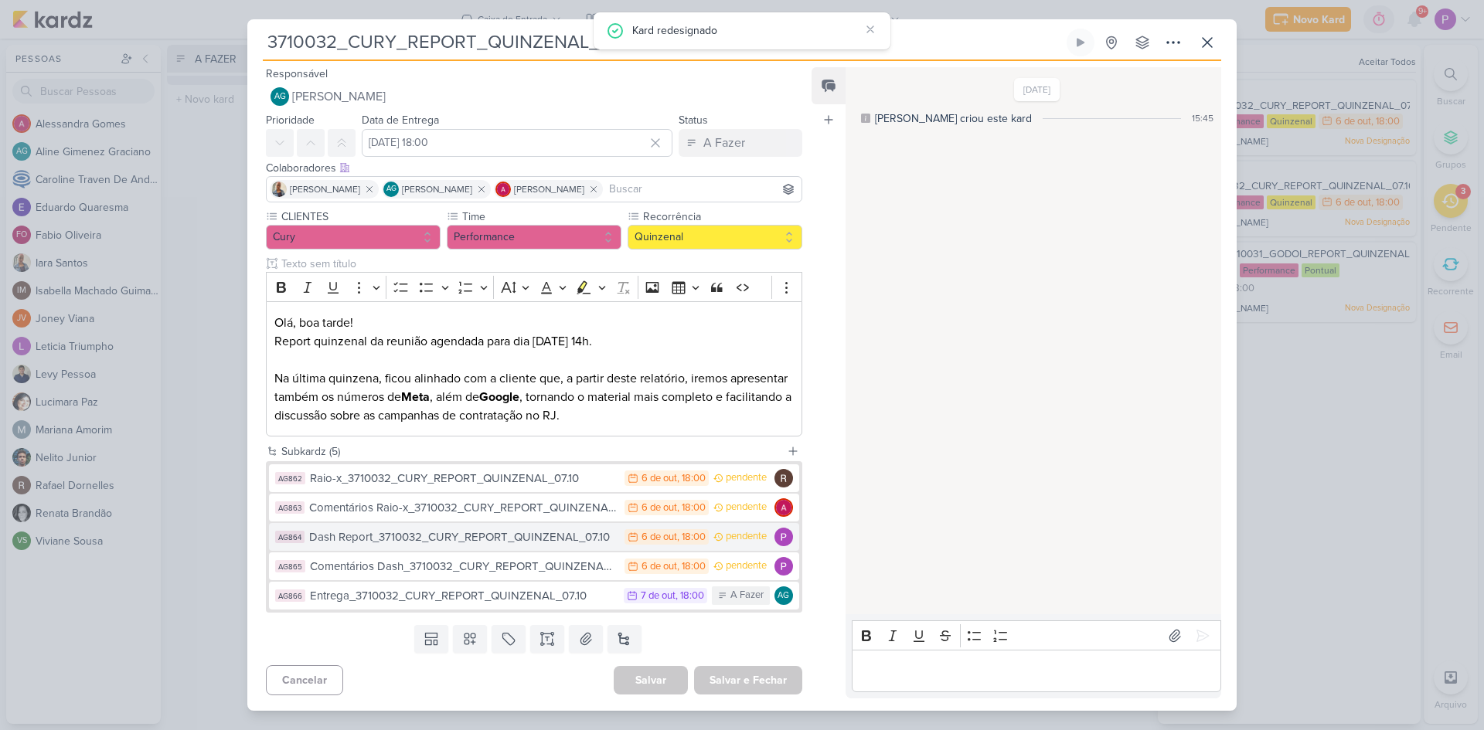
click at [522, 544] on div "Dash Report_3710032_CURY_REPORT_QUINZENAL_07.10" at bounding box center [463, 538] width 308 height 18
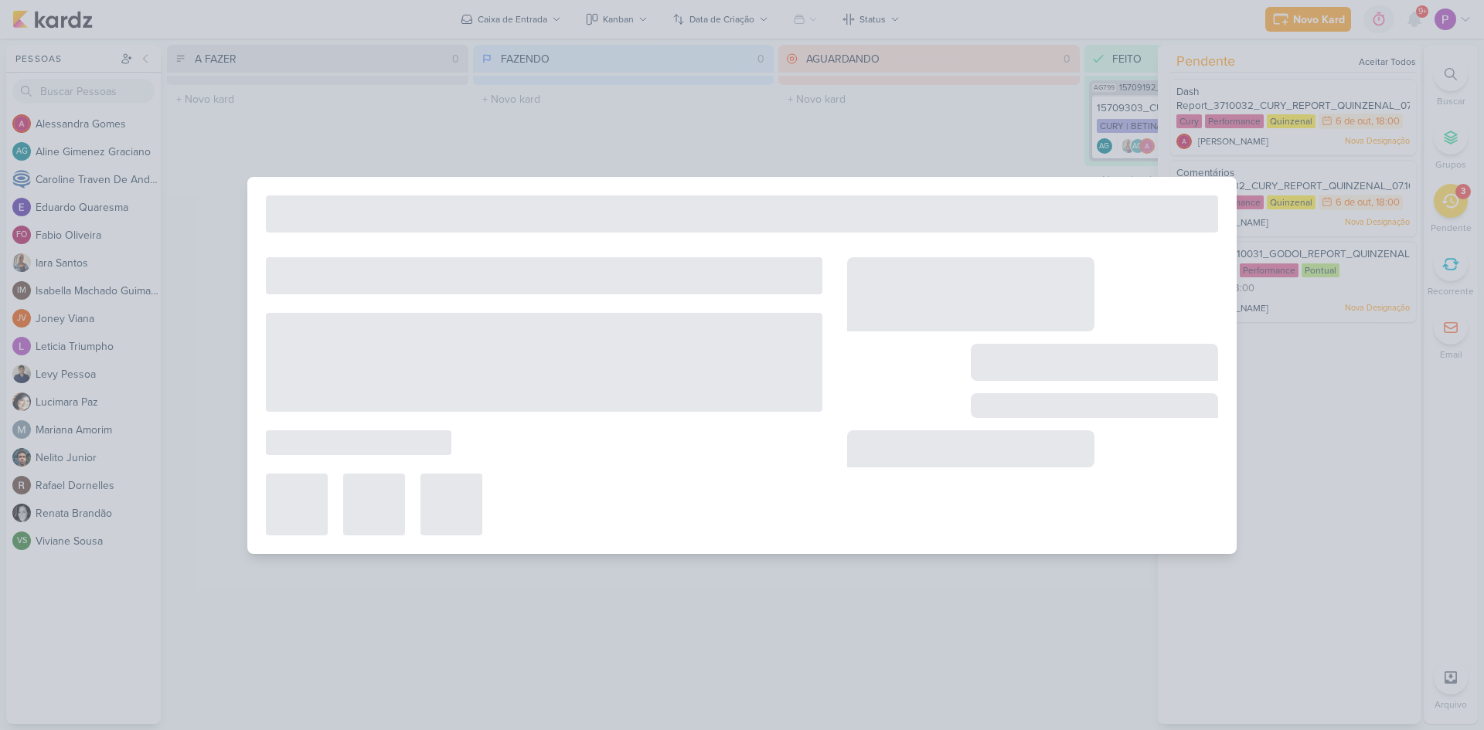
type input "Dash Report_3710032_CURY_REPORT_QUINZENAL_07.10"
type input "6 de outubro de 2025 às 18:00"
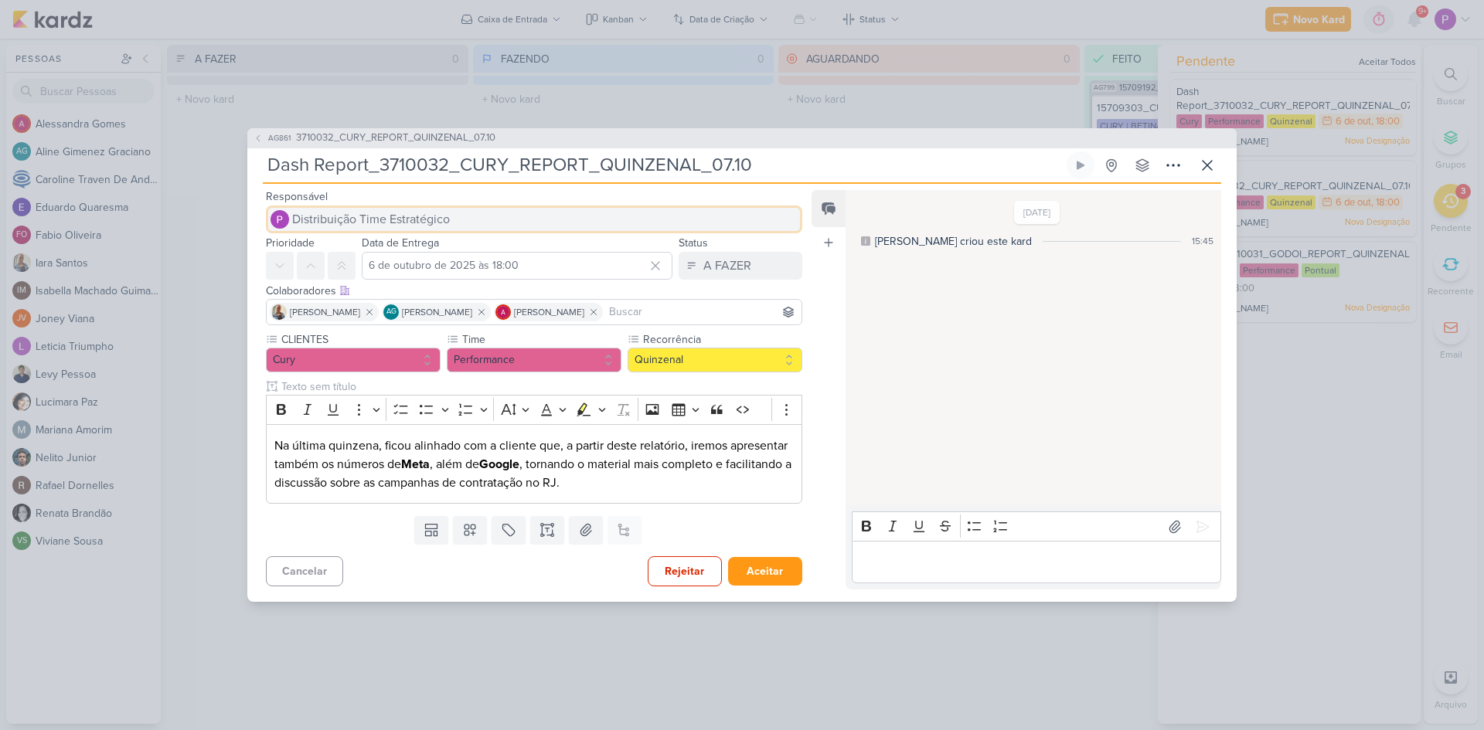
click at [386, 208] on button "Distribuição Time Estratégico" at bounding box center [534, 220] width 536 height 28
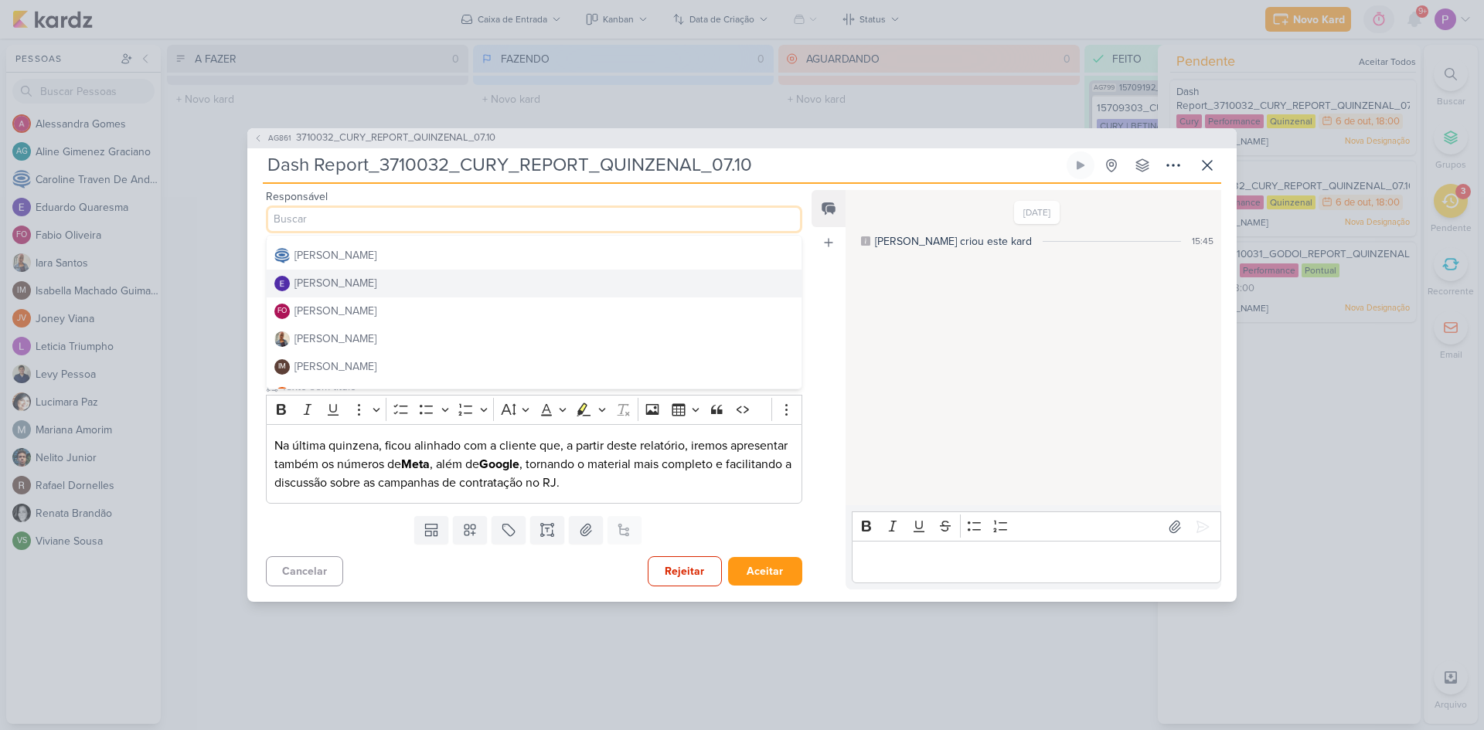
scroll to position [0, 0]
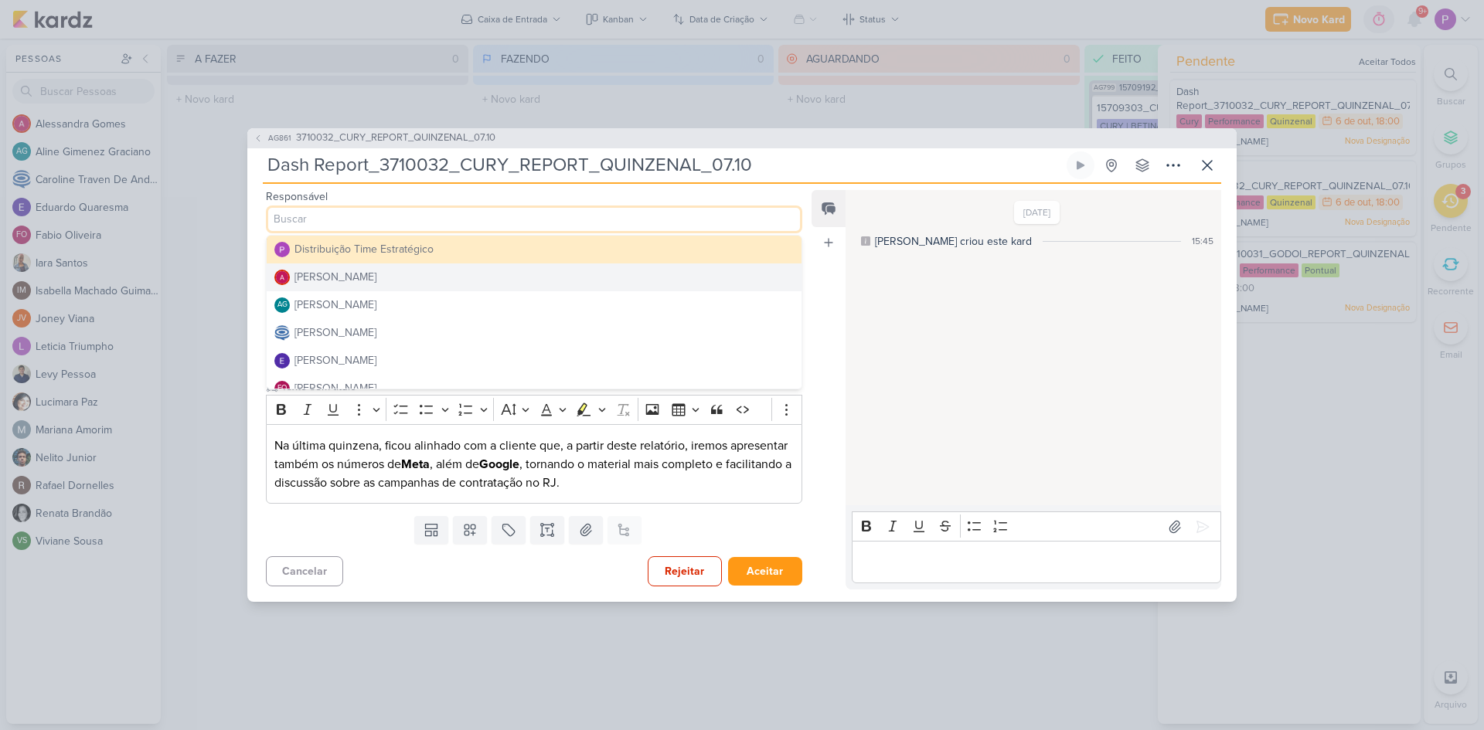
click at [376, 280] on div "Alessandra Gomes" at bounding box center [335, 277] width 82 height 16
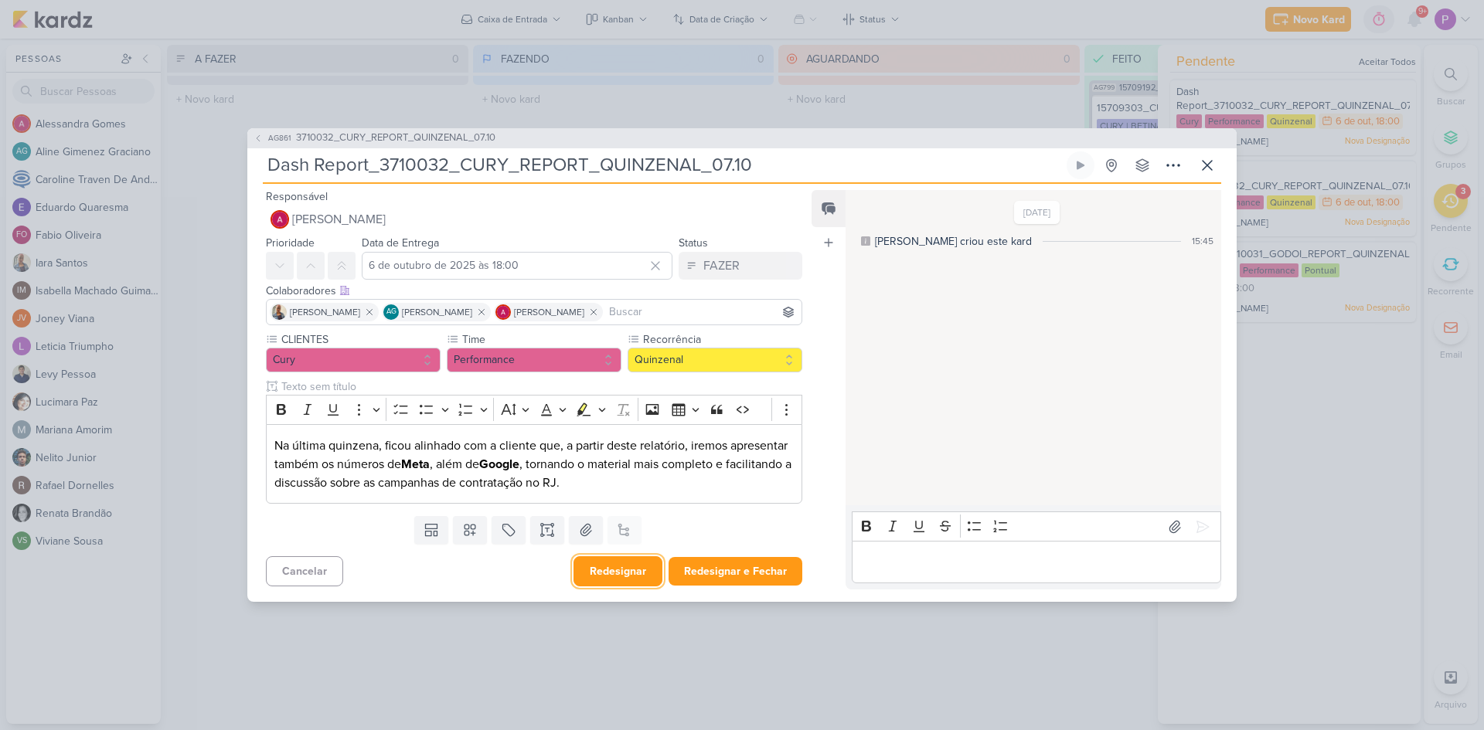
click at [600, 566] on button "Redesignar" at bounding box center [617, 571] width 89 height 30
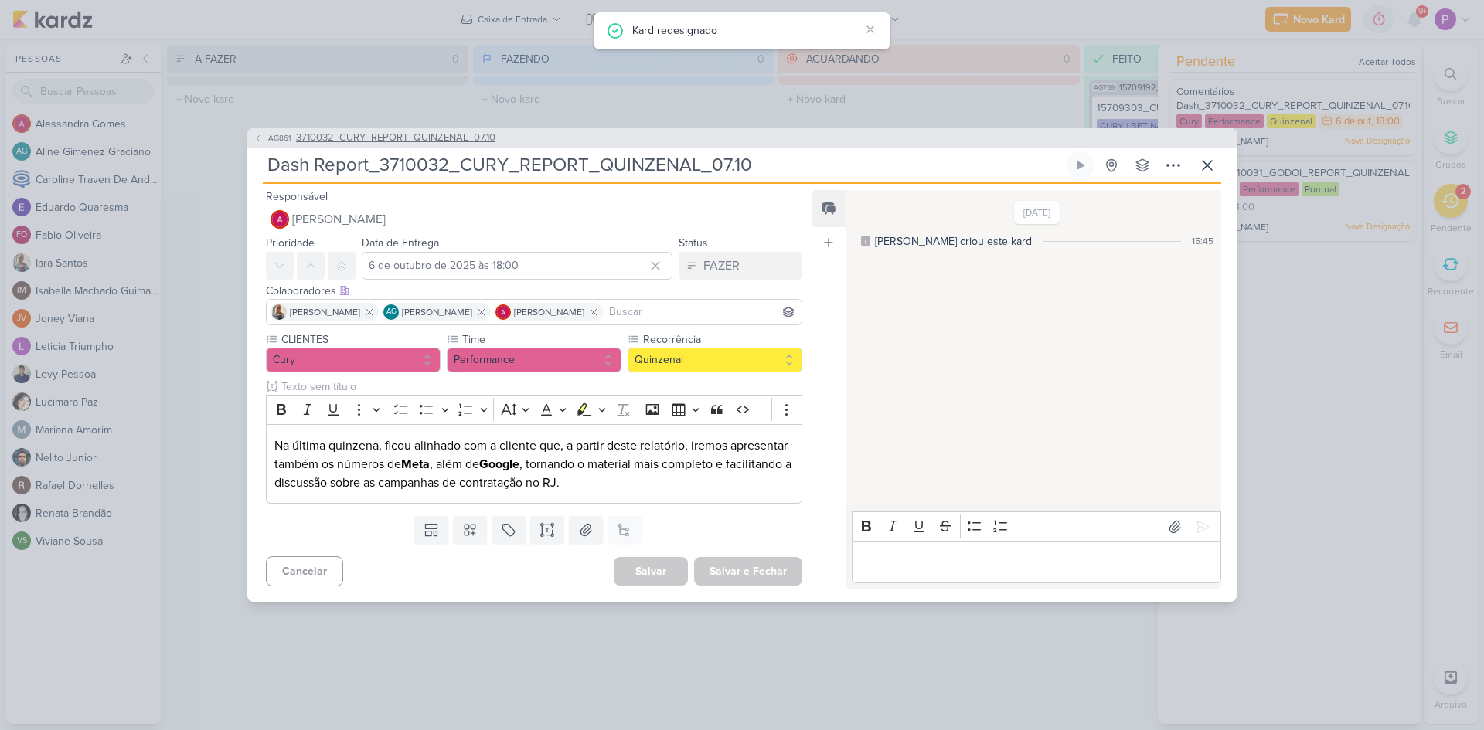
click at [311, 138] on span "3710032_CURY_REPORT_QUINZENAL_07.10" at bounding box center [395, 138] width 199 height 15
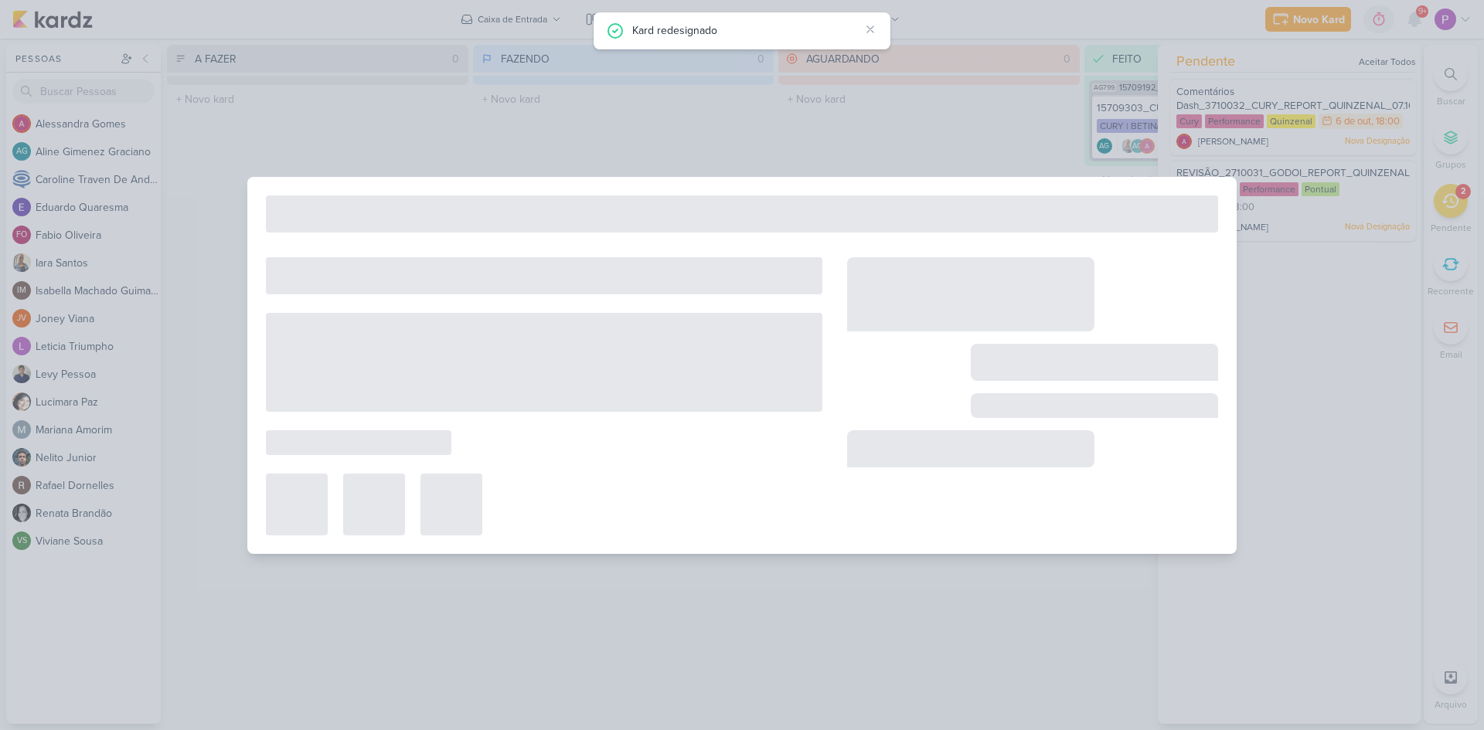
type input "3710032_CURY_REPORT_QUINZENAL_07.10"
type input "7 de outubro de 2025 às 18:00"
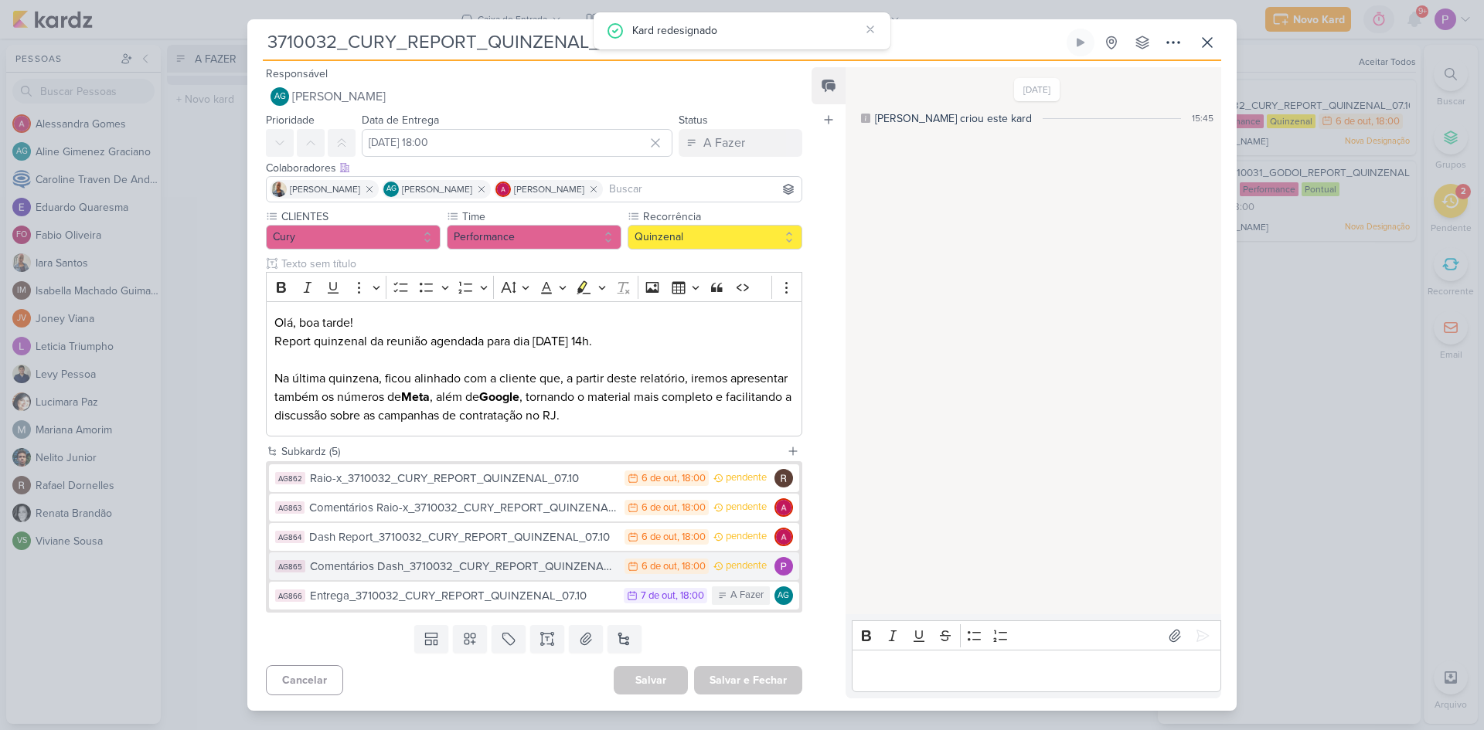
click at [427, 573] on div "Comentários Dash_3710032_CURY_REPORT_QUINZENAL_07.10" at bounding box center [463, 567] width 307 height 18
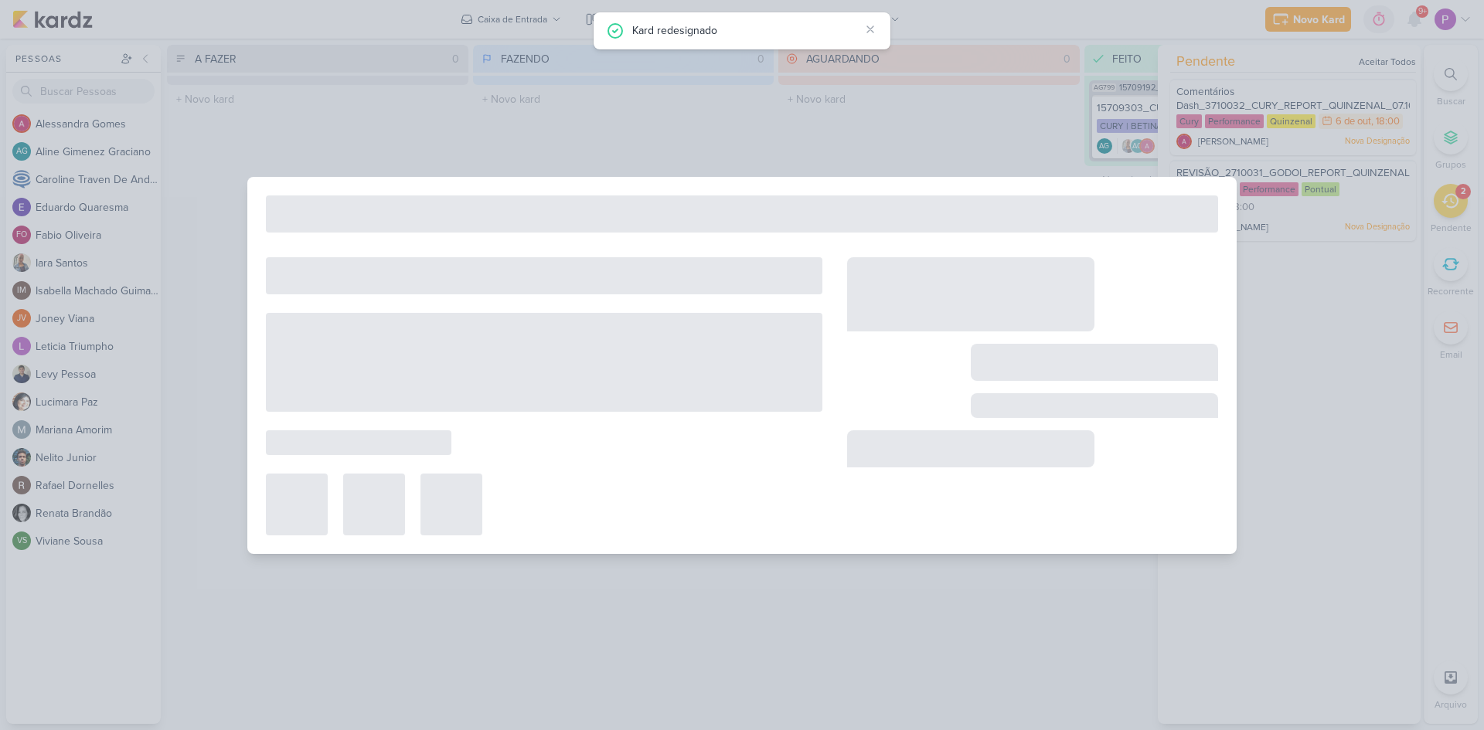
type input "Comentários Dash_3710032_CURY_REPORT_QUINZENAL_07.10"
type input "6 de outubro de 2025 às 18:00"
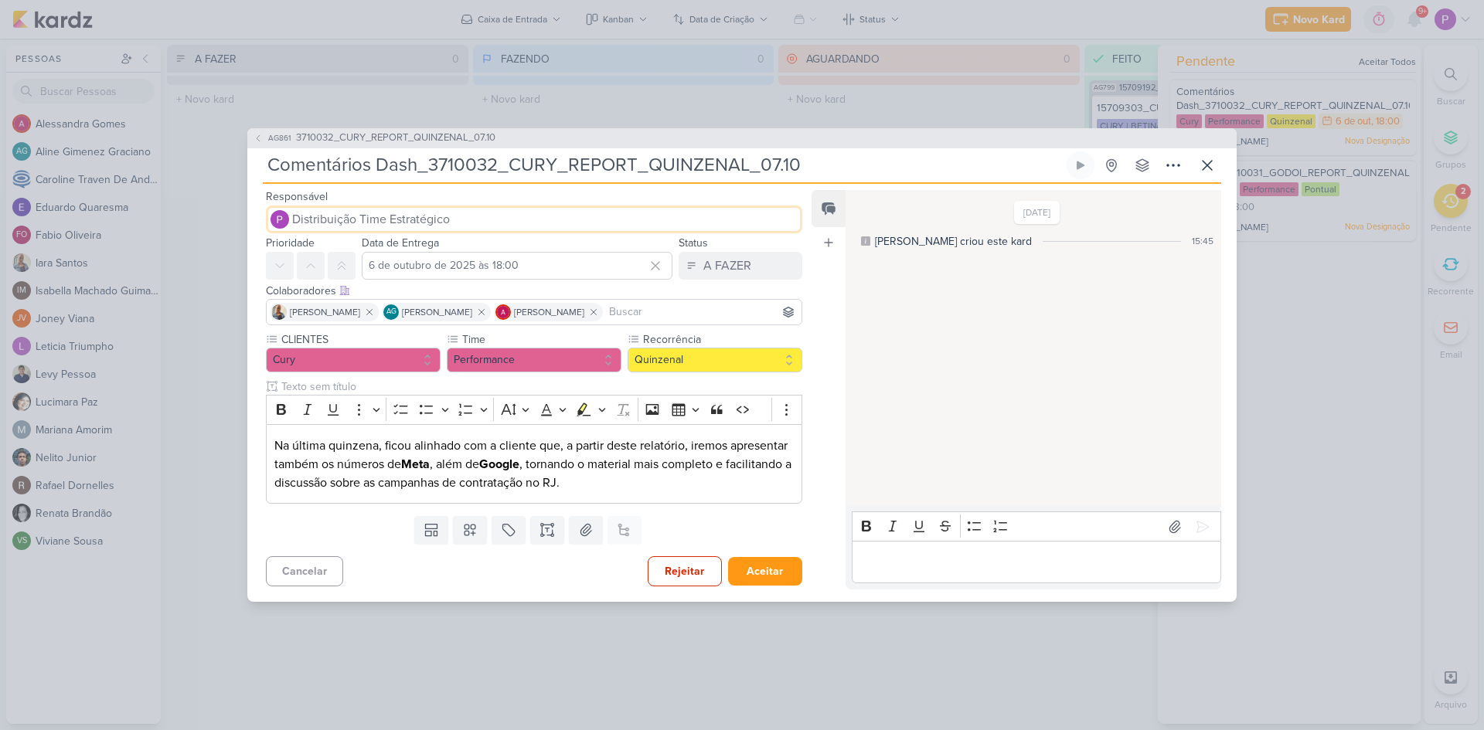
click at [379, 226] on span "Distribuição Time Estratégico" at bounding box center [371, 219] width 158 height 19
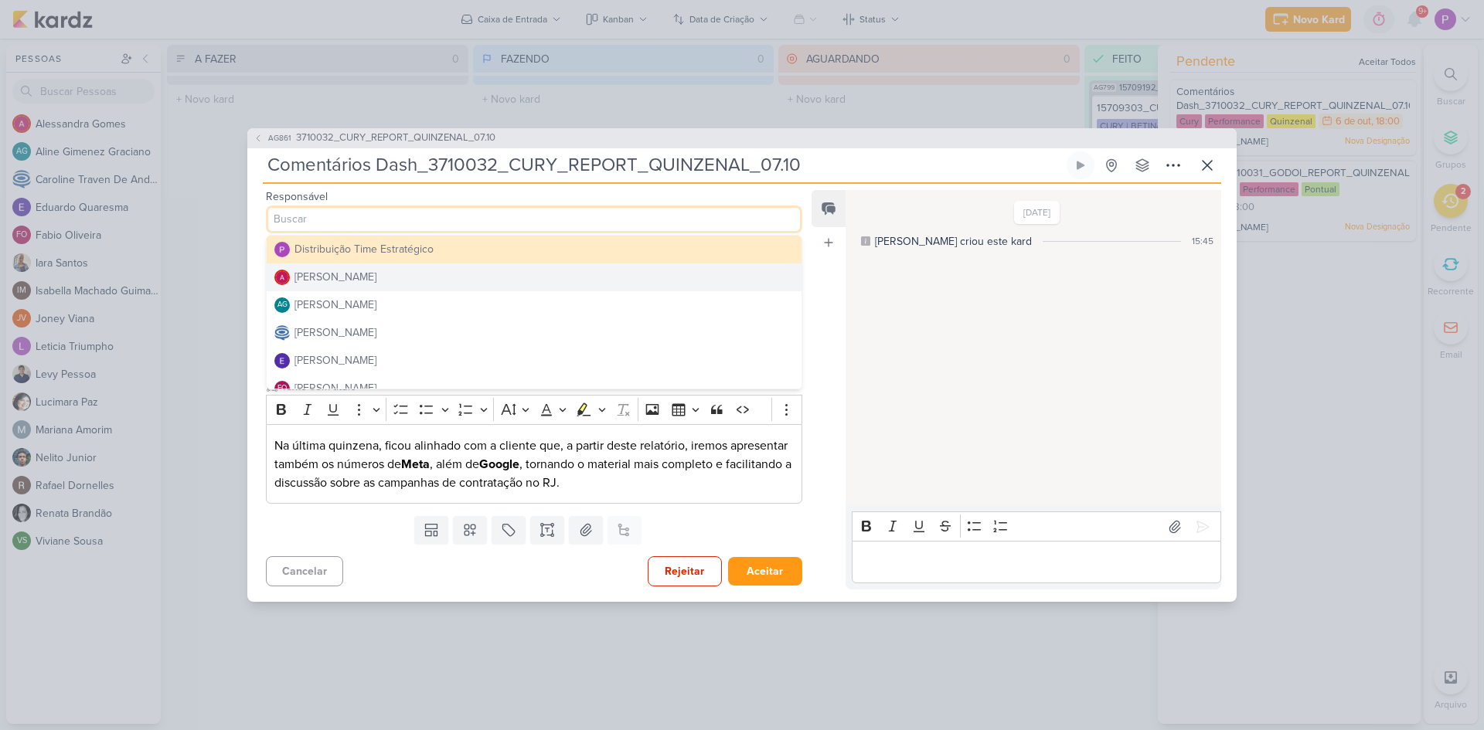
click at [371, 277] on div "Alessandra Gomes" at bounding box center [335, 277] width 82 height 16
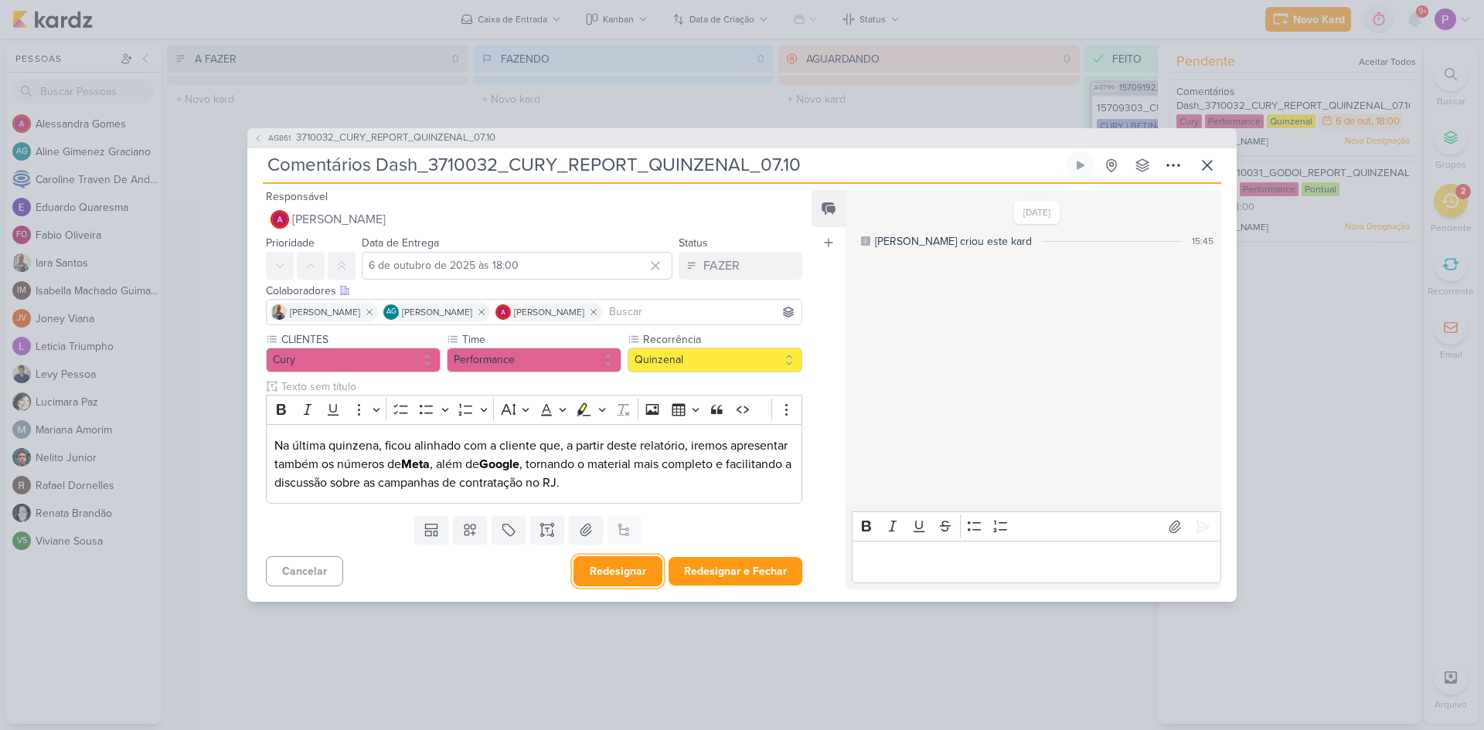
click at [629, 572] on button "Redesignar" at bounding box center [617, 571] width 89 height 30
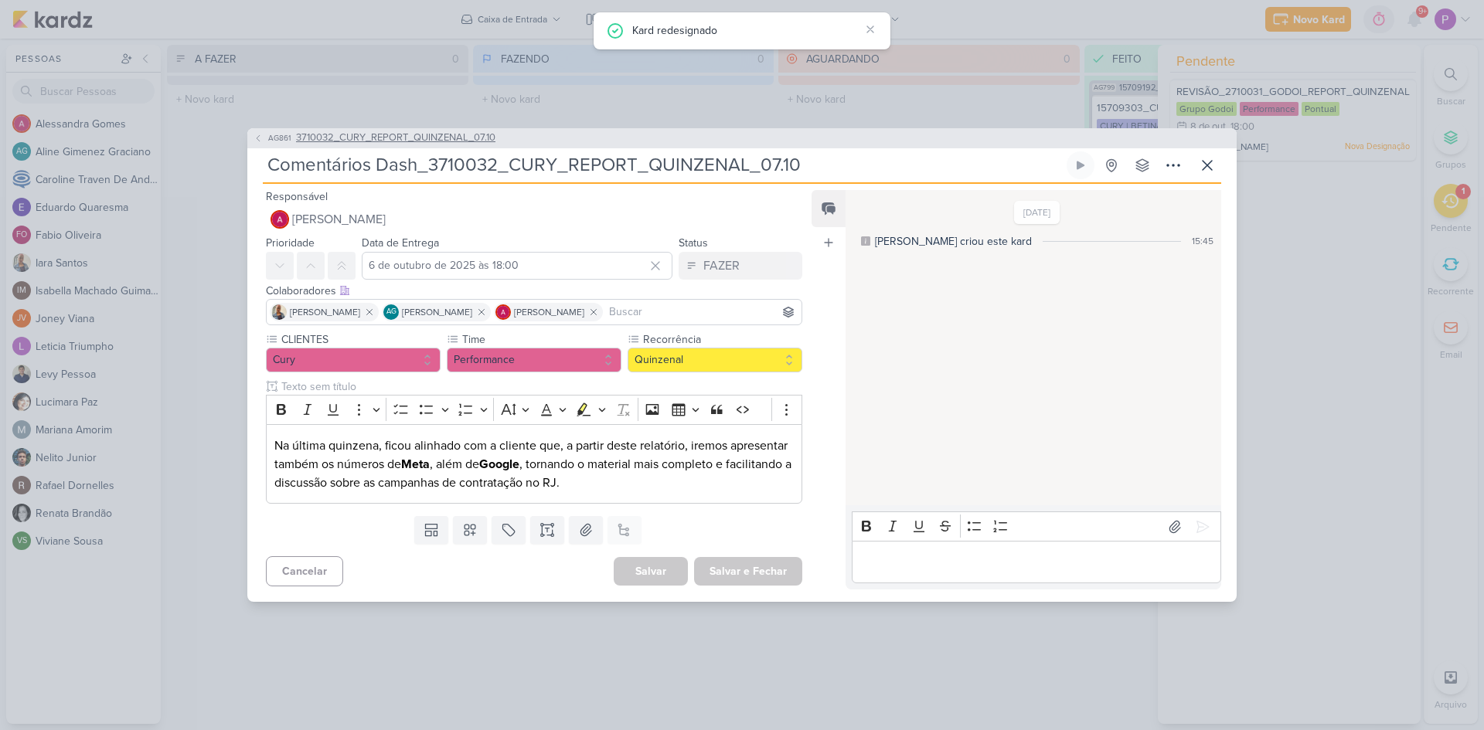
click at [275, 132] on span "AG861" at bounding box center [279, 138] width 27 height 12
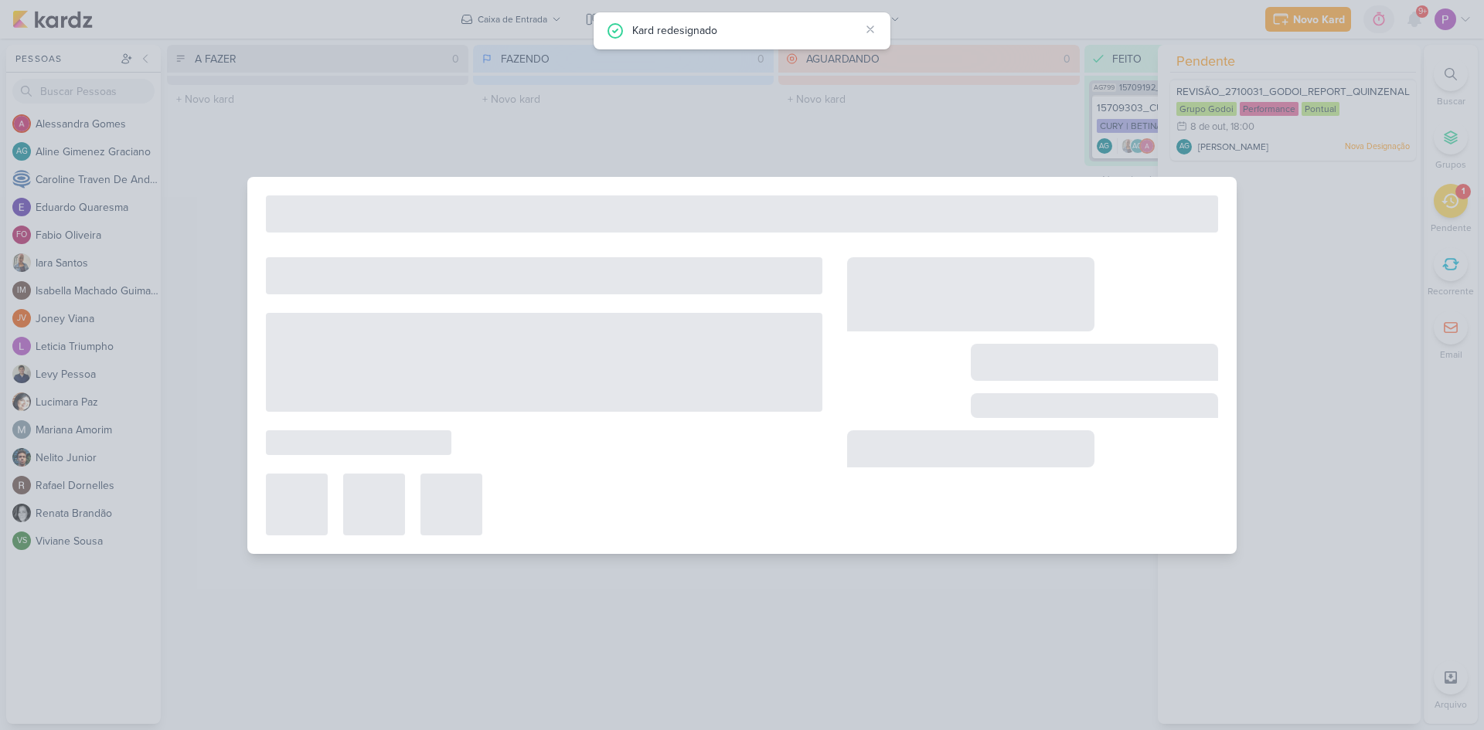
type input "3710032_CURY_REPORT_QUINZENAL_07.10"
type input "7 de outubro de 2025 às 18:00"
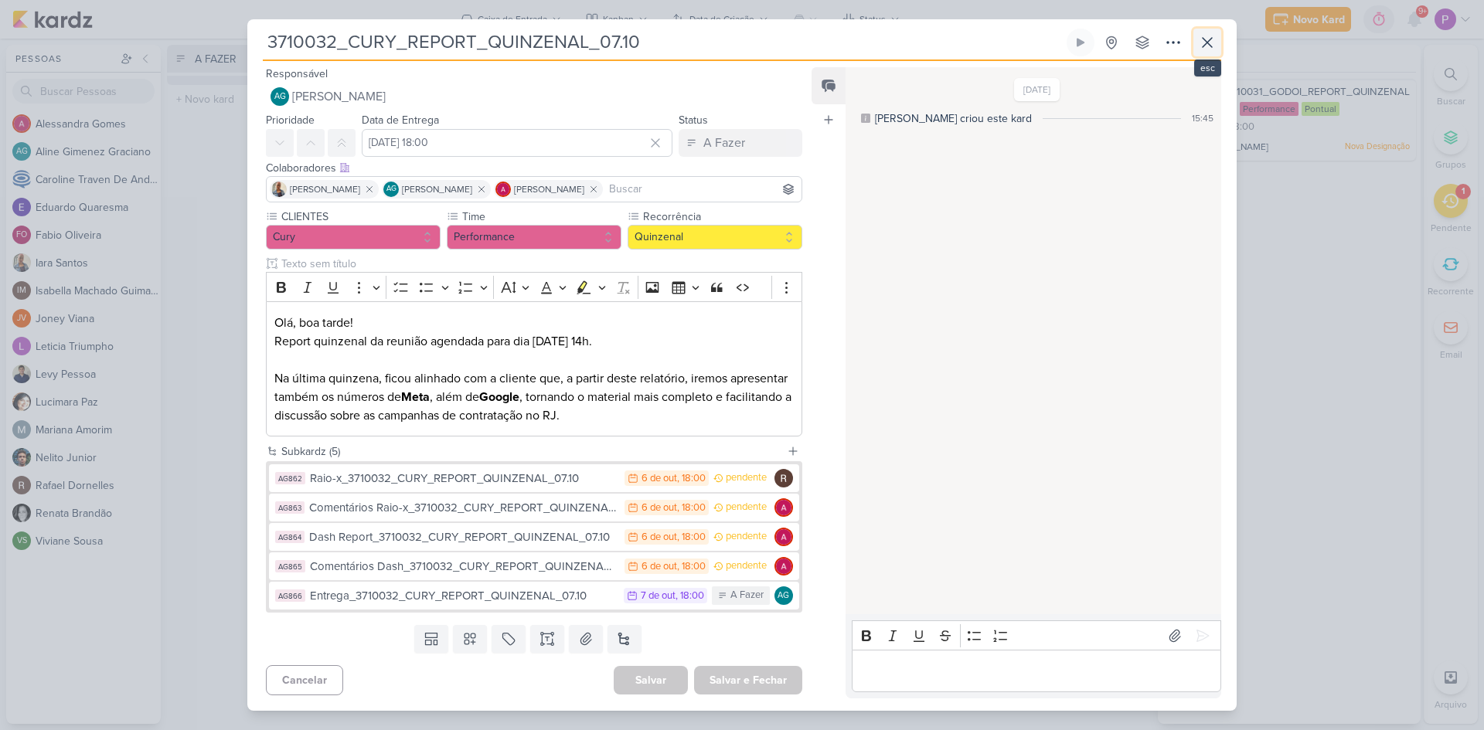
click at [1204, 40] on icon at bounding box center [1207, 42] width 19 height 19
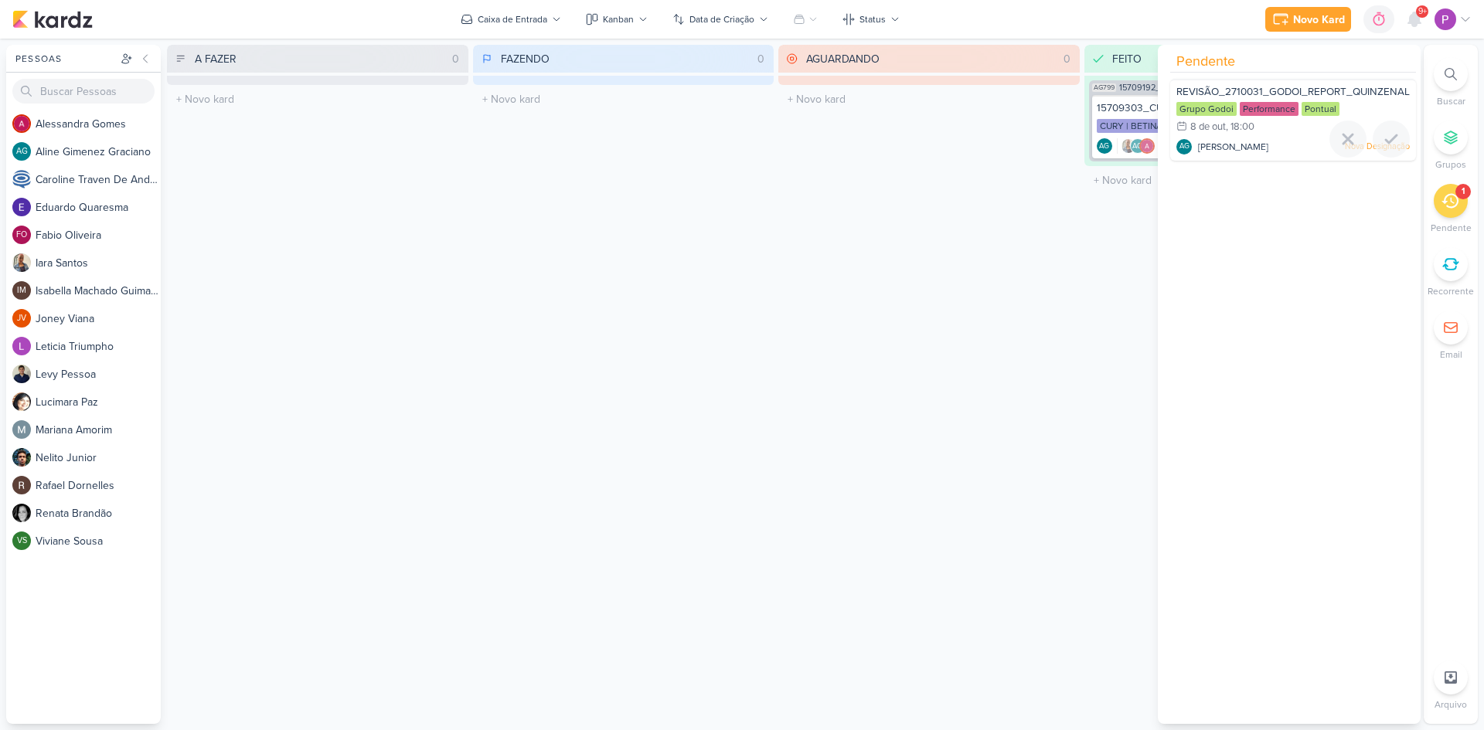
click at [1296, 90] on span "REVISÃO_2710031_GODOI_REPORT_QUINZENAL_09.10" at bounding box center [1308, 92] width 264 height 12
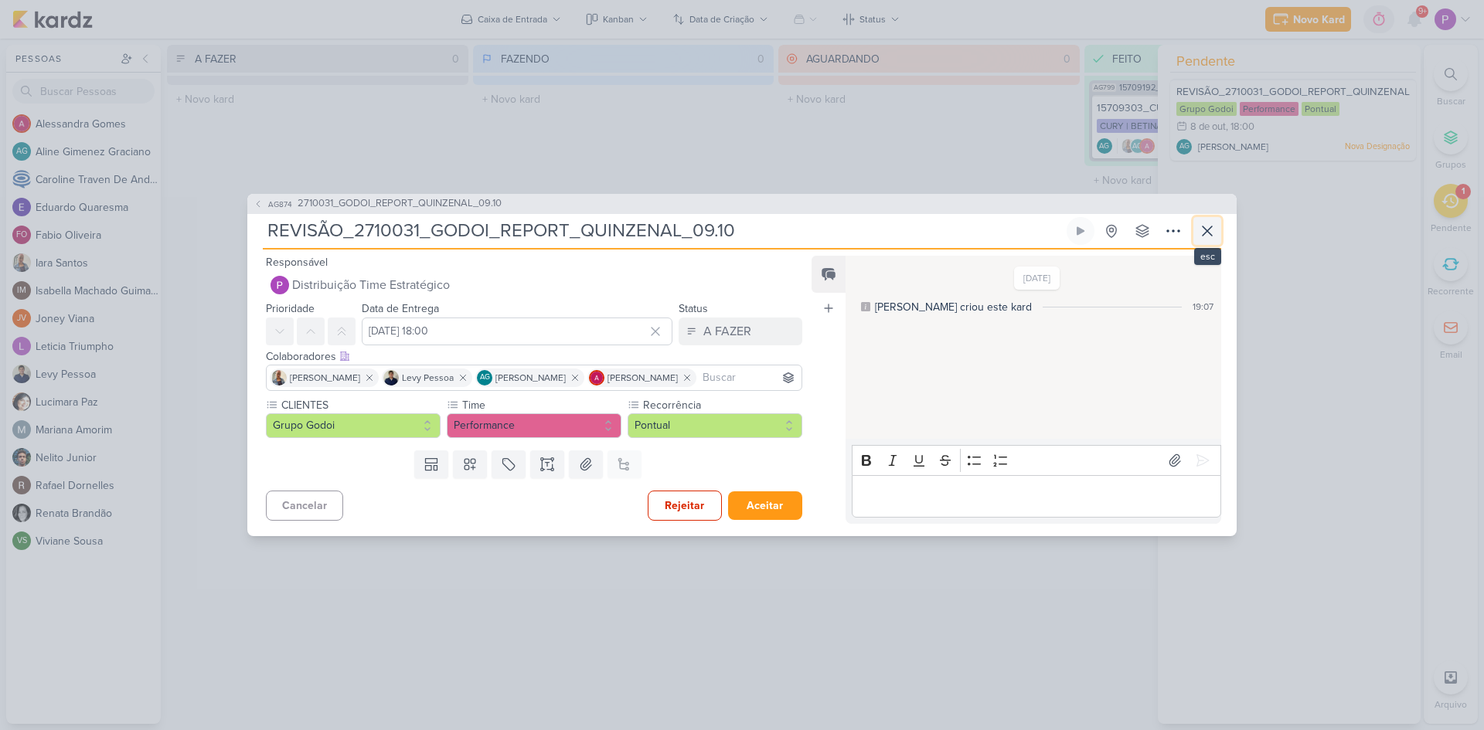
click at [1218, 231] on button at bounding box center [1207, 231] width 28 height 28
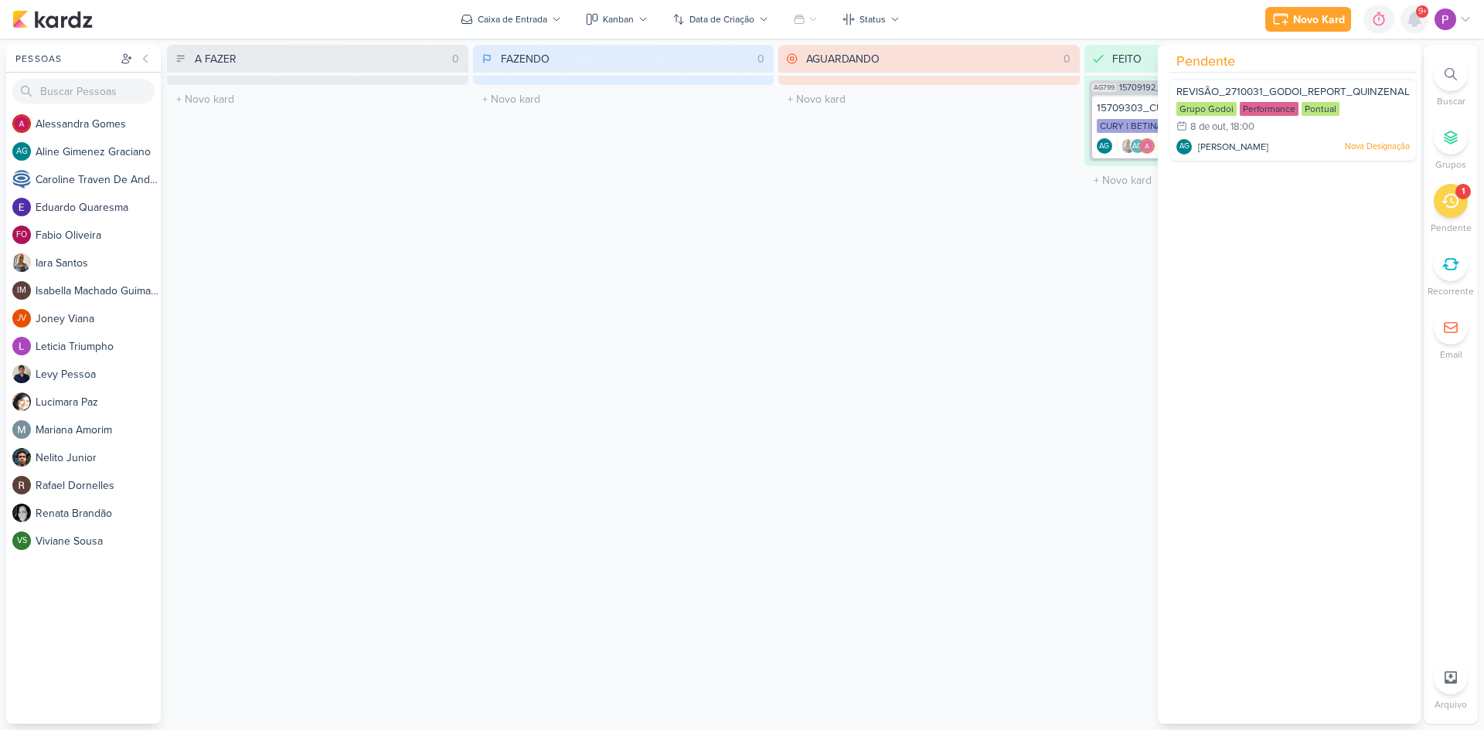
click at [1417, 26] on icon at bounding box center [1414, 19] width 19 height 19
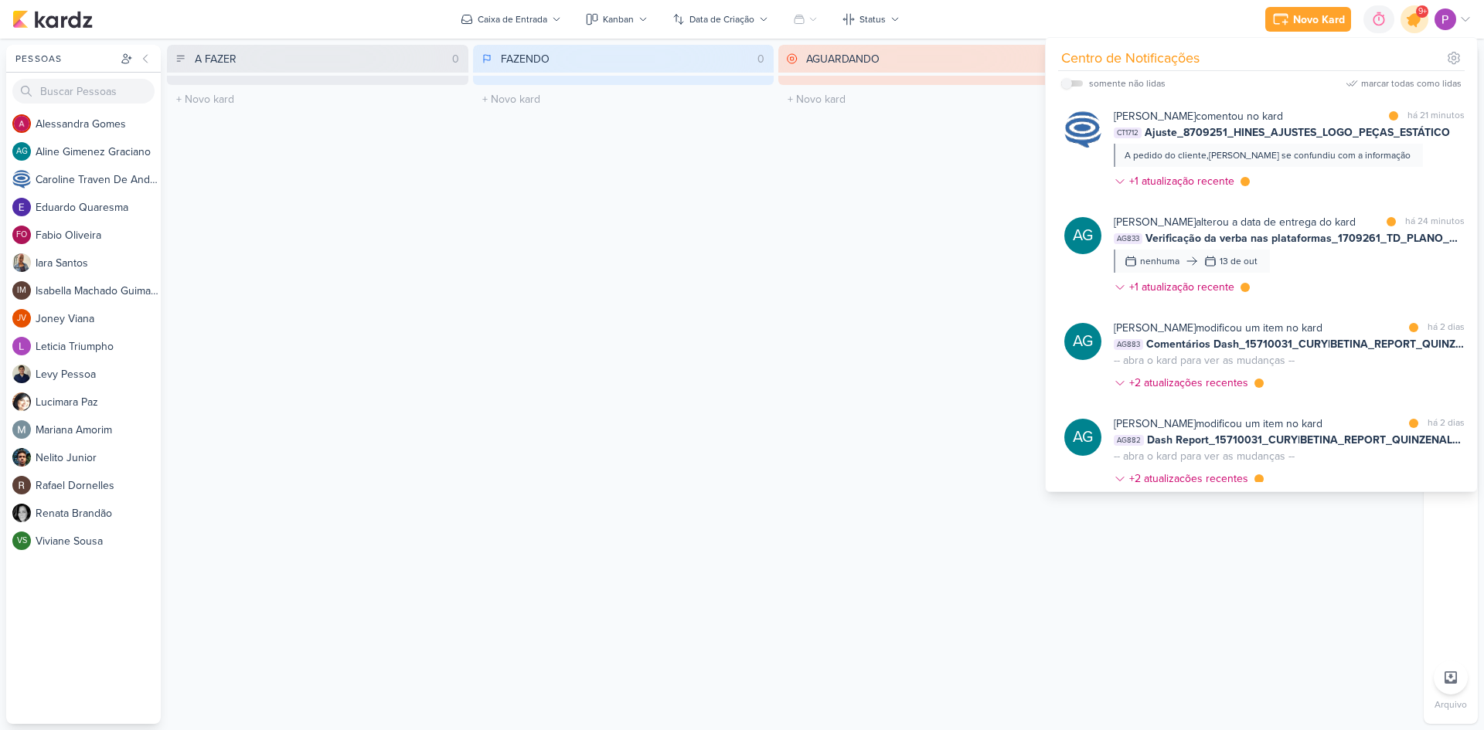
click at [1417, 26] on icon at bounding box center [1414, 19] width 26 height 26
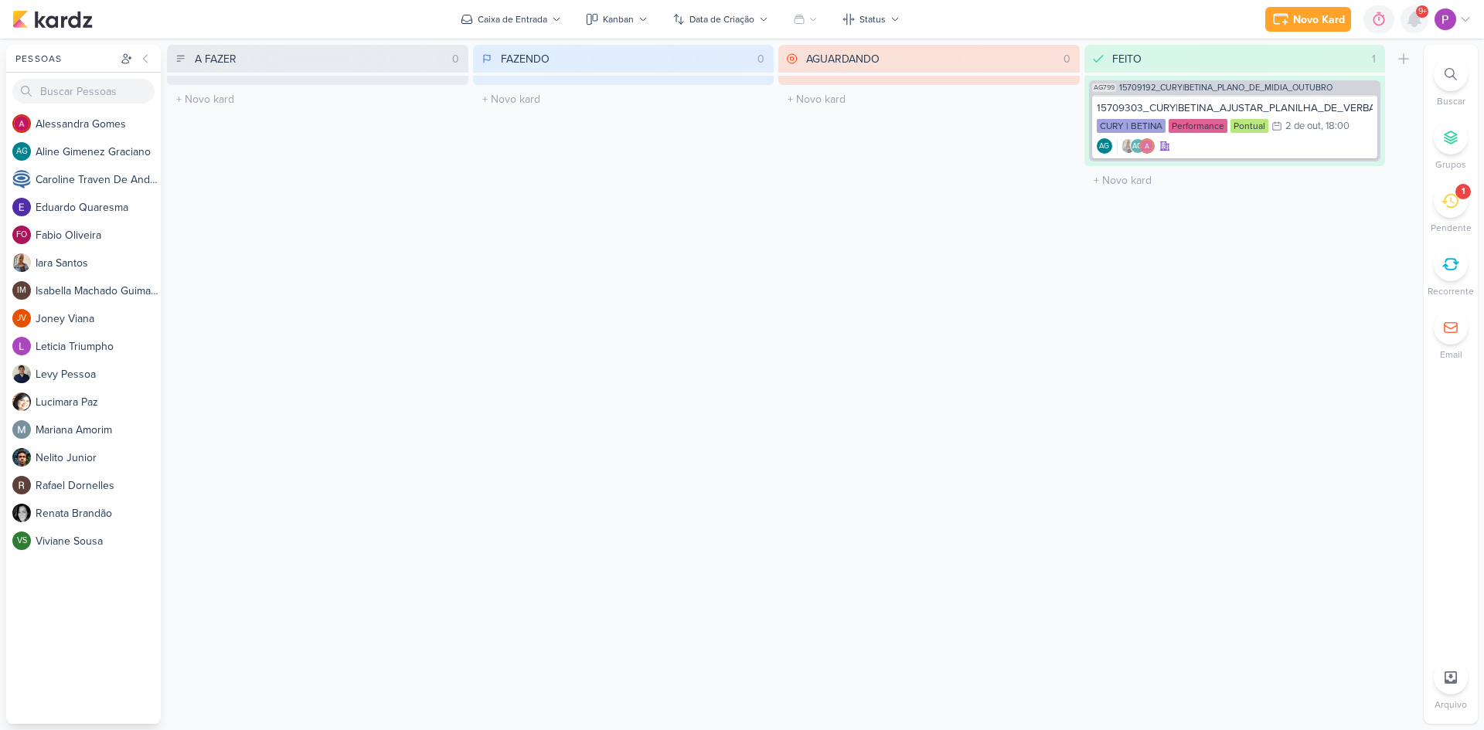
click at [1417, 26] on icon at bounding box center [1414, 19] width 19 height 19
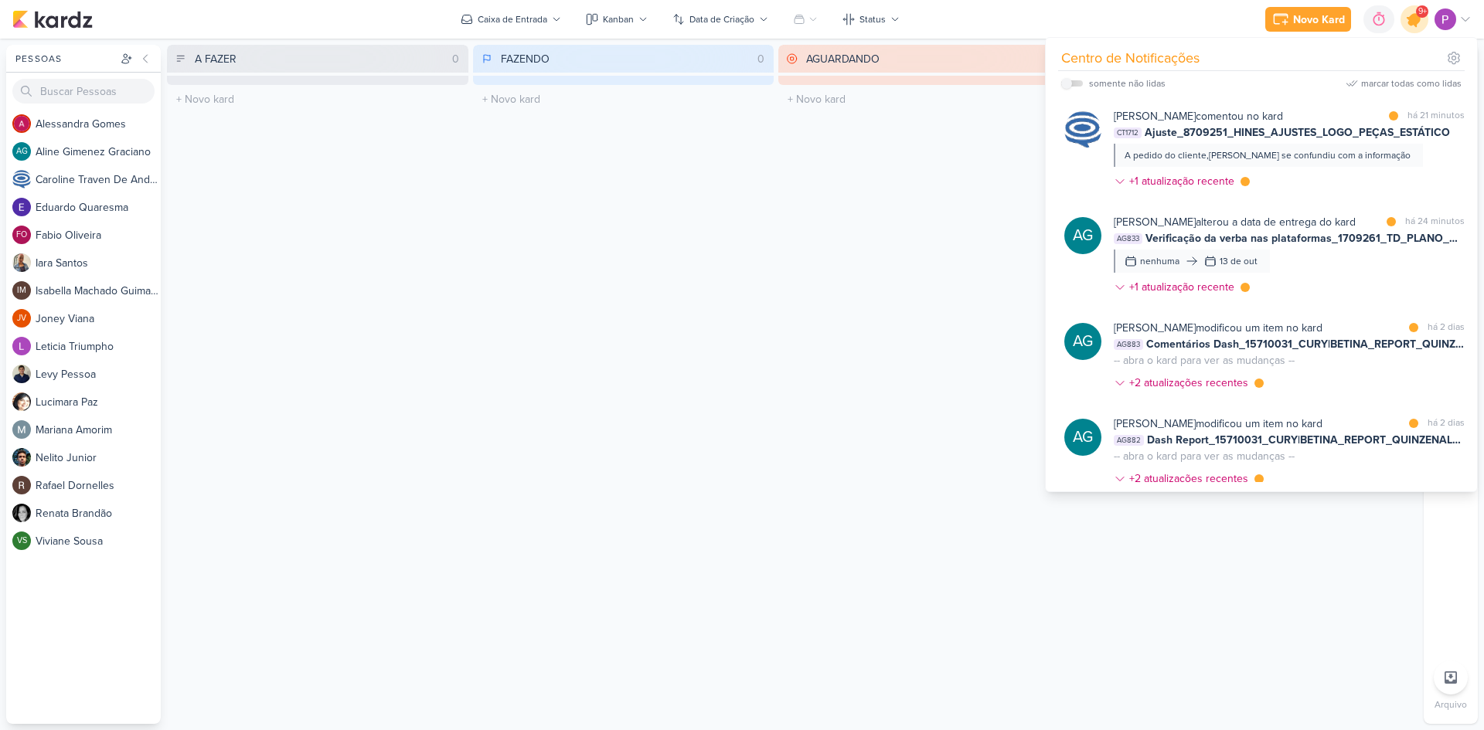
click at [1417, 26] on icon at bounding box center [1414, 19] width 26 height 26
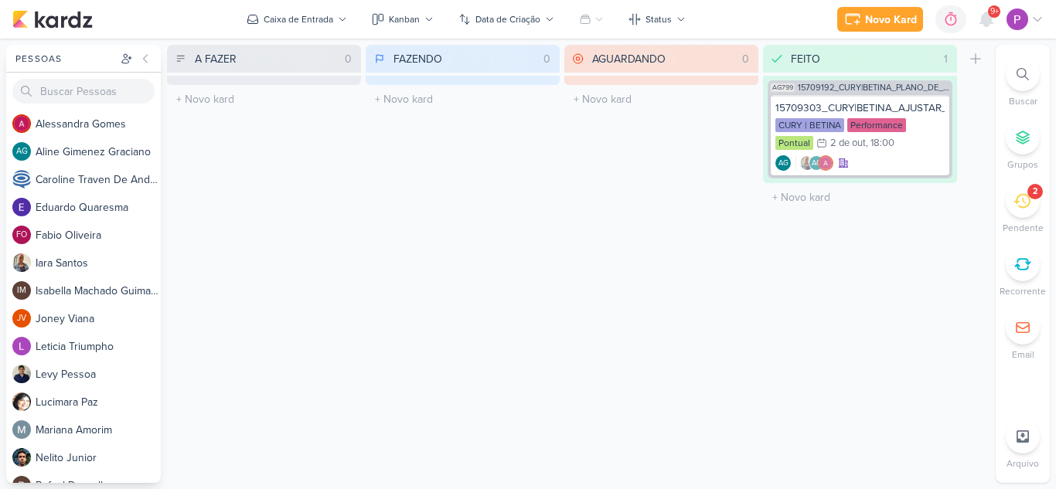
click at [1013, 77] on div at bounding box center [1022, 74] width 34 height 34
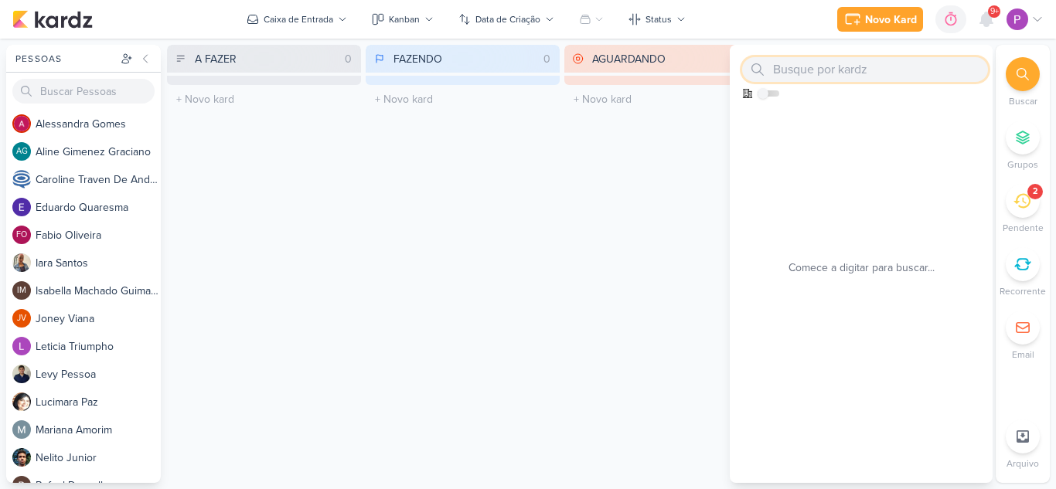
paste input "2500373_GODOI_ OVERVIEW_SEMANAL_COMPORTAMENTO_LEADS"
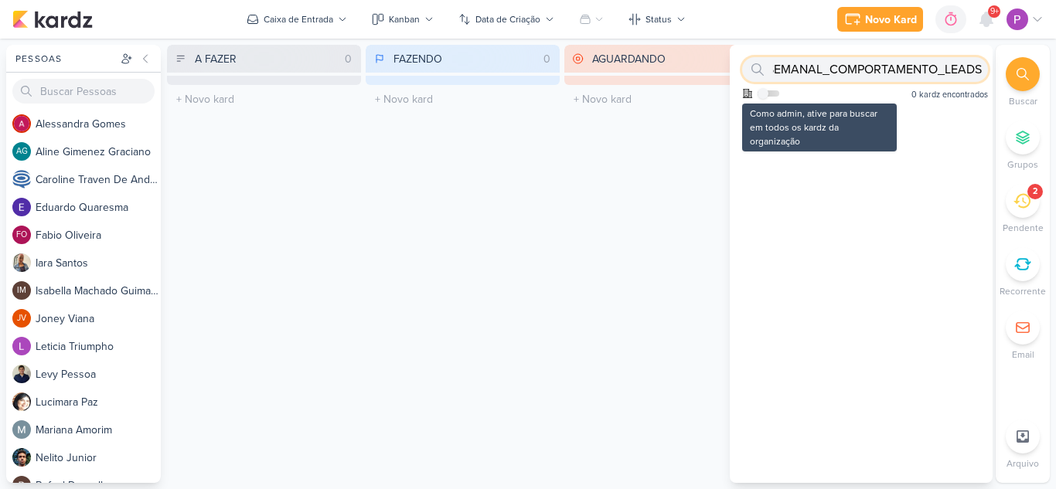
type input "2500373_GODOI_ OVERVIEW_SEMANAL_COMPORTAMENTO_LEADS"
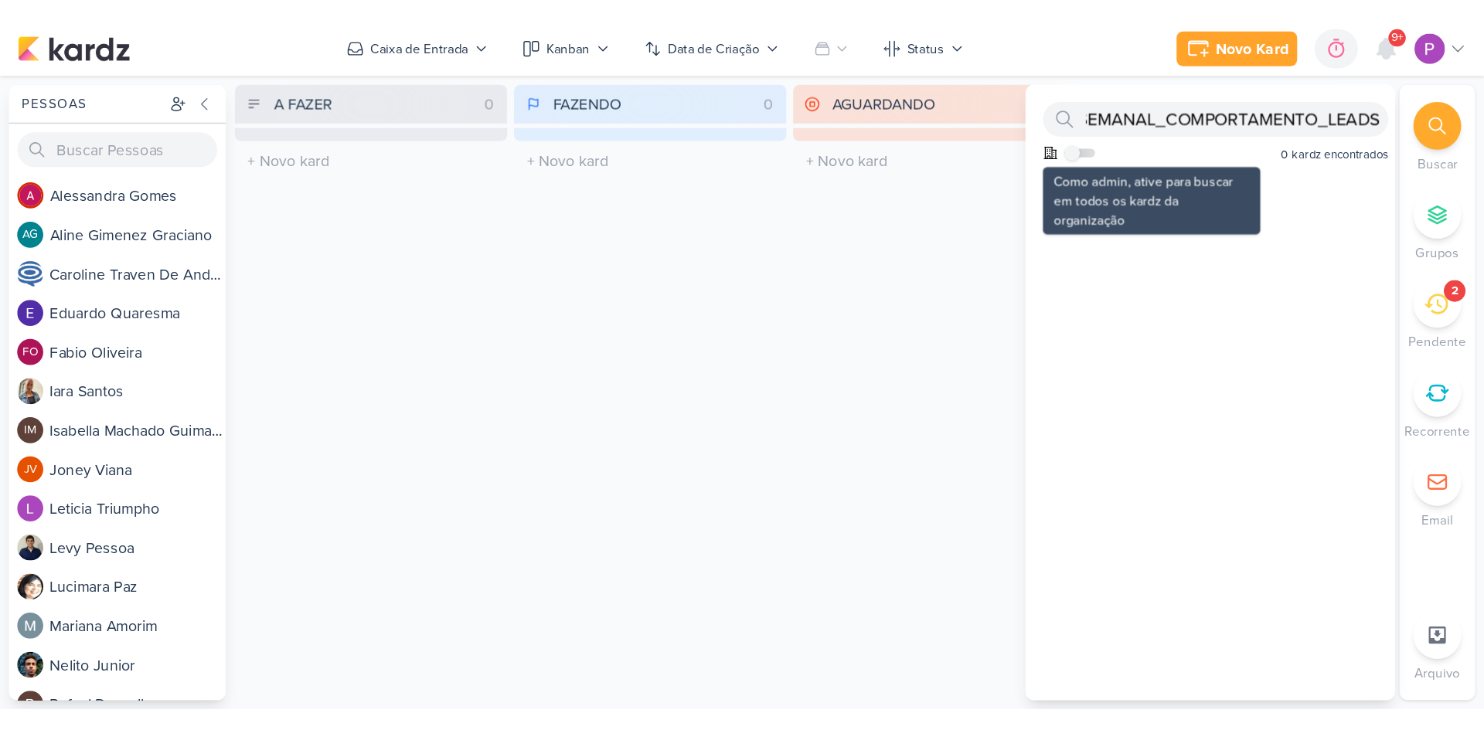
scroll to position [0, 0]
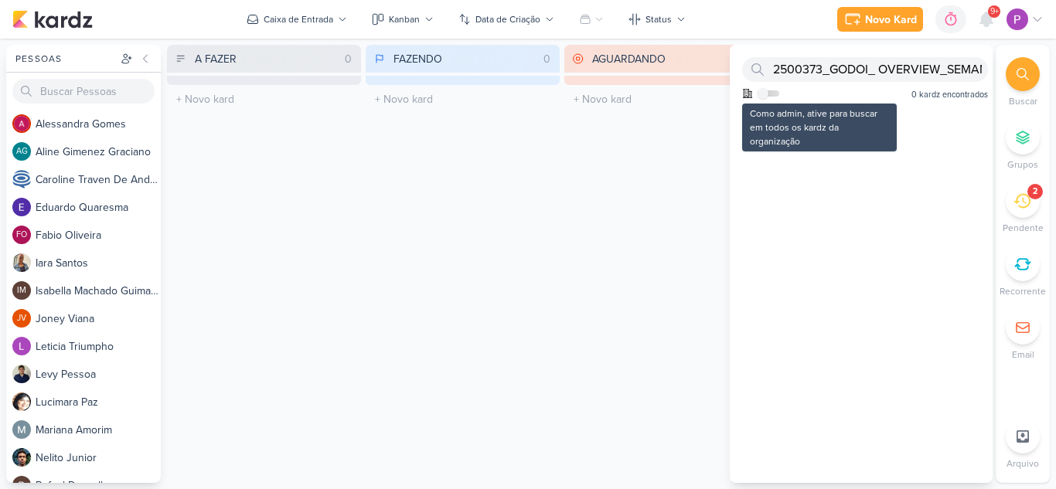
click at [770, 98] on div "Como admin, ative para buscar em todos os kardz da organização" at bounding box center [760, 95] width 37 height 14
click at [769, 94] on label at bounding box center [768, 93] width 22 height 6
click at [768, 94] on input "checkbox" at bounding box center [762, 93] width 11 height 11
checkbox input "true"
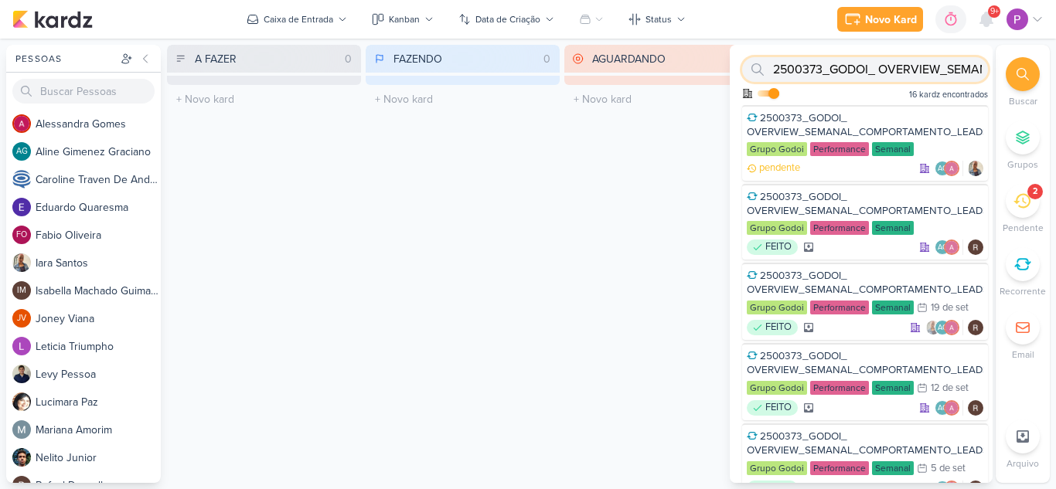
drag, startPoint x: 824, startPoint y: 69, endPoint x: 845, endPoint y: 75, distance: 22.5
click at [846, 75] on input "2500373_GODOI_ OVERVIEW_SEMANAL_COMPORTAMENTO_LEADS" at bounding box center [865, 69] width 246 height 25
click at [1036, 15] on icon at bounding box center [1037, 19] width 12 height 12
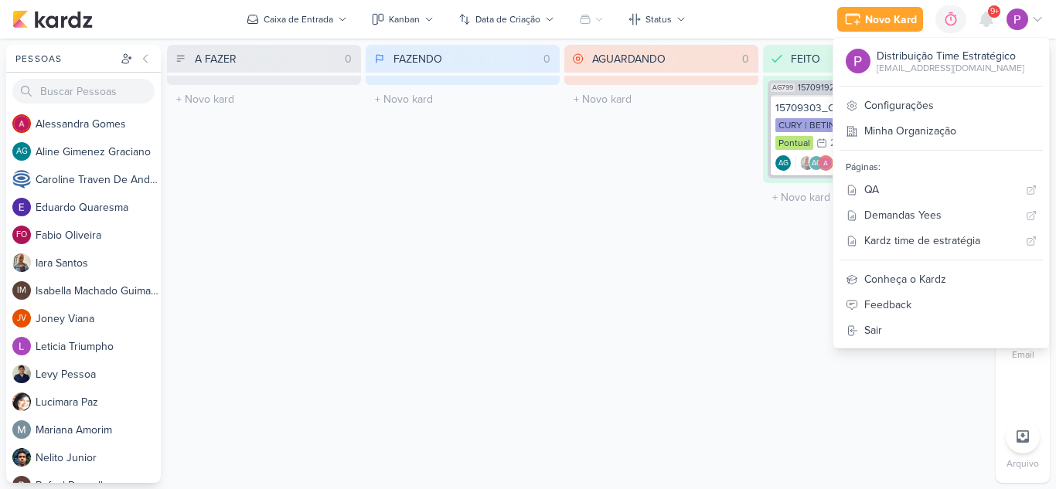
drag, startPoint x: 590, startPoint y: 390, endPoint x: 870, endPoint y: 276, distance: 302.9
click at [594, 384] on div "AGUARDANDO 0 Mover Para Esquerda Mover Para Direita [GEOGRAPHIC_DATA] O título …" at bounding box center [661, 264] width 194 height 438
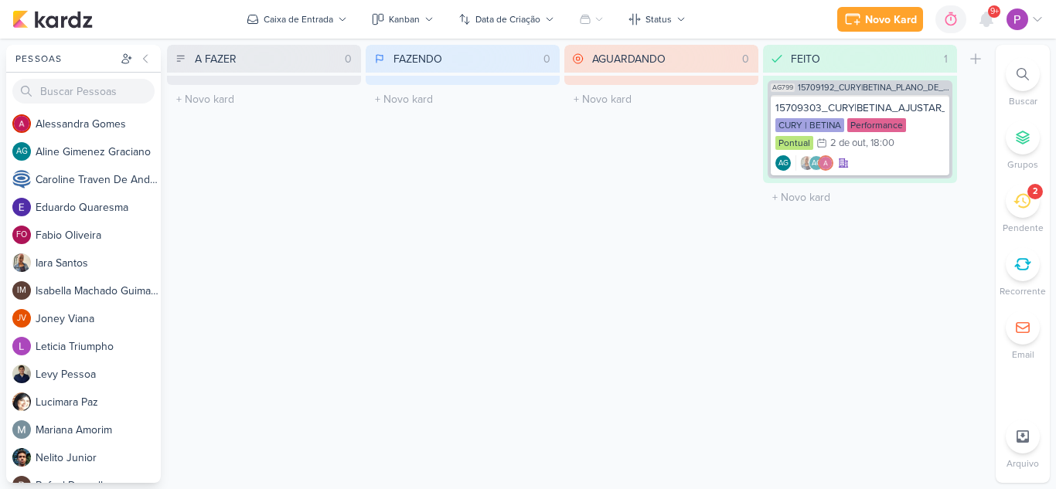
click at [1027, 206] on icon at bounding box center [1021, 201] width 17 height 15
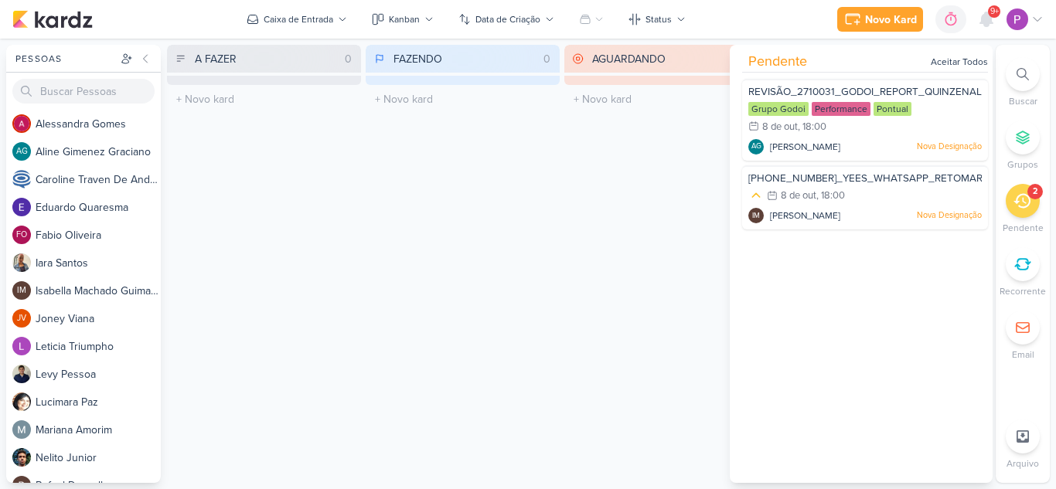
click at [611, 328] on div "AGUARDANDO 0 Mover Para Esquerda Mover Para Direita [GEOGRAPHIC_DATA] O título …" at bounding box center [661, 264] width 194 height 438
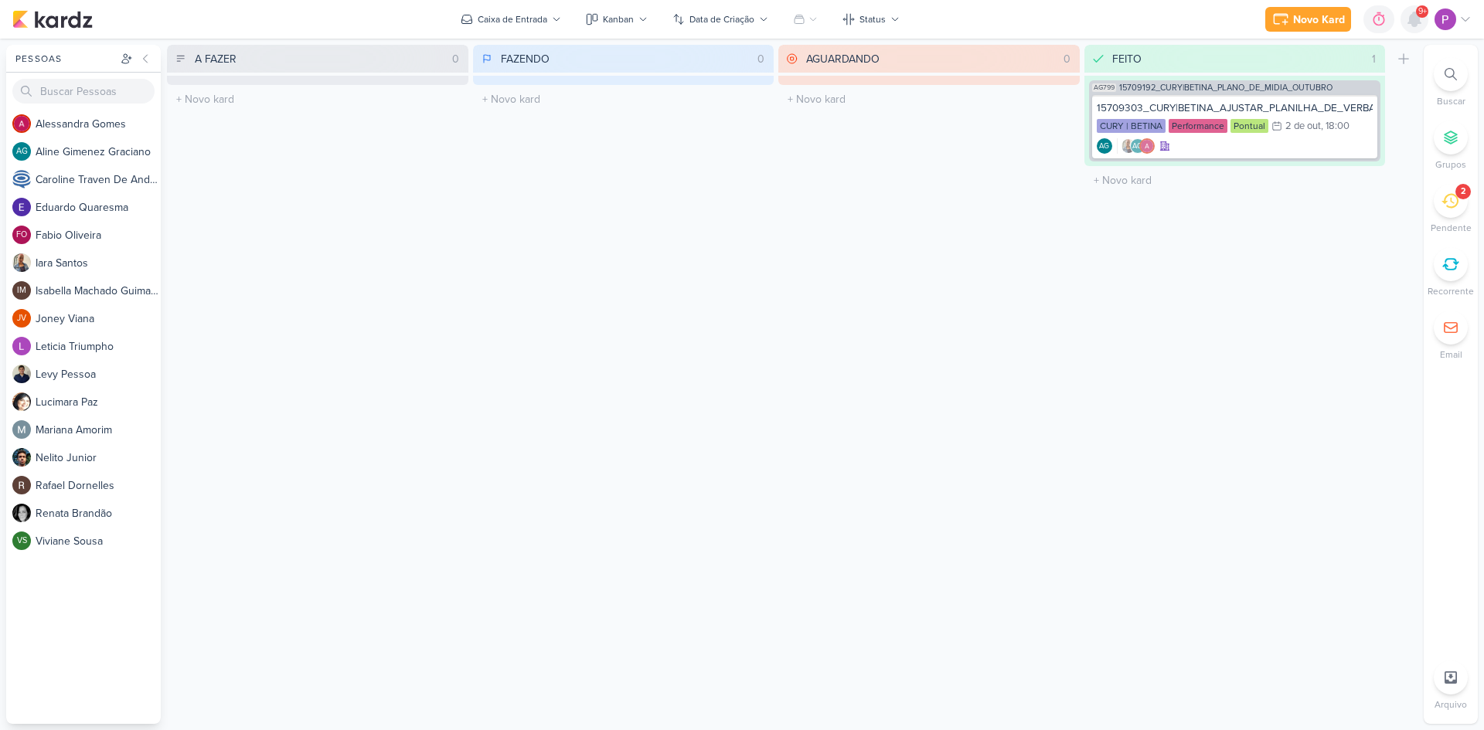
click at [1413, 22] on icon at bounding box center [1414, 19] width 12 height 14
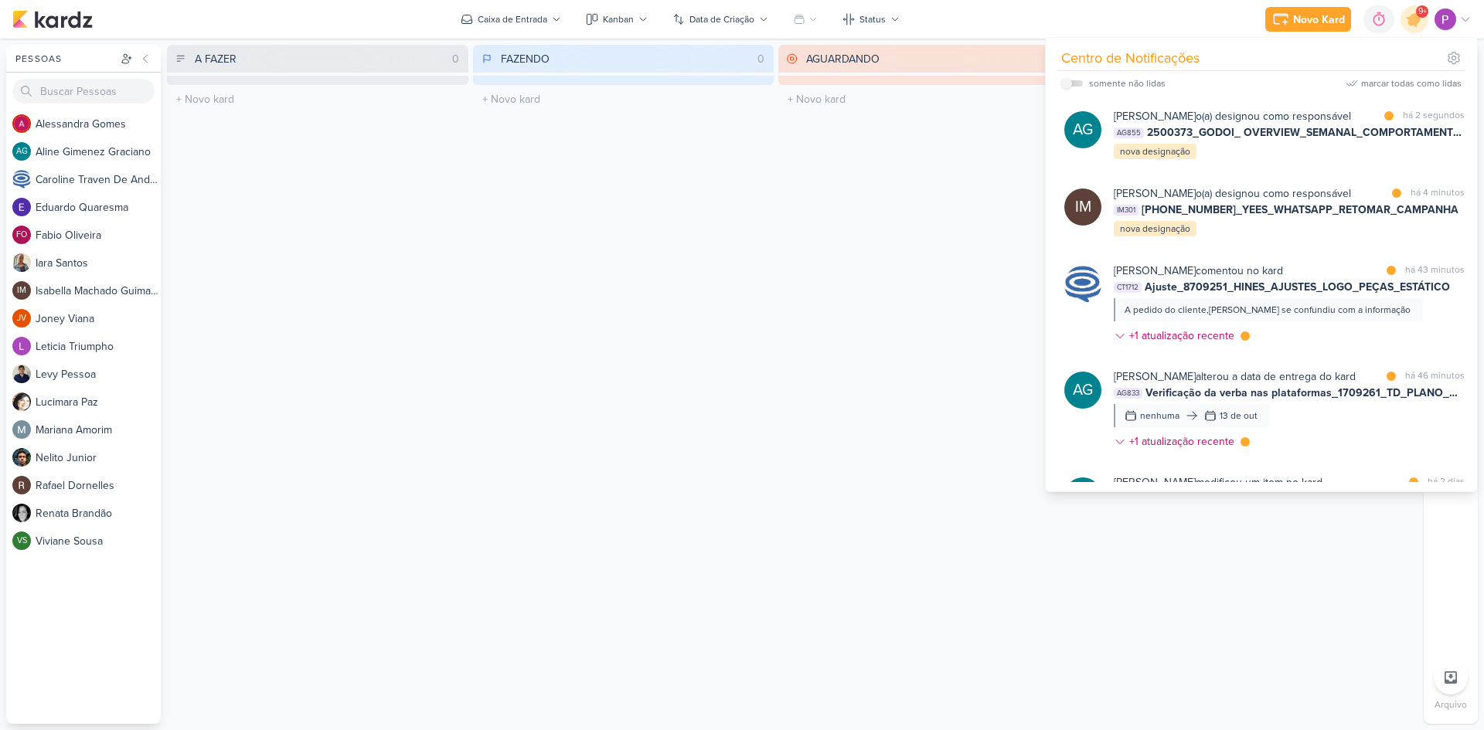
click at [960, 201] on div "AGUARDANDO 0 Mover Para Esquerda Mover Para Direita [GEOGRAPHIC_DATA] O título …" at bounding box center [928, 384] width 301 height 679
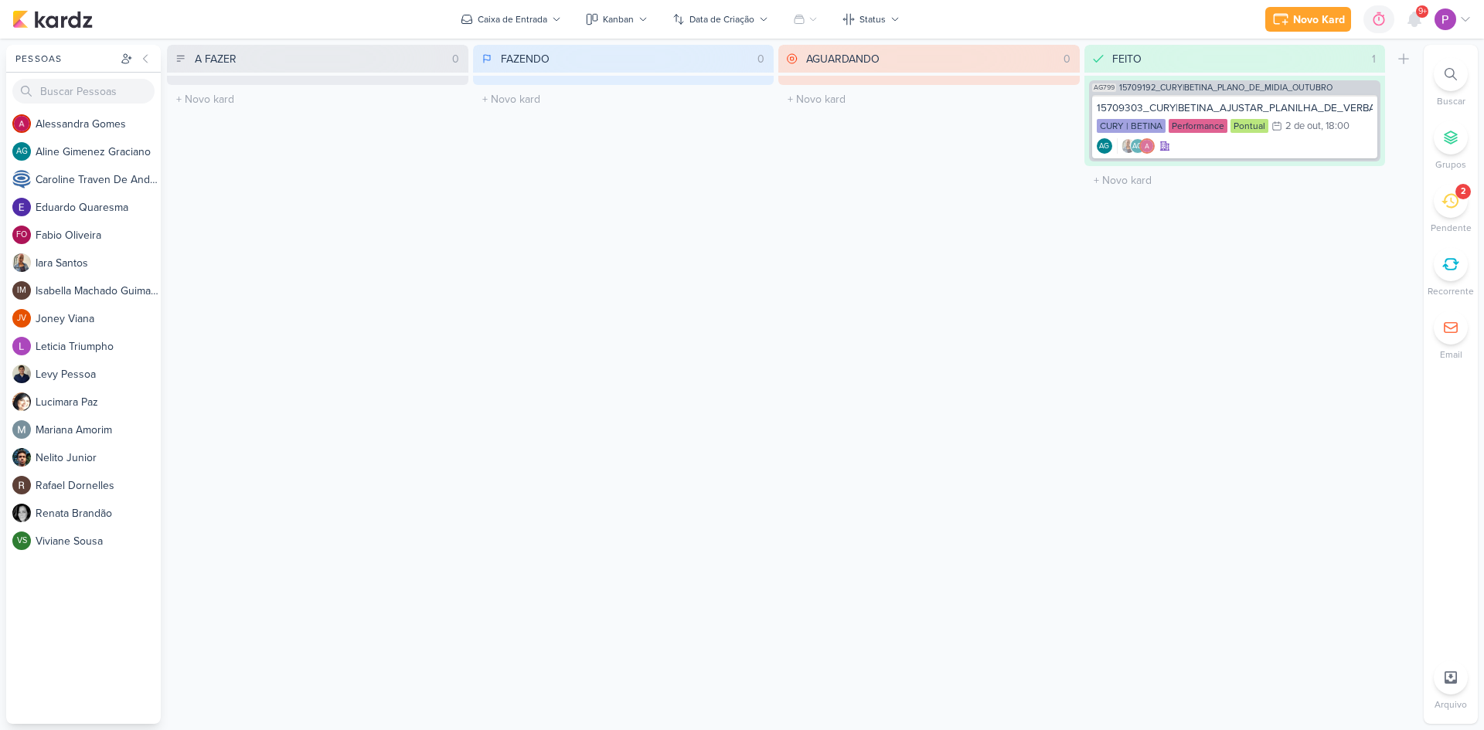
click at [1443, 200] on icon at bounding box center [1449, 200] width 17 height 17
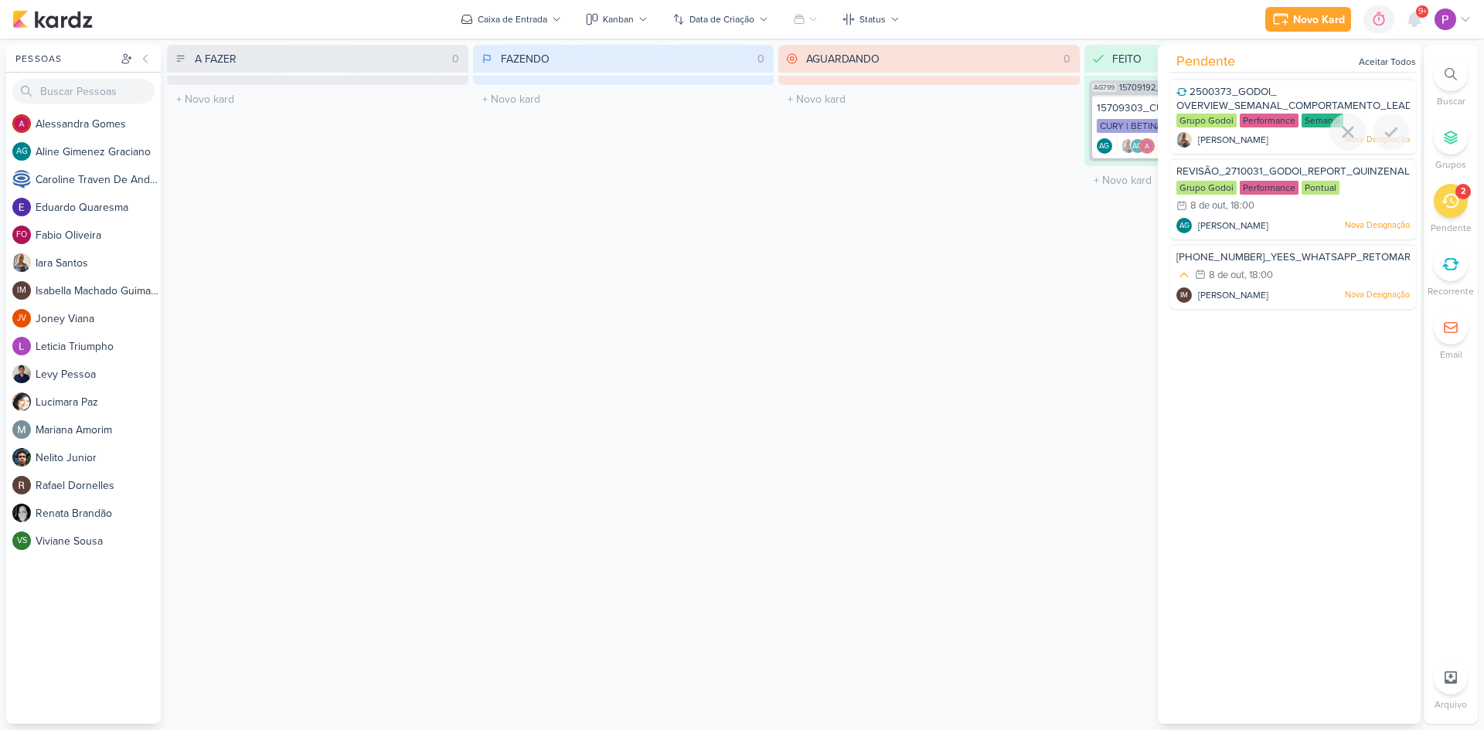
click at [1281, 94] on div "2500373_GODOI_ OVERVIEW_SEMANAL_COMPORTAMENTO_LEADS" at bounding box center [1292, 99] width 233 height 29
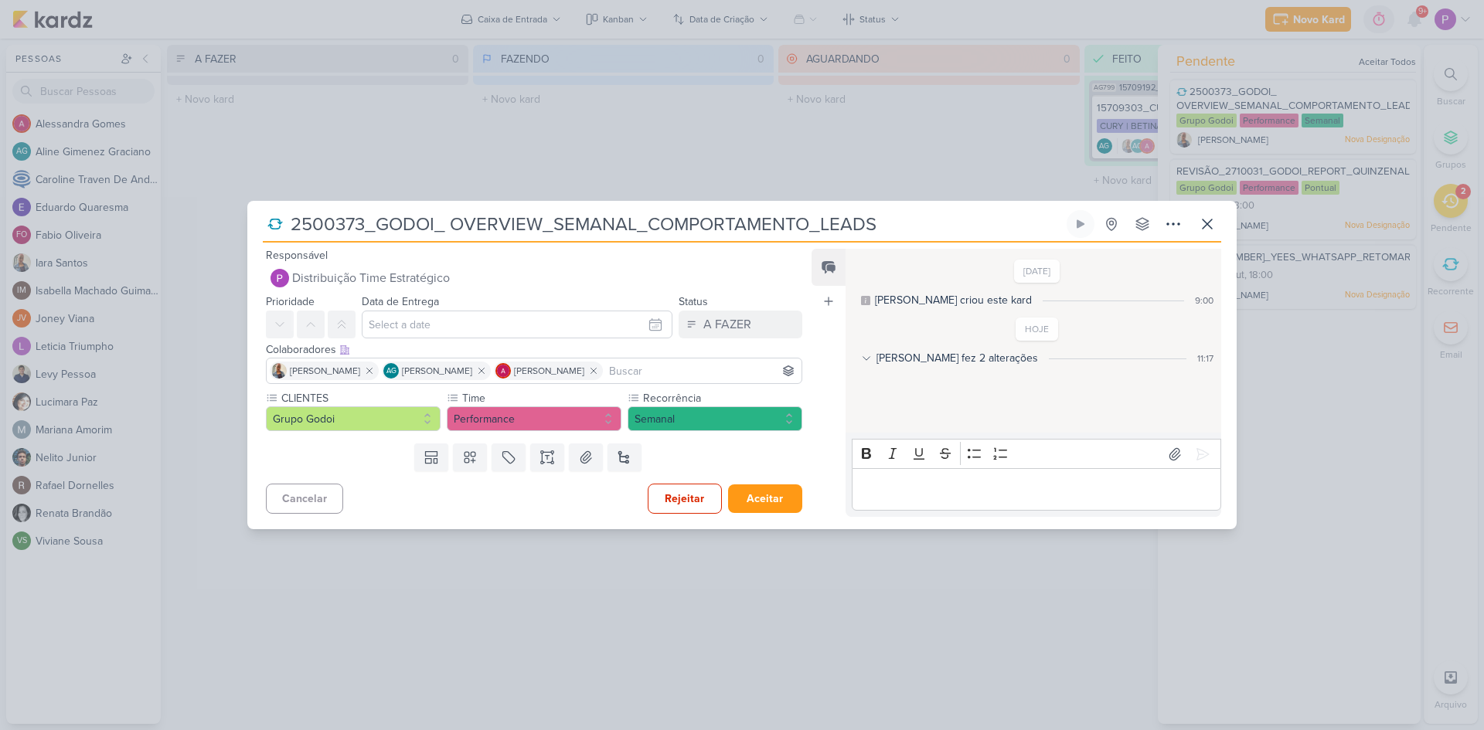
click at [389, 294] on div "Data de Entrega Outubro 2025 Dom Seg Ter Qua Qui Sex Sáb 00 01 02 03 04 05 06 0…" at bounding box center [517, 315] width 311 height 46
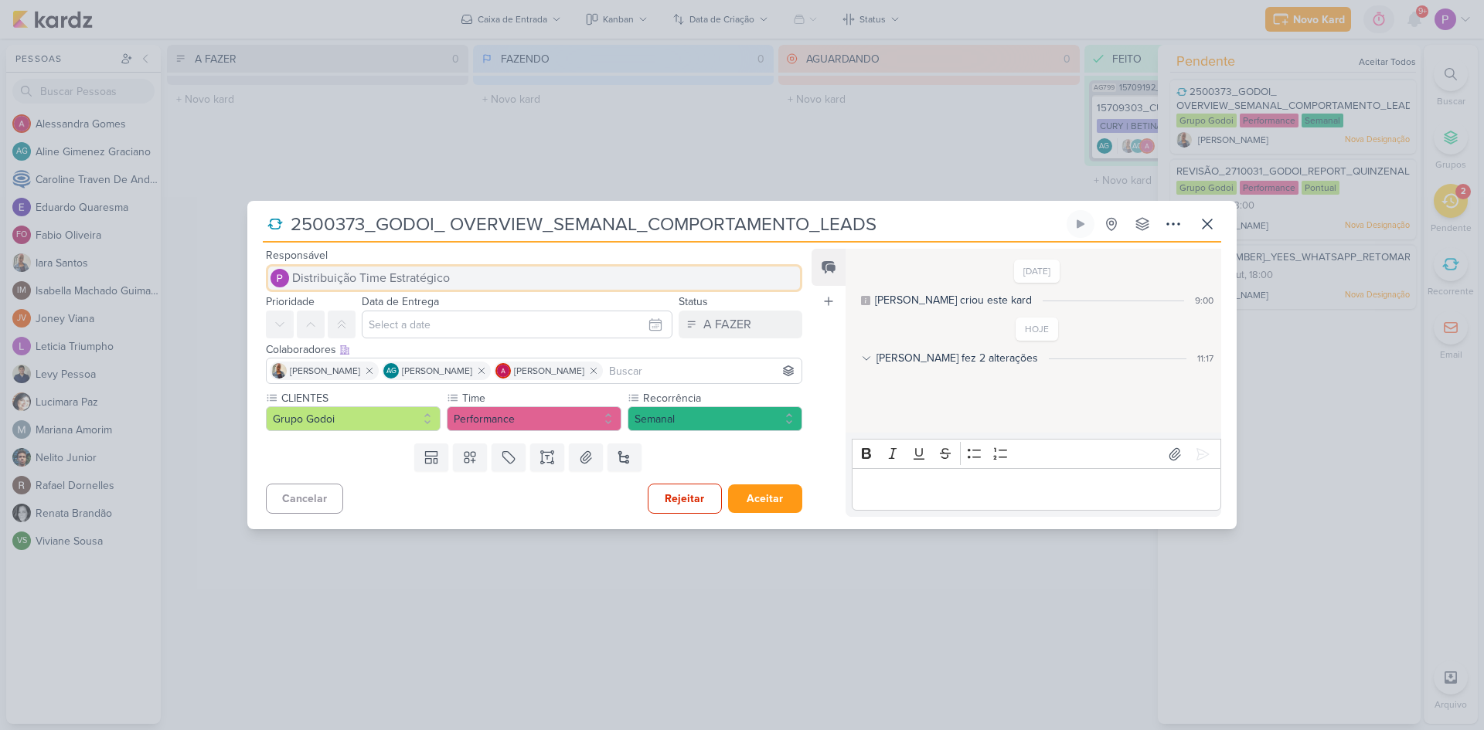
click at [389, 284] on span "Distribuição Time Estratégico" at bounding box center [371, 278] width 158 height 19
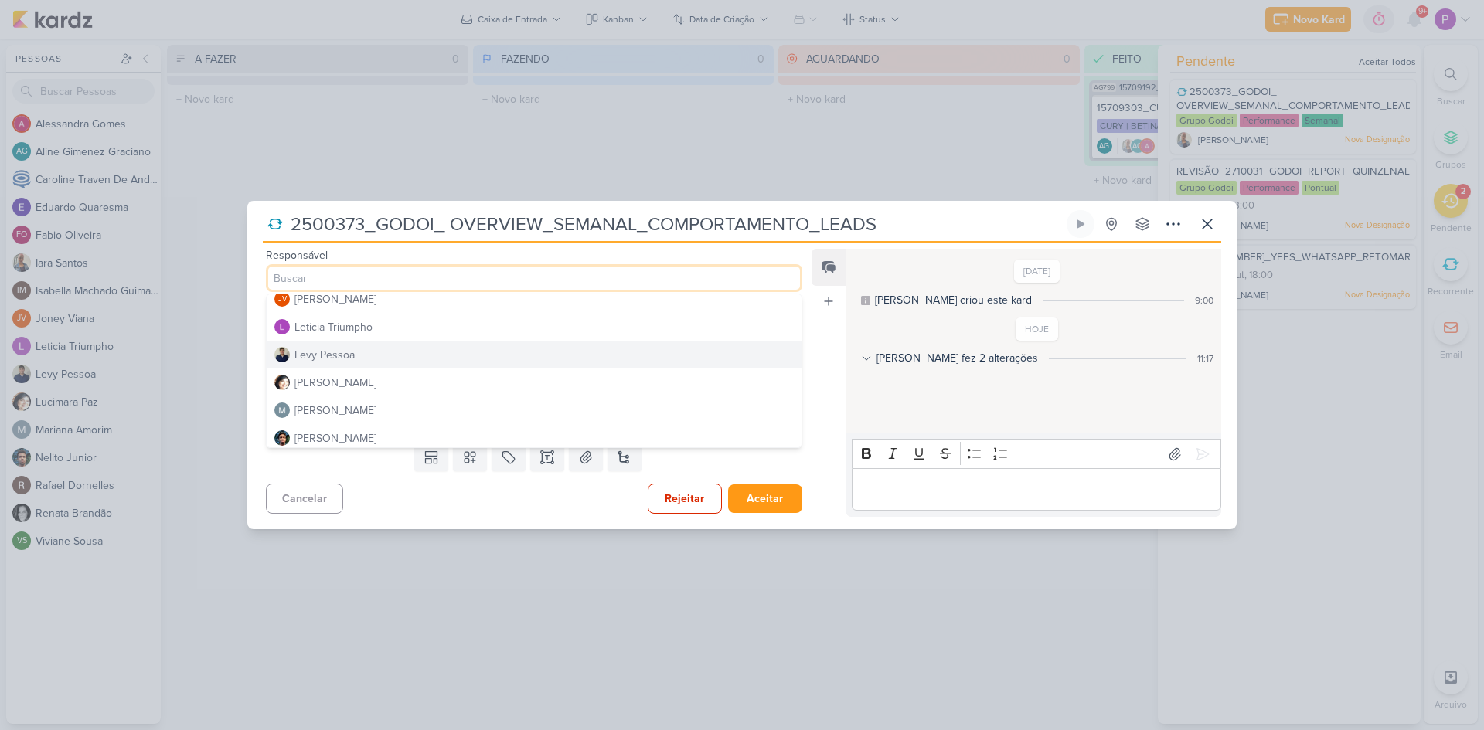
scroll to position [309, 0]
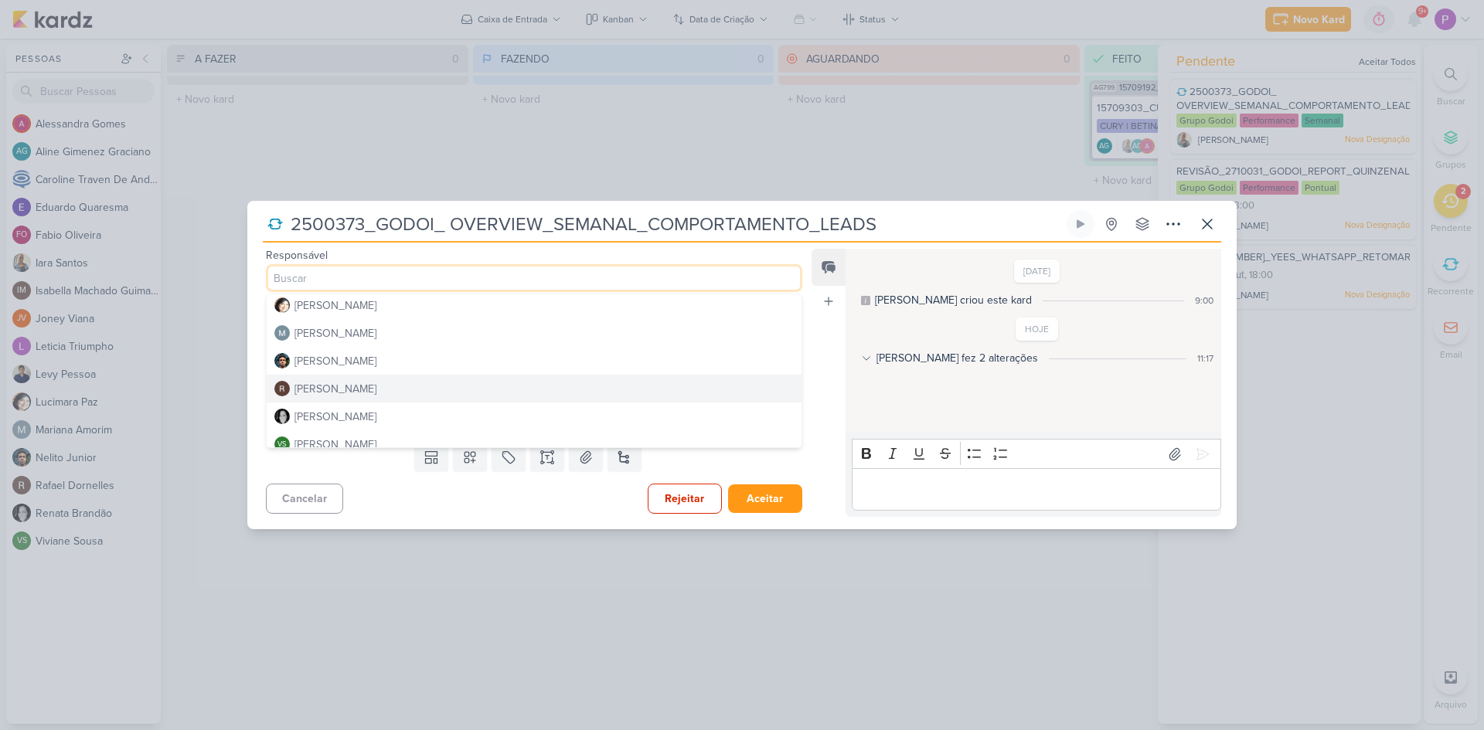
click at [352, 387] on div "Rafael Dornelles" at bounding box center [335, 389] width 82 height 16
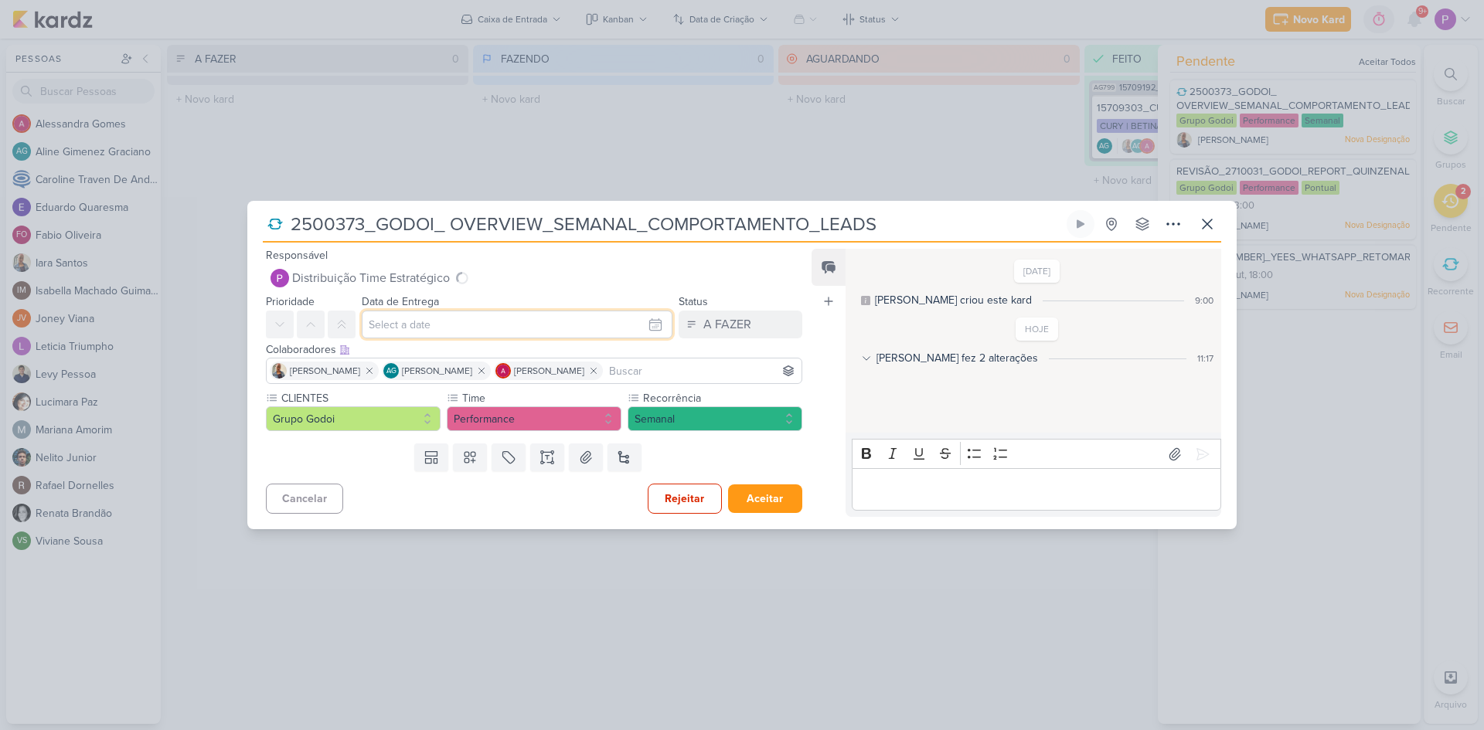
click at [408, 323] on input "text" at bounding box center [517, 325] width 311 height 28
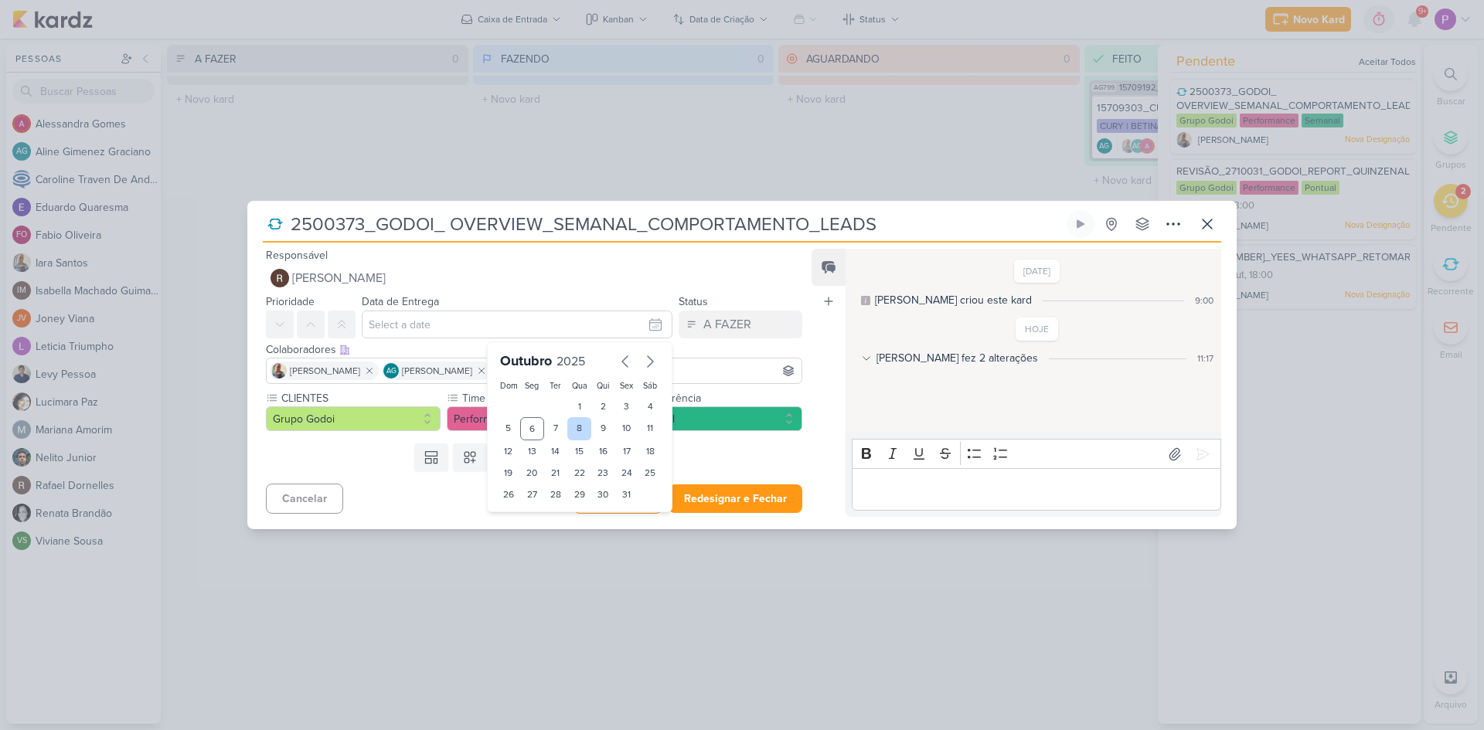
click at [571, 426] on div "8" at bounding box center [579, 428] width 24 height 23
type input "8 de outubro de 2025 às 23:59"
click at [351, 492] on div "Cancelar Redesignar Redesignar e Fechar Ctrl + Enter" at bounding box center [527, 497] width 561 height 39
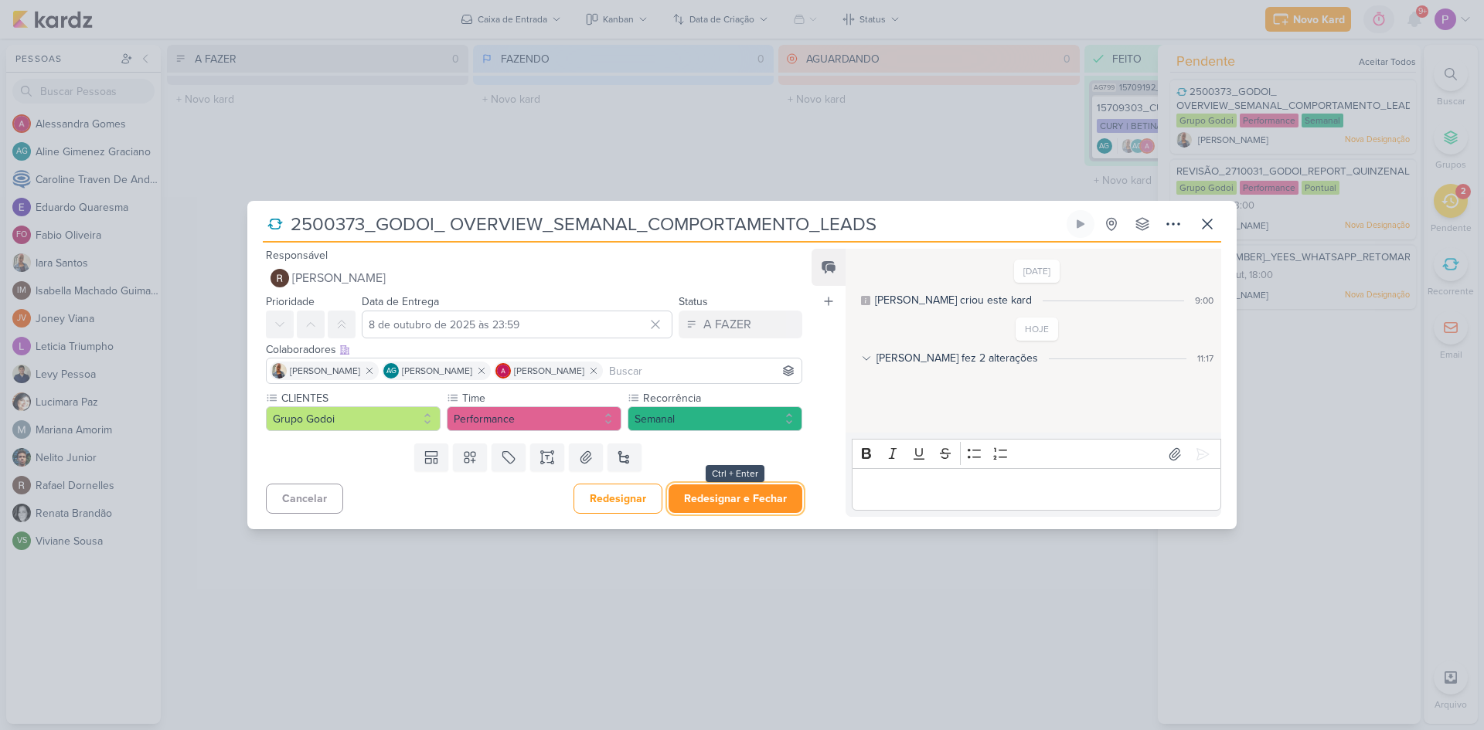
click at [727, 495] on button "Redesignar e Fechar" at bounding box center [735, 499] width 134 height 29
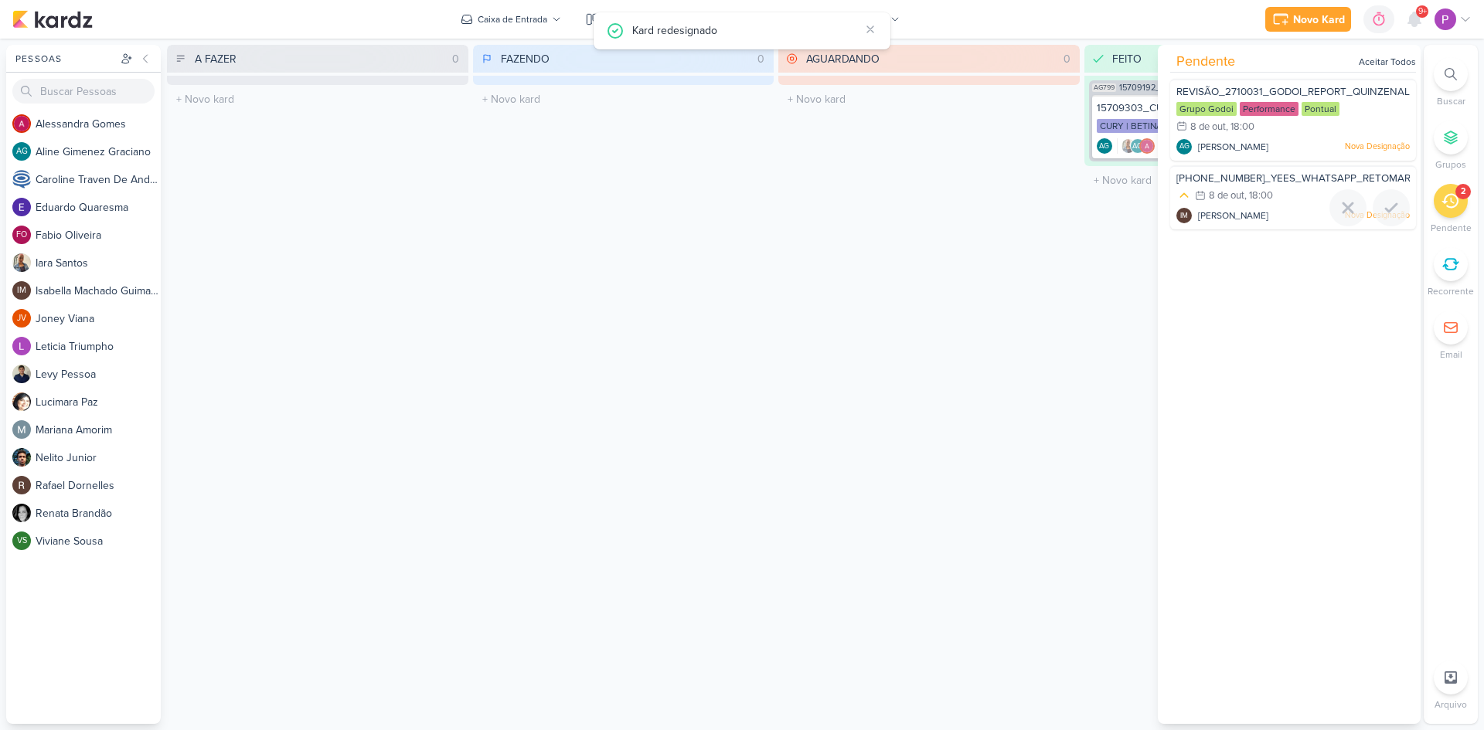
click at [1252, 178] on span "[PHONE_NUMBER]_YEES_WHATSAPP_RETOMAR_CAMPANHA" at bounding box center [1325, 178] width 298 height 12
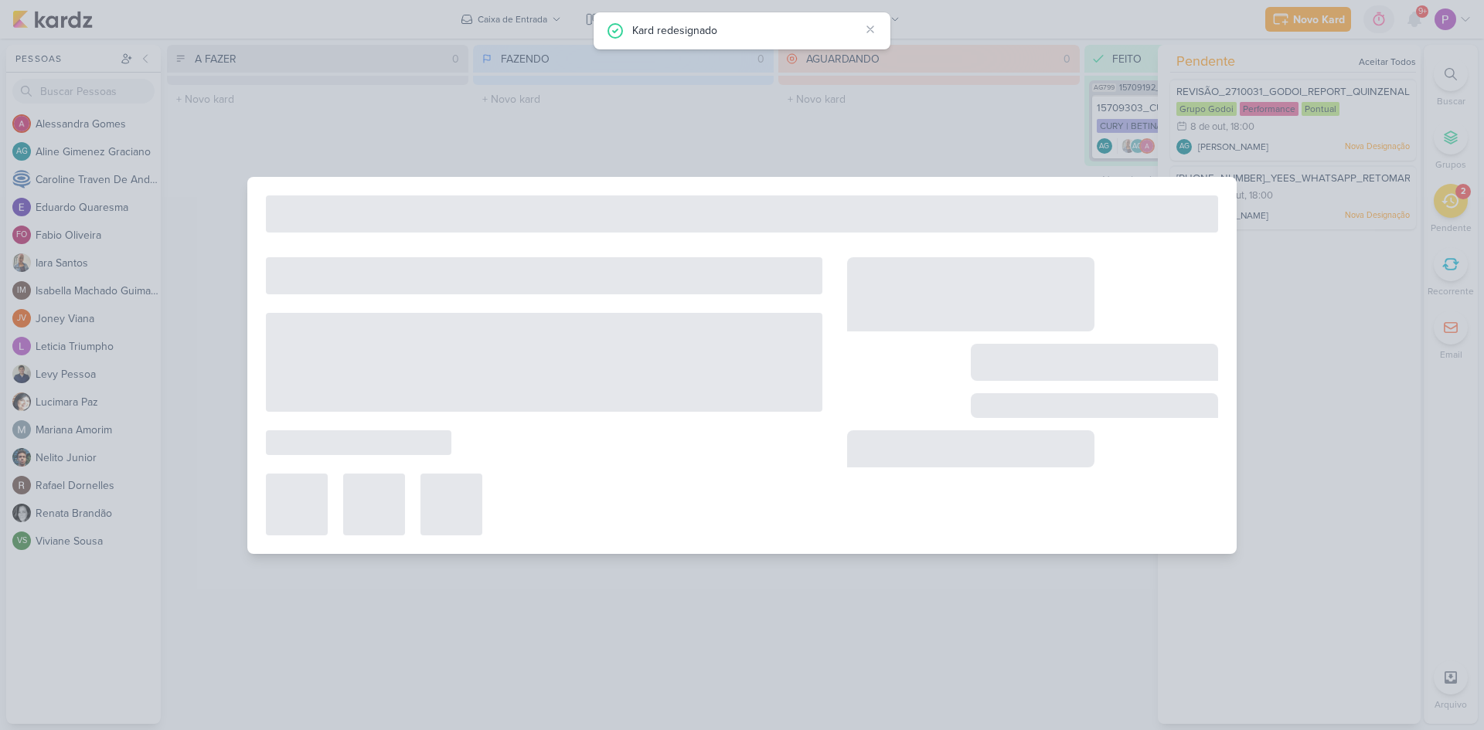
type input "[PHONE_NUMBER]_YEES_WHATSAPP_RETOMAR_CAMPANHA"
type input "8 de outubro de 2025 às 18:00"
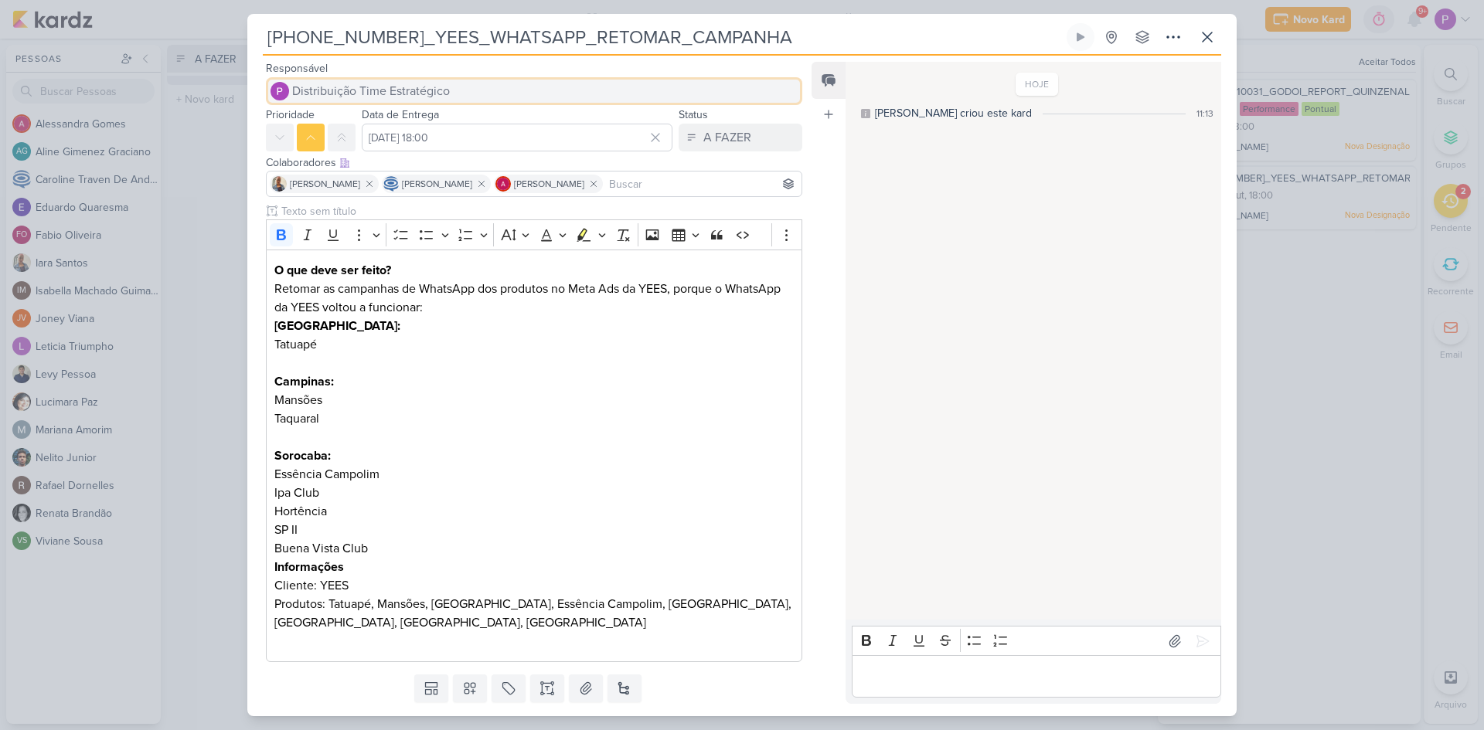
click at [425, 86] on span "Distribuição Time Estratégico" at bounding box center [371, 91] width 158 height 19
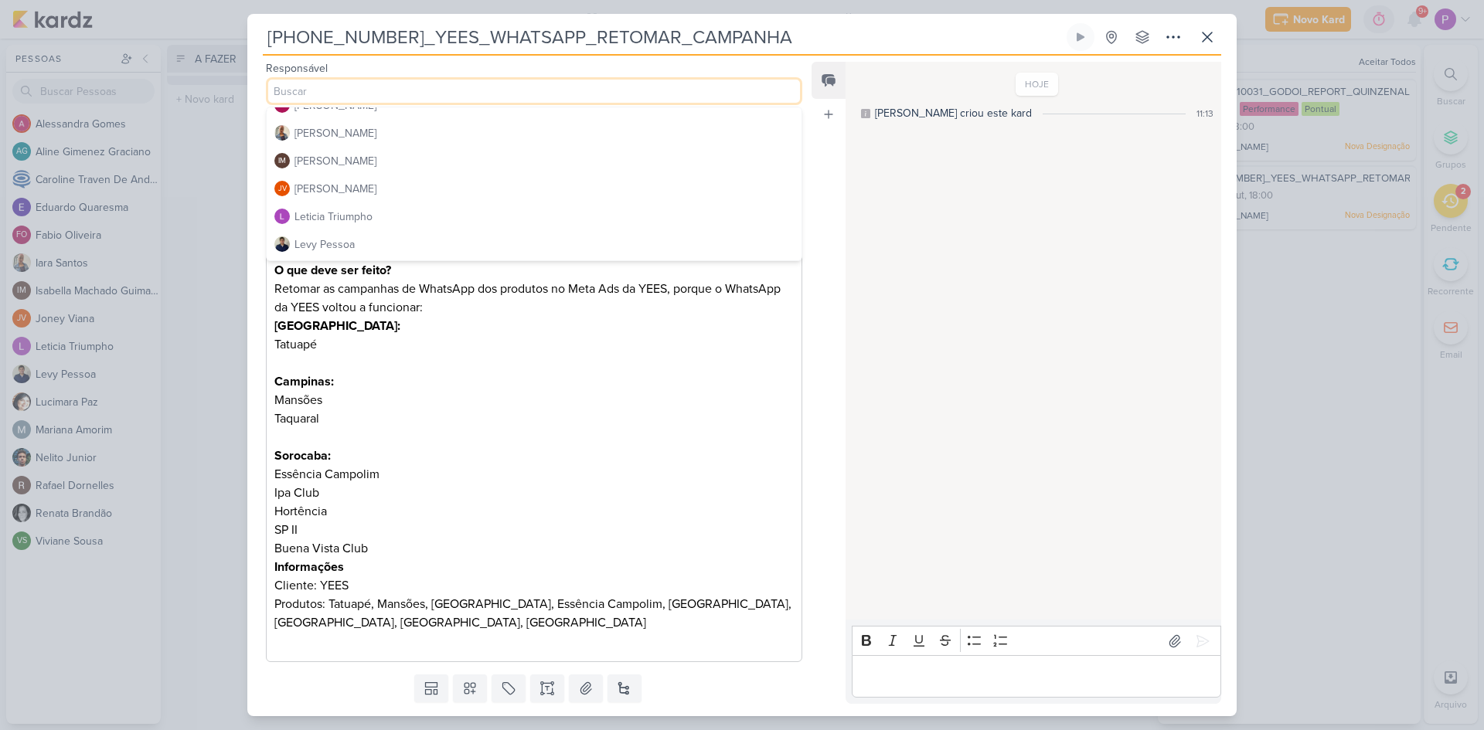
scroll to position [77, 0]
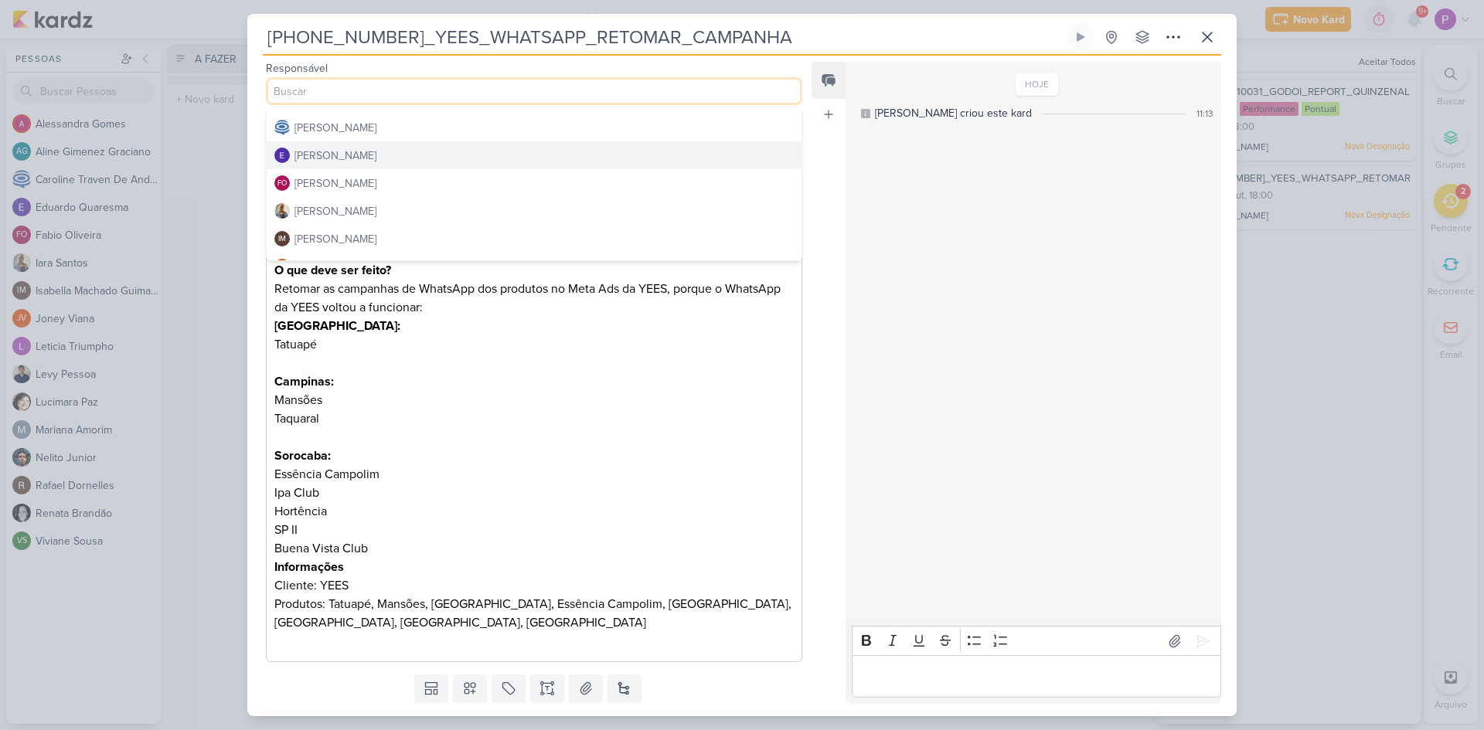
click at [338, 159] on div "Eduardo Quaresma" at bounding box center [335, 156] width 82 height 16
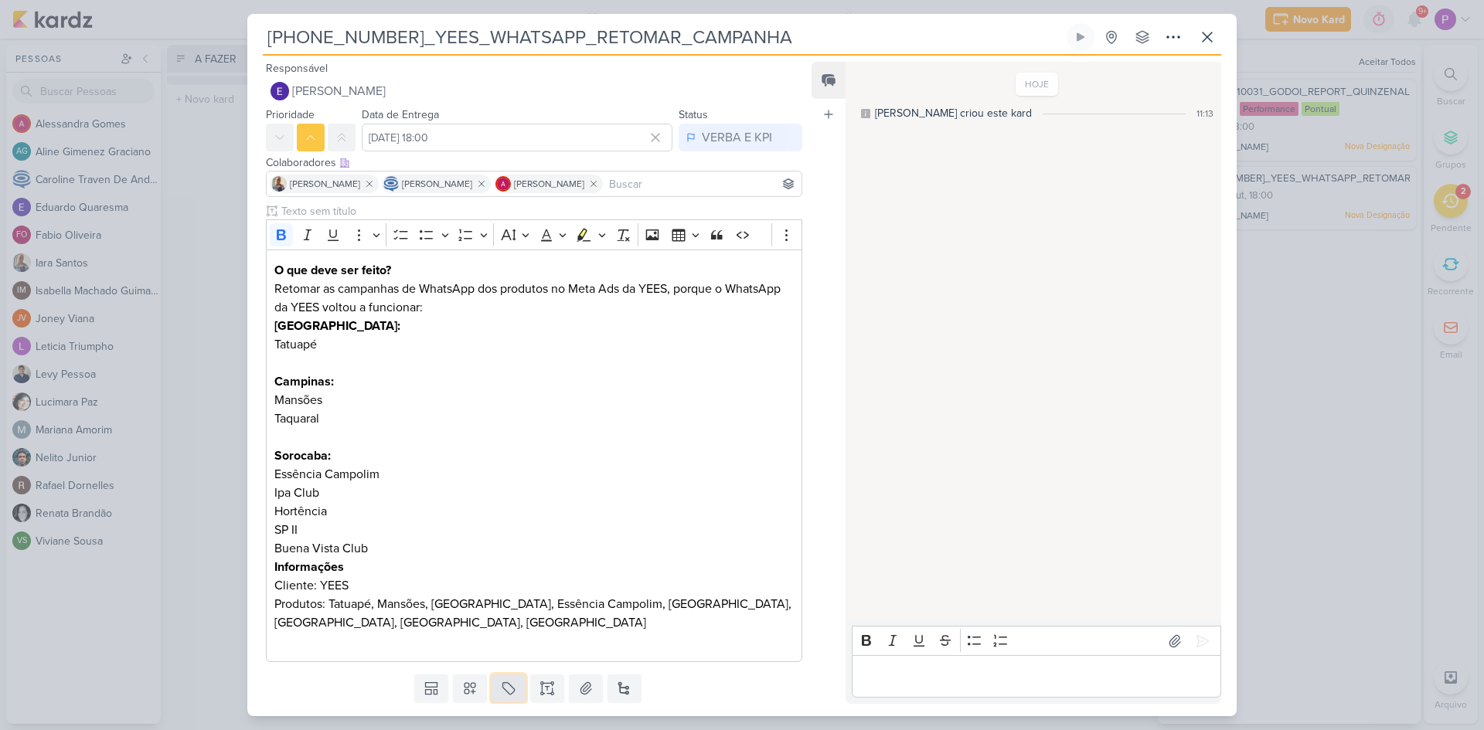
click at [518, 682] on button at bounding box center [509, 689] width 34 height 28
click at [488, 652] on div "QA" at bounding box center [519, 653] width 100 height 16
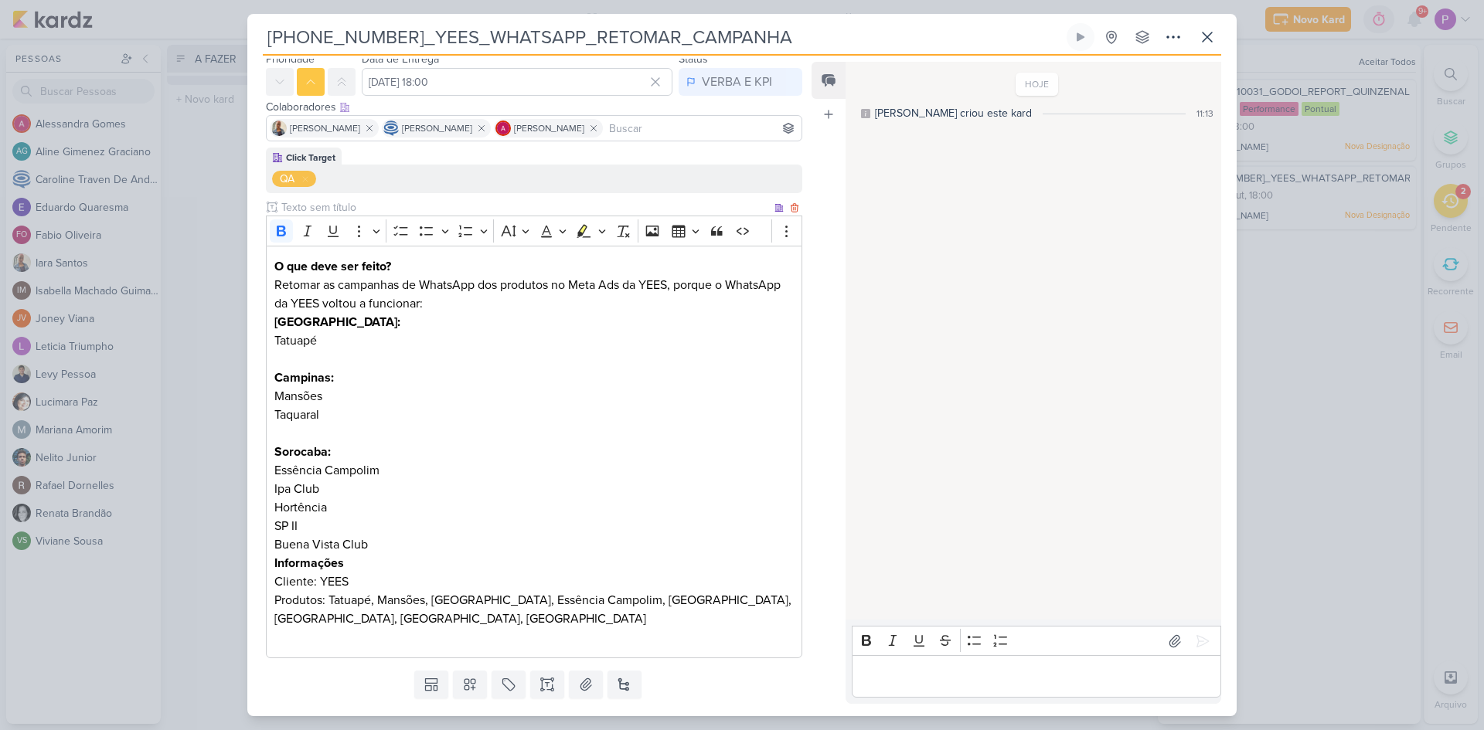
scroll to position [96, 0]
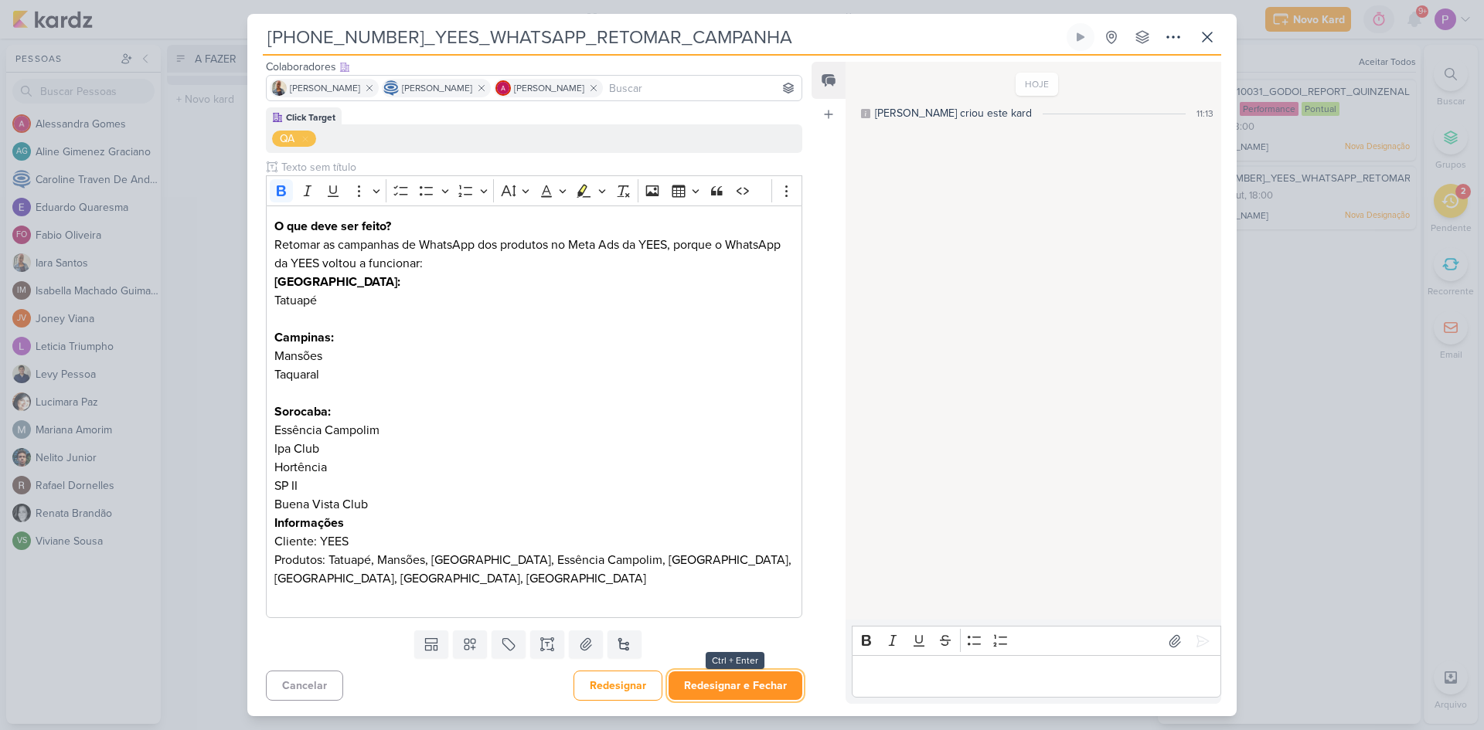
click at [728, 690] on button "Redesignar e Fechar" at bounding box center [735, 686] width 134 height 29
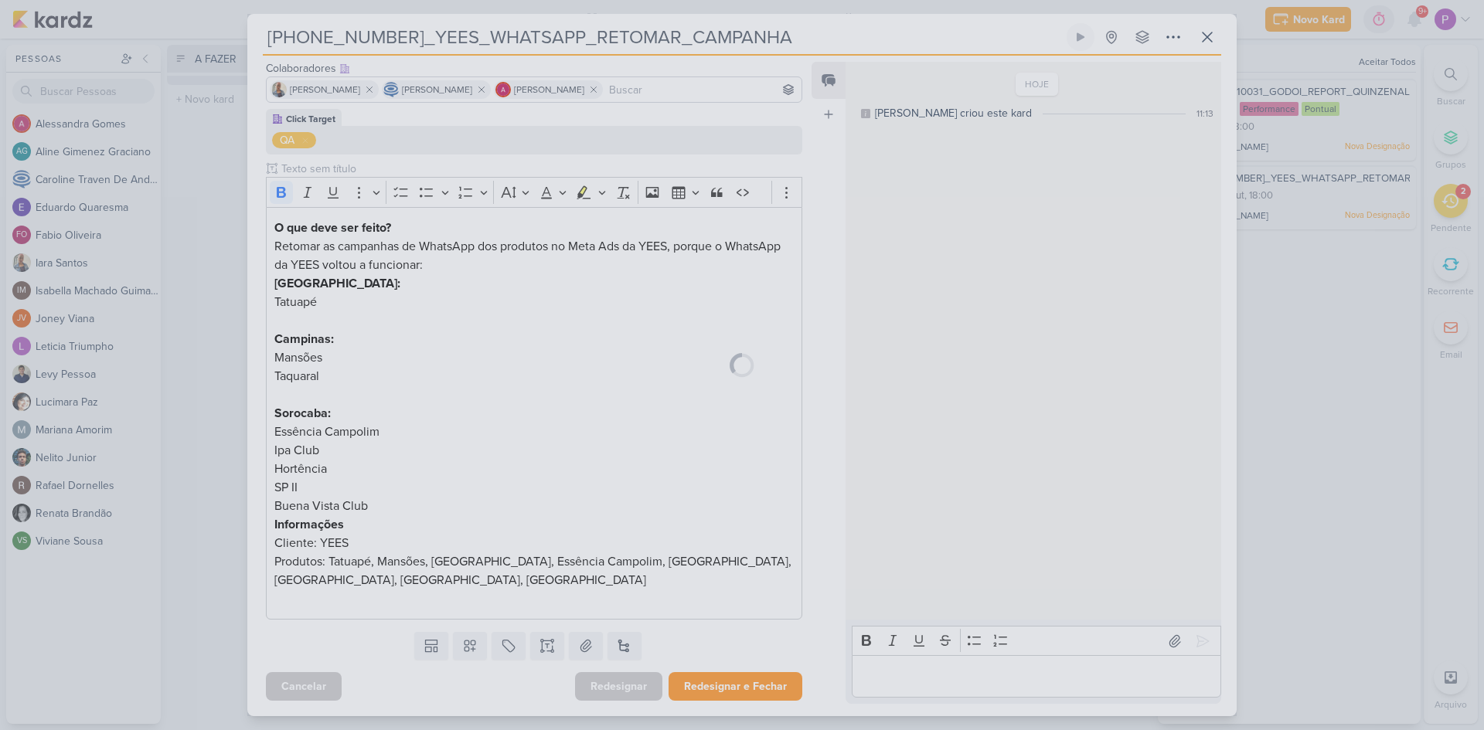
scroll to position [94, 0]
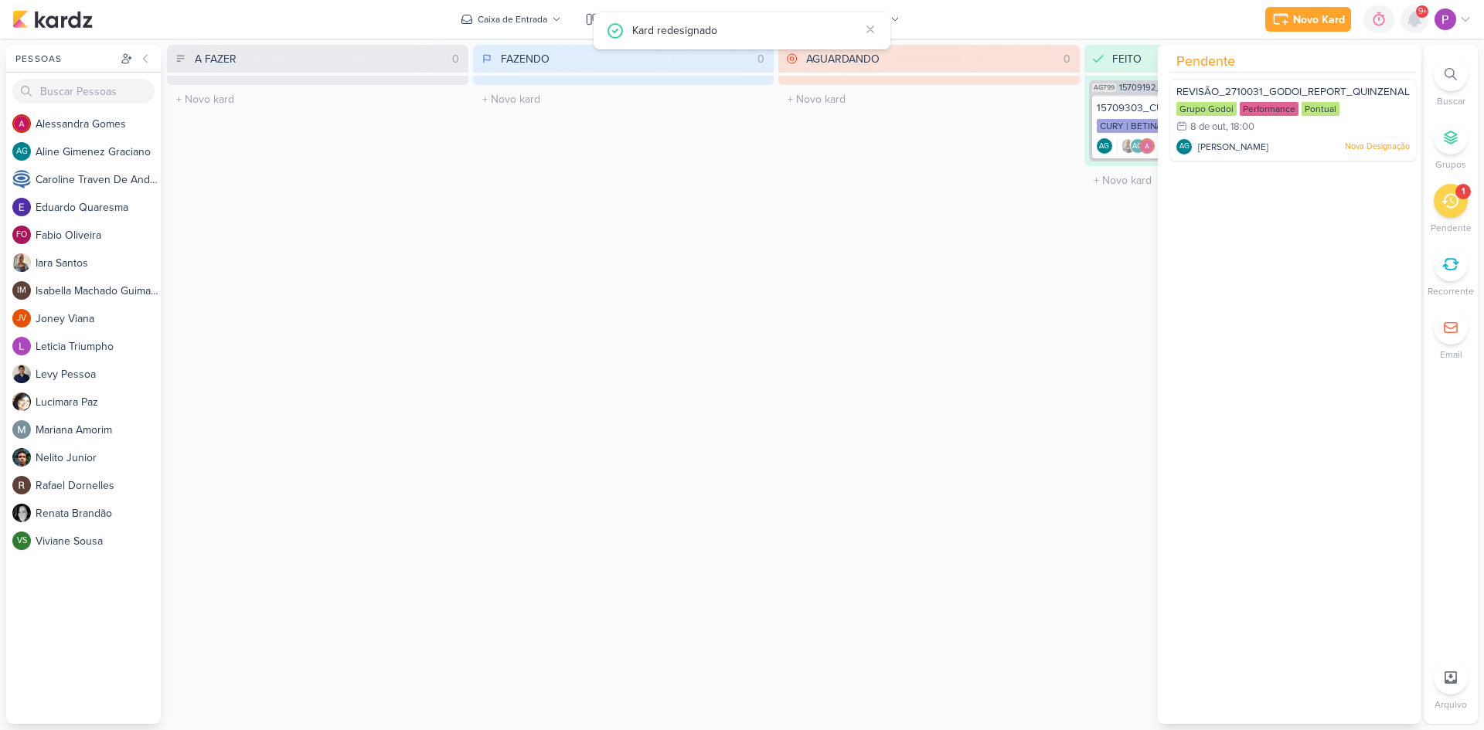
click at [1424, 19] on div at bounding box center [1414, 19] width 28 height 28
